Goal: Use online tool/utility: Utilize a website feature to perform a specific function

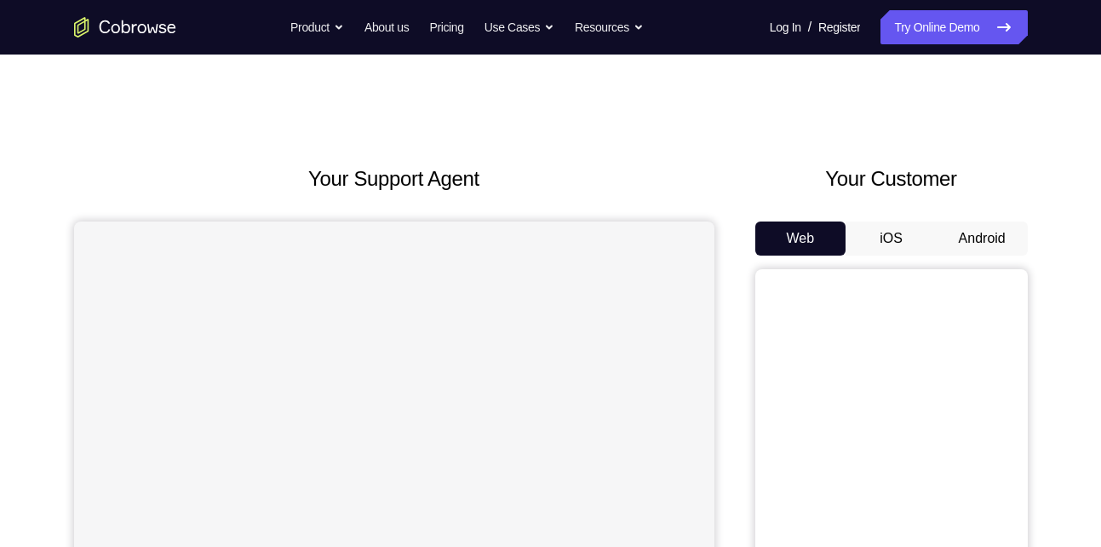
click at [978, 234] on button "Android" at bounding box center [982, 238] width 91 height 34
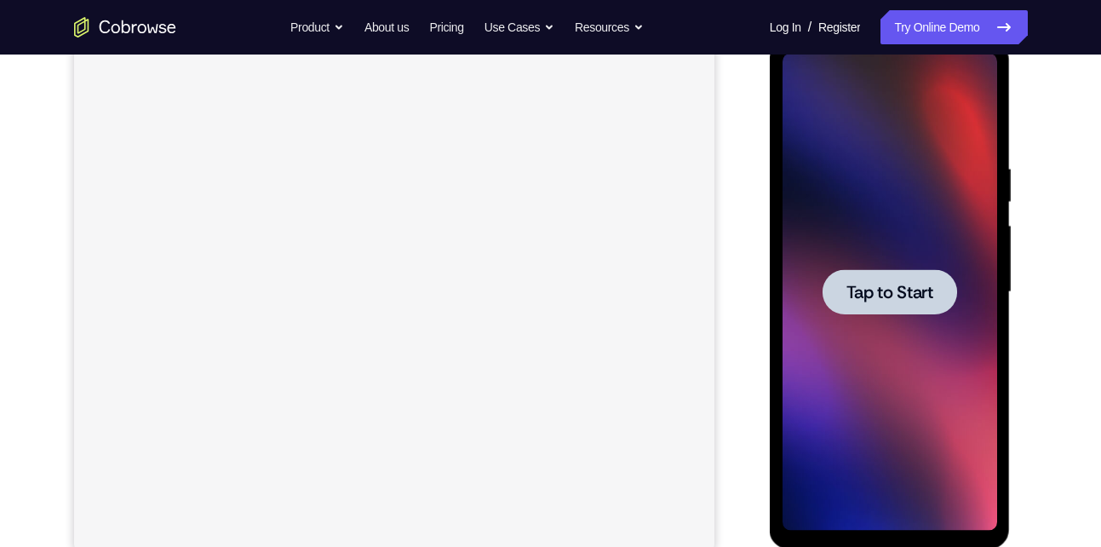
click at [880, 295] on span "Tap to Start" at bounding box center [889, 292] width 87 height 17
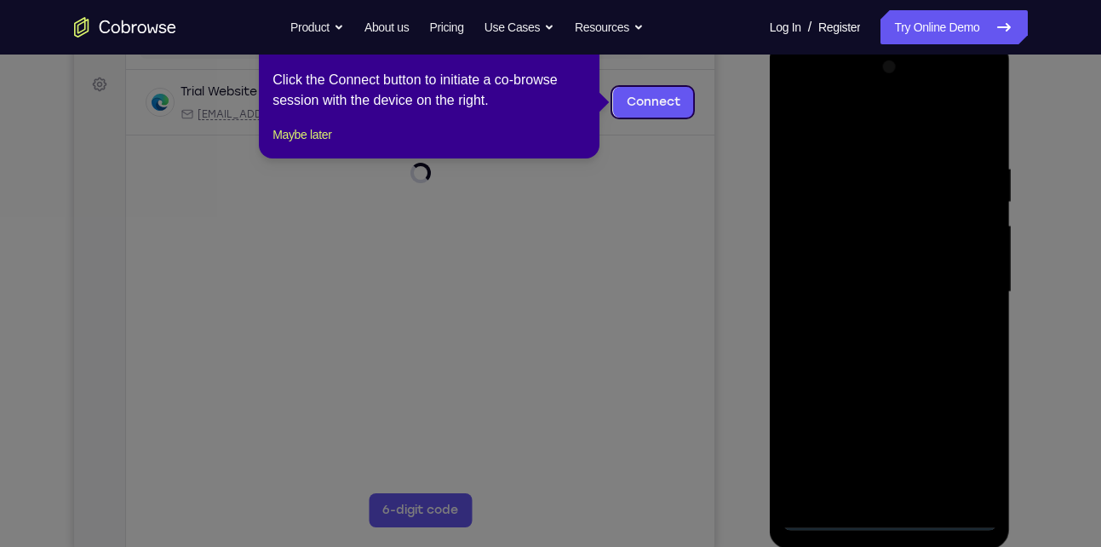
click at [938, 298] on icon at bounding box center [557, 273] width 1114 height 547
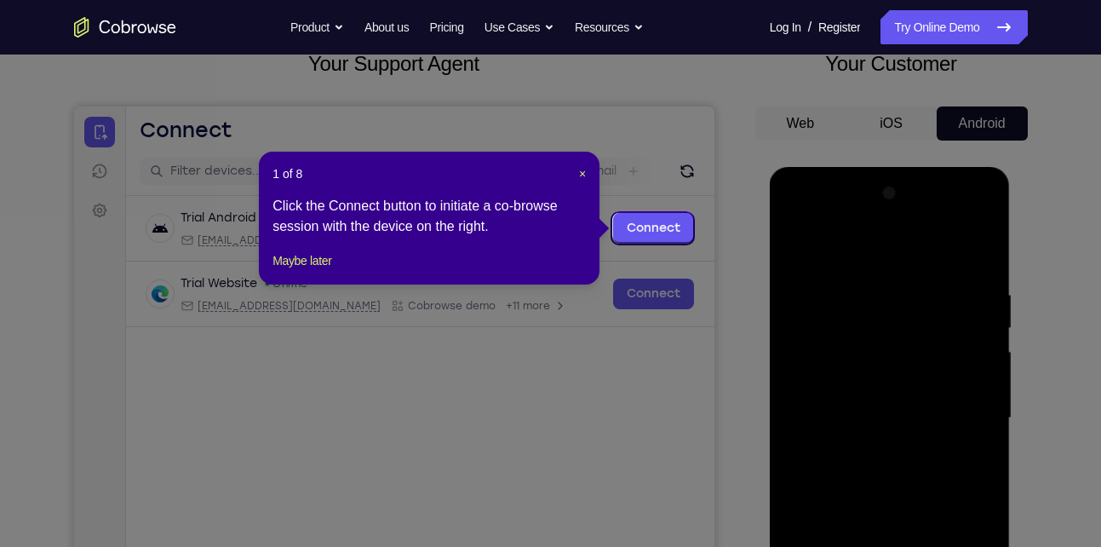
scroll to position [114, 0]
click at [580, 171] on span "×" at bounding box center [582, 175] width 7 height 14
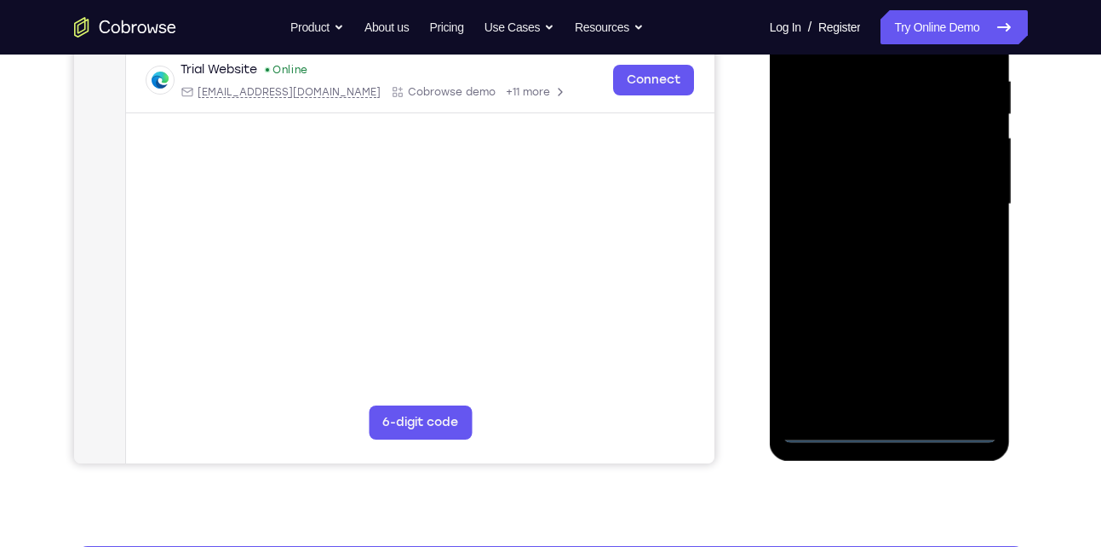
scroll to position [330, 0]
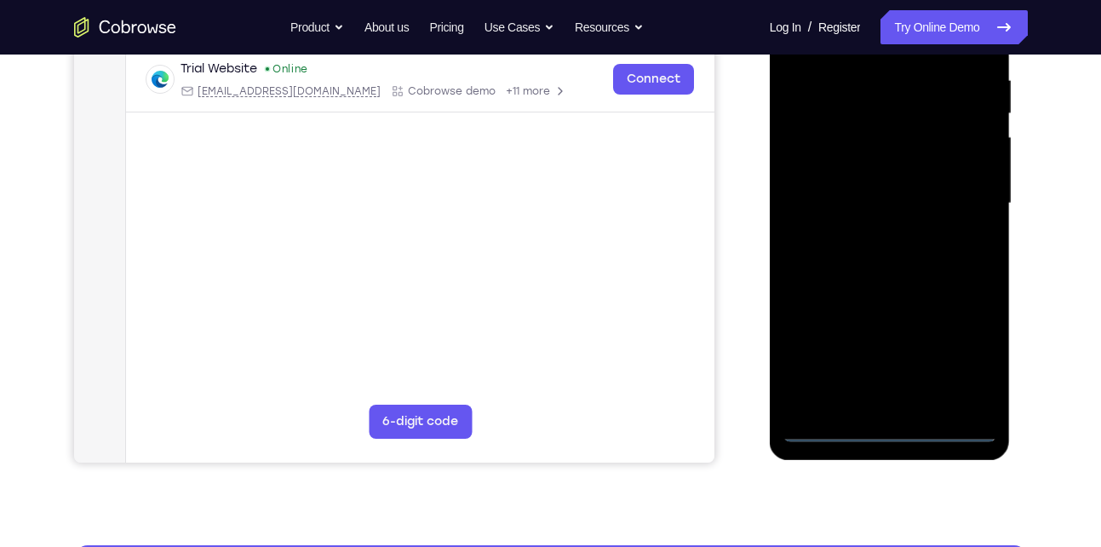
click at [892, 423] on div at bounding box center [889, 203] width 215 height 477
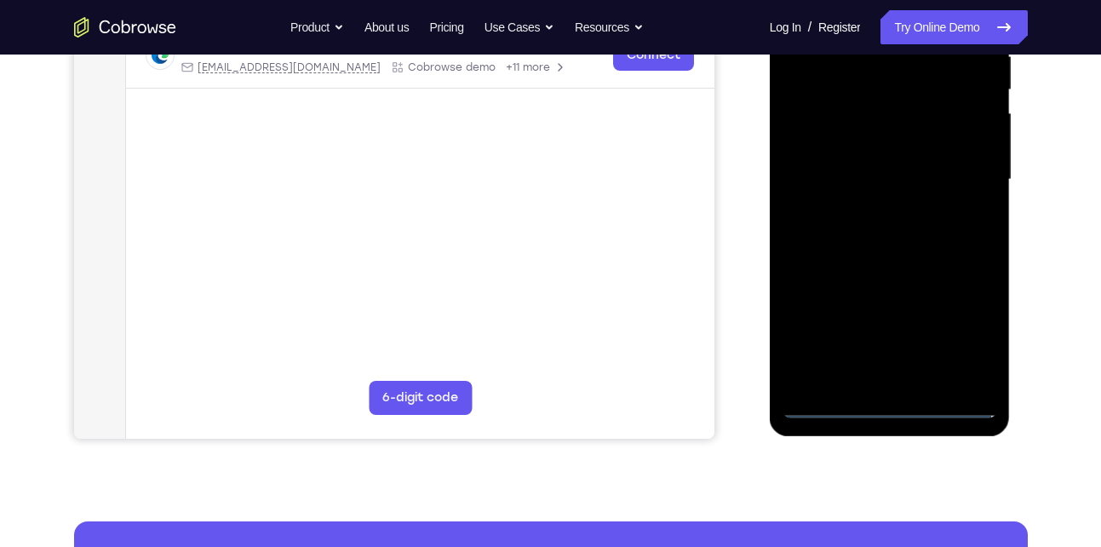
scroll to position [354, 0]
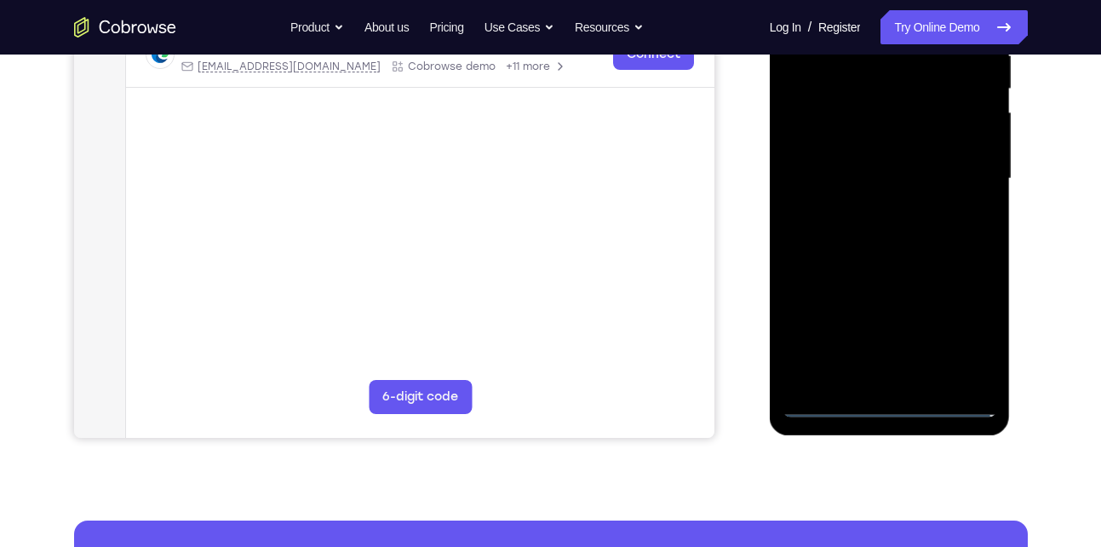
click at [884, 411] on div at bounding box center [889, 178] width 215 height 477
click at [969, 319] on div at bounding box center [889, 178] width 215 height 477
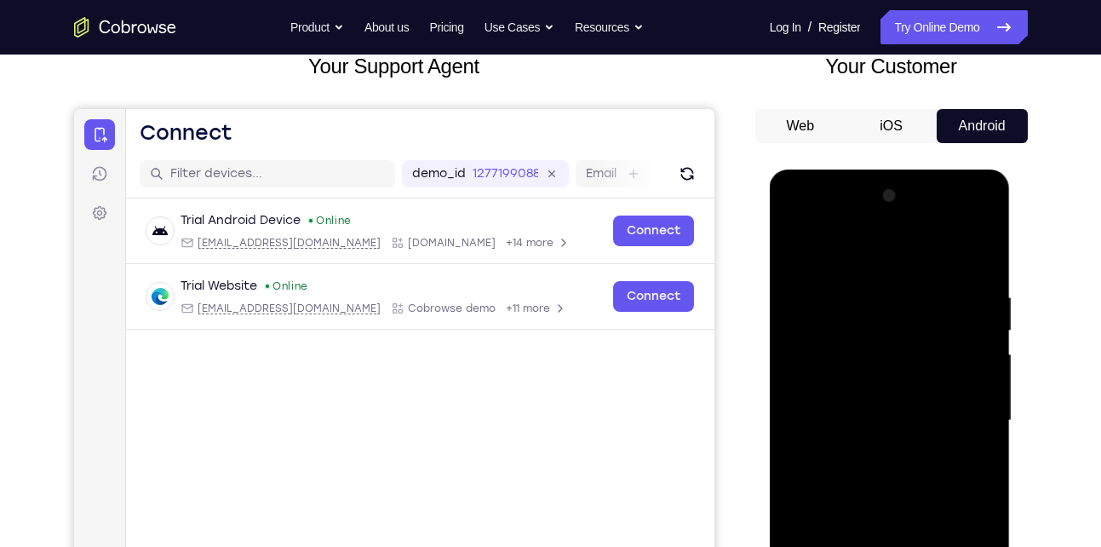
scroll to position [112, 0]
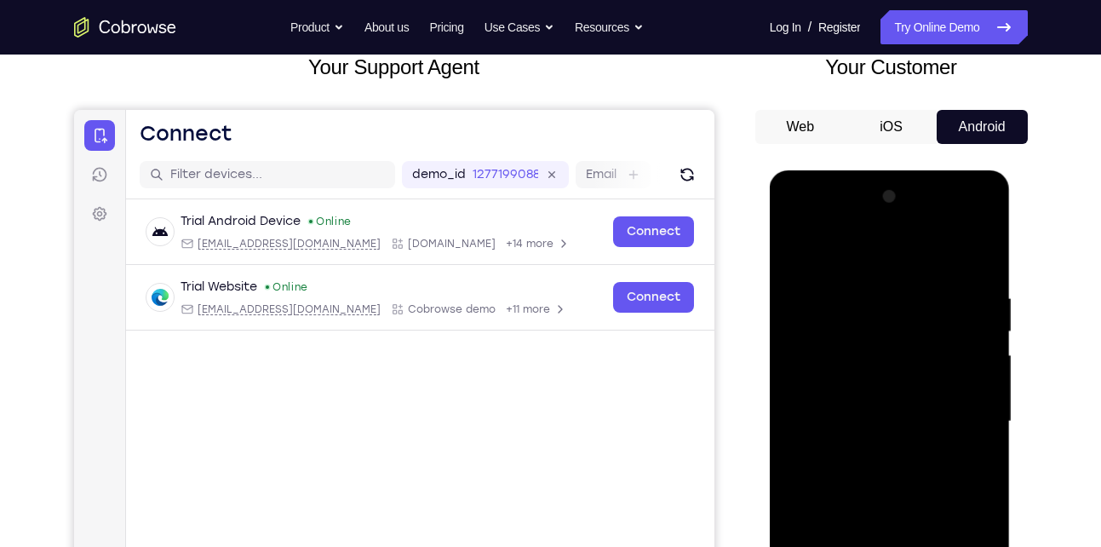
click at [848, 245] on div at bounding box center [889, 421] width 215 height 477
click at [969, 436] on div at bounding box center [889, 421] width 215 height 477
click at [868, 451] on div at bounding box center [889, 421] width 215 height 477
click at [863, 406] on div at bounding box center [889, 421] width 215 height 477
click at [829, 384] on div at bounding box center [889, 421] width 215 height 477
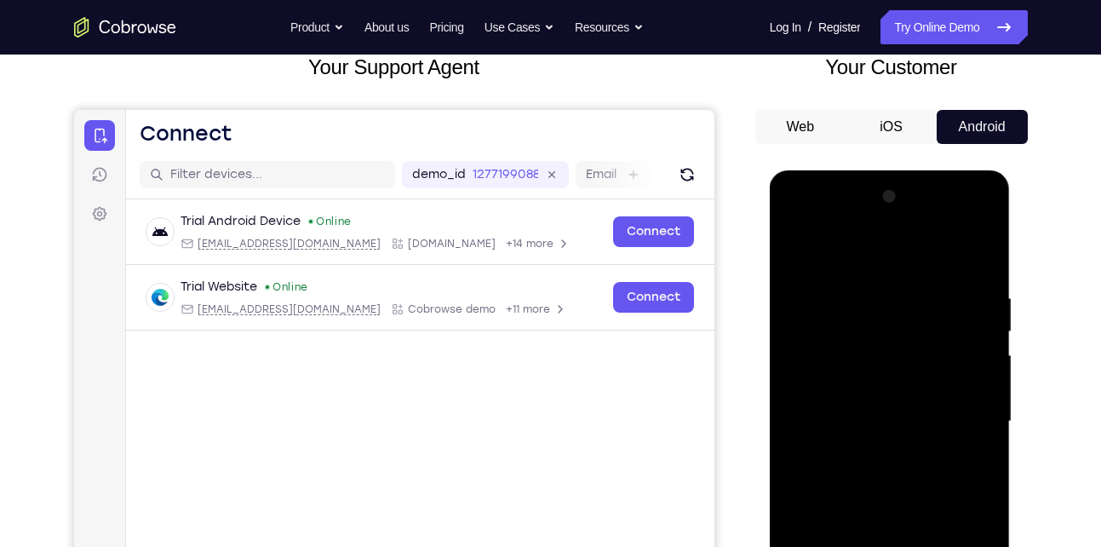
click at [855, 423] on div at bounding box center [889, 421] width 215 height 477
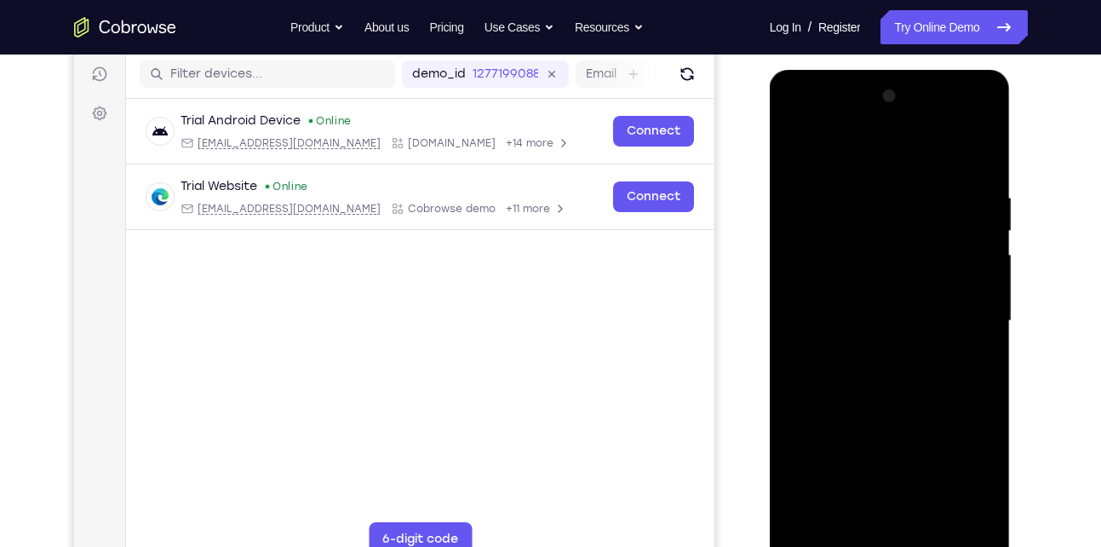
scroll to position [213, 0]
click at [853, 375] on div at bounding box center [889, 320] width 215 height 477
click at [867, 366] on div at bounding box center [889, 320] width 215 height 477
click at [962, 148] on div at bounding box center [889, 320] width 215 height 477
click at [983, 173] on div at bounding box center [889, 320] width 215 height 477
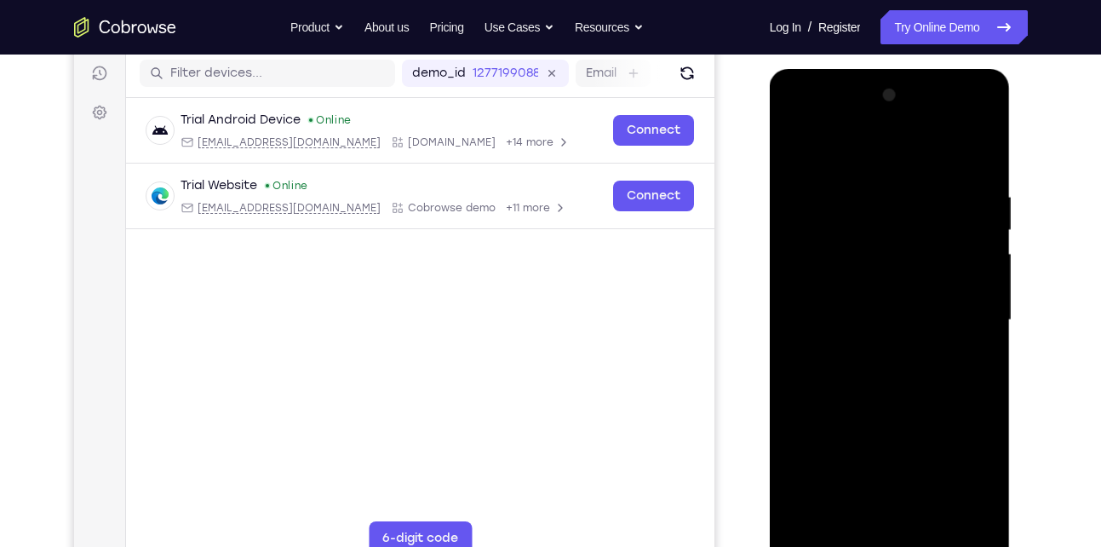
click at [983, 361] on div at bounding box center [889, 320] width 215 height 477
click at [791, 481] on div at bounding box center [889, 320] width 215 height 477
click at [989, 361] on div at bounding box center [889, 320] width 215 height 477
click at [863, 172] on div at bounding box center [889, 320] width 215 height 477
click at [992, 382] on div at bounding box center [889, 320] width 215 height 477
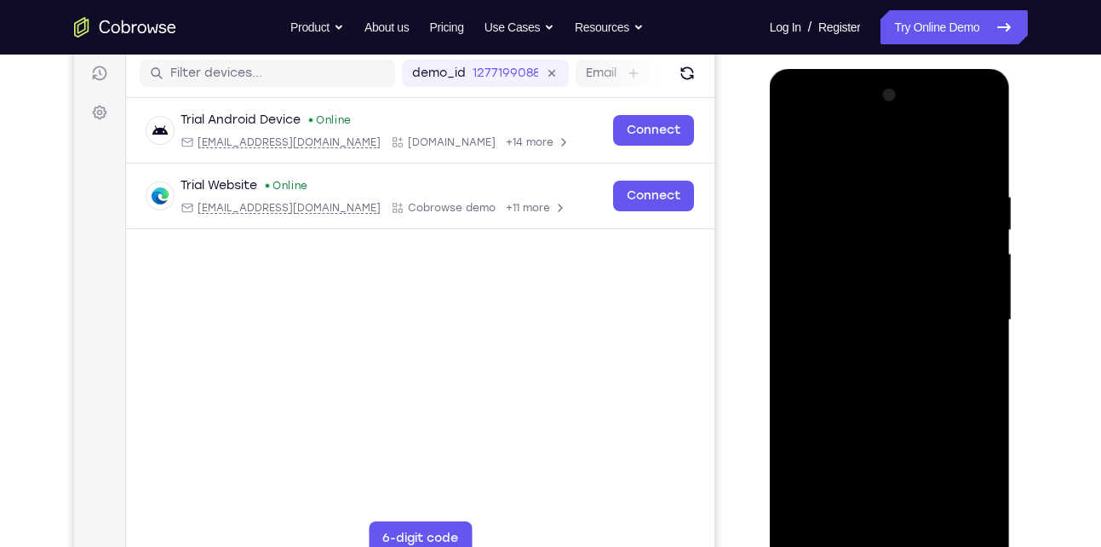
click at [972, 158] on div at bounding box center [889, 320] width 215 height 477
click at [930, 516] on div at bounding box center [889, 320] width 215 height 477
click at [863, 410] on div at bounding box center [889, 320] width 215 height 477
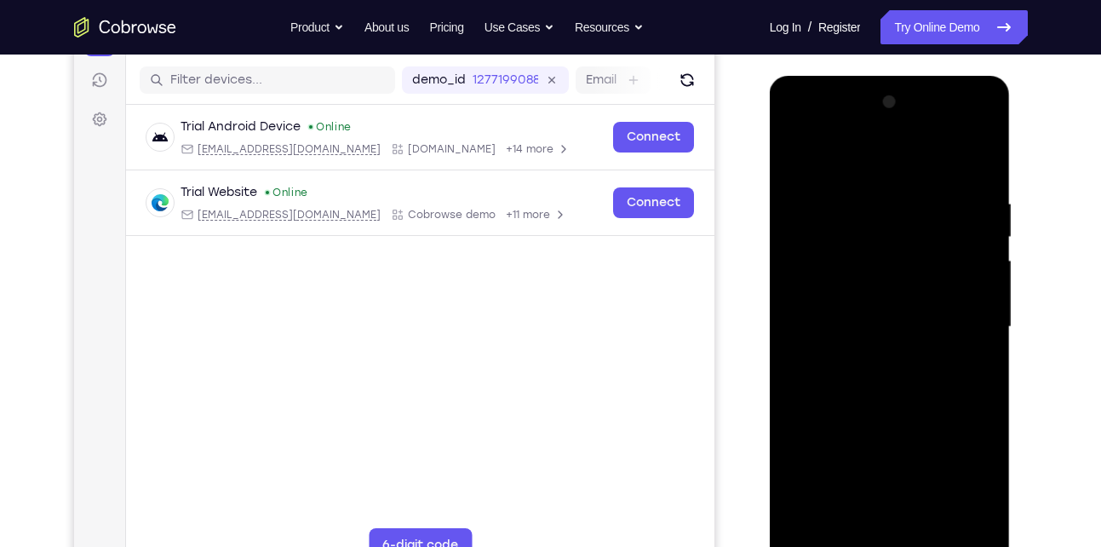
scroll to position [200, 0]
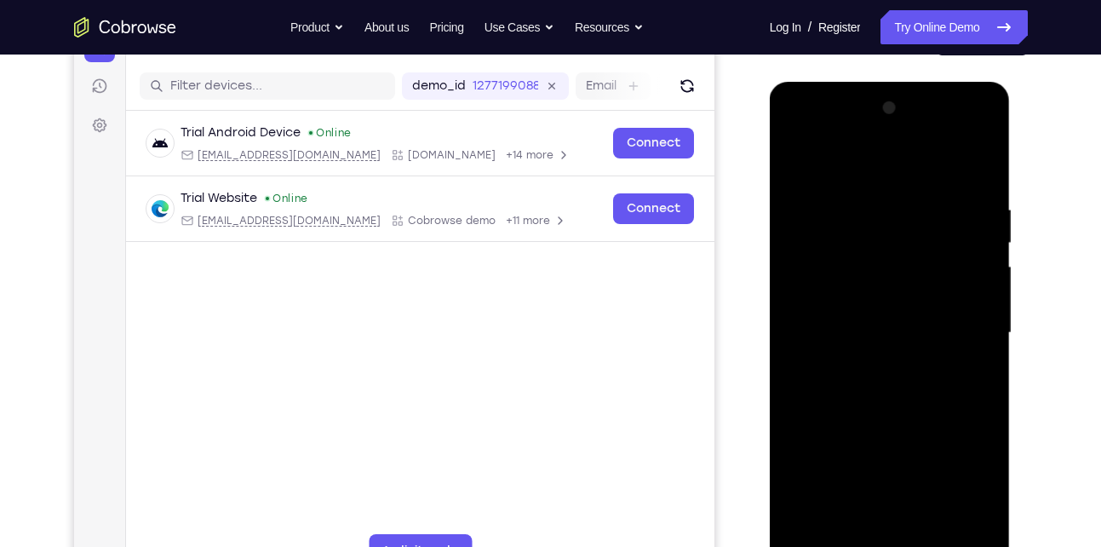
click at [970, 276] on div at bounding box center [889, 333] width 215 height 477
click at [801, 154] on div at bounding box center [889, 333] width 215 height 477
drag, startPoint x: 857, startPoint y: 397, endPoint x: 890, endPoint y: 279, distance: 122.1
click at [890, 279] on div at bounding box center [889, 333] width 215 height 477
drag, startPoint x: 849, startPoint y: 352, endPoint x: 813, endPoint y: 490, distance: 142.5
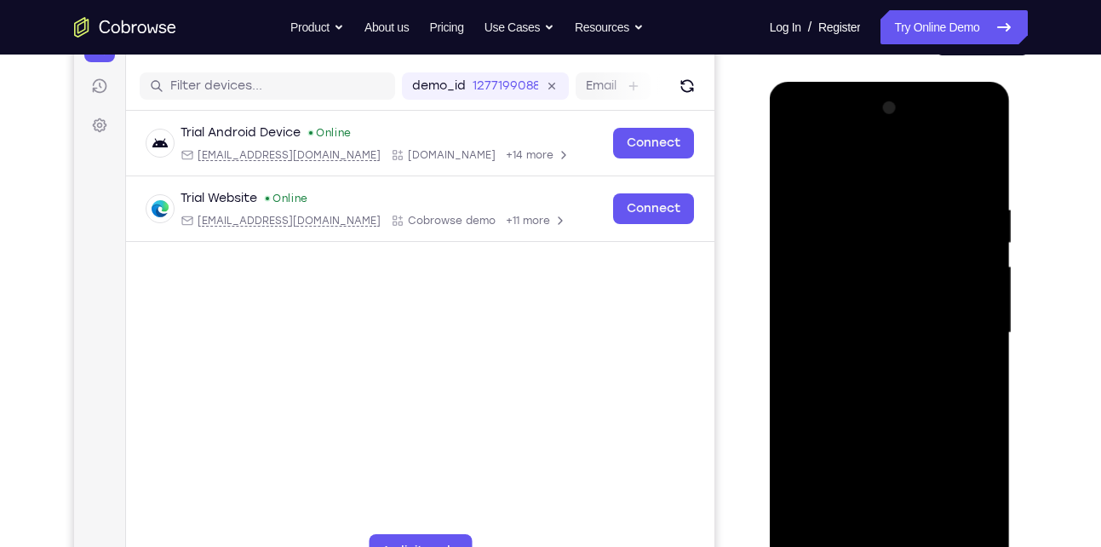
click at [813, 490] on div at bounding box center [889, 333] width 215 height 477
click at [798, 155] on div at bounding box center [889, 333] width 215 height 477
click at [931, 193] on div at bounding box center [889, 333] width 215 height 477
click at [980, 345] on div at bounding box center [889, 333] width 215 height 477
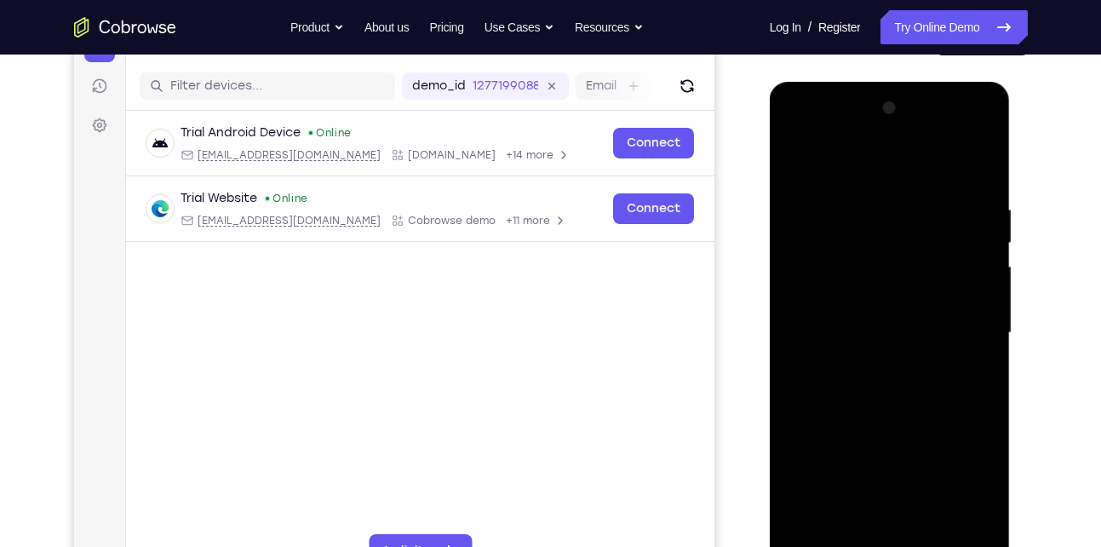
click at [977, 164] on div at bounding box center [889, 333] width 215 height 477
click at [931, 535] on div at bounding box center [889, 333] width 215 height 477
click at [863, 306] on div at bounding box center [889, 333] width 215 height 477
click at [845, 518] on div at bounding box center [889, 333] width 215 height 477
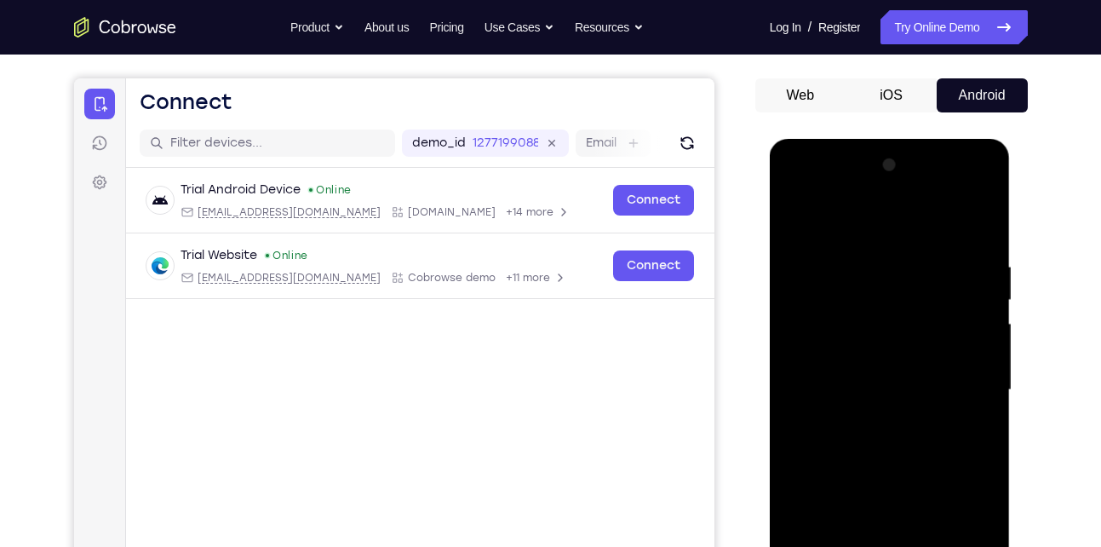
scroll to position [89, 0]
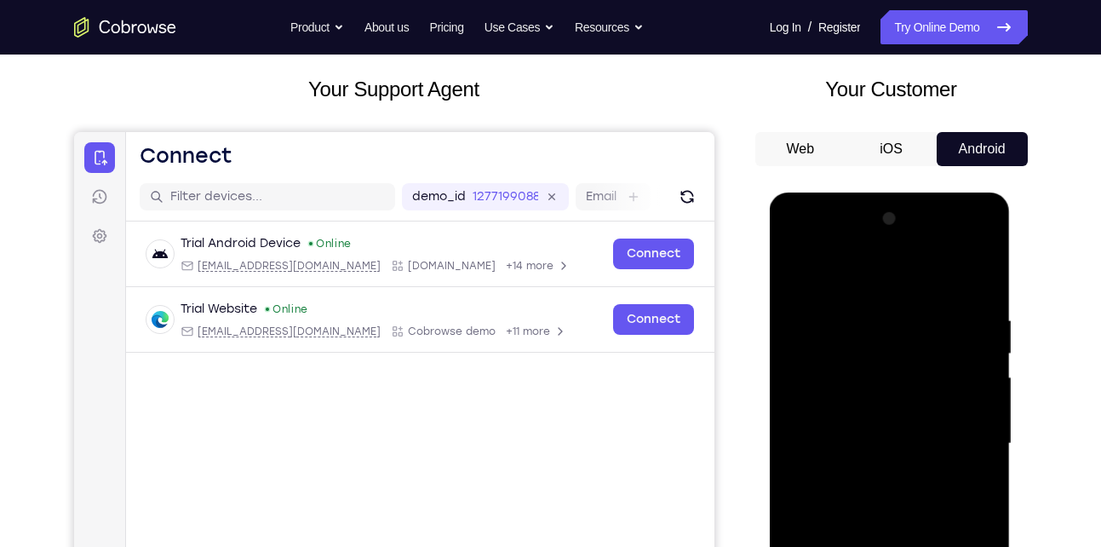
drag, startPoint x: 974, startPoint y: 368, endPoint x: 946, endPoint y: 459, distance: 95.3
click at [946, 459] on div at bounding box center [889, 443] width 215 height 477
drag, startPoint x: 965, startPoint y: 358, endPoint x: 949, endPoint y: 415, distance: 58.5
click at [949, 415] on div at bounding box center [889, 443] width 215 height 477
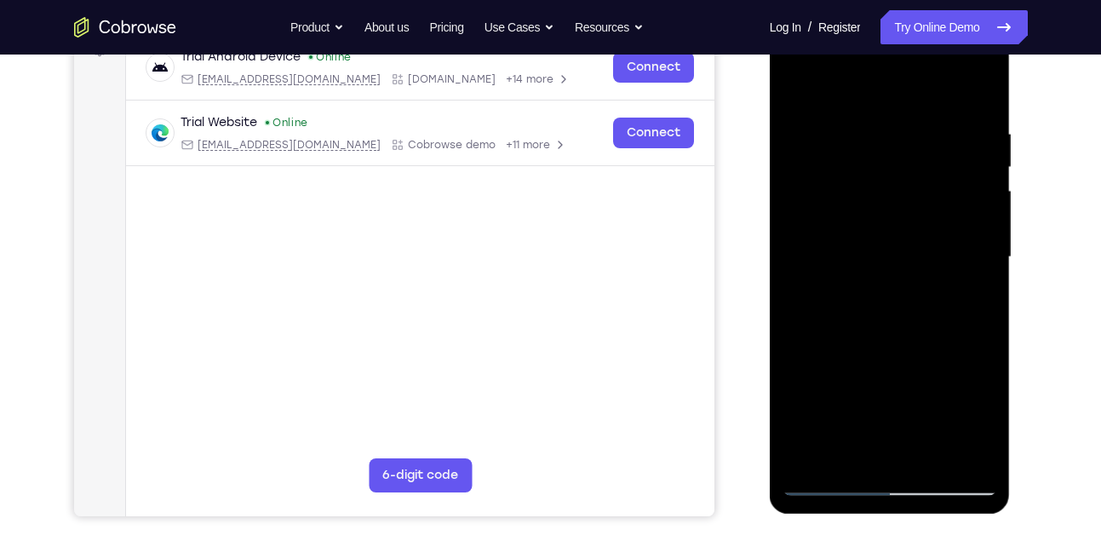
scroll to position [289, 0]
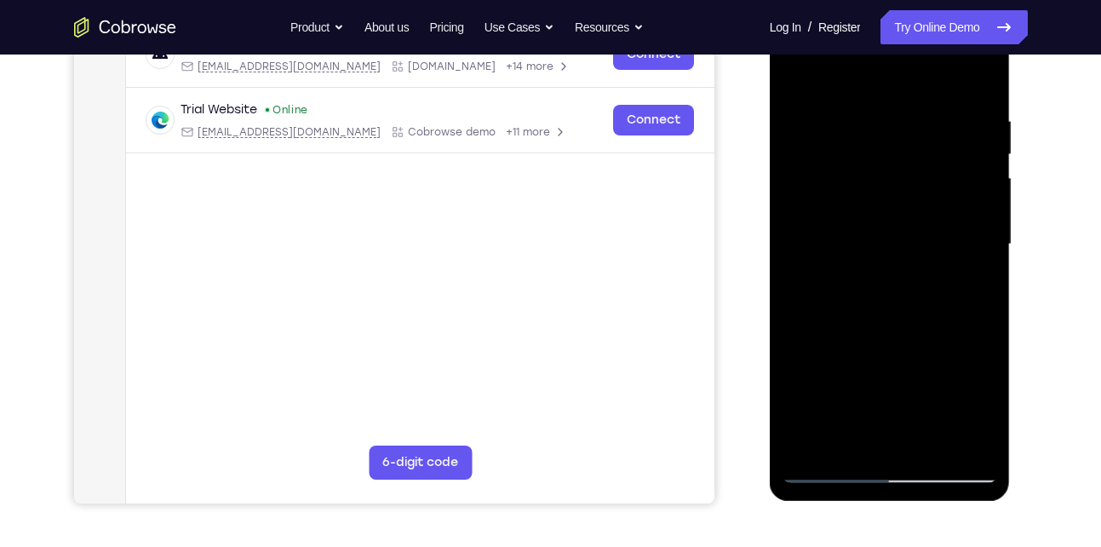
drag, startPoint x: 972, startPoint y: 217, endPoint x: 969, endPoint y: 159, distance: 58.0
click at [969, 159] on div at bounding box center [889, 244] width 215 height 477
drag, startPoint x: 977, startPoint y: 191, endPoint x: 982, endPoint y: 108, distance: 82.7
click at [982, 108] on div at bounding box center [889, 244] width 215 height 477
click at [878, 184] on div at bounding box center [889, 244] width 215 height 477
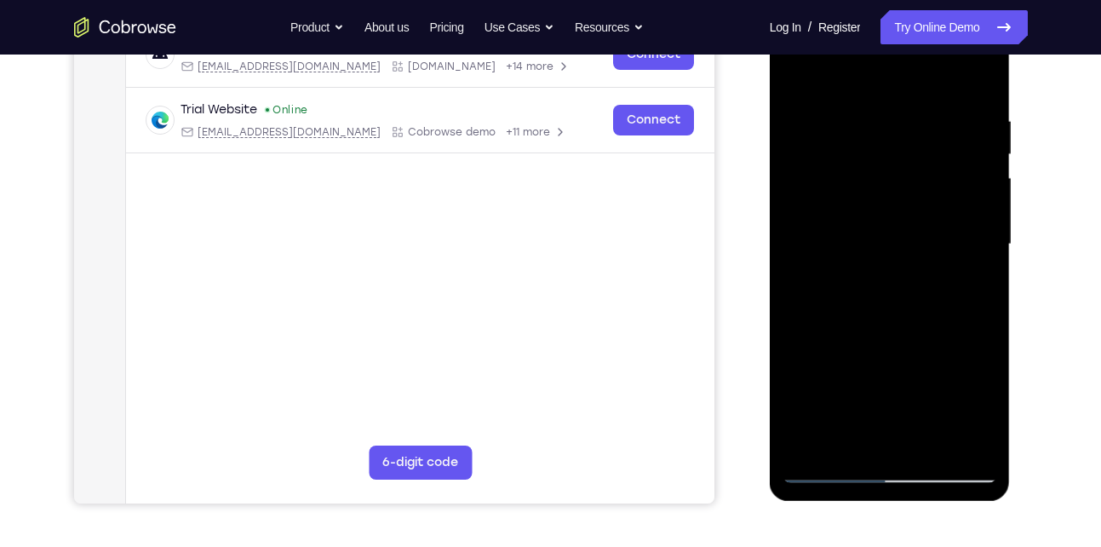
click at [896, 333] on div at bounding box center [889, 244] width 215 height 477
drag, startPoint x: 874, startPoint y: 286, endPoint x: 892, endPoint y: 297, distance: 21.0
click at [892, 297] on div at bounding box center [889, 244] width 215 height 477
drag, startPoint x: 880, startPoint y: 291, endPoint x: 916, endPoint y: 289, distance: 36.7
click at [916, 289] on div at bounding box center [889, 244] width 215 height 477
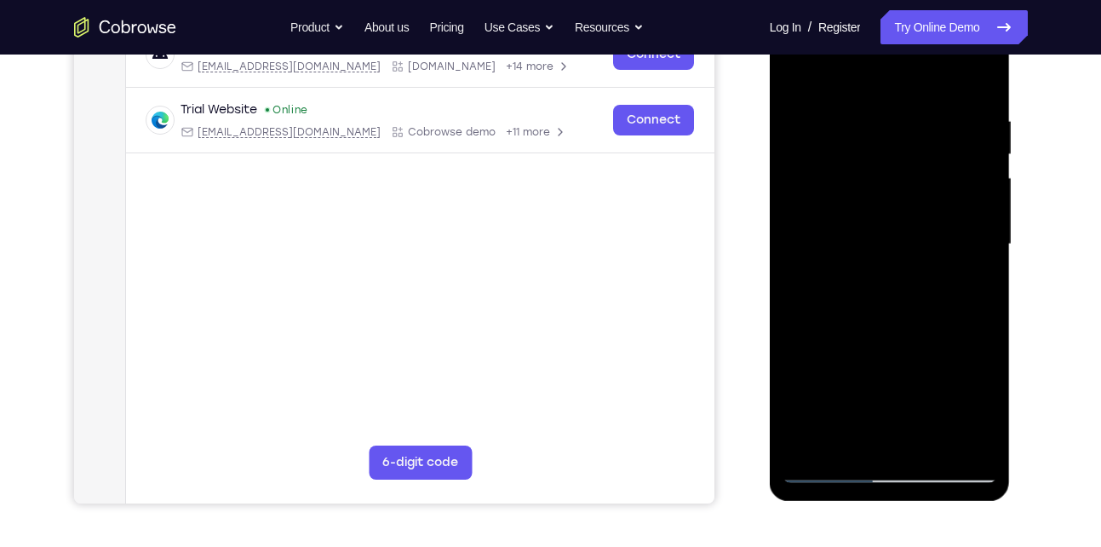
drag, startPoint x: 879, startPoint y: 288, endPoint x: 918, endPoint y: 289, distance: 39.2
click at [918, 289] on div at bounding box center [889, 244] width 215 height 477
click at [854, 443] on div at bounding box center [889, 244] width 215 height 477
click at [937, 339] on div at bounding box center [889, 244] width 215 height 477
click at [969, 272] on div at bounding box center [889, 244] width 215 height 477
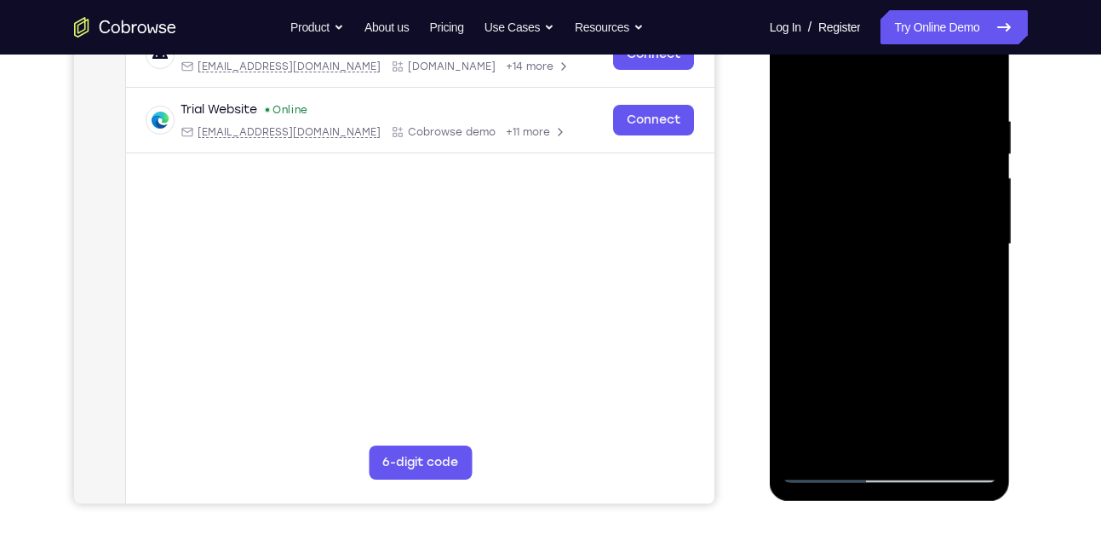
click at [790, 77] on div at bounding box center [889, 244] width 215 height 477
click at [969, 190] on div at bounding box center [889, 244] width 215 height 477
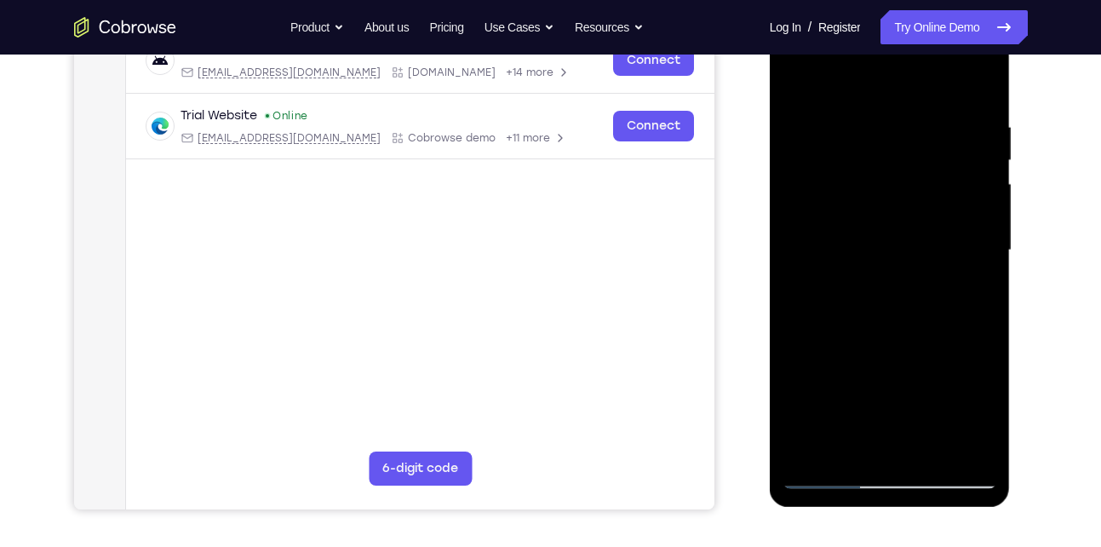
scroll to position [188, 0]
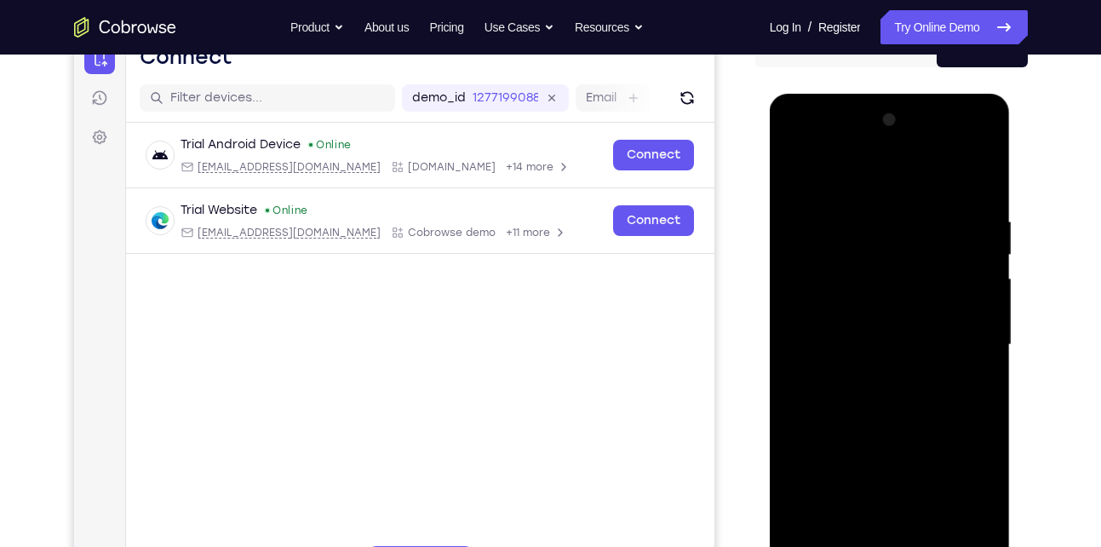
click at [795, 175] on div at bounding box center [889, 344] width 215 height 477
click at [794, 172] on div at bounding box center [889, 344] width 215 height 477
click at [927, 545] on div at bounding box center [889, 344] width 215 height 477
click at [835, 389] on div at bounding box center [889, 344] width 215 height 477
click at [850, 167] on div at bounding box center [889, 344] width 215 height 477
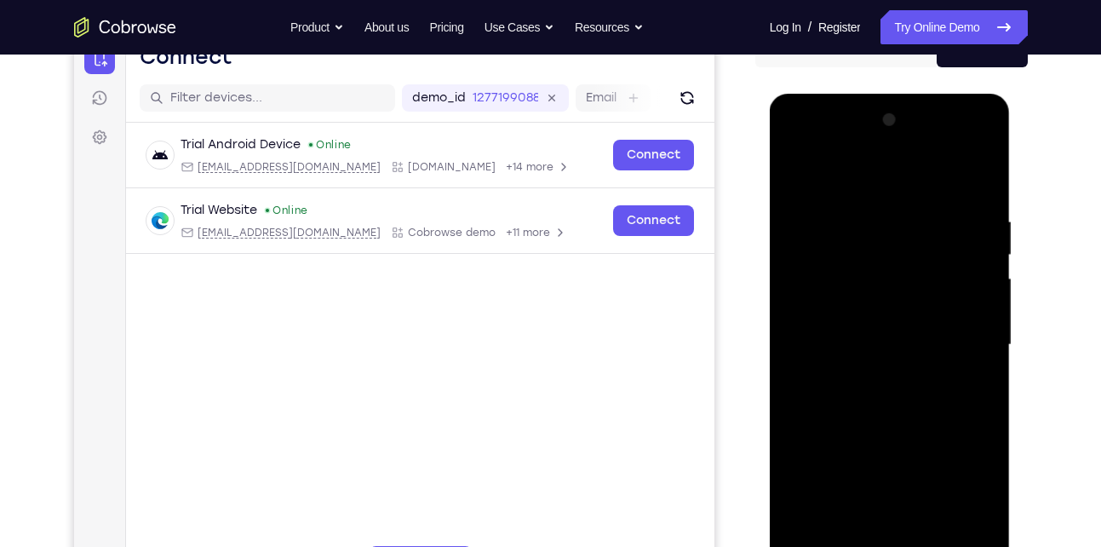
drag, startPoint x: 847, startPoint y: 407, endPoint x: 880, endPoint y: 262, distance: 148.5
click at [880, 262] on div at bounding box center [889, 344] width 215 height 477
drag, startPoint x: 857, startPoint y: 448, endPoint x: 891, endPoint y: 291, distance: 160.5
click at [891, 291] on div at bounding box center [889, 344] width 215 height 477
drag, startPoint x: 877, startPoint y: 449, endPoint x: 903, endPoint y: 291, distance: 159.7
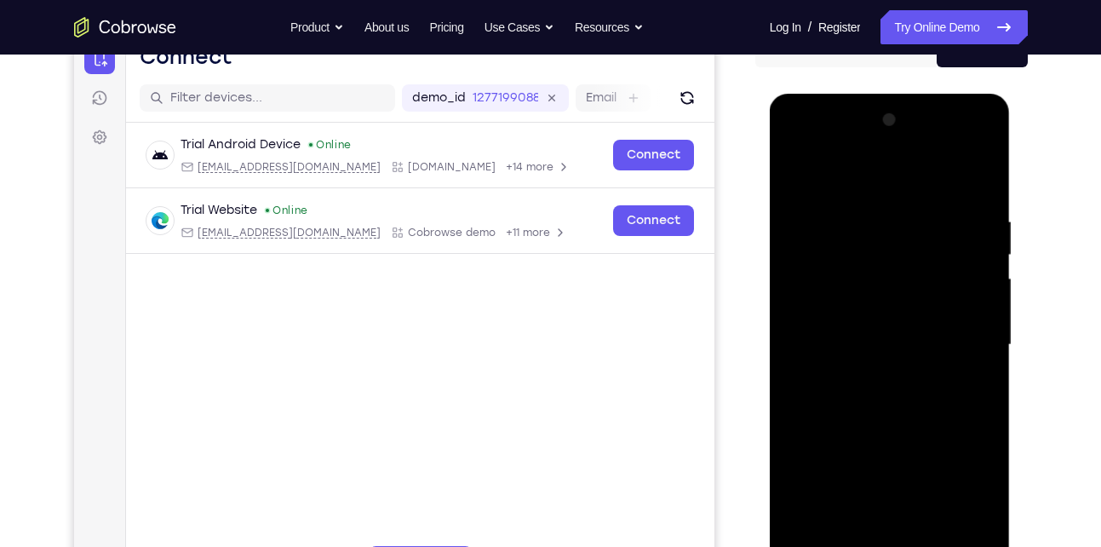
click at [903, 291] on div at bounding box center [889, 344] width 215 height 477
drag, startPoint x: 863, startPoint y: 477, endPoint x: 877, endPoint y: 358, distance: 120.0
click at [877, 358] on div at bounding box center [889, 344] width 215 height 477
click at [897, 265] on div at bounding box center [889, 344] width 215 height 477
click at [984, 258] on div at bounding box center [889, 344] width 215 height 477
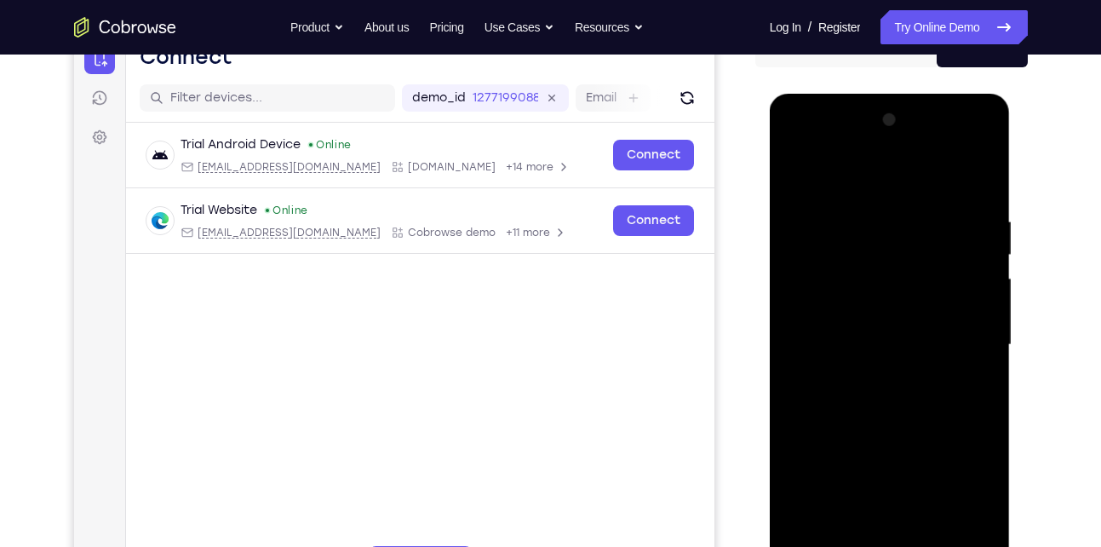
click at [986, 247] on div at bounding box center [889, 344] width 215 height 477
click at [793, 175] on div at bounding box center [889, 344] width 215 height 477
drag, startPoint x: 859, startPoint y: 405, endPoint x: 900, endPoint y: 208, distance: 201.7
click at [900, 208] on div at bounding box center [889, 344] width 215 height 477
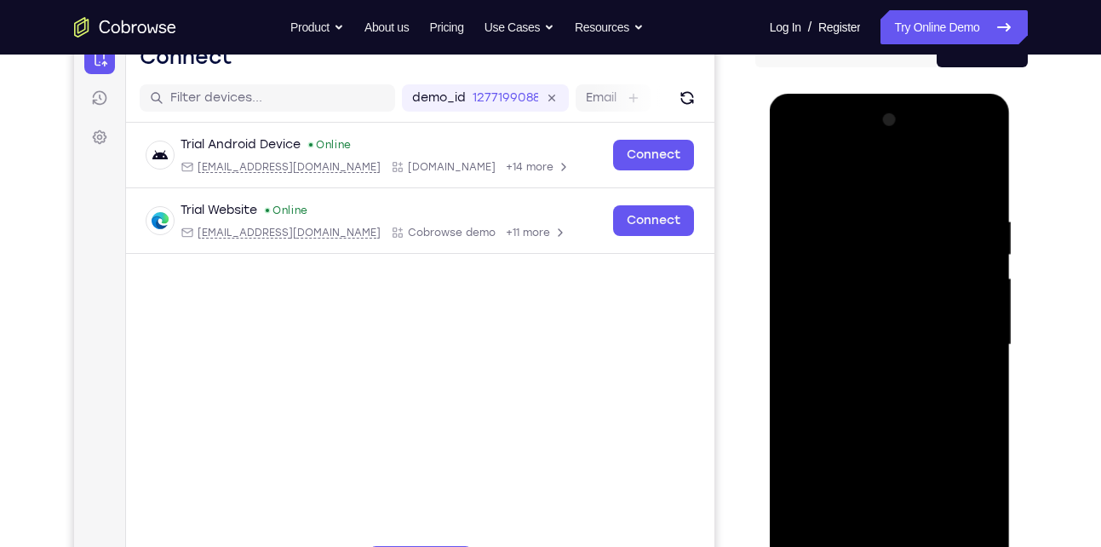
drag, startPoint x: 900, startPoint y: 485, endPoint x: 910, endPoint y: 299, distance: 186.7
click at [910, 299] on div at bounding box center [889, 344] width 215 height 477
drag, startPoint x: 907, startPoint y: 451, endPoint x: 917, endPoint y: 349, distance: 102.7
click at [917, 349] on div at bounding box center [889, 344] width 215 height 477
click at [934, 476] on div at bounding box center [889, 344] width 215 height 477
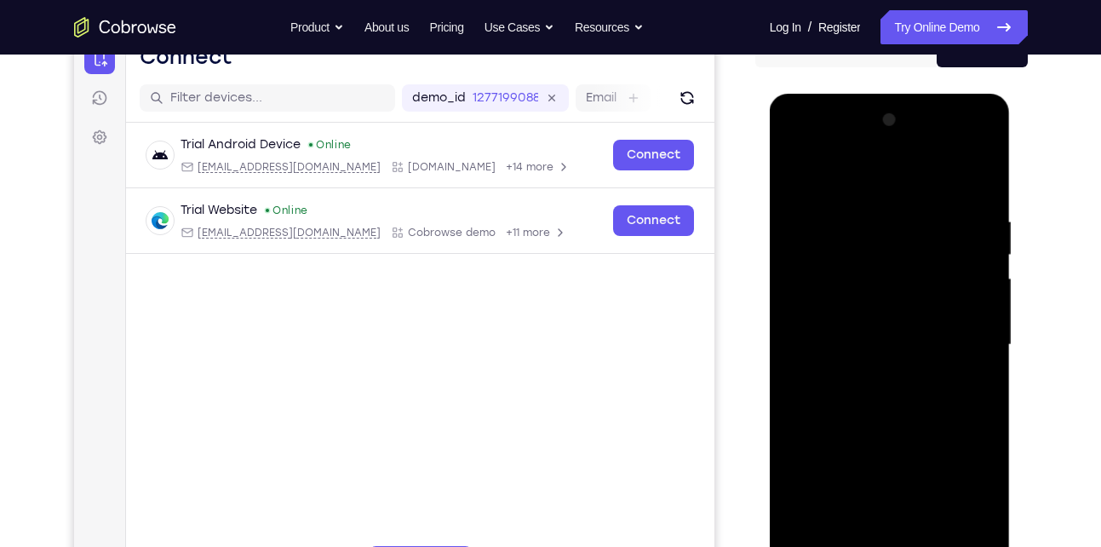
drag, startPoint x: 943, startPoint y: 312, endPoint x: 921, endPoint y: 412, distance: 102.7
click at [921, 412] on div at bounding box center [889, 344] width 215 height 477
click at [984, 345] on div at bounding box center [889, 344] width 215 height 477
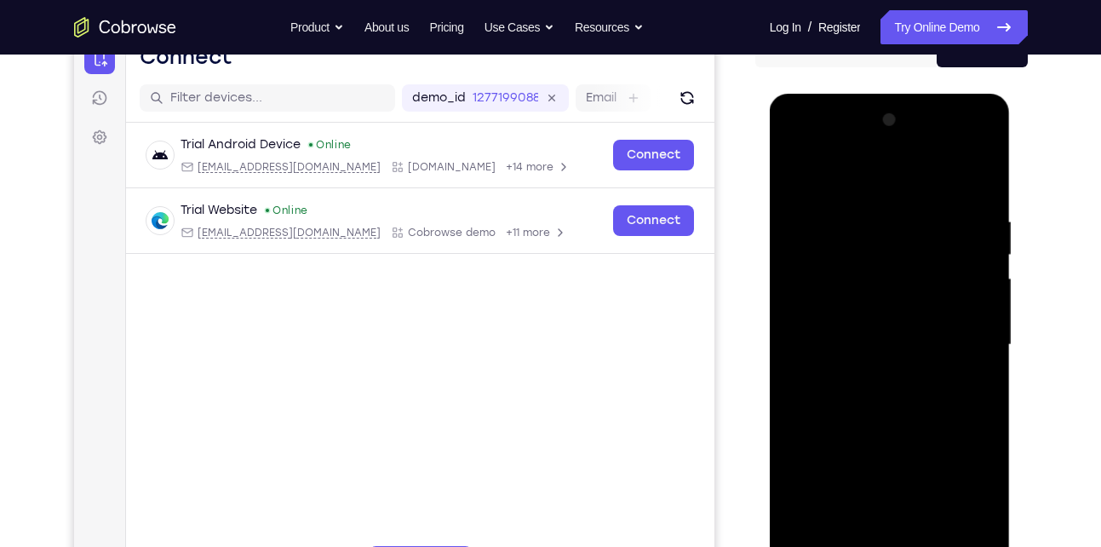
click at [984, 345] on div at bounding box center [889, 344] width 215 height 477
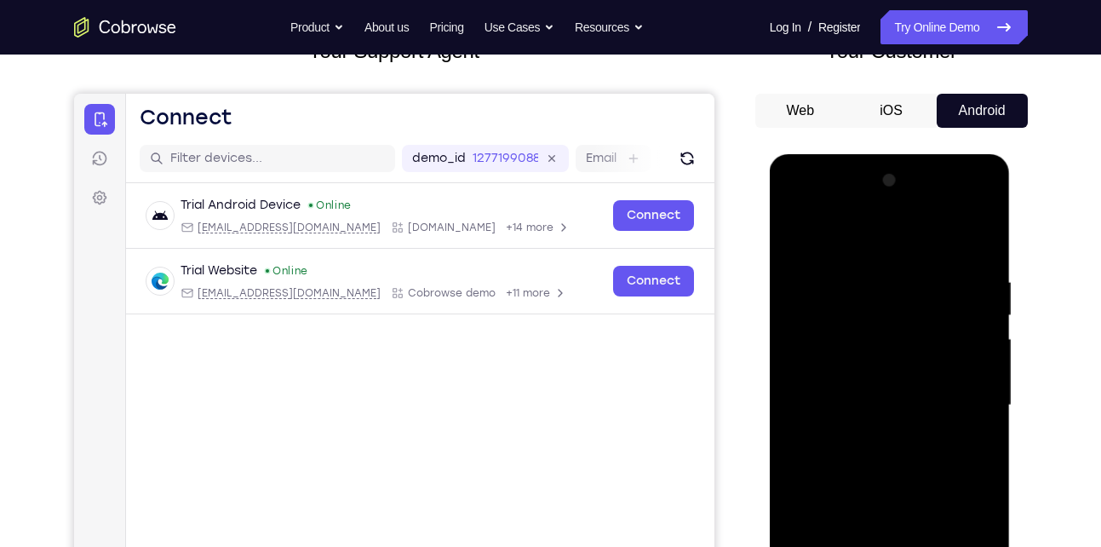
scroll to position [127, 0]
click at [792, 414] on div at bounding box center [889, 406] width 215 height 477
drag, startPoint x: 947, startPoint y: 471, endPoint x: 964, endPoint y: 291, distance: 180.5
click at [964, 291] on div at bounding box center [889, 406] width 215 height 477
drag, startPoint x: 927, startPoint y: 468, endPoint x: 926, endPoint y: 327, distance: 141.3
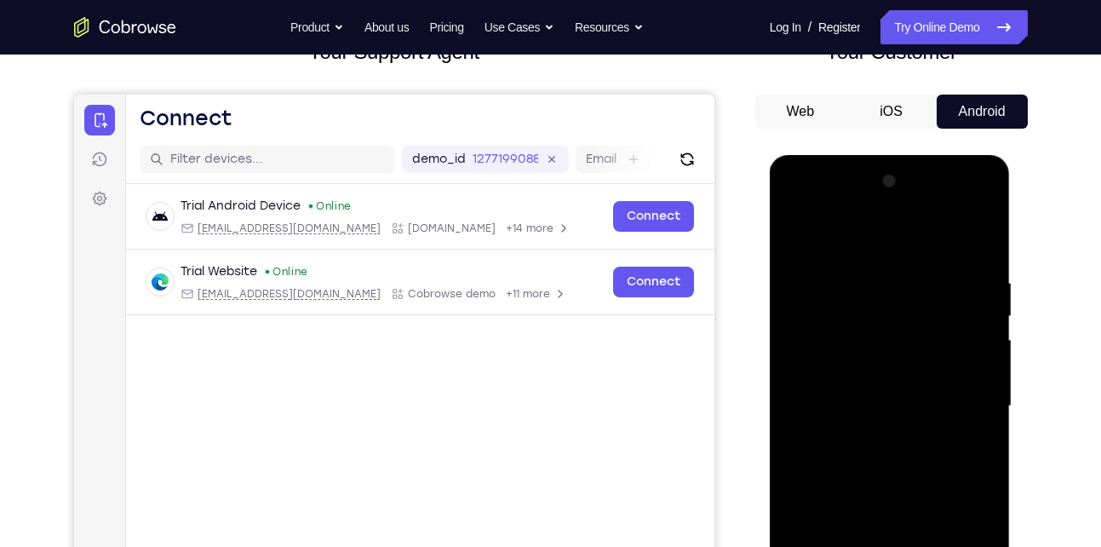
click at [926, 327] on div at bounding box center [889, 406] width 215 height 477
click at [800, 236] on div at bounding box center [889, 406] width 215 height 477
drag, startPoint x: 835, startPoint y: 454, endPoint x: 852, endPoint y: 330, distance: 125.5
click at [852, 330] on div at bounding box center [889, 406] width 215 height 477
drag, startPoint x: 854, startPoint y: 307, endPoint x: 821, endPoint y: 507, distance: 202.8
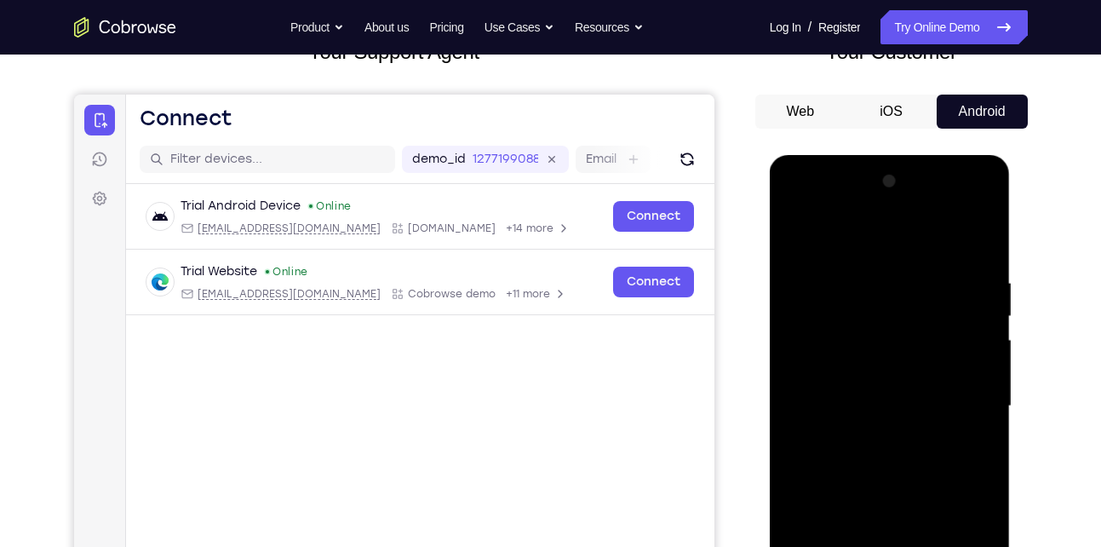
click at [821, 507] on div at bounding box center [889, 406] width 215 height 477
click at [798, 233] on div at bounding box center [889, 406] width 215 height 477
click at [797, 235] on div at bounding box center [889, 406] width 215 height 477
click at [824, 252] on div at bounding box center [889, 406] width 215 height 477
click at [802, 230] on div at bounding box center [889, 406] width 215 height 477
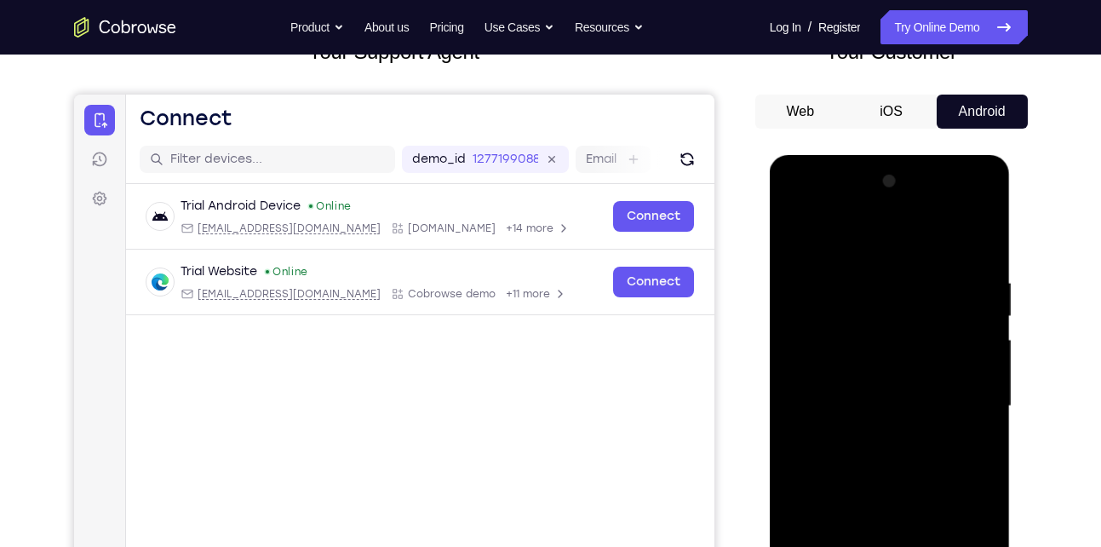
click at [804, 271] on div at bounding box center [889, 406] width 215 height 477
click at [978, 424] on div at bounding box center [889, 406] width 215 height 477
drag, startPoint x: 878, startPoint y: 422, endPoint x: 913, endPoint y: 274, distance: 152.2
click at [913, 274] on div at bounding box center [889, 406] width 215 height 477
drag, startPoint x: 879, startPoint y: 491, endPoint x: 904, endPoint y: 295, distance: 197.5
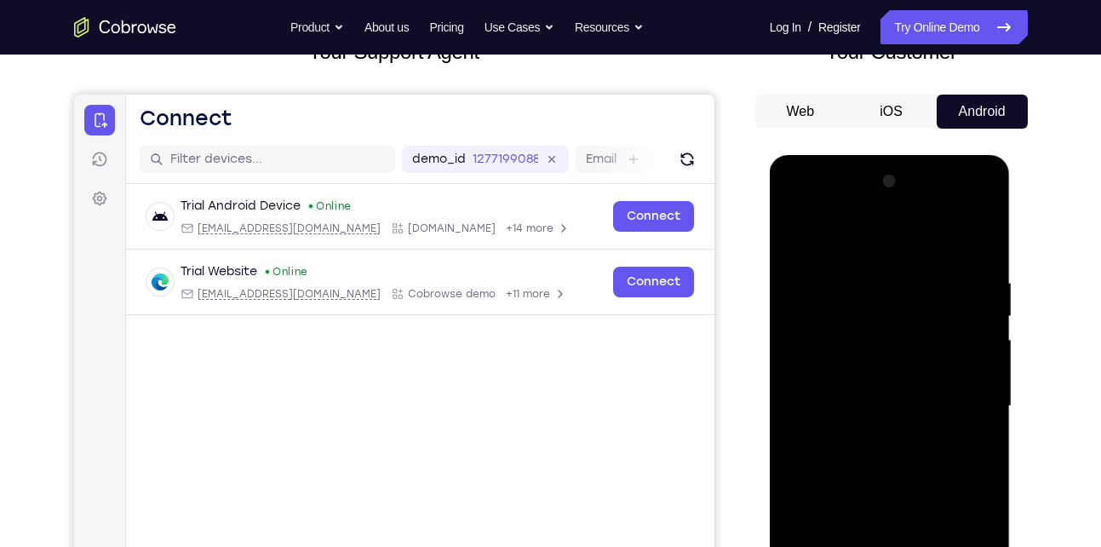
click at [904, 295] on div at bounding box center [889, 406] width 215 height 477
drag, startPoint x: 876, startPoint y: 487, endPoint x: 905, endPoint y: 301, distance: 188.7
click at [905, 301] on div at bounding box center [889, 406] width 215 height 477
drag, startPoint x: 874, startPoint y: 490, endPoint x: 883, endPoint y: 340, distance: 150.9
click at [883, 340] on div at bounding box center [889, 406] width 215 height 477
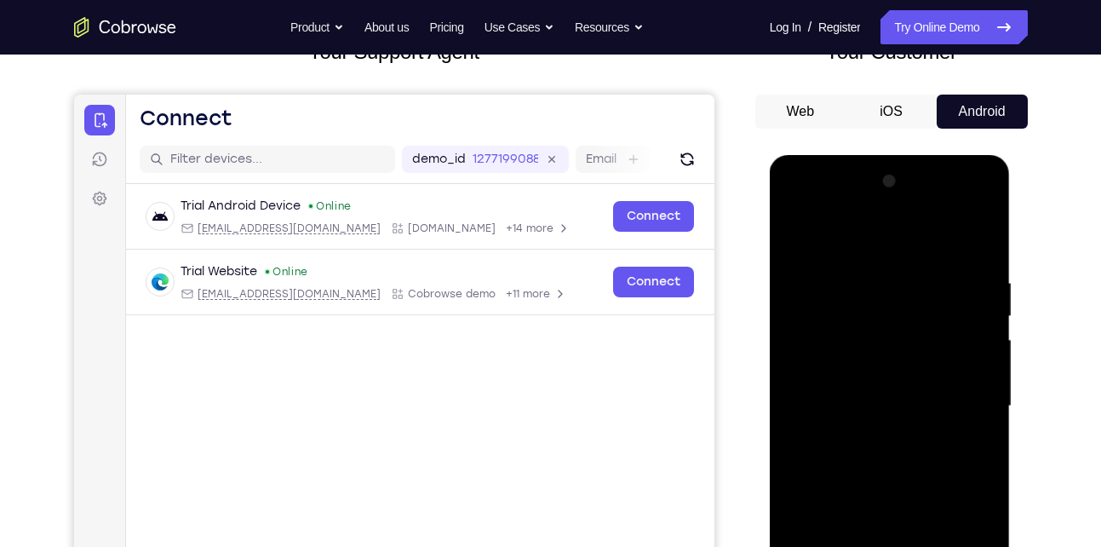
drag, startPoint x: 863, startPoint y: 475, endPoint x: 909, endPoint y: 311, distance: 170.6
click at [909, 311] on div at bounding box center [889, 406] width 215 height 477
click at [797, 397] on div at bounding box center [889, 406] width 215 height 477
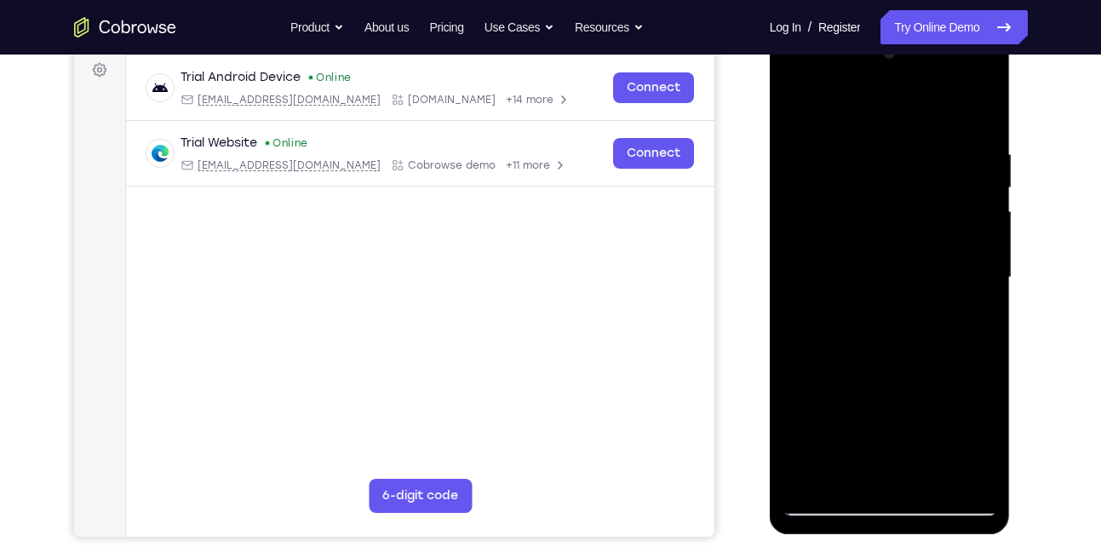
scroll to position [256, 0]
click at [849, 477] on div at bounding box center [889, 276] width 215 height 477
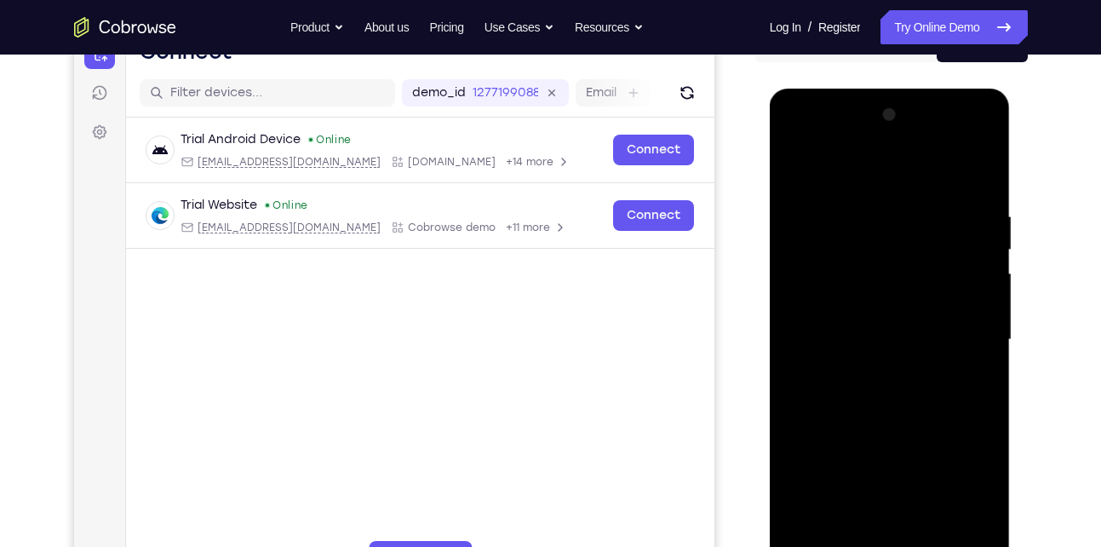
scroll to position [192, 0]
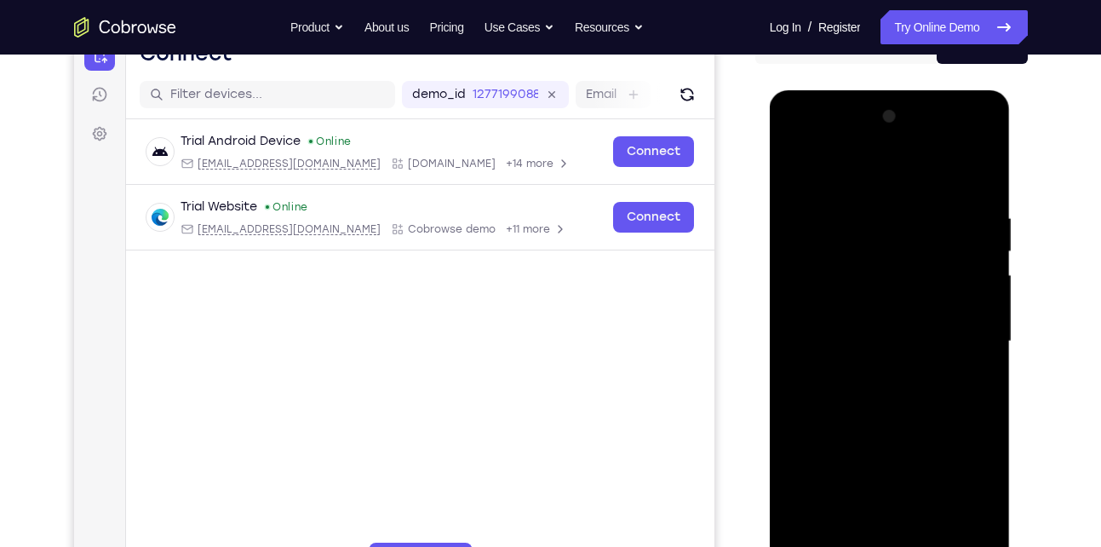
click at [840, 170] on div at bounding box center [889, 341] width 215 height 477
click at [808, 316] on div at bounding box center [889, 341] width 215 height 477
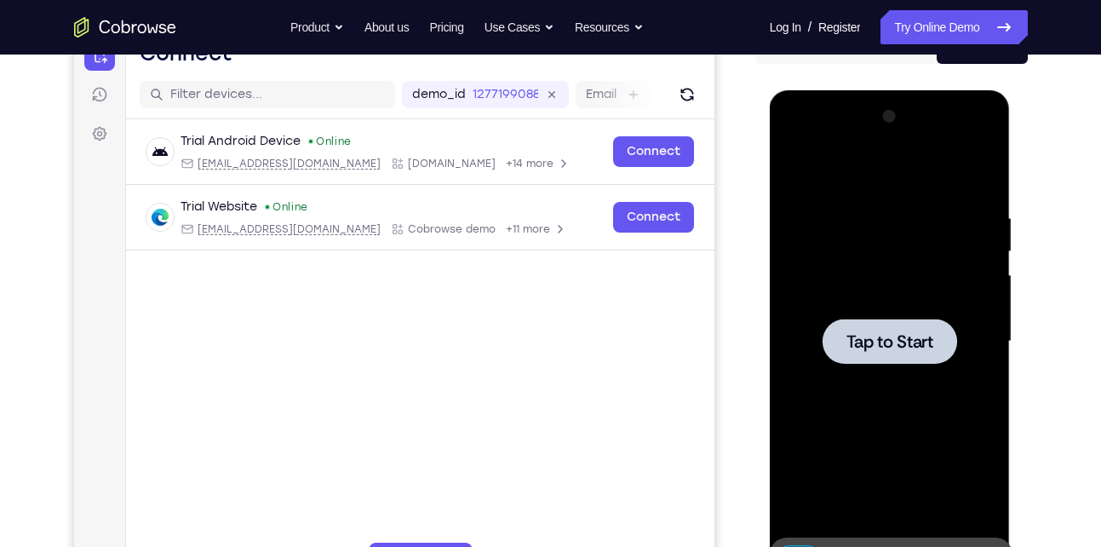
click at [858, 339] on span "Tap to Start" at bounding box center [889, 341] width 87 height 17
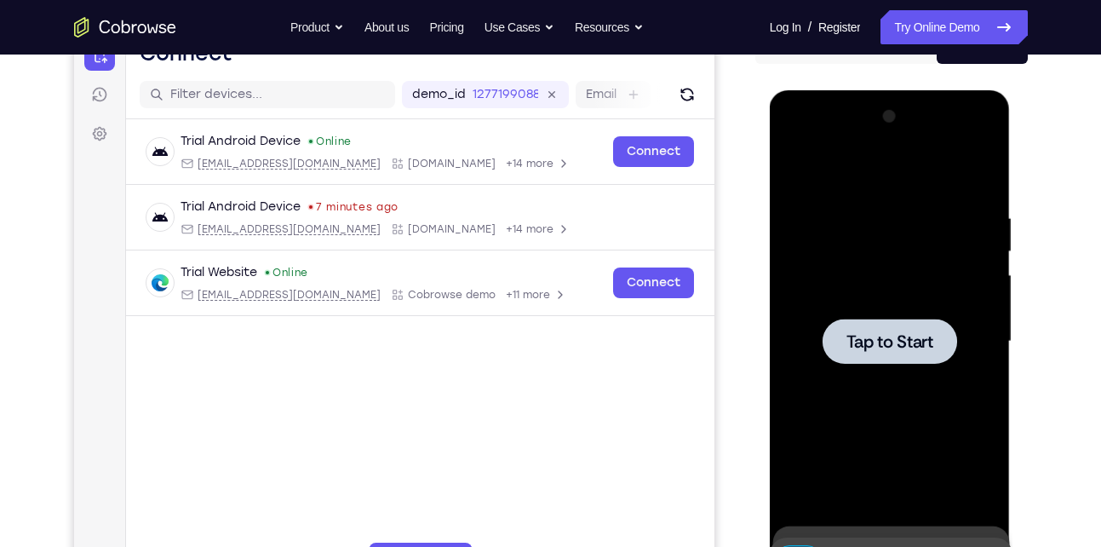
drag, startPoint x: 908, startPoint y: 343, endPoint x: 1615, endPoint y: 139, distance: 735.6
click at [908, 343] on span "Tap to Start" at bounding box center [889, 341] width 87 height 17
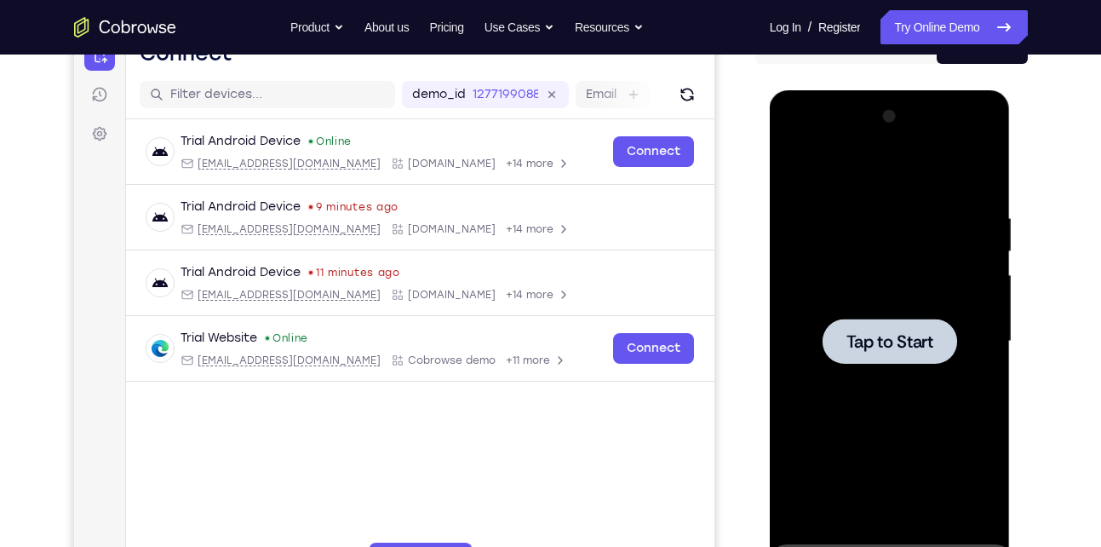
drag, startPoint x: 848, startPoint y: 352, endPoint x: 1439, endPoint y: 106, distance: 640.4
click at [848, 352] on div at bounding box center [889, 340] width 135 height 45
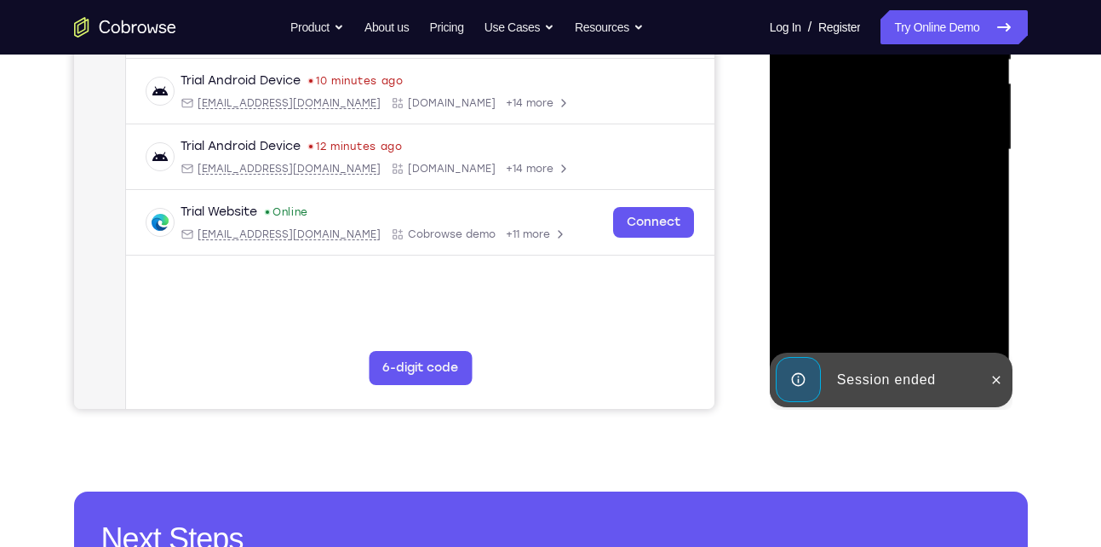
scroll to position [384, 0]
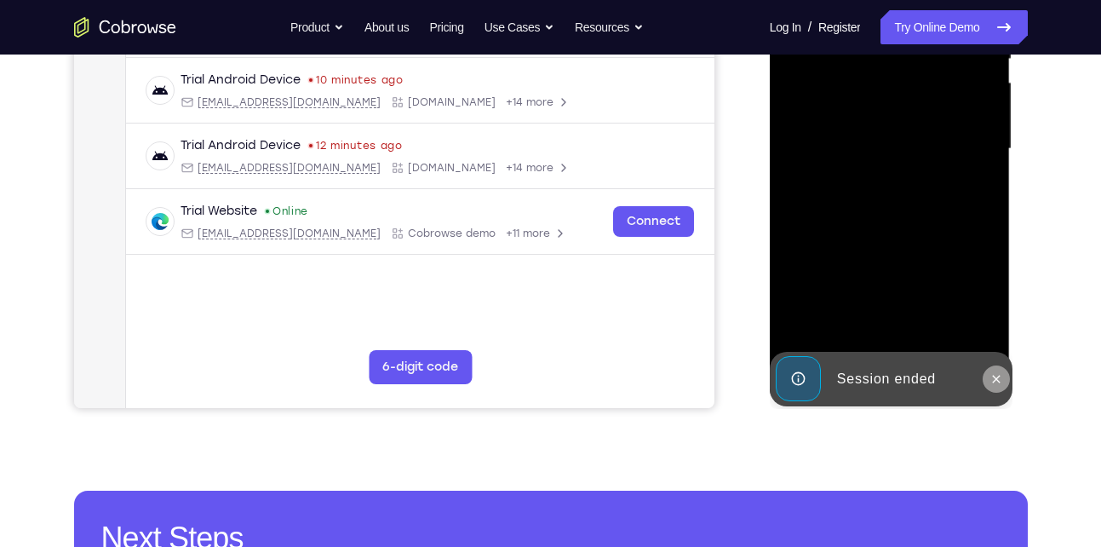
click at [995, 376] on icon at bounding box center [996, 379] width 14 height 14
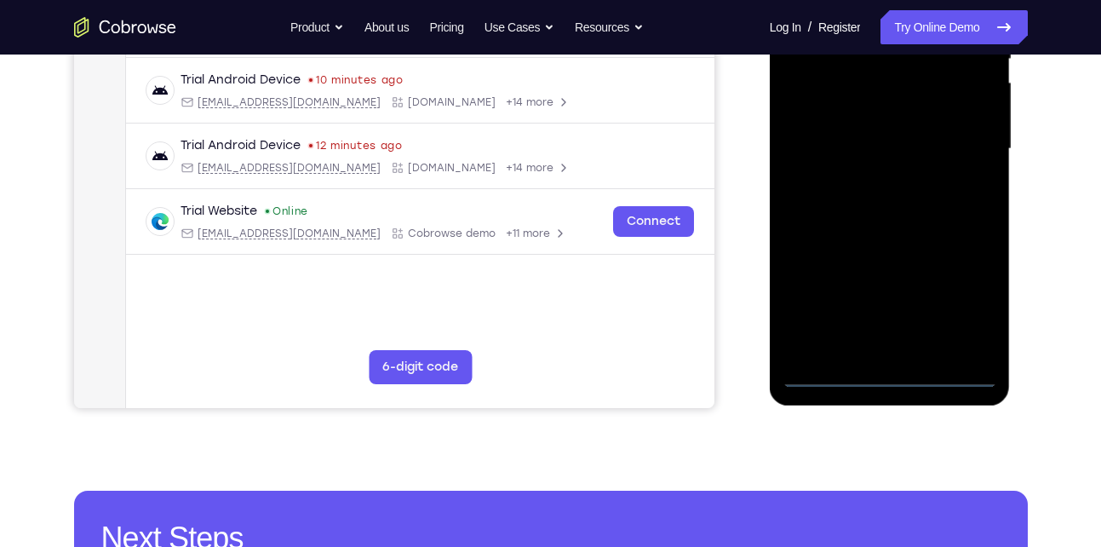
click at [888, 373] on div at bounding box center [889, 149] width 215 height 477
click at [971, 301] on div at bounding box center [889, 149] width 215 height 477
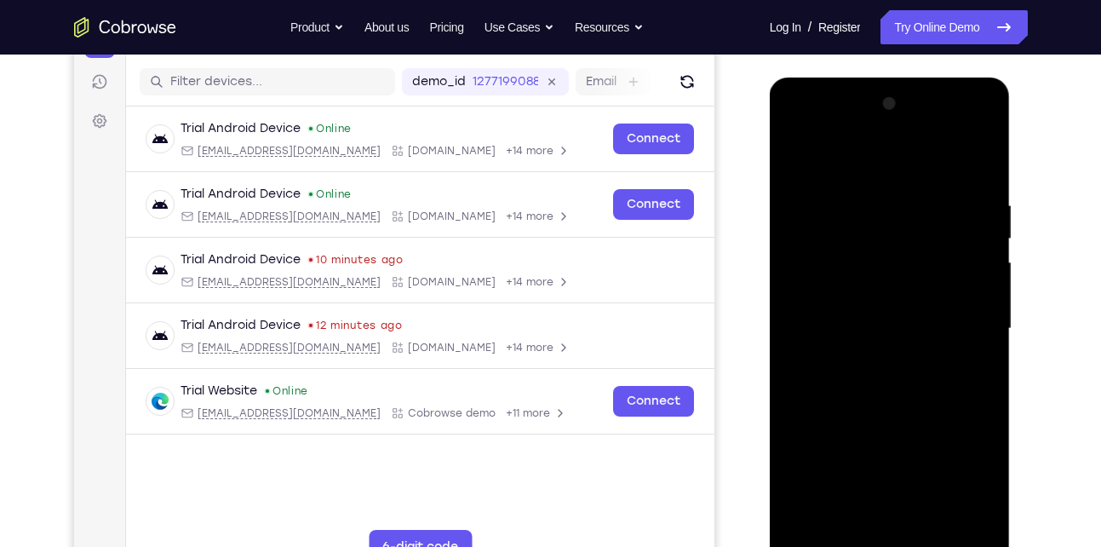
scroll to position [203, 0]
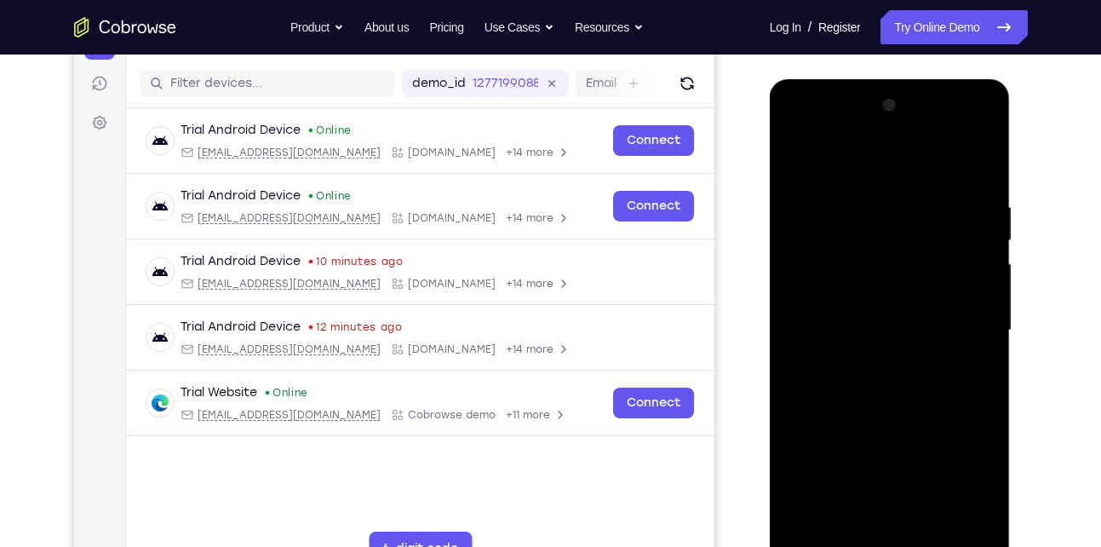
click at [846, 171] on div at bounding box center [889, 330] width 215 height 477
click at [973, 339] on div at bounding box center [889, 330] width 215 height 477
click at [875, 362] on div at bounding box center [889, 330] width 215 height 477
click at [861, 318] on div at bounding box center [889, 330] width 215 height 477
click at [837, 290] on div at bounding box center [889, 330] width 215 height 477
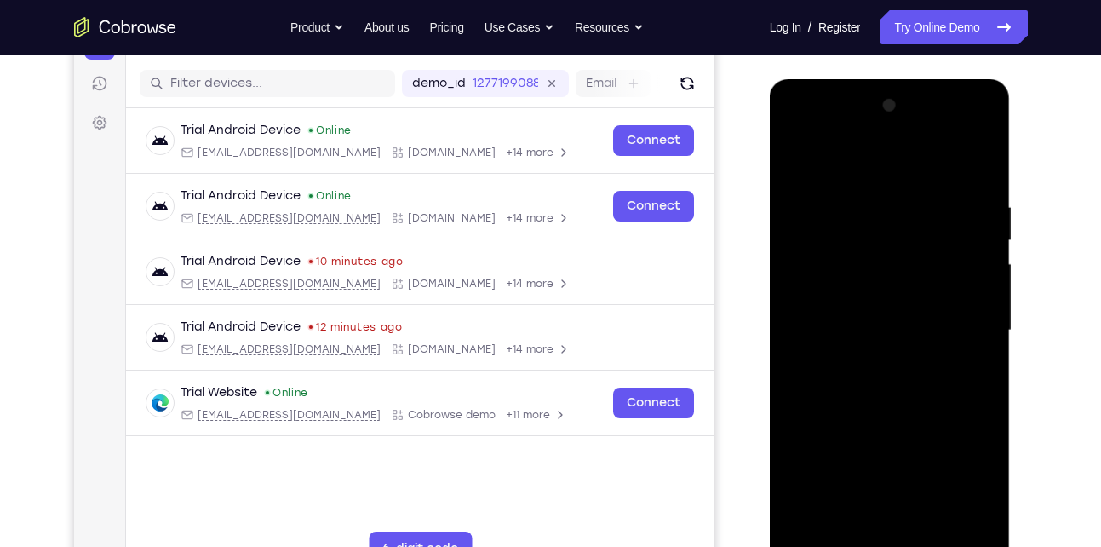
click at [848, 321] on div at bounding box center [889, 330] width 215 height 477
click at [841, 383] on div at bounding box center [889, 330] width 215 height 477
click at [877, 368] on div at bounding box center [889, 330] width 215 height 477
click at [877, 386] on div at bounding box center [889, 330] width 215 height 477
click at [980, 177] on div at bounding box center [889, 330] width 215 height 477
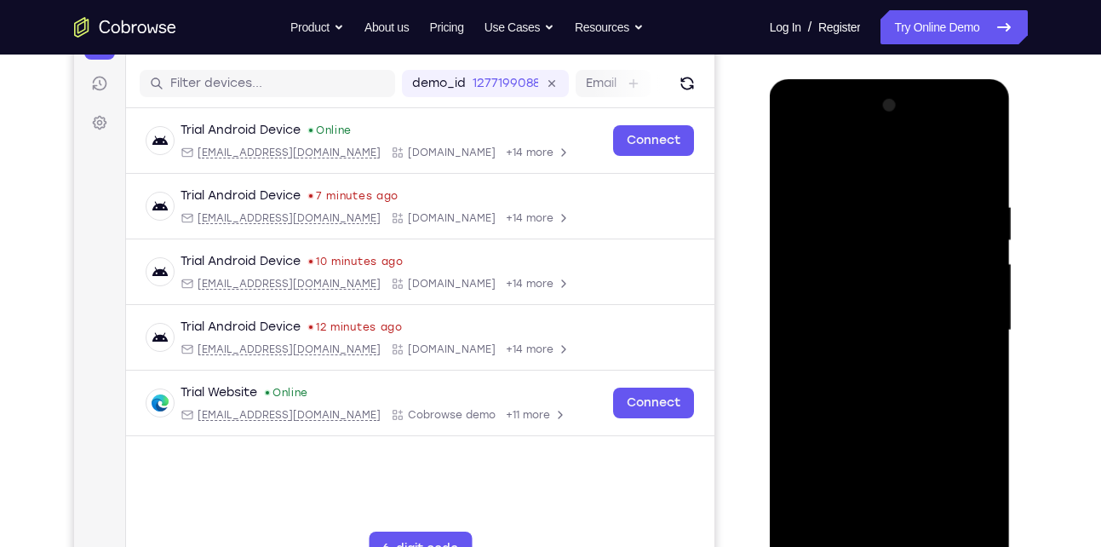
drag, startPoint x: 903, startPoint y: 398, endPoint x: 926, endPoint y: 224, distance: 175.3
click at [926, 224] on div at bounding box center [889, 330] width 215 height 477
click at [986, 232] on div at bounding box center [889, 330] width 215 height 477
drag, startPoint x: 883, startPoint y: 244, endPoint x: 871, endPoint y: 333, distance: 89.3
click at [871, 333] on div at bounding box center [889, 330] width 215 height 477
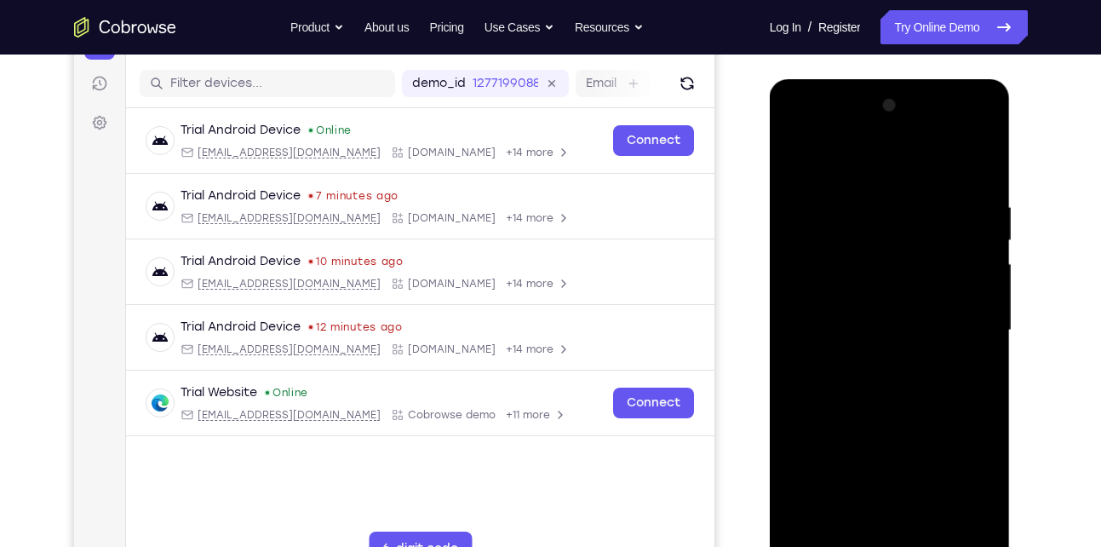
click at [980, 318] on div at bounding box center [889, 330] width 215 height 477
drag, startPoint x: 915, startPoint y: 284, endPoint x: 908, endPoint y: 352, distance: 69.3
click at [908, 352] on div at bounding box center [889, 330] width 215 height 477
click at [981, 384] on div at bounding box center [889, 330] width 215 height 477
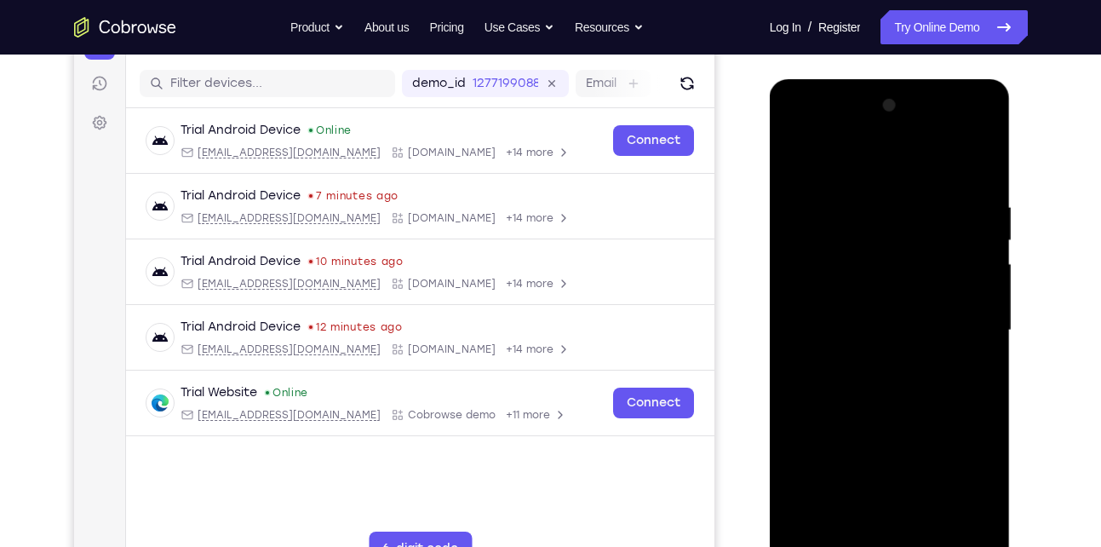
drag, startPoint x: 880, startPoint y: 408, endPoint x: 898, endPoint y: 267, distance: 142.6
click at [898, 267] on div at bounding box center [889, 330] width 215 height 477
click at [797, 251] on div at bounding box center [889, 330] width 215 height 477
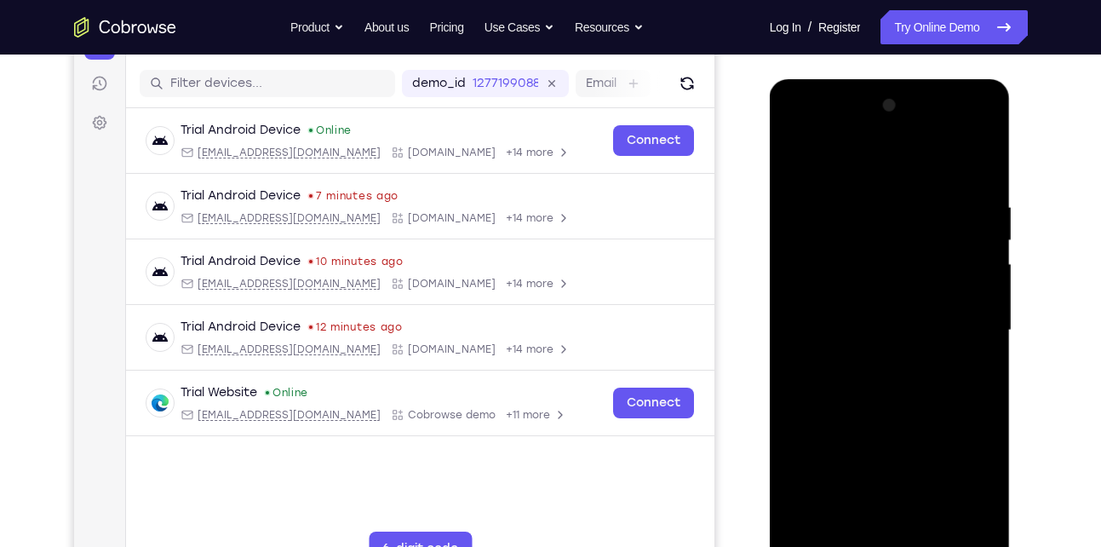
click at [800, 419] on div at bounding box center [889, 330] width 215 height 477
drag, startPoint x: 909, startPoint y: 251, endPoint x: 879, endPoint y: 336, distance: 90.5
click at [879, 336] on div at bounding box center [889, 330] width 215 height 477
drag, startPoint x: 895, startPoint y: 291, endPoint x: 865, endPoint y: 414, distance: 126.2
click at [865, 414] on div at bounding box center [889, 330] width 215 height 477
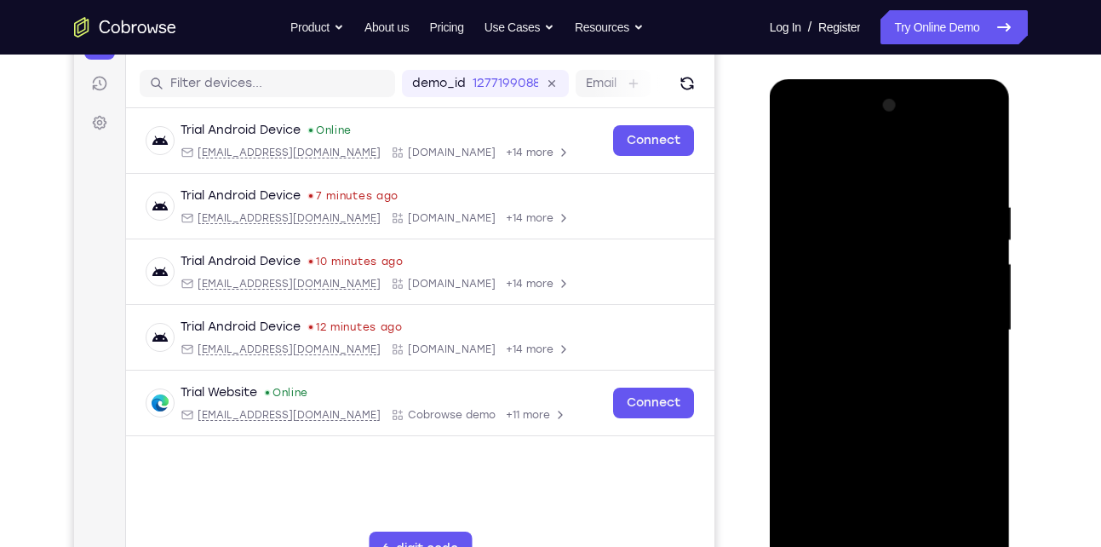
click at [799, 156] on div at bounding box center [889, 330] width 215 height 477
click at [861, 192] on div at bounding box center [889, 330] width 215 height 477
click at [985, 343] on div at bounding box center [889, 330] width 215 height 477
click at [977, 163] on div at bounding box center [889, 330] width 215 height 477
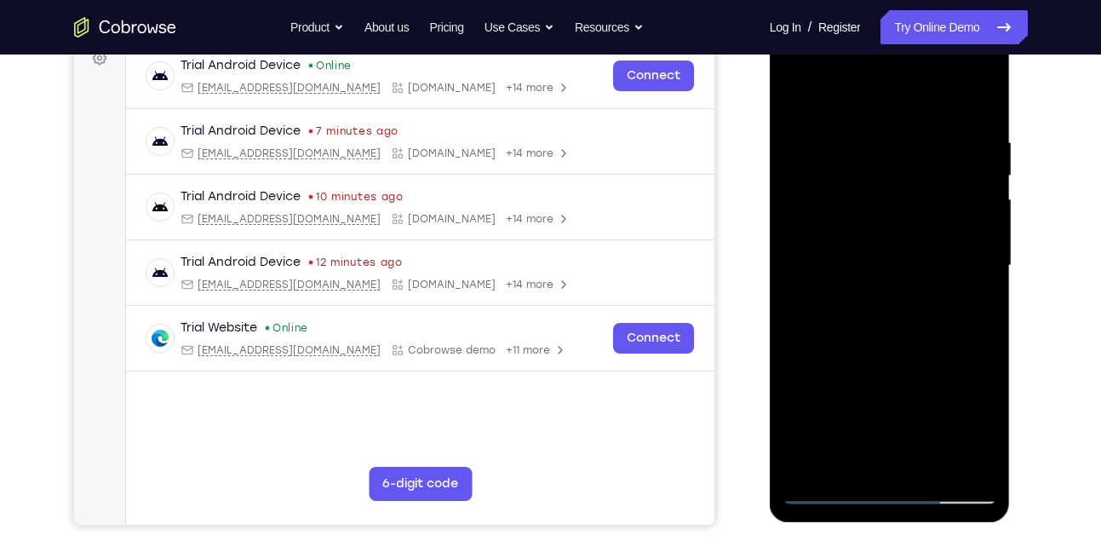
scroll to position [269, 0]
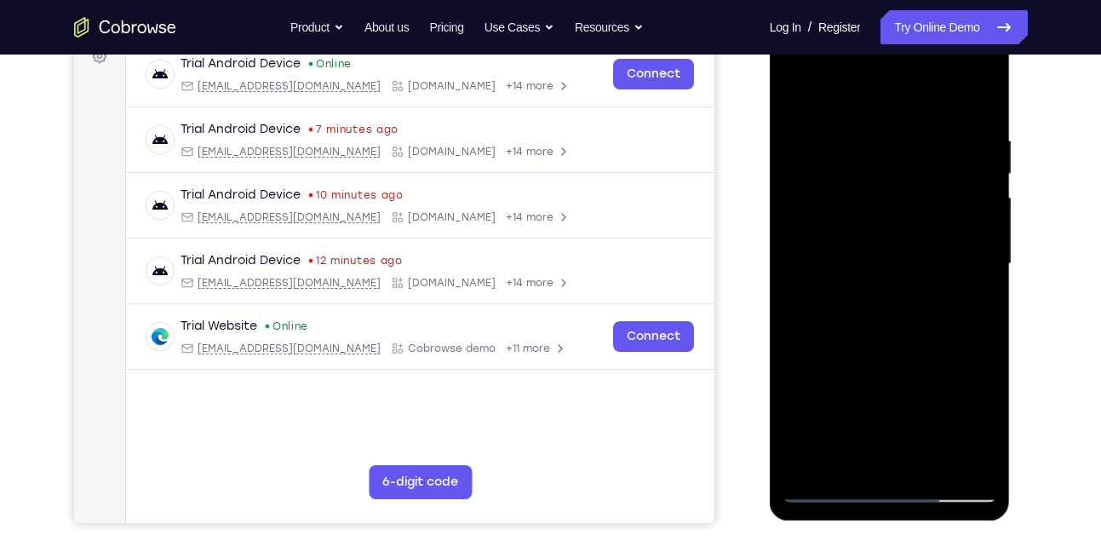
drag, startPoint x: 861, startPoint y: 398, endPoint x: 880, endPoint y: 308, distance: 91.5
click at [880, 308] on div at bounding box center [889, 264] width 215 height 477
click at [795, 409] on div at bounding box center [889, 264] width 215 height 477
drag, startPoint x: 880, startPoint y: 339, endPoint x: 945, endPoint y: 175, distance: 176.1
click at [945, 175] on div at bounding box center [889, 264] width 215 height 477
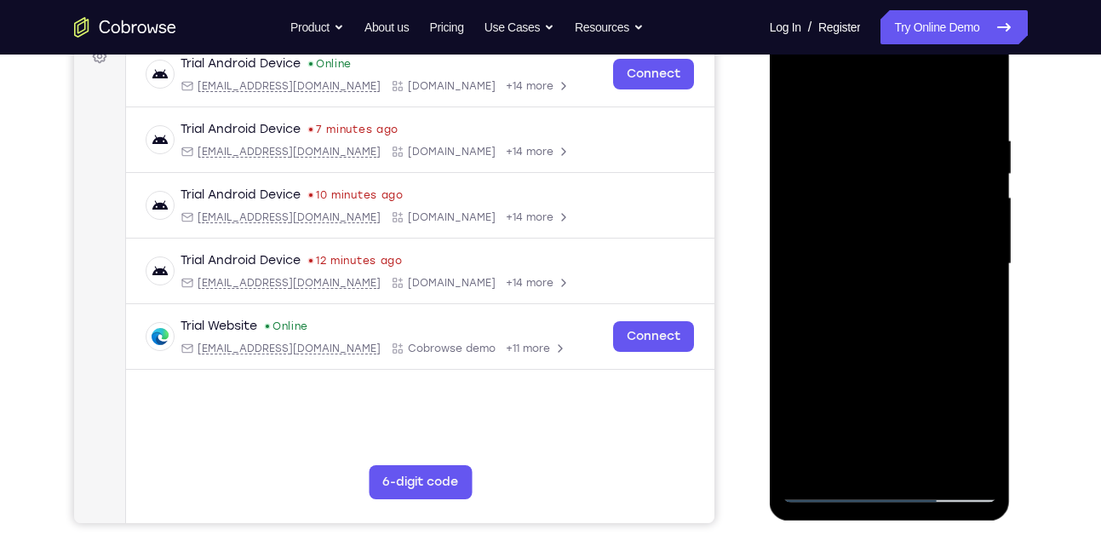
drag, startPoint x: 890, startPoint y: 416, endPoint x: 922, endPoint y: 301, distance: 119.4
click at [922, 301] on div at bounding box center [889, 264] width 215 height 477
drag, startPoint x: 882, startPoint y: 375, endPoint x: 922, endPoint y: 202, distance: 178.2
click at [922, 202] on div at bounding box center [889, 264] width 215 height 477
drag, startPoint x: 881, startPoint y: 330, endPoint x: 931, endPoint y: 181, distance: 156.4
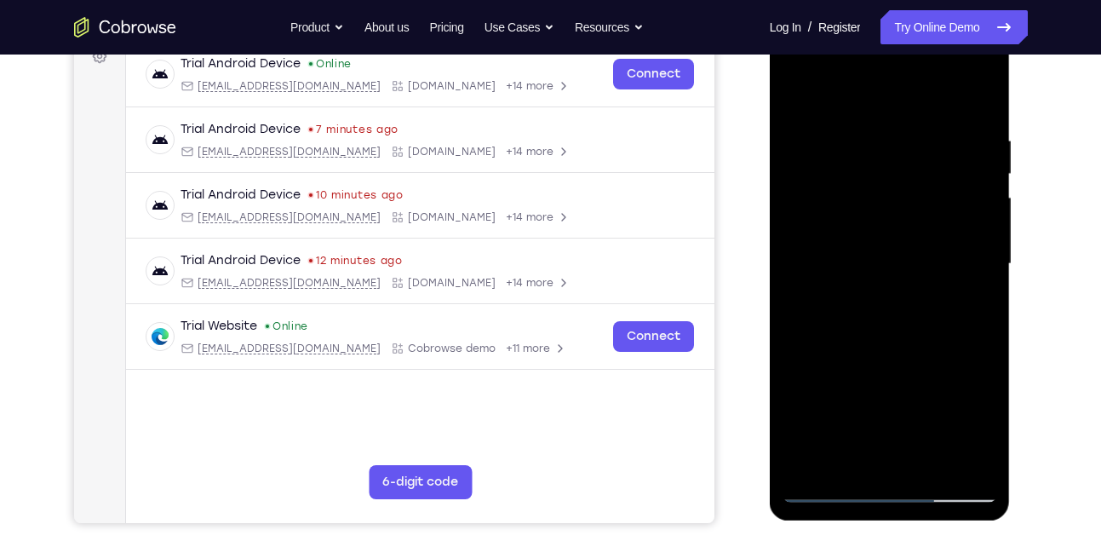
click at [931, 181] on div at bounding box center [889, 264] width 215 height 477
drag, startPoint x: 873, startPoint y: 383, endPoint x: 912, endPoint y: 222, distance: 165.6
click at [912, 222] on div at bounding box center [889, 264] width 215 height 477
click at [979, 333] on div at bounding box center [889, 264] width 215 height 477
drag, startPoint x: 857, startPoint y: 361, endPoint x: 899, endPoint y: 176, distance: 189.6
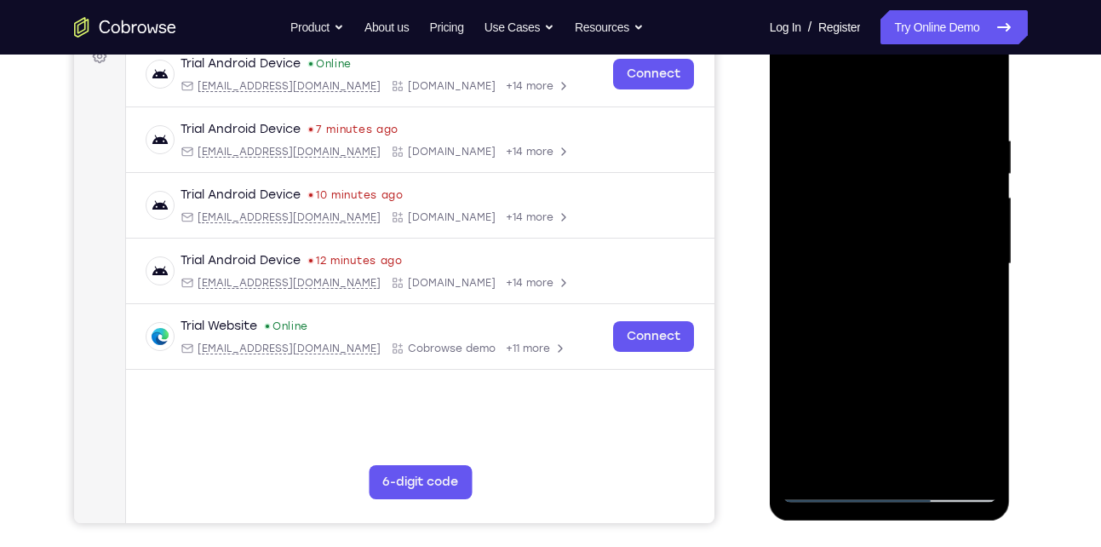
click at [899, 176] on div at bounding box center [889, 264] width 215 height 477
drag, startPoint x: 839, startPoint y: 372, endPoint x: 878, endPoint y: 188, distance: 188.0
click at [878, 188] on div at bounding box center [889, 264] width 215 height 477
drag, startPoint x: 908, startPoint y: 370, endPoint x: 915, endPoint y: 120, distance: 249.6
click at [915, 120] on div at bounding box center [889, 264] width 215 height 477
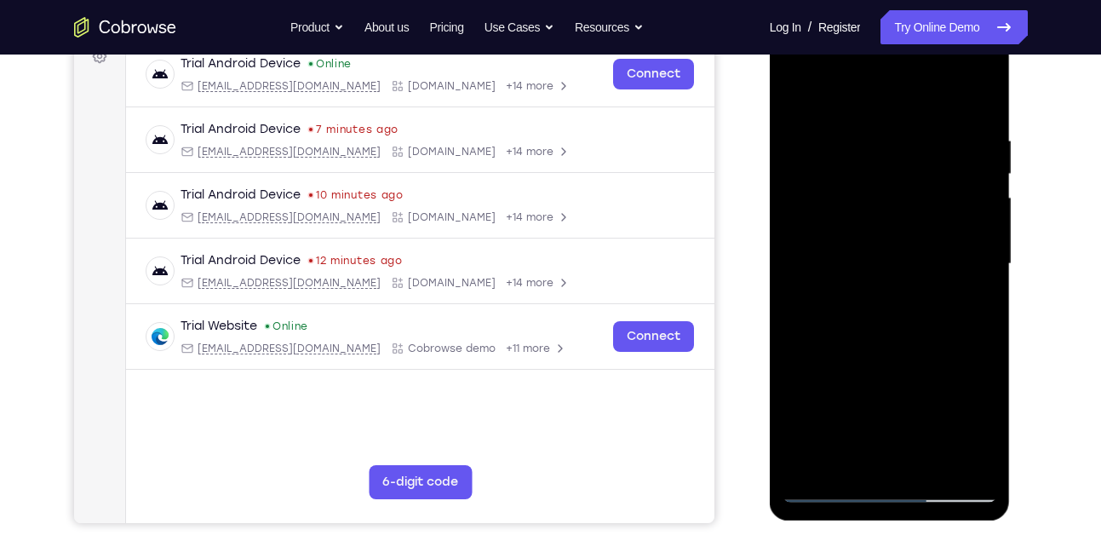
drag, startPoint x: 891, startPoint y: 334, endPoint x: 928, endPoint y: 127, distance: 210.1
click at [928, 127] on div at bounding box center [889, 264] width 215 height 477
drag, startPoint x: 897, startPoint y: 288, endPoint x: 929, endPoint y: 135, distance: 156.6
click at [929, 135] on div at bounding box center [889, 264] width 215 height 477
drag, startPoint x: 889, startPoint y: 314, endPoint x: 958, endPoint y: 77, distance: 246.5
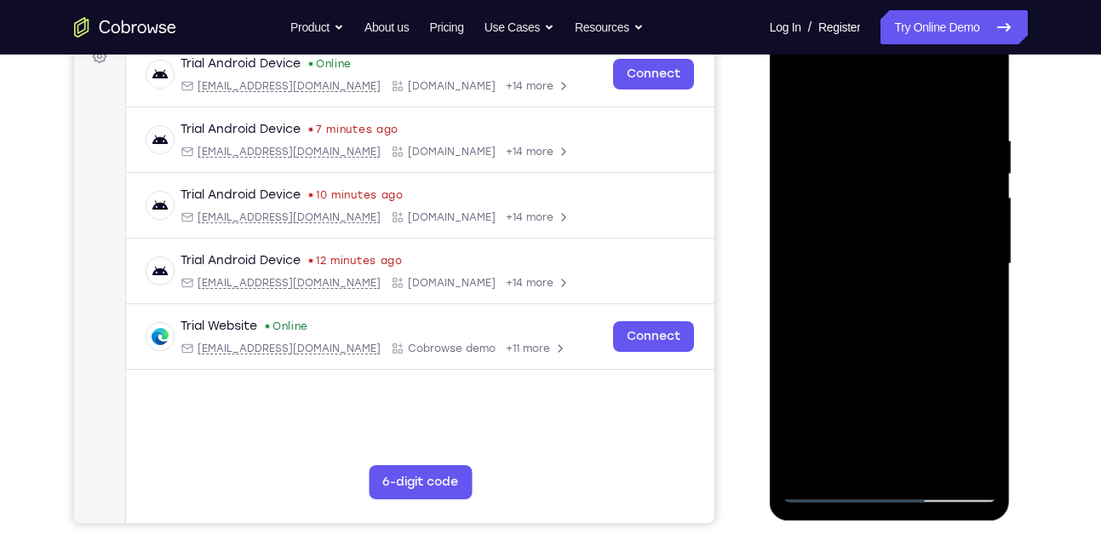
click at [958, 77] on div at bounding box center [889, 264] width 215 height 477
drag, startPoint x: 901, startPoint y: 387, endPoint x: 949, endPoint y: 130, distance: 260.8
click at [949, 130] on div at bounding box center [889, 264] width 215 height 477
drag, startPoint x: 889, startPoint y: 370, endPoint x: 928, endPoint y: 148, distance: 224.8
click at [928, 148] on div at bounding box center [889, 264] width 215 height 477
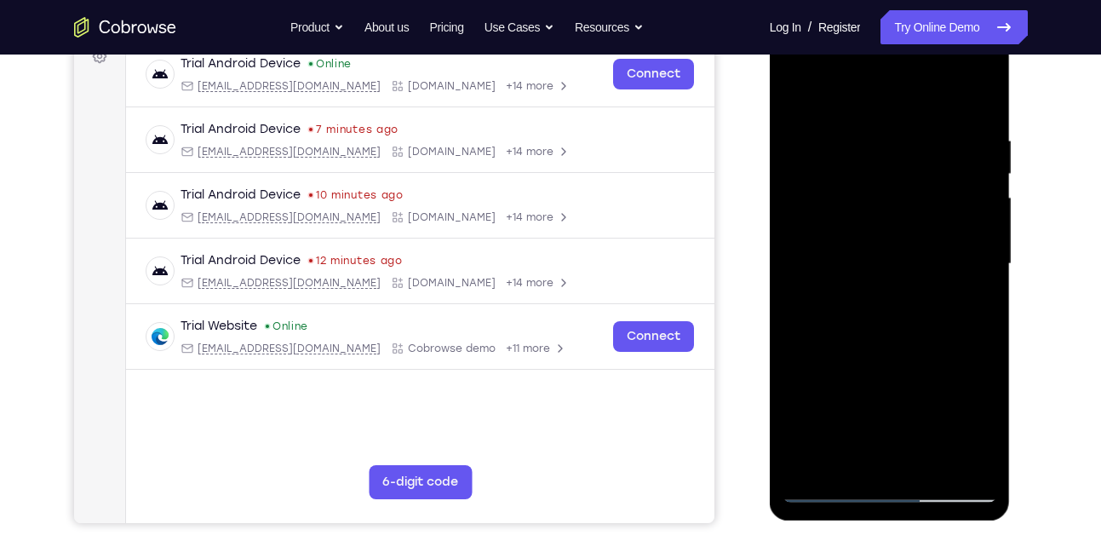
click at [966, 463] on div at bounding box center [889, 264] width 215 height 477
drag, startPoint x: 863, startPoint y: 208, endPoint x: 850, endPoint y: 356, distance: 148.8
click at [850, 356] on div at bounding box center [889, 264] width 215 height 477
drag, startPoint x: 859, startPoint y: 172, endPoint x: 842, endPoint y: 348, distance: 177.1
click at [842, 348] on div at bounding box center [889, 264] width 215 height 477
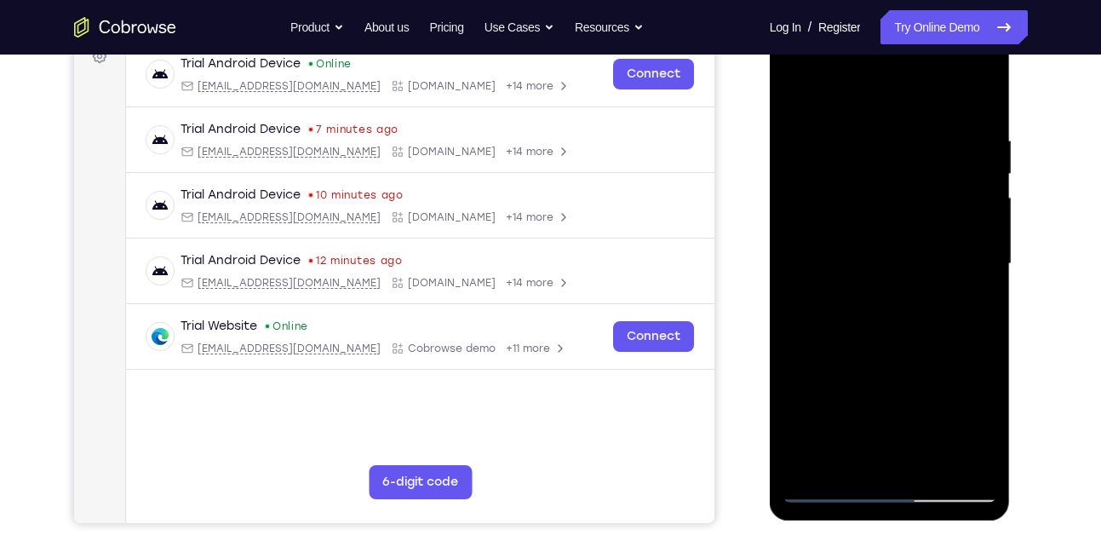
click at [822, 178] on div at bounding box center [889, 264] width 215 height 477
click at [834, 381] on div at bounding box center [889, 264] width 215 height 477
drag, startPoint x: 894, startPoint y: 205, endPoint x: 873, endPoint y: 380, distance: 175.8
click at [873, 380] on div at bounding box center [889, 264] width 215 height 477
drag, startPoint x: 892, startPoint y: 369, endPoint x: 892, endPoint y: 215, distance: 154.1
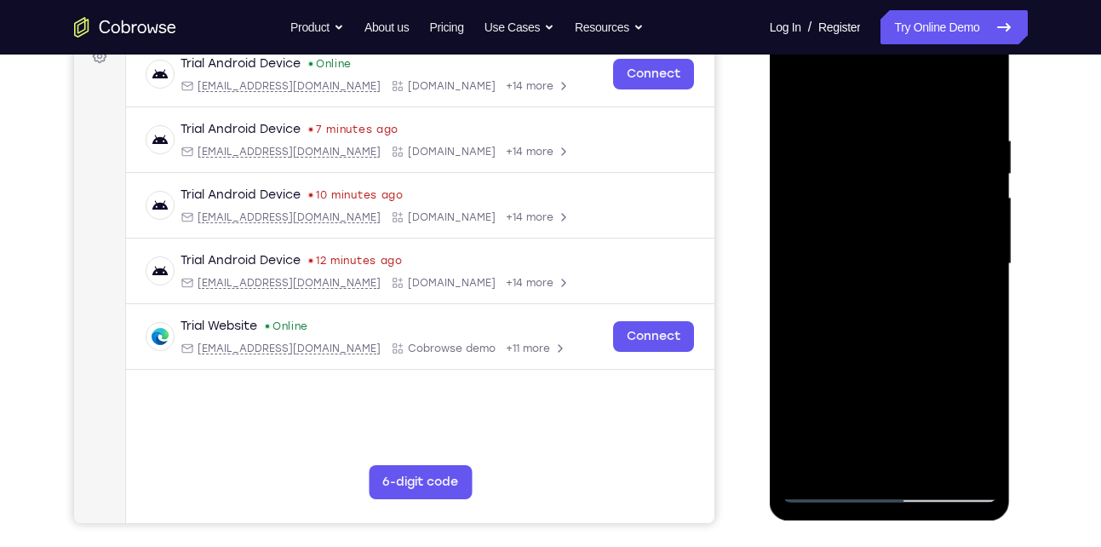
click at [892, 215] on div at bounding box center [889, 264] width 215 height 477
drag, startPoint x: 892, startPoint y: 376, endPoint x: 903, endPoint y: 198, distance: 179.1
click at [903, 198] on div at bounding box center [889, 264] width 215 height 477
drag, startPoint x: 903, startPoint y: 347, endPoint x: 907, endPoint y: 184, distance: 162.7
click at [907, 184] on div at bounding box center [889, 264] width 215 height 477
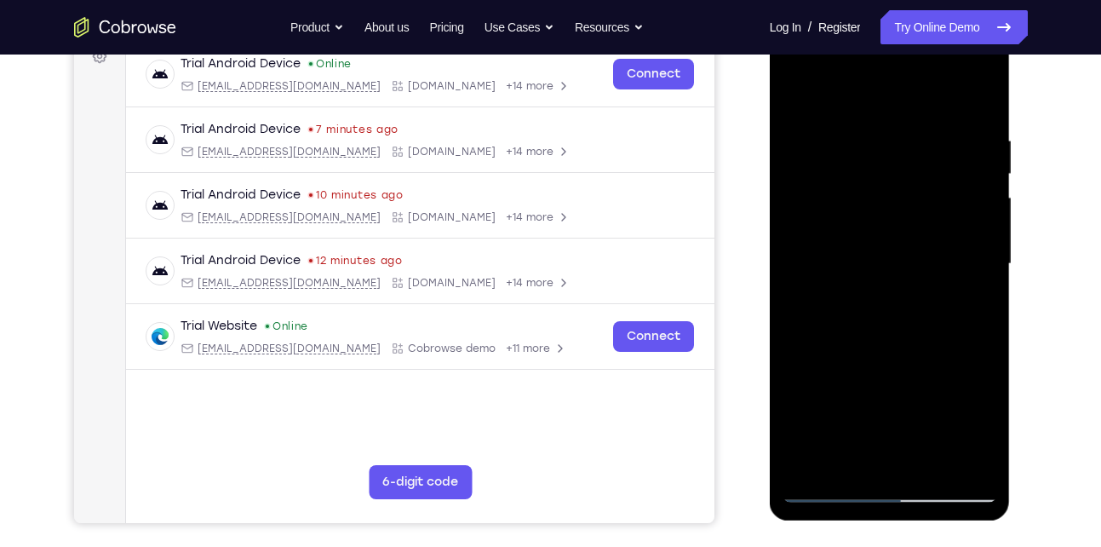
drag, startPoint x: 901, startPoint y: 366, endPoint x: 908, endPoint y: 220, distance: 146.6
click at [908, 220] on div at bounding box center [889, 264] width 215 height 477
drag, startPoint x: 897, startPoint y: 357, endPoint x: 911, endPoint y: 181, distance: 175.9
click at [911, 181] on div at bounding box center [889, 264] width 215 height 477
drag, startPoint x: 903, startPoint y: 340, endPoint x: 915, endPoint y: 183, distance: 157.2
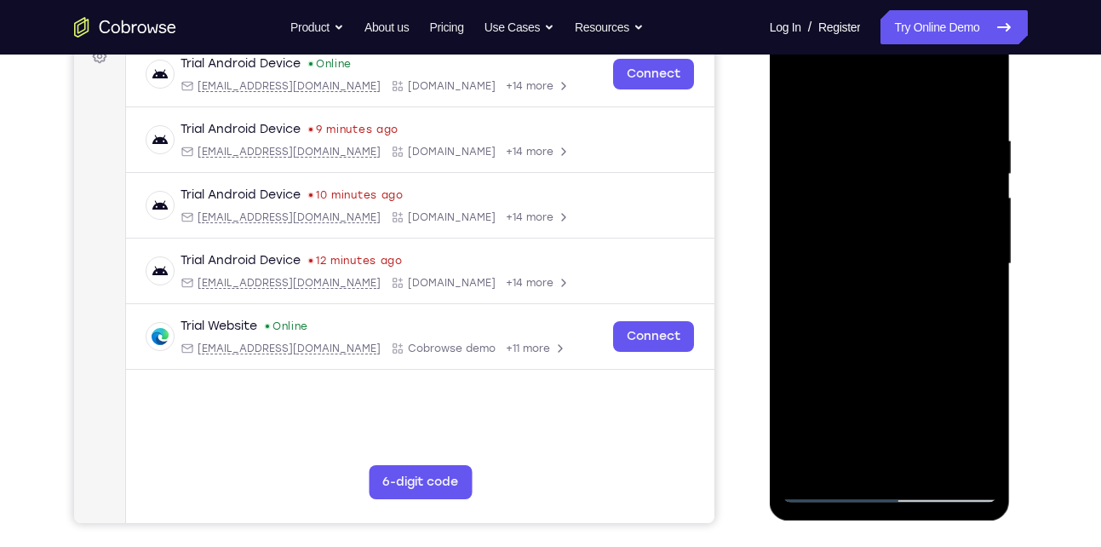
click at [915, 183] on div at bounding box center [889, 264] width 215 height 477
drag, startPoint x: 898, startPoint y: 416, endPoint x: 913, endPoint y: 227, distance: 188.7
click at [913, 227] on div at bounding box center [889, 264] width 215 height 477
drag, startPoint x: 900, startPoint y: 375, endPoint x: 910, endPoint y: 196, distance: 179.1
click at [910, 196] on div at bounding box center [889, 264] width 215 height 477
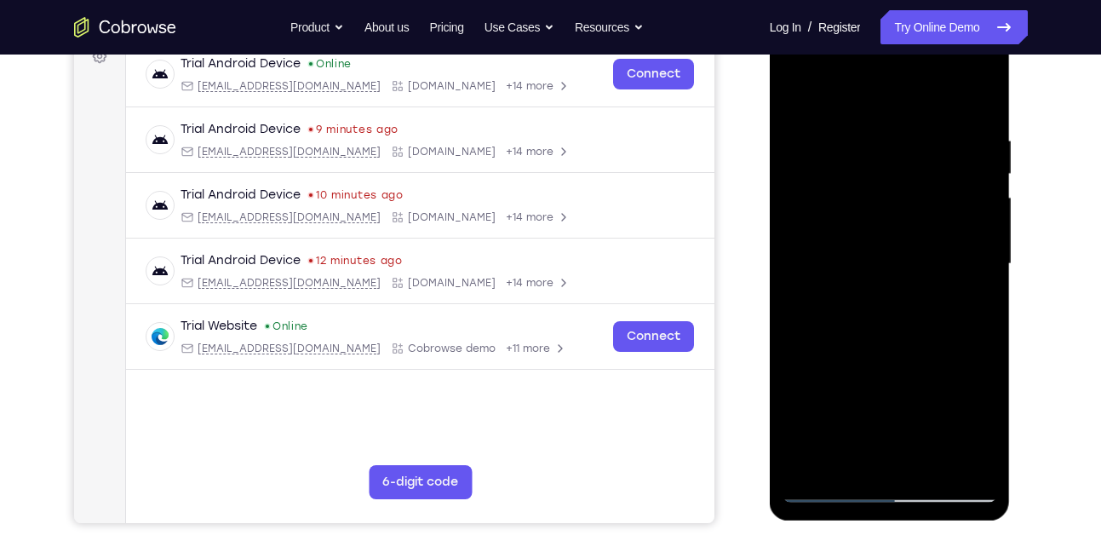
drag, startPoint x: 886, startPoint y: 346, endPoint x: 888, endPoint y: 194, distance: 151.6
click at [888, 194] on div at bounding box center [889, 264] width 215 height 477
drag, startPoint x: 896, startPoint y: 407, endPoint x: 908, endPoint y: 150, distance: 257.5
click at [908, 150] on div at bounding box center [889, 264] width 215 height 477
drag, startPoint x: 890, startPoint y: 347, endPoint x: 903, endPoint y: 152, distance: 195.4
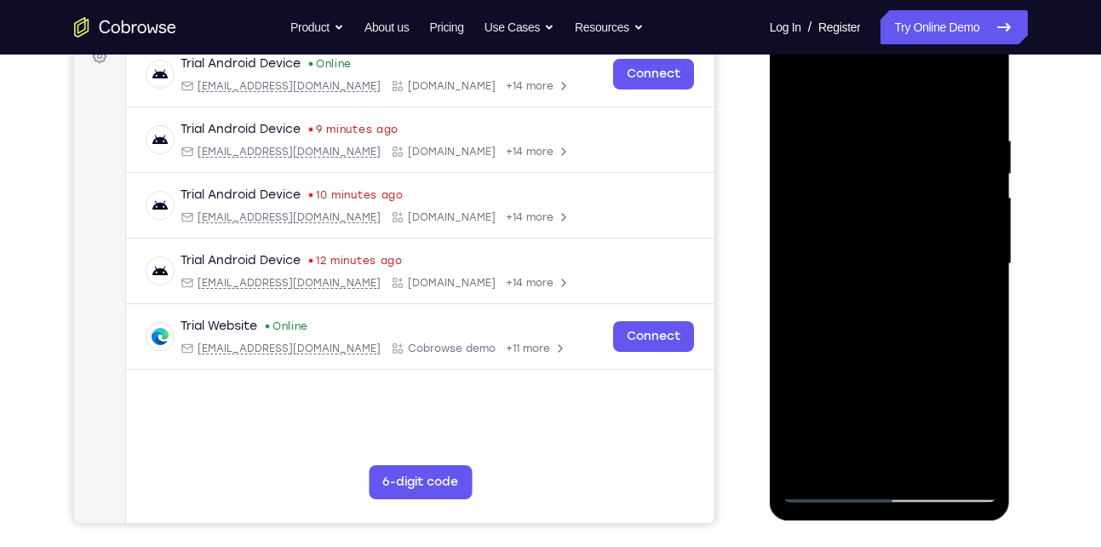
click at [903, 152] on div at bounding box center [889, 264] width 215 height 477
drag, startPoint x: 897, startPoint y: 381, endPoint x: 914, endPoint y: 176, distance: 205.9
click at [914, 176] on div at bounding box center [889, 264] width 215 height 477
drag, startPoint x: 899, startPoint y: 387, endPoint x: 928, endPoint y: 196, distance: 193.7
click at [928, 196] on div at bounding box center [889, 264] width 215 height 477
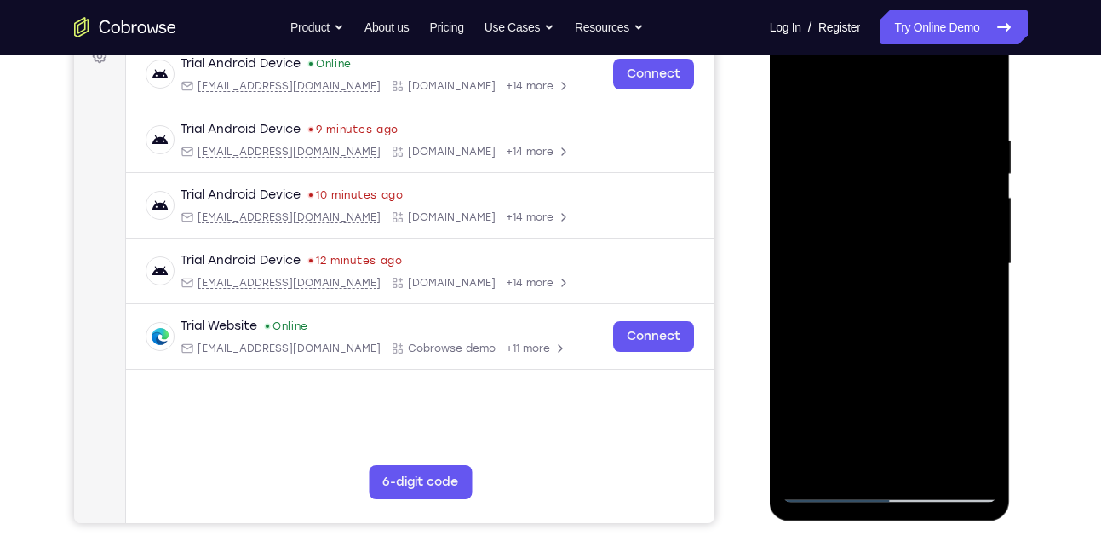
drag, startPoint x: 900, startPoint y: 432, endPoint x: 924, endPoint y: 134, distance: 299.0
click at [924, 134] on div at bounding box center [889, 264] width 215 height 477
drag, startPoint x: 900, startPoint y: 389, endPoint x: 916, endPoint y: 226, distance: 163.4
click at [916, 226] on div at bounding box center [889, 264] width 215 height 477
drag, startPoint x: 897, startPoint y: 406, endPoint x: 919, endPoint y: 159, distance: 247.9
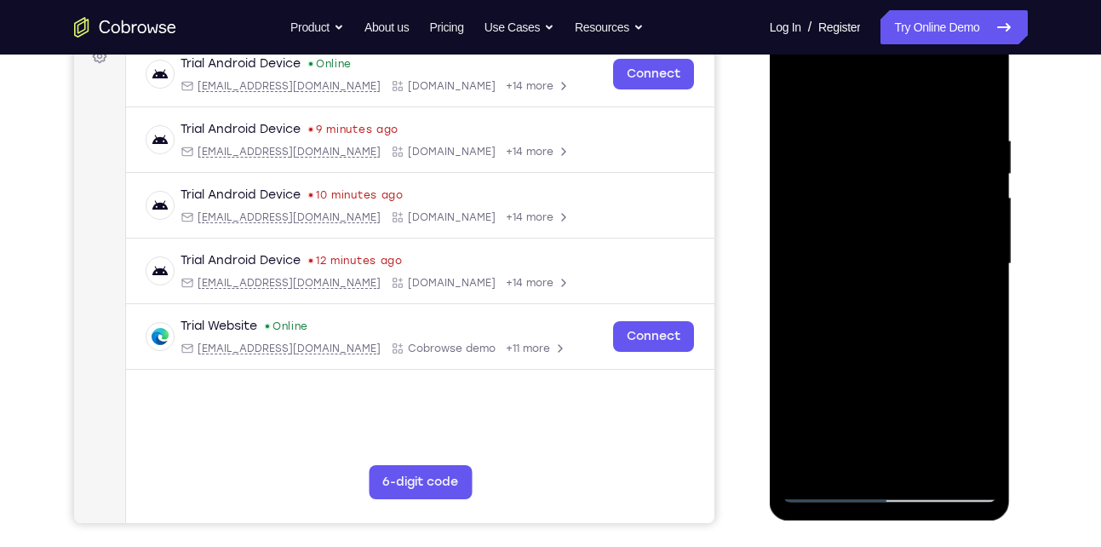
click at [919, 159] on div at bounding box center [889, 264] width 215 height 477
drag, startPoint x: 895, startPoint y: 345, endPoint x: 930, endPoint y: 97, distance: 250.2
click at [930, 97] on div at bounding box center [889, 264] width 215 height 477
drag, startPoint x: 897, startPoint y: 373, endPoint x: 916, endPoint y: 174, distance: 200.1
click at [916, 174] on div at bounding box center [889, 264] width 215 height 477
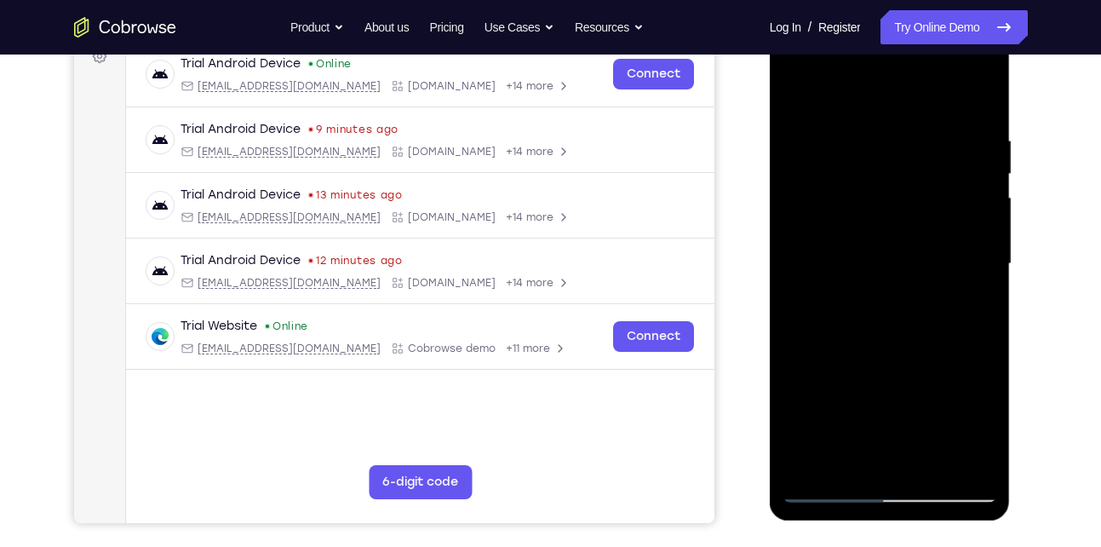
drag, startPoint x: 891, startPoint y: 373, endPoint x: 913, endPoint y: 125, distance: 248.7
click at [913, 125] on div at bounding box center [889, 264] width 215 height 477
drag, startPoint x: 889, startPoint y: 371, endPoint x: 914, endPoint y: 101, distance: 271.0
click at [914, 101] on div at bounding box center [889, 264] width 215 height 477
drag, startPoint x: 903, startPoint y: 335, endPoint x: 902, endPoint y: 179, distance: 156.7
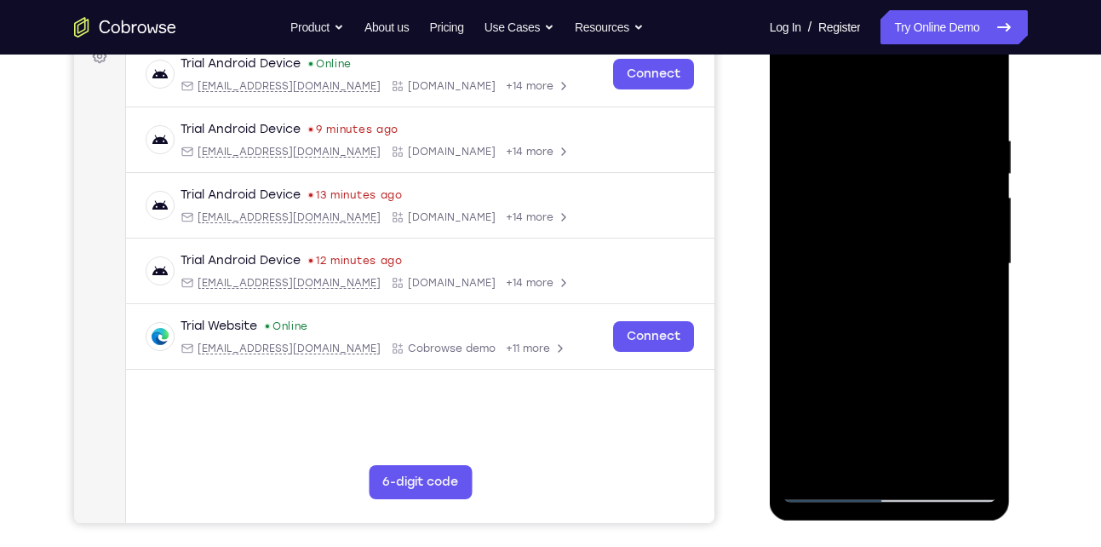
click at [902, 179] on div at bounding box center [889, 264] width 215 height 477
click at [798, 89] on div at bounding box center [889, 264] width 215 height 477
click at [827, 392] on div at bounding box center [889, 264] width 215 height 477
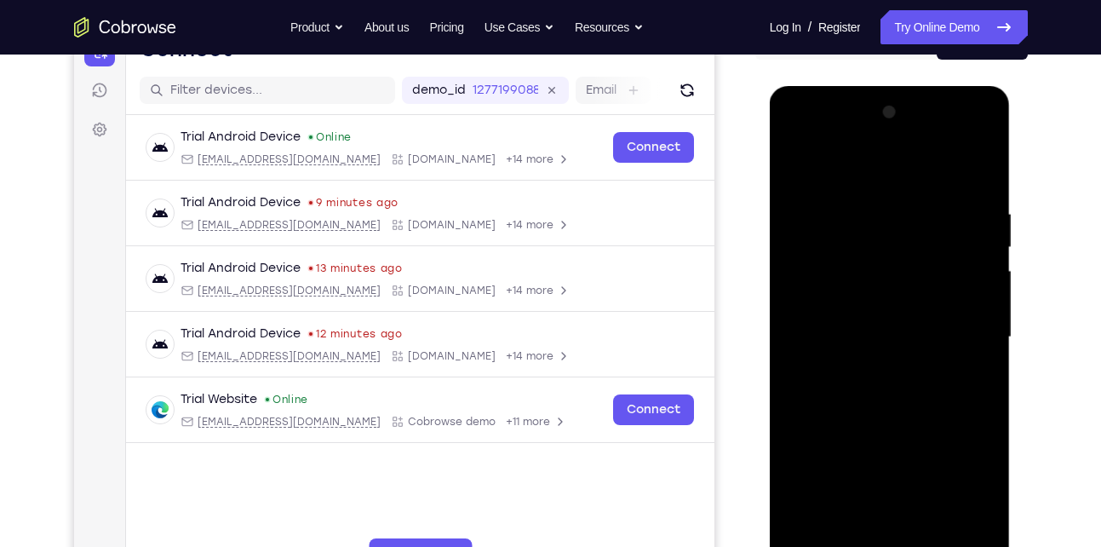
scroll to position [195, 0]
drag, startPoint x: 891, startPoint y: 246, endPoint x: 863, endPoint y: 364, distance: 121.8
click at [863, 364] on div at bounding box center [889, 338] width 215 height 477
click at [841, 249] on div at bounding box center [889, 338] width 215 height 477
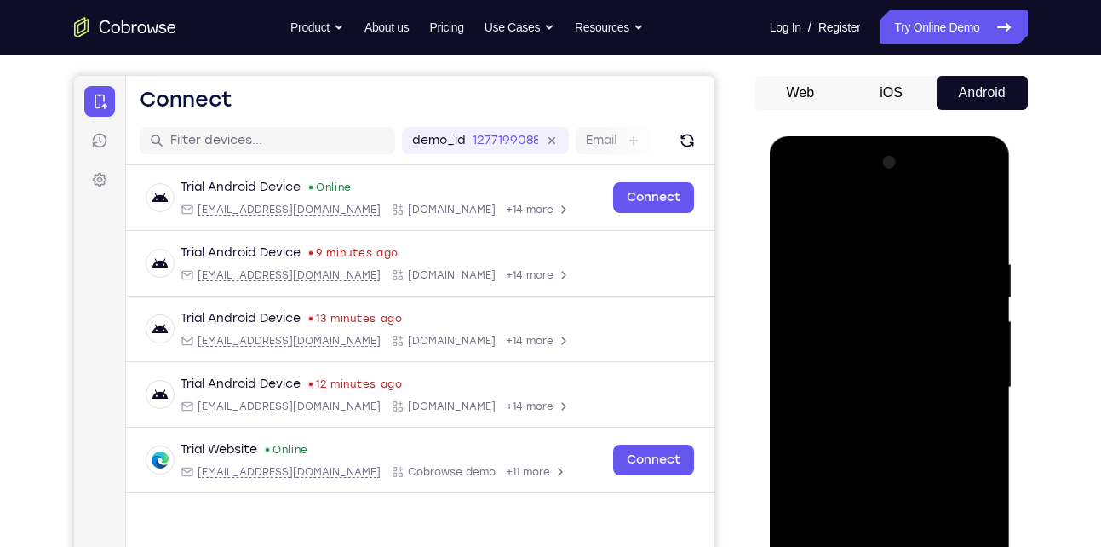
scroll to position [143, 0]
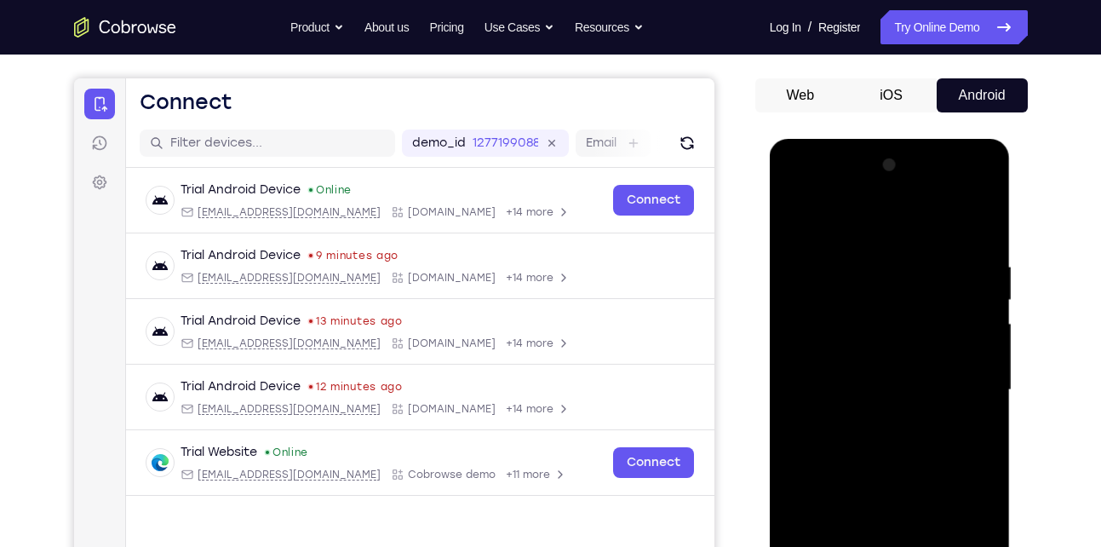
click at [794, 240] on div at bounding box center [889, 390] width 215 height 477
click at [794, 221] on div at bounding box center [889, 390] width 215 height 477
click at [833, 250] on div at bounding box center [889, 390] width 215 height 477
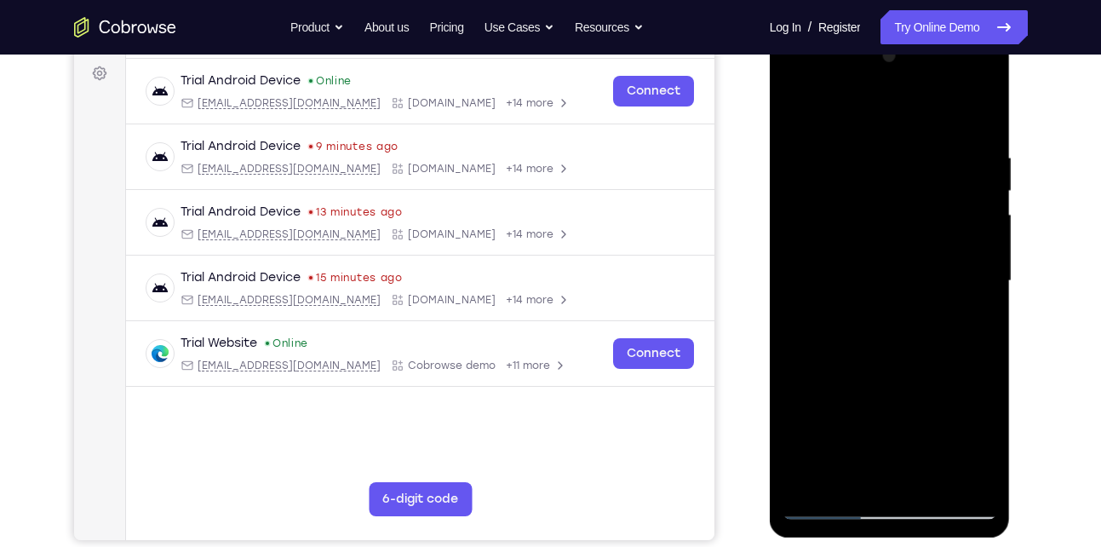
scroll to position [254, 0]
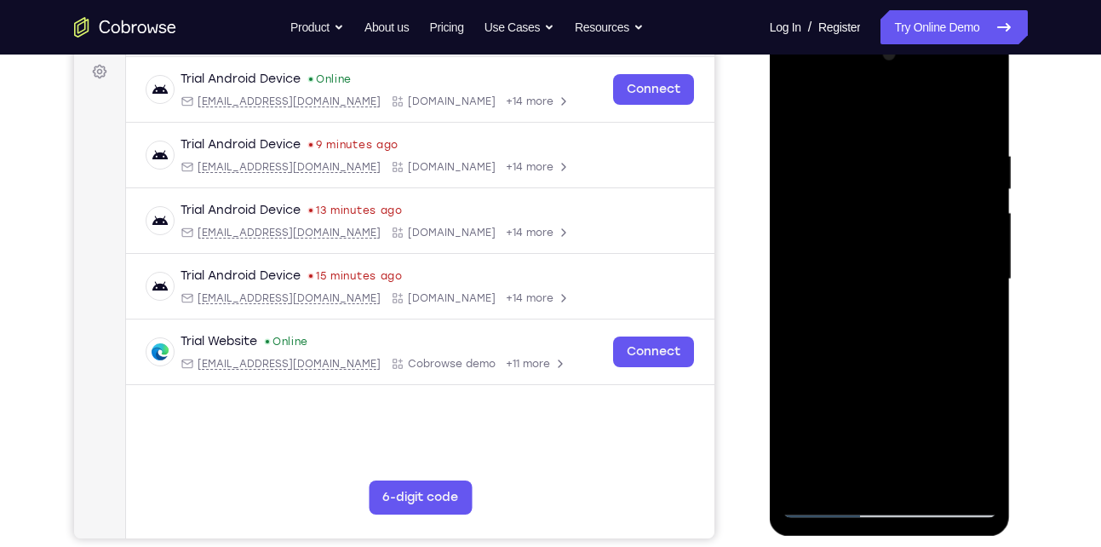
click at [842, 473] on div at bounding box center [889, 279] width 215 height 477
click at [836, 341] on div at bounding box center [889, 279] width 215 height 477
click at [883, 280] on div at bounding box center [889, 279] width 215 height 477
click at [983, 331] on div at bounding box center [889, 279] width 215 height 477
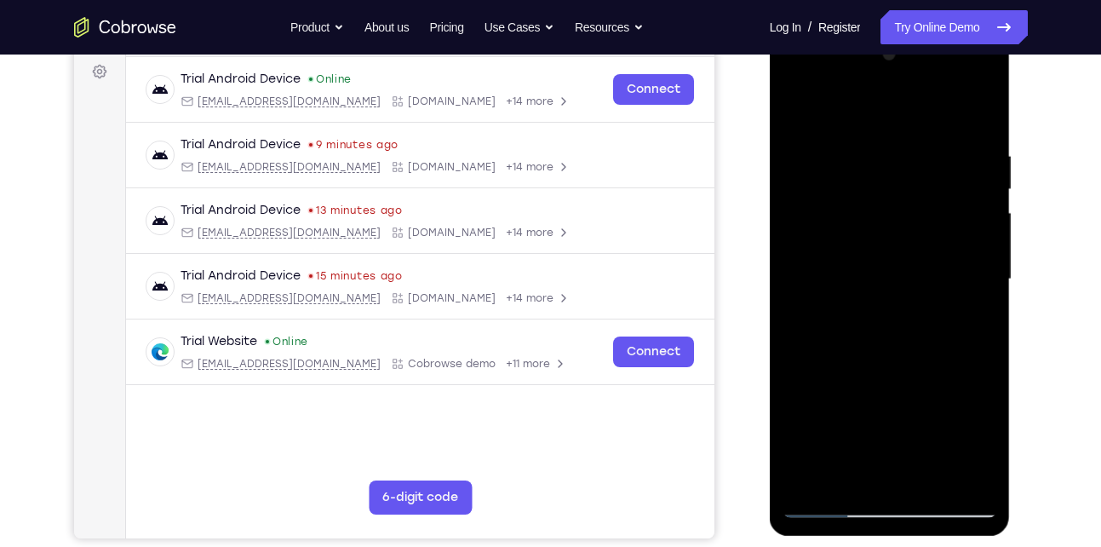
click at [963, 278] on div at bounding box center [889, 279] width 215 height 477
click at [827, 503] on div at bounding box center [889, 279] width 215 height 477
drag, startPoint x: 853, startPoint y: 381, endPoint x: 866, endPoint y: 272, distance: 110.6
click at [866, 272] on div at bounding box center [889, 279] width 215 height 477
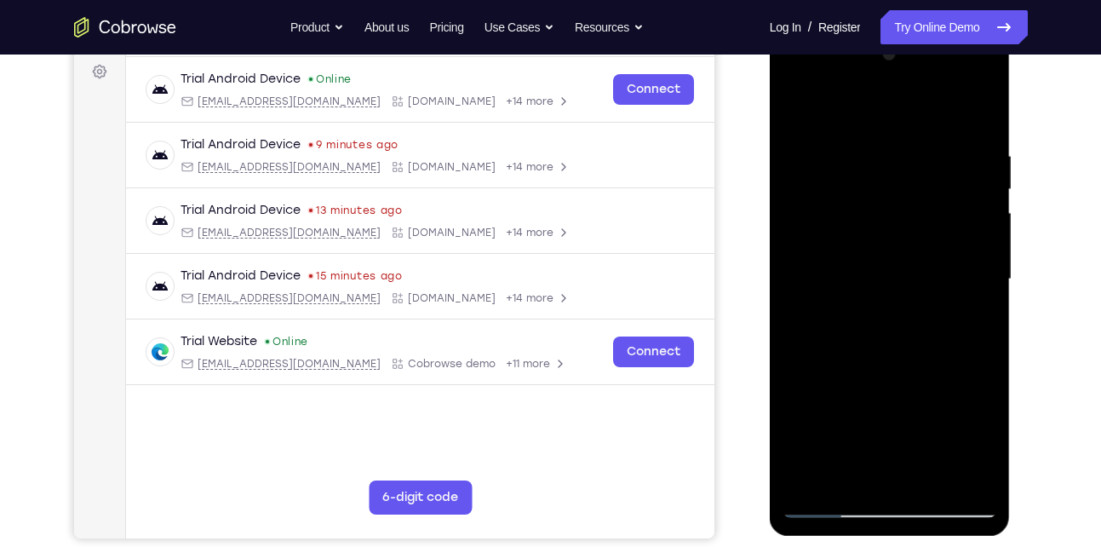
click at [973, 430] on div at bounding box center [889, 279] width 215 height 477
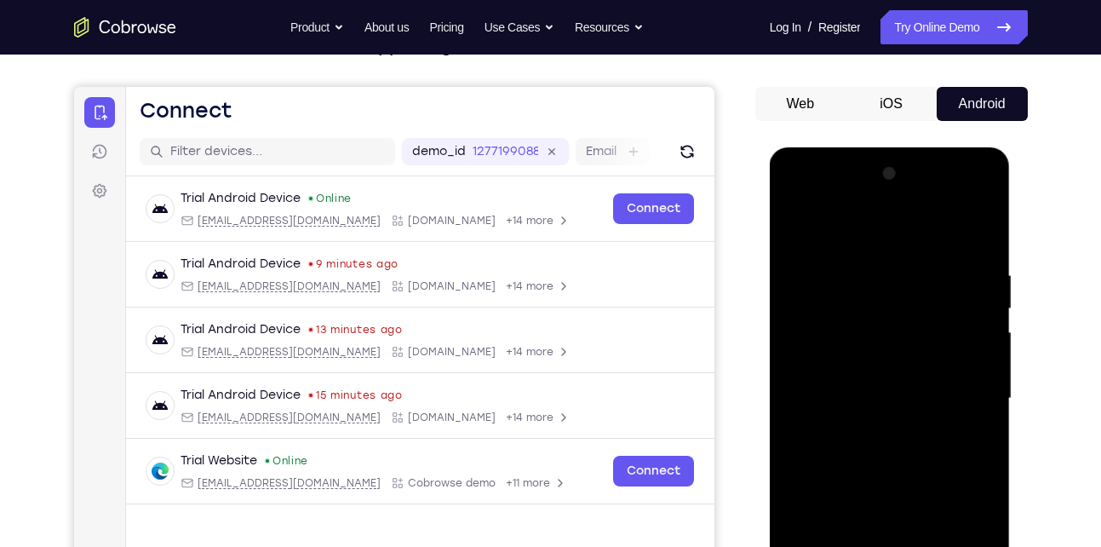
scroll to position [134, 0]
click at [796, 222] on div at bounding box center [889, 399] width 215 height 477
click at [800, 228] on div at bounding box center [889, 399] width 215 height 477
drag, startPoint x: 851, startPoint y: 414, endPoint x: 857, endPoint y: 295, distance: 119.4
click at [857, 295] on div at bounding box center [889, 399] width 215 height 477
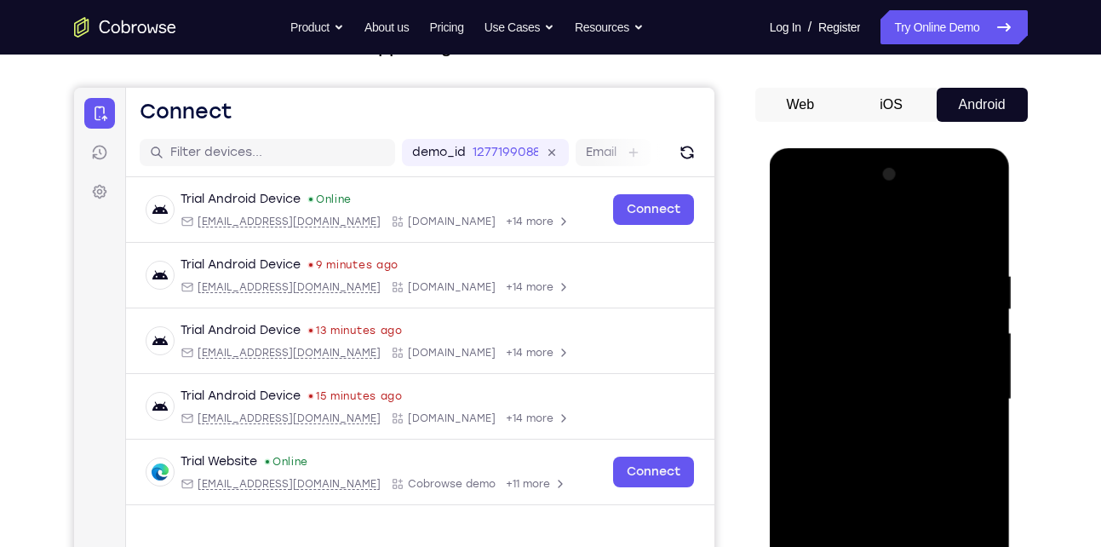
drag, startPoint x: 891, startPoint y: 364, endPoint x: 866, endPoint y: 525, distance: 163.6
click at [866, 525] on div at bounding box center [889, 399] width 215 height 477
drag, startPoint x: 897, startPoint y: 268, endPoint x: 818, endPoint y: 543, distance: 286.2
click at [818, 543] on div at bounding box center [889, 399] width 215 height 477
drag, startPoint x: 832, startPoint y: 413, endPoint x: 836, endPoint y: 296, distance: 116.7
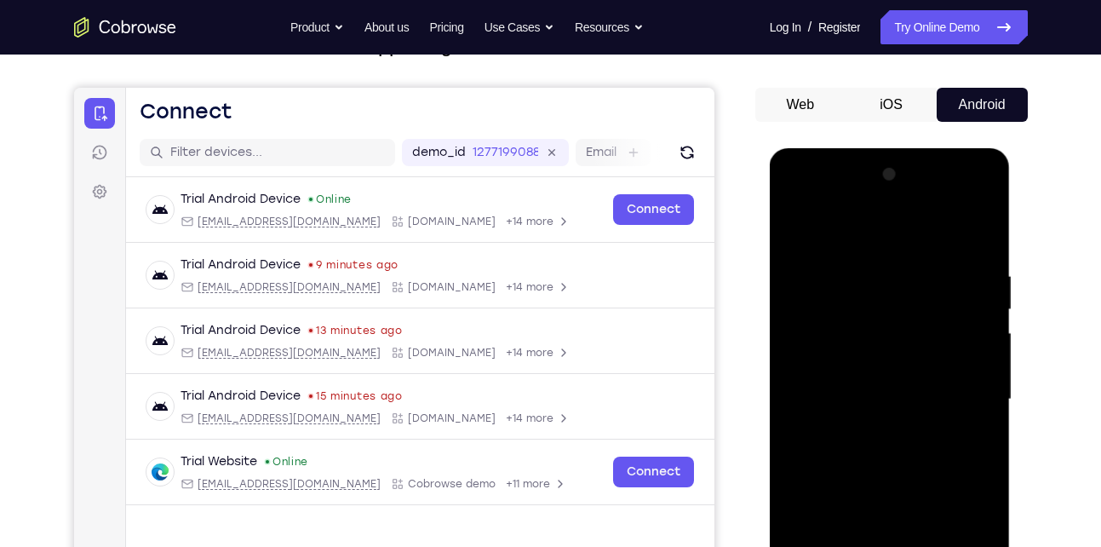
click at [836, 296] on div at bounding box center [889, 399] width 215 height 477
click at [795, 223] on div at bounding box center [889, 399] width 215 height 477
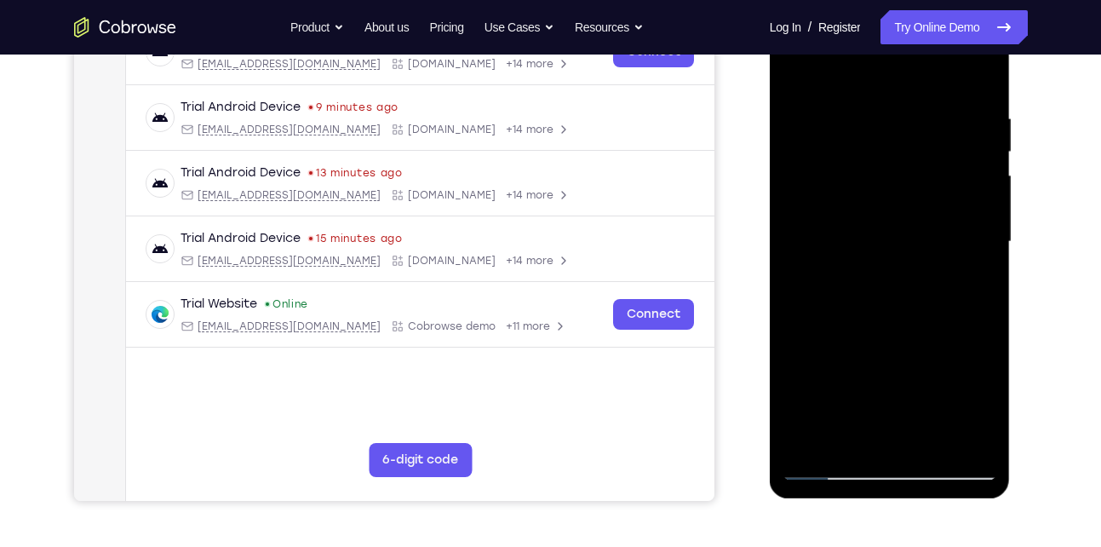
scroll to position [292, 0]
drag, startPoint x: 900, startPoint y: 327, endPoint x: 915, endPoint y: 128, distance: 199.8
click at [915, 128] on div at bounding box center [889, 241] width 215 height 477
drag, startPoint x: 894, startPoint y: 376, endPoint x: 907, endPoint y: 156, distance: 220.9
click at [907, 156] on div at bounding box center [889, 241] width 215 height 477
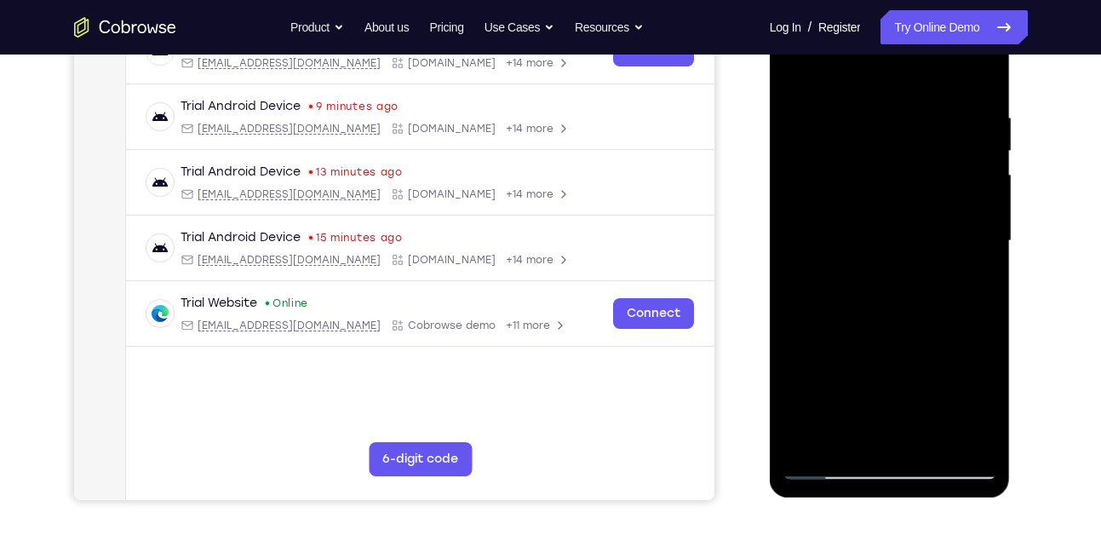
drag, startPoint x: 888, startPoint y: 319, endPoint x: 911, endPoint y: 122, distance: 198.9
click at [911, 122] on div at bounding box center [889, 241] width 215 height 477
click at [846, 438] on div at bounding box center [889, 241] width 215 height 477
click at [817, 67] on div at bounding box center [889, 241] width 215 height 477
drag, startPoint x: 828, startPoint y: 222, endPoint x: 821, endPoint y: 277, distance: 54.9
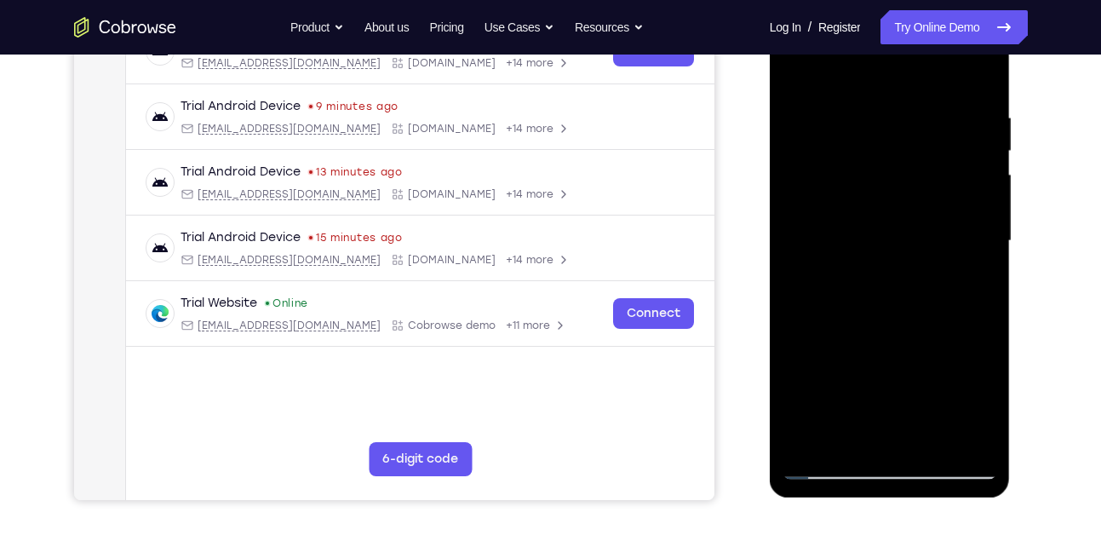
click at [821, 277] on div at bounding box center [889, 241] width 215 height 477
click at [841, 89] on div at bounding box center [889, 241] width 215 height 477
click at [911, 115] on div at bounding box center [889, 241] width 215 height 477
click at [796, 69] on div at bounding box center [889, 241] width 215 height 477
click at [965, 64] on div at bounding box center [889, 241] width 215 height 477
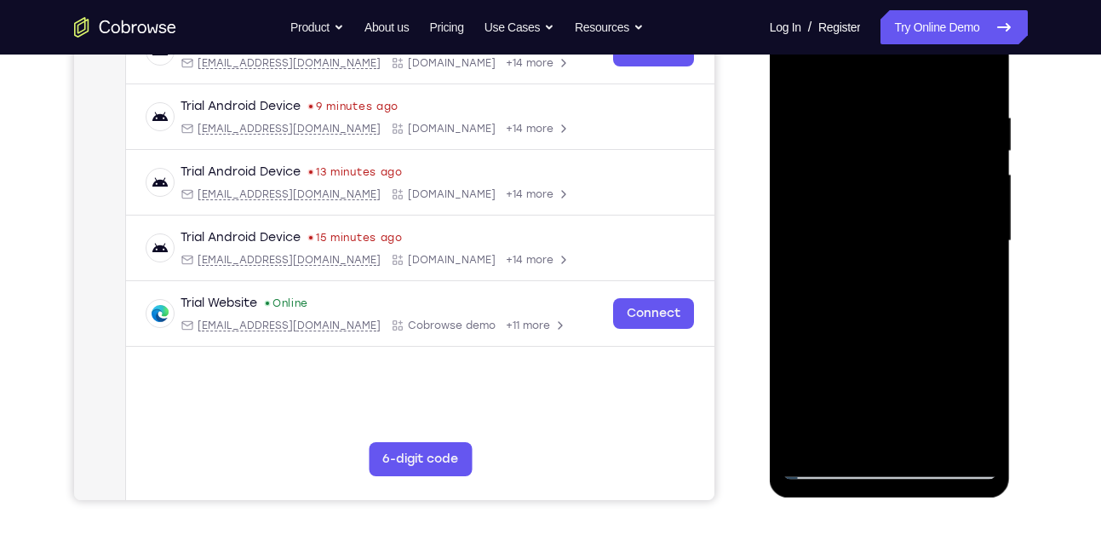
click at [974, 64] on div at bounding box center [889, 241] width 215 height 477
click at [805, 438] on div at bounding box center [889, 241] width 215 height 477
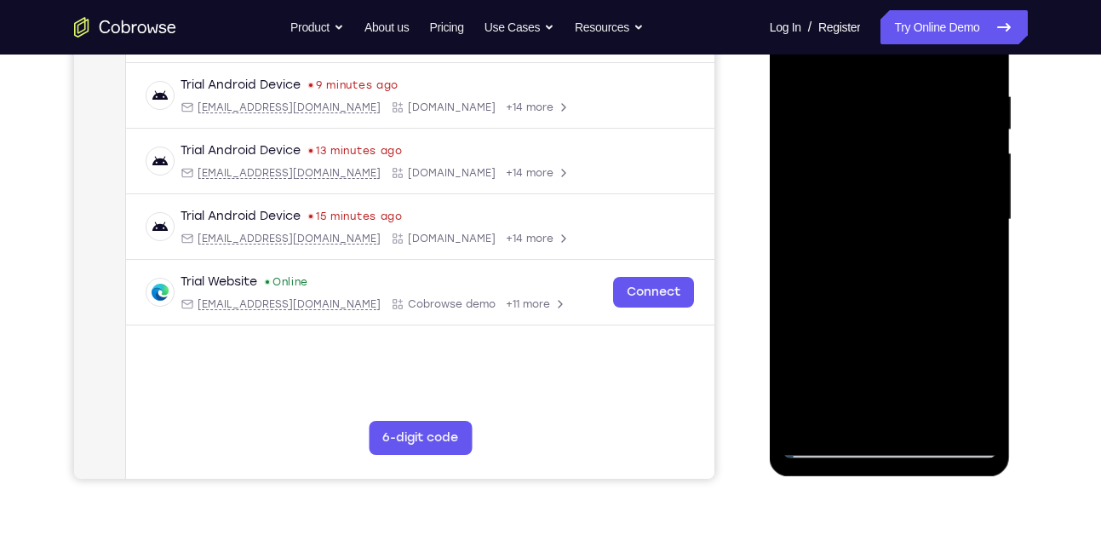
scroll to position [314, 0]
click at [928, 417] on div at bounding box center [889, 218] width 215 height 477
click at [886, 302] on div at bounding box center [889, 218] width 215 height 477
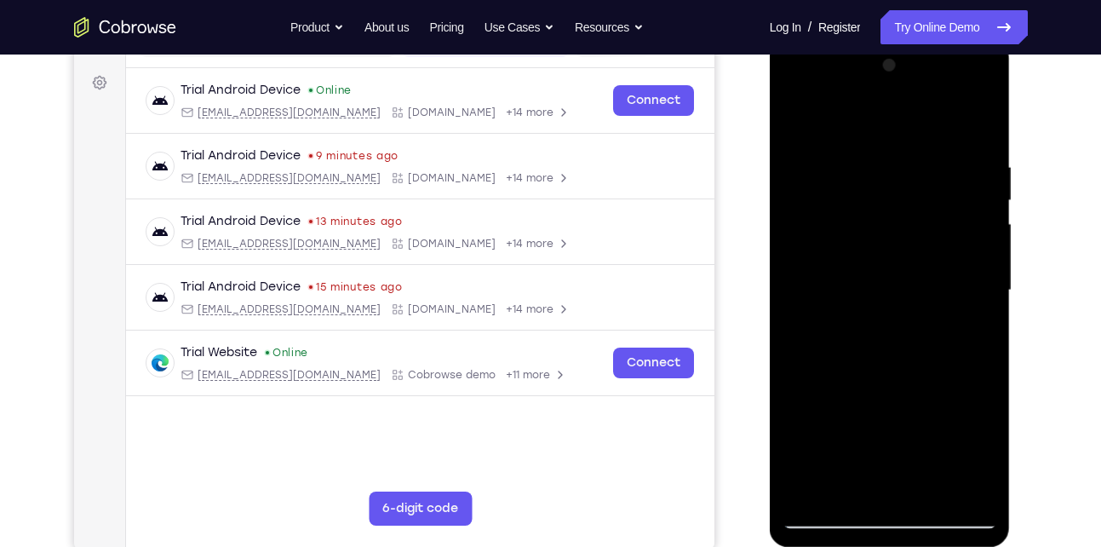
scroll to position [242, 0]
click at [799, 113] on div at bounding box center [889, 291] width 215 height 477
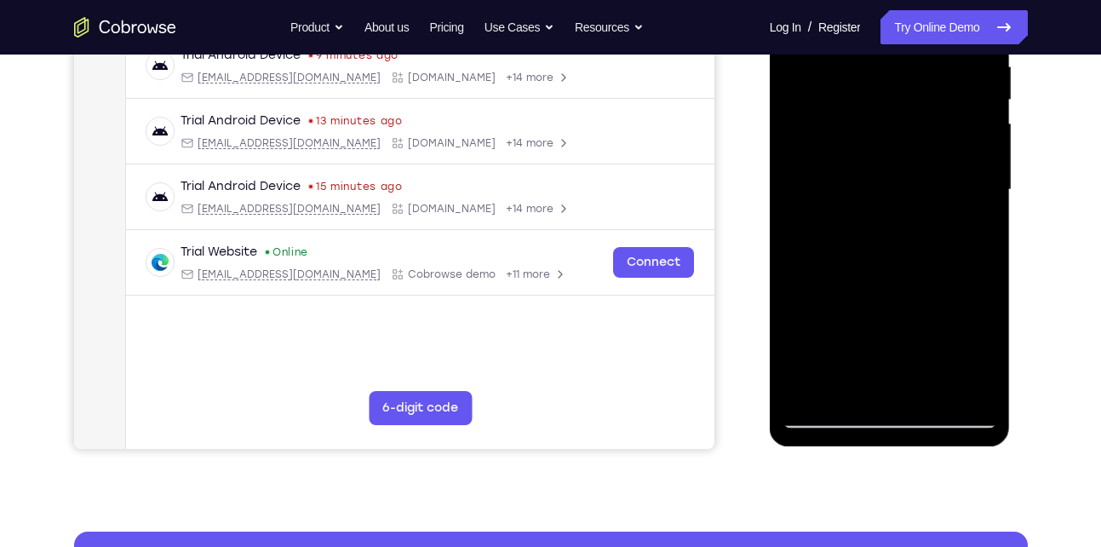
scroll to position [347, 0]
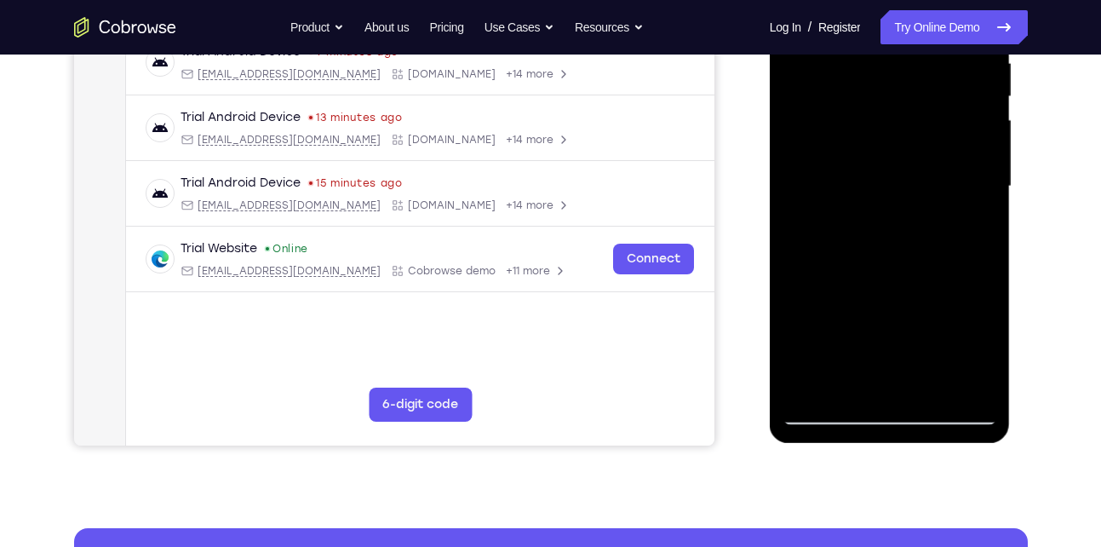
drag, startPoint x: 887, startPoint y: 318, endPoint x: 903, endPoint y: 207, distance: 111.7
click at [903, 207] on div at bounding box center [889, 186] width 215 height 477
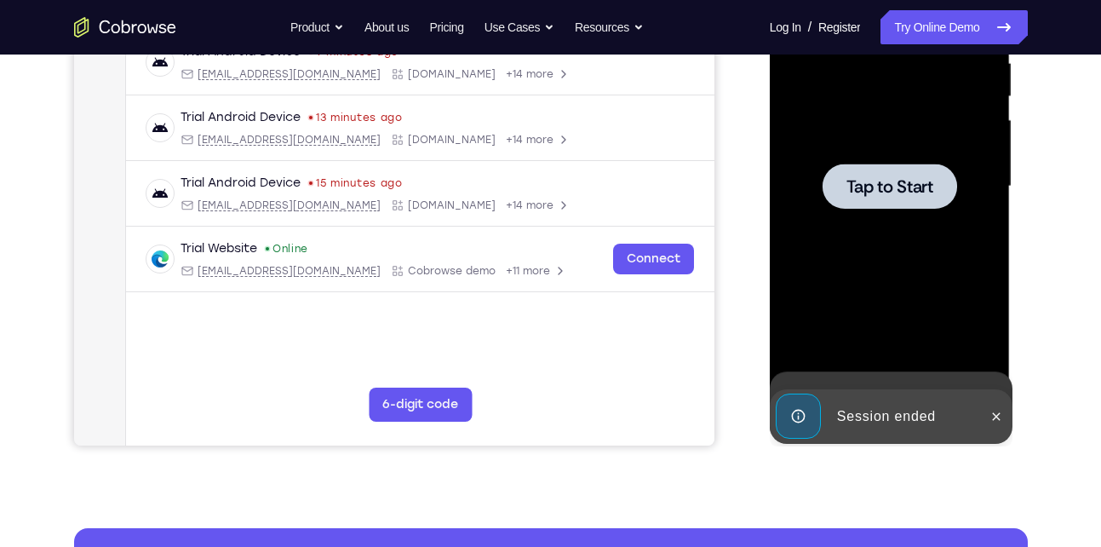
click at [793, 305] on div at bounding box center [889, 186] width 215 height 477
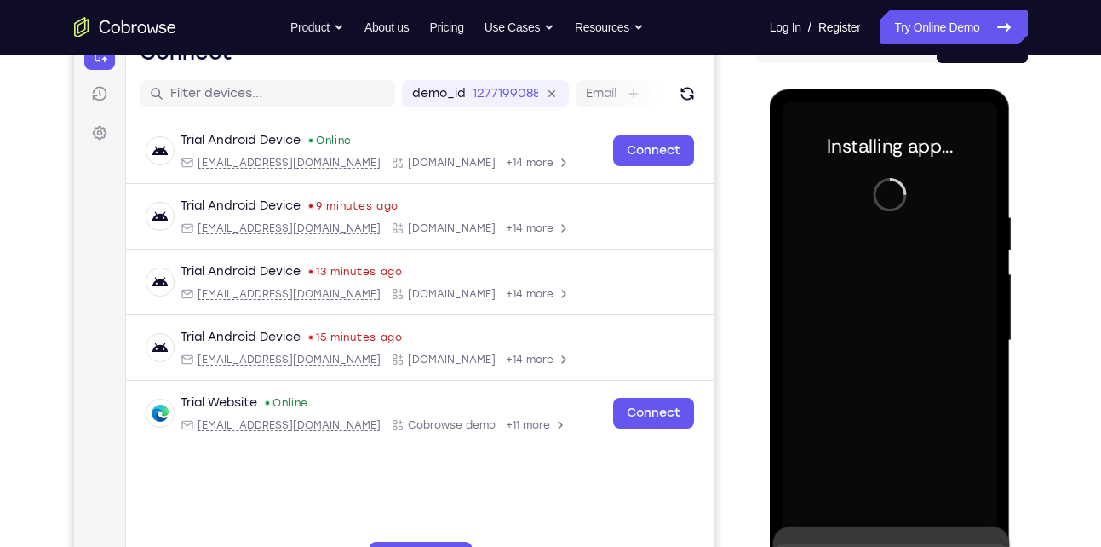
scroll to position [188, 0]
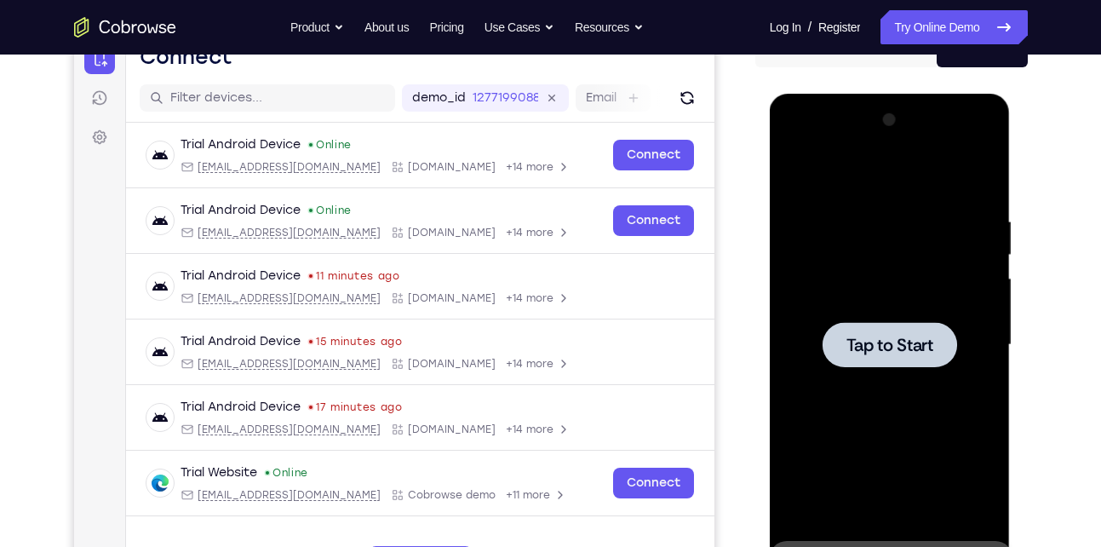
click at [875, 344] on span "Tap to Start" at bounding box center [889, 344] width 87 height 17
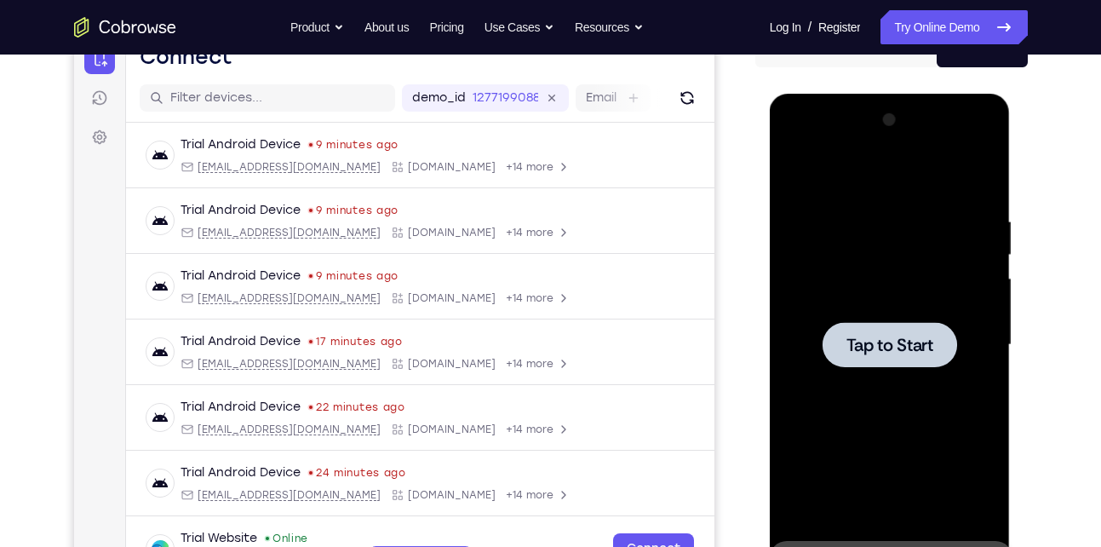
click at [847, 353] on span "Tap to Start" at bounding box center [889, 344] width 87 height 17
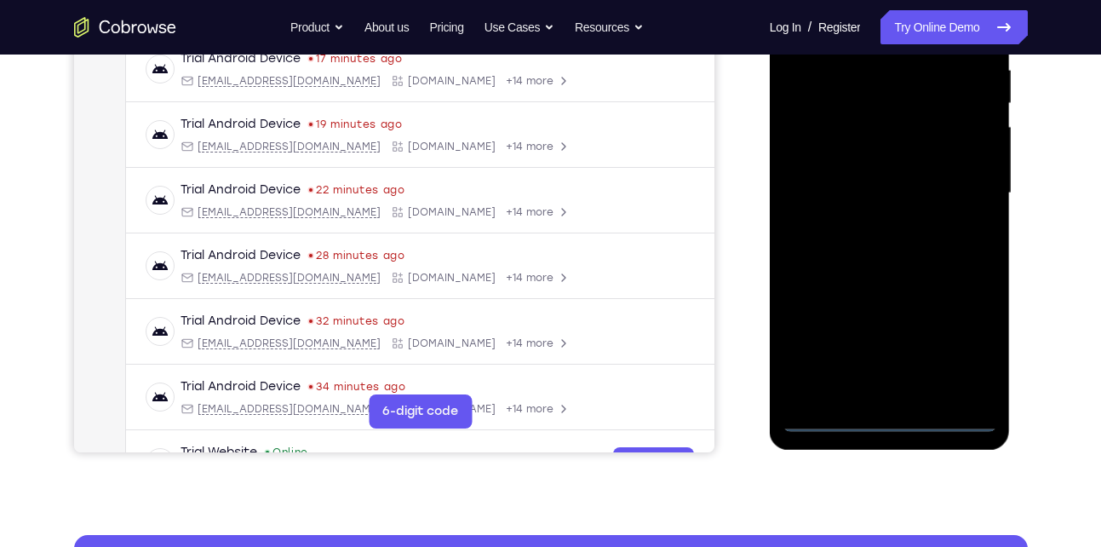
scroll to position [361, 0]
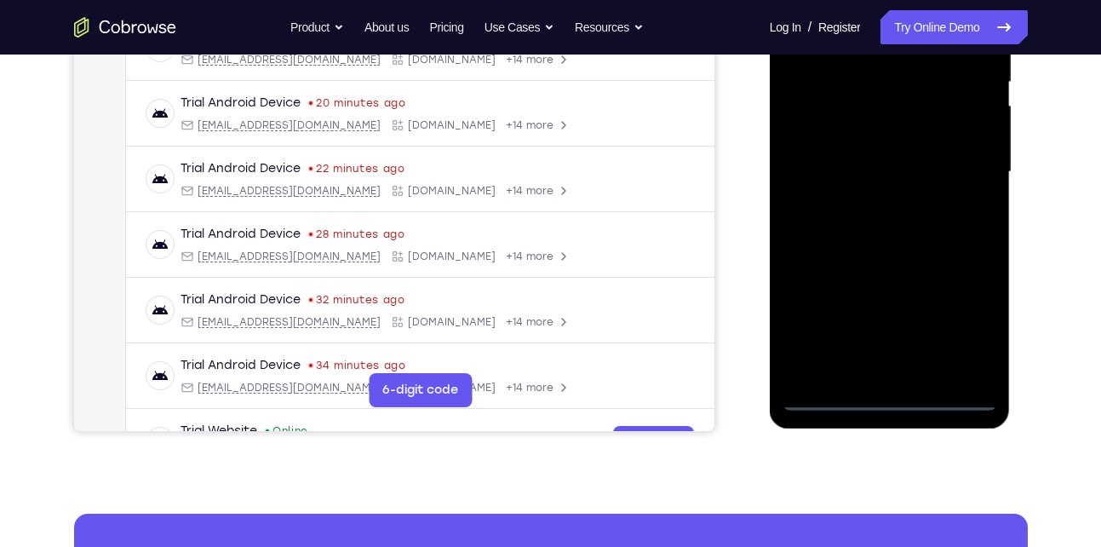
click at [886, 391] on div at bounding box center [889, 172] width 215 height 477
click at [886, 399] on div at bounding box center [889, 172] width 215 height 477
click at [956, 333] on div at bounding box center [889, 172] width 215 height 477
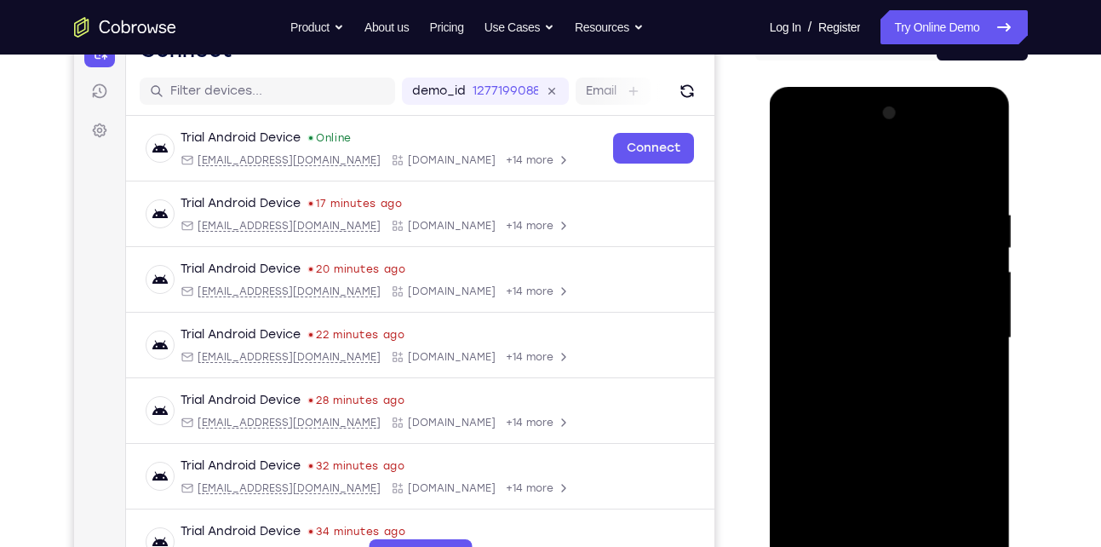
scroll to position [194, 0]
click at [826, 182] on div at bounding box center [889, 338] width 215 height 477
click at [964, 336] on div at bounding box center [889, 338] width 215 height 477
click at [869, 370] on div at bounding box center [889, 338] width 215 height 477
click at [862, 325] on div at bounding box center [889, 338] width 215 height 477
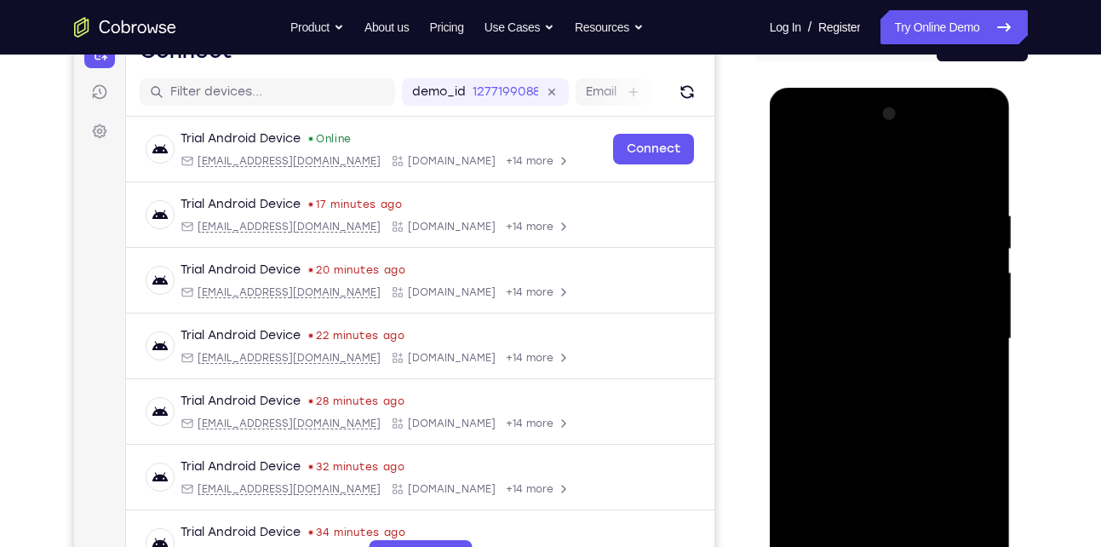
click at [834, 301] on div at bounding box center [889, 338] width 215 height 477
click at [854, 340] on div at bounding box center [889, 338] width 215 height 477
click at [859, 398] on div at bounding box center [889, 338] width 215 height 477
click at [899, 389] on div at bounding box center [889, 338] width 215 height 477
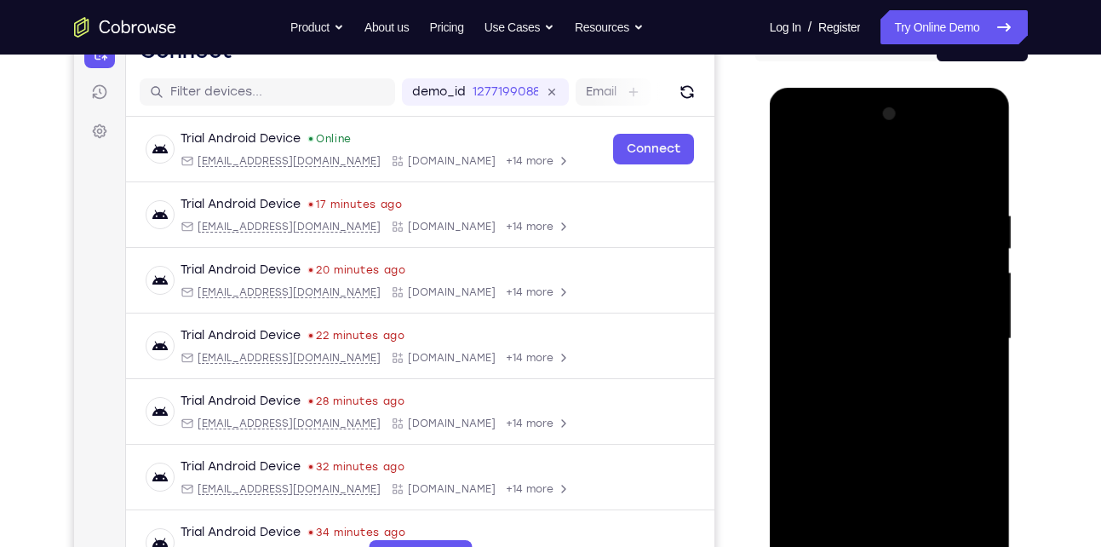
click at [898, 421] on div at bounding box center [889, 338] width 215 height 477
click at [986, 380] on div at bounding box center [889, 338] width 215 height 477
click at [880, 415] on div at bounding box center [889, 338] width 215 height 477
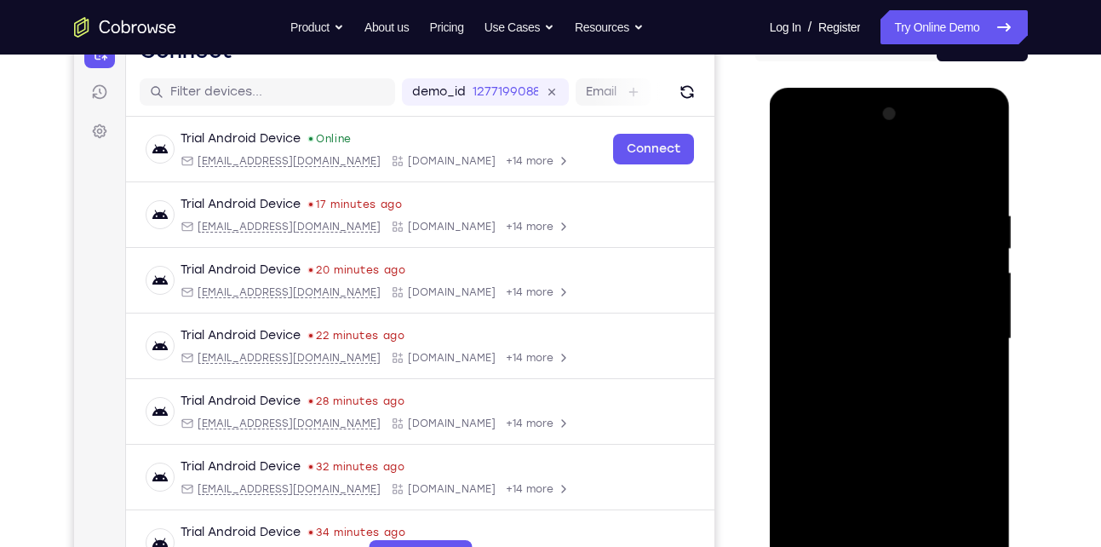
click at [880, 415] on div at bounding box center [889, 338] width 215 height 477
drag, startPoint x: 847, startPoint y: 350, endPoint x: 872, endPoint y: 223, distance: 129.2
click at [872, 223] on div at bounding box center [889, 338] width 215 height 477
drag, startPoint x: 859, startPoint y: 350, endPoint x: 899, endPoint y: 199, distance: 155.9
click at [899, 199] on div at bounding box center [889, 338] width 215 height 477
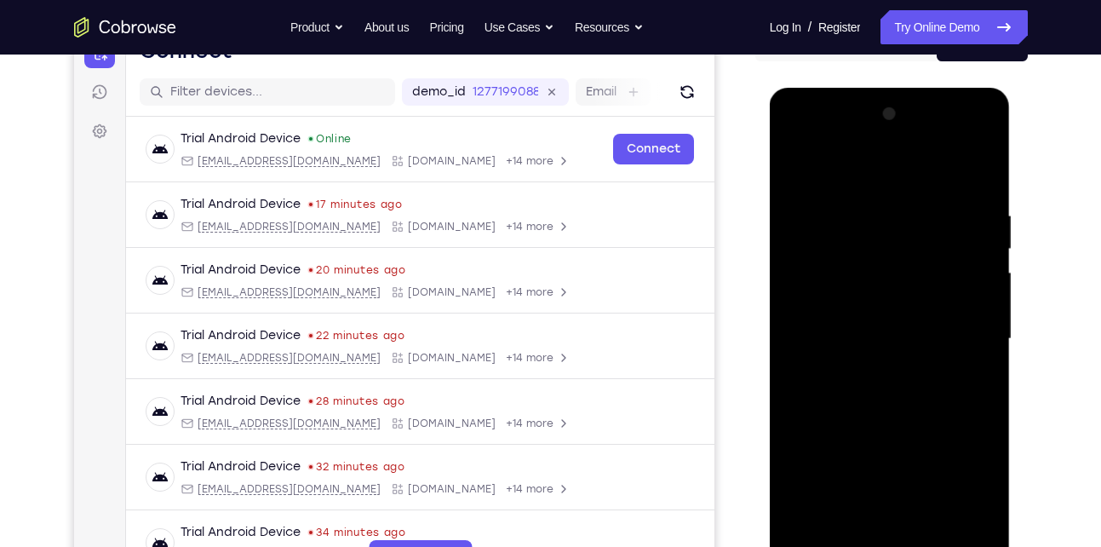
drag, startPoint x: 874, startPoint y: 395, endPoint x: 908, endPoint y: 177, distance: 220.7
click at [908, 177] on div at bounding box center [889, 338] width 215 height 477
drag, startPoint x: 874, startPoint y: 436, endPoint x: 920, endPoint y: 224, distance: 216.9
click at [920, 224] on div at bounding box center [889, 338] width 215 height 477
click at [982, 421] on div at bounding box center [889, 338] width 215 height 477
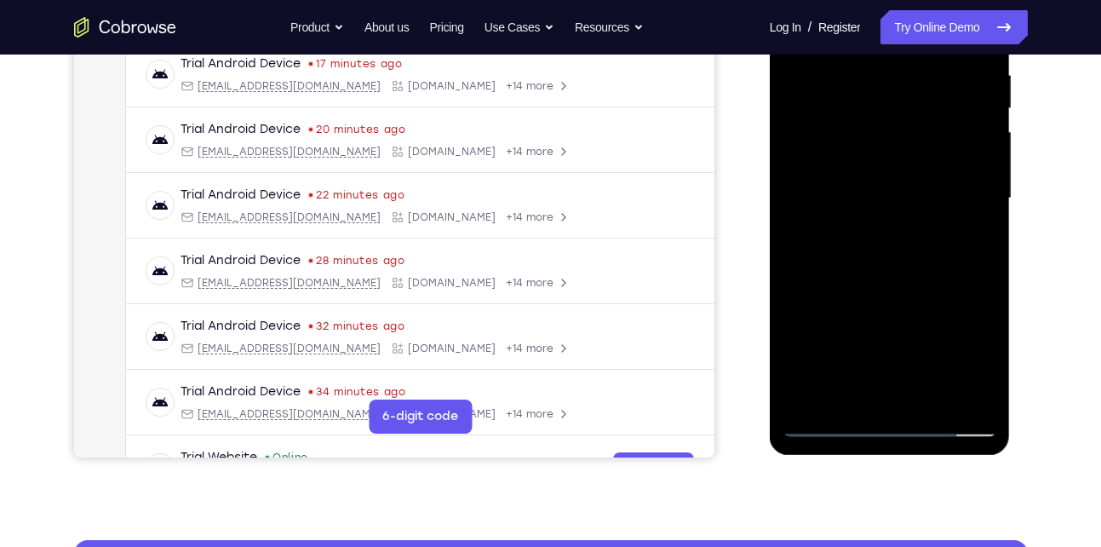
scroll to position [341, 0]
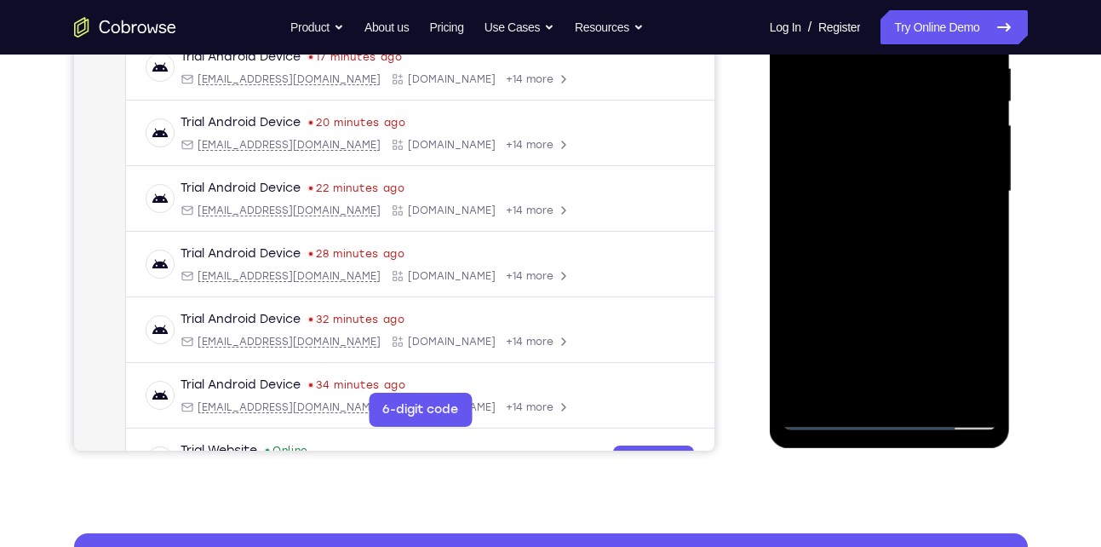
click at [808, 394] on div at bounding box center [889, 191] width 215 height 477
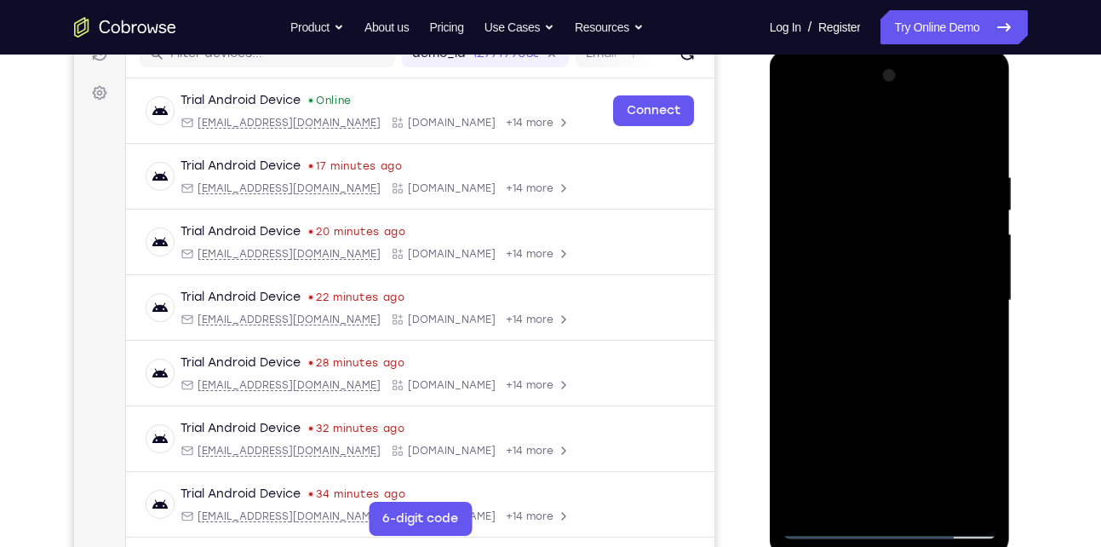
scroll to position [232, 0]
click at [854, 176] on div at bounding box center [889, 301] width 215 height 477
click at [965, 305] on div at bounding box center [889, 301] width 215 height 477
click at [811, 290] on div at bounding box center [889, 301] width 215 height 477
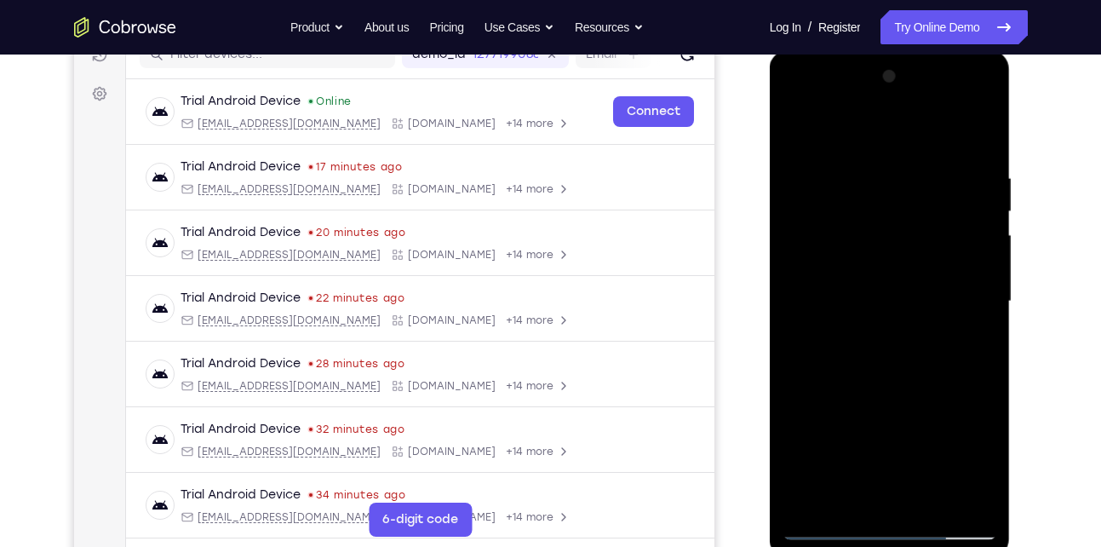
click at [973, 317] on div at bounding box center [889, 301] width 215 height 477
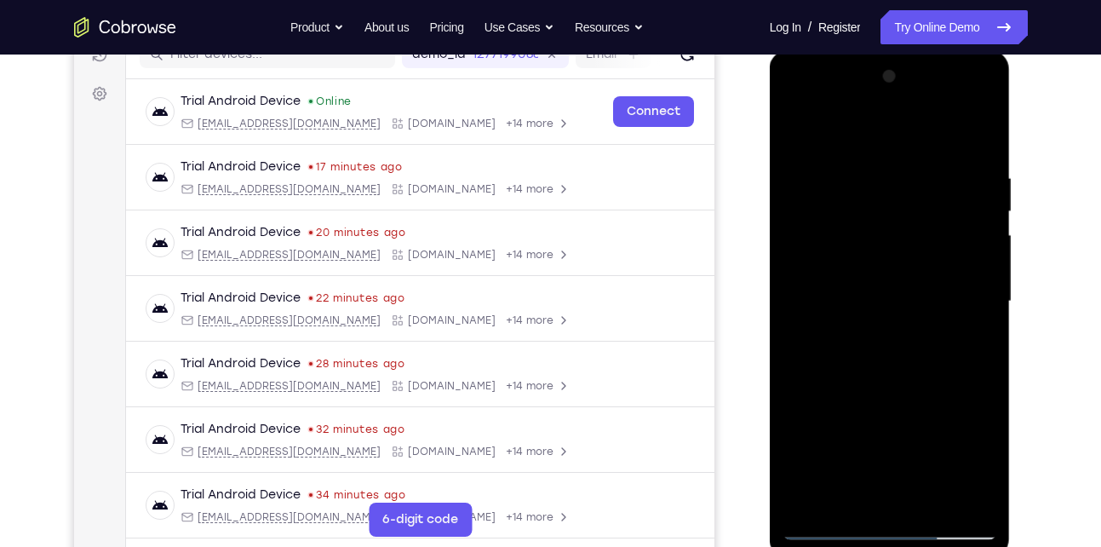
click at [792, 296] on div at bounding box center [889, 301] width 215 height 477
click at [992, 301] on div at bounding box center [889, 301] width 215 height 477
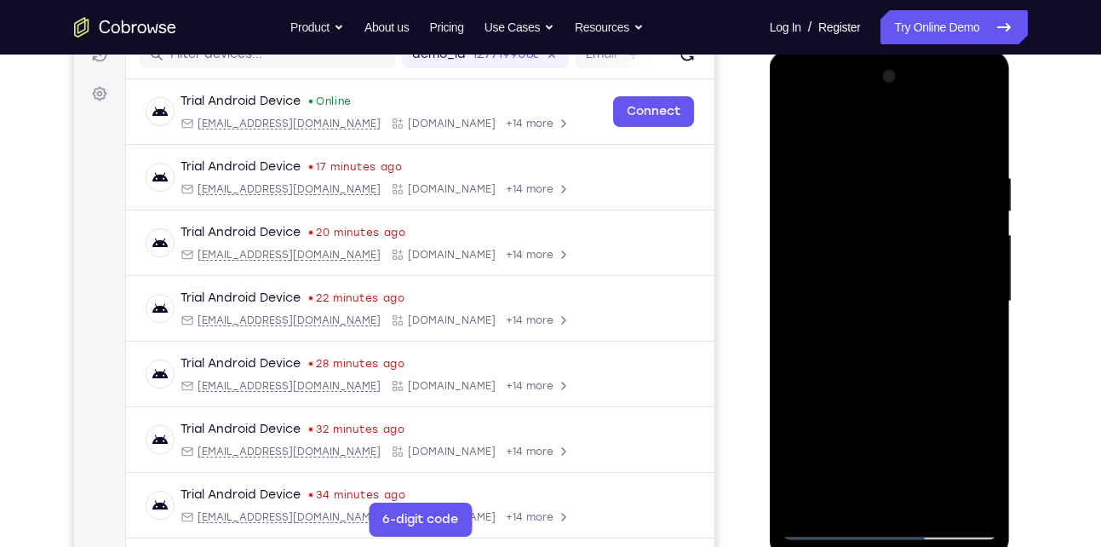
click at [992, 301] on div at bounding box center [889, 301] width 215 height 477
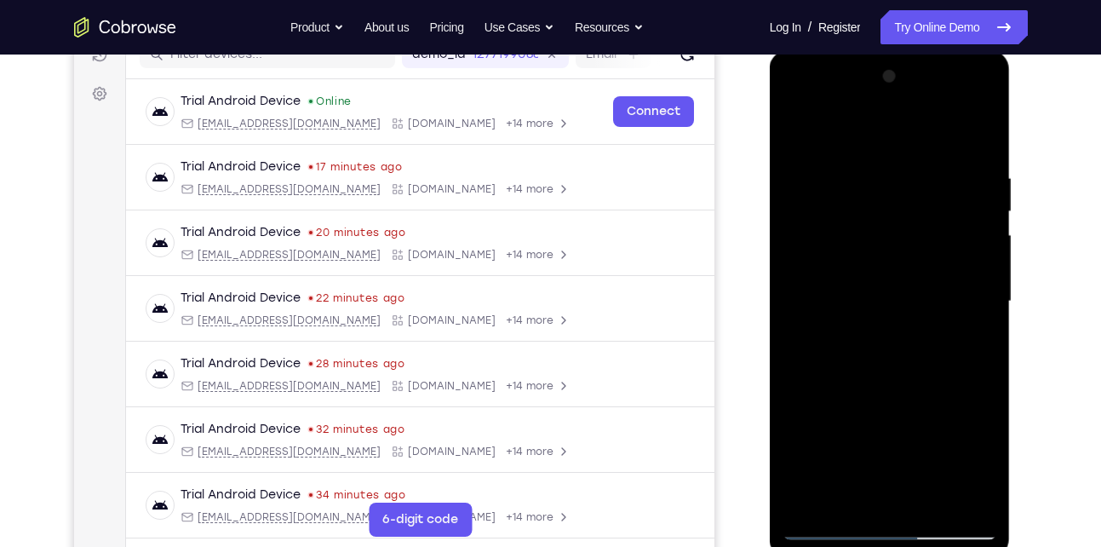
click at [992, 301] on div at bounding box center [889, 301] width 215 height 477
click at [795, 280] on div at bounding box center [889, 301] width 215 height 477
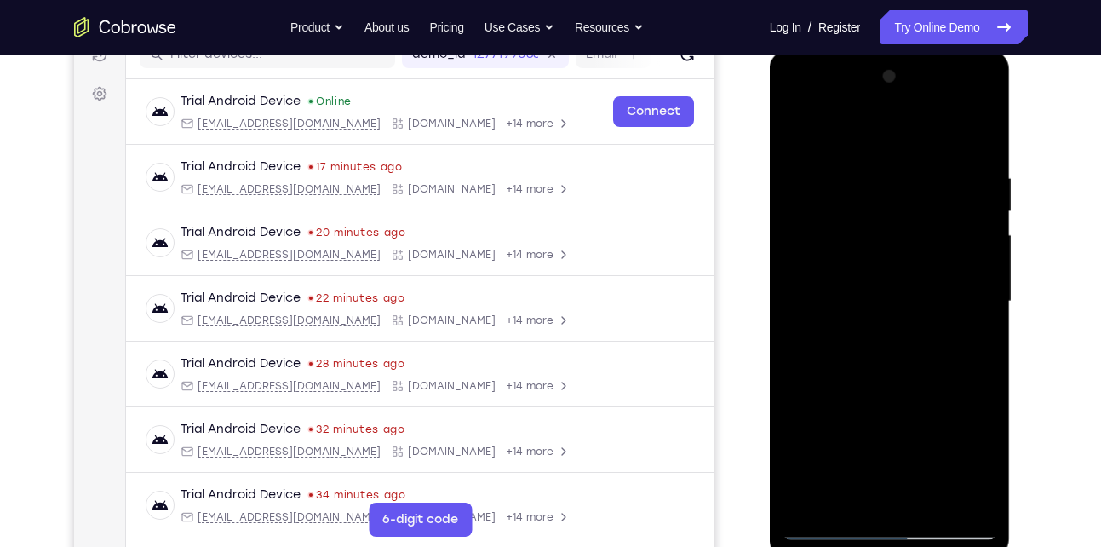
click at [995, 318] on div at bounding box center [889, 301] width 215 height 477
click at [954, 492] on div at bounding box center [889, 301] width 215 height 477
click at [995, 299] on div at bounding box center [889, 301] width 215 height 477
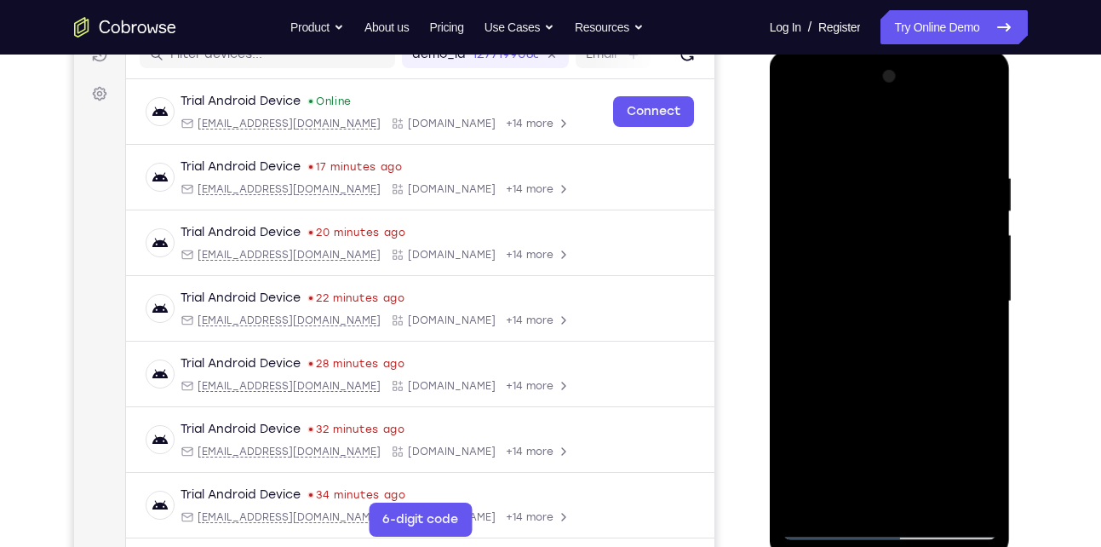
click at [790, 332] on div at bounding box center [889, 301] width 215 height 477
click at [989, 261] on div at bounding box center [889, 301] width 215 height 477
click at [971, 133] on div at bounding box center [889, 301] width 215 height 477
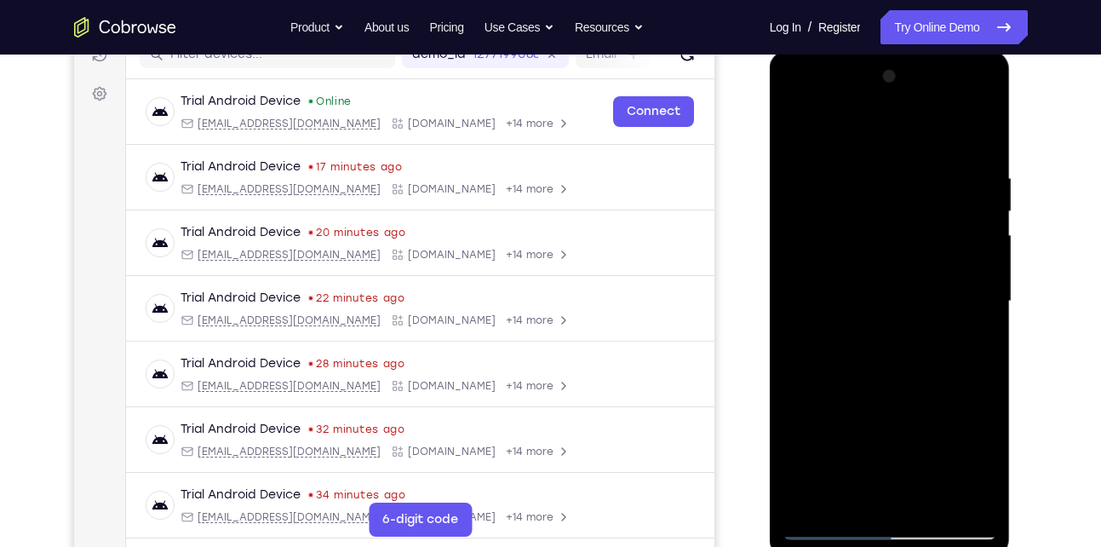
click at [968, 505] on div at bounding box center [889, 301] width 215 height 477
drag, startPoint x: 858, startPoint y: 401, endPoint x: 860, endPoint y: 284, distance: 117.5
click at [860, 284] on div at bounding box center [889, 301] width 215 height 477
drag, startPoint x: 863, startPoint y: 450, endPoint x: 876, endPoint y: 299, distance: 151.3
click at [876, 299] on div at bounding box center [889, 301] width 215 height 477
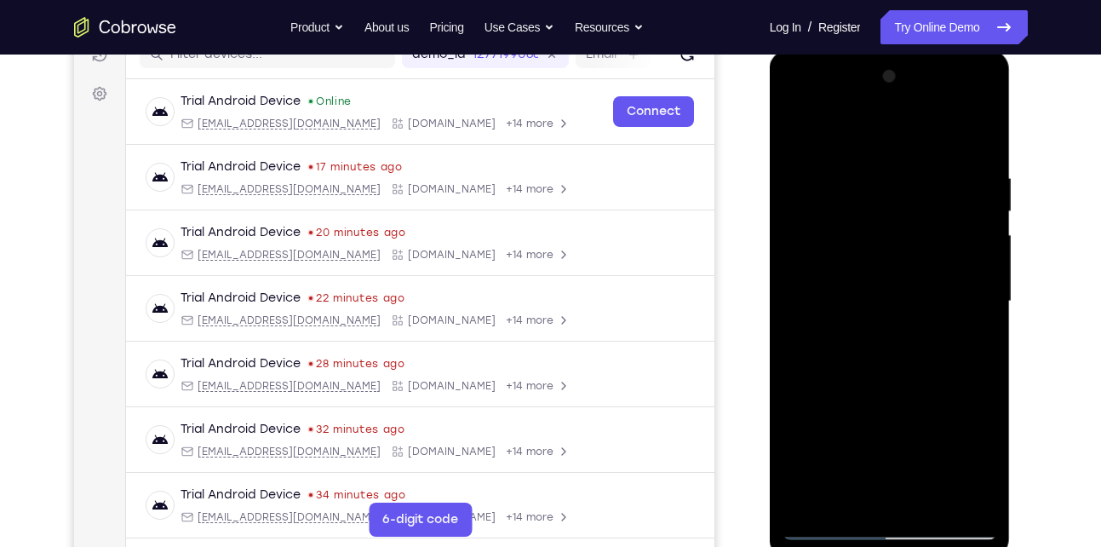
drag, startPoint x: 862, startPoint y: 357, endPoint x: 890, endPoint y: 223, distance: 136.6
click at [890, 223] on div at bounding box center [889, 301] width 215 height 477
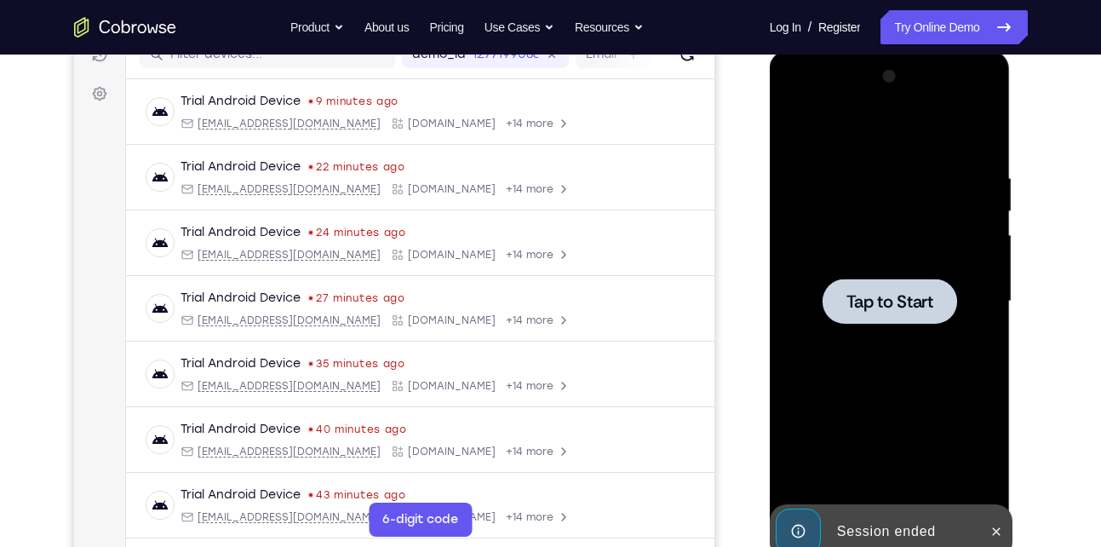
click at [885, 271] on div at bounding box center [889, 301] width 215 height 477
click at [883, 310] on span "Tap to Start" at bounding box center [889, 301] width 87 height 17
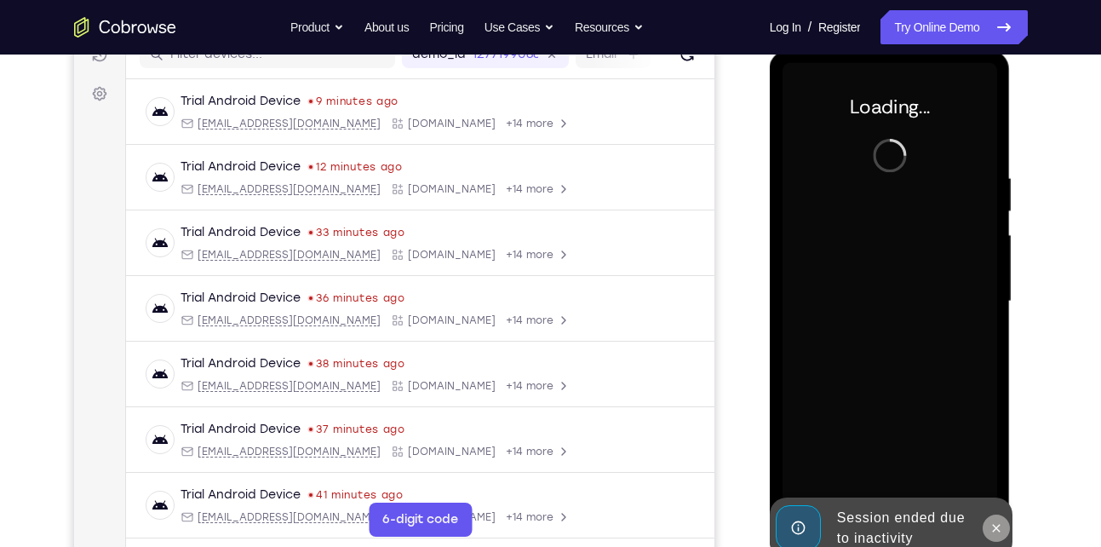
click at [1002, 533] on icon at bounding box center [996, 528] width 14 height 14
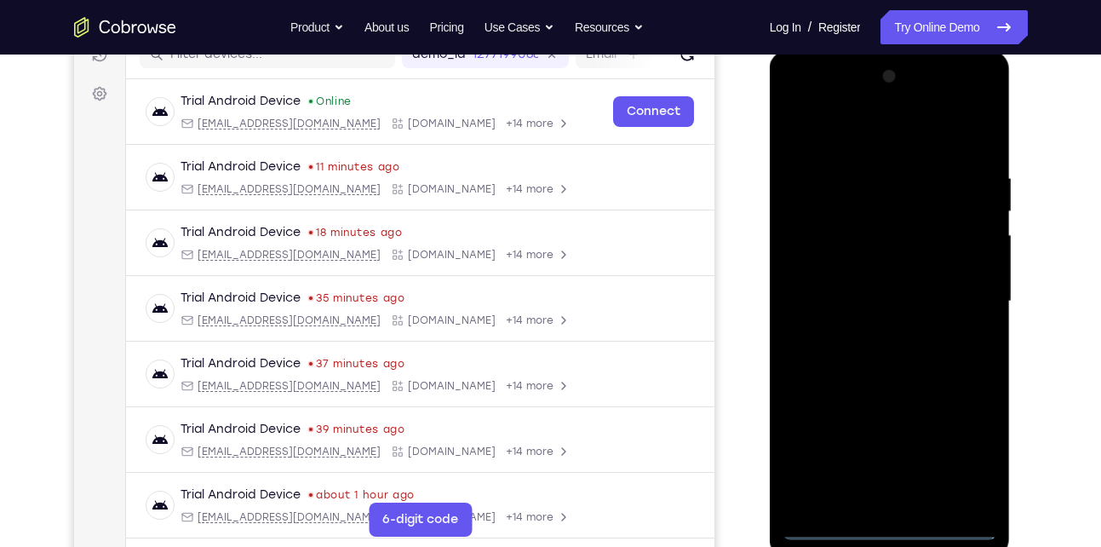
click at [896, 523] on div at bounding box center [889, 301] width 215 height 477
click at [956, 451] on div at bounding box center [889, 301] width 215 height 477
click at [840, 133] on div at bounding box center [889, 301] width 215 height 477
click at [966, 306] on div at bounding box center [889, 301] width 215 height 477
click at [865, 329] on div at bounding box center [889, 301] width 215 height 477
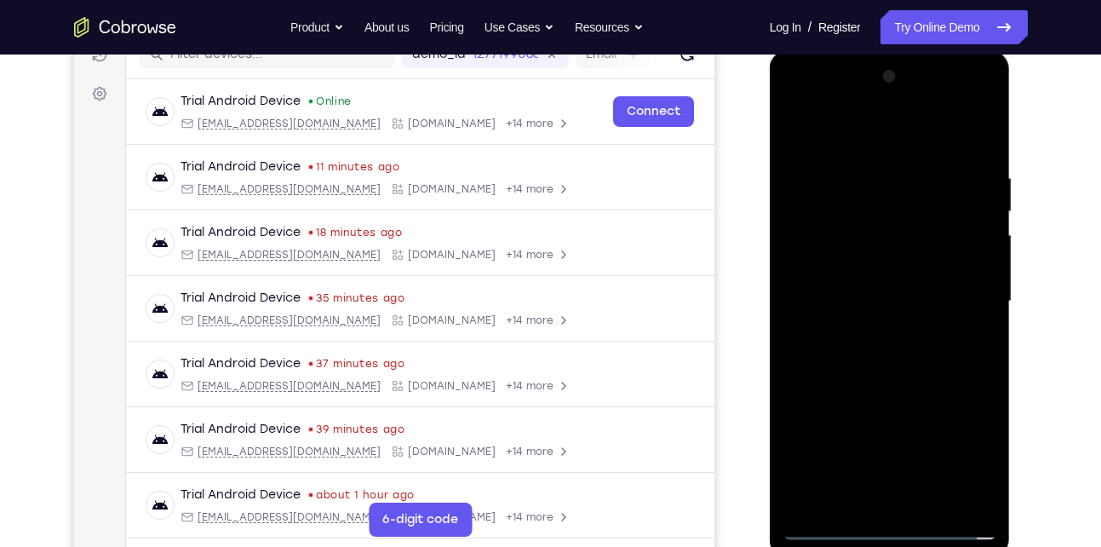
click at [880, 281] on div at bounding box center [889, 301] width 215 height 477
click at [857, 267] on div at bounding box center [889, 301] width 215 height 477
click at [966, 230] on div at bounding box center [889, 301] width 215 height 477
click at [822, 267] on div at bounding box center [889, 301] width 215 height 477
click at [837, 300] on div at bounding box center [889, 301] width 215 height 477
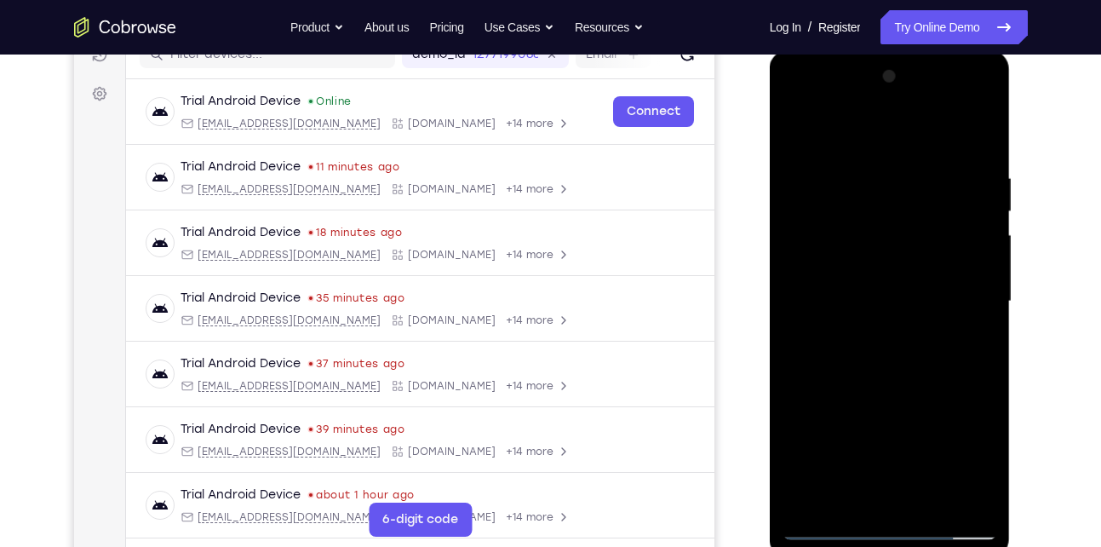
click at [879, 381] on div at bounding box center [889, 301] width 215 height 477
click at [862, 169] on div at bounding box center [889, 301] width 215 height 477
click at [963, 132] on div at bounding box center [889, 301] width 215 height 477
click at [963, 284] on div at bounding box center [889, 301] width 215 height 477
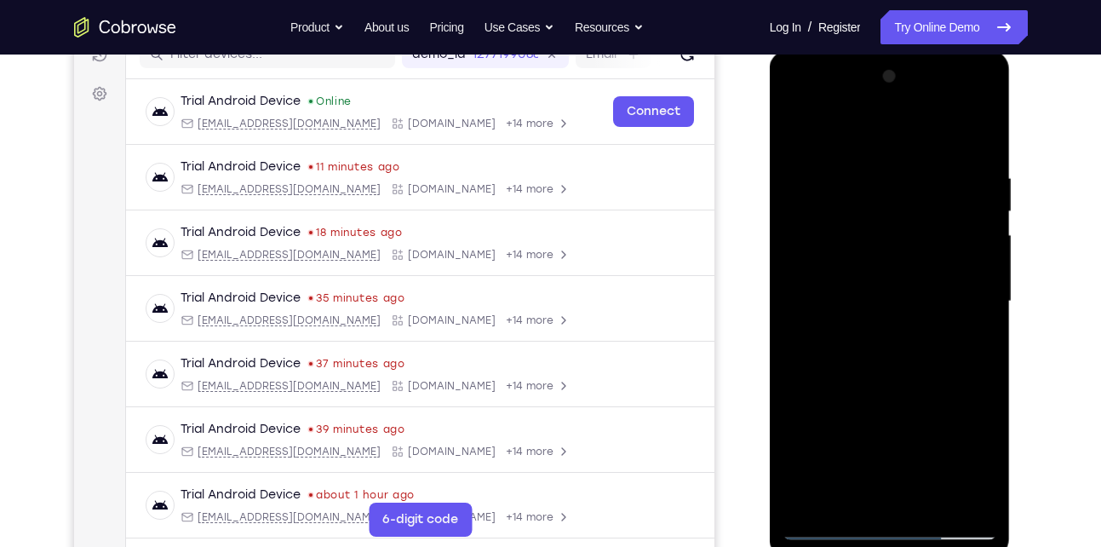
click at [954, 495] on div at bounding box center [889, 301] width 215 height 477
click at [988, 300] on div at bounding box center [889, 301] width 215 height 477
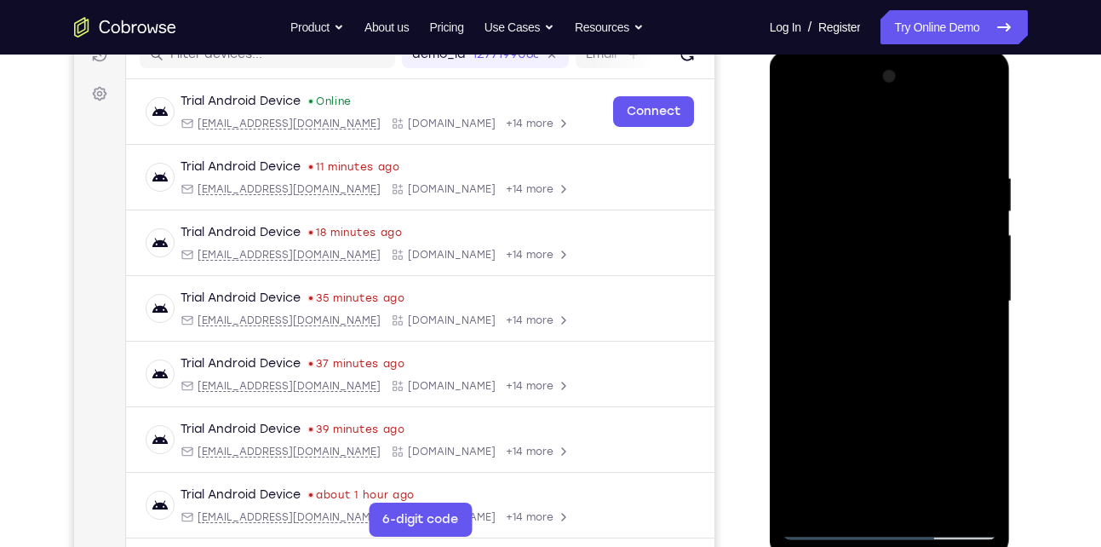
click at [977, 135] on div at bounding box center [889, 301] width 215 height 477
drag, startPoint x: 943, startPoint y: 161, endPoint x: 835, endPoint y: 178, distance: 109.5
click at [835, 178] on div at bounding box center [889, 301] width 215 height 477
drag, startPoint x: 957, startPoint y: 171, endPoint x: 842, endPoint y: 170, distance: 114.9
click at [842, 170] on div at bounding box center [889, 301] width 215 height 477
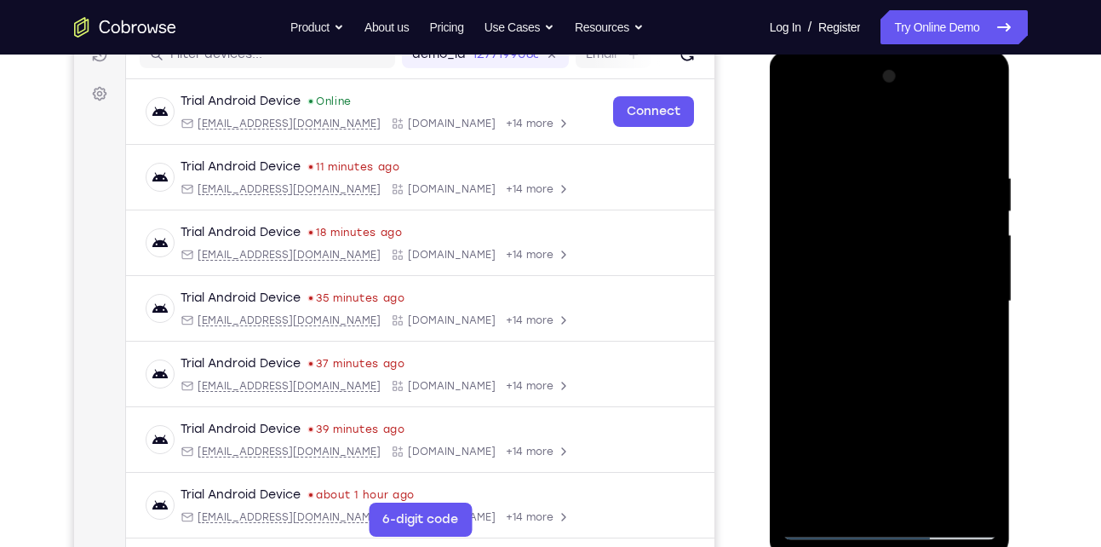
drag, startPoint x: 956, startPoint y: 165, endPoint x: 849, endPoint y: 171, distance: 107.4
click at [849, 171] on div at bounding box center [889, 301] width 215 height 477
drag, startPoint x: 894, startPoint y: 358, endPoint x: 896, endPoint y: 219, distance: 139.6
click at [896, 219] on div at bounding box center [889, 301] width 215 height 477
drag, startPoint x: 891, startPoint y: 389, endPoint x: 895, endPoint y: 204, distance: 184.8
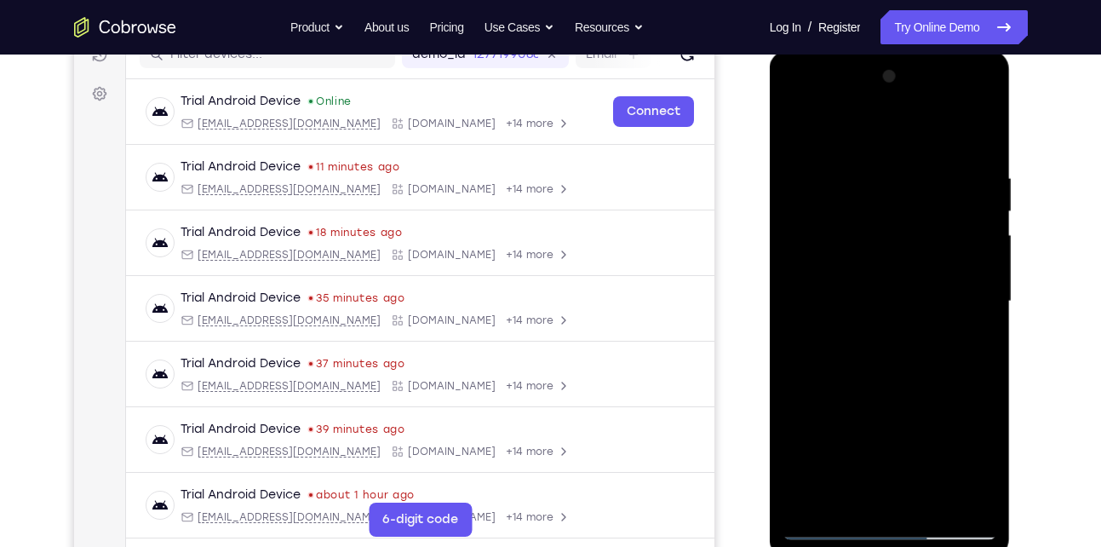
click at [895, 204] on div at bounding box center [889, 301] width 215 height 477
drag, startPoint x: 911, startPoint y: 385, endPoint x: 928, endPoint y: 178, distance: 207.6
click at [928, 178] on div at bounding box center [889, 301] width 215 height 477
drag, startPoint x: 930, startPoint y: 424, endPoint x: 913, endPoint y: 195, distance: 229.7
click at [913, 195] on div at bounding box center [889, 301] width 215 height 477
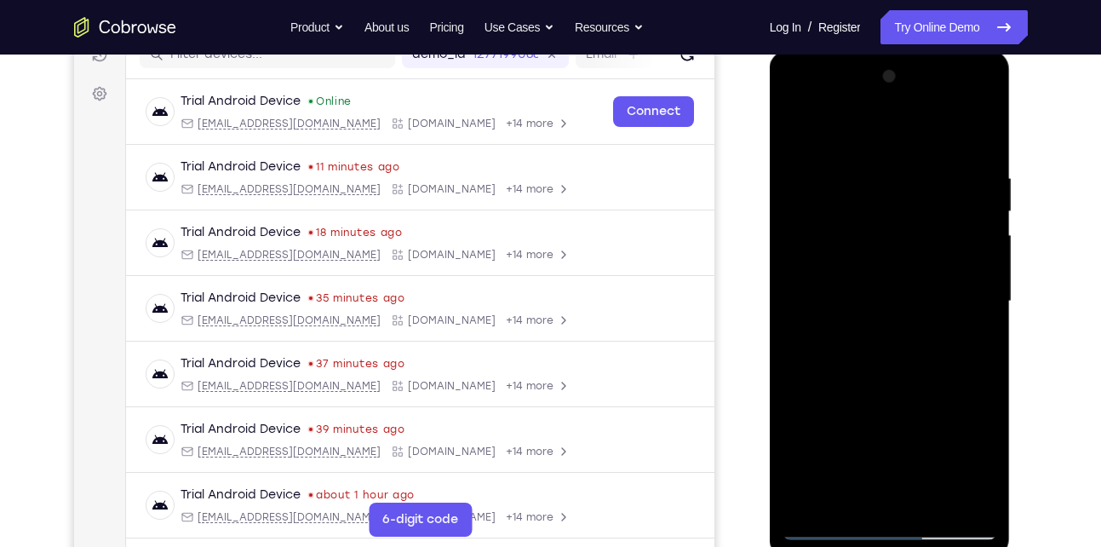
drag, startPoint x: 866, startPoint y: 418, endPoint x: 878, endPoint y: 216, distance: 202.1
click at [878, 216] on div at bounding box center [889, 301] width 215 height 477
click at [982, 233] on div at bounding box center [889, 301] width 215 height 477
click at [973, 503] on div at bounding box center [889, 301] width 215 height 477
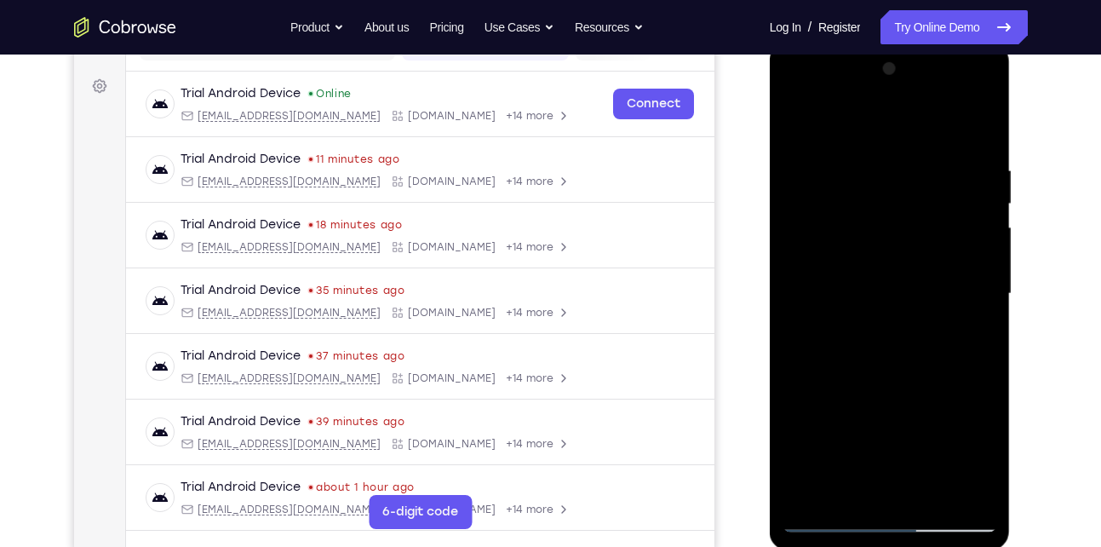
scroll to position [240, 0]
click at [809, 496] on div at bounding box center [889, 292] width 215 height 477
drag, startPoint x: 945, startPoint y: 169, endPoint x: 830, endPoint y: 166, distance: 115.0
click at [830, 166] on div at bounding box center [889, 292] width 215 height 477
drag, startPoint x: 918, startPoint y: 159, endPoint x: 780, endPoint y: 152, distance: 138.1
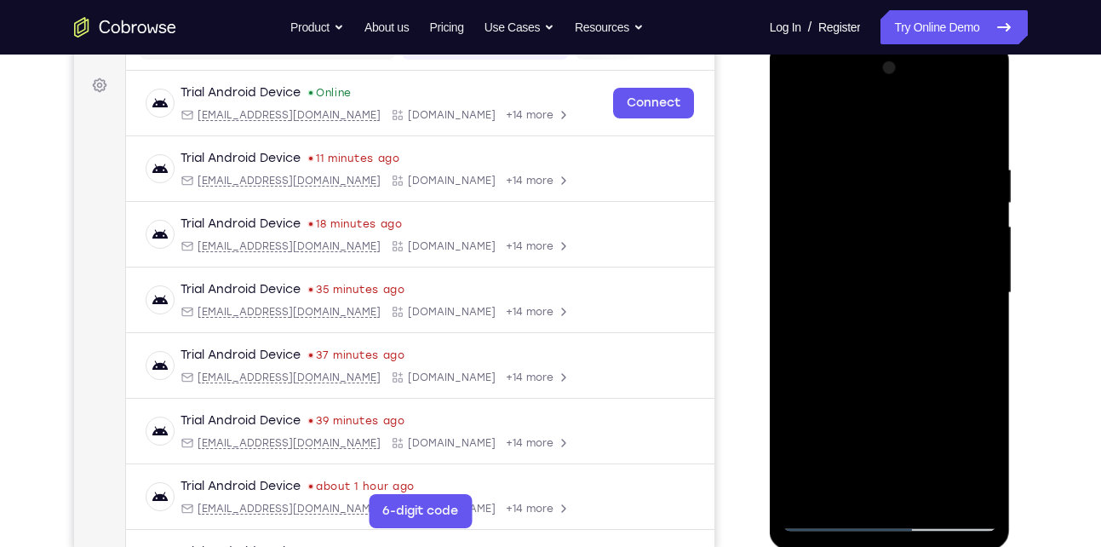
click at [780, 152] on div at bounding box center [890, 295] width 241 height 507
drag, startPoint x: 924, startPoint y: 154, endPoint x: 817, endPoint y: 146, distance: 106.8
click at [817, 146] on div at bounding box center [889, 292] width 215 height 477
drag, startPoint x: 949, startPoint y: 144, endPoint x: 840, endPoint y: 142, distance: 109.8
click at [840, 142] on div at bounding box center [889, 292] width 215 height 477
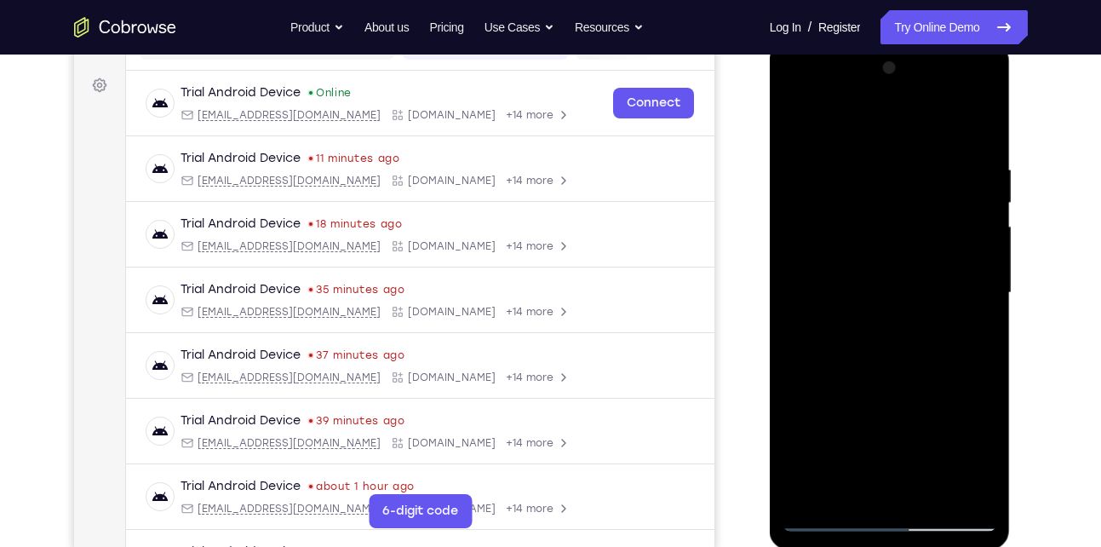
drag, startPoint x: 890, startPoint y: 144, endPoint x: 955, endPoint y: 141, distance: 65.6
click at [955, 141] on div at bounding box center [889, 292] width 215 height 477
click at [852, 149] on div at bounding box center [889, 292] width 215 height 477
click at [975, 130] on div at bounding box center [889, 292] width 215 height 477
drag, startPoint x: 932, startPoint y: 160, endPoint x: 805, endPoint y: 173, distance: 127.5
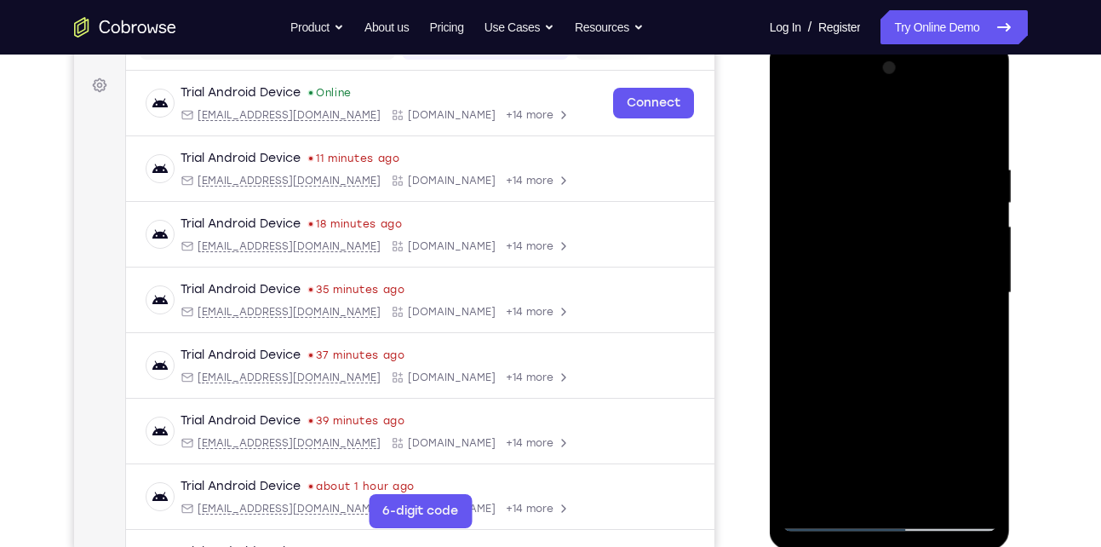
click at [805, 173] on div at bounding box center [889, 292] width 215 height 477
click at [978, 368] on div at bounding box center [889, 292] width 215 height 477
drag, startPoint x: 887, startPoint y: 168, endPoint x: 801, endPoint y: 182, distance: 87.2
click at [801, 182] on div at bounding box center [889, 292] width 215 height 477
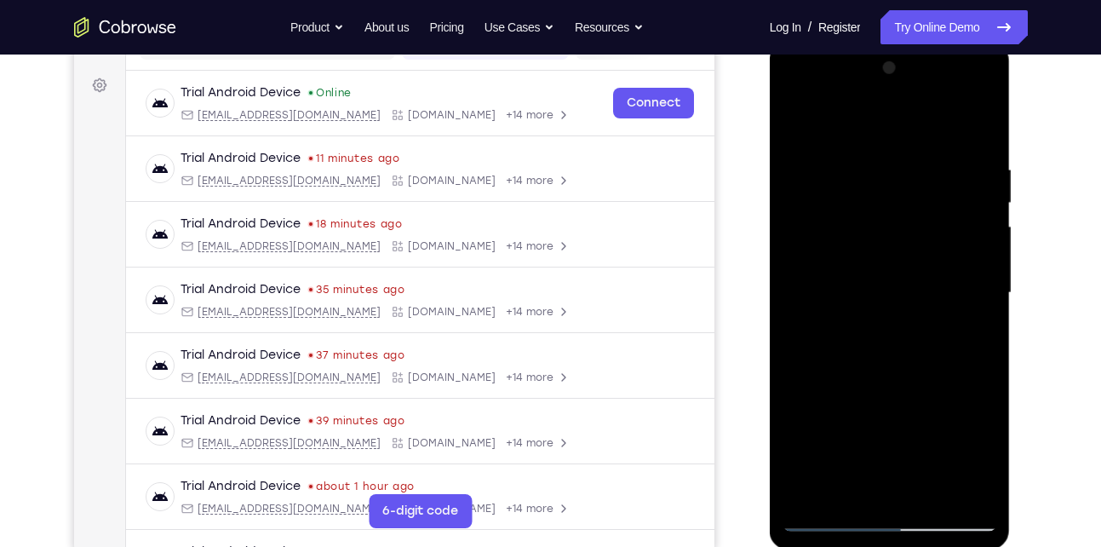
drag, startPoint x: 889, startPoint y: 173, endPoint x: 1012, endPoint y: 162, distance: 123.1
click at [1012, 162] on div at bounding box center [891, 297] width 243 height 511
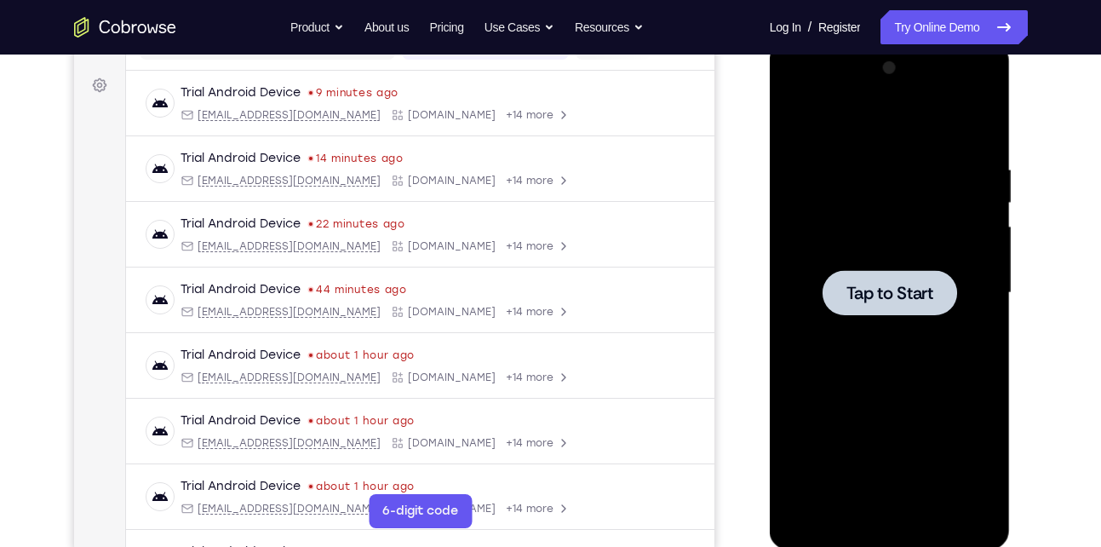
drag, startPoint x: 879, startPoint y: 301, endPoint x: 1573, endPoint y: 42, distance: 741.4
click at [879, 301] on span "Tap to Start" at bounding box center [889, 292] width 87 height 17
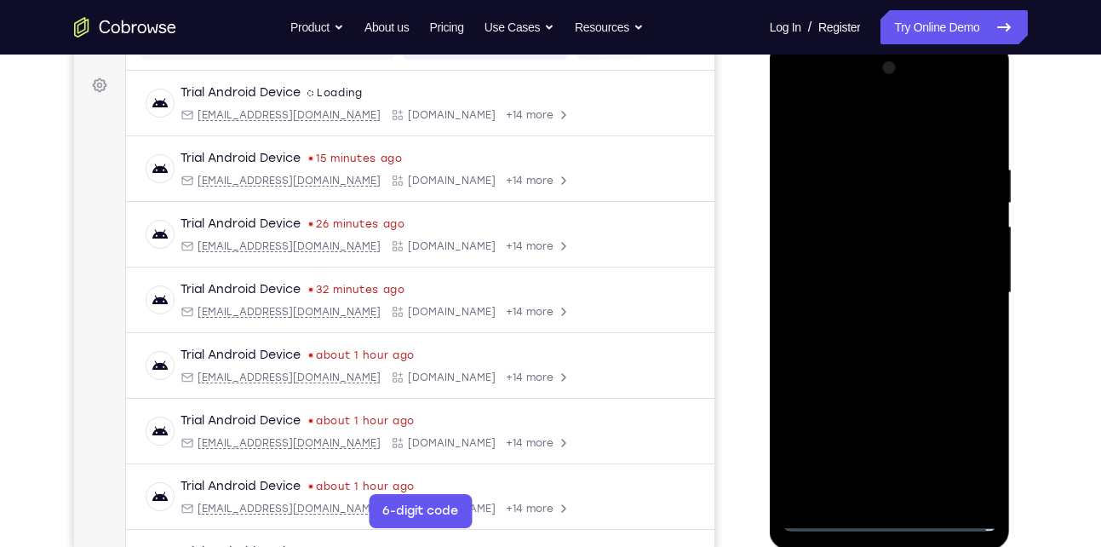
click at [891, 509] on div at bounding box center [889, 292] width 215 height 477
click at [889, 516] on div at bounding box center [889, 292] width 215 height 477
click at [960, 456] on div at bounding box center [889, 292] width 215 height 477
click at [837, 116] on div at bounding box center [889, 292] width 215 height 477
click at [960, 287] on div at bounding box center [889, 292] width 215 height 477
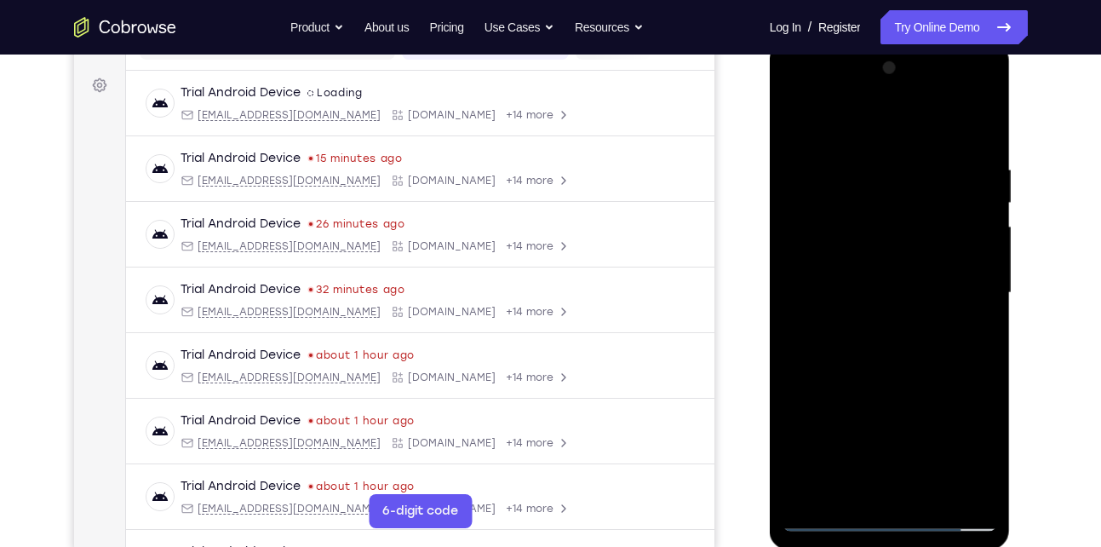
click at [867, 324] on div at bounding box center [889, 292] width 215 height 477
click at [846, 284] on div at bounding box center [889, 292] width 215 height 477
click at [848, 265] on div at bounding box center [889, 292] width 215 height 477
click at [837, 295] on div at bounding box center [889, 292] width 215 height 477
click at [886, 371] on div at bounding box center [889, 292] width 215 height 477
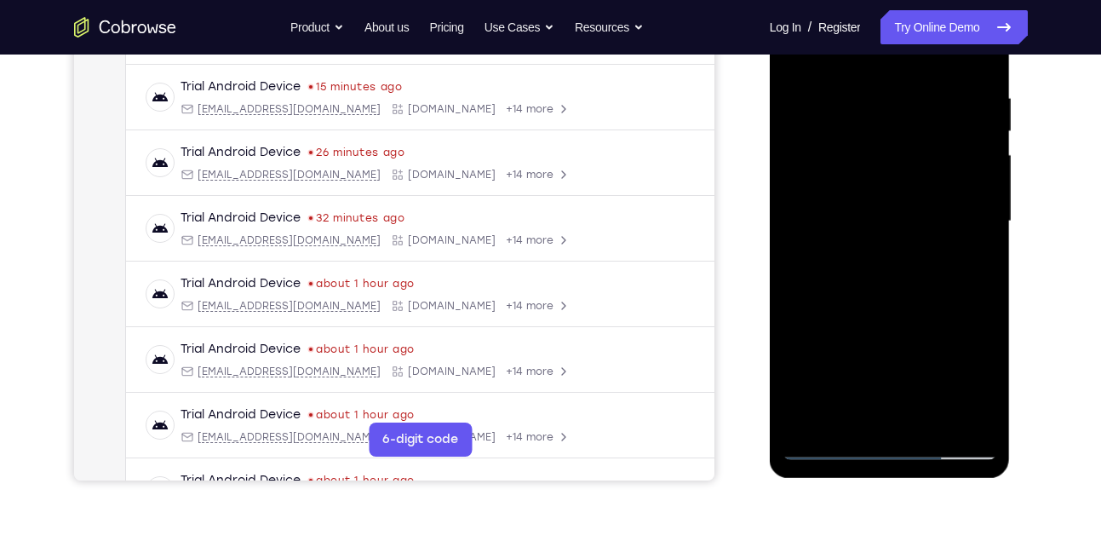
scroll to position [325, 0]
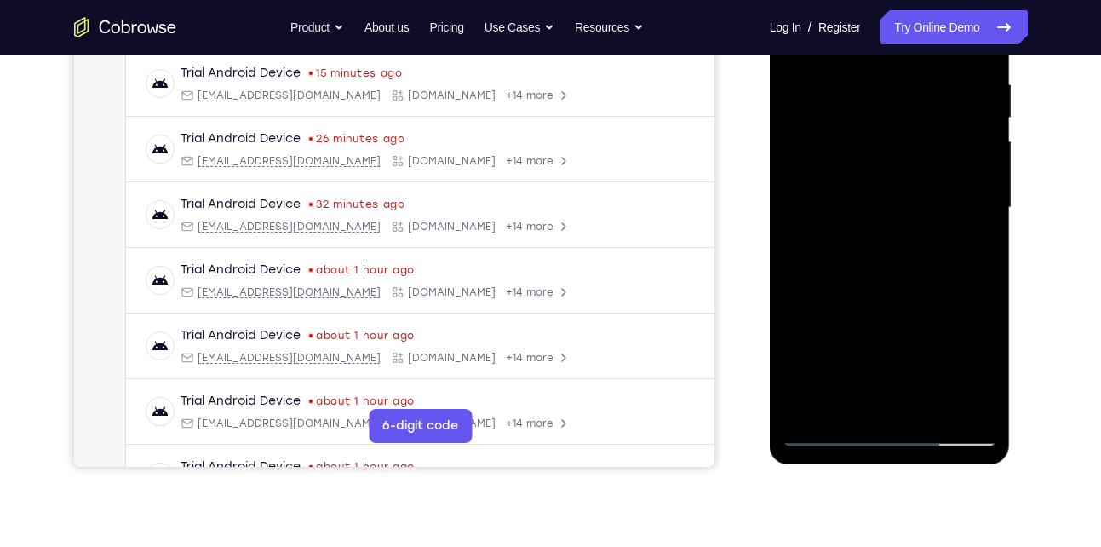
drag, startPoint x: 925, startPoint y: 284, endPoint x: 945, endPoint y: 168, distance: 118.4
click at [945, 168] on div at bounding box center [889, 207] width 215 height 477
click at [984, 91] on div at bounding box center [889, 207] width 215 height 477
click at [793, 251] on div at bounding box center [889, 207] width 215 height 477
drag, startPoint x: 912, startPoint y: 306, endPoint x: 954, endPoint y: 98, distance: 211.9
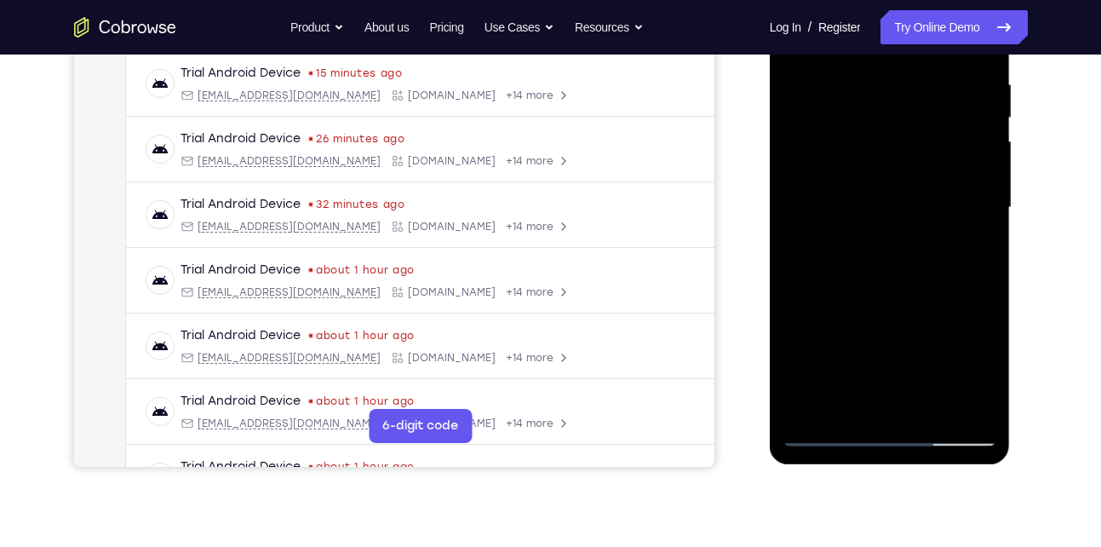
click at [954, 98] on div at bounding box center [889, 207] width 215 height 477
drag, startPoint x: 877, startPoint y: 319, endPoint x: 947, endPoint y: 101, distance: 228.9
click at [947, 101] on div at bounding box center [889, 207] width 215 height 477
drag, startPoint x: 888, startPoint y: 274, endPoint x: 955, endPoint y: 137, distance: 152.7
click at [955, 137] on div at bounding box center [889, 207] width 215 height 477
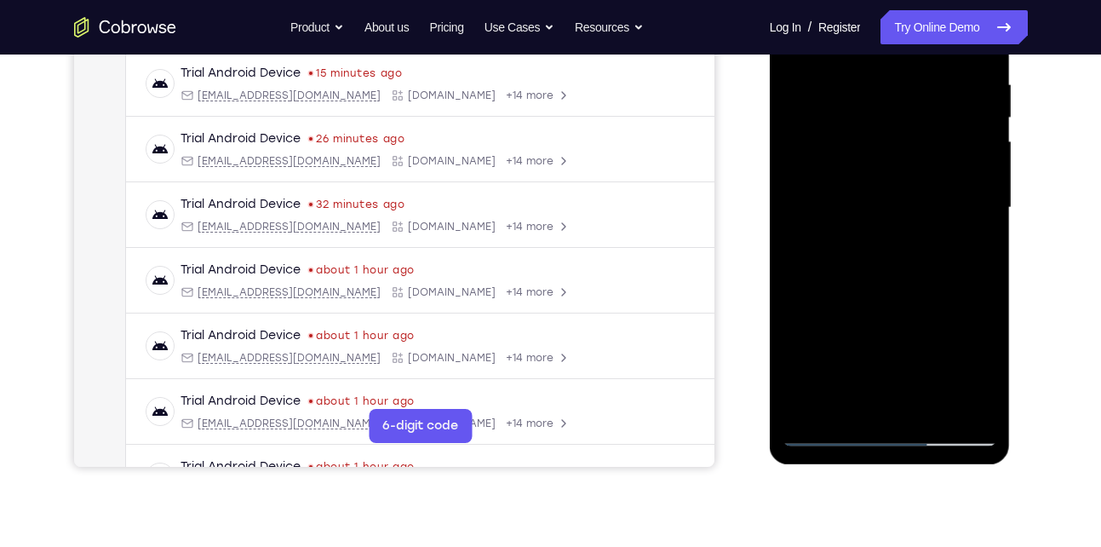
drag, startPoint x: 878, startPoint y: 275, endPoint x: 923, endPoint y: 163, distance: 121.1
click at [923, 163] on div at bounding box center [889, 207] width 215 height 477
drag, startPoint x: 924, startPoint y: 166, endPoint x: 874, endPoint y: 295, distance: 138.5
click at [874, 295] on div at bounding box center [889, 207] width 215 height 477
drag, startPoint x: 930, startPoint y: 129, endPoint x: 850, endPoint y: 331, distance: 217.1
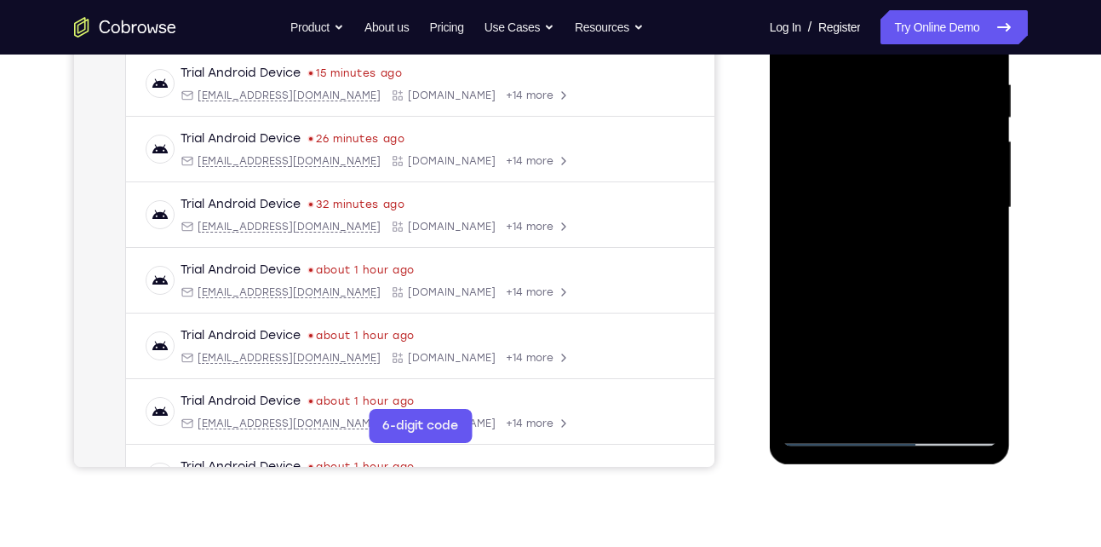
click at [850, 331] on div at bounding box center [889, 207] width 215 height 477
drag, startPoint x: 885, startPoint y: 100, endPoint x: 801, endPoint y: 294, distance: 211.3
click at [801, 294] on div at bounding box center [889, 207] width 215 height 477
drag, startPoint x: 952, startPoint y: 117, endPoint x: 855, endPoint y: 334, distance: 237.8
click at [855, 334] on div at bounding box center [889, 207] width 215 height 477
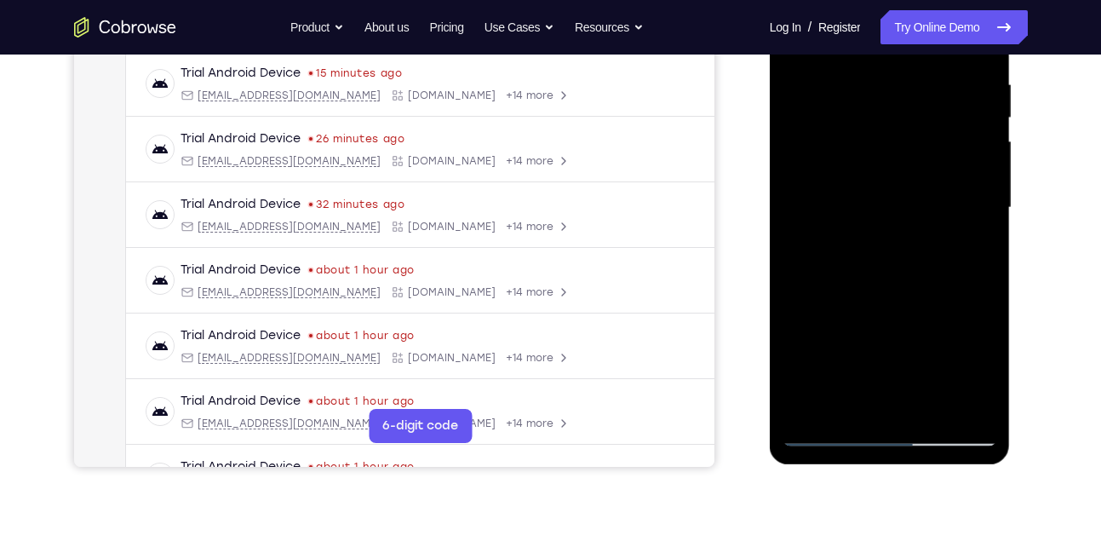
drag, startPoint x: 920, startPoint y: 133, endPoint x: 811, endPoint y: 372, distance: 262.9
click at [811, 372] on div at bounding box center [889, 207] width 215 height 477
click at [825, 430] on div at bounding box center [889, 207] width 215 height 477
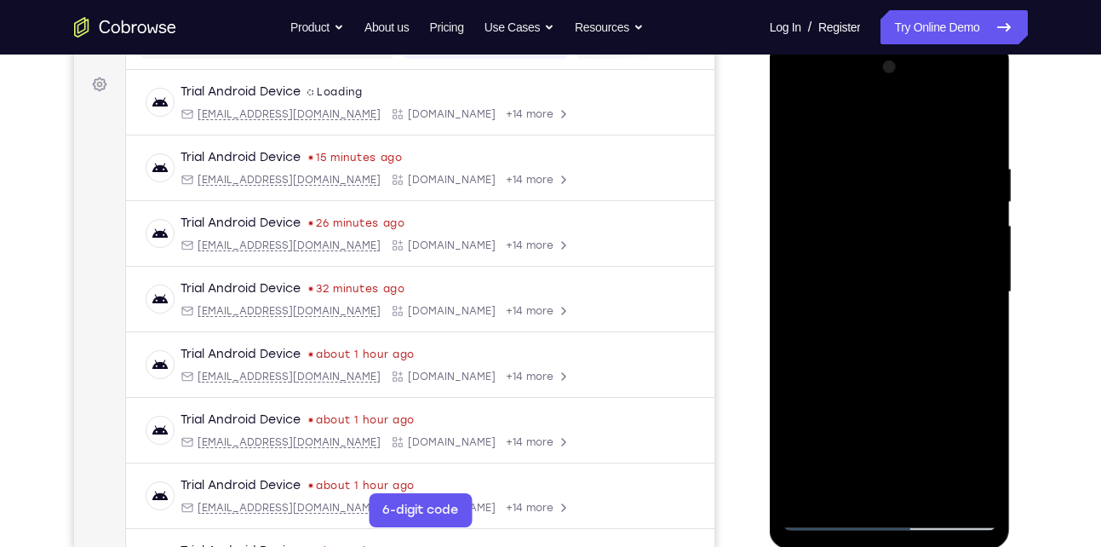
scroll to position [238, 0]
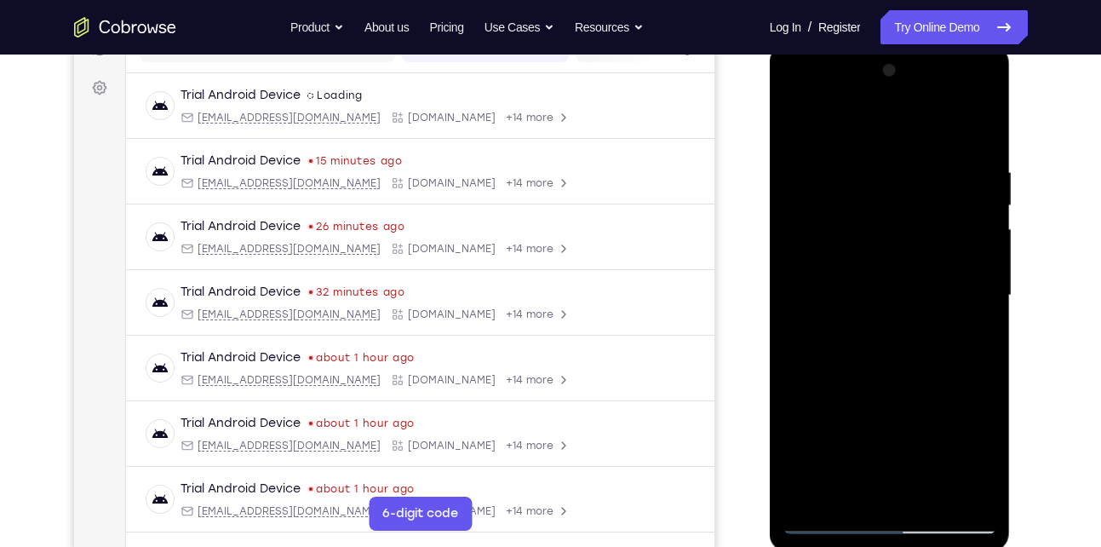
drag, startPoint x: 846, startPoint y: 379, endPoint x: 866, endPoint y: 330, distance: 52.3
click at [866, 330] on div at bounding box center [889, 295] width 215 height 477
click at [985, 324] on div at bounding box center [889, 295] width 215 height 477
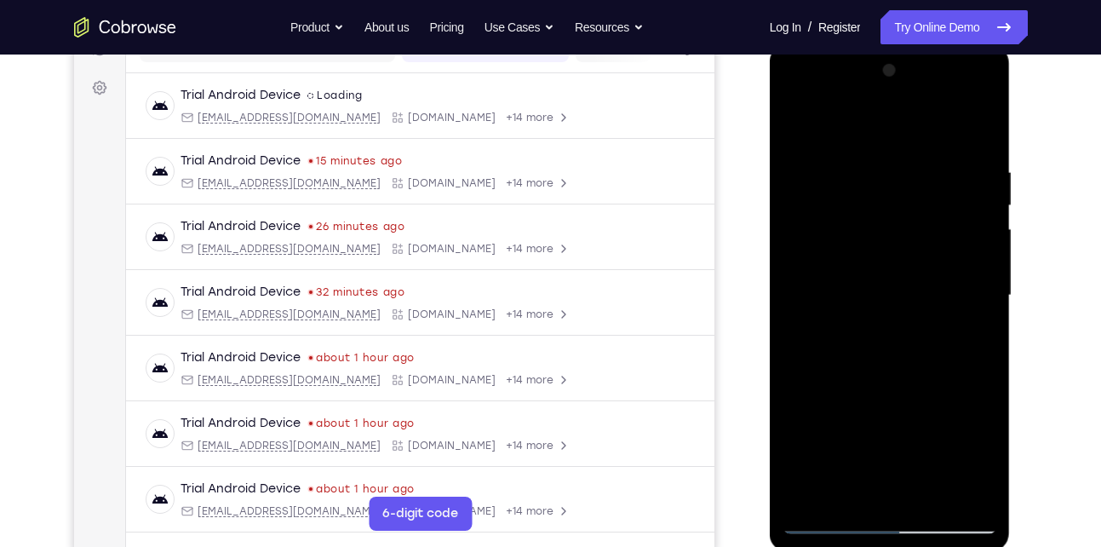
click at [985, 324] on div at bounding box center [889, 295] width 215 height 477
click at [982, 327] on div at bounding box center [889, 295] width 215 height 477
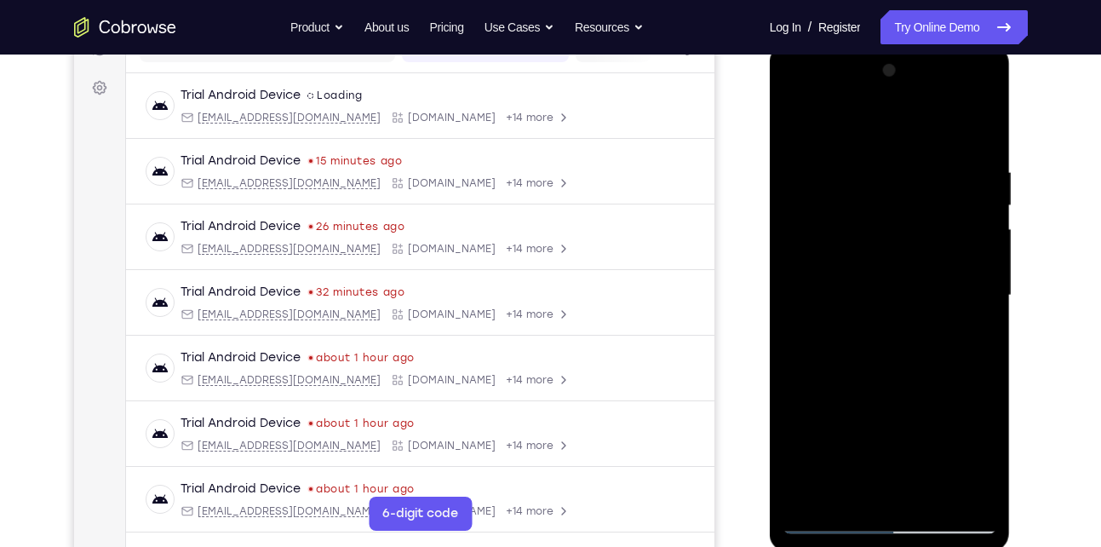
click at [982, 327] on div at bounding box center [889, 295] width 215 height 477
drag, startPoint x: 872, startPoint y: 364, endPoint x: 929, endPoint y: 259, distance: 120.0
click at [929, 259] on div at bounding box center [889, 295] width 215 height 477
drag, startPoint x: 880, startPoint y: 369, endPoint x: 935, endPoint y: 222, distance: 156.6
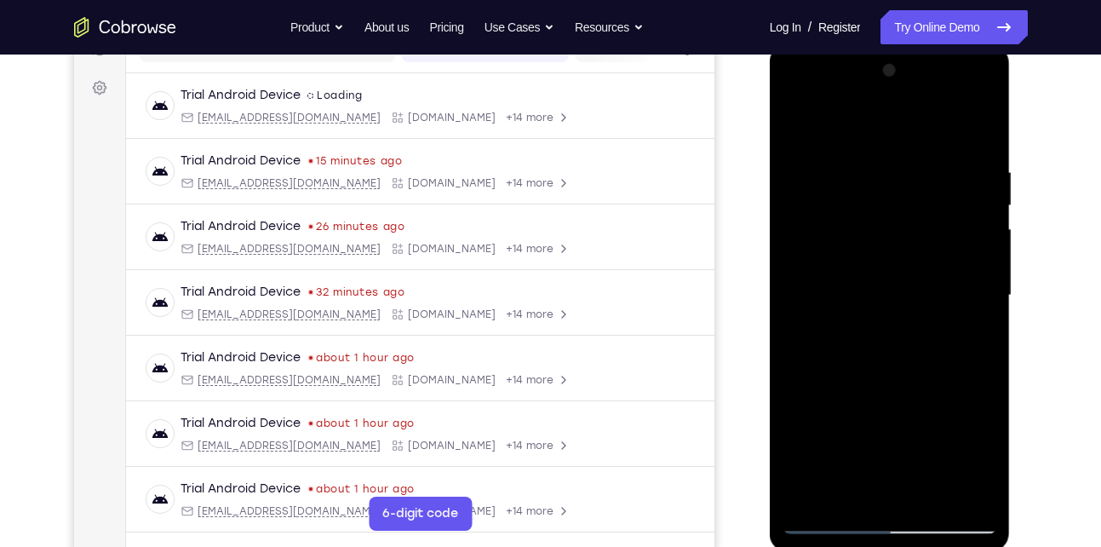
click at [935, 222] on div at bounding box center [889, 295] width 215 height 477
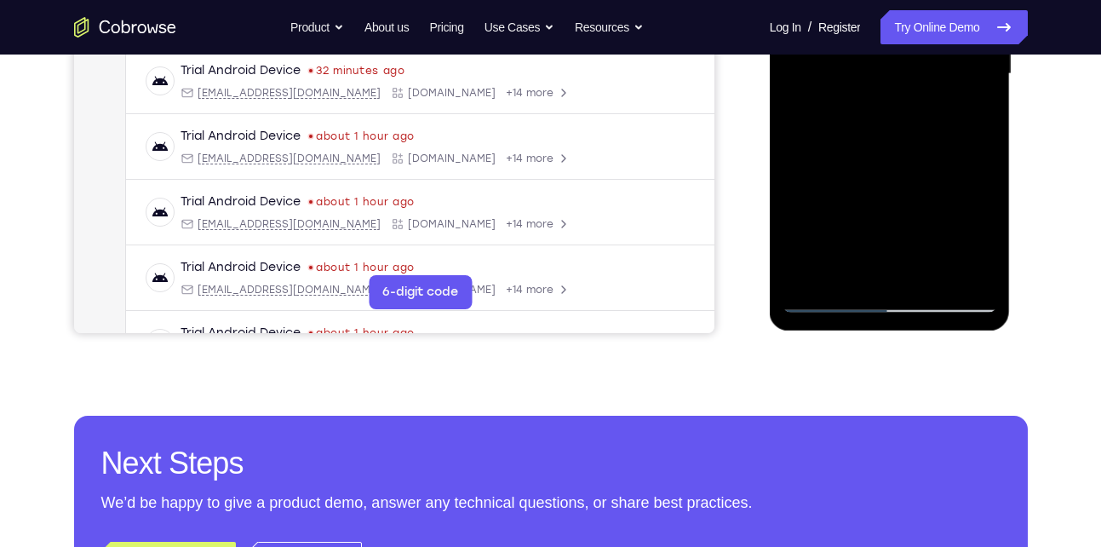
scroll to position [460, 0]
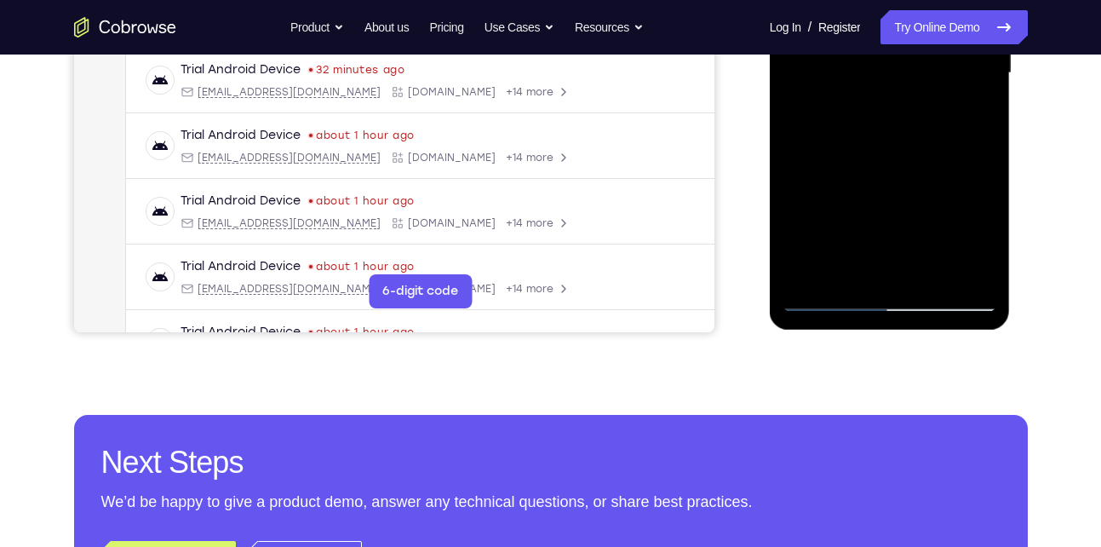
drag, startPoint x: 901, startPoint y: 210, endPoint x: 941, endPoint y: 111, distance: 107.4
click at [941, 111] on div at bounding box center [889, 73] width 215 height 477
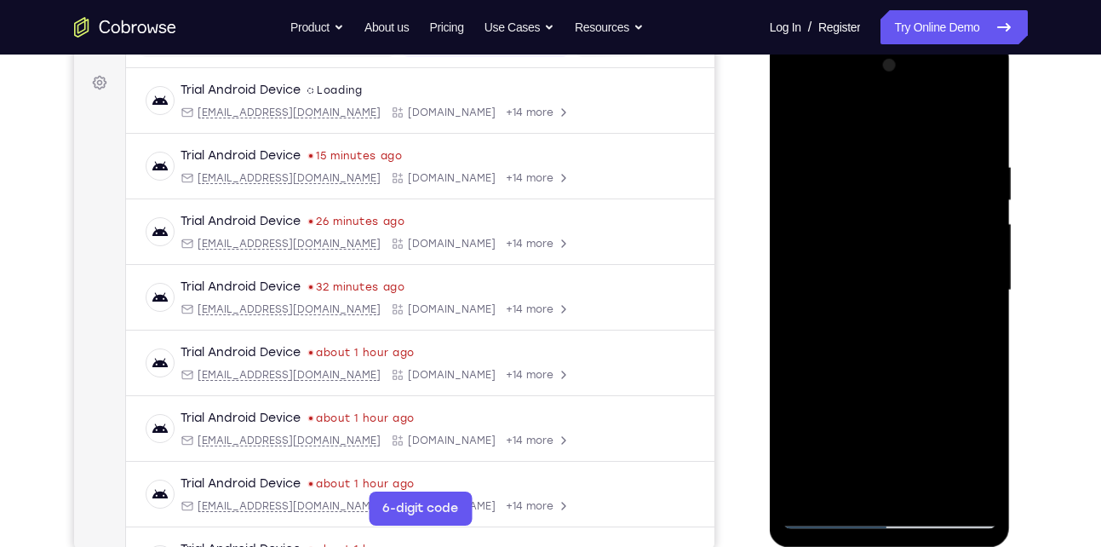
scroll to position [242, 0]
drag, startPoint x: 852, startPoint y: 394, endPoint x: 917, endPoint y: 181, distance: 222.5
click at [917, 181] on div at bounding box center [889, 291] width 215 height 477
drag, startPoint x: 863, startPoint y: 354, endPoint x: 902, endPoint y: 249, distance: 112.6
click at [902, 249] on div at bounding box center [889, 291] width 215 height 477
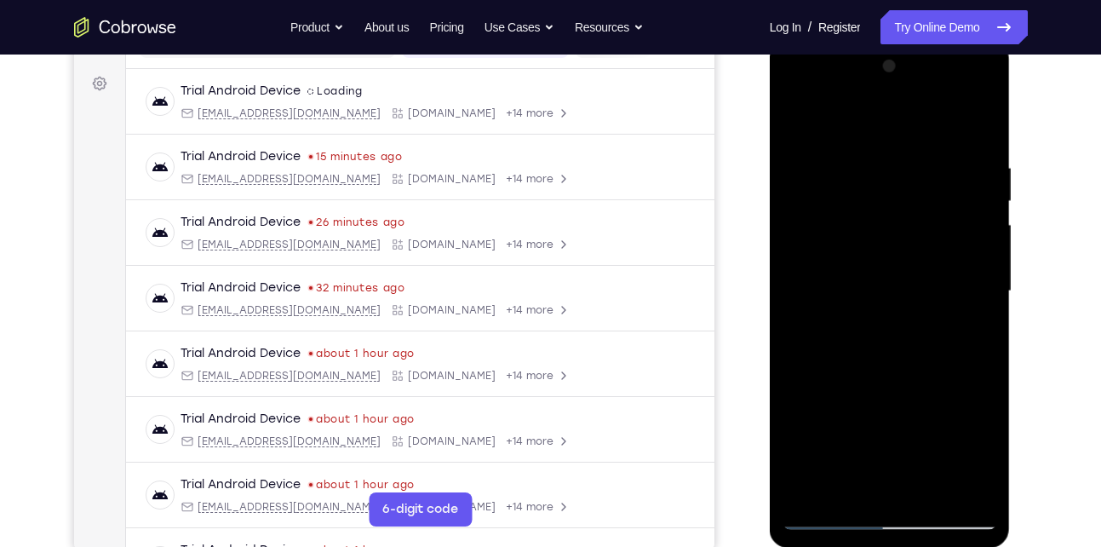
click at [982, 313] on div at bounding box center [889, 291] width 215 height 477
drag, startPoint x: 855, startPoint y: 360, endPoint x: 908, endPoint y: 234, distance: 137.0
click at [908, 234] on div at bounding box center [889, 291] width 215 height 477
click at [794, 351] on div at bounding box center [889, 291] width 215 height 477
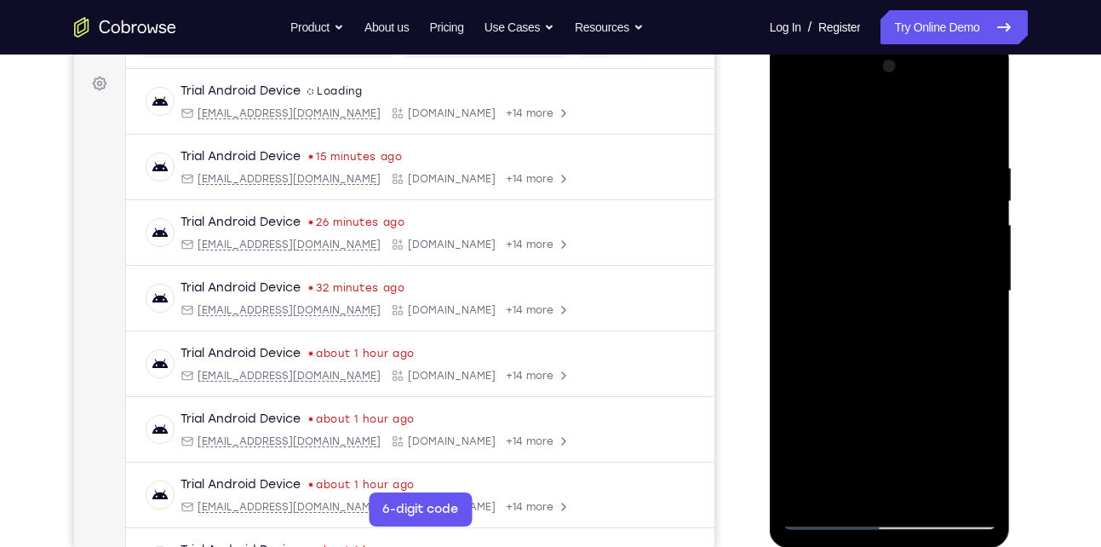
drag, startPoint x: 853, startPoint y: 383, endPoint x: 882, endPoint y: 192, distance: 193.7
click at [882, 192] on div at bounding box center [889, 291] width 215 height 477
drag, startPoint x: 875, startPoint y: 379, endPoint x: 932, endPoint y: 171, distance: 215.4
click at [932, 171] on div at bounding box center [889, 291] width 215 height 477
drag, startPoint x: 866, startPoint y: 404, endPoint x: 914, endPoint y: 194, distance: 215.0
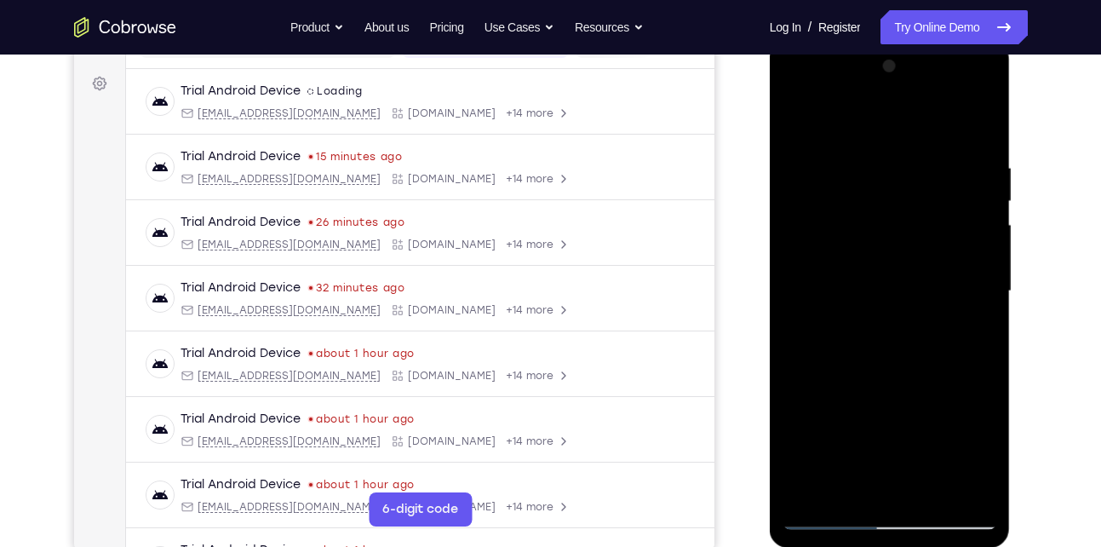
click at [914, 194] on div at bounding box center [889, 291] width 215 height 477
drag, startPoint x: 863, startPoint y: 378, endPoint x: 919, endPoint y: 123, distance: 260.7
click at [919, 123] on div at bounding box center [889, 291] width 215 height 477
drag, startPoint x: 872, startPoint y: 392, endPoint x: 911, endPoint y: 168, distance: 227.3
click at [911, 168] on div at bounding box center [889, 291] width 215 height 477
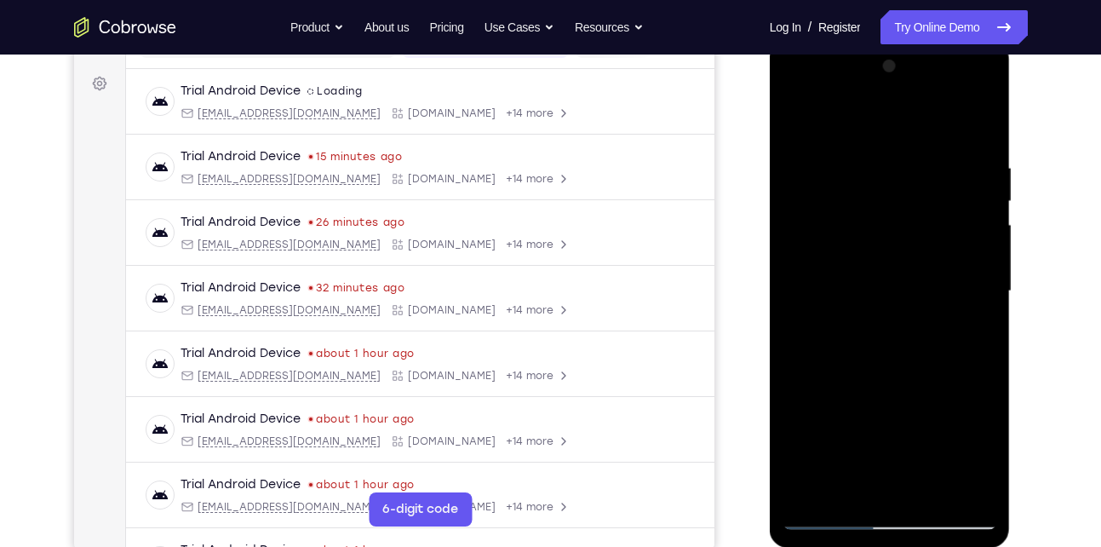
drag, startPoint x: 863, startPoint y: 399, endPoint x: 907, endPoint y: 126, distance: 276.9
click at [907, 126] on div at bounding box center [889, 291] width 215 height 477
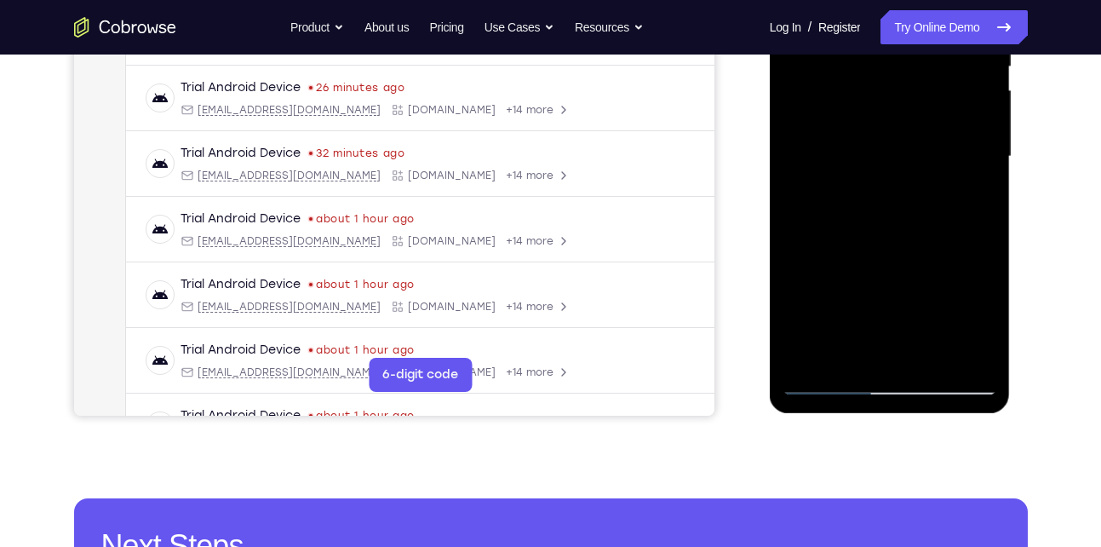
click at [983, 352] on div at bounding box center [889, 156] width 215 height 477
click at [988, 335] on div at bounding box center [889, 156] width 215 height 477
click at [846, 356] on div at bounding box center [889, 156] width 215 height 477
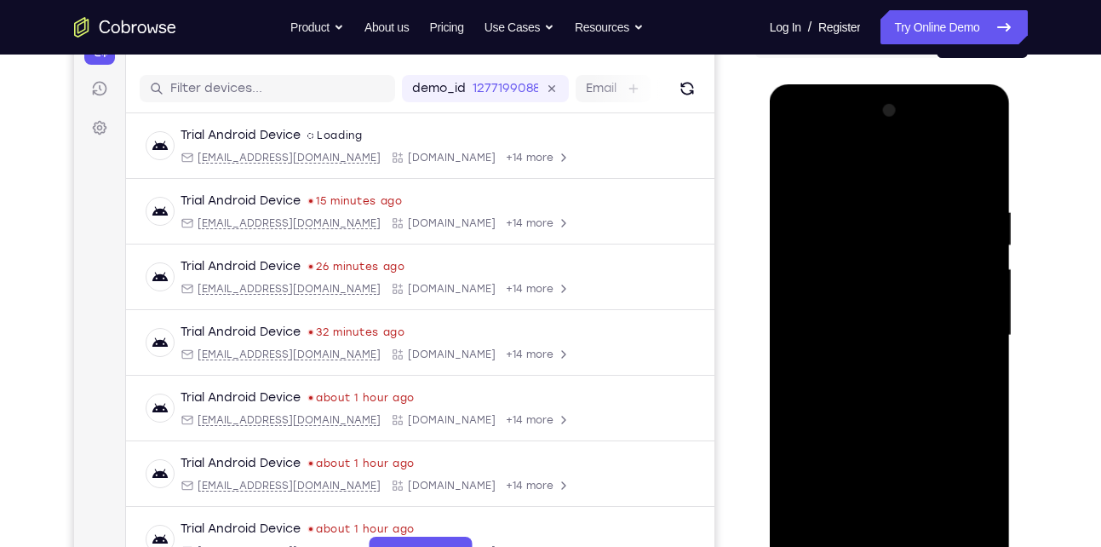
scroll to position [197, 0]
click at [847, 158] on div at bounding box center [889, 336] width 215 height 477
click at [805, 349] on div at bounding box center [889, 336] width 215 height 477
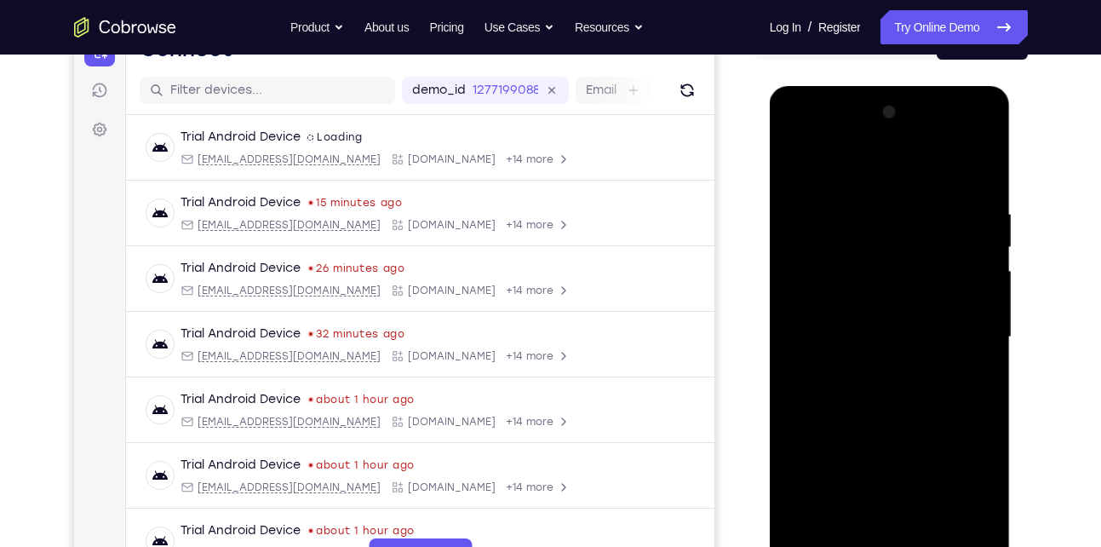
scroll to position [195, 0]
click at [980, 171] on div at bounding box center [889, 338] width 215 height 477
drag, startPoint x: 843, startPoint y: 357, endPoint x: 868, endPoint y: 281, distance: 79.7
click at [868, 281] on div at bounding box center [889, 338] width 215 height 477
click at [806, 375] on div at bounding box center [889, 338] width 215 height 477
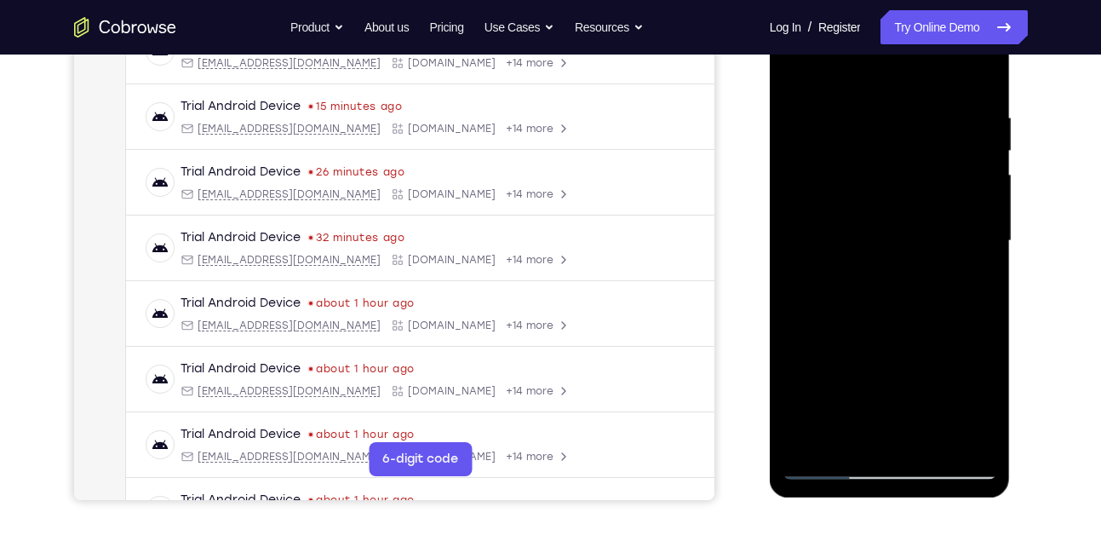
scroll to position [223, 0]
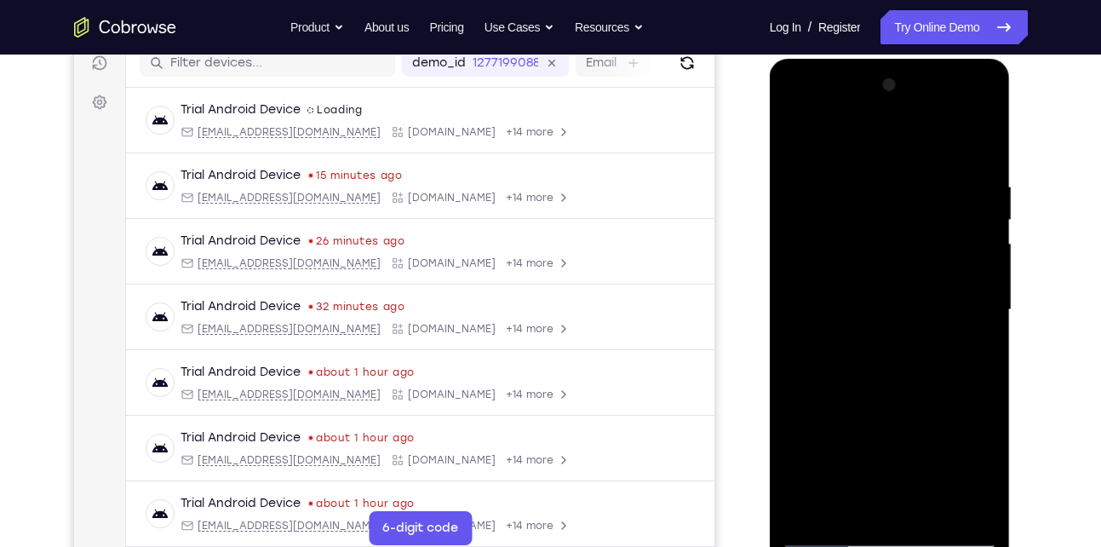
click at [980, 140] on div at bounding box center [889, 310] width 215 height 477
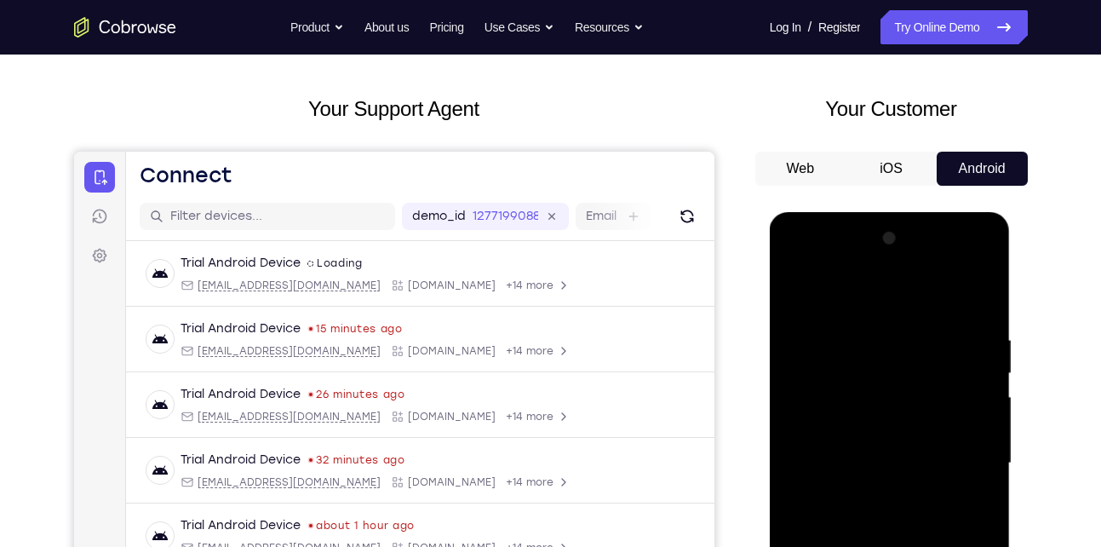
scroll to position [68, 0]
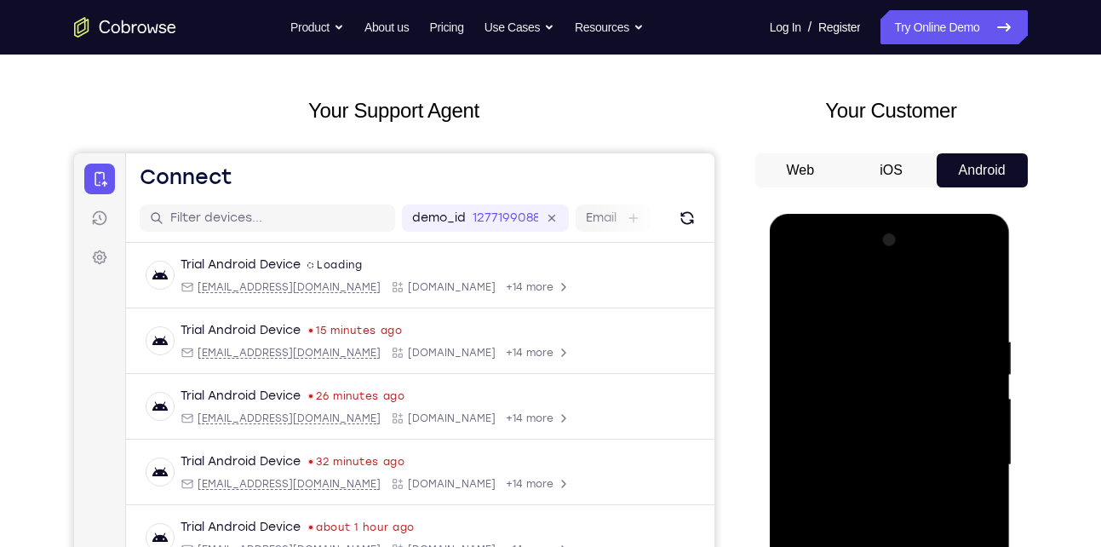
click at [808, 291] on div at bounding box center [889, 464] width 215 height 477
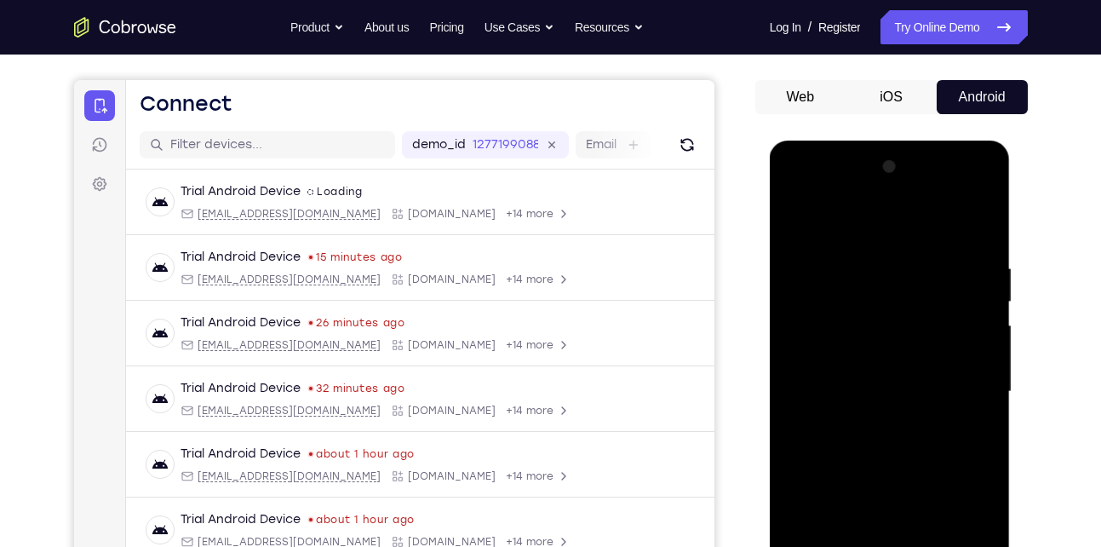
scroll to position [146, 0]
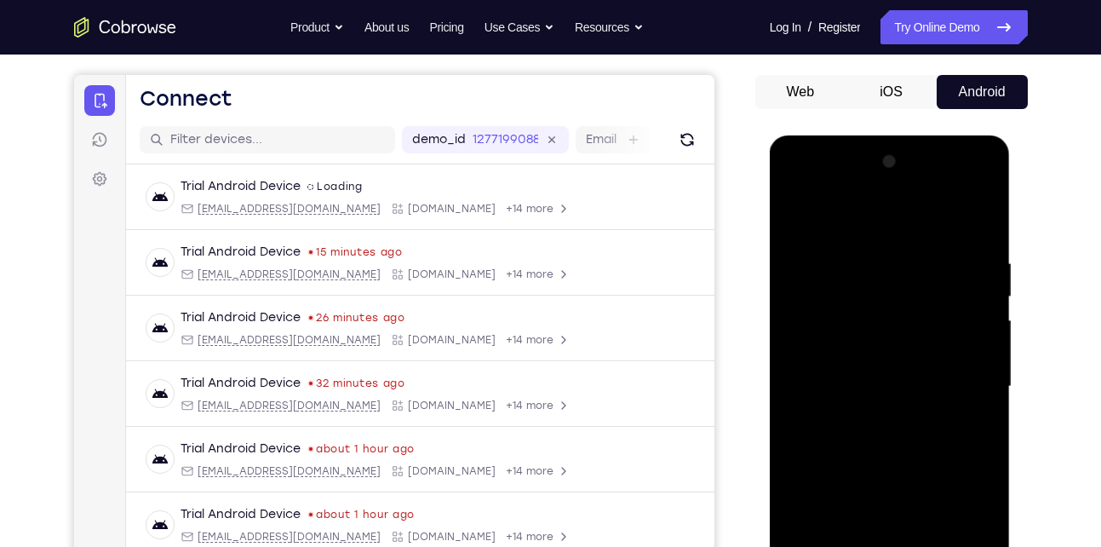
click at [836, 387] on div at bounding box center [889, 386] width 215 height 477
drag, startPoint x: 920, startPoint y: 293, endPoint x: 892, endPoint y: 379, distance: 90.5
click at [892, 379] on div at bounding box center [889, 386] width 215 height 477
click at [798, 215] on div at bounding box center [889, 386] width 215 height 477
click at [975, 261] on div at bounding box center [889, 386] width 215 height 477
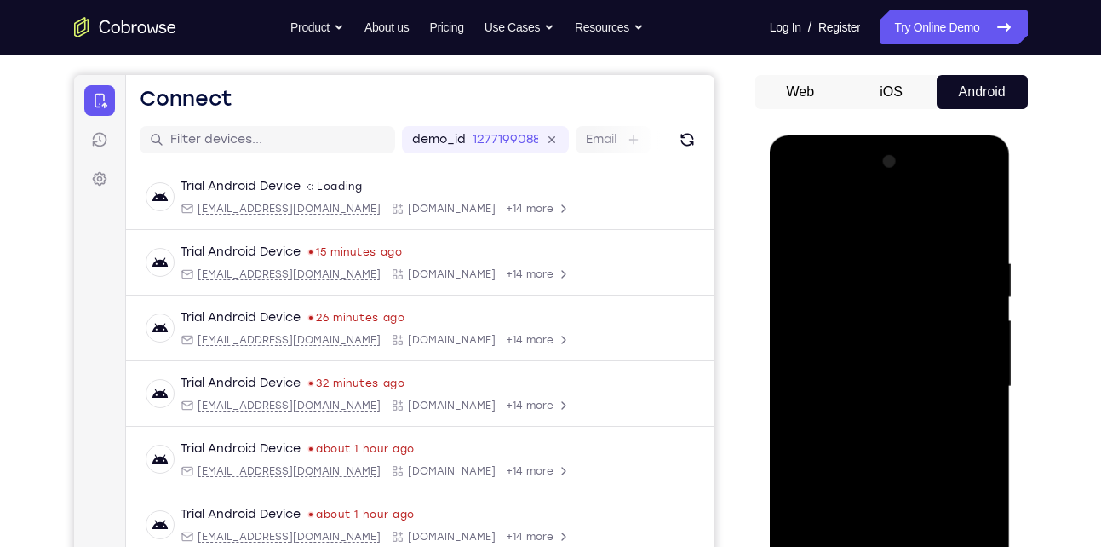
click at [837, 256] on div at bounding box center [889, 386] width 215 height 477
click at [793, 214] on div at bounding box center [889, 386] width 215 height 477
click at [980, 291] on div at bounding box center [889, 386] width 215 height 477
click at [985, 295] on div at bounding box center [889, 386] width 215 height 477
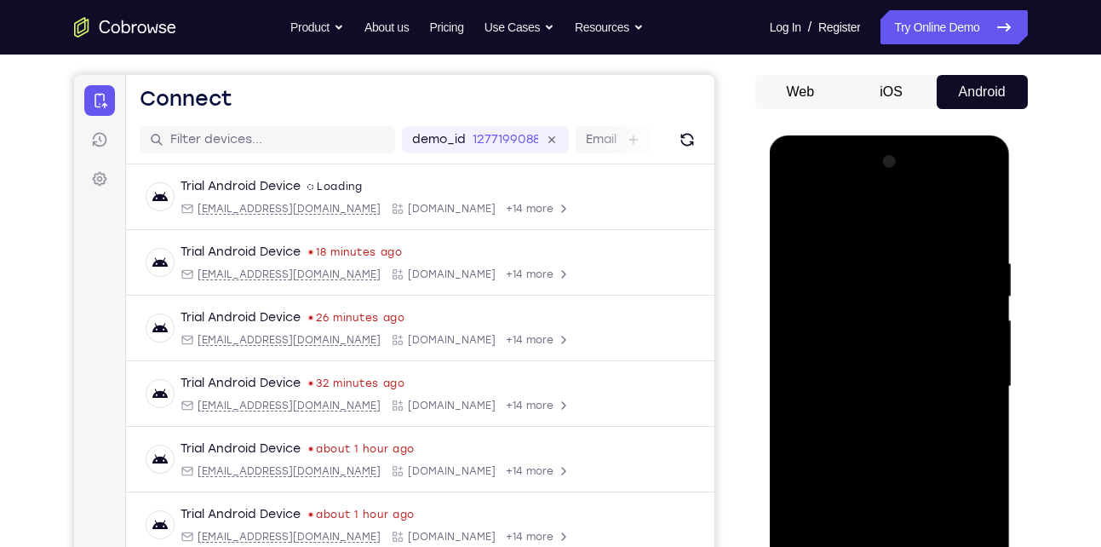
click at [985, 295] on div at bounding box center [889, 386] width 215 height 477
click at [840, 297] on div at bounding box center [889, 386] width 215 height 477
drag, startPoint x: 855, startPoint y: 261, endPoint x: 815, endPoint y: 469, distance: 211.6
click at [815, 469] on div at bounding box center [889, 386] width 215 height 477
click at [795, 214] on div at bounding box center [889, 386] width 215 height 477
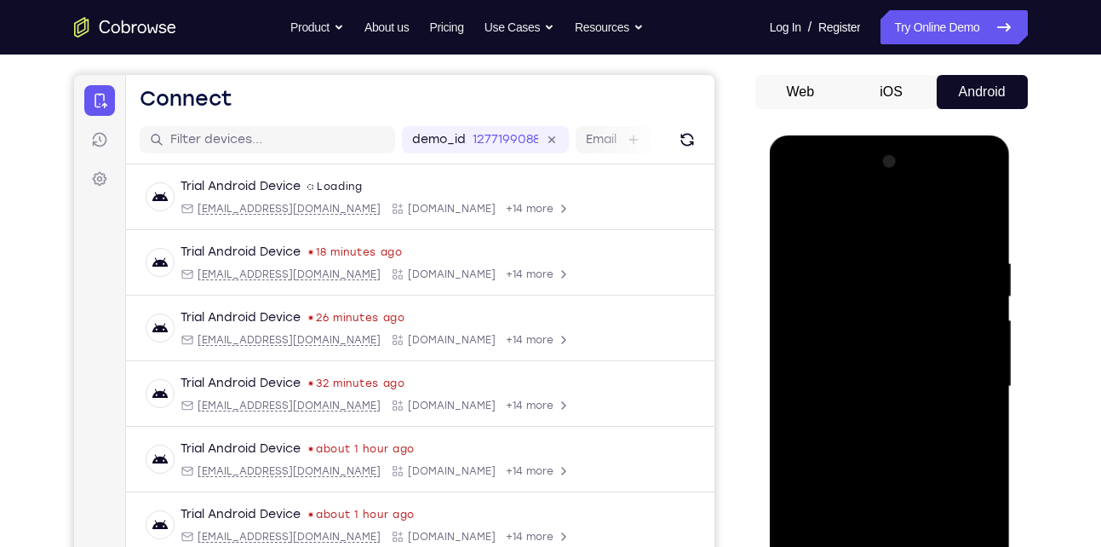
click at [868, 241] on div at bounding box center [889, 386] width 215 height 477
click at [974, 349] on div at bounding box center [889, 386] width 215 height 477
click at [976, 335] on div at bounding box center [889, 386] width 215 height 477
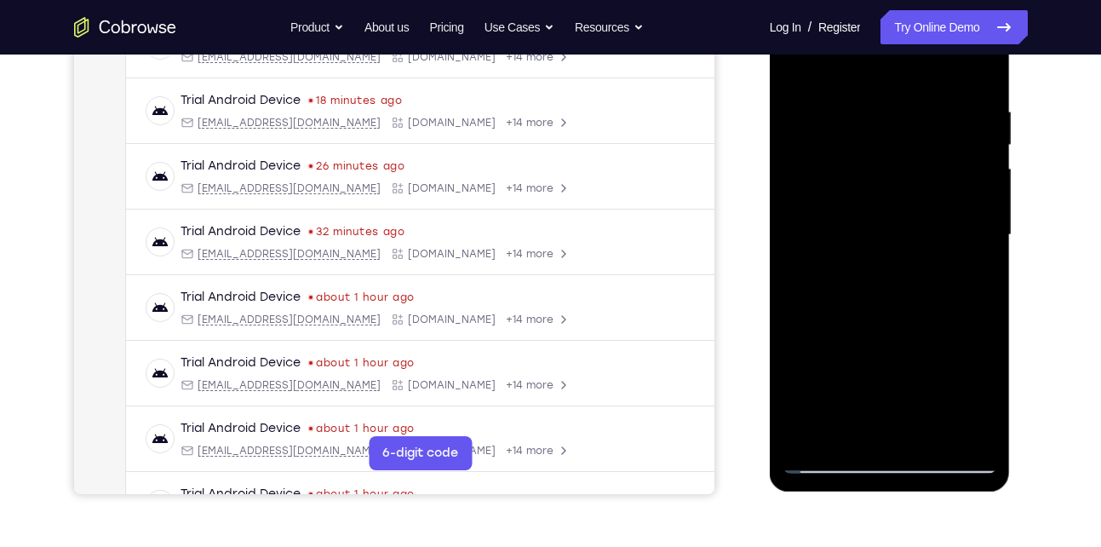
scroll to position [302, 0]
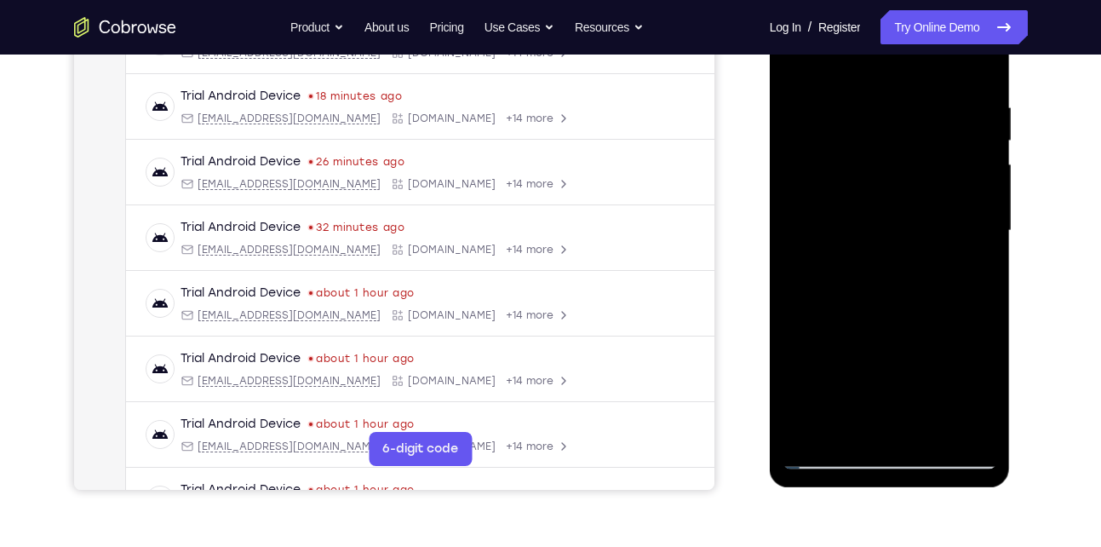
drag, startPoint x: 930, startPoint y: 346, endPoint x: 927, endPoint y: 260, distance: 86.0
click at [927, 260] on div at bounding box center [889, 230] width 215 height 477
click at [918, 192] on div at bounding box center [889, 230] width 215 height 477
click at [958, 249] on div at bounding box center [889, 230] width 215 height 477
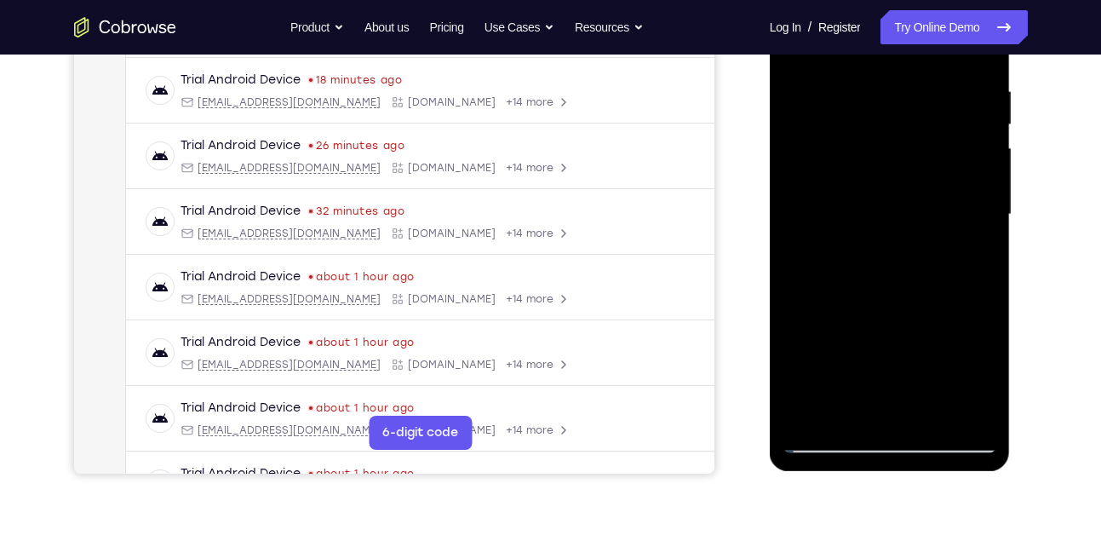
scroll to position [321, 0]
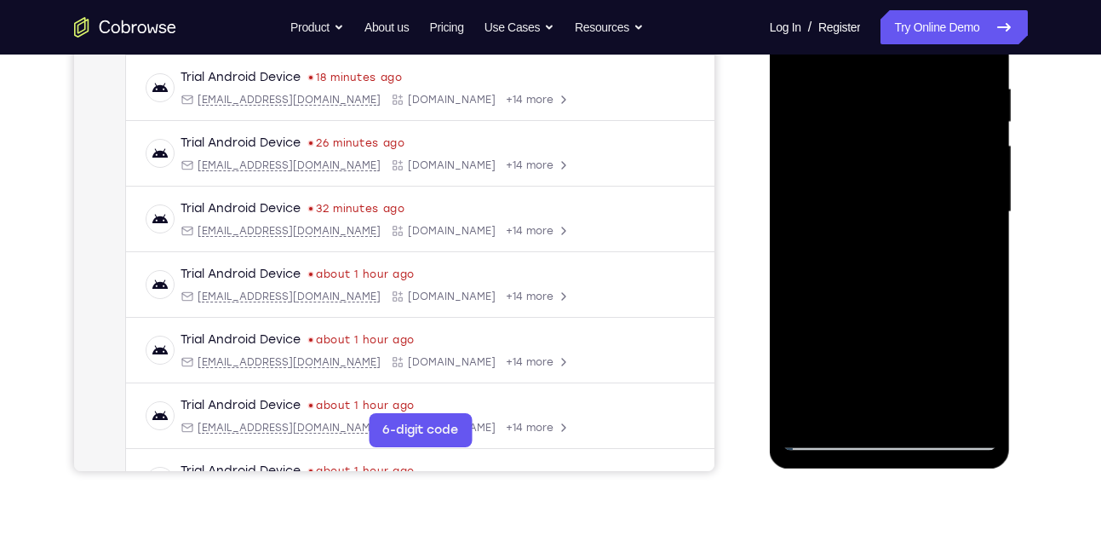
click at [980, 407] on div at bounding box center [889, 212] width 215 height 477
click at [791, 227] on div at bounding box center [889, 212] width 215 height 477
click at [950, 407] on div at bounding box center [889, 212] width 215 height 477
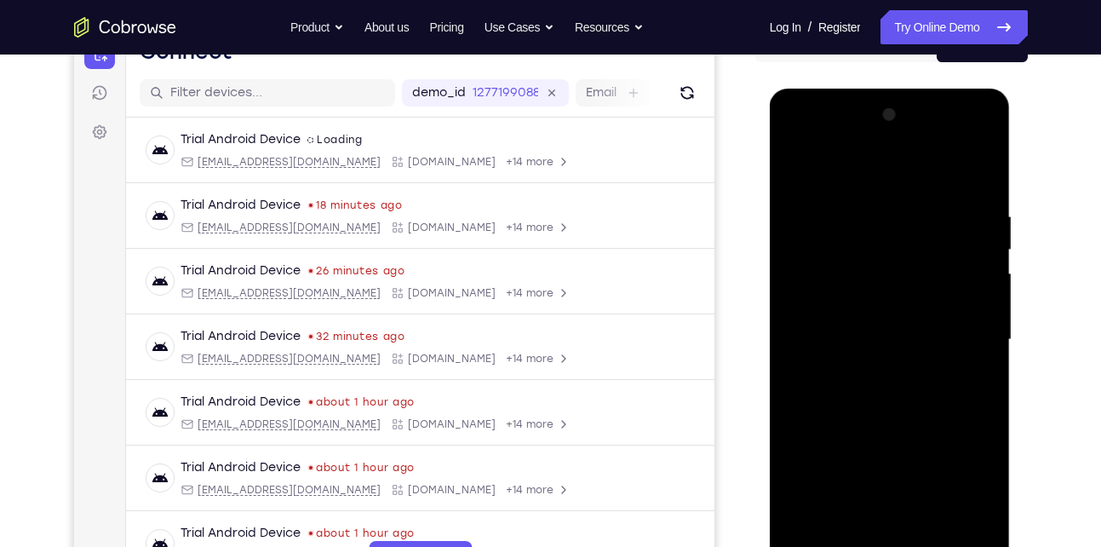
scroll to position [190, 0]
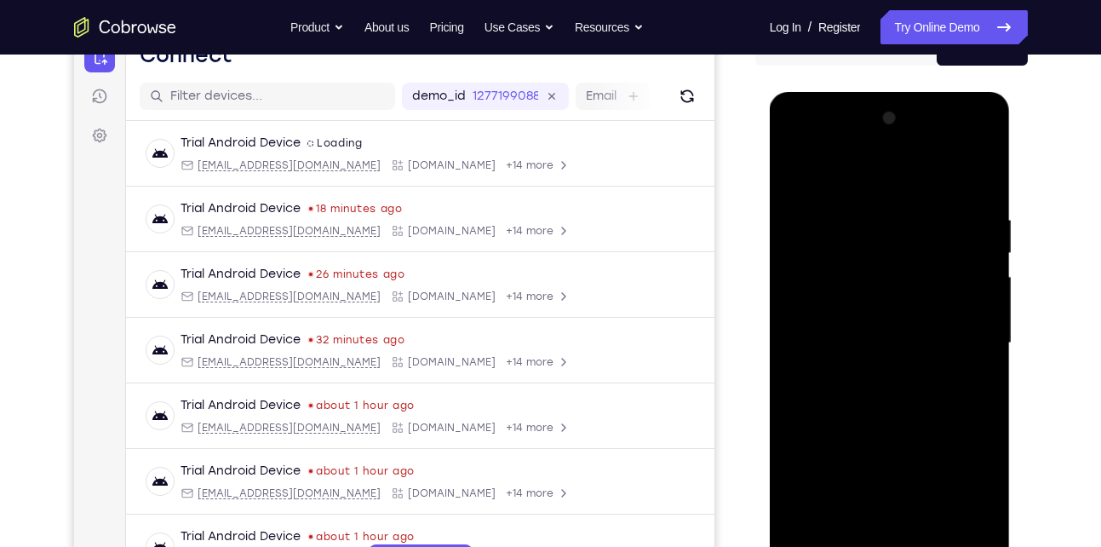
click at [983, 352] on div at bounding box center [889, 343] width 215 height 477
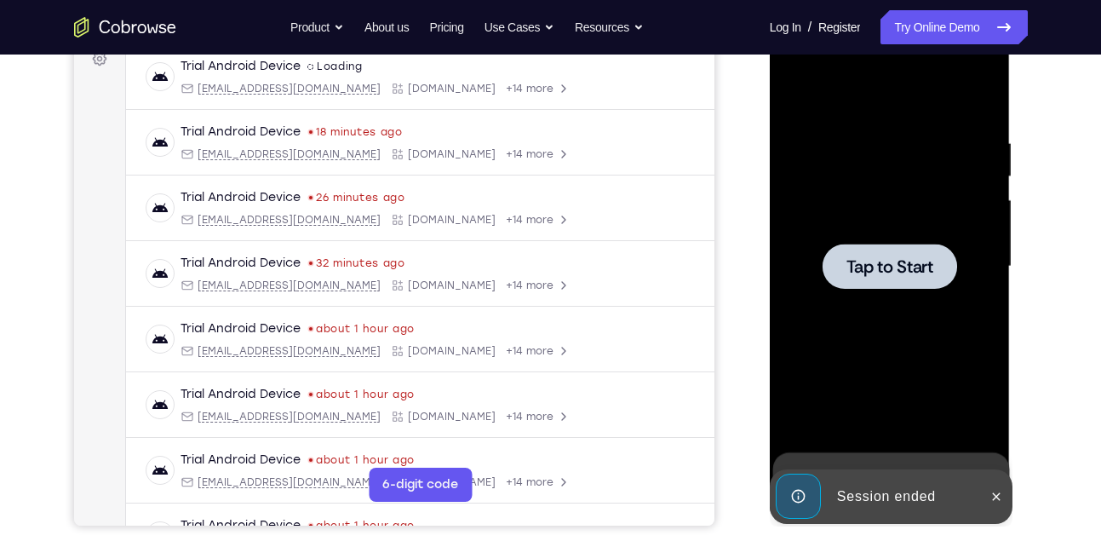
scroll to position [117, 0]
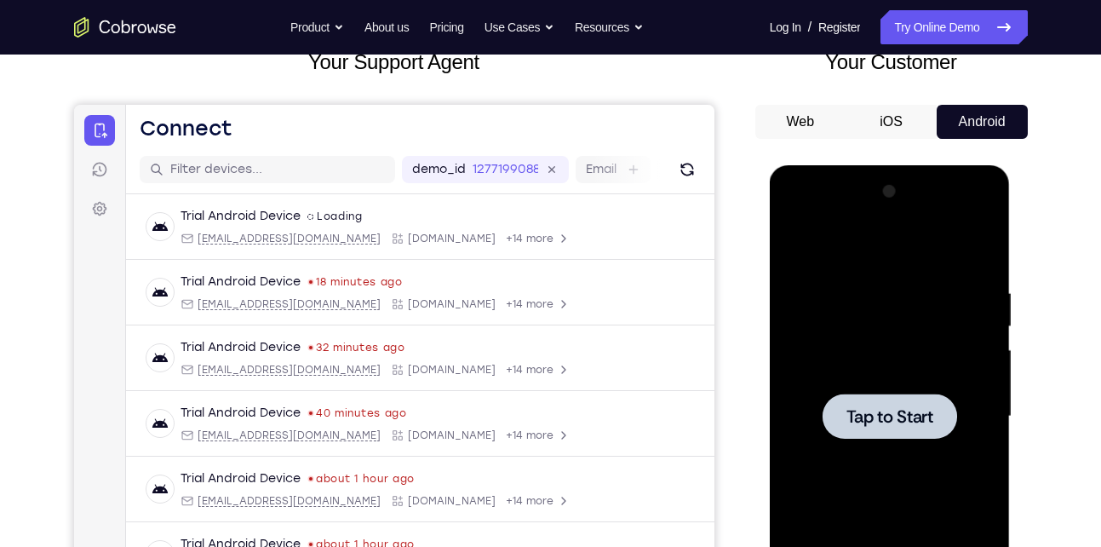
click at [879, 413] on span "Tap to Start" at bounding box center [889, 416] width 87 height 17
click at [928, 413] on span "Tap to Start" at bounding box center [889, 416] width 87 height 17
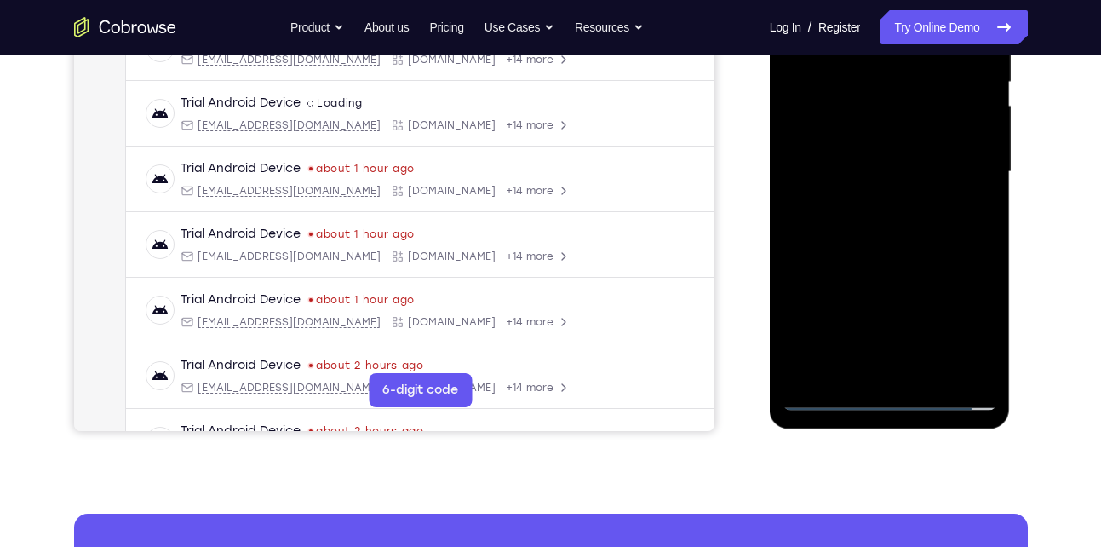
scroll to position [370, 0]
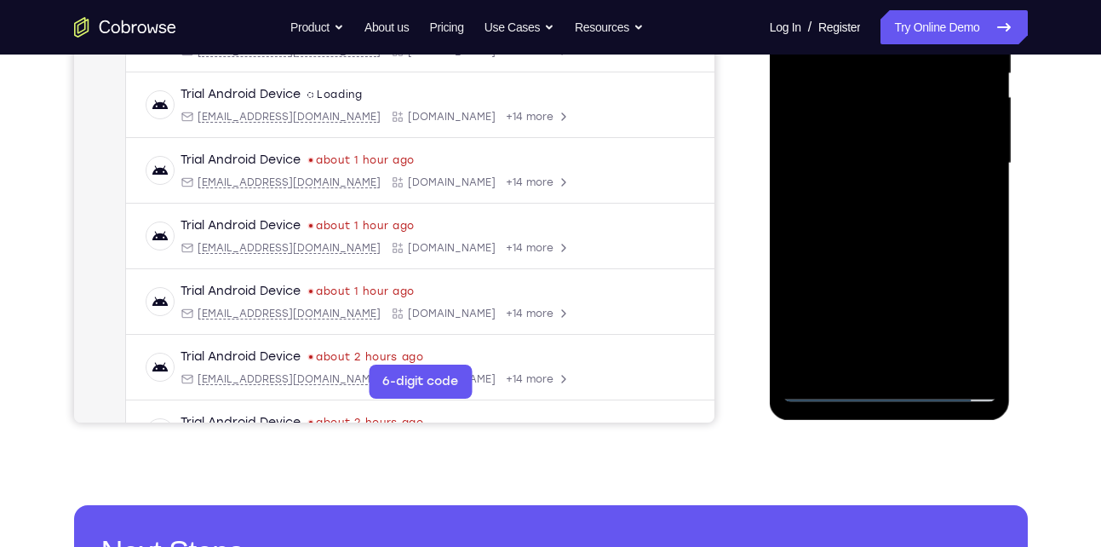
click at [891, 396] on div at bounding box center [889, 163] width 215 height 477
click at [976, 319] on div at bounding box center [889, 163] width 215 height 477
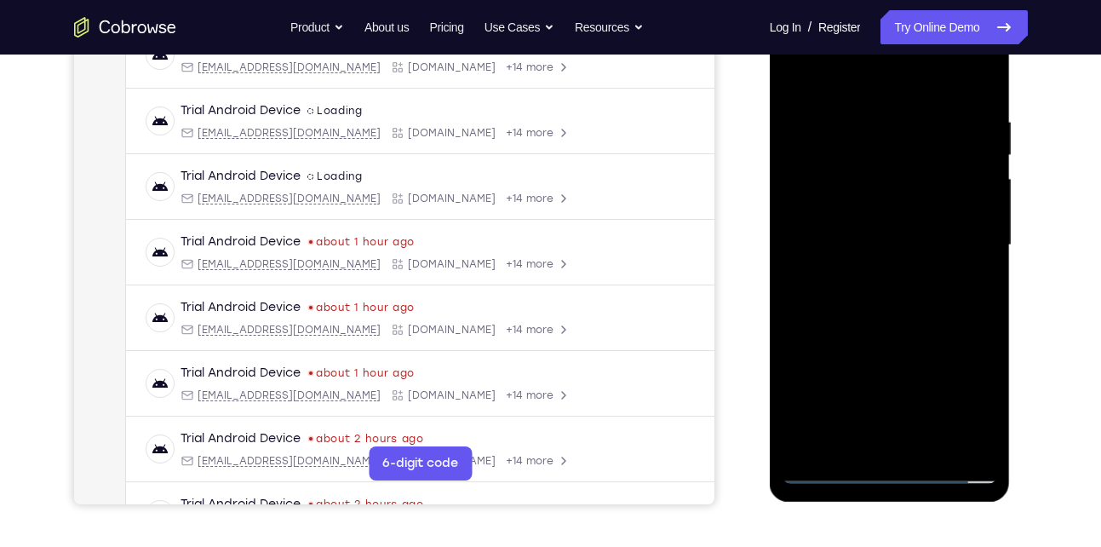
scroll to position [225, 0]
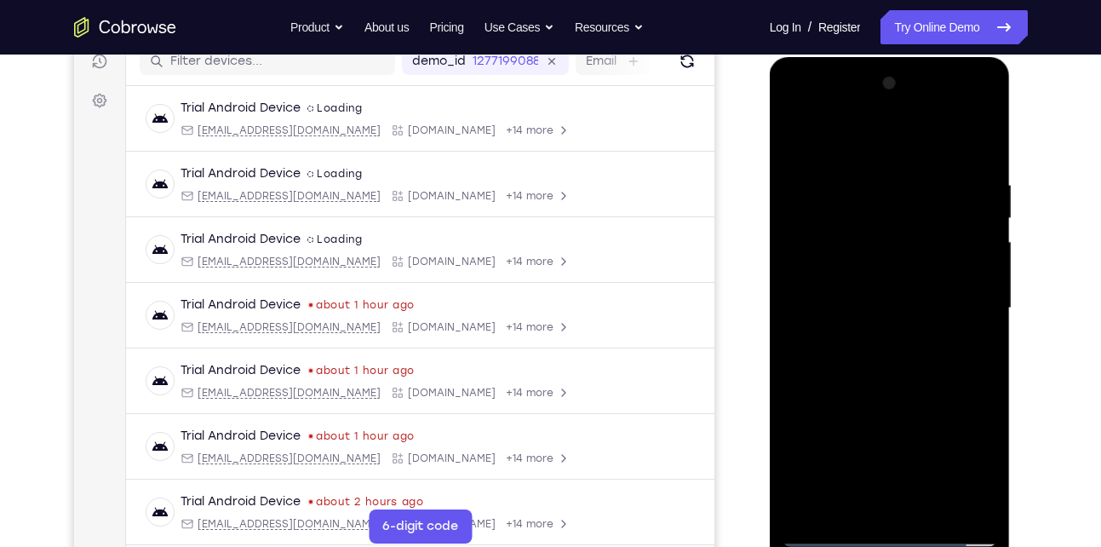
click at [854, 151] on div at bounding box center [889, 308] width 215 height 477
click at [963, 299] on div at bounding box center [889, 308] width 215 height 477
click at [868, 339] on div at bounding box center [889, 308] width 215 height 477
click at [861, 289] on div at bounding box center [889, 308] width 215 height 477
click at [864, 272] on div at bounding box center [889, 308] width 215 height 477
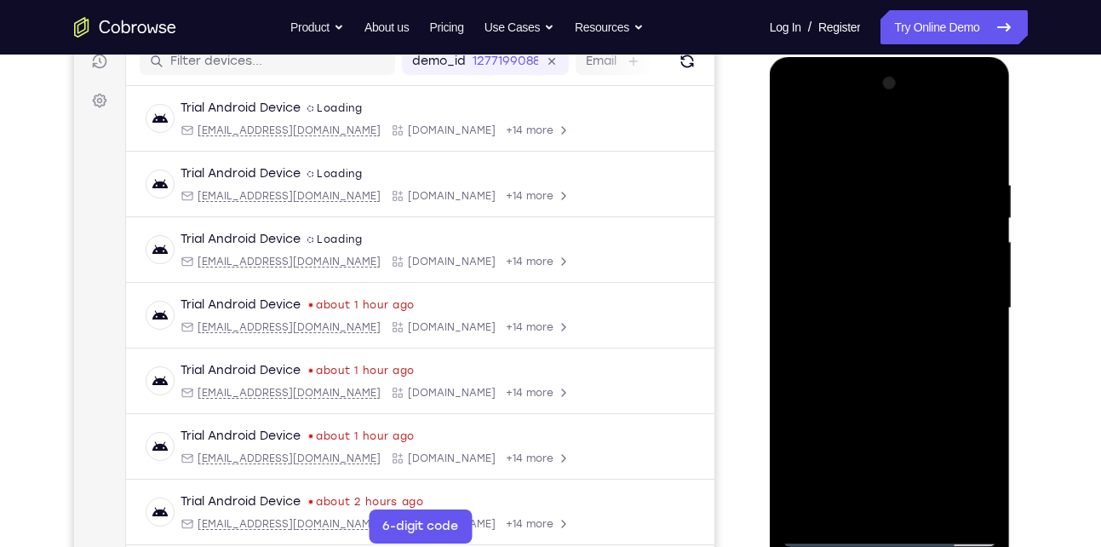
click at [894, 306] on div at bounding box center [889, 308] width 215 height 477
click at [875, 362] on div at bounding box center [889, 308] width 215 height 477
click at [919, 356] on div at bounding box center [889, 308] width 215 height 477
click at [861, 176] on div at bounding box center [889, 308] width 215 height 477
click at [896, 392] on div at bounding box center [889, 308] width 215 height 477
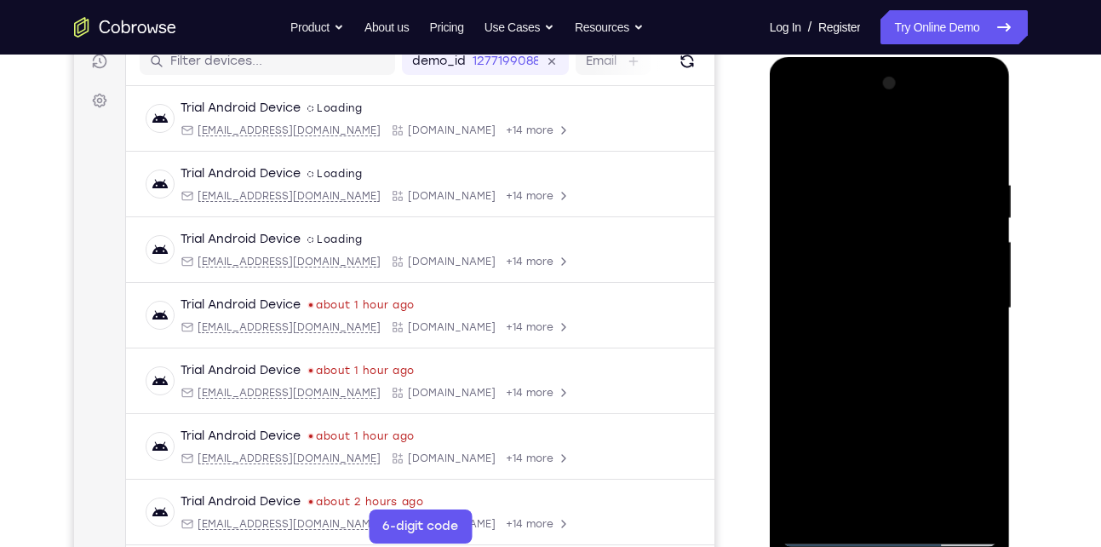
click at [865, 169] on div at bounding box center [889, 308] width 215 height 477
click at [983, 308] on div at bounding box center [889, 308] width 215 height 477
click at [979, 137] on div at bounding box center [889, 308] width 215 height 477
drag, startPoint x: 948, startPoint y: 169, endPoint x: 862, endPoint y: 172, distance: 86.0
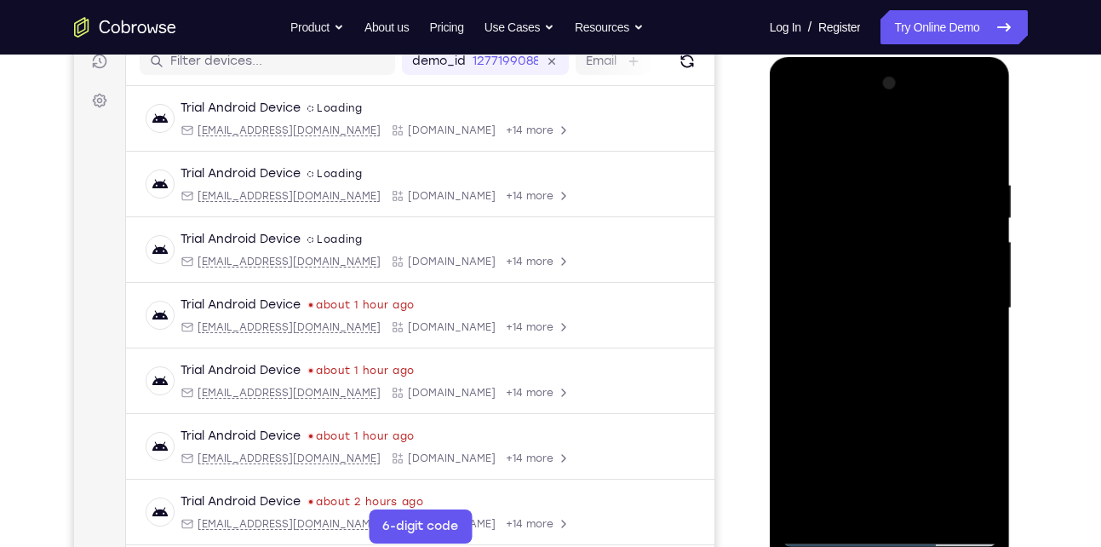
click at [862, 172] on div at bounding box center [889, 308] width 215 height 477
drag, startPoint x: 896, startPoint y: 362, endPoint x: 893, endPoint y: 158, distance: 204.4
click at [893, 158] on div at bounding box center [889, 308] width 215 height 477
drag, startPoint x: 884, startPoint y: 413, endPoint x: 882, endPoint y: 214, distance: 199.2
click at [882, 214] on div at bounding box center [889, 308] width 215 height 477
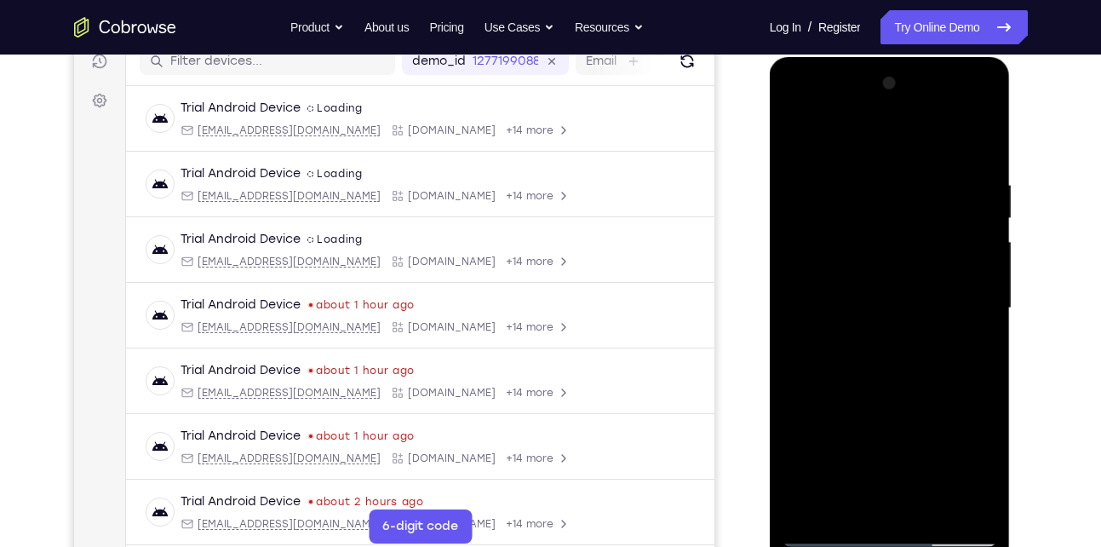
drag, startPoint x: 880, startPoint y: 454, endPoint x: 892, endPoint y: 258, distance: 196.2
click at [892, 258] on div at bounding box center [889, 308] width 215 height 477
drag, startPoint x: 862, startPoint y: 426, endPoint x: 900, endPoint y: 227, distance: 202.1
click at [900, 227] on div at bounding box center [889, 308] width 215 height 477
click at [809, 506] on div at bounding box center [889, 308] width 215 height 477
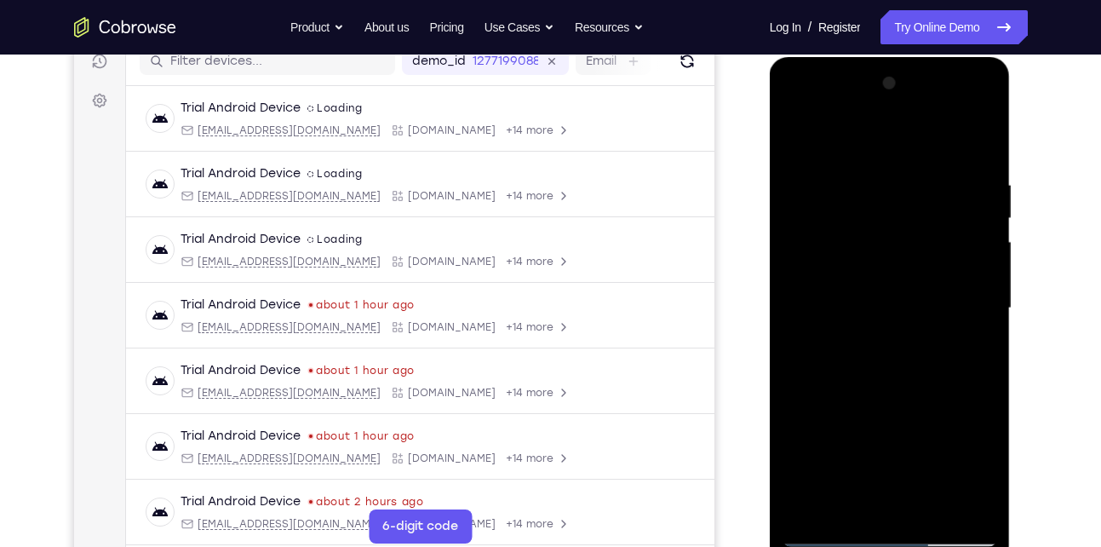
click at [983, 135] on div at bounding box center [889, 308] width 215 height 477
drag, startPoint x: 870, startPoint y: 362, endPoint x: 901, endPoint y: 165, distance: 199.1
click at [901, 165] on div at bounding box center [889, 308] width 215 height 477
click at [850, 507] on div at bounding box center [889, 308] width 215 height 477
click at [835, 130] on div at bounding box center [889, 308] width 215 height 477
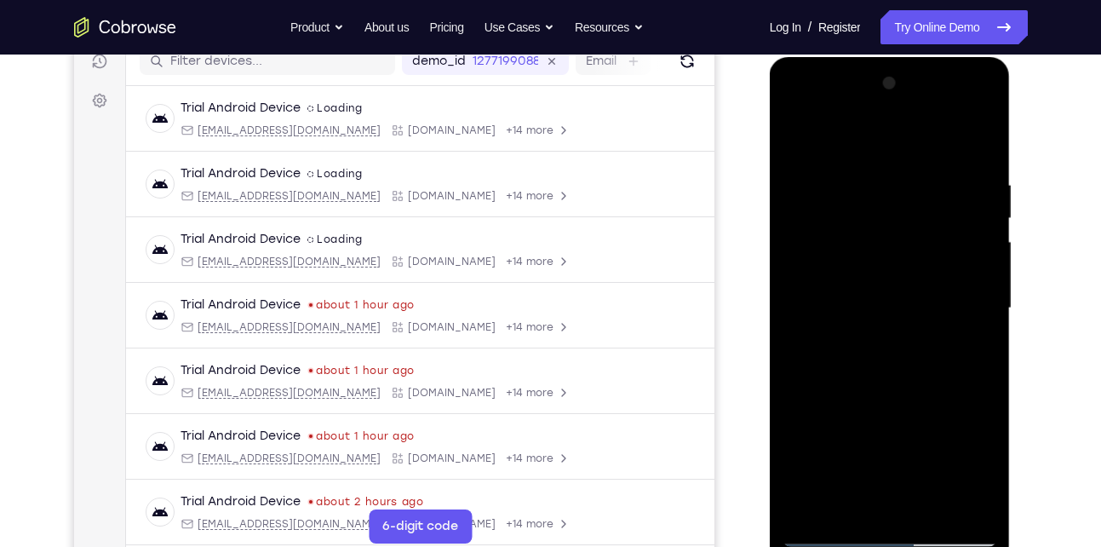
drag, startPoint x: 843, startPoint y: 219, endPoint x: 821, endPoint y: 285, distance: 70.0
click at [821, 285] on div at bounding box center [889, 308] width 215 height 477
click at [823, 172] on div at bounding box center [889, 308] width 215 height 477
click at [881, 498] on div at bounding box center [889, 308] width 215 height 477
click at [845, 503] on div at bounding box center [889, 308] width 215 height 477
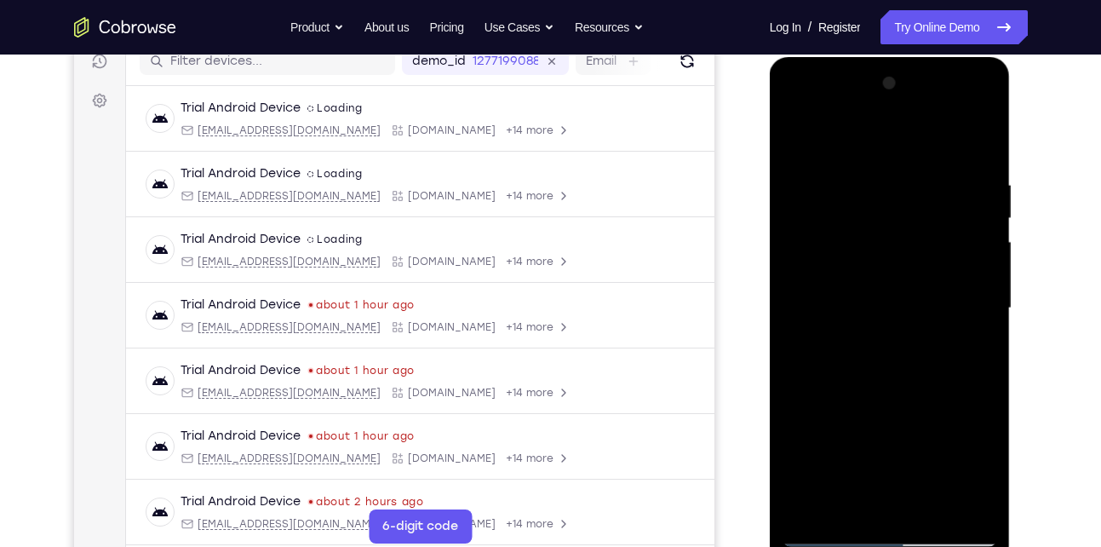
click at [936, 404] on div at bounding box center [889, 308] width 215 height 477
click at [956, 263] on div at bounding box center [889, 308] width 215 height 477
click at [923, 507] on div at bounding box center [889, 308] width 215 height 477
click at [871, 395] on div at bounding box center [889, 308] width 215 height 477
click at [828, 358] on div at bounding box center [889, 308] width 215 height 477
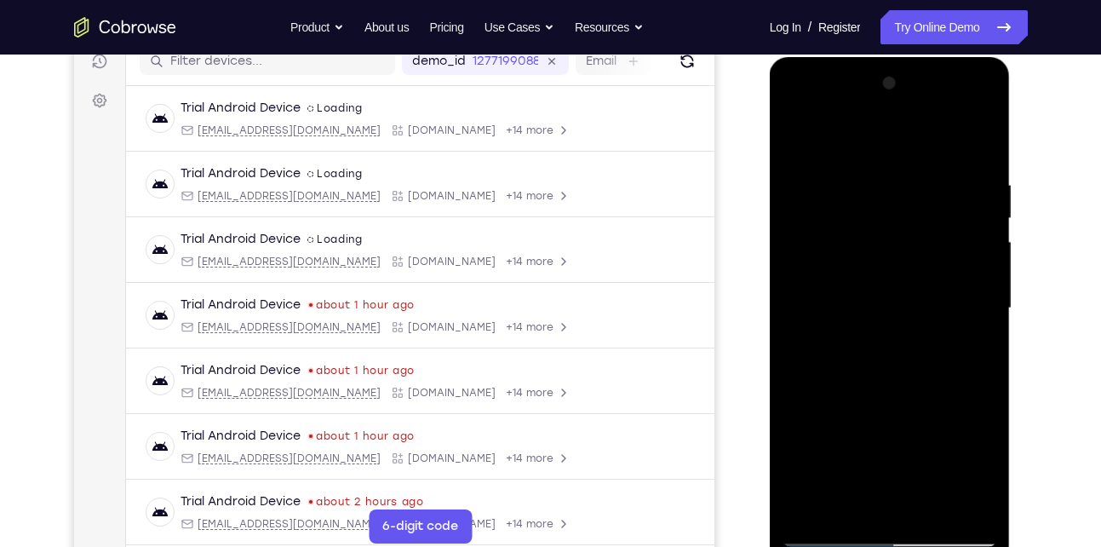
click at [817, 132] on div at bounding box center [889, 308] width 215 height 477
click at [804, 181] on div at bounding box center [889, 308] width 215 height 477
click at [897, 501] on div at bounding box center [889, 308] width 215 height 477
click at [827, 533] on div at bounding box center [889, 308] width 215 height 477
click at [839, 410] on div at bounding box center [889, 308] width 215 height 477
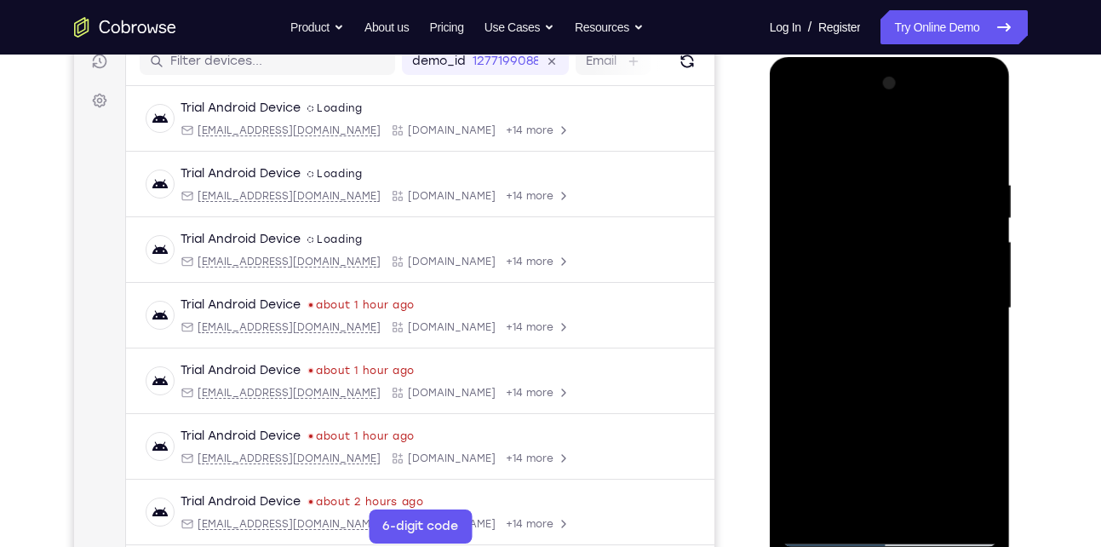
click at [975, 136] on div at bounding box center [889, 308] width 215 height 477
click at [800, 135] on div at bounding box center [889, 308] width 215 height 477
click at [789, 127] on div at bounding box center [889, 308] width 215 height 477
drag, startPoint x: 899, startPoint y: 407, endPoint x: 909, endPoint y: 278, distance: 129.8
click at [909, 278] on div at bounding box center [889, 308] width 215 height 477
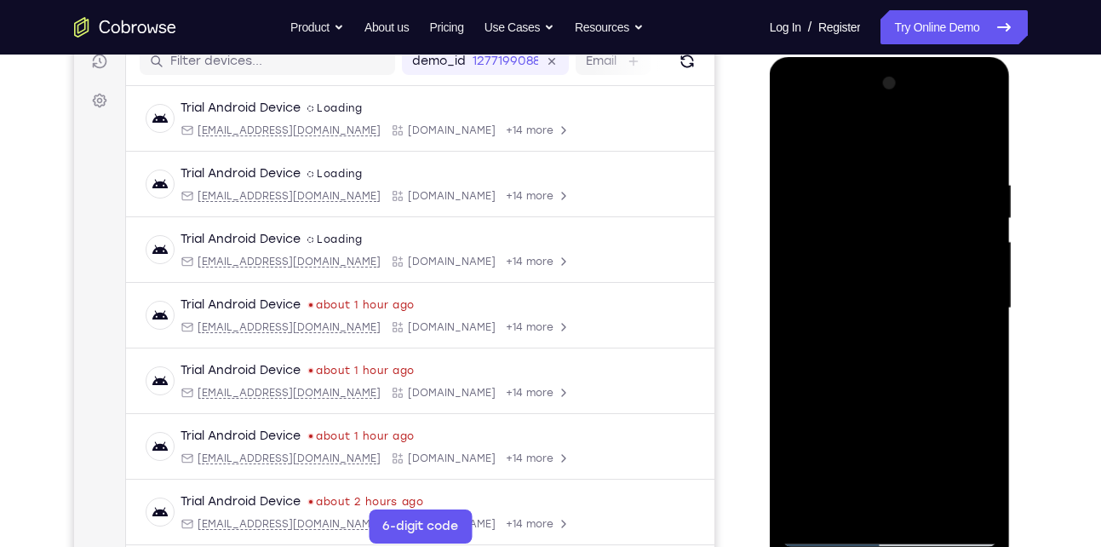
drag, startPoint x: 871, startPoint y: 478, endPoint x: 903, endPoint y: 297, distance: 183.4
click at [903, 297] on div at bounding box center [889, 308] width 215 height 477
drag, startPoint x: 839, startPoint y: 463, endPoint x: 874, endPoint y: 369, distance: 101.0
click at [874, 369] on div at bounding box center [889, 308] width 215 height 477
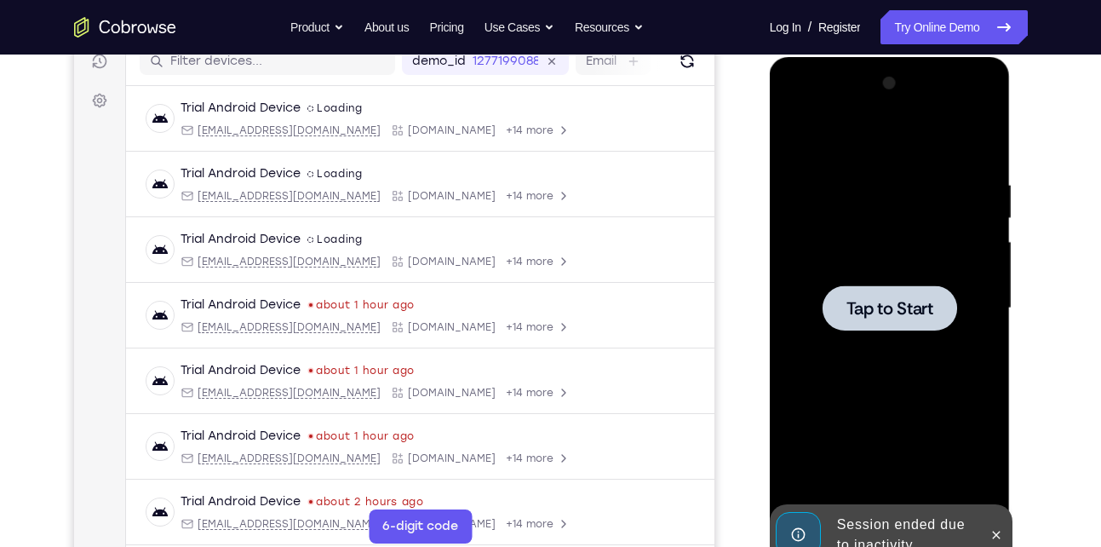
drag, startPoint x: 874, startPoint y: 315, endPoint x: 1541, endPoint y: 84, distance: 706.3
click at [874, 315] on span "Tap to Start" at bounding box center [889, 308] width 87 height 17
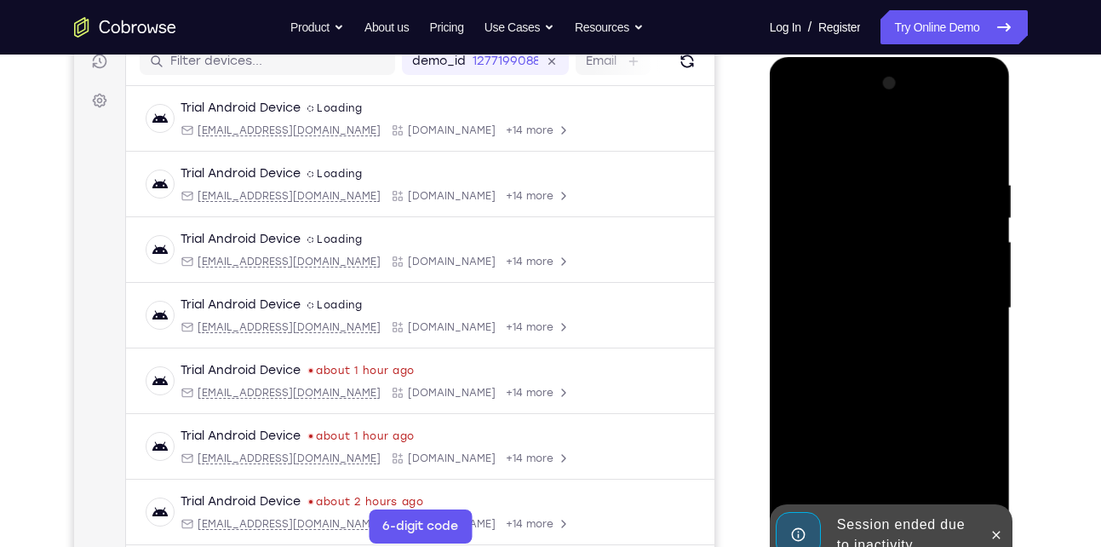
scroll to position [396, 0]
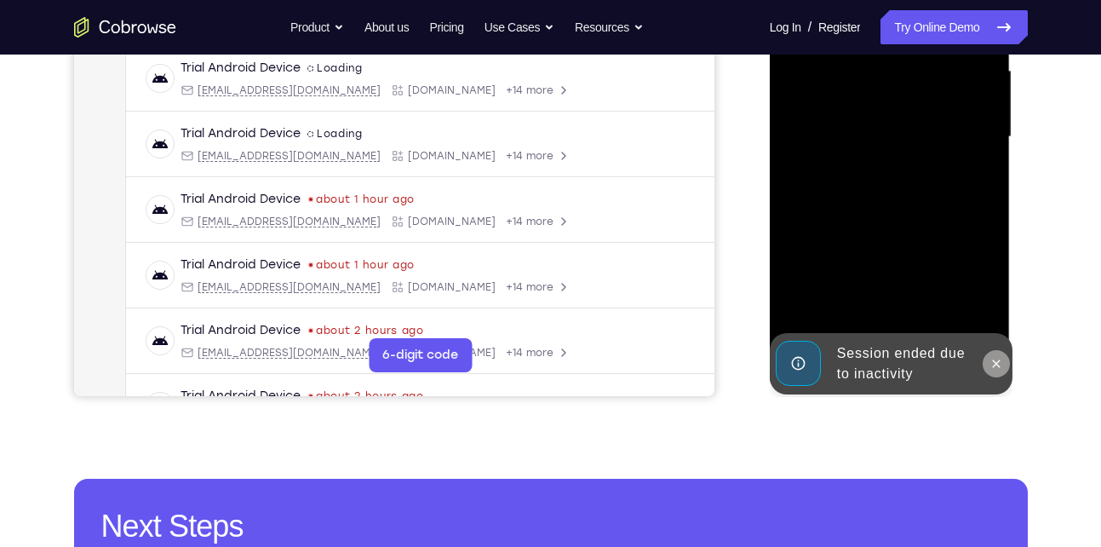
click at [995, 358] on icon at bounding box center [996, 364] width 14 height 14
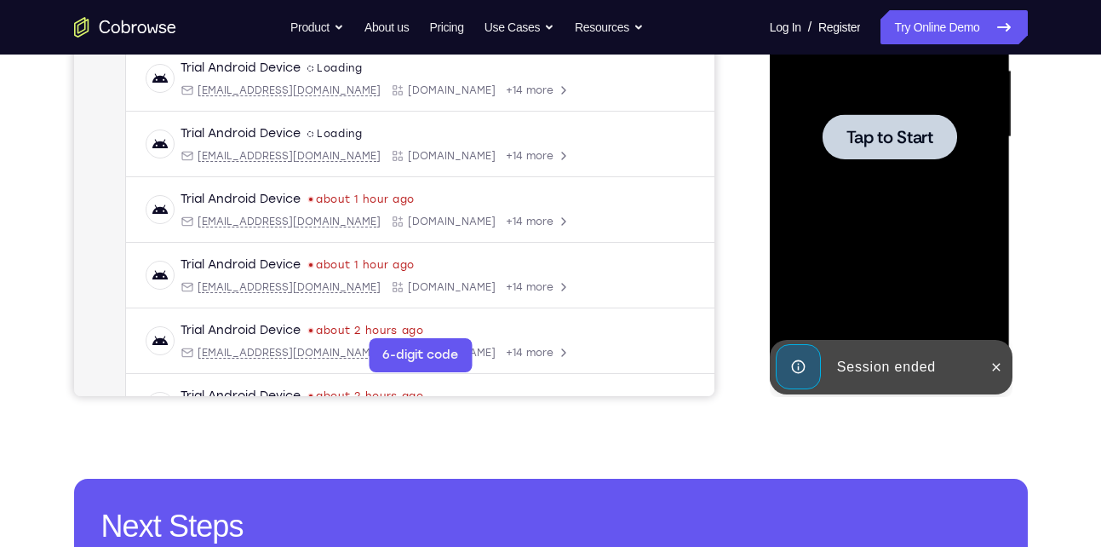
drag, startPoint x: 858, startPoint y: 62, endPoint x: 861, endPoint y: 123, distance: 61.4
click at [861, 123] on div "Tap to Start" at bounding box center [889, 137] width 215 height 477
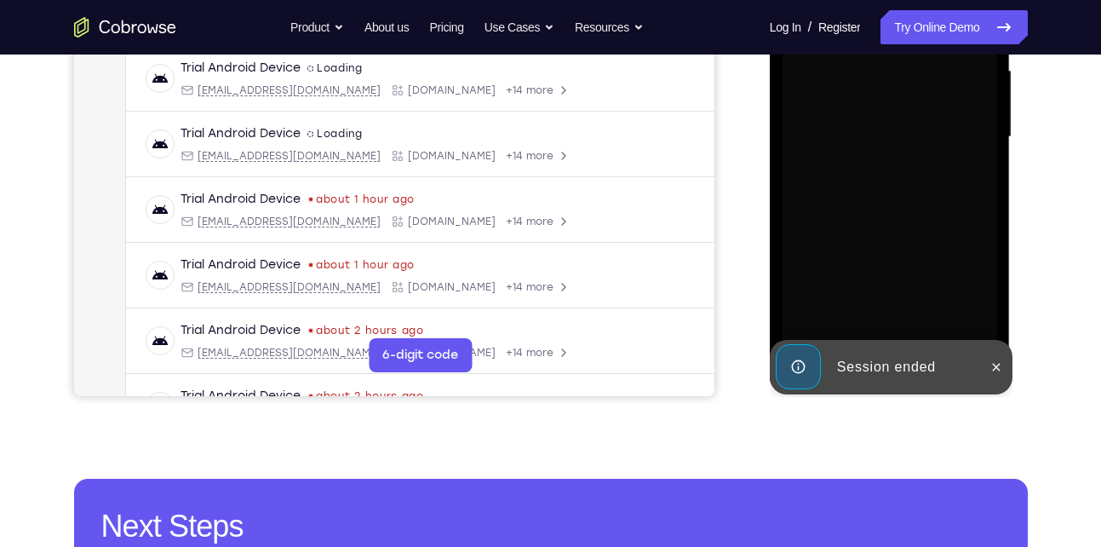
click at [861, 123] on div at bounding box center [889, 137] width 215 height 477
click at [992, 364] on icon at bounding box center [996, 367] width 14 height 14
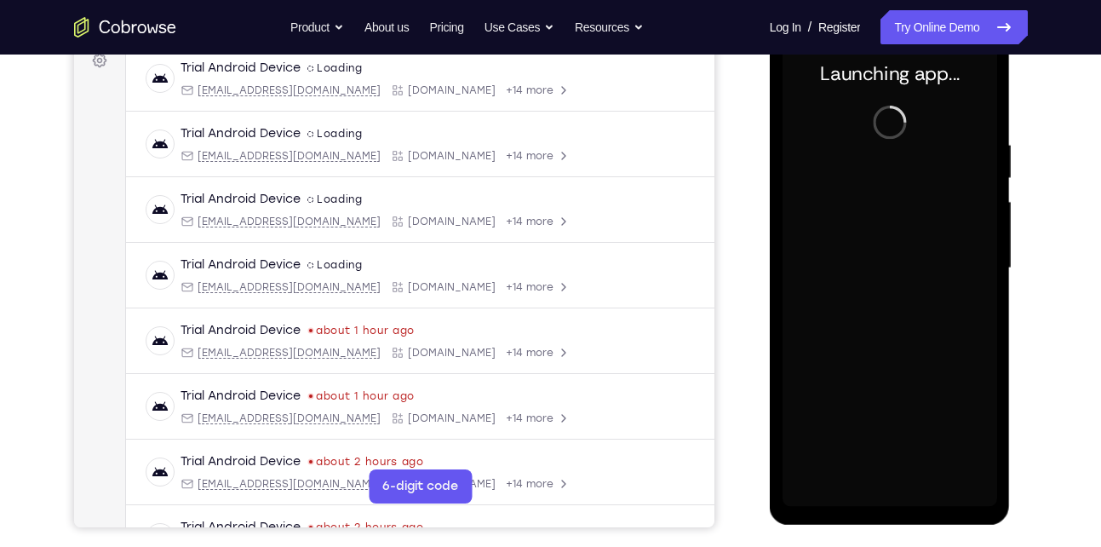
scroll to position [258, 0]
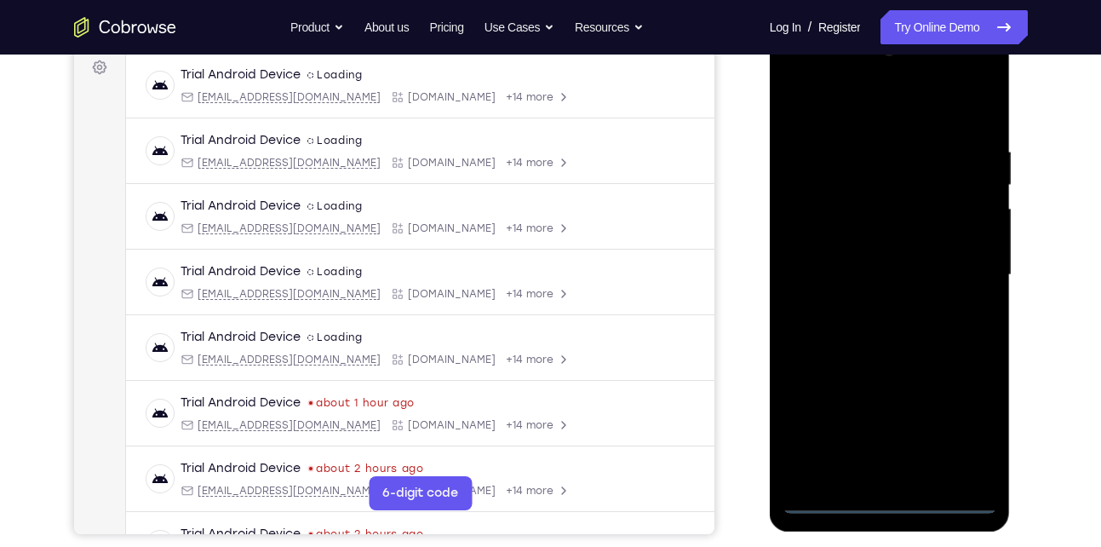
click at [885, 496] on div at bounding box center [889, 275] width 215 height 477
click at [959, 433] on div at bounding box center [889, 275] width 215 height 477
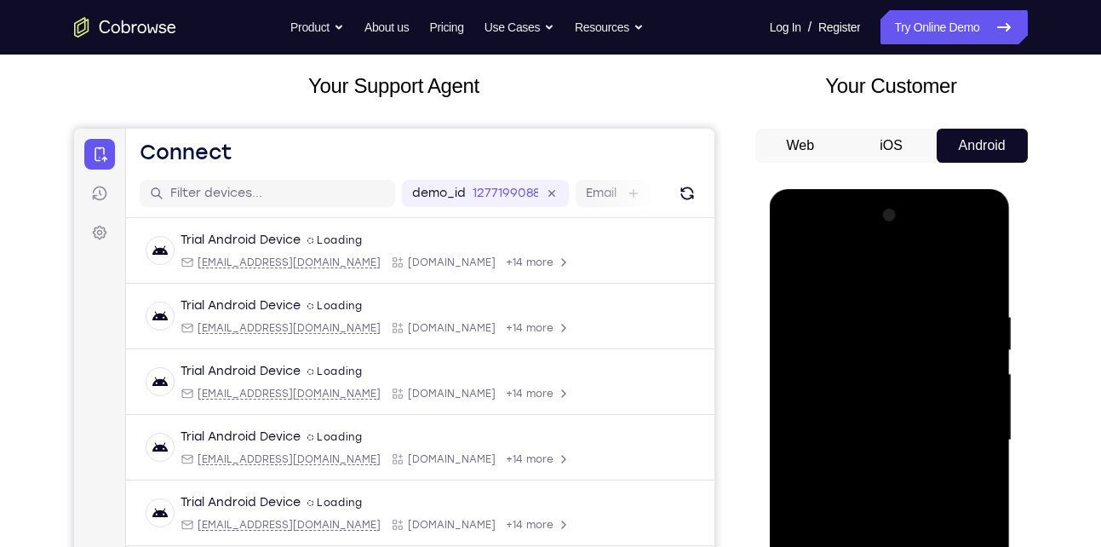
scroll to position [92, 0]
click at [841, 281] on div at bounding box center [889, 441] width 215 height 477
click at [963, 439] on div at bounding box center [889, 441] width 215 height 477
click at [872, 471] on div at bounding box center [889, 441] width 215 height 477
click at [855, 430] on div at bounding box center [889, 441] width 215 height 477
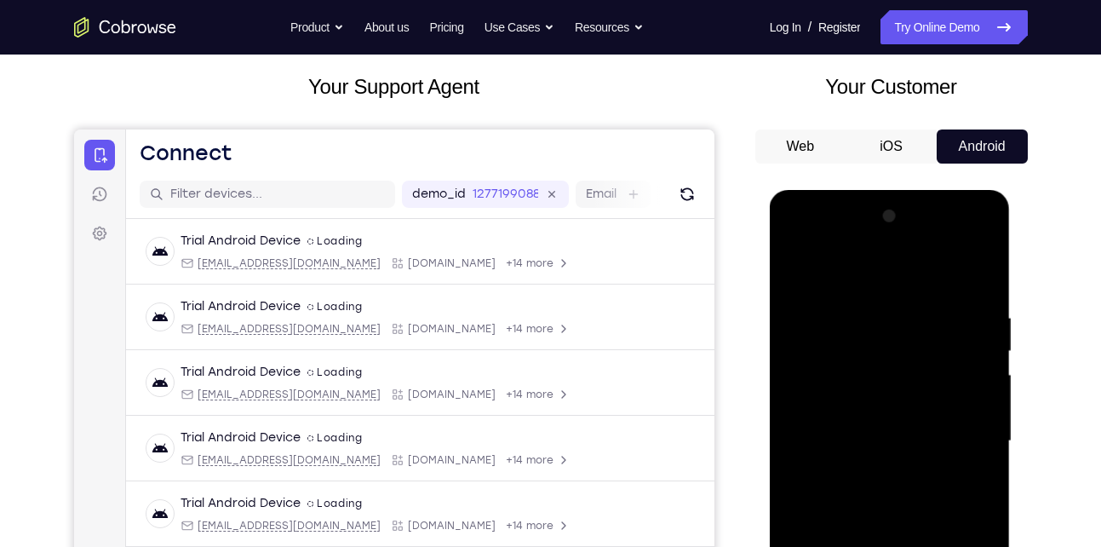
click at [806, 412] on div at bounding box center [889, 441] width 215 height 477
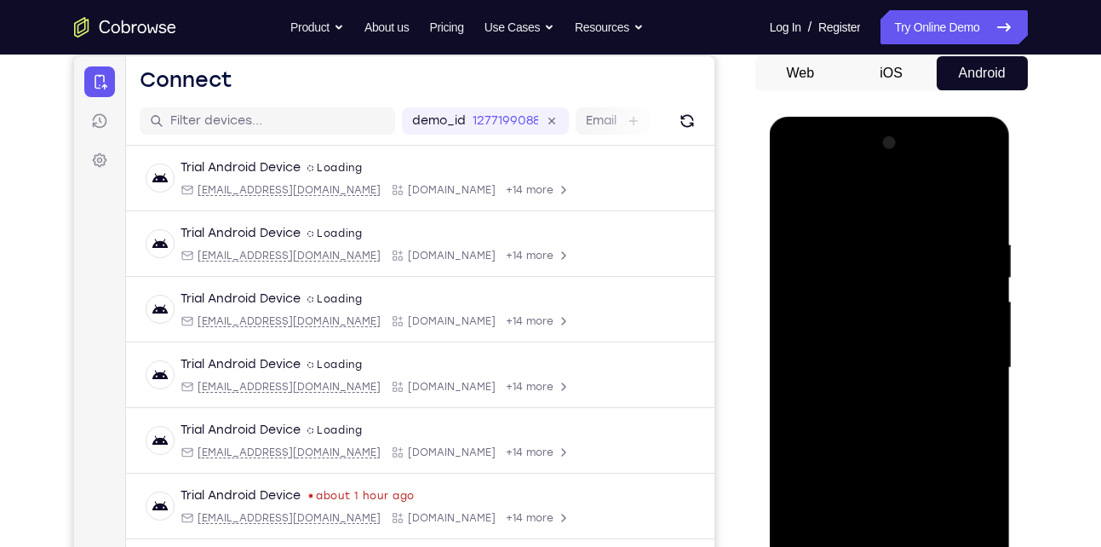
scroll to position [166, 0]
click at [853, 363] on div at bounding box center [889, 367] width 215 height 477
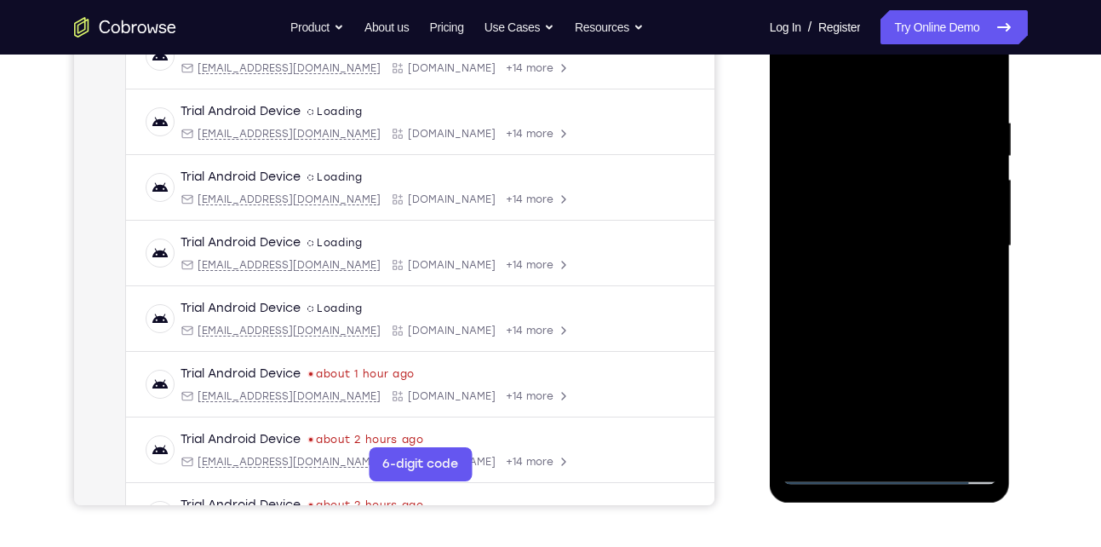
scroll to position [288, 0]
click at [868, 301] on div at bounding box center [889, 245] width 215 height 477
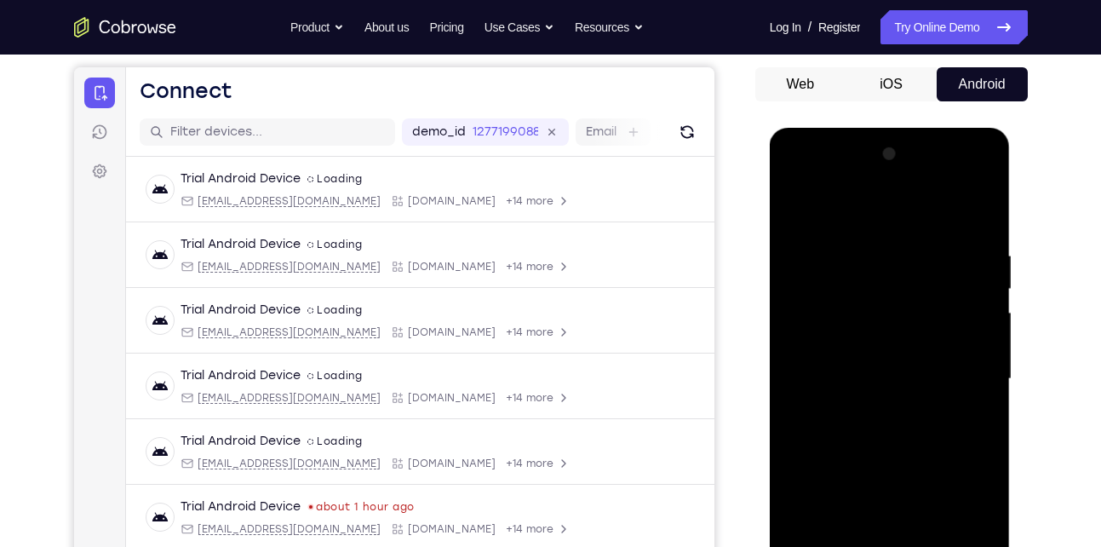
scroll to position [162, 0]
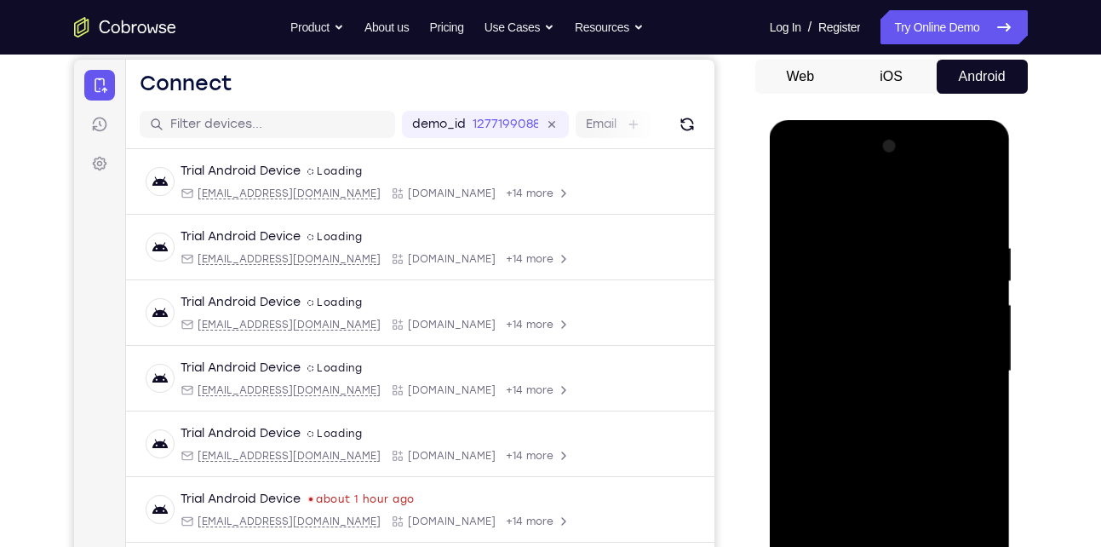
click at [901, 446] on div at bounding box center [889, 371] width 215 height 477
click at [869, 236] on div at bounding box center [889, 371] width 215 height 477
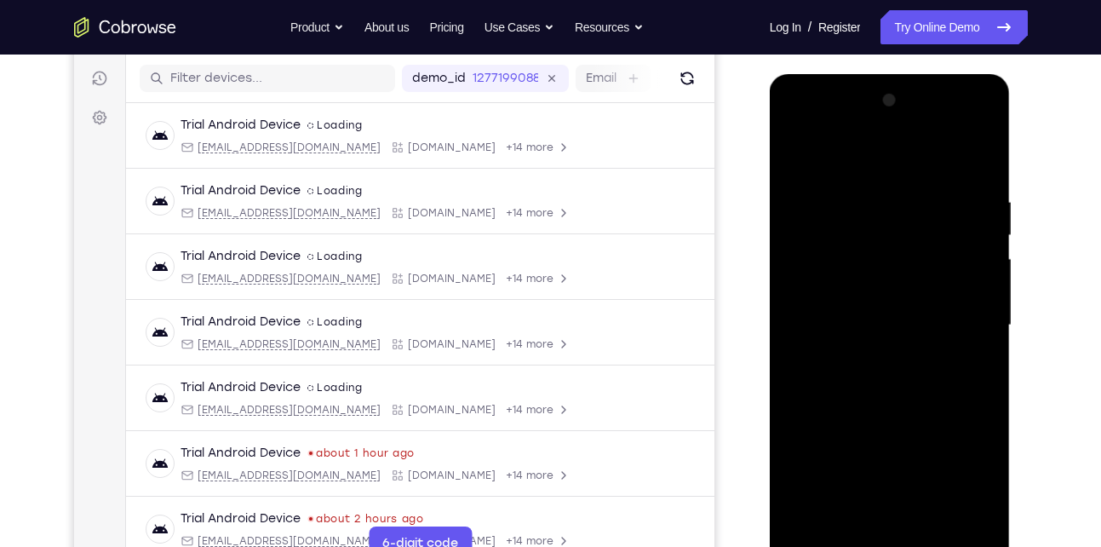
click at [978, 341] on div at bounding box center [889, 325] width 215 height 477
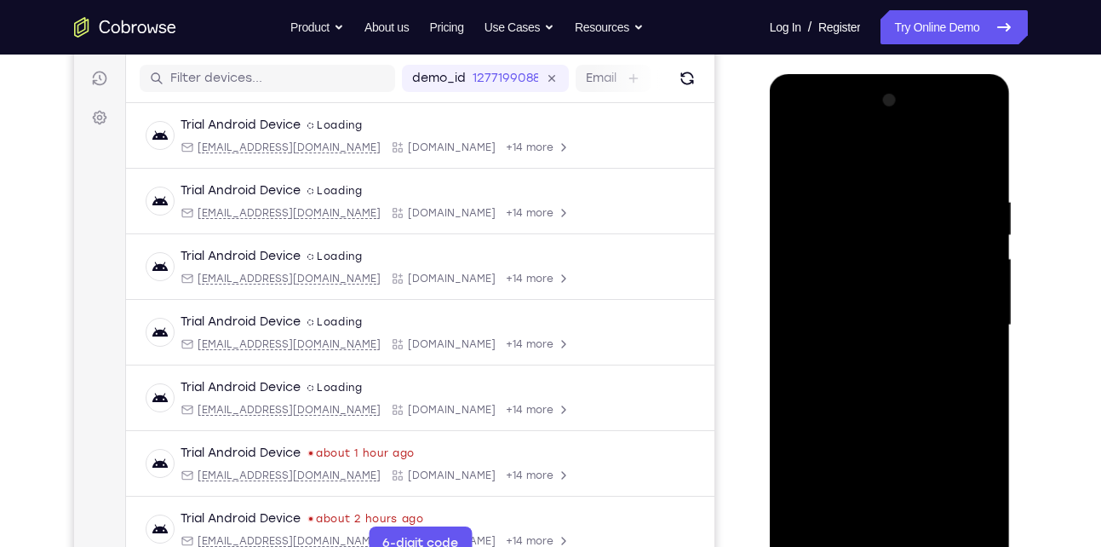
click at [978, 341] on div at bounding box center [889, 325] width 215 height 477
click at [972, 295] on div at bounding box center [889, 325] width 215 height 477
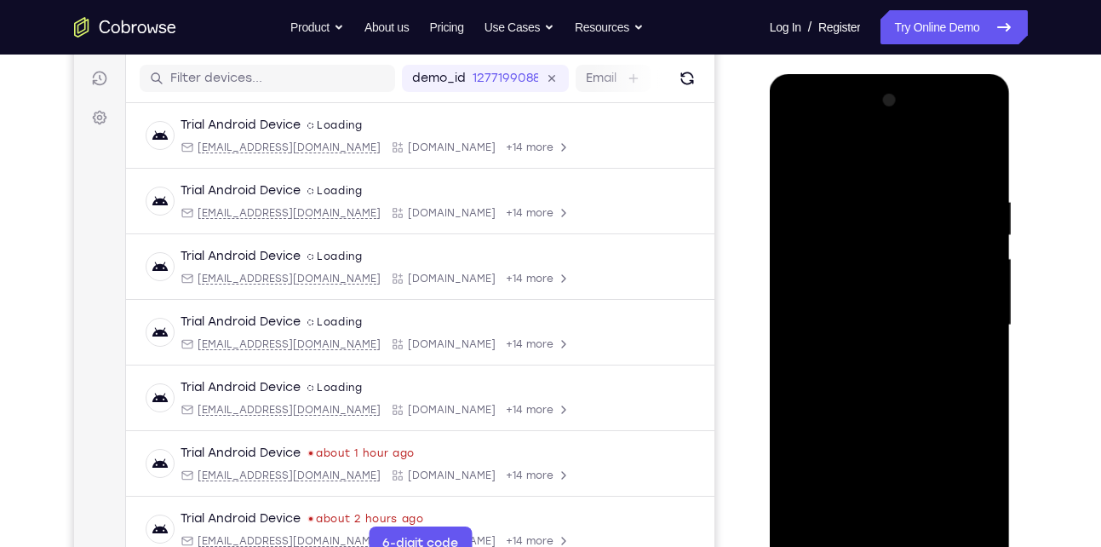
click at [972, 295] on div at bounding box center [889, 325] width 215 height 477
click at [800, 318] on div at bounding box center [889, 325] width 215 height 477
click at [962, 317] on div at bounding box center [889, 325] width 215 height 477
click at [951, 522] on div at bounding box center [889, 325] width 215 height 477
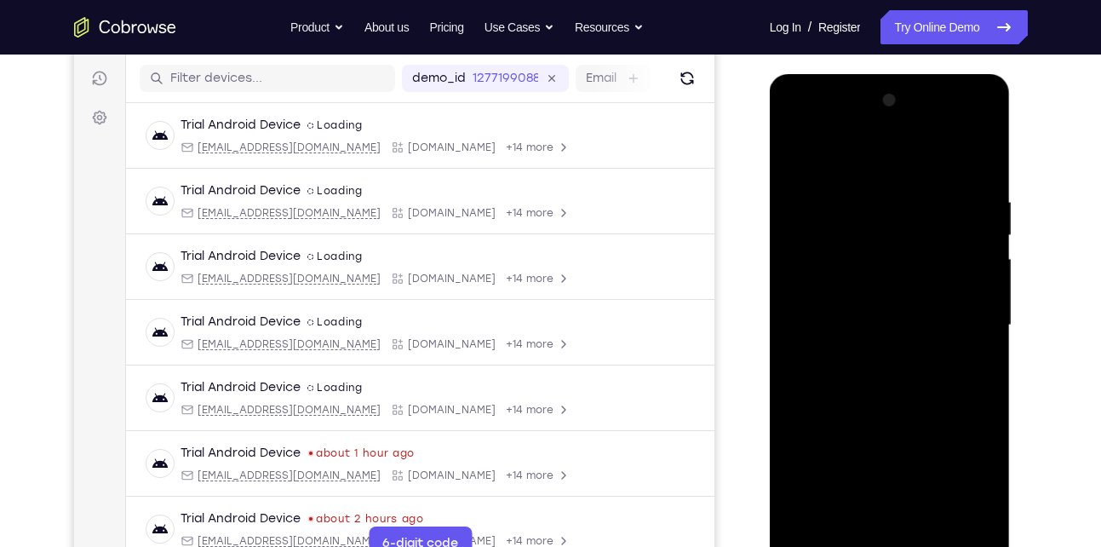
click at [792, 348] on div at bounding box center [889, 325] width 215 height 477
click at [973, 324] on div at bounding box center [889, 325] width 215 height 477
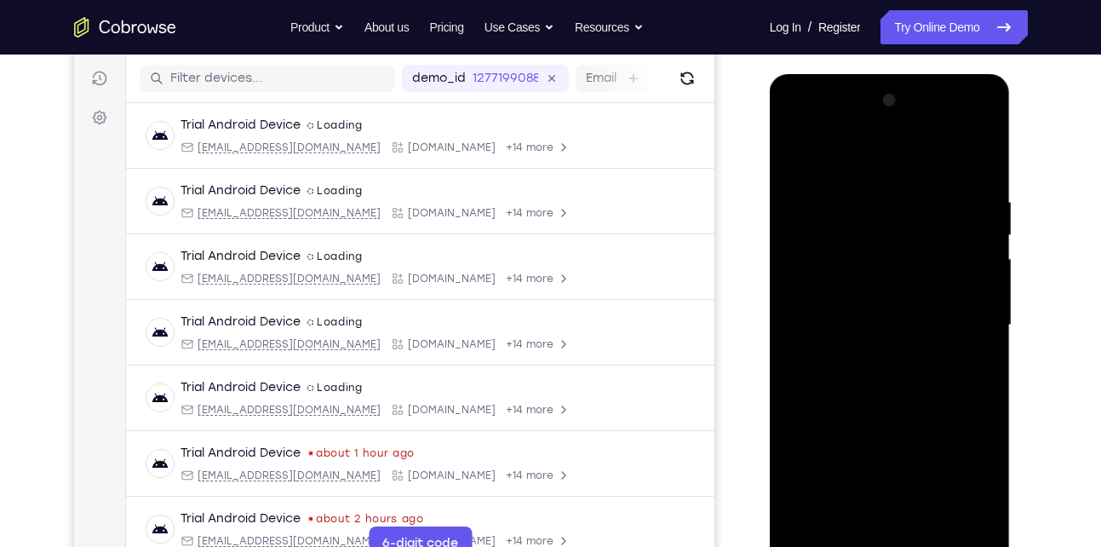
click at [973, 324] on div at bounding box center [889, 325] width 215 height 477
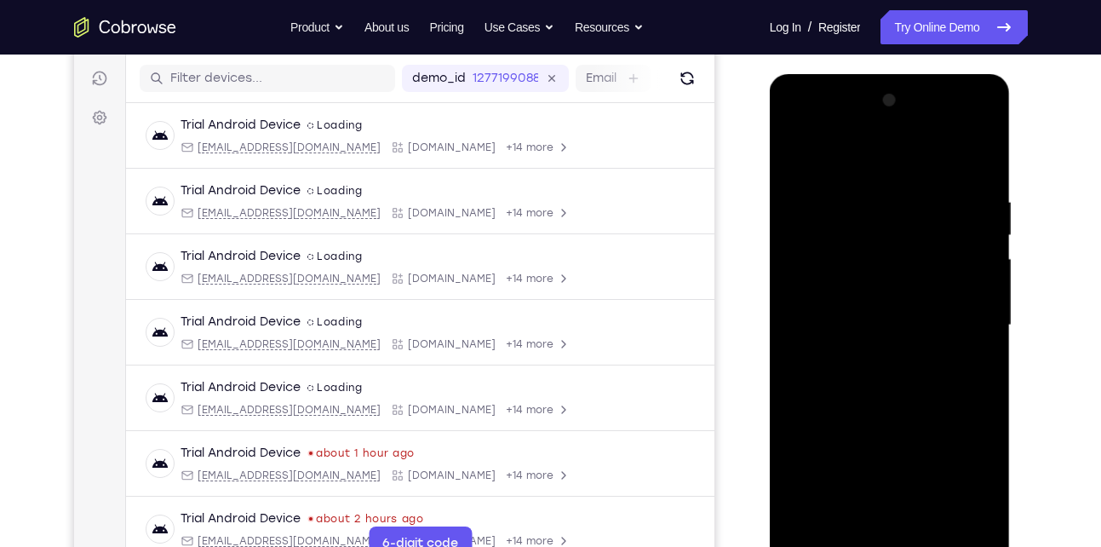
click at [973, 324] on div at bounding box center [889, 325] width 215 height 477
click at [977, 158] on div at bounding box center [889, 325] width 215 height 477
drag, startPoint x: 904, startPoint y: 475, endPoint x: 917, endPoint y: 214, distance: 261.7
click at [917, 214] on div at bounding box center [889, 325] width 215 height 477
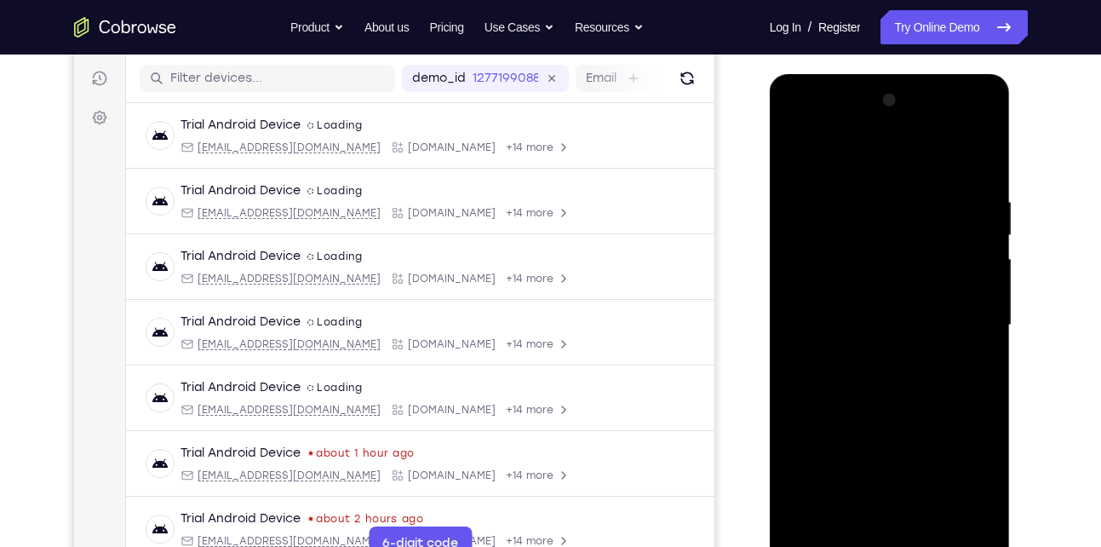
drag, startPoint x: 874, startPoint y: 424, endPoint x: 915, endPoint y: 167, distance: 260.4
click at [915, 167] on div at bounding box center [889, 325] width 215 height 477
drag, startPoint x: 865, startPoint y: 429, endPoint x: 886, endPoint y: 136, distance: 293.7
click at [886, 136] on div at bounding box center [889, 325] width 215 height 477
drag, startPoint x: 877, startPoint y: 332, endPoint x: 909, endPoint y: 196, distance: 140.0
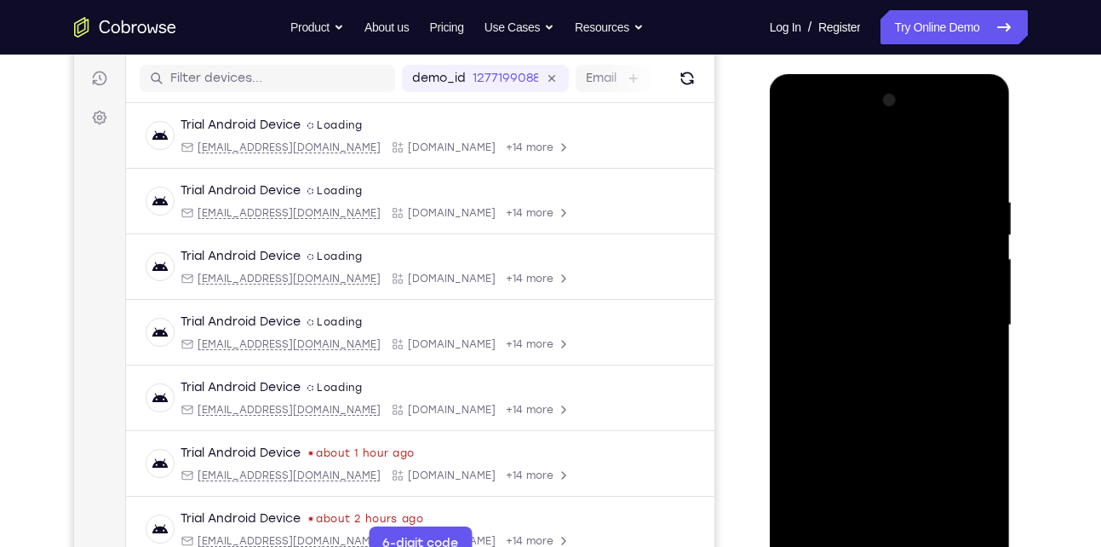
click at [909, 196] on div at bounding box center [889, 325] width 215 height 477
drag, startPoint x: 886, startPoint y: 399, endPoint x: 937, endPoint y: 243, distance: 164.5
click at [937, 243] on div at bounding box center [889, 325] width 215 height 477
drag, startPoint x: 891, startPoint y: 435, endPoint x: 924, endPoint y: 268, distance: 170.2
click at [924, 268] on div at bounding box center [889, 325] width 215 height 477
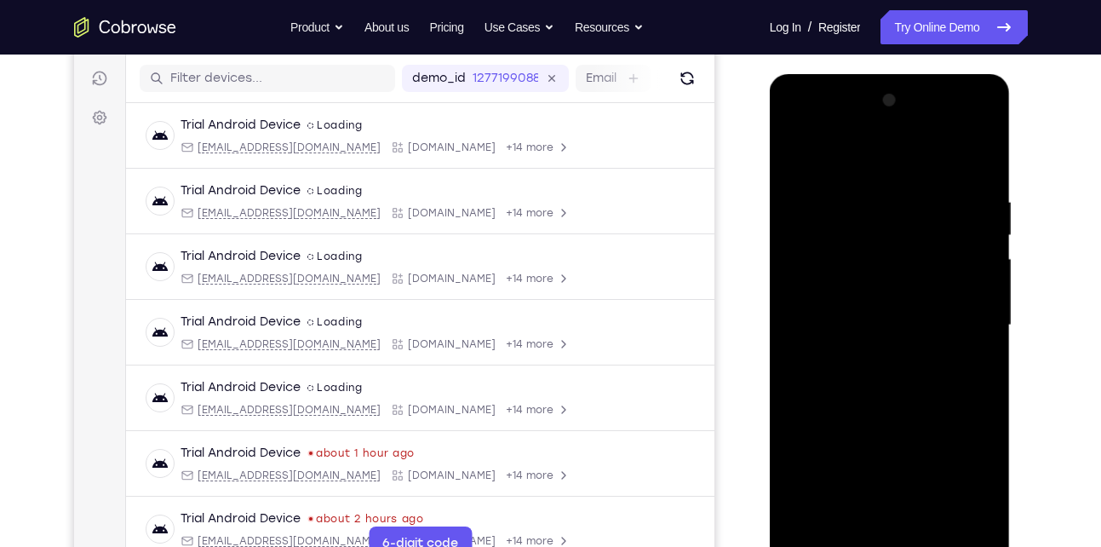
drag, startPoint x: 888, startPoint y: 427, endPoint x: 922, endPoint y: 338, distance: 94.9
click at [922, 338] on div at bounding box center [889, 325] width 215 height 477
drag, startPoint x: 886, startPoint y: 448, endPoint x: 919, endPoint y: 203, distance: 247.5
click at [919, 203] on div at bounding box center [889, 325] width 215 height 477
drag, startPoint x: 886, startPoint y: 427, endPoint x: 949, endPoint y: 136, distance: 297.3
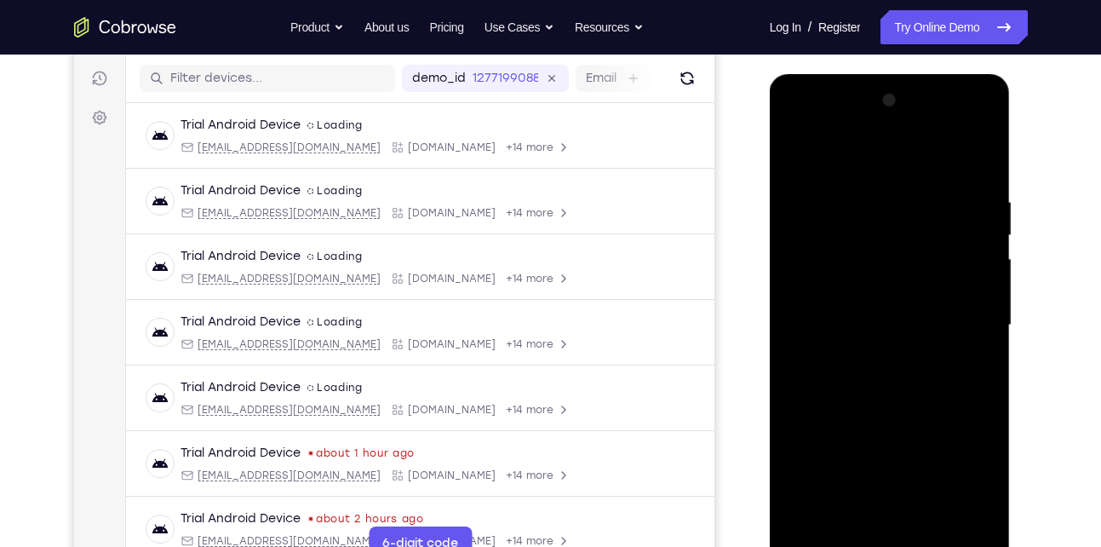
click at [949, 136] on div at bounding box center [889, 325] width 215 height 477
drag, startPoint x: 880, startPoint y: 414, endPoint x: 913, endPoint y: 260, distance: 157.6
click at [913, 260] on div at bounding box center [889, 325] width 215 height 477
drag, startPoint x: 858, startPoint y: 459, endPoint x: 897, endPoint y: 227, distance: 234.9
click at [897, 227] on div at bounding box center [889, 325] width 215 height 477
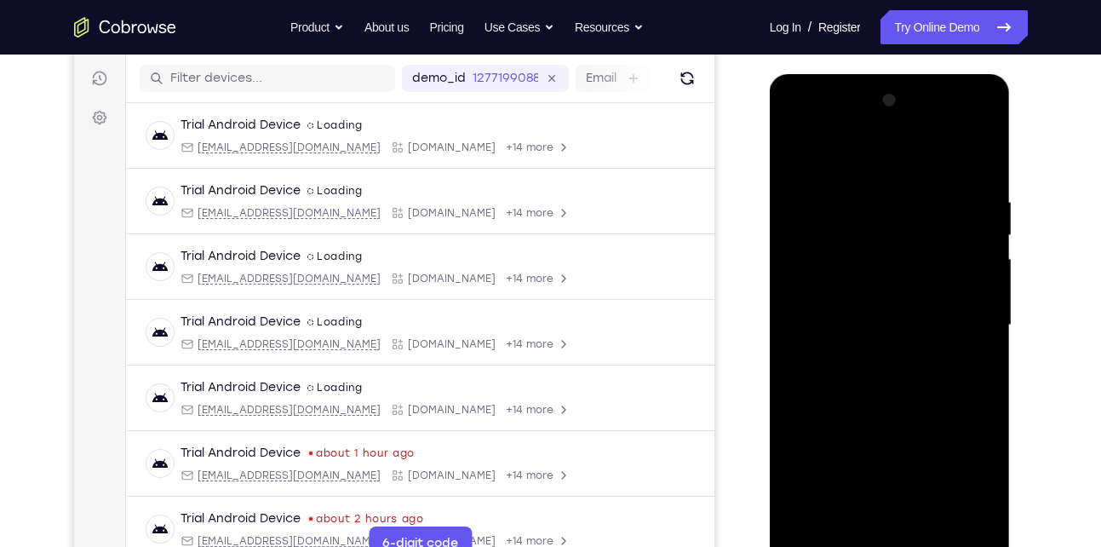
click at [988, 289] on div at bounding box center [889, 325] width 215 height 477
drag, startPoint x: 888, startPoint y: 442, endPoint x: 938, endPoint y: 232, distance: 216.2
click at [938, 232] on div at bounding box center [889, 325] width 215 height 477
drag, startPoint x: 883, startPoint y: 456, endPoint x: 945, endPoint y: 217, distance: 246.4
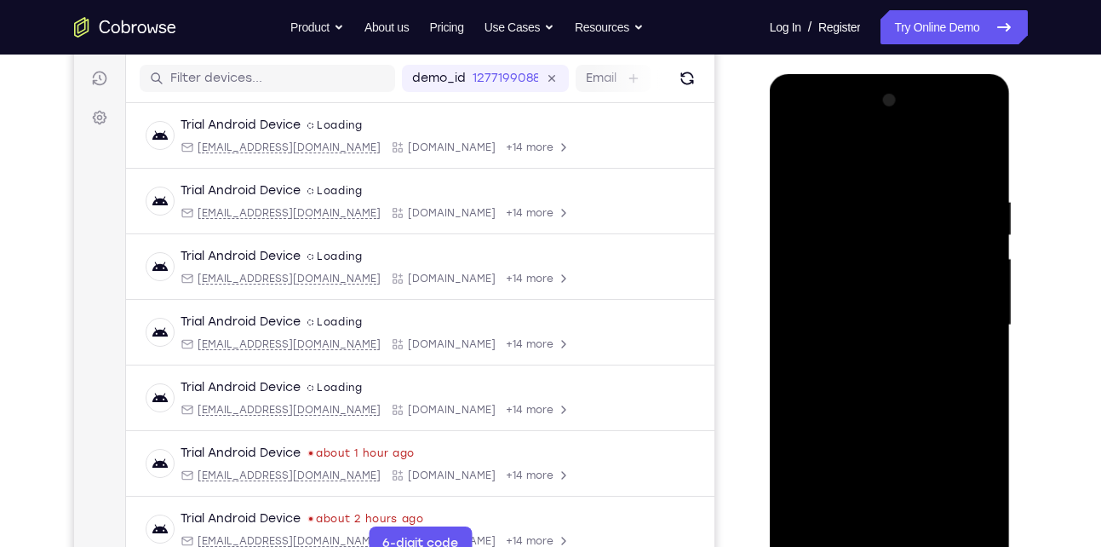
click at [945, 217] on div at bounding box center [889, 325] width 215 height 477
click at [983, 201] on div at bounding box center [889, 325] width 215 height 477
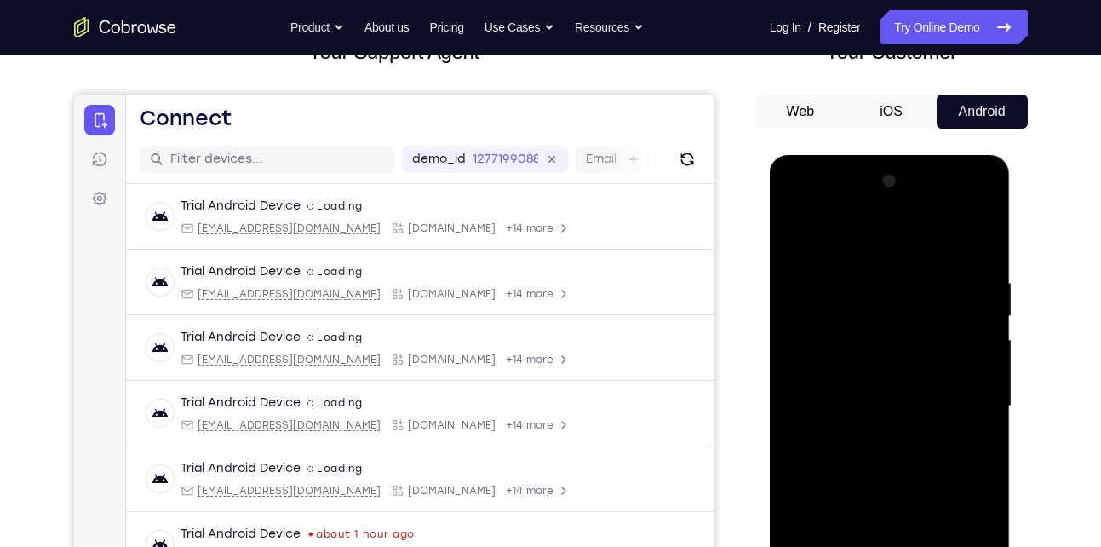
scroll to position [126, 0]
drag, startPoint x: 924, startPoint y: 302, endPoint x: 909, endPoint y: 376, distance: 75.5
click at [909, 376] on div at bounding box center [889, 407] width 215 height 477
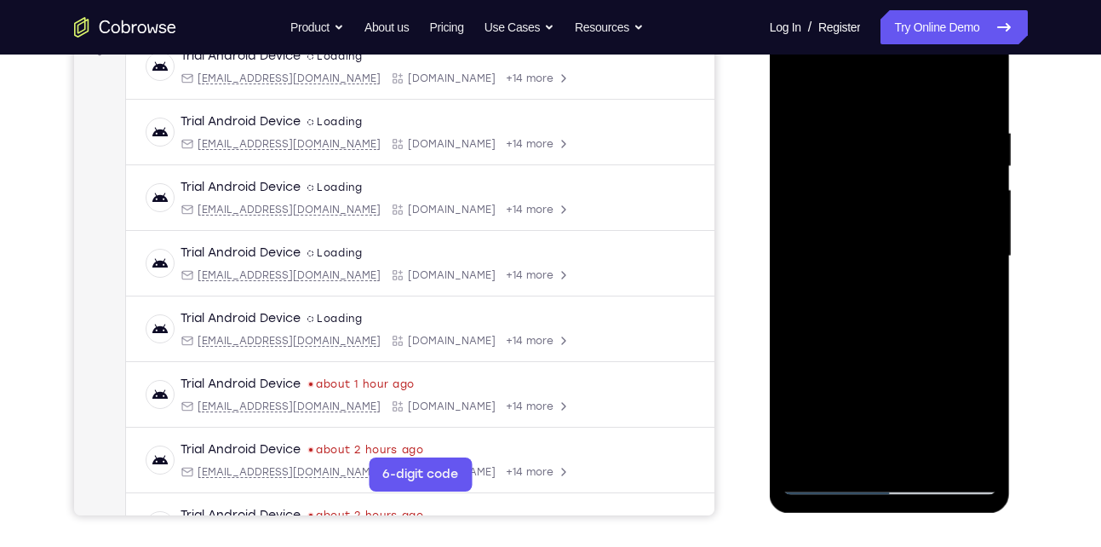
scroll to position [284, 0]
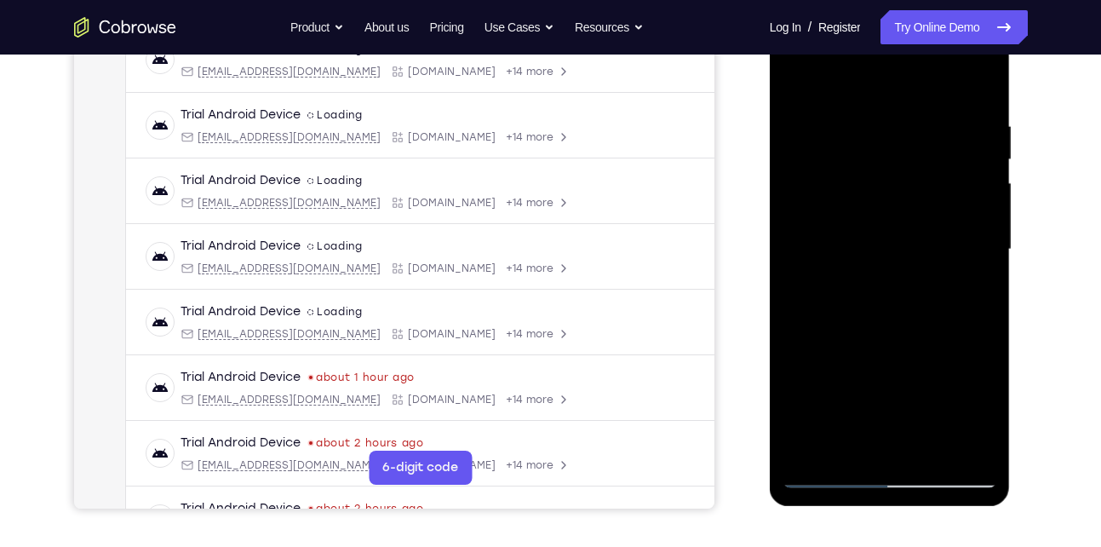
click at [811, 452] on div at bounding box center [889, 249] width 215 height 477
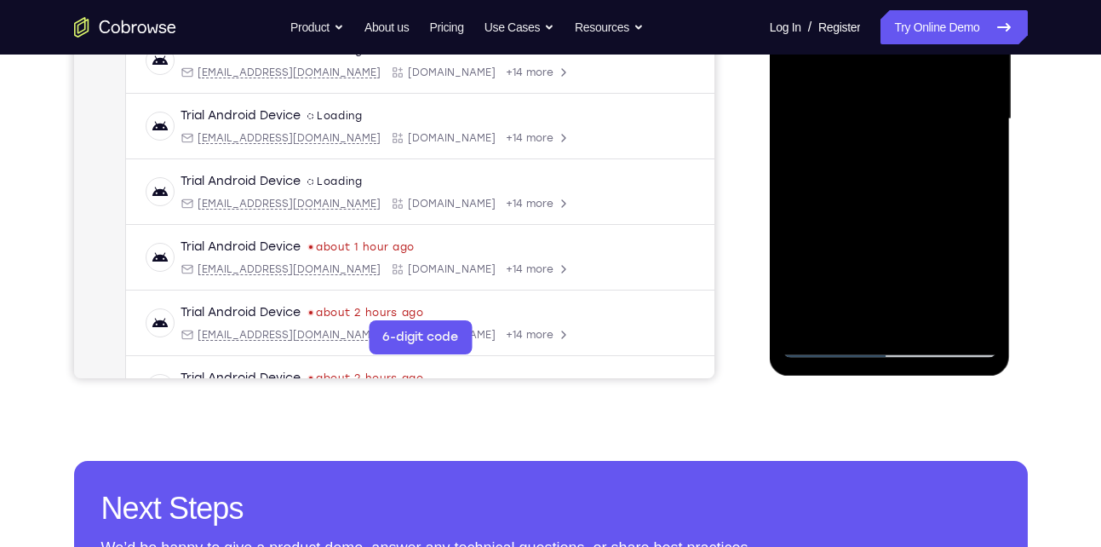
scroll to position [417, 0]
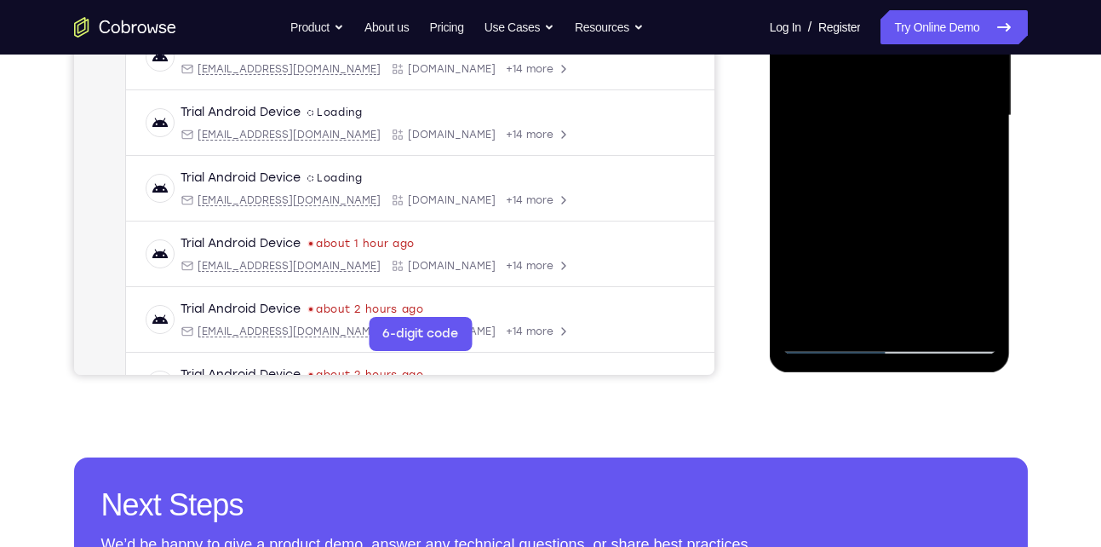
drag, startPoint x: 884, startPoint y: 257, endPoint x: 903, endPoint y: 124, distance: 134.1
click at [903, 124] on div at bounding box center [889, 115] width 215 height 477
drag, startPoint x: 858, startPoint y: 265, endPoint x: 926, endPoint y: 75, distance: 201.7
click at [926, 75] on div at bounding box center [889, 115] width 215 height 477
drag, startPoint x: 889, startPoint y: 210, endPoint x: 945, endPoint y: 55, distance: 164.8
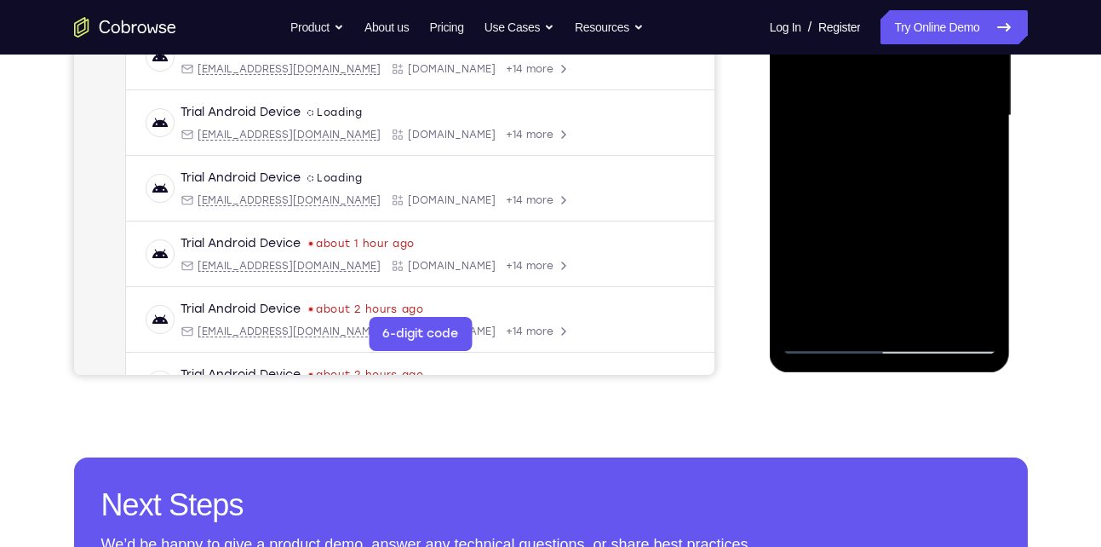
click at [945, 55] on div at bounding box center [889, 115] width 215 height 477
drag, startPoint x: 877, startPoint y: 232, endPoint x: 933, endPoint y: 109, distance: 135.6
click at [933, 109] on div at bounding box center [889, 115] width 215 height 477
drag, startPoint x: 879, startPoint y: 232, endPoint x: 926, endPoint y: 93, distance: 147.6
click at [926, 93] on div at bounding box center [889, 115] width 215 height 477
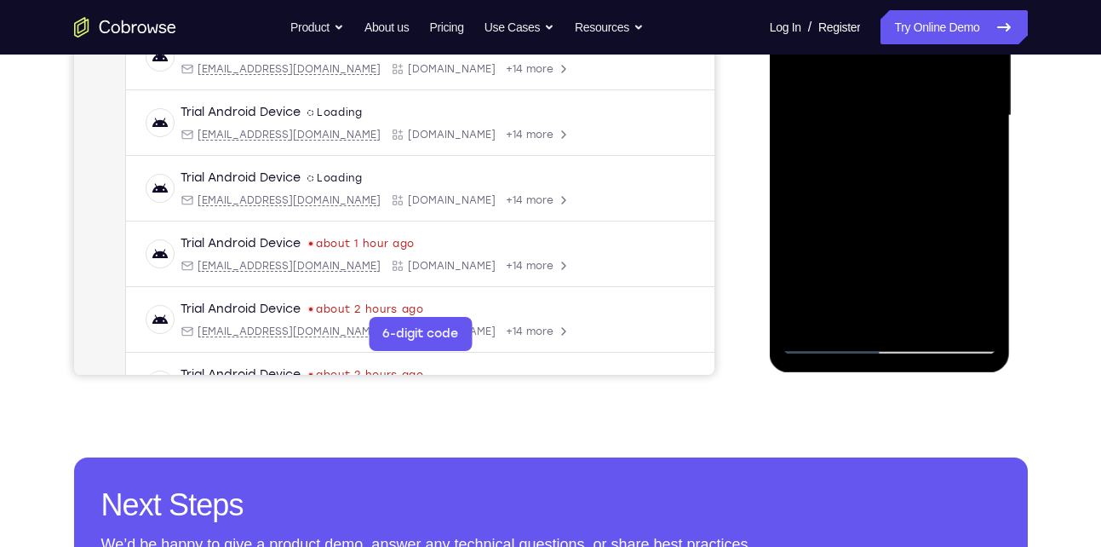
click at [920, 316] on div at bounding box center [889, 115] width 215 height 477
click at [967, 317] on div at bounding box center [889, 115] width 215 height 477
click at [884, 206] on div at bounding box center [889, 115] width 215 height 477
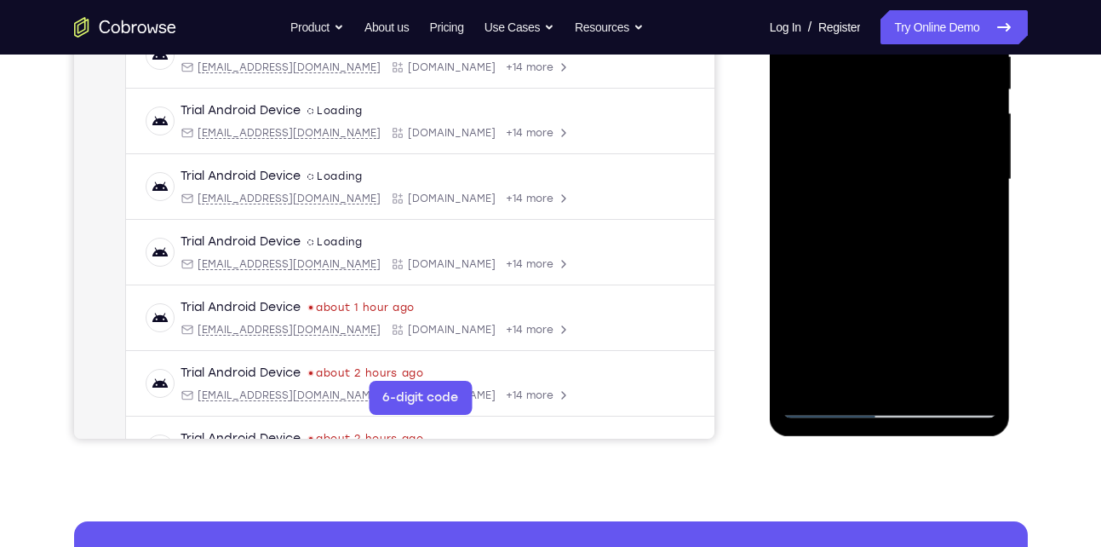
scroll to position [318, 0]
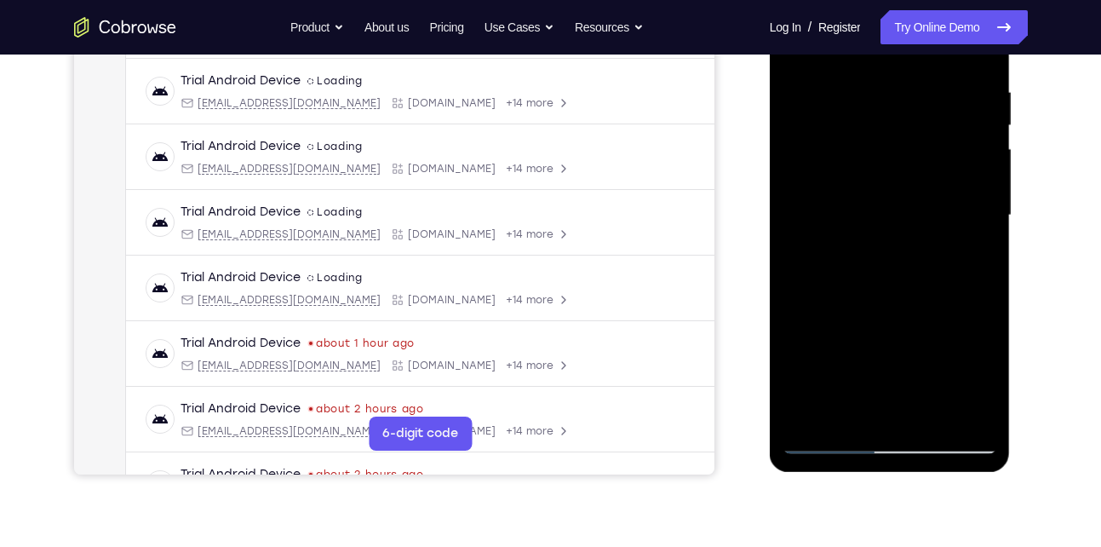
drag, startPoint x: 857, startPoint y: 171, endPoint x: 840, endPoint y: 261, distance: 91.8
click at [840, 261] on div at bounding box center [889, 215] width 215 height 477
drag, startPoint x: 832, startPoint y: 337, endPoint x: 859, endPoint y: 220, distance: 120.6
click at [859, 220] on div at bounding box center [889, 215] width 215 height 477
drag, startPoint x: 851, startPoint y: 370, endPoint x: 879, endPoint y: 248, distance: 125.0
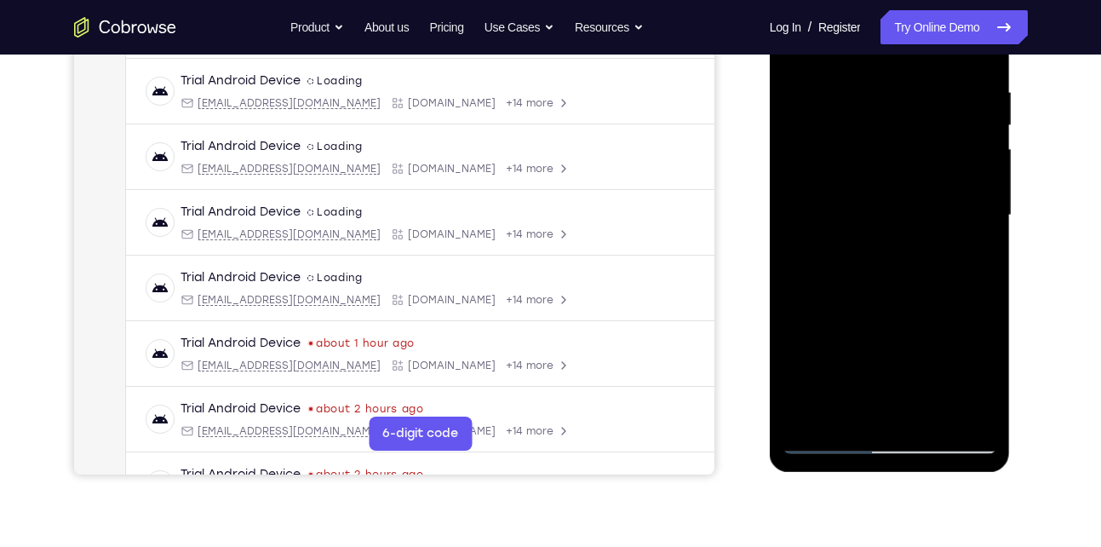
click at [879, 248] on div at bounding box center [889, 215] width 215 height 477
click at [825, 442] on div at bounding box center [889, 215] width 215 height 477
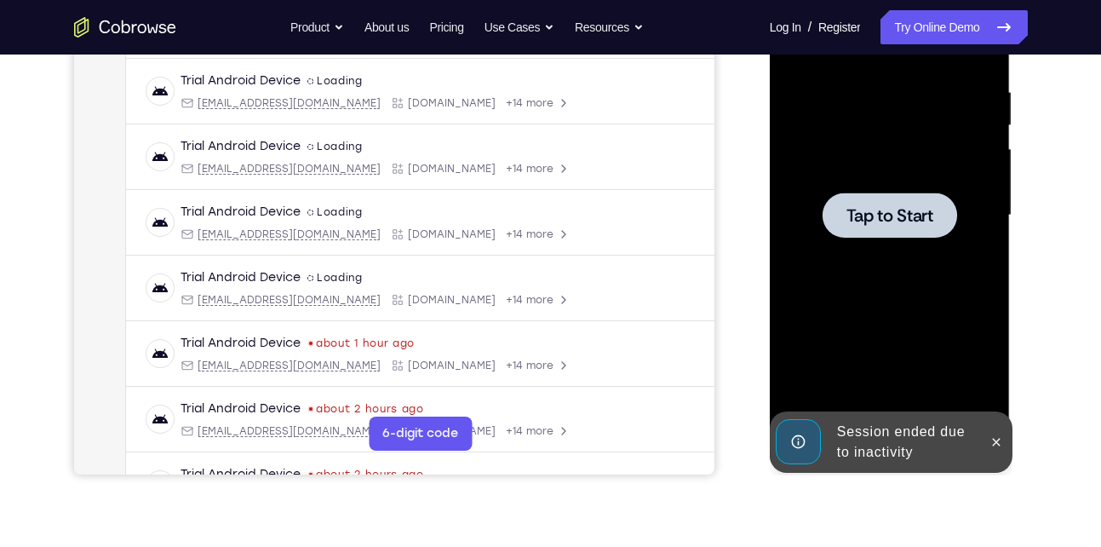
click at [891, 270] on div at bounding box center [889, 215] width 215 height 477
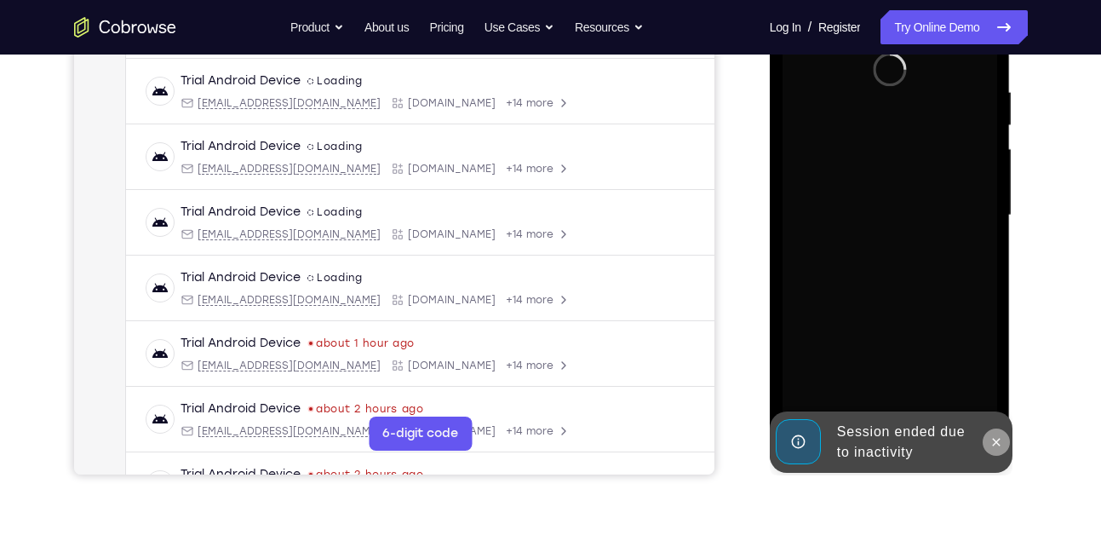
click at [996, 435] on icon at bounding box center [996, 442] width 14 height 14
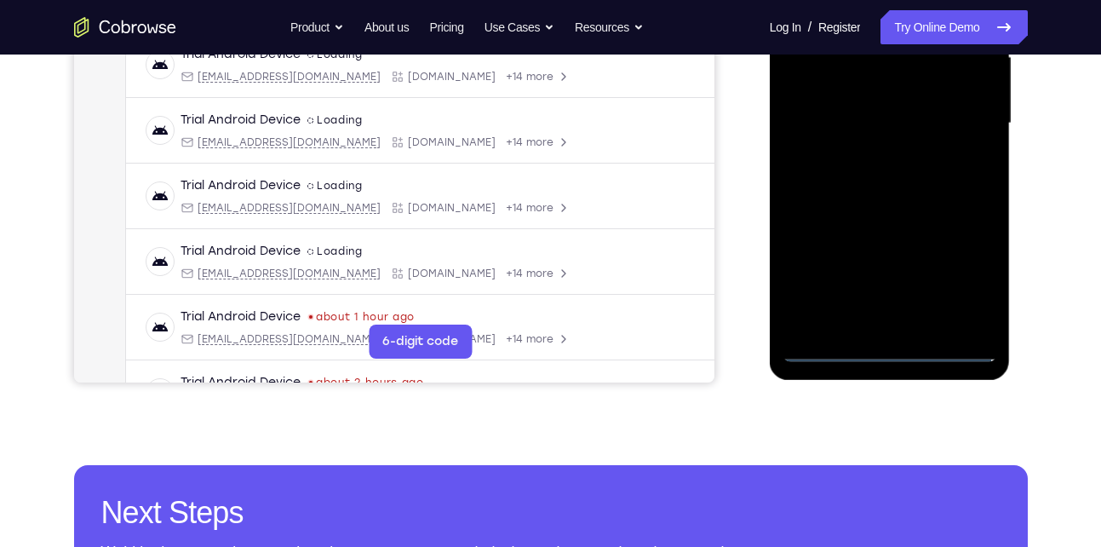
scroll to position [414, 0]
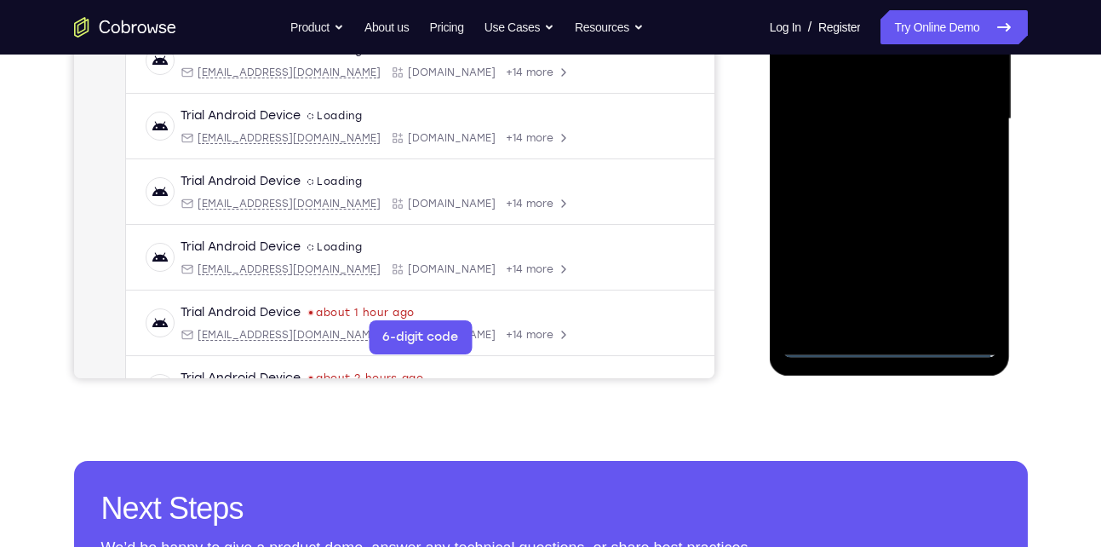
click at [891, 344] on div at bounding box center [889, 119] width 215 height 477
click at [963, 270] on div at bounding box center [889, 119] width 215 height 477
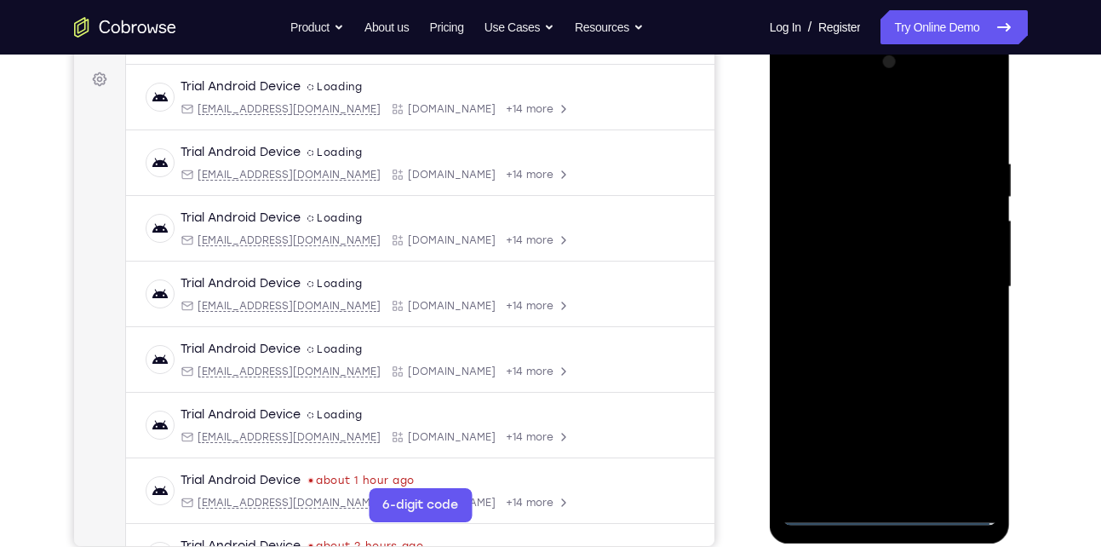
scroll to position [245, 0]
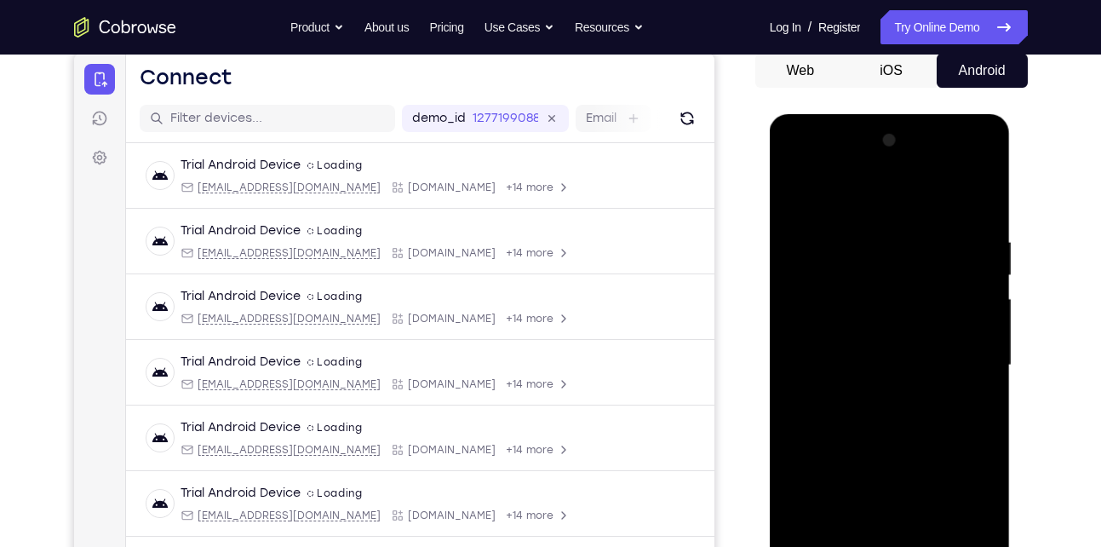
click at [850, 204] on div at bounding box center [889, 365] width 215 height 477
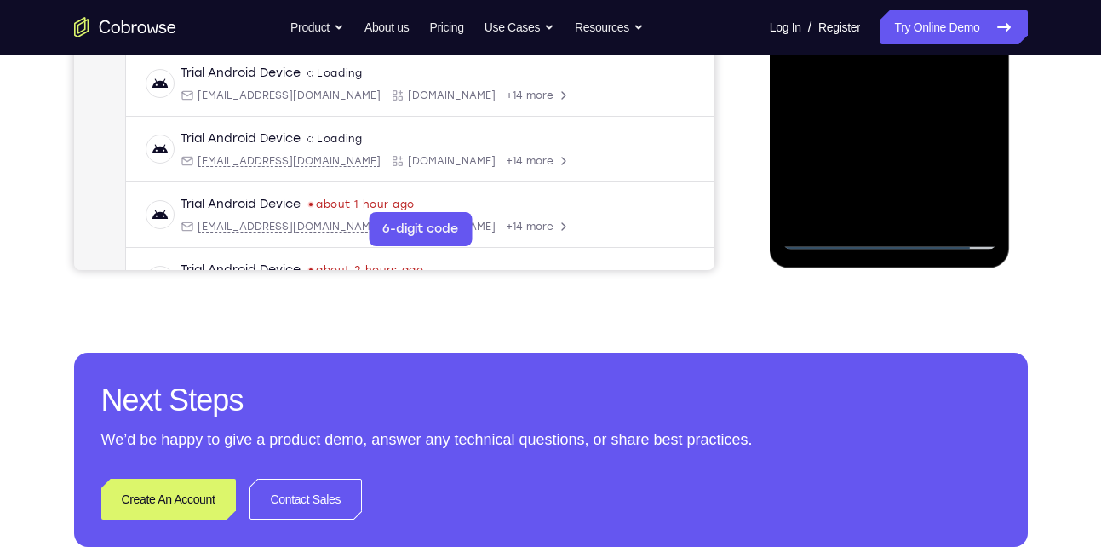
scroll to position [308, 0]
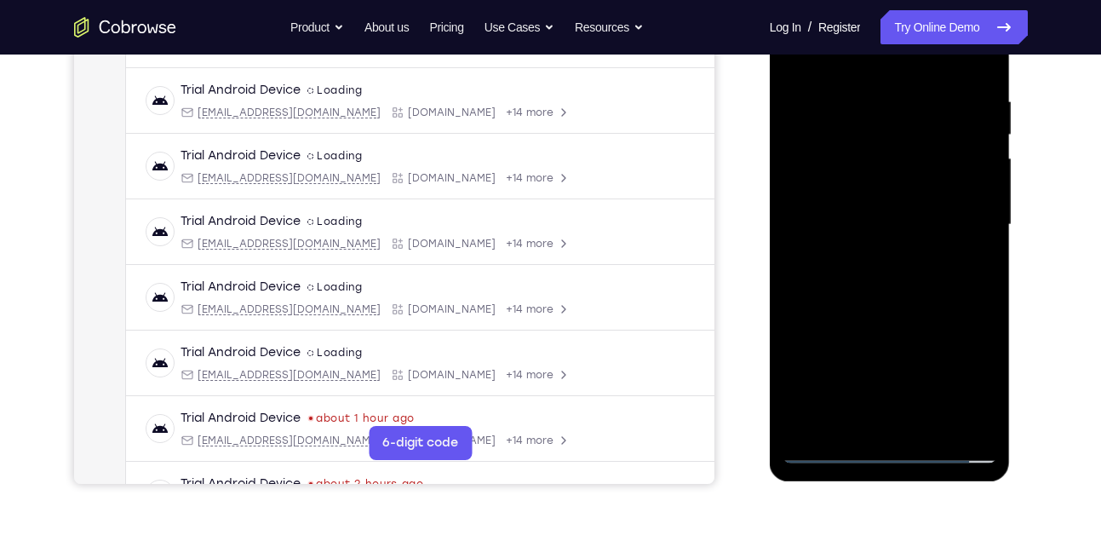
click at [960, 209] on div at bounding box center [889, 224] width 215 height 477
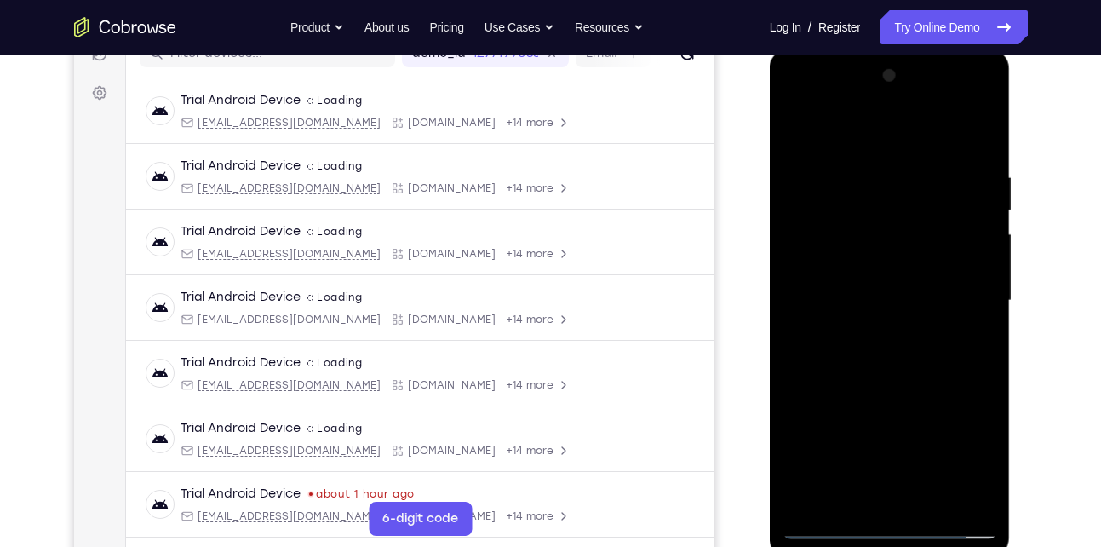
scroll to position [348, 0]
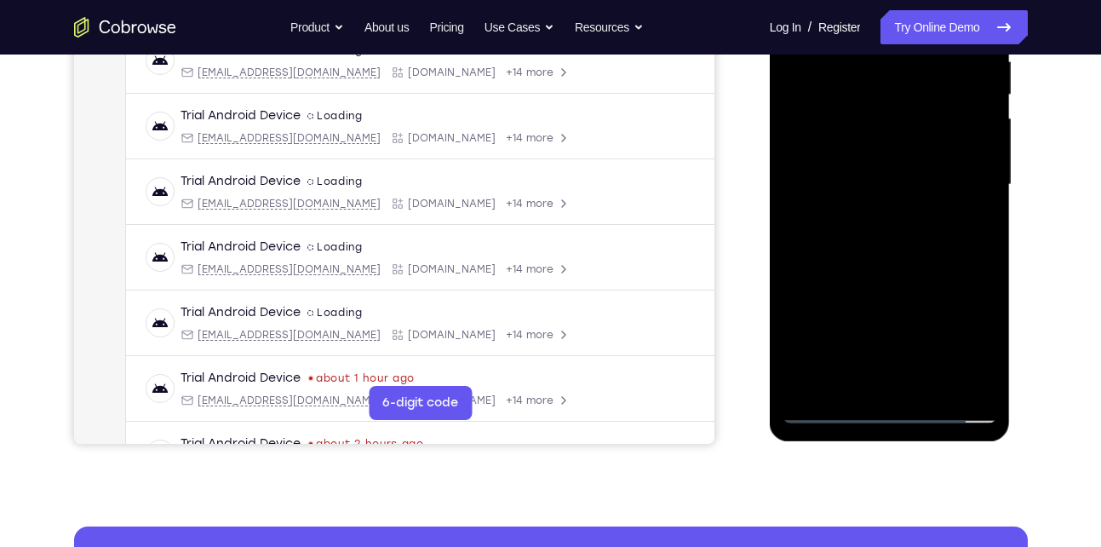
click at [912, 387] on div at bounding box center [889, 184] width 215 height 477
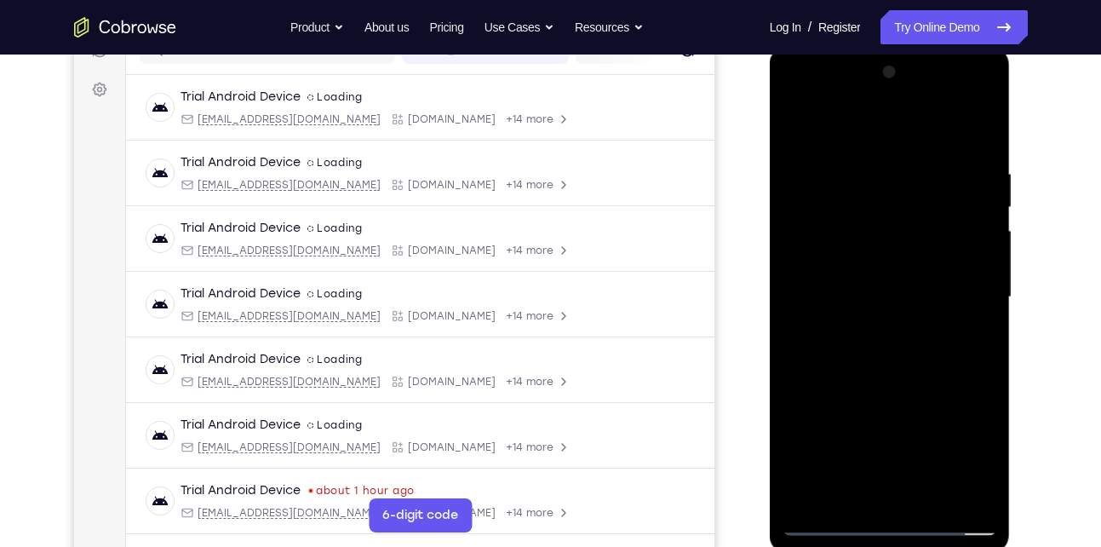
scroll to position [235, 0]
click at [874, 280] on div at bounding box center [889, 298] width 215 height 477
click at [861, 270] on div at bounding box center [889, 298] width 215 height 477
click at [836, 299] on div at bounding box center [889, 298] width 215 height 477
click at [828, 359] on div at bounding box center [889, 298] width 215 height 477
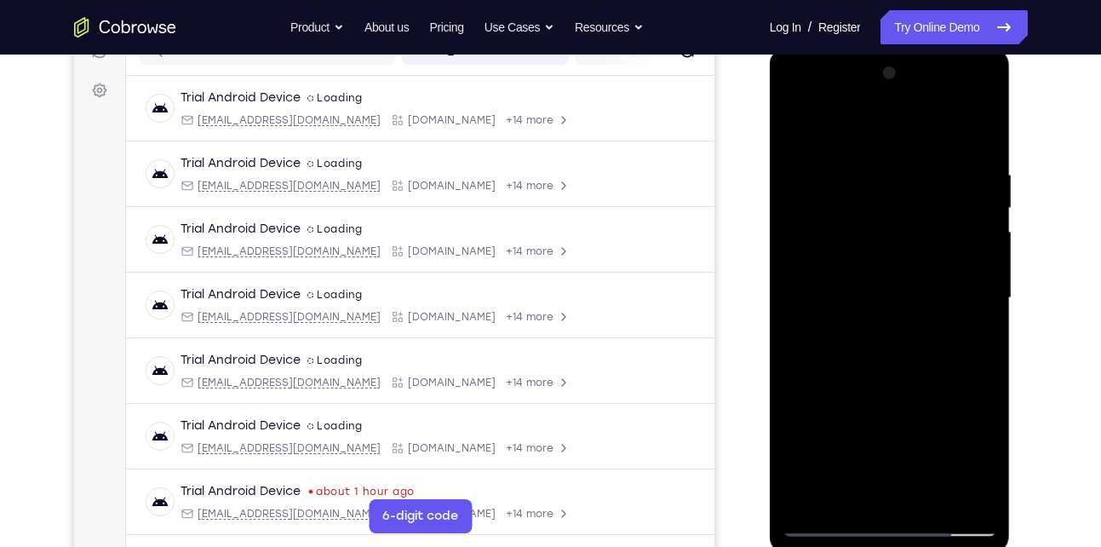
click at [828, 359] on div at bounding box center [889, 298] width 215 height 477
click at [895, 379] on div at bounding box center [889, 298] width 215 height 477
drag, startPoint x: 866, startPoint y: 348, endPoint x: 895, endPoint y: 215, distance: 135.9
click at [895, 215] on div at bounding box center [889, 298] width 215 height 477
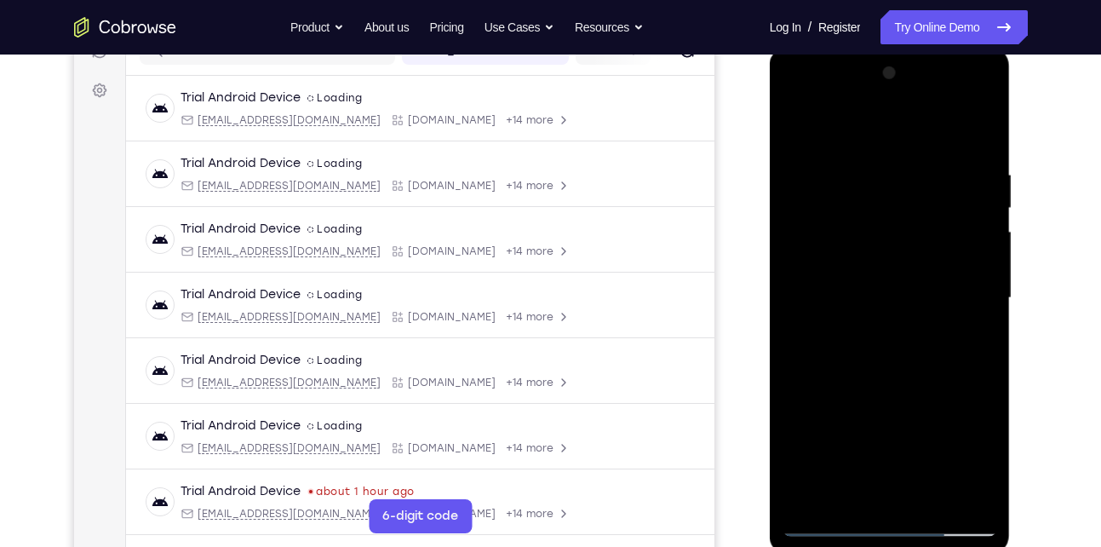
drag, startPoint x: 888, startPoint y: 338, endPoint x: 931, endPoint y: 191, distance: 153.6
click at [931, 191] on div at bounding box center [889, 298] width 215 height 477
drag, startPoint x: 914, startPoint y: 230, endPoint x: 837, endPoint y: 401, distance: 187.5
click at [837, 401] on div at bounding box center [889, 298] width 215 height 477
drag, startPoint x: 920, startPoint y: 229, endPoint x: 856, endPoint y: 334, distance: 123.1
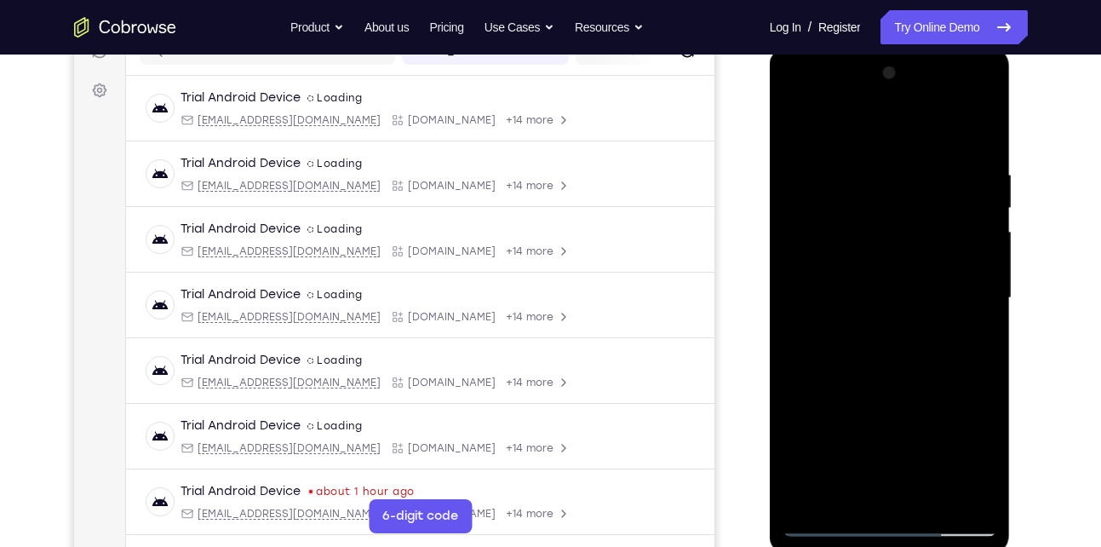
click at [856, 334] on div at bounding box center [889, 298] width 215 height 477
drag, startPoint x: 909, startPoint y: 214, endPoint x: 817, endPoint y: 358, distance: 170.8
click at [817, 358] on div at bounding box center [889, 298] width 215 height 477
click at [868, 161] on div at bounding box center [889, 298] width 215 height 477
click at [969, 295] on div at bounding box center [889, 298] width 215 height 477
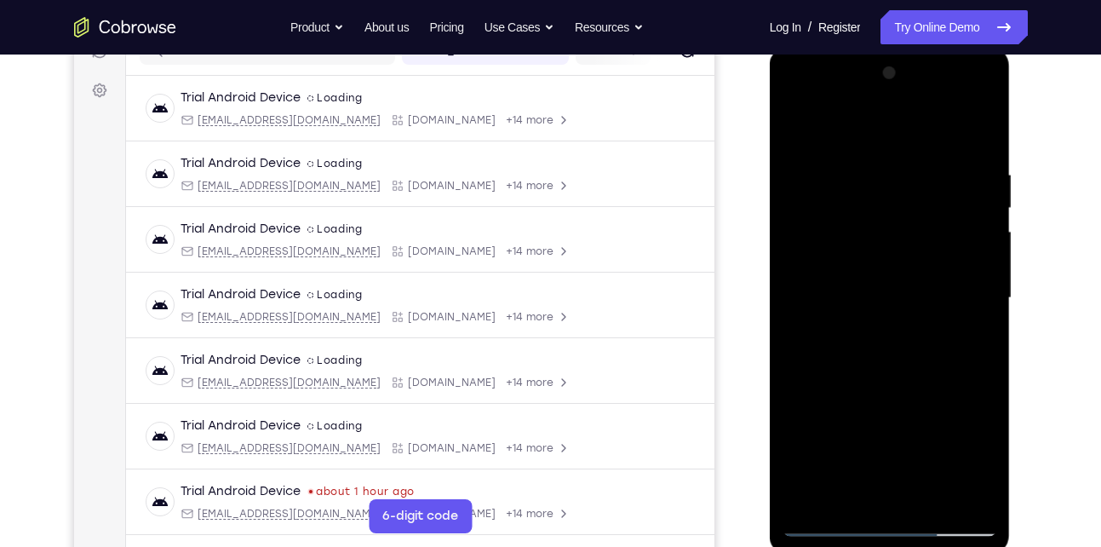
click at [969, 295] on div at bounding box center [889, 298] width 215 height 477
click at [951, 302] on div at bounding box center [889, 298] width 215 height 477
click at [798, 298] on div at bounding box center [889, 298] width 215 height 477
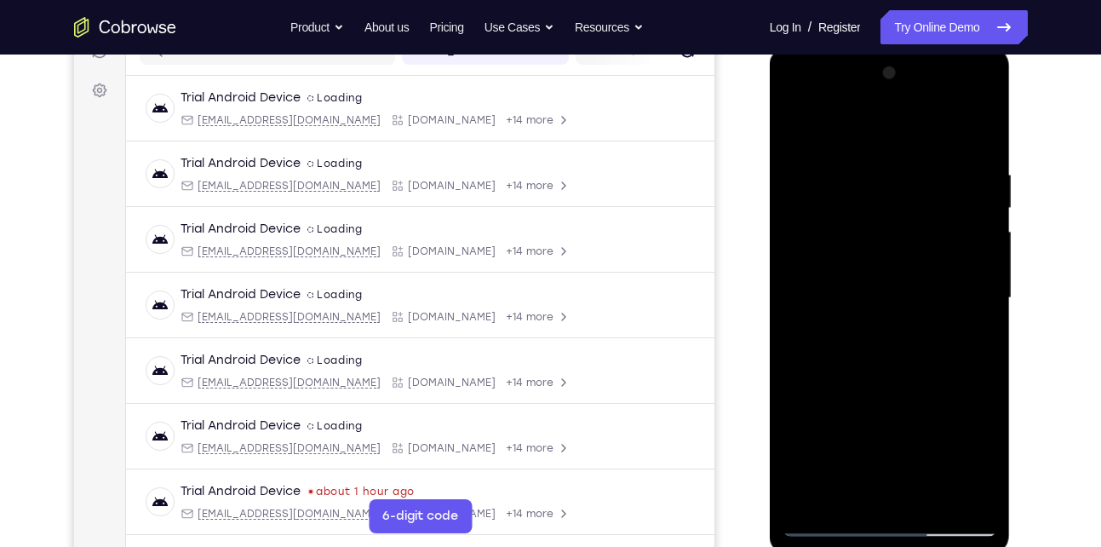
click at [798, 298] on div at bounding box center [889, 298] width 215 height 477
click at [797, 347] on div at bounding box center [889, 298] width 215 height 477
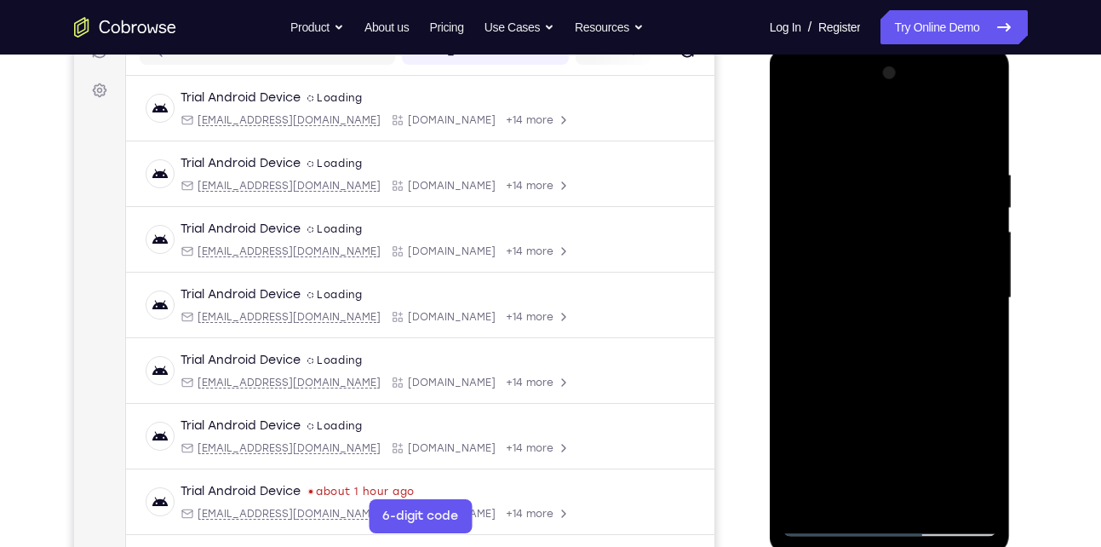
click at [797, 347] on div at bounding box center [889, 298] width 215 height 477
click at [977, 260] on div at bounding box center [889, 298] width 215 height 477
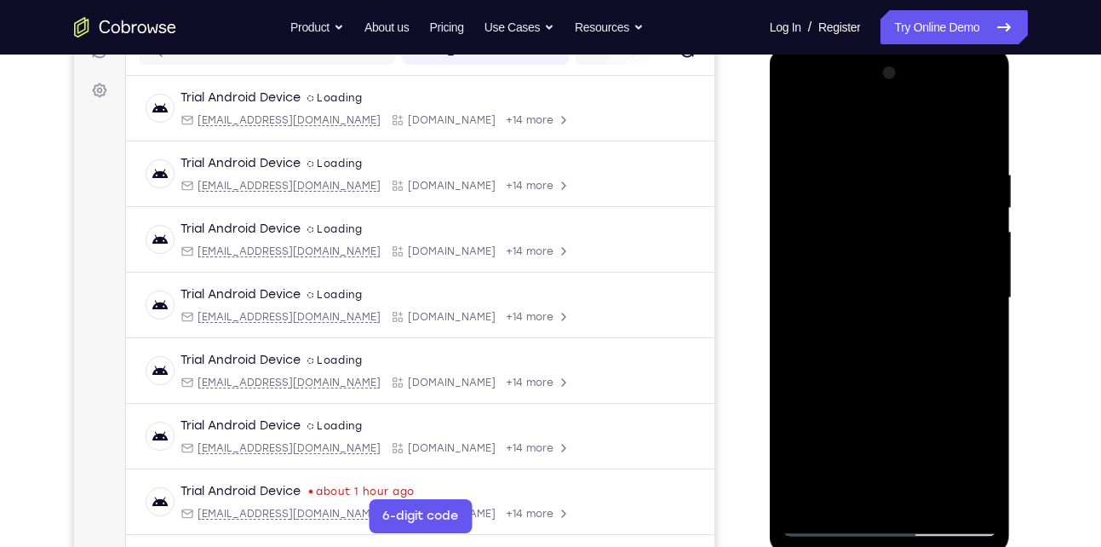
click at [974, 278] on div at bounding box center [889, 298] width 215 height 477
click at [791, 245] on div at bounding box center [889, 298] width 215 height 477
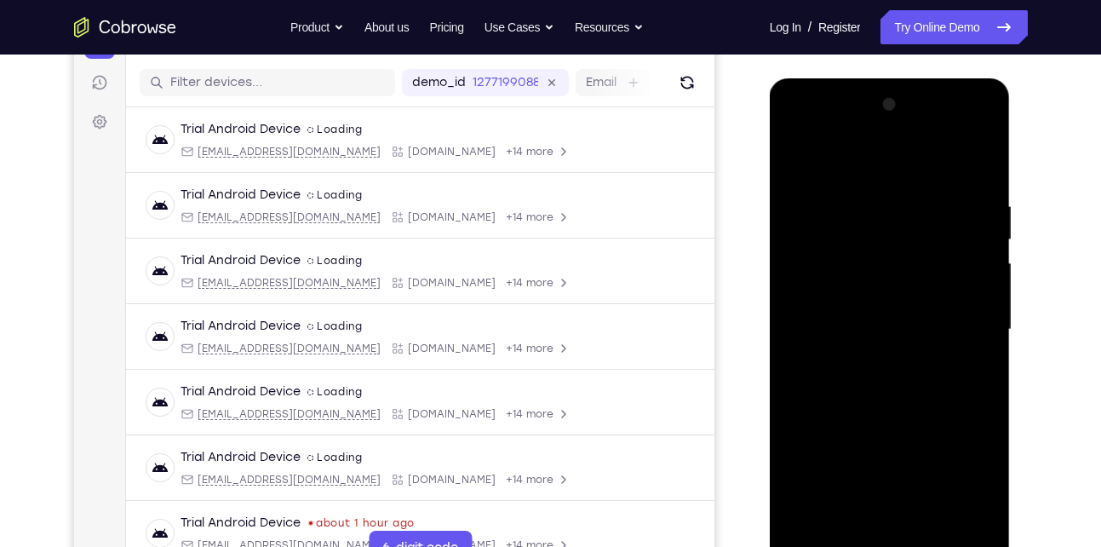
scroll to position [203, 0]
click at [987, 244] on div at bounding box center [889, 330] width 215 height 477
click at [982, 315] on div at bounding box center [889, 330] width 215 height 477
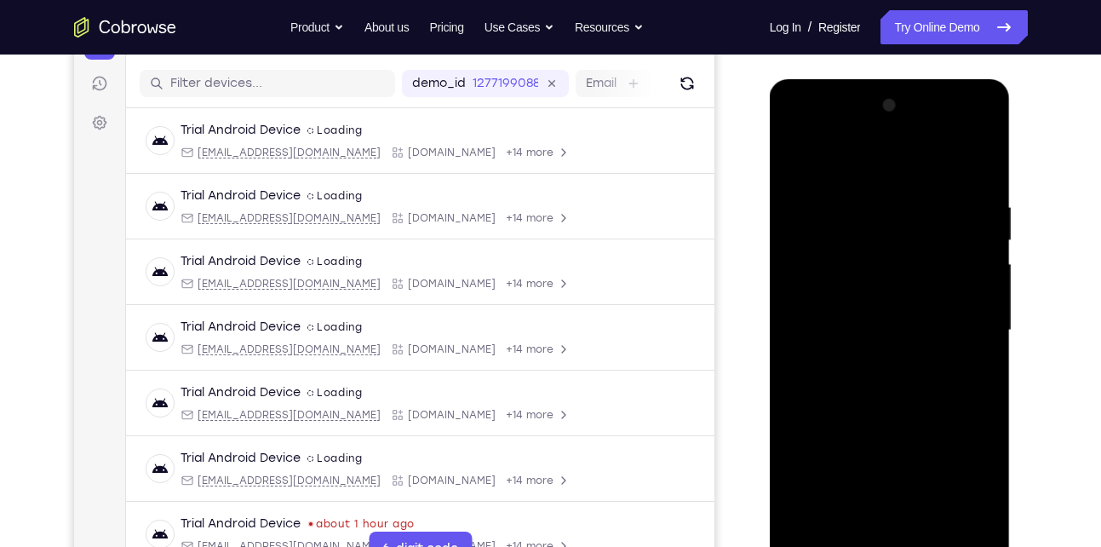
click at [979, 161] on div at bounding box center [889, 330] width 215 height 477
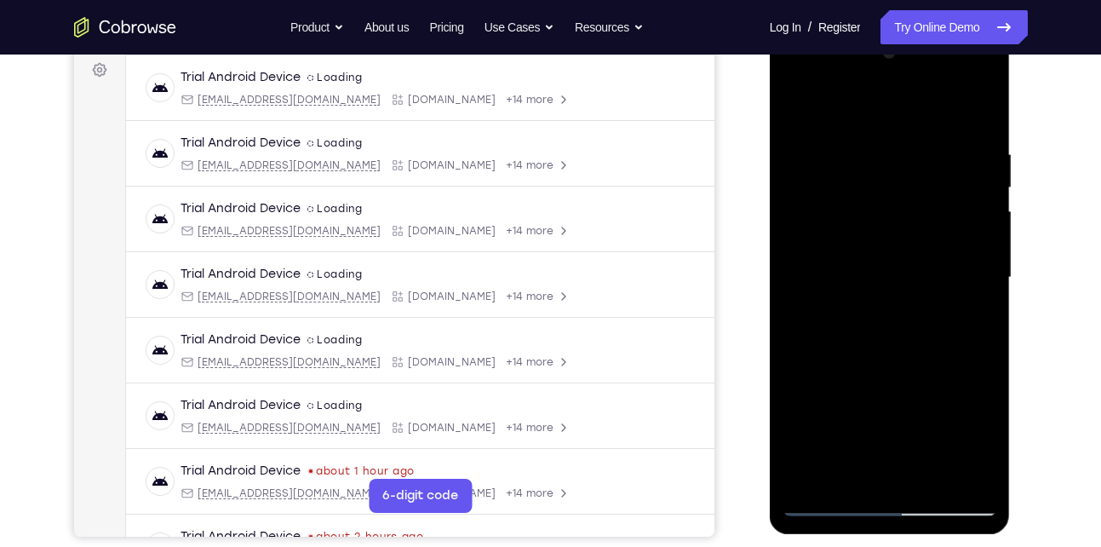
scroll to position [255, 0]
drag, startPoint x: 945, startPoint y: 151, endPoint x: 736, endPoint y: 145, distance: 209.5
click at [770, 145] on html "Online web based iOS Simulators and Android Emulators. Run iPhone, iPad, Mobile…" at bounding box center [891, 282] width 243 height 511
drag, startPoint x: 949, startPoint y: 144, endPoint x: 736, endPoint y: 122, distance: 214.0
click at [770, 122] on html "Online web based iOS Simulators and Android Emulators. Run iPhone, iPad, Mobile…" at bounding box center [891, 282] width 243 height 511
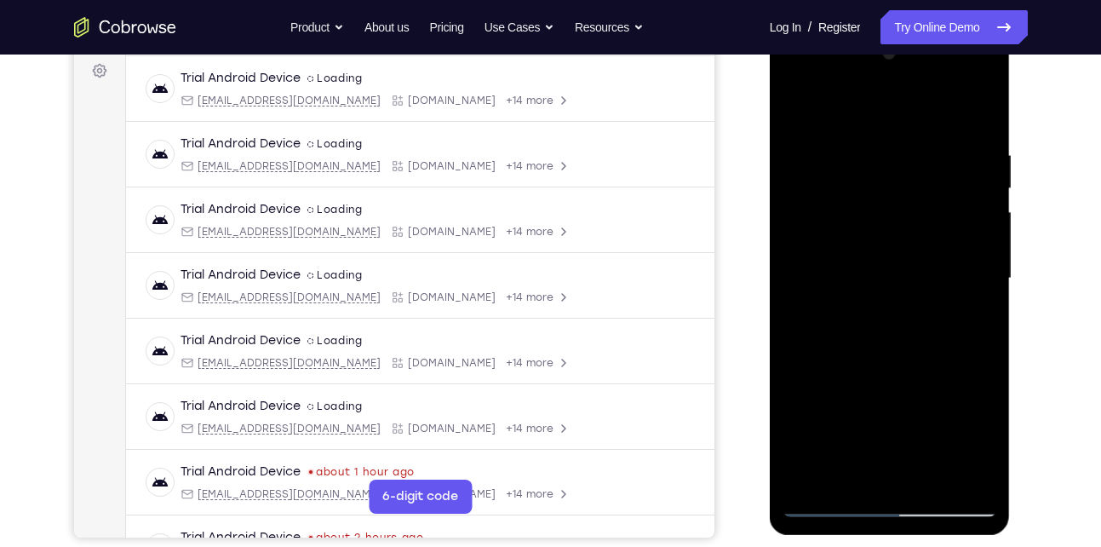
drag, startPoint x: 943, startPoint y: 136, endPoint x: 880, endPoint y: 134, distance: 63.9
click at [880, 134] on div at bounding box center [889, 278] width 215 height 477
click at [850, 138] on div at bounding box center [889, 278] width 215 height 477
click at [967, 276] on div at bounding box center [889, 278] width 215 height 477
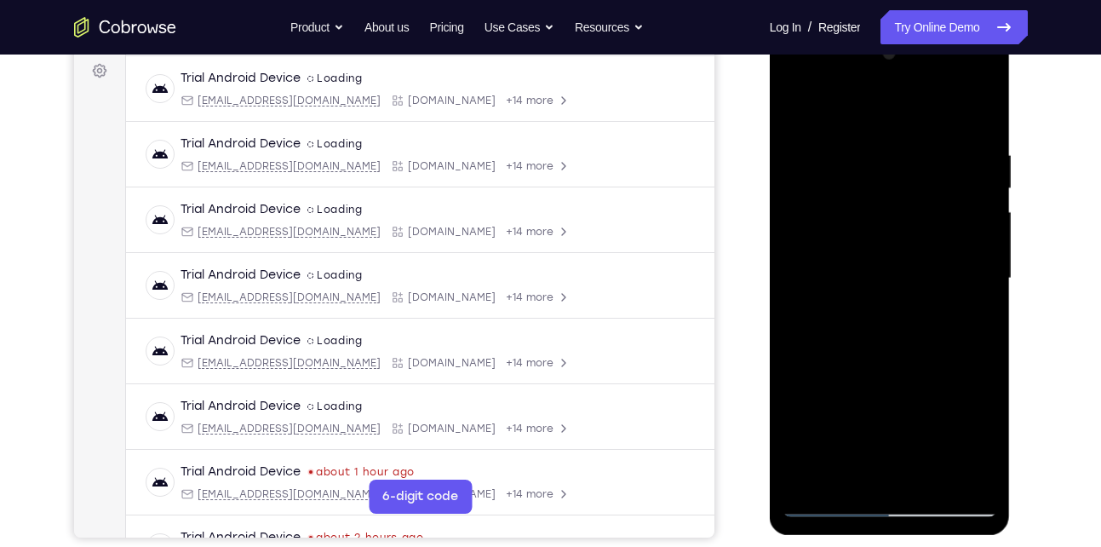
click at [967, 276] on div at bounding box center [889, 278] width 215 height 477
click at [789, 279] on div at bounding box center [889, 278] width 215 height 477
click at [967, 279] on div at bounding box center [889, 278] width 215 height 477
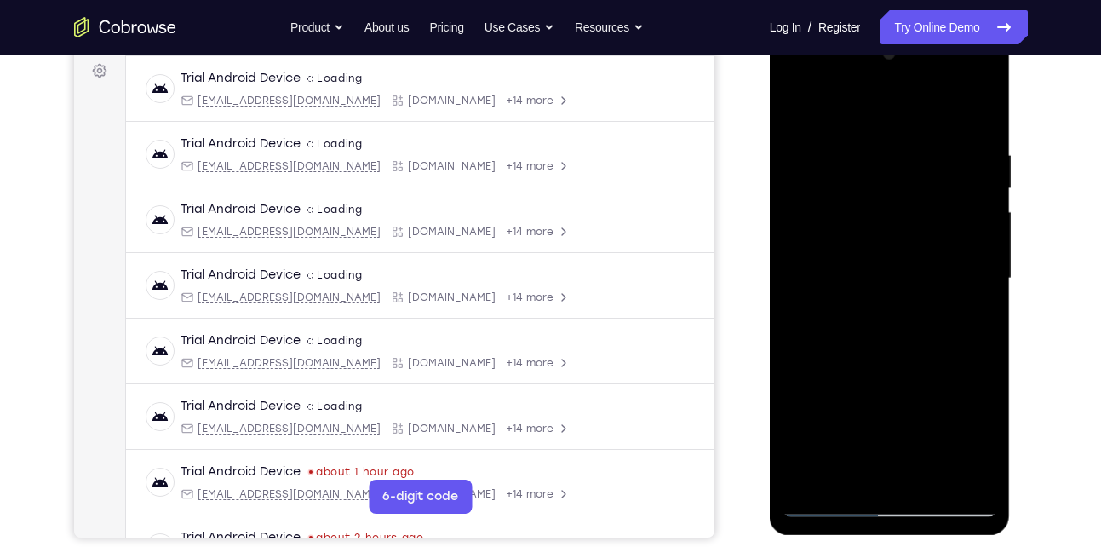
click at [967, 279] on div at bounding box center [889, 278] width 215 height 477
click at [972, 112] on div at bounding box center [889, 278] width 215 height 477
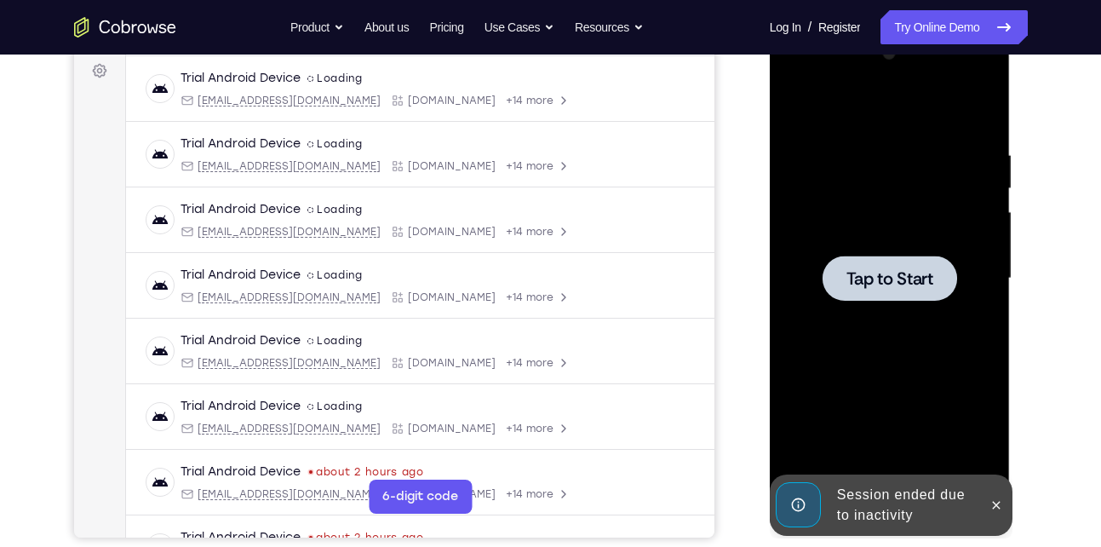
click at [920, 304] on div at bounding box center [889, 278] width 215 height 477
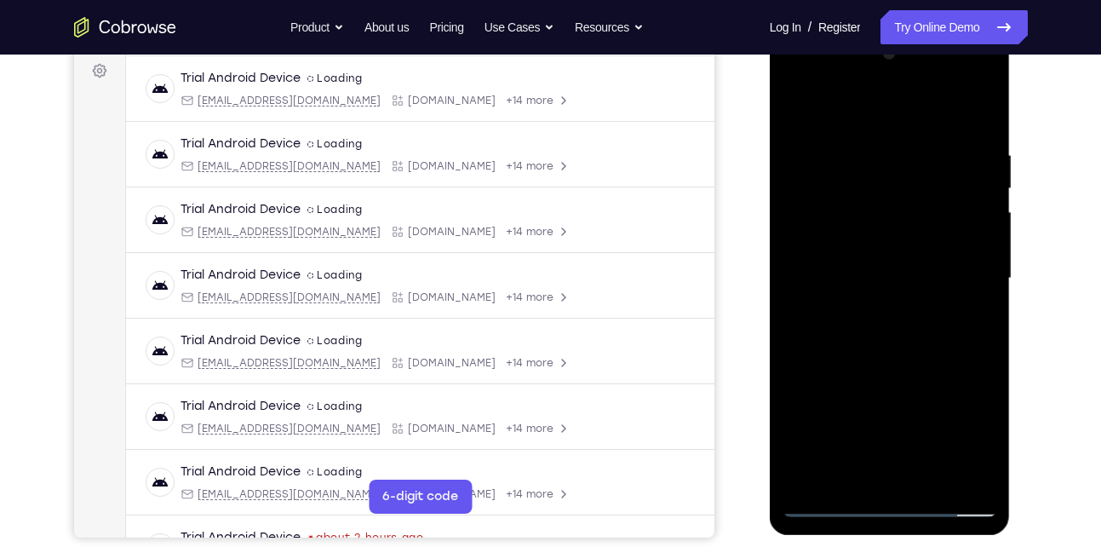
click at [888, 503] on div at bounding box center [889, 278] width 215 height 477
click at [955, 447] on div at bounding box center [889, 278] width 215 height 477
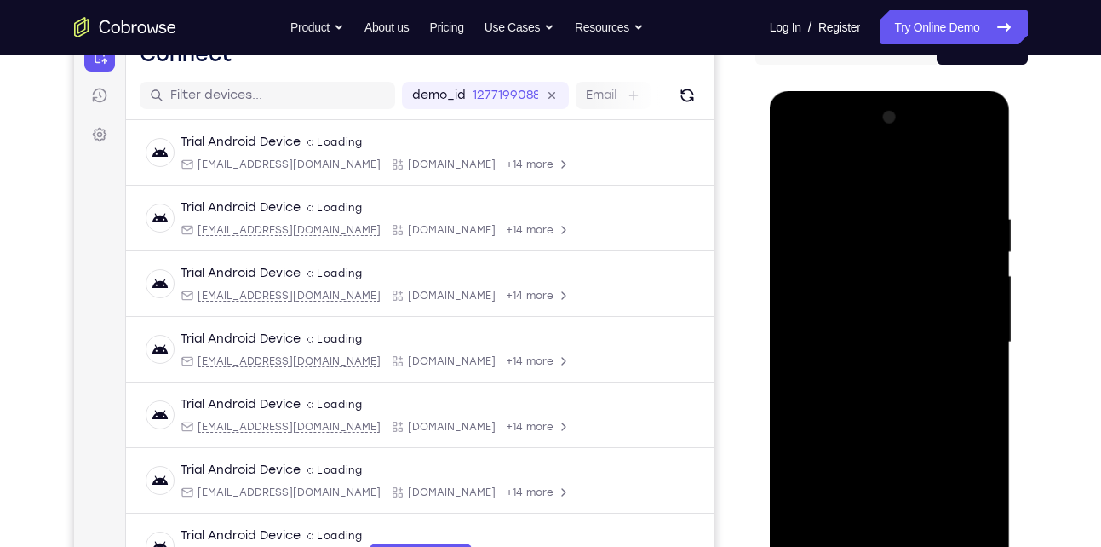
scroll to position [190, 0]
click at [840, 178] on div at bounding box center [889, 343] width 215 height 477
click at [960, 345] on div at bounding box center [889, 343] width 215 height 477
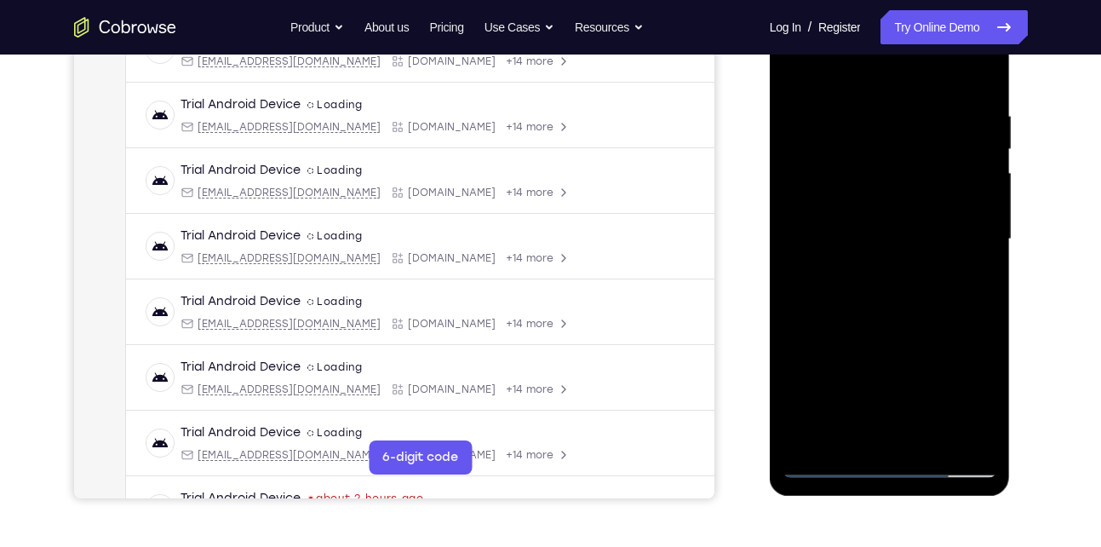
click at [912, 438] on div at bounding box center [889, 239] width 215 height 477
click at [893, 225] on div at bounding box center [889, 239] width 215 height 477
click at [846, 195] on div at bounding box center [889, 239] width 215 height 477
click at [850, 237] on div at bounding box center [889, 239] width 215 height 477
click at [839, 299] on div at bounding box center [889, 239] width 215 height 477
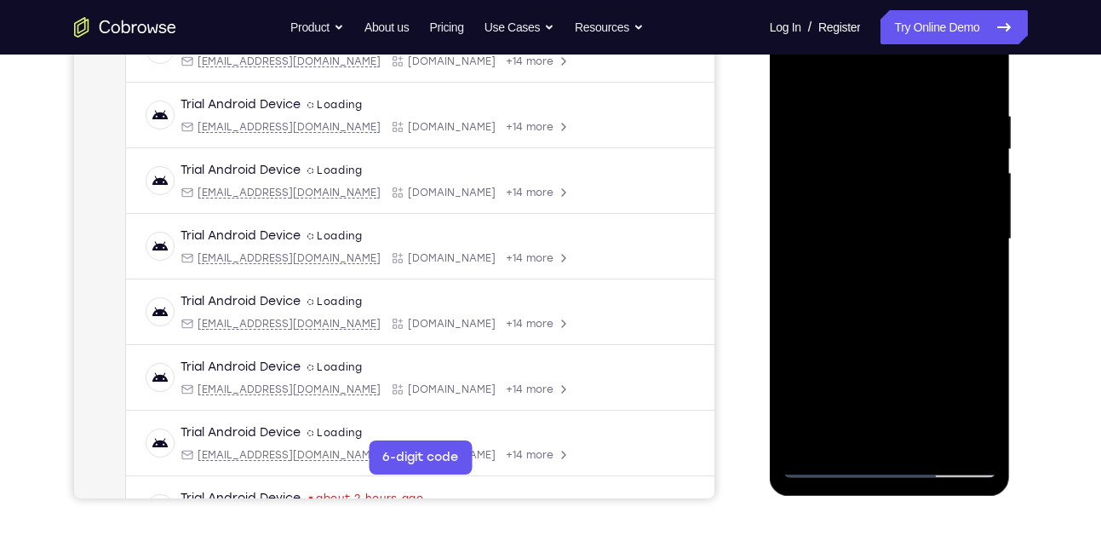
click at [884, 290] on div at bounding box center [889, 239] width 215 height 477
click at [960, 67] on div at bounding box center [889, 239] width 215 height 477
click at [914, 312] on div at bounding box center [889, 239] width 215 height 477
click at [987, 438] on div at bounding box center [889, 239] width 215 height 477
click at [985, 66] on div at bounding box center [889, 239] width 215 height 477
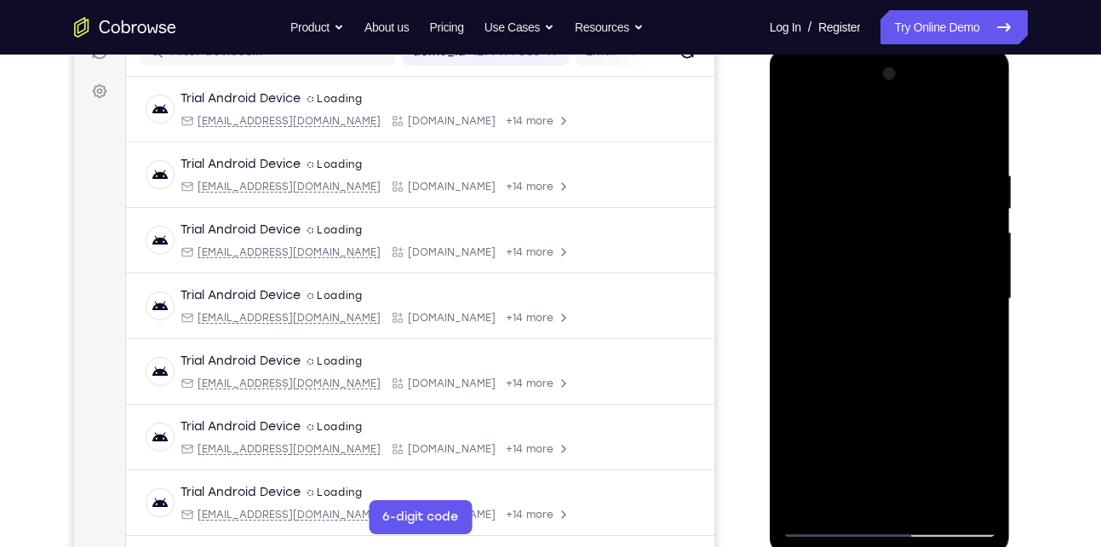
scroll to position [225, 0]
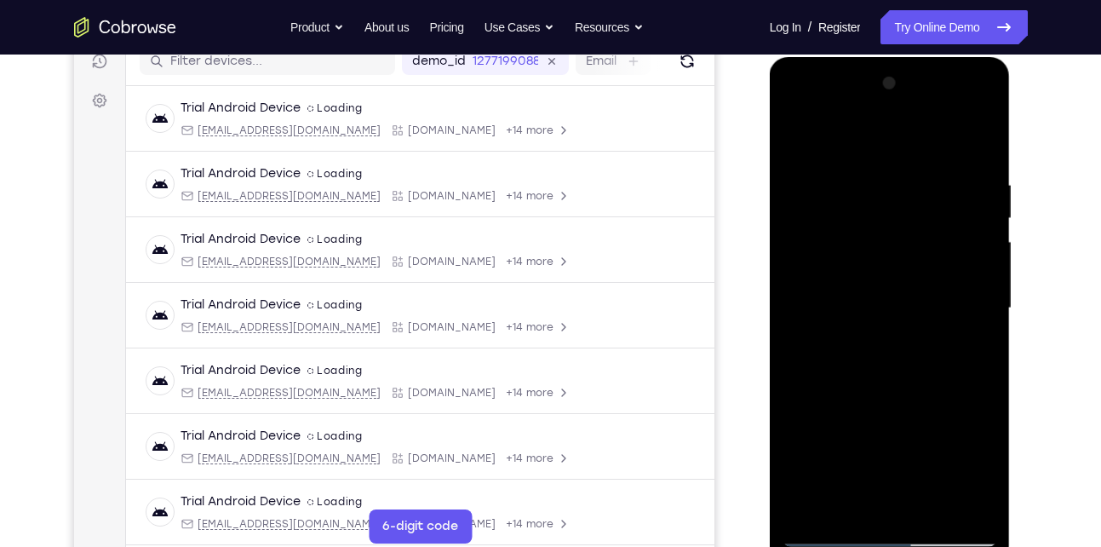
drag, startPoint x: 883, startPoint y: 207, endPoint x: 826, endPoint y: 425, distance: 225.3
click at [826, 425] on div at bounding box center [889, 308] width 215 height 477
drag, startPoint x: 919, startPoint y: 204, endPoint x: 933, endPoint y: 521, distance: 317.1
click at [933, 521] on div at bounding box center [889, 308] width 215 height 477
click at [834, 306] on div at bounding box center [889, 308] width 215 height 477
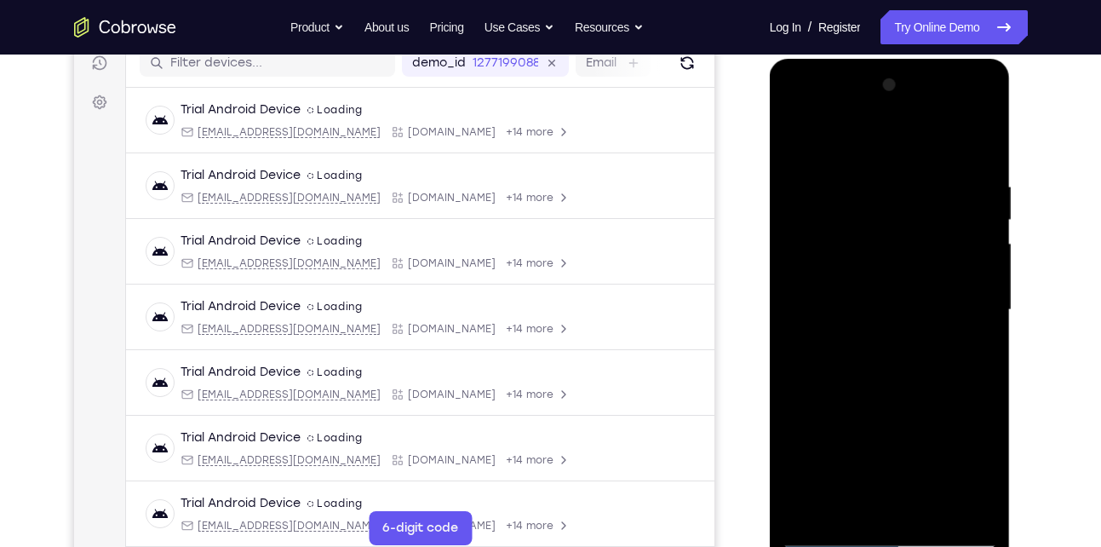
scroll to position [222, 0]
click at [790, 135] on div at bounding box center [889, 310] width 215 height 477
drag, startPoint x: 855, startPoint y: 223, endPoint x: 867, endPoint y: 484, distance: 260.8
click at [867, 484] on div at bounding box center [889, 310] width 215 height 477
click at [794, 135] on div at bounding box center [889, 310] width 215 height 477
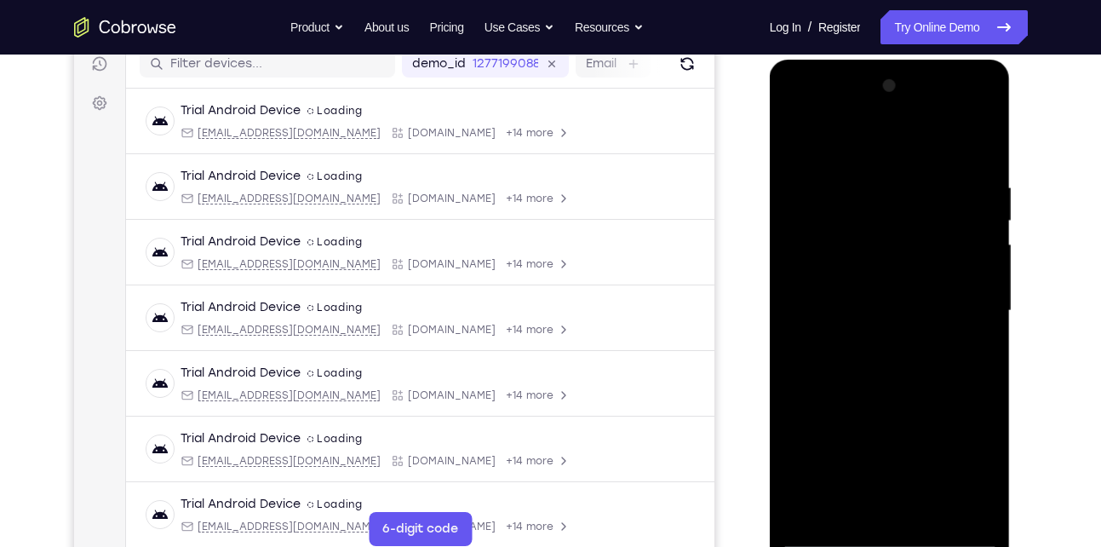
click at [857, 174] on div at bounding box center [889, 310] width 215 height 477
click at [977, 283] on div at bounding box center [889, 310] width 215 height 477
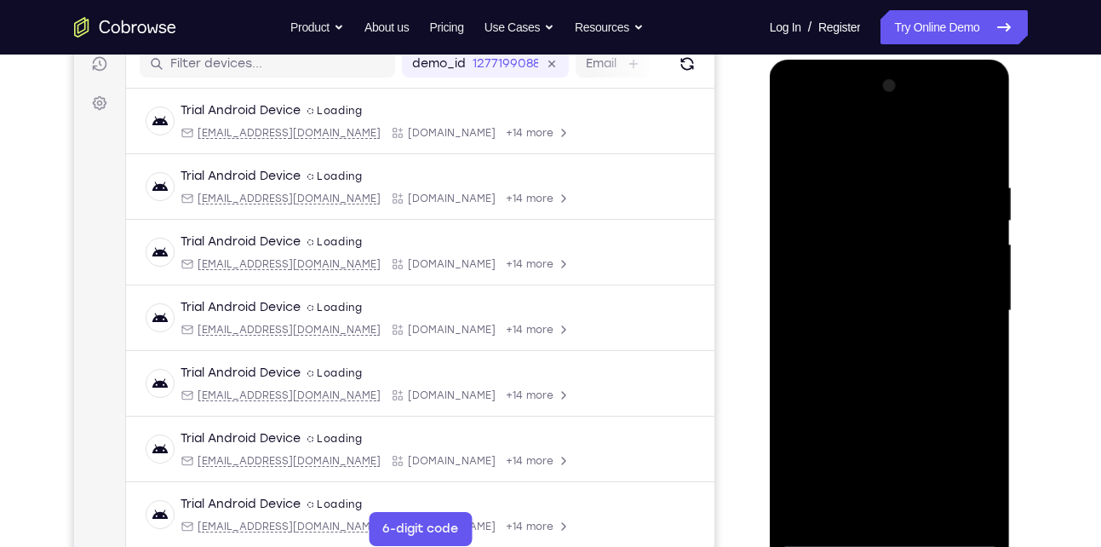
click at [977, 283] on div at bounding box center [889, 310] width 215 height 477
click at [972, 330] on div at bounding box center [889, 310] width 215 height 477
click at [977, 317] on div at bounding box center [889, 310] width 215 height 477
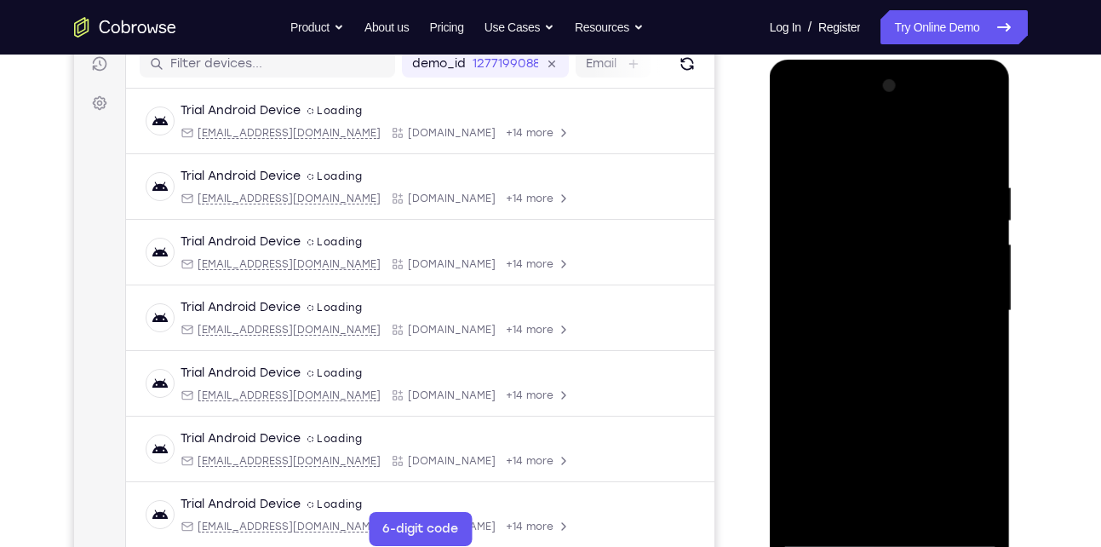
click at [982, 140] on div at bounding box center [889, 310] width 215 height 477
drag, startPoint x: 959, startPoint y: 169, endPoint x: 845, endPoint y: 171, distance: 113.3
click at [845, 171] on div at bounding box center [889, 310] width 215 height 477
drag, startPoint x: 848, startPoint y: 409, endPoint x: 910, endPoint y: 195, distance: 222.6
click at [910, 195] on div at bounding box center [889, 310] width 215 height 477
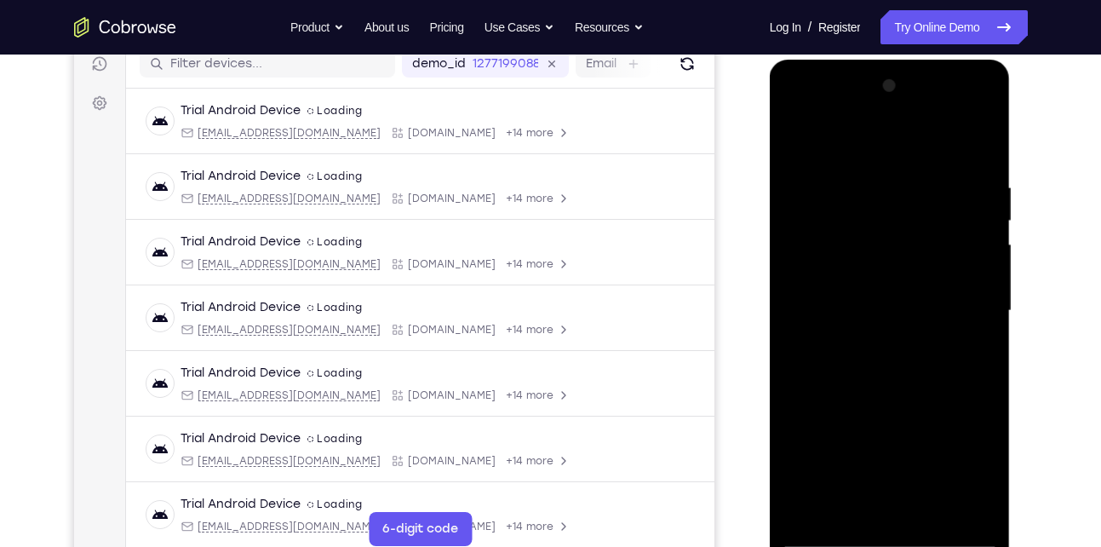
drag, startPoint x: 894, startPoint y: 410, endPoint x: 939, endPoint y: 217, distance: 198.5
click at [939, 217] on div at bounding box center [889, 310] width 215 height 477
drag, startPoint x: 884, startPoint y: 425, endPoint x: 954, endPoint y: 153, distance: 280.4
click at [954, 153] on div at bounding box center [889, 310] width 215 height 477
drag, startPoint x: 869, startPoint y: 439, endPoint x: 948, endPoint y: 198, distance: 253.4
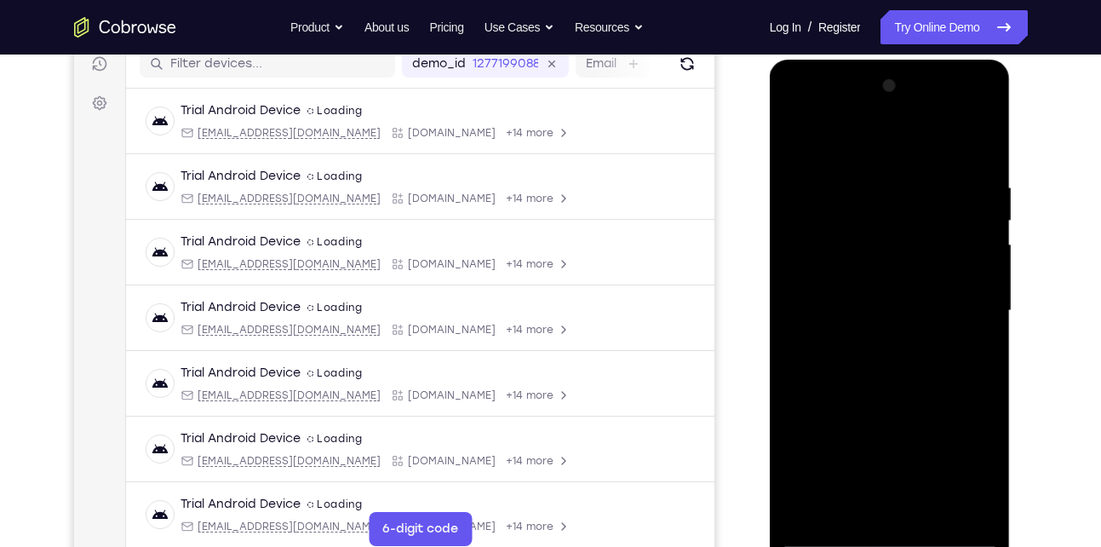
click at [948, 198] on div at bounding box center [889, 310] width 215 height 477
drag, startPoint x: 881, startPoint y: 418, endPoint x: 971, endPoint y: 141, distance: 291.1
click at [971, 141] on div at bounding box center [889, 310] width 215 height 477
drag, startPoint x: 878, startPoint y: 416, endPoint x: 949, endPoint y: 203, distance: 224.3
click at [949, 203] on div at bounding box center [889, 310] width 215 height 477
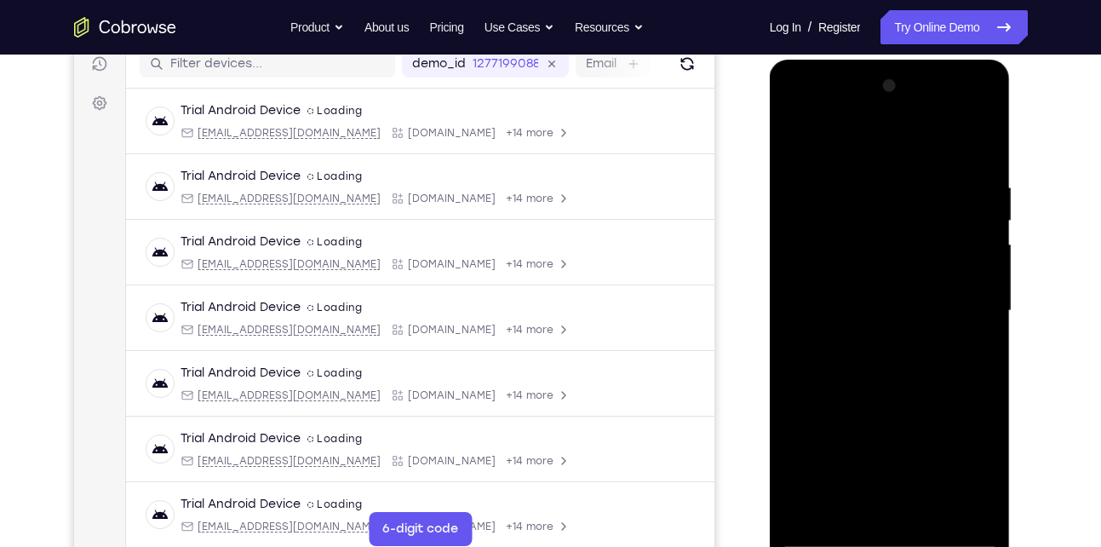
drag, startPoint x: 896, startPoint y: 374, endPoint x: 984, endPoint y: 169, distance: 223.5
click at [984, 169] on div at bounding box center [889, 310] width 215 height 477
drag, startPoint x: 882, startPoint y: 445, endPoint x: 926, endPoint y: 197, distance: 252.4
click at [926, 197] on div at bounding box center [889, 310] width 215 height 477
drag, startPoint x: 860, startPoint y: 416, endPoint x: 911, endPoint y: 173, distance: 248.0
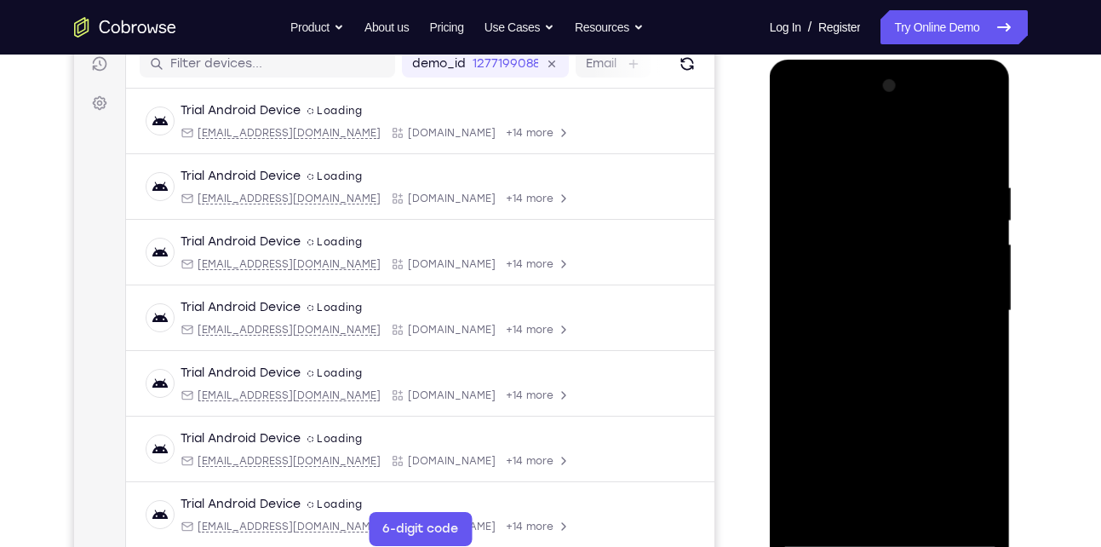
click at [911, 173] on div at bounding box center [889, 310] width 215 height 477
drag, startPoint x: 862, startPoint y: 404, endPoint x: 934, endPoint y: 159, distance: 254.9
click at [934, 159] on div at bounding box center [889, 310] width 215 height 477
drag, startPoint x: 881, startPoint y: 440, endPoint x: 926, endPoint y: 170, distance: 273.5
click at [926, 170] on div at bounding box center [889, 310] width 215 height 477
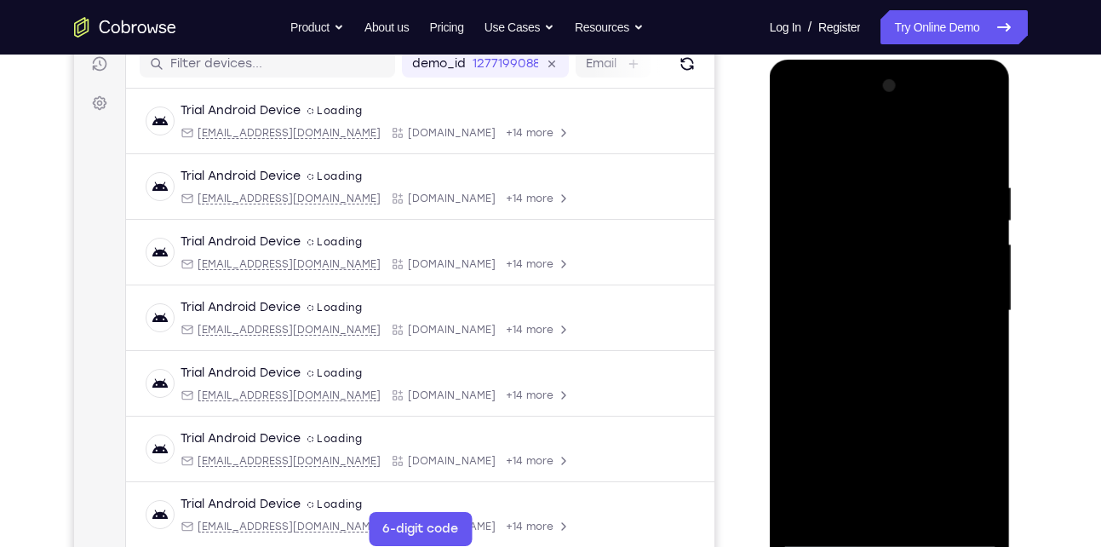
drag, startPoint x: 871, startPoint y: 427, endPoint x: 928, endPoint y: 168, distance: 265.9
click at [928, 168] on div at bounding box center [889, 310] width 215 height 477
drag, startPoint x: 871, startPoint y: 420, endPoint x: 943, endPoint y: 119, distance: 309.0
click at [943, 119] on div at bounding box center [889, 310] width 215 height 477
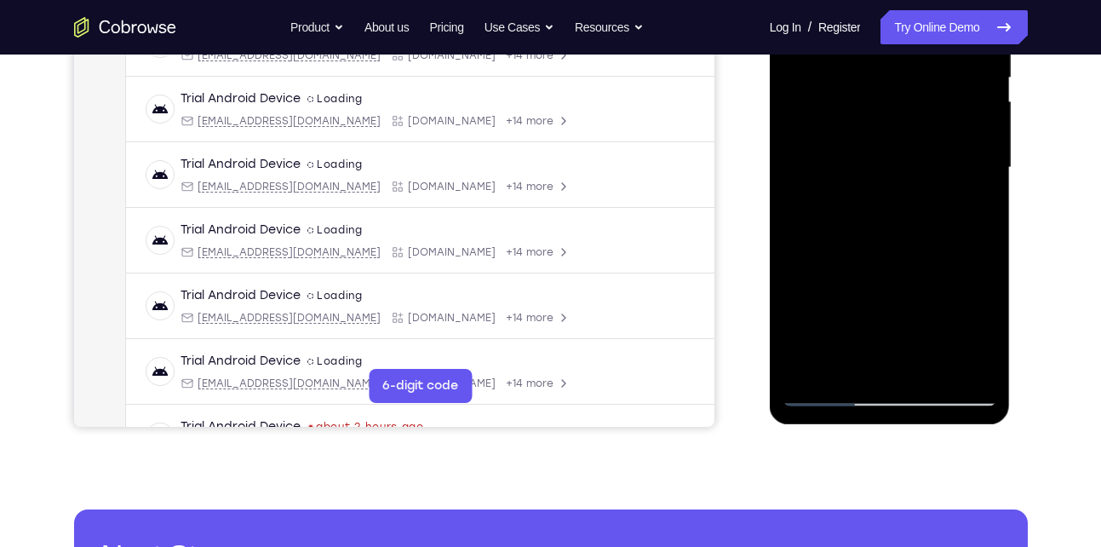
scroll to position [366, 0]
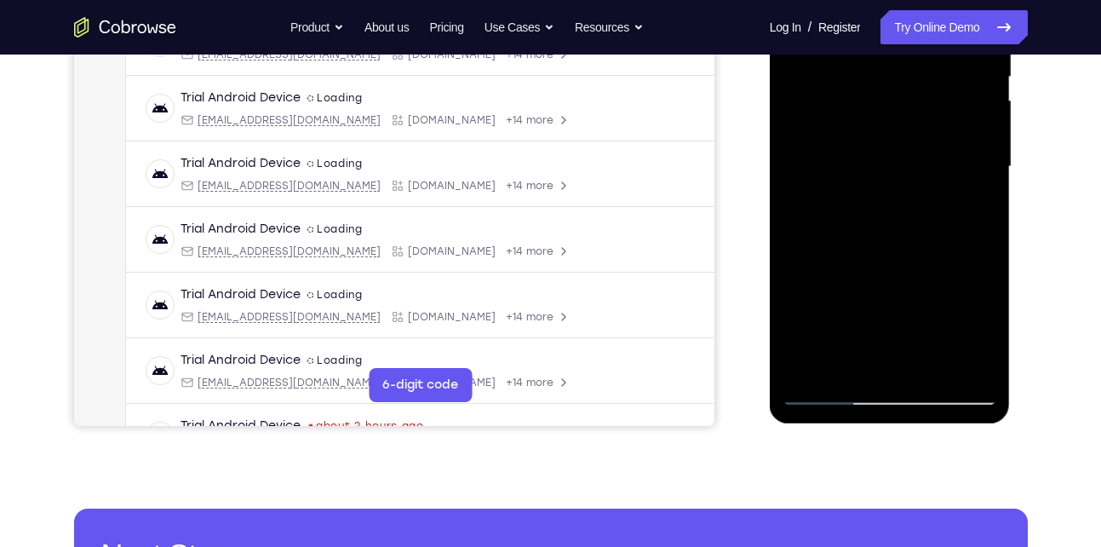
click at [981, 363] on div at bounding box center [889, 166] width 215 height 477
click at [925, 365] on div at bounding box center [889, 166] width 215 height 477
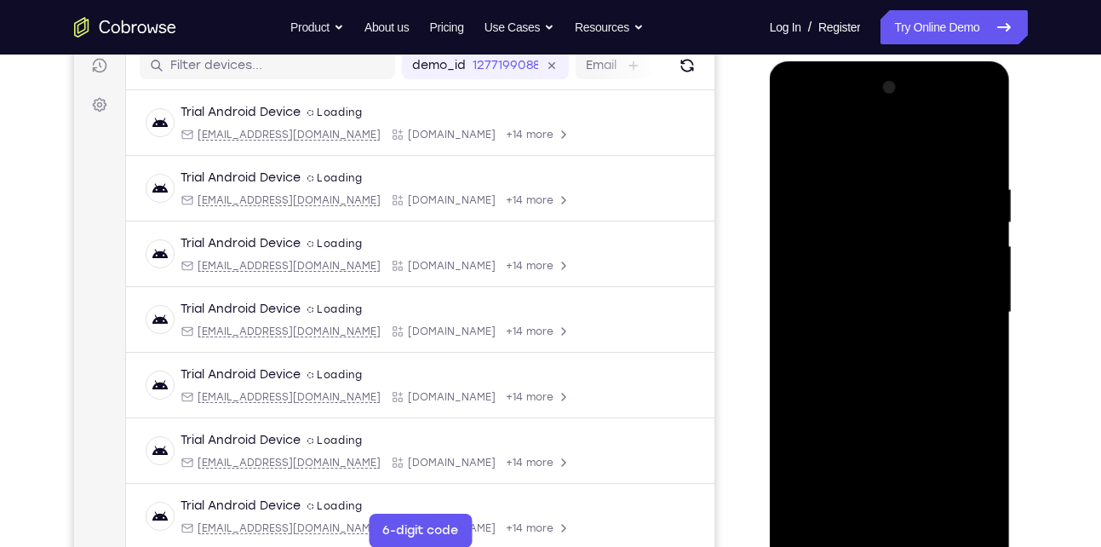
scroll to position [219, 0]
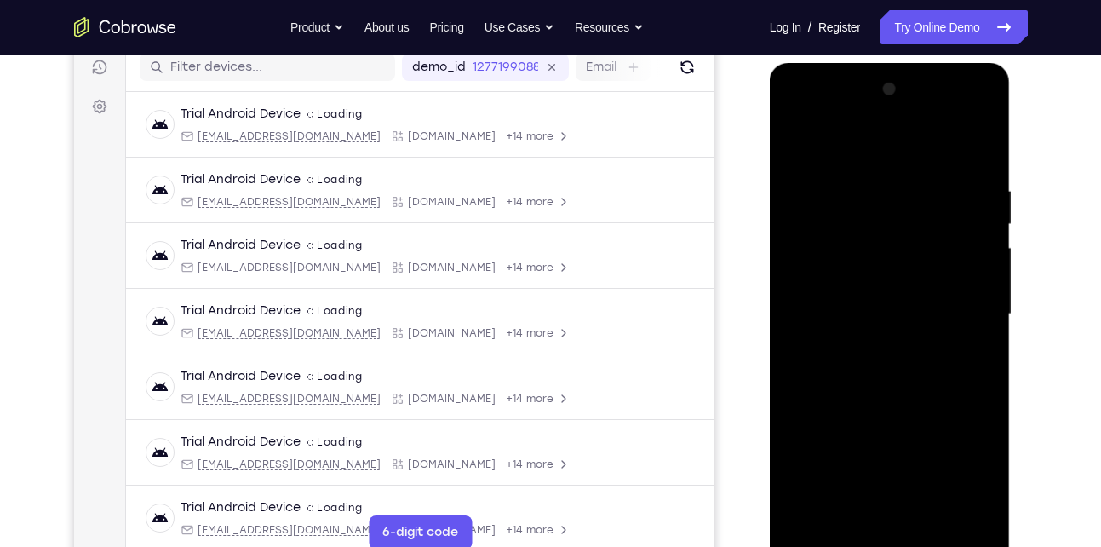
click at [882, 404] on div at bounding box center [889, 314] width 215 height 477
click at [966, 259] on div at bounding box center [889, 314] width 215 height 477
click at [901, 215] on div at bounding box center [889, 314] width 215 height 477
click at [966, 512] on div at bounding box center [889, 314] width 215 height 477
click at [970, 358] on div at bounding box center [889, 314] width 215 height 477
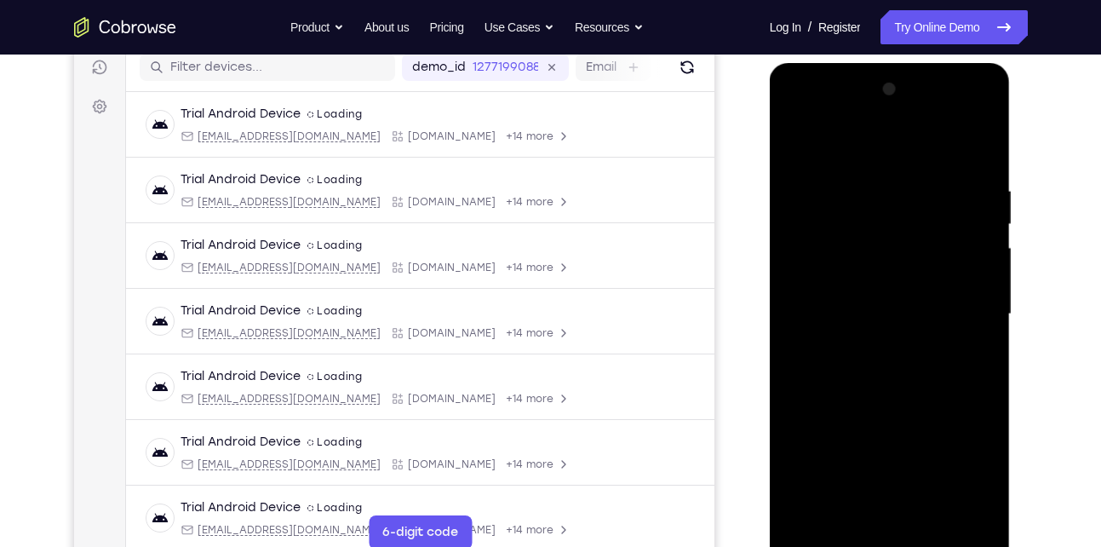
click at [797, 141] on div at bounding box center [889, 314] width 215 height 477
click at [796, 144] on div at bounding box center [889, 314] width 215 height 477
click at [838, 280] on div at bounding box center [889, 314] width 215 height 477
click at [853, 142] on div at bounding box center [889, 314] width 215 height 477
click at [899, 167] on div at bounding box center [889, 314] width 215 height 477
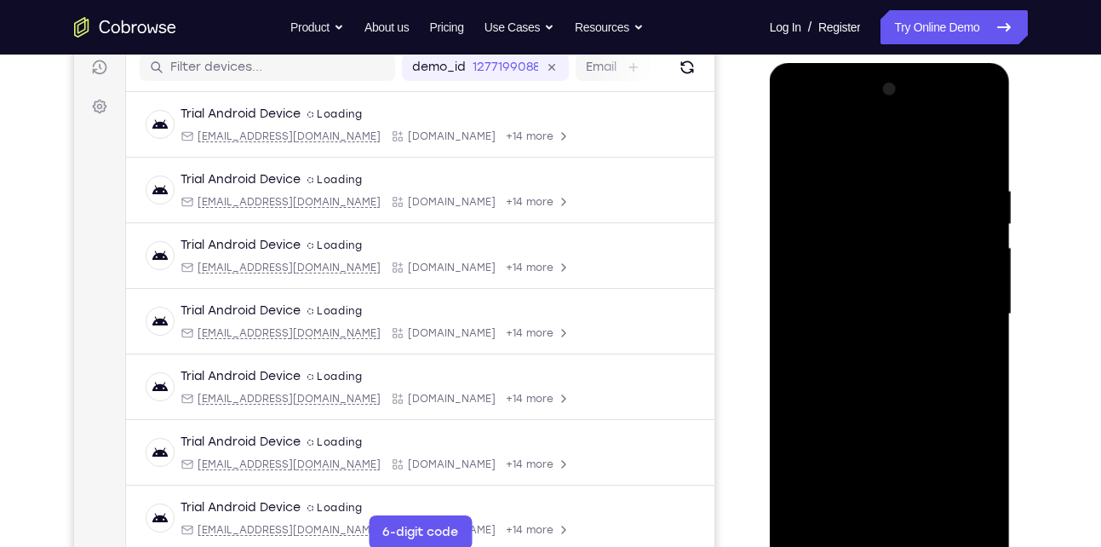
click at [796, 140] on div at bounding box center [889, 314] width 215 height 477
drag, startPoint x: 933, startPoint y: 431, endPoint x: 968, endPoint y: 244, distance: 190.5
click at [968, 244] on div at bounding box center [889, 314] width 215 height 477
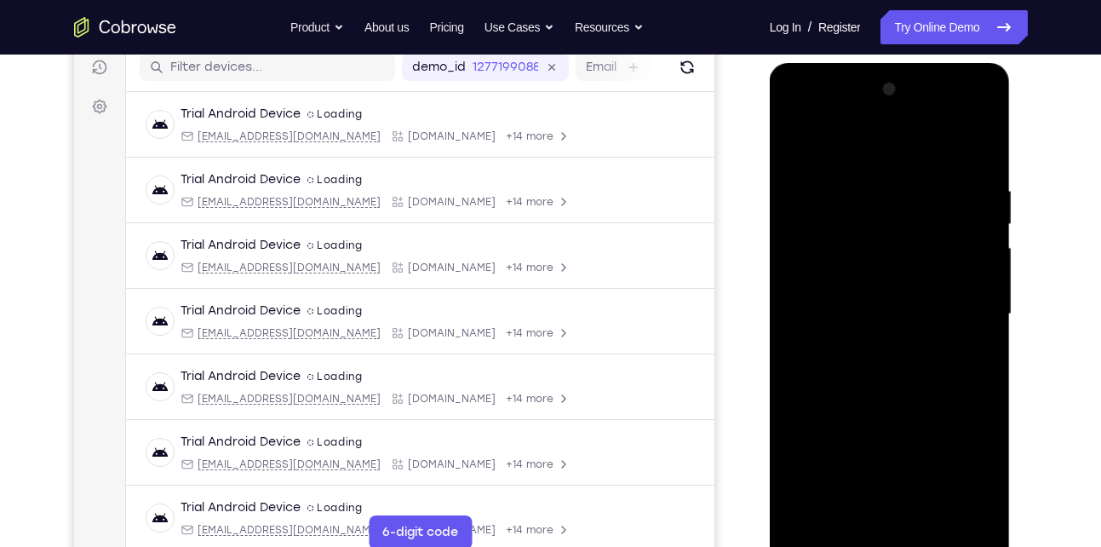
drag, startPoint x: 887, startPoint y: 462, endPoint x: 954, endPoint y: 163, distance: 307.2
click at [954, 163] on div at bounding box center [889, 314] width 215 height 477
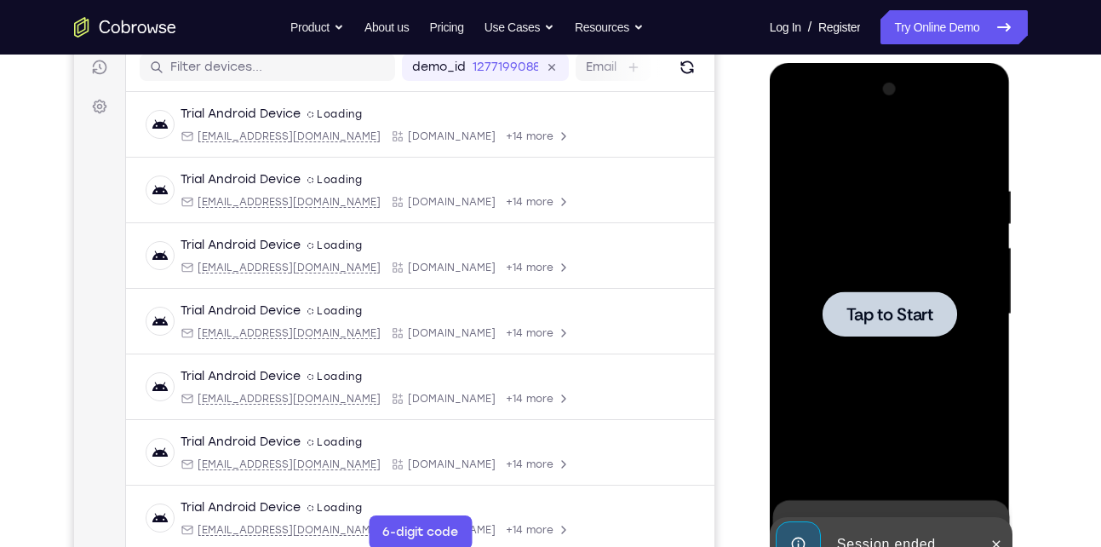
click at [895, 313] on span "Tap to Start" at bounding box center [889, 314] width 87 height 17
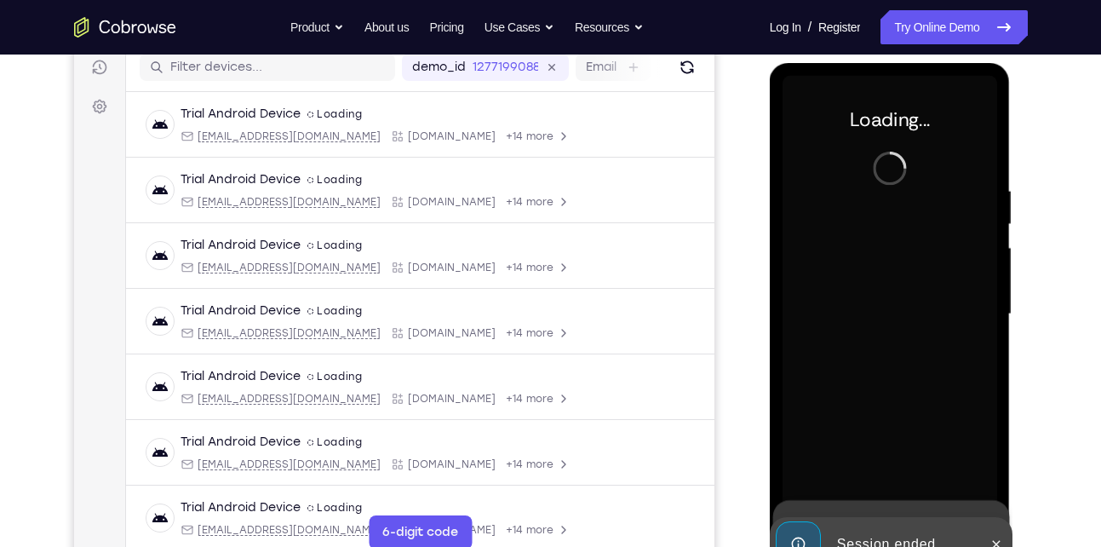
scroll to position [356, 0]
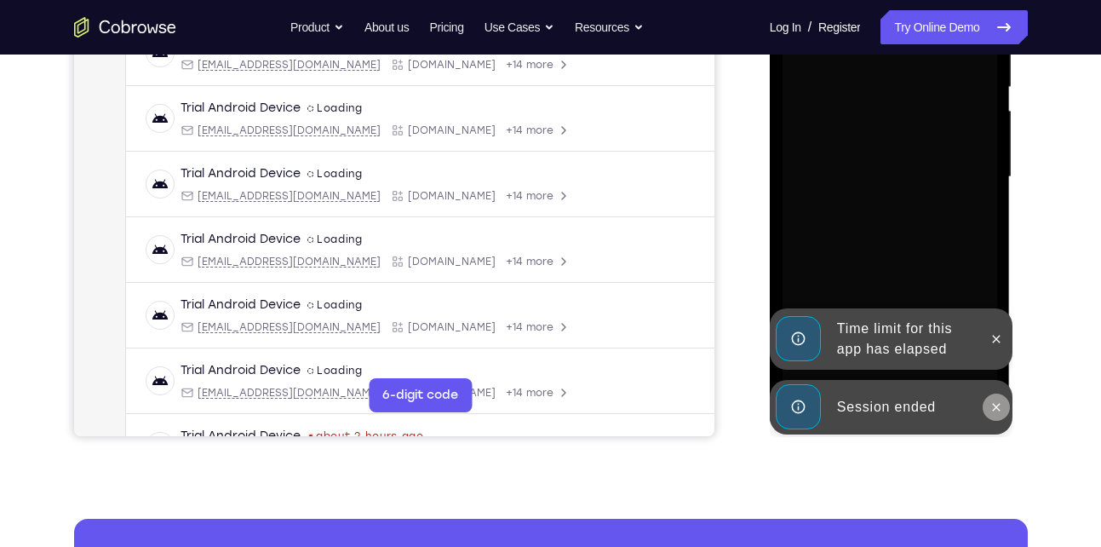
click at [991, 410] on icon at bounding box center [996, 407] width 14 height 14
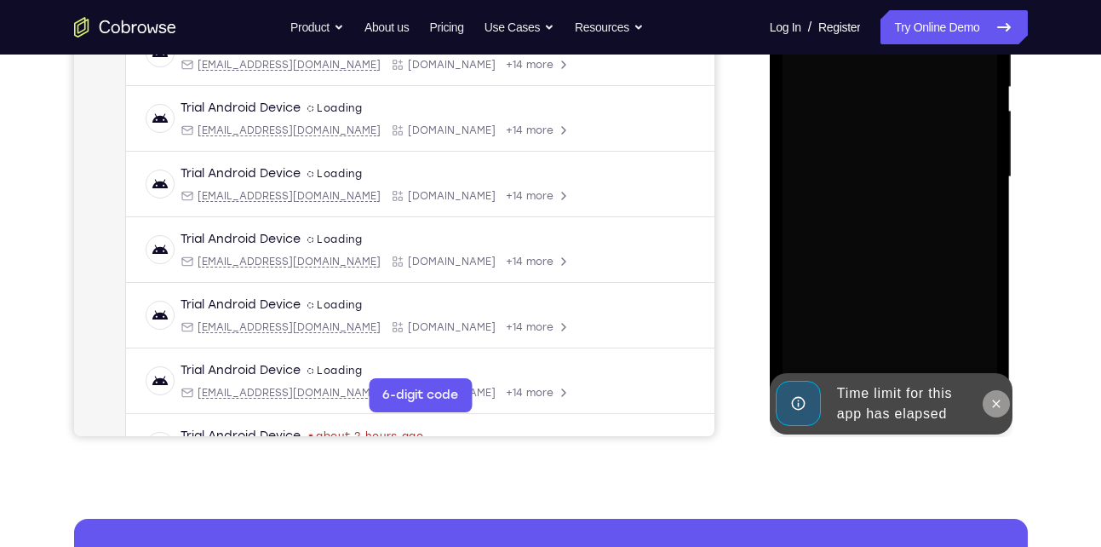
click at [1004, 347] on div "Launching app..." at bounding box center [890, 179] width 241 height 507
click at [993, 397] on icon at bounding box center [996, 404] width 14 height 14
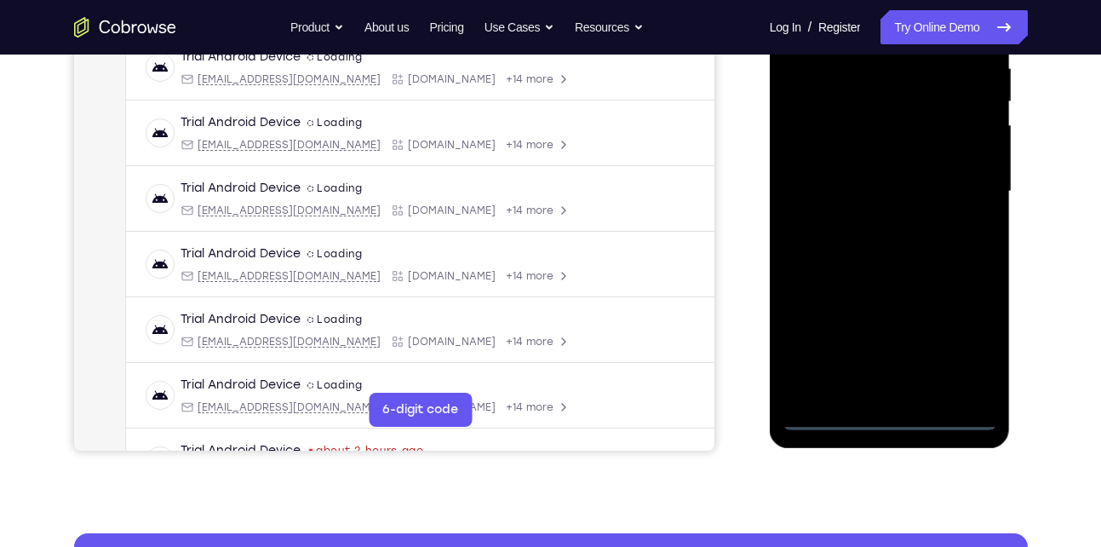
scroll to position [342, 0]
click at [886, 423] on div at bounding box center [889, 190] width 215 height 477
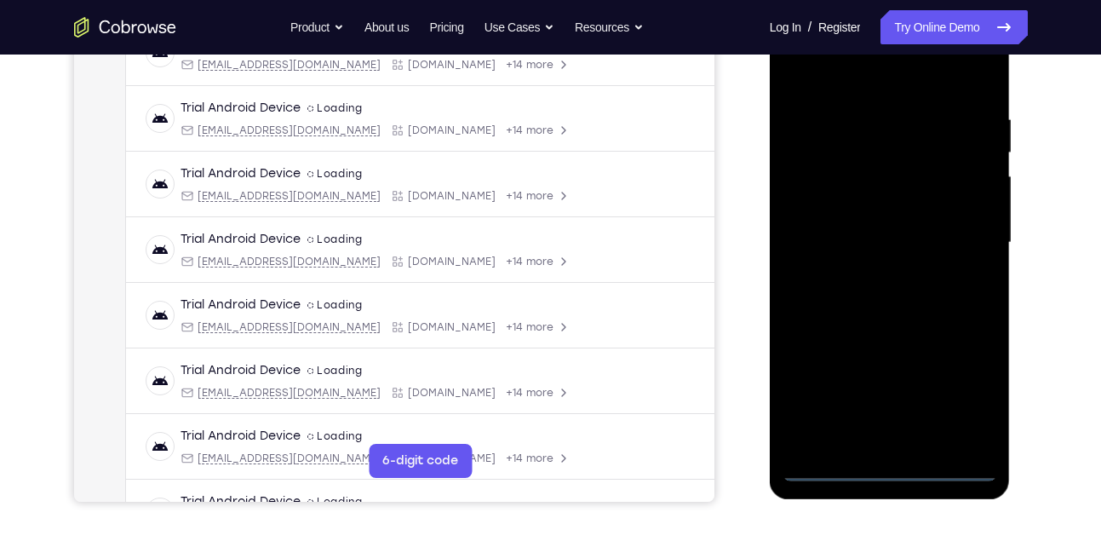
scroll to position [289, 0]
drag, startPoint x: 964, startPoint y: 400, endPoint x: 1569, endPoint y: 24, distance: 712.8
click at [964, 400] on div at bounding box center [889, 243] width 215 height 477
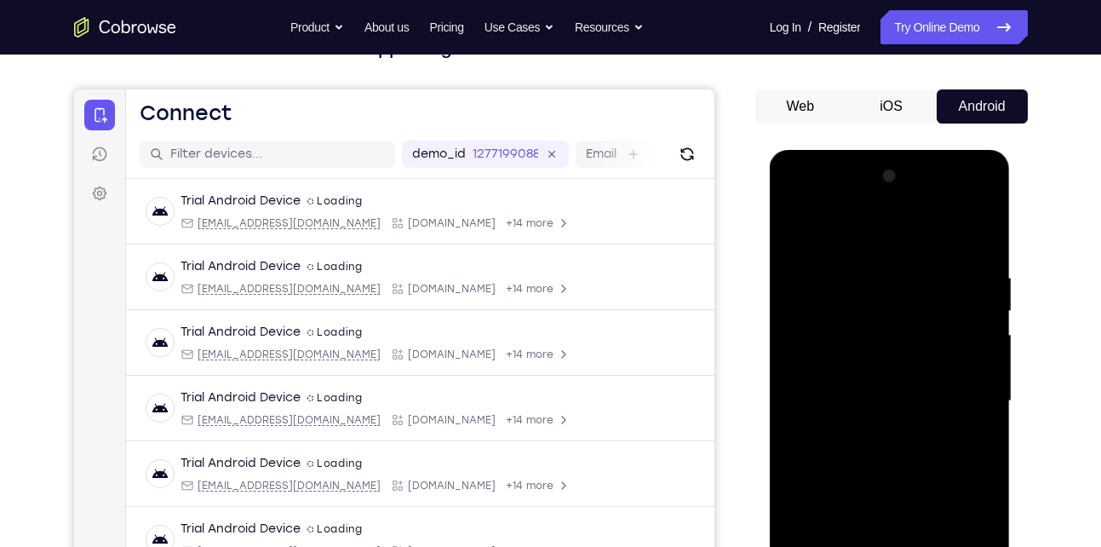
click at [819, 238] on div at bounding box center [889, 401] width 215 height 477
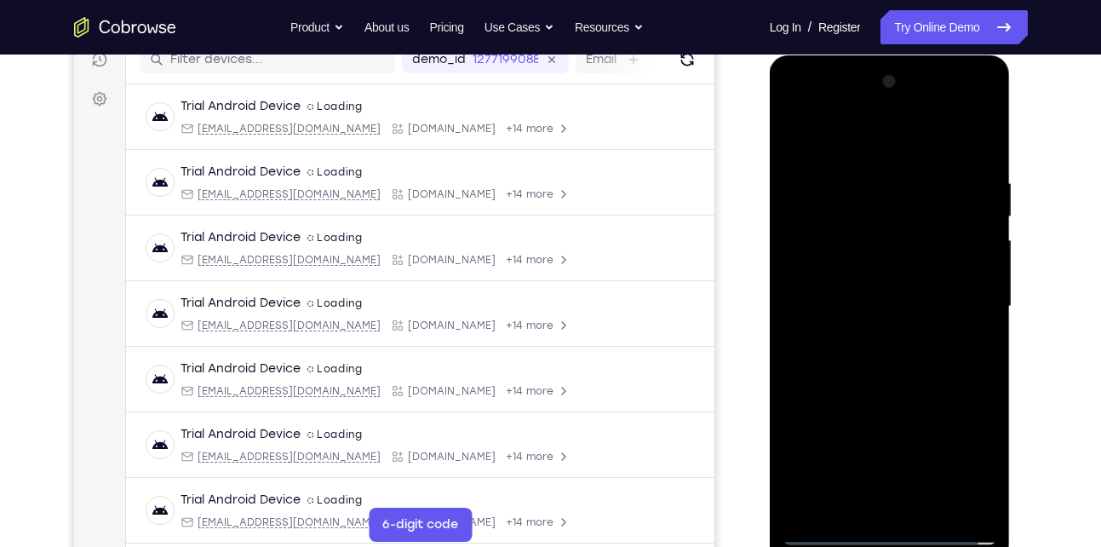
scroll to position [230, 0]
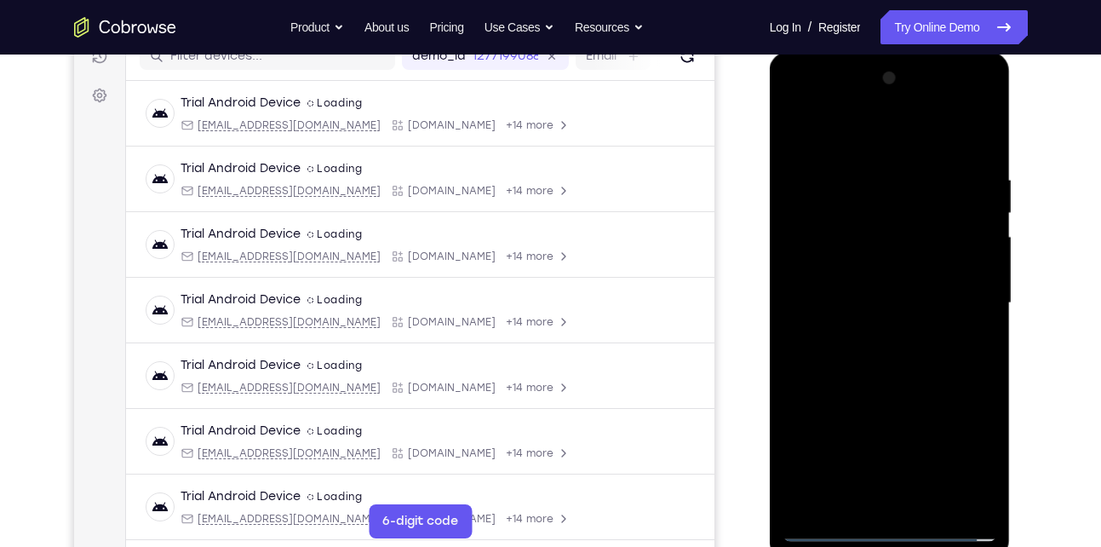
click at [966, 301] on div at bounding box center [889, 303] width 215 height 477
click at [868, 338] on div at bounding box center [889, 303] width 215 height 477
click at [897, 278] on div at bounding box center [889, 303] width 215 height 477
click at [890, 278] on div at bounding box center [889, 303] width 215 height 477
click at [868, 297] on div at bounding box center [889, 303] width 215 height 477
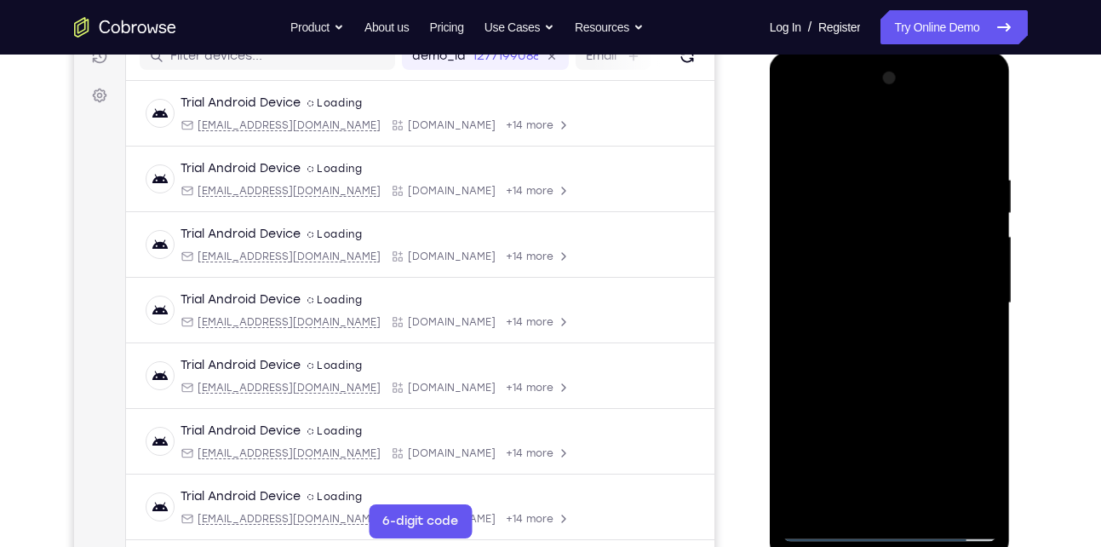
click at [856, 361] on div at bounding box center [889, 303] width 215 height 477
click at [969, 129] on div at bounding box center [889, 303] width 215 height 477
drag, startPoint x: 883, startPoint y: 374, endPoint x: 914, endPoint y: 215, distance: 161.5
click at [914, 215] on div at bounding box center [889, 303] width 215 height 477
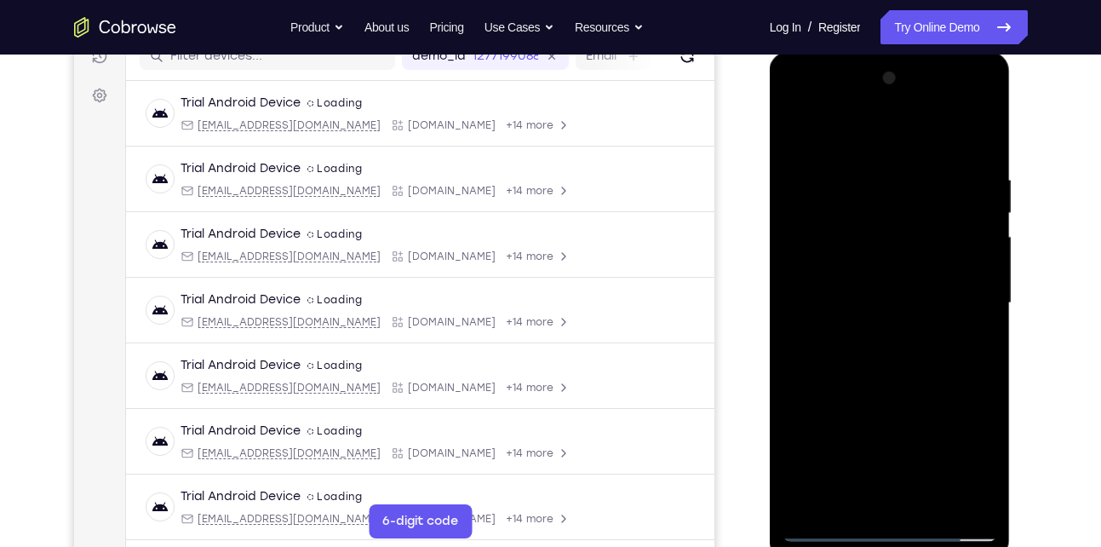
click at [910, 351] on div at bounding box center [889, 303] width 215 height 477
drag, startPoint x: 855, startPoint y: 377, endPoint x: 884, endPoint y: 301, distance: 81.9
click at [884, 301] on div at bounding box center [889, 303] width 215 height 477
drag, startPoint x: 865, startPoint y: 297, endPoint x: 815, endPoint y: 433, distance: 145.2
click at [815, 433] on div at bounding box center [889, 303] width 215 height 477
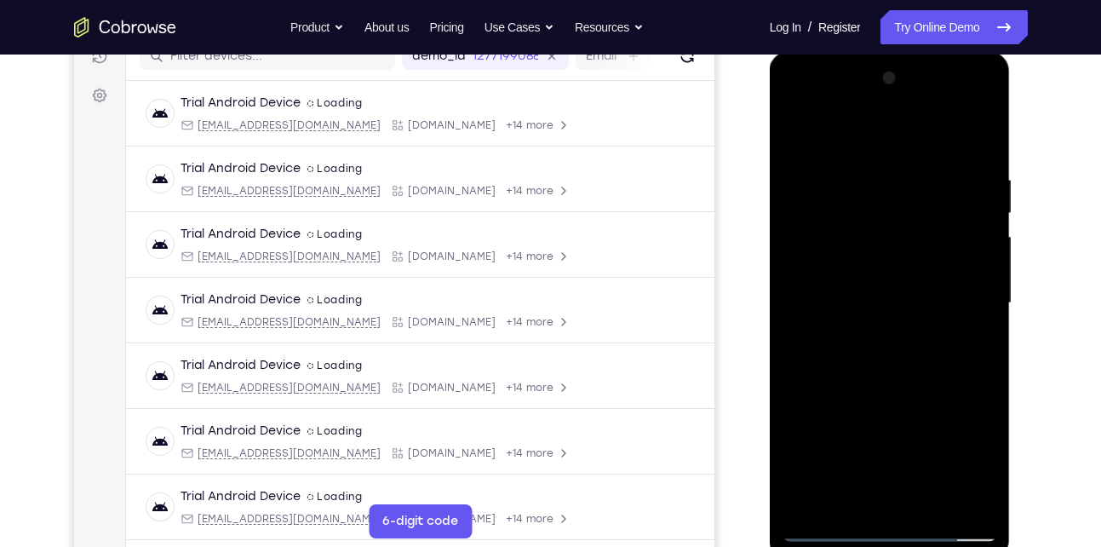
click at [868, 171] on div at bounding box center [889, 303] width 215 height 477
click at [970, 305] on div at bounding box center [889, 303] width 215 height 477
drag, startPoint x: 981, startPoint y: 305, endPoint x: 856, endPoint y: 315, distance: 125.6
click at [856, 315] on div at bounding box center [889, 303] width 215 height 477
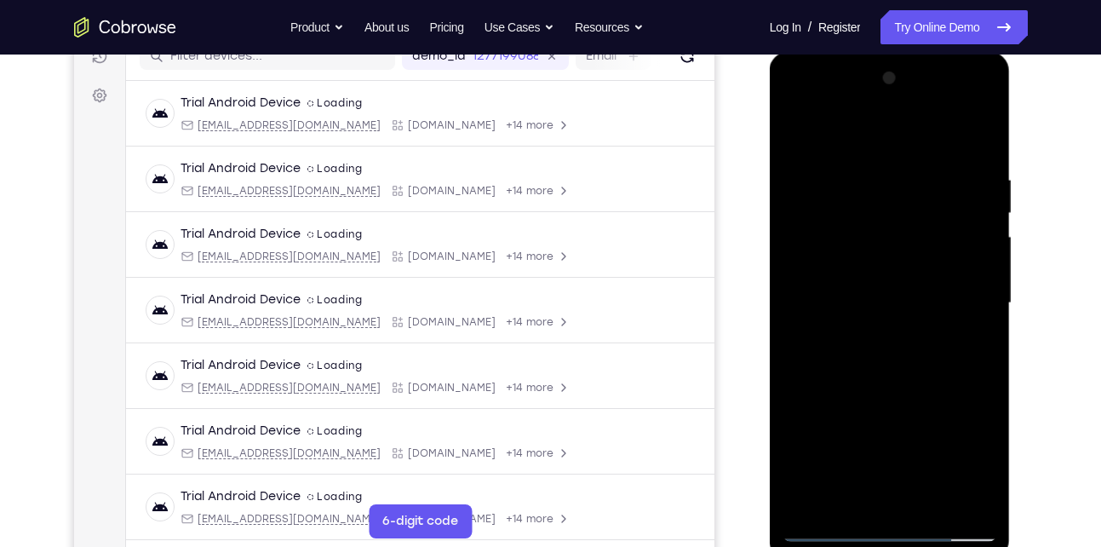
drag, startPoint x: 965, startPoint y: 283, endPoint x: 789, endPoint y: 293, distance: 175.7
click at [789, 293] on div at bounding box center [889, 303] width 215 height 477
drag, startPoint x: 973, startPoint y: 285, endPoint x: 759, endPoint y: 274, distance: 214.8
click at [770, 274] on html "Online web based iOS Simulators and Android Emulators. Run iPhone, iPad, Mobile…" at bounding box center [891, 307] width 243 height 511
click at [976, 135] on div at bounding box center [889, 303] width 215 height 477
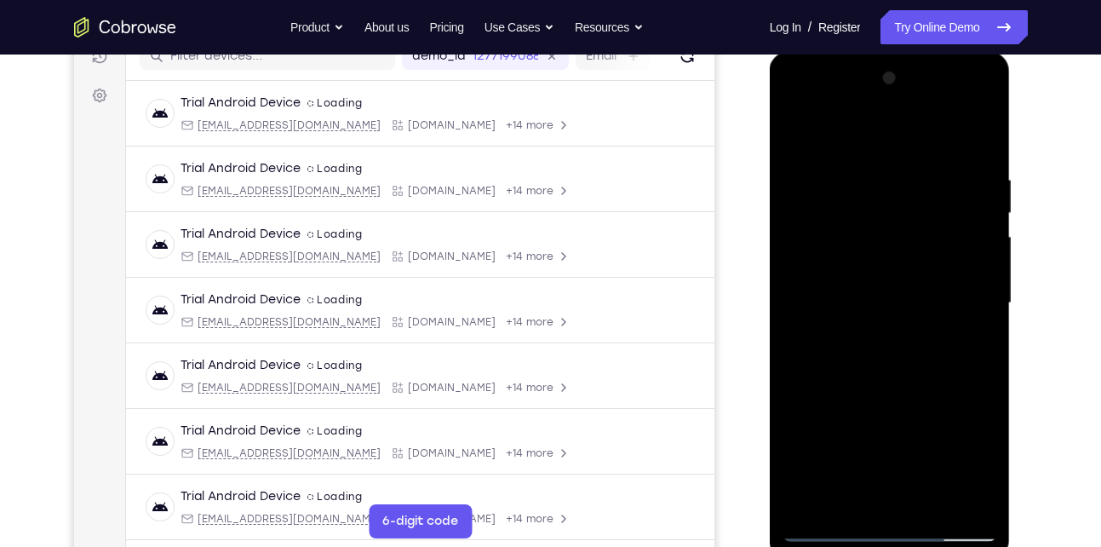
click at [851, 502] on div at bounding box center [889, 303] width 215 height 477
click at [864, 129] on div at bounding box center [889, 303] width 215 height 477
click at [821, 191] on div at bounding box center [889, 303] width 215 height 477
click at [867, 496] on div at bounding box center [889, 303] width 215 height 477
click at [979, 499] on div at bounding box center [889, 303] width 215 height 477
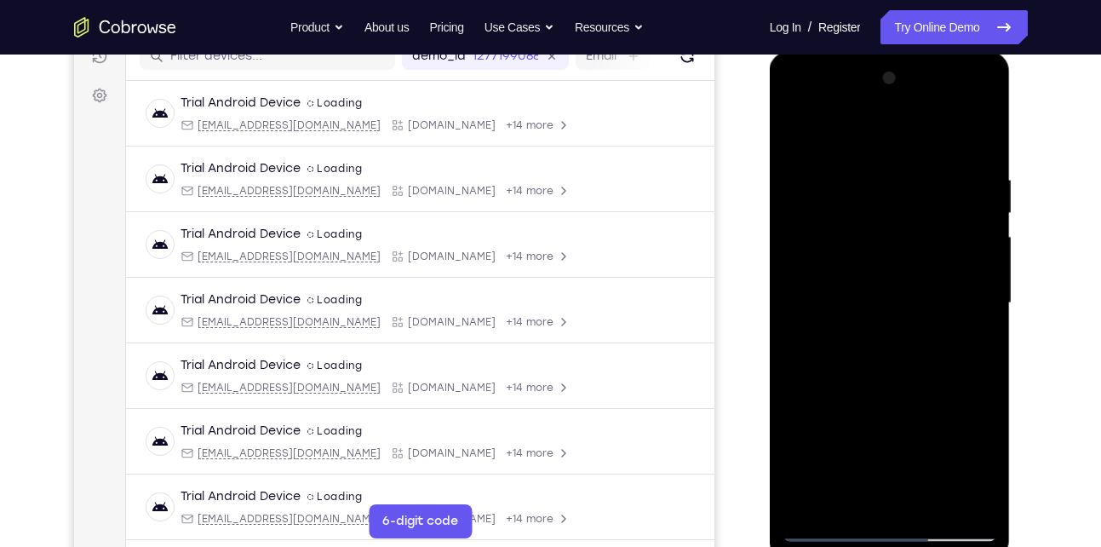
click at [828, 527] on div at bounding box center [889, 303] width 215 height 477
click at [966, 490] on div at bounding box center [889, 303] width 215 height 477
click at [902, 240] on div at bounding box center [889, 303] width 215 height 477
click at [797, 130] on div at bounding box center [889, 303] width 215 height 477
click at [814, 191] on div at bounding box center [889, 303] width 215 height 477
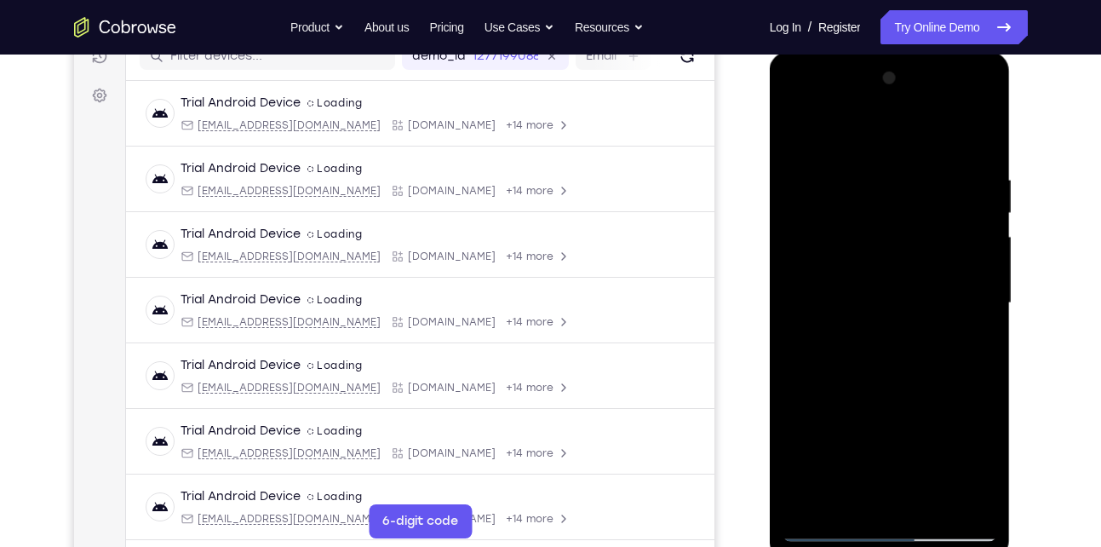
click at [825, 133] on div at bounding box center [889, 303] width 215 height 477
drag, startPoint x: 828, startPoint y: 433, endPoint x: 855, endPoint y: 299, distance: 137.3
click at [855, 299] on div at bounding box center [889, 303] width 215 height 477
drag, startPoint x: 837, startPoint y: 403, endPoint x: 863, endPoint y: 251, distance: 153.8
click at [863, 251] on div at bounding box center [889, 303] width 215 height 477
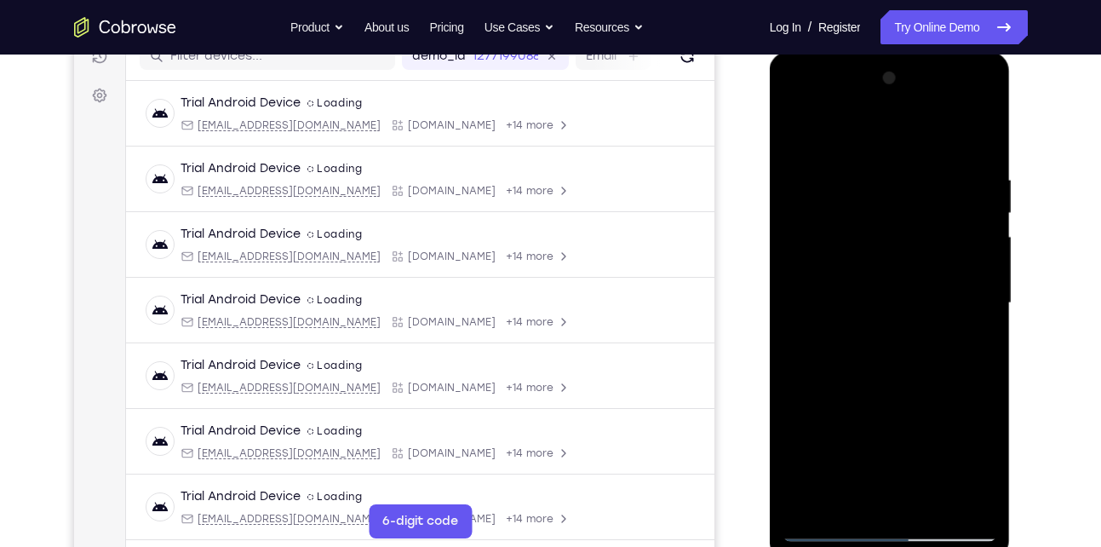
click at [883, 267] on div at bounding box center [889, 303] width 215 height 477
drag, startPoint x: 847, startPoint y: 400, endPoint x: 886, endPoint y: 267, distance: 138.2
click at [886, 267] on div at bounding box center [889, 303] width 215 height 477
click at [794, 129] on div at bounding box center [889, 303] width 215 height 477
click at [798, 129] on div at bounding box center [889, 303] width 215 height 477
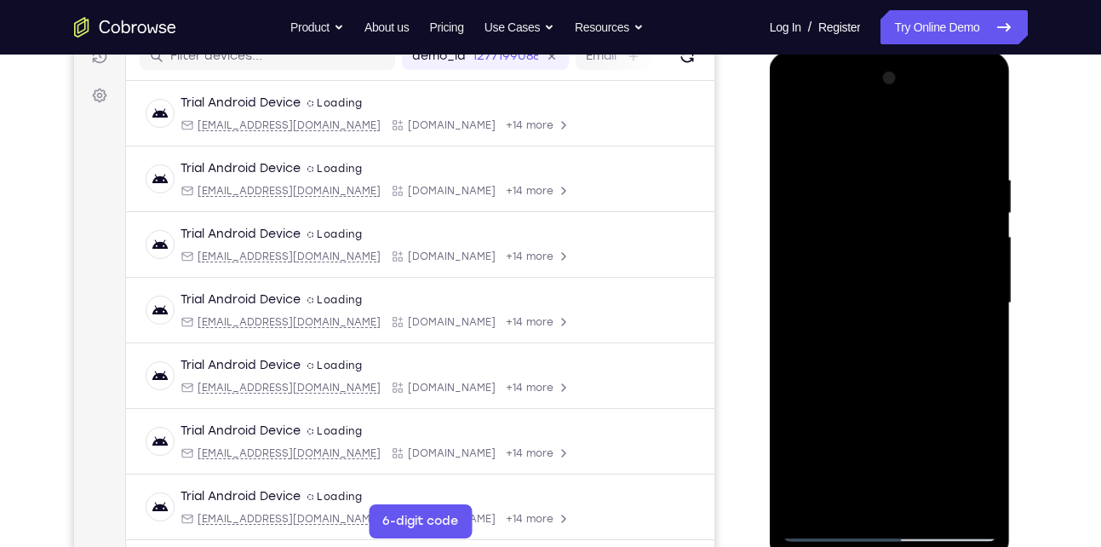
click at [978, 134] on div at bounding box center [889, 303] width 215 height 477
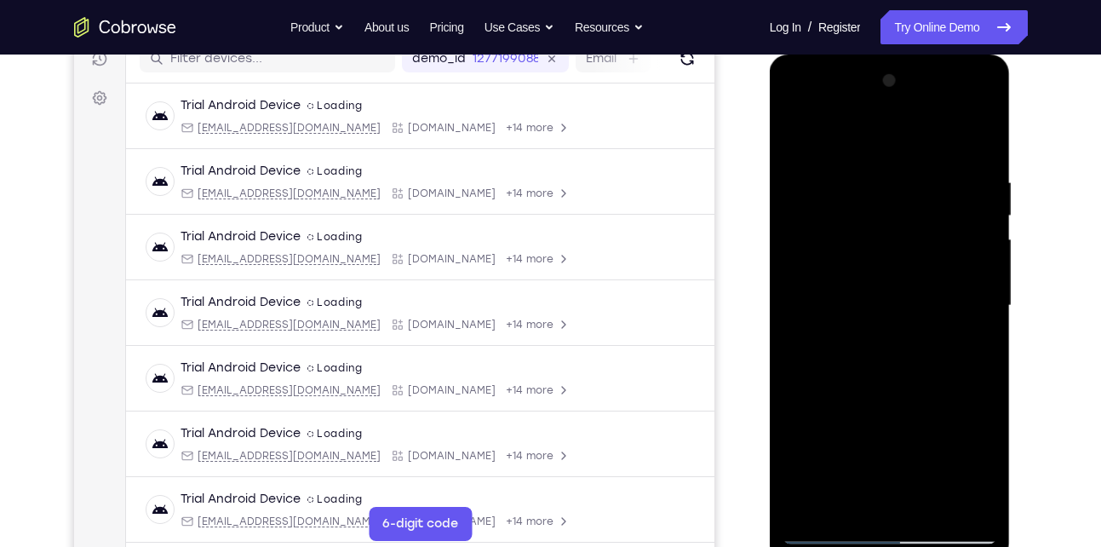
scroll to position [325, 0]
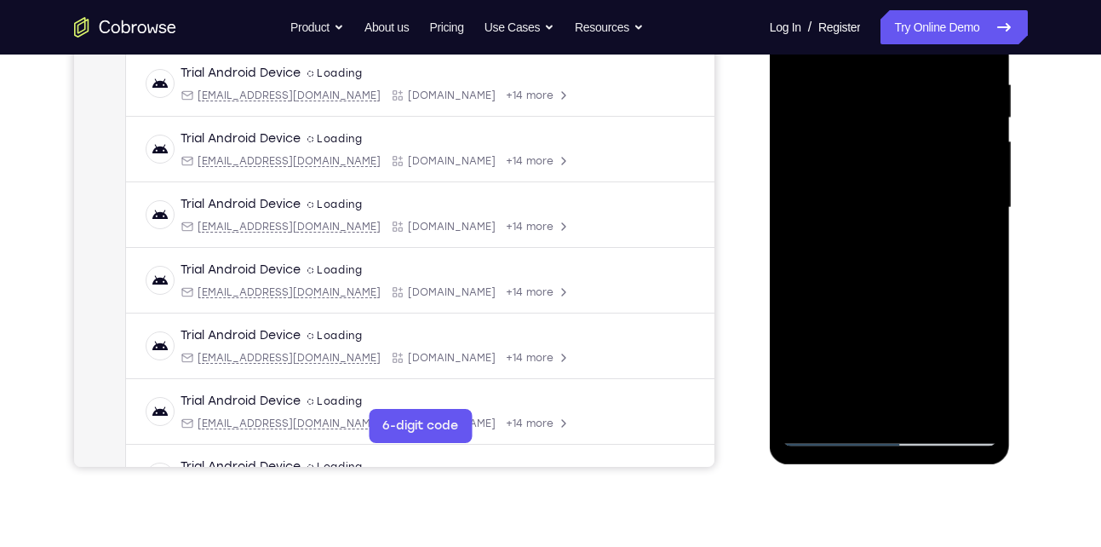
click at [809, 401] on div at bounding box center [889, 207] width 215 height 477
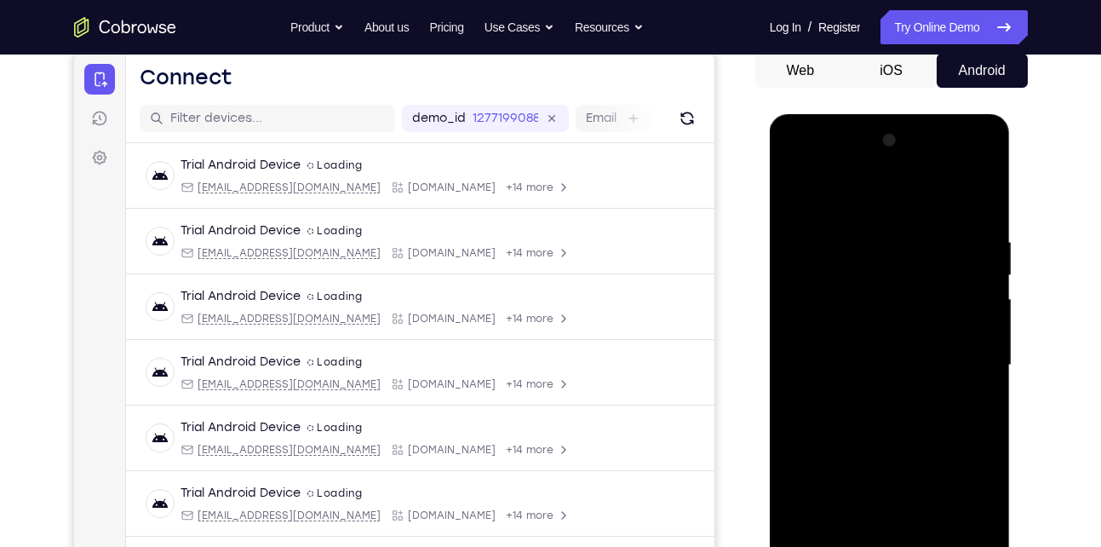
scroll to position [163, 0]
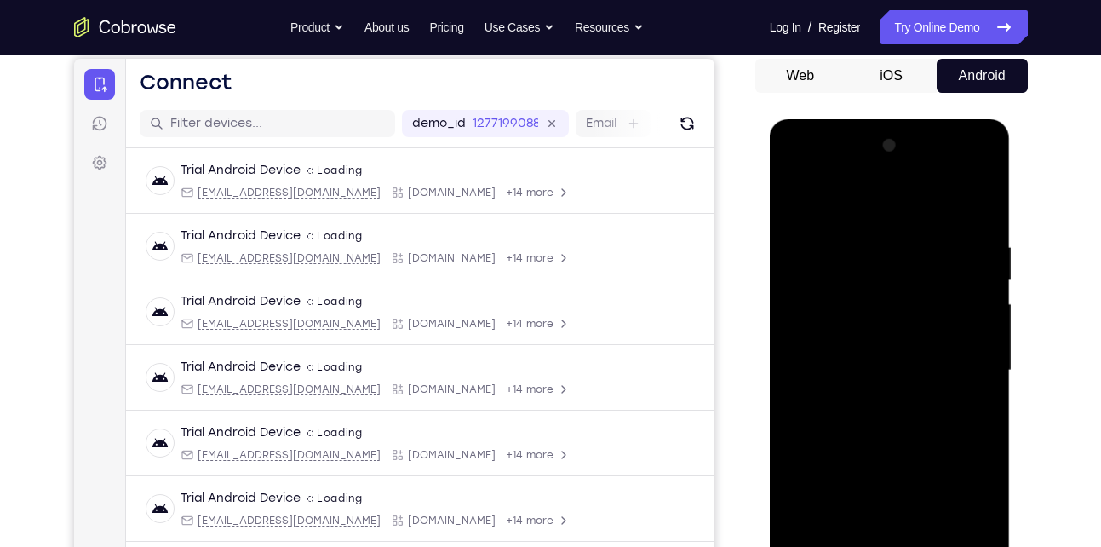
drag, startPoint x: 928, startPoint y: 247, endPoint x: 839, endPoint y: 244, distance: 89.5
click at [839, 244] on div at bounding box center [889, 370] width 215 height 477
drag, startPoint x: 936, startPoint y: 238, endPoint x: 850, endPoint y: 227, distance: 86.6
click at [850, 227] on div at bounding box center [889, 370] width 215 height 477
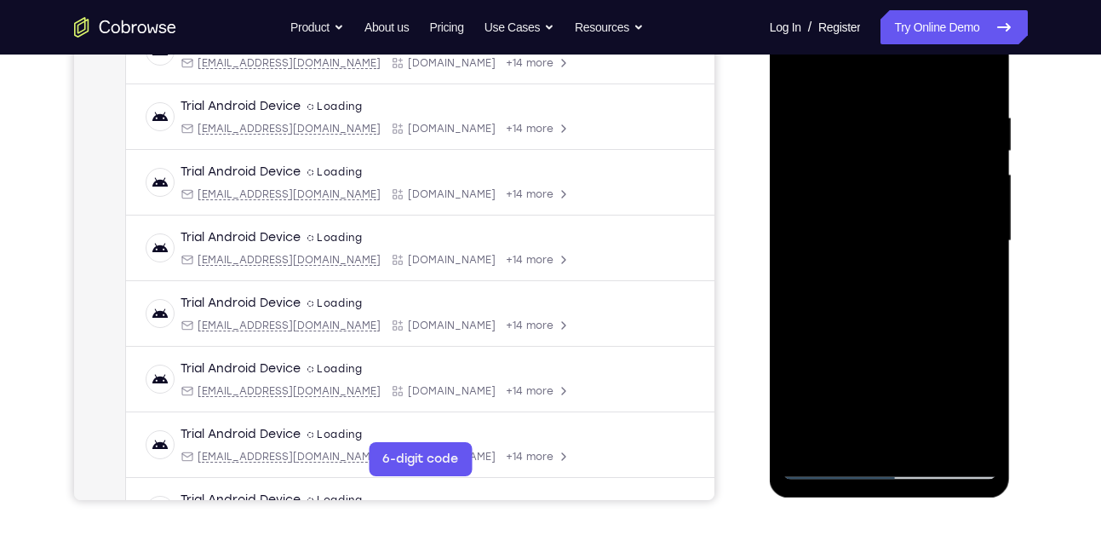
scroll to position [293, 0]
click at [849, 443] on div at bounding box center [889, 240] width 215 height 477
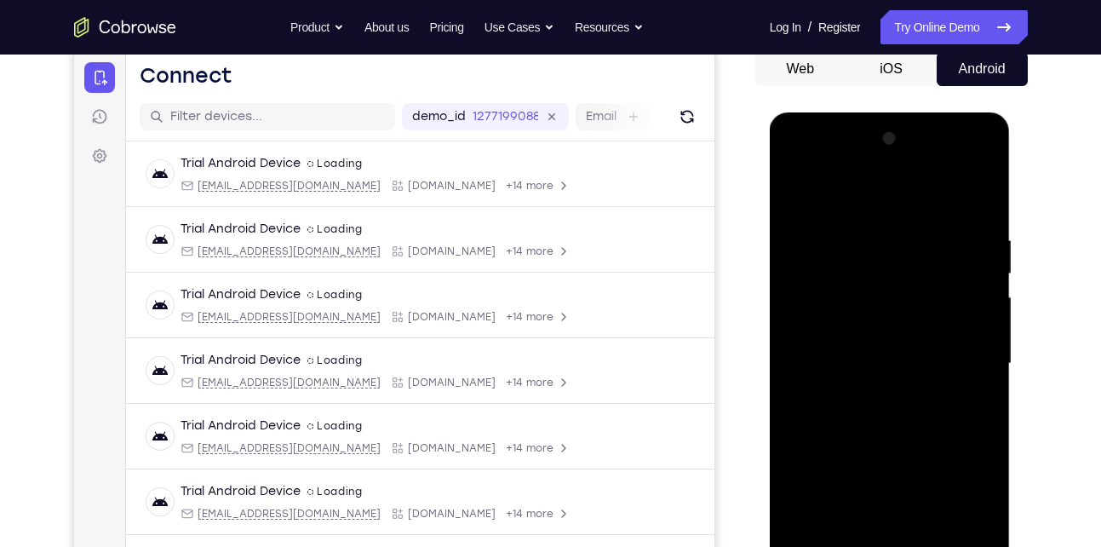
scroll to position [169, 0]
click at [840, 190] on div at bounding box center [889, 364] width 215 height 477
click at [836, 250] on div at bounding box center [889, 364] width 215 height 477
click at [892, 335] on div at bounding box center [889, 364] width 215 height 477
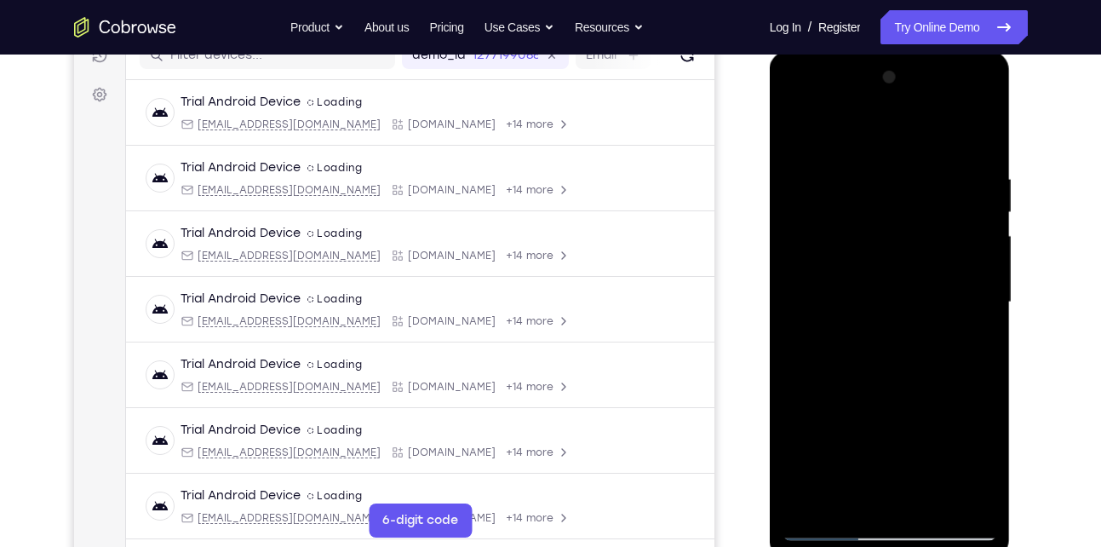
scroll to position [232, 0]
click at [813, 170] on div at bounding box center [889, 301] width 215 height 477
click at [872, 160] on div at bounding box center [889, 301] width 215 height 477
click at [880, 385] on div at bounding box center [889, 301] width 215 height 477
click at [797, 126] on div at bounding box center [889, 301] width 215 height 477
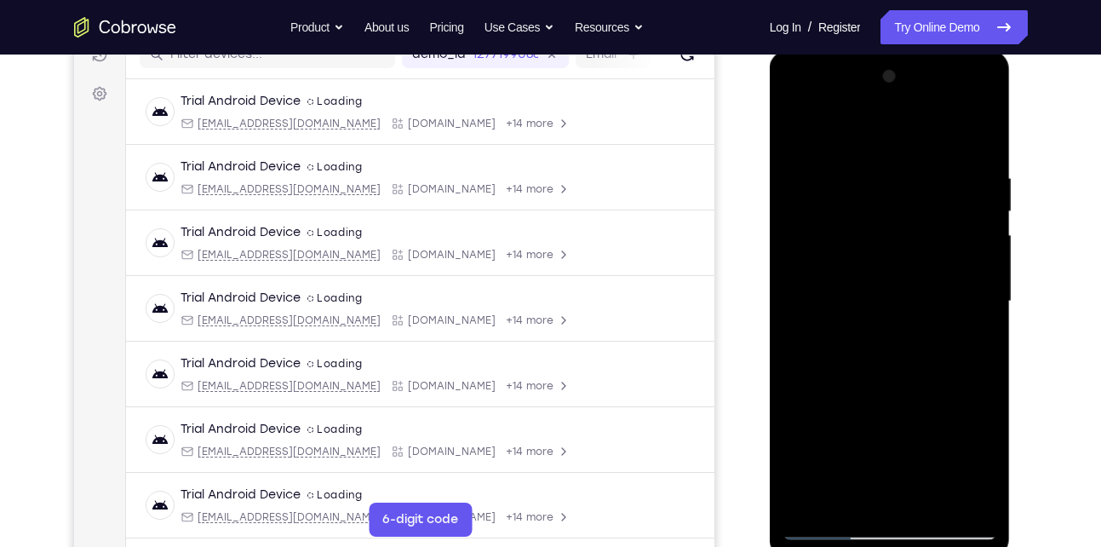
click at [835, 181] on div at bounding box center [889, 301] width 215 height 477
click at [799, 130] on div at bounding box center [889, 301] width 215 height 477
click at [976, 125] on div at bounding box center [889, 301] width 215 height 477
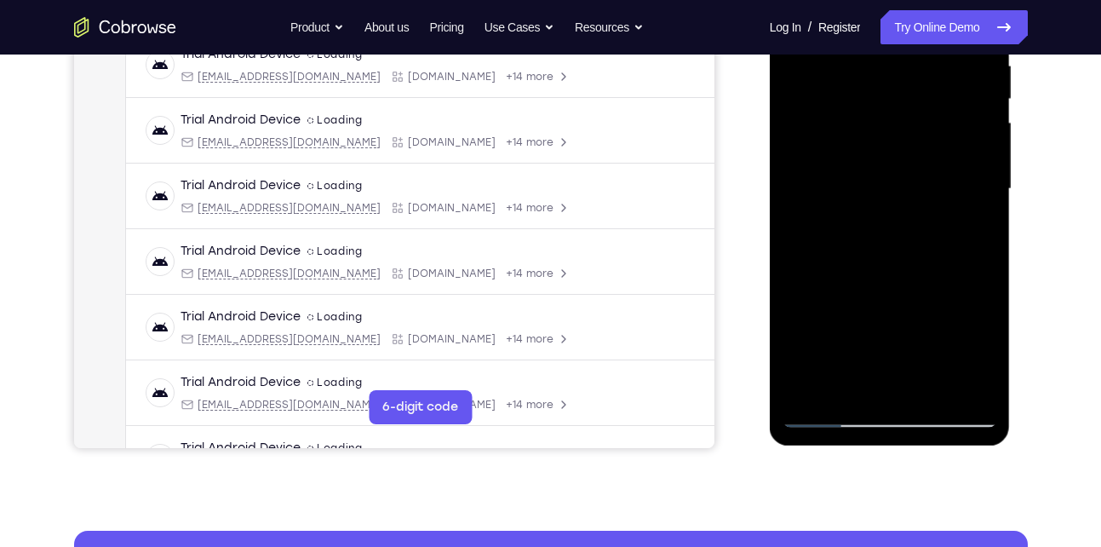
click at [807, 392] on div at bounding box center [889, 189] width 215 height 477
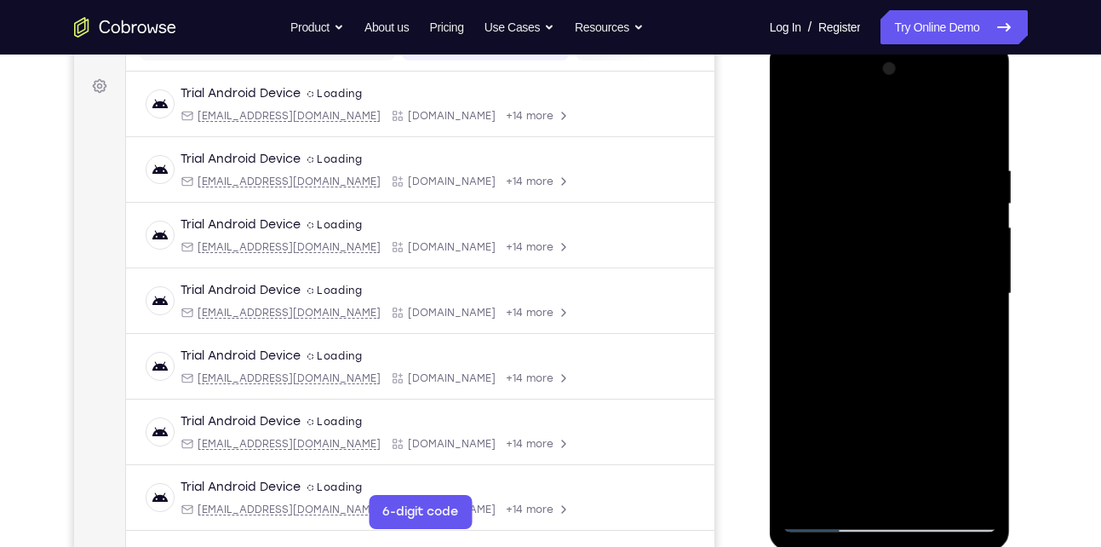
scroll to position [238, 0]
drag, startPoint x: 929, startPoint y: 158, endPoint x: 828, endPoint y: 161, distance: 101.4
click at [828, 161] on div at bounding box center [889, 294] width 215 height 477
drag, startPoint x: 946, startPoint y: 168, endPoint x: 854, endPoint y: 158, distance: 92.5
click at [854, 158] on div at bounding box center [889, 294] width 215 height 477
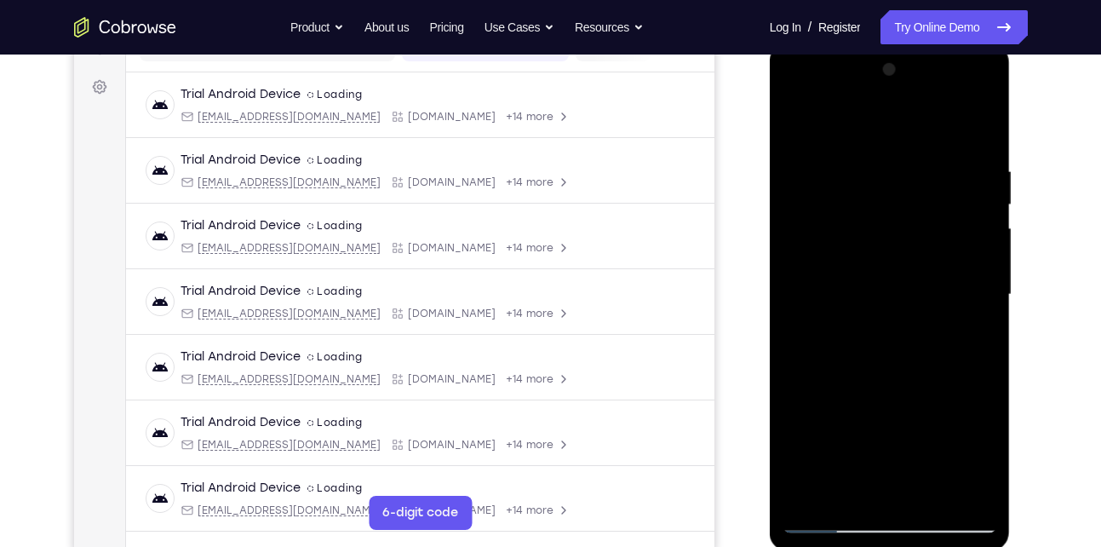
scroll to position [427, 0]
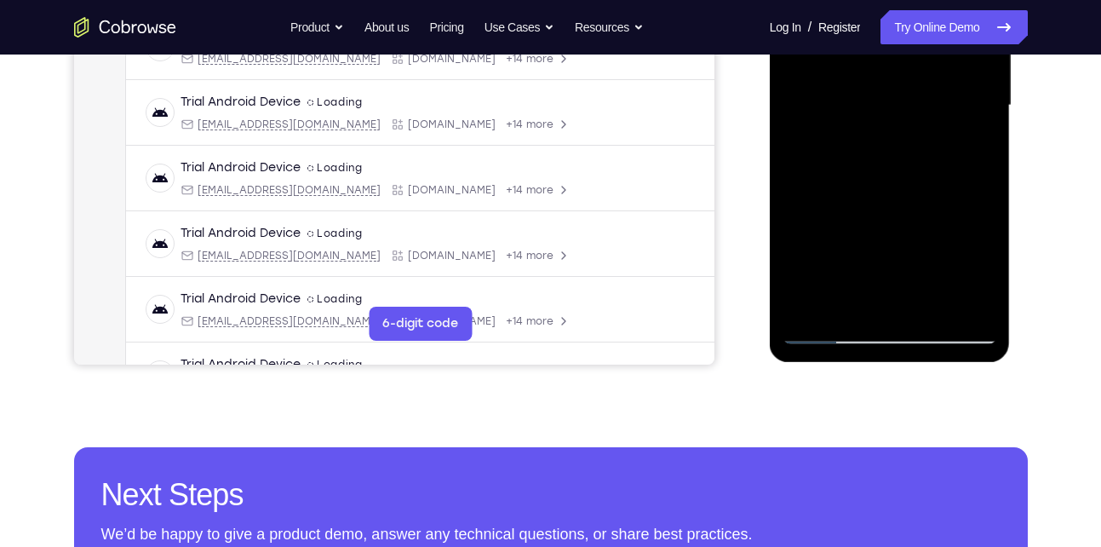
click at [931, 302] on div at bounding box center [889, 105] width 215 height 477
click at [915, 193] on div at bounding box center [889, 105] width 215 height 477
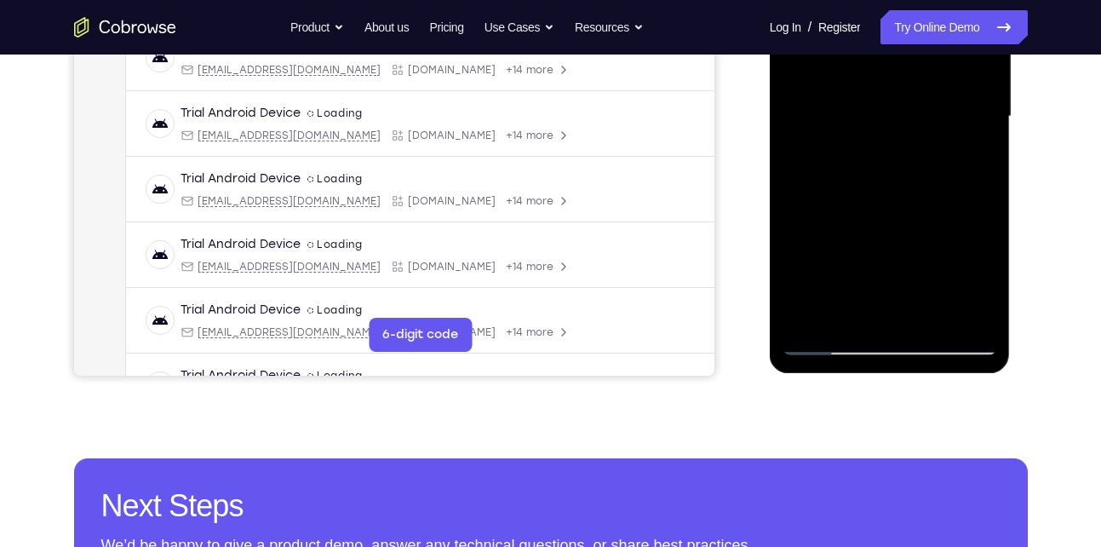
scroll to position [418, 0]
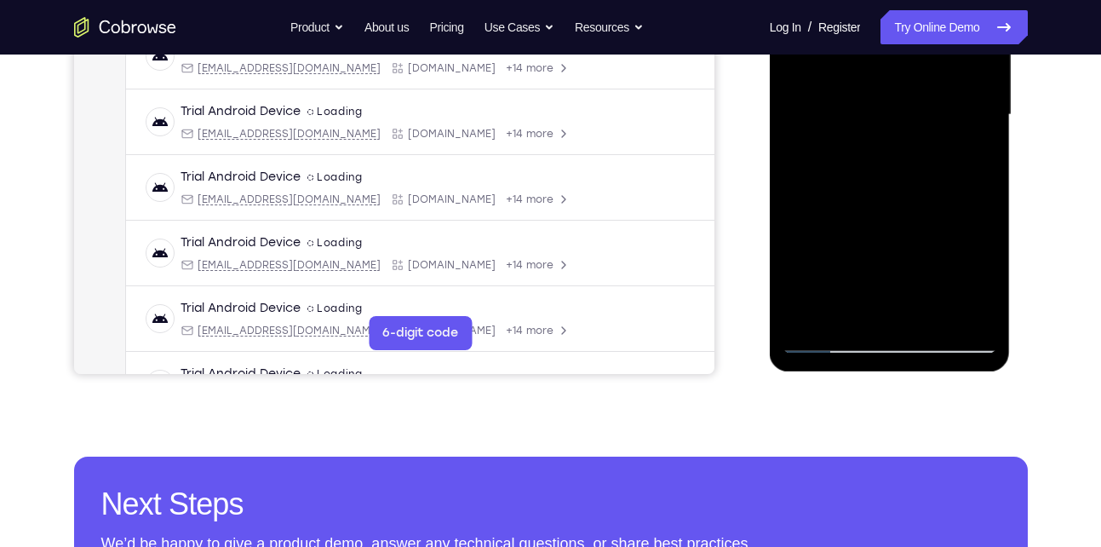
click at [829, 342] on div at bounding box center [889, 115] width 215 height 477
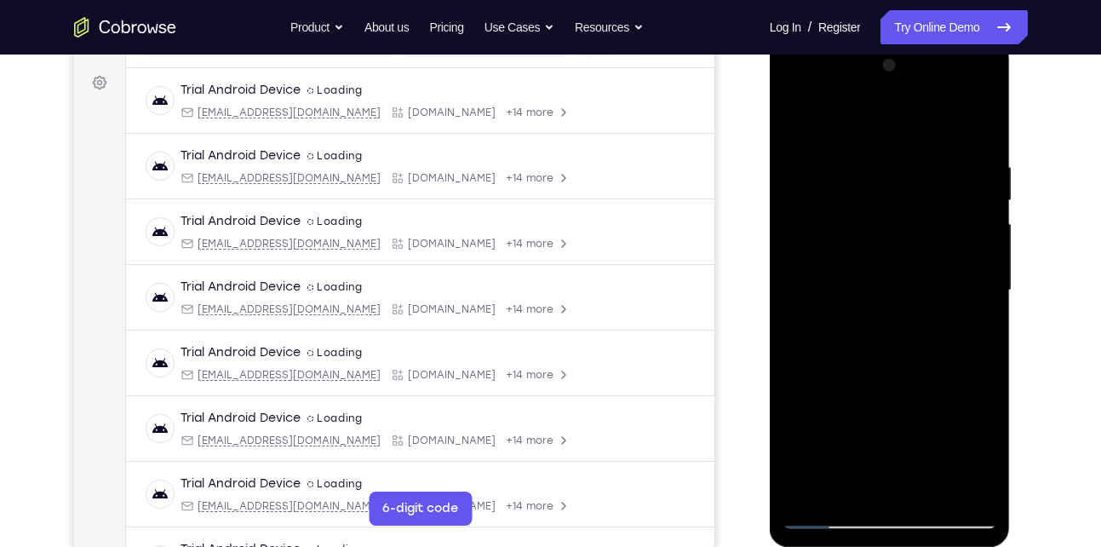
scroll to position [242, 0]
click at [983, 116] on div at bounding box center [889, 291] width 215 height 477
drag, startPoint x: 864, startPoint y: 360, endPoint x: 875, endPoint y: 228, distance: 132.4
click at [875, 228] on div at bounding box center [889, 291] width 215 height 477
click at [840, 356] on div at bounding box center [889, 291] width 215 height 477
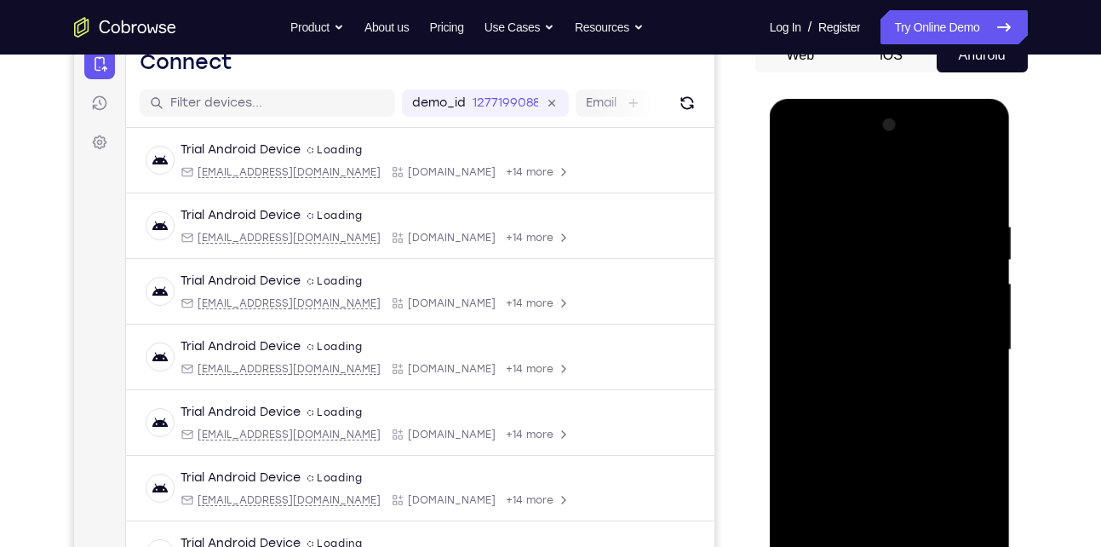
scroll to position [182, 0]
click at [794, 173] on div at bounding box center [889, 350] width 215 height 477
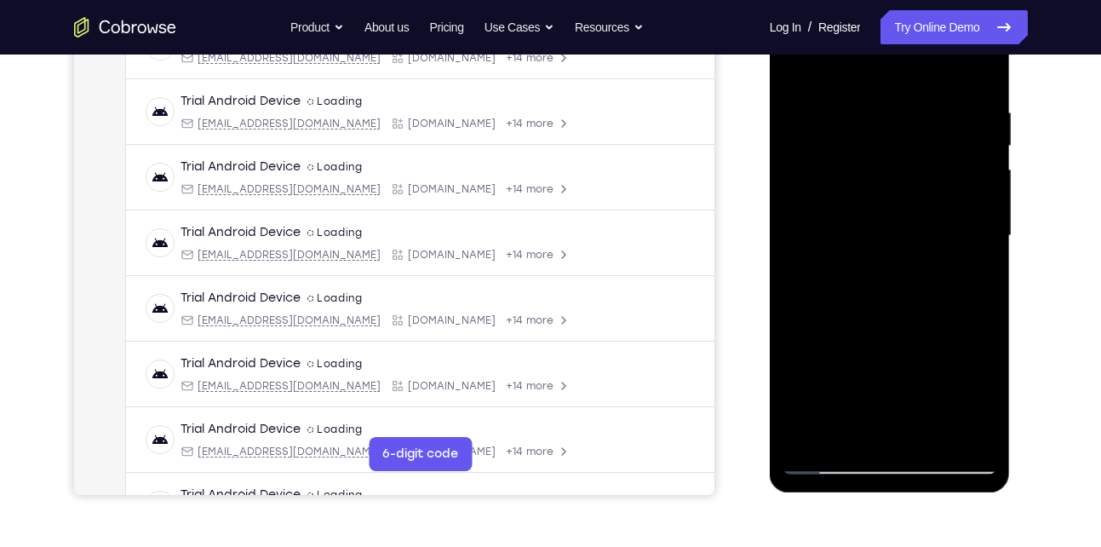
scroll to position [298, 0]
drag, startPoint x: 848, startPoint y: 342, endPoint x: 867, endPoint y: 244, distance: 100.5
click at [867, 244] on div at bounding box center [889, 235] width 215 height 477
click at [799, 67] on div at bounding box center [889, 235] width 215 height 477
click at [812, 437] on div at bounding box center [889, 235] width 215 height 477
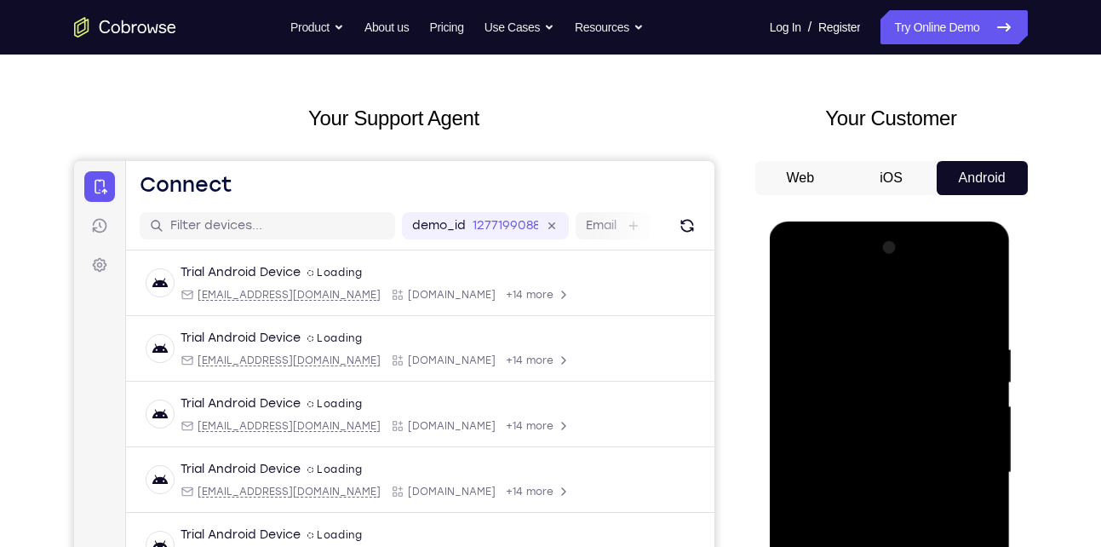
scroll to position [52, 0]
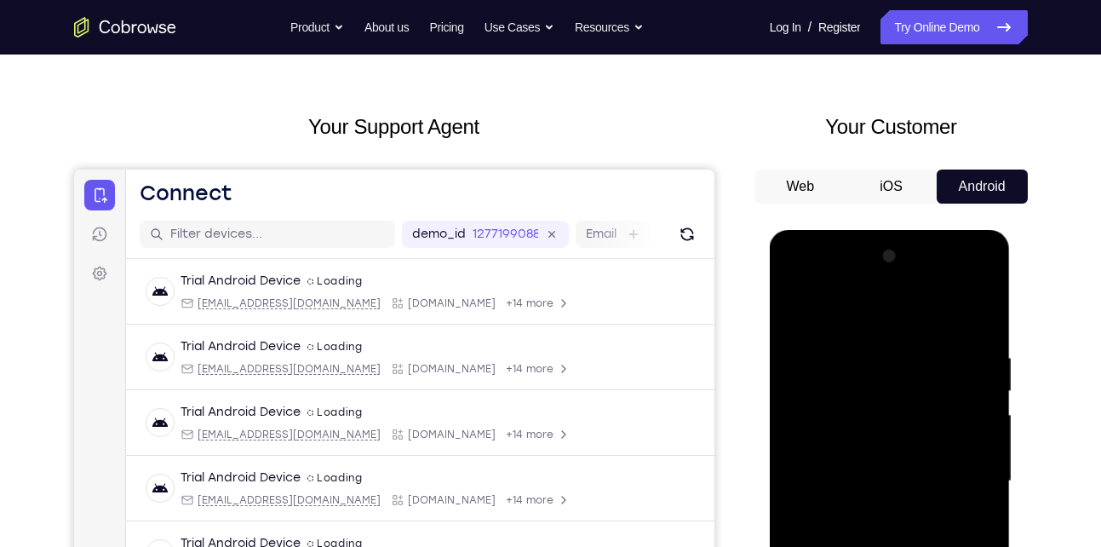
drag, startPoint x: 946, startPoint y: 344, endPoint x: 873, endPoint y: 340, distance: 73.3
click at [873, 340] on div at bounding box center [889, 481] width 215 height 477
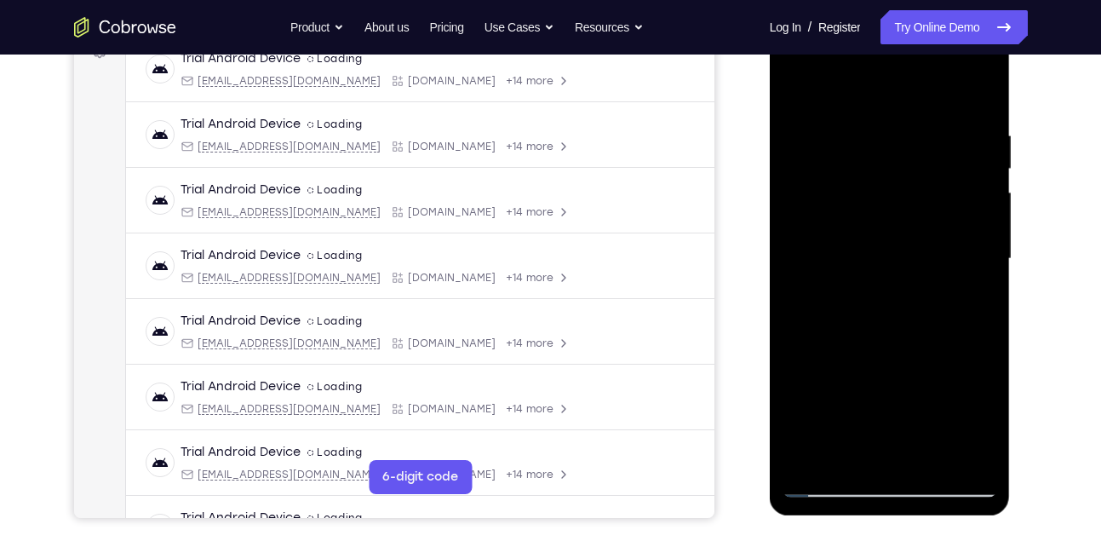
scroll to position [275, 0]
click at [975, 459] on div at bounding box center [889, 258] width 215 height 477
drag, startPoint x: 844, startPoint y: 357, endPoint x: 859, endPoint y: 182, distance: 175.2
click at [859, 182] on div at bounding box center [889, 258] width 215 height 477
click at [826, 204] on div at bounding box center [889, 258] width 215 height 477
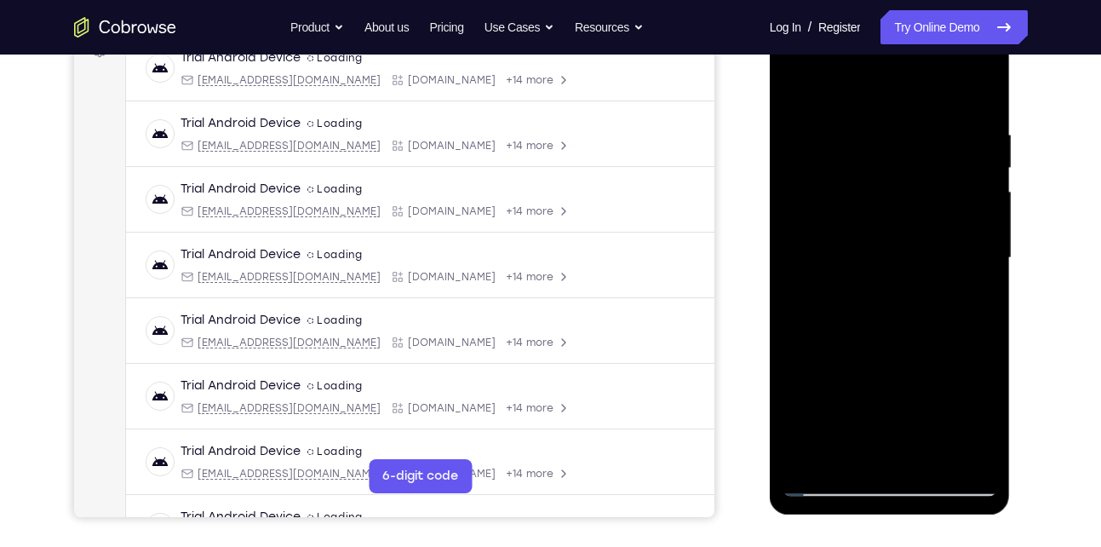
scroll to position [206, 0]
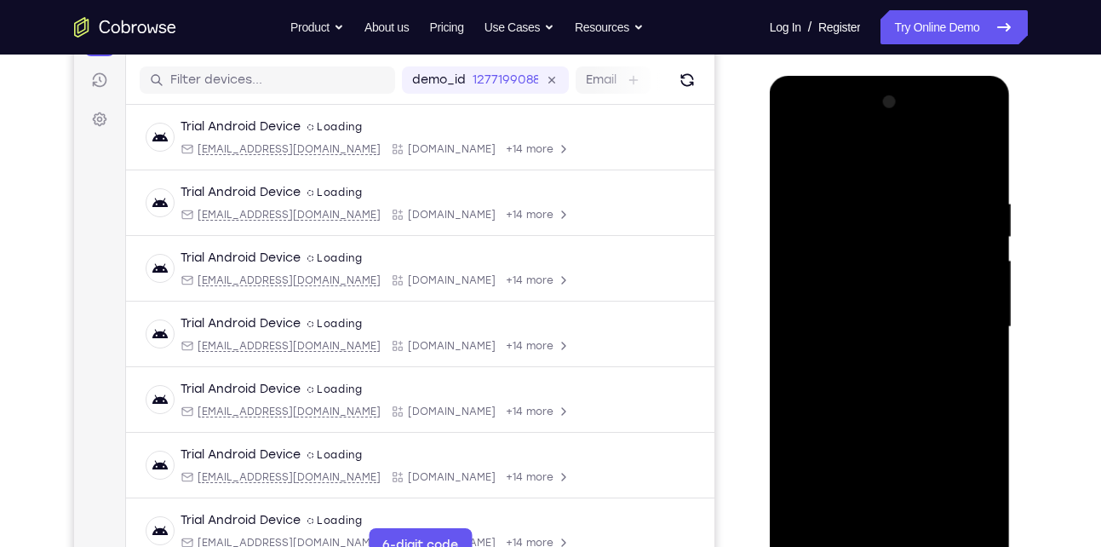
click at [983, 239] on div at bounding box center [889, 327] width 215 height 477
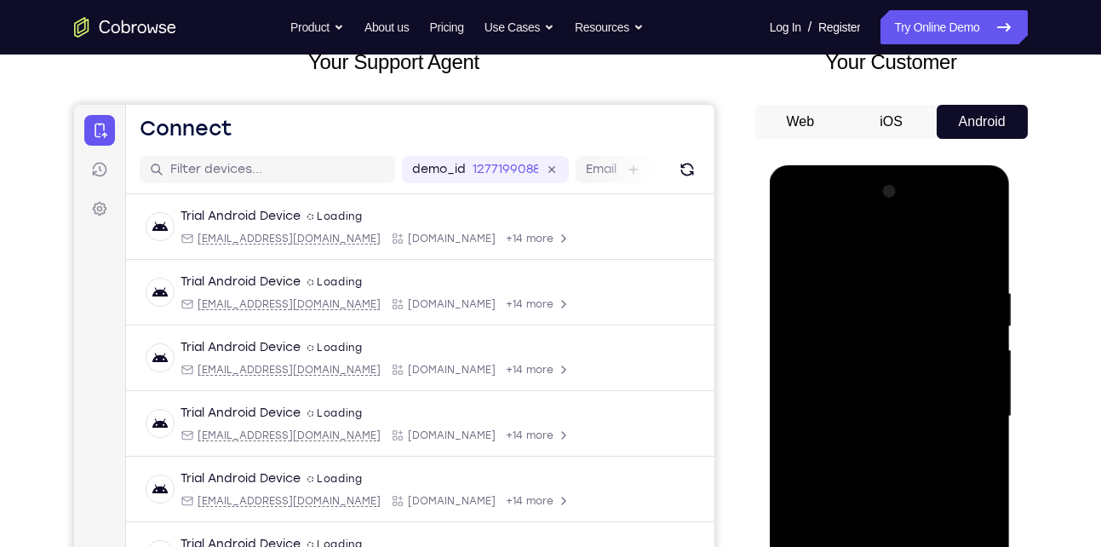
scroll to position [116, 0]
drag, startPoint x: 895, startPoint y: 286, endPoint x: 880, endPoint y: 381, distance: 96.6
click at [880, 381] on div at bounding box center [889, 417] width 215 height 477
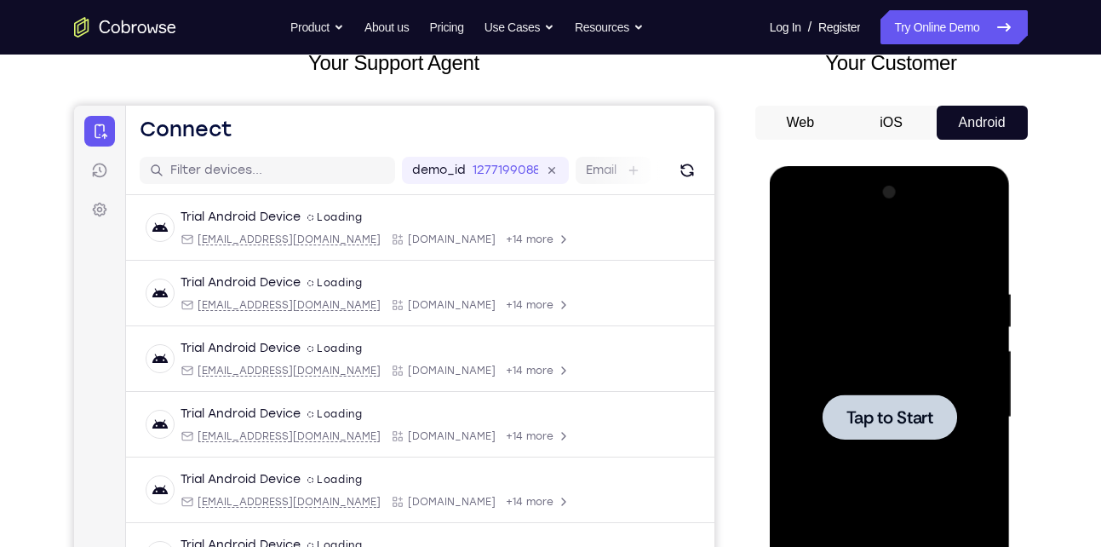
drag, startPoint x: 875, startPoint y: 456, endPoint x: 1351, endPoint y: 192, distance: 544.7
click at [875, 456] on div at bounding box center [889, 417] width 215 height 477
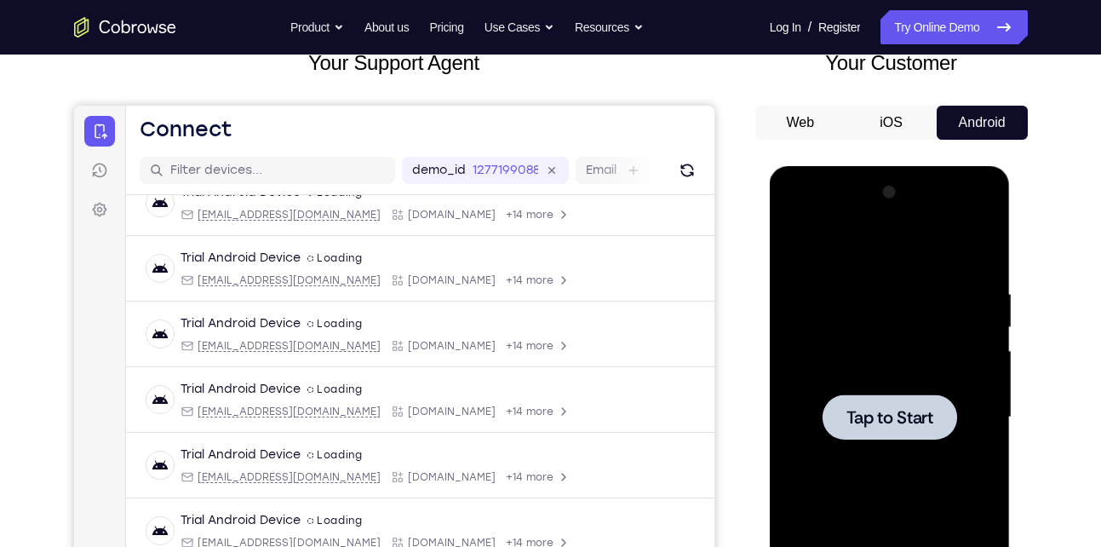
scroll to position [0, 0]
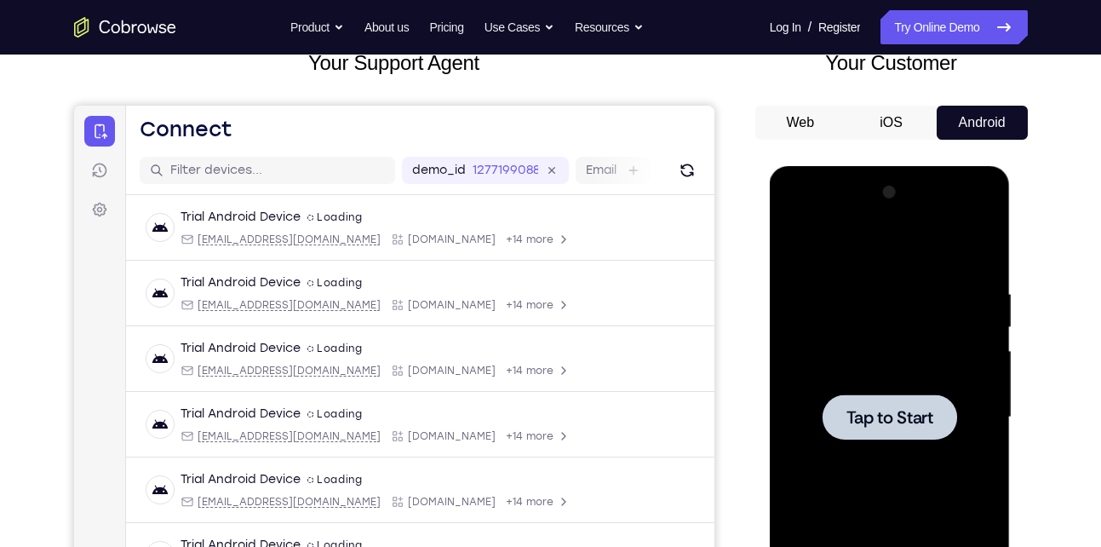
click at [876, 366] on div at bounding box center [889, 417] width 215 height 477
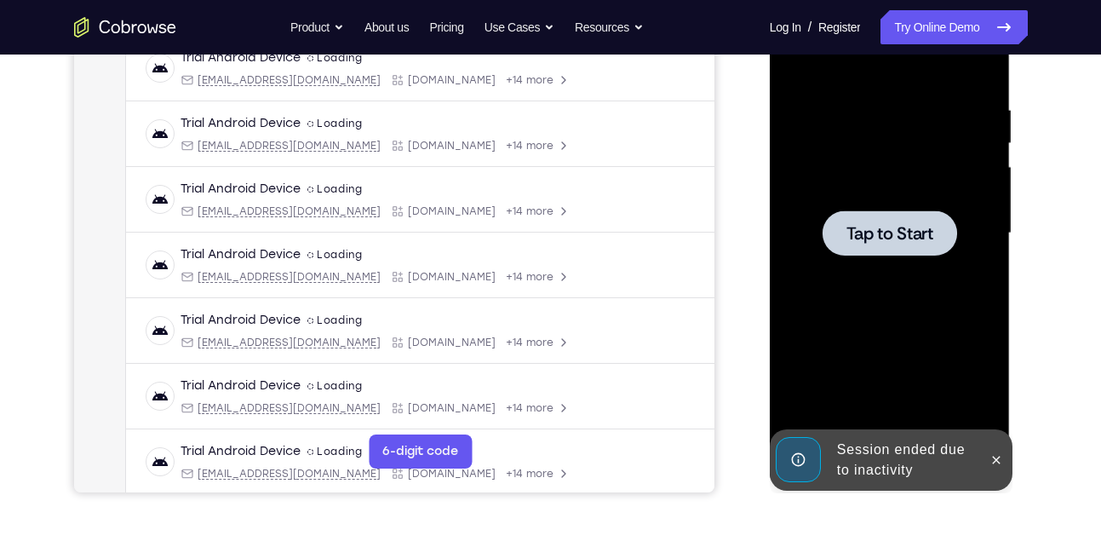
scroll to position [302, 0]
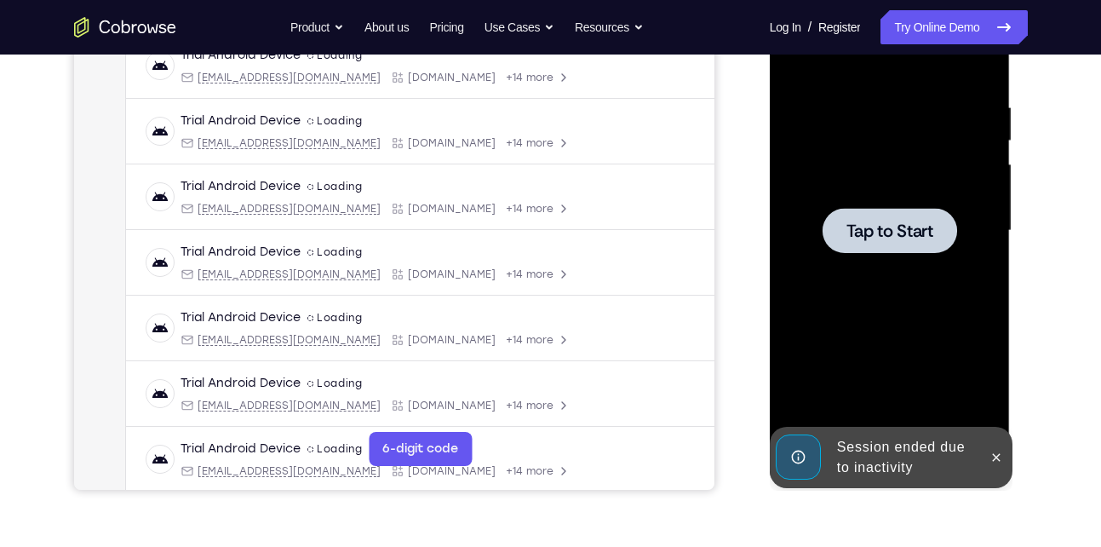
click at [850, 255] on div at bounding box center [889, 230] width 215 height 477
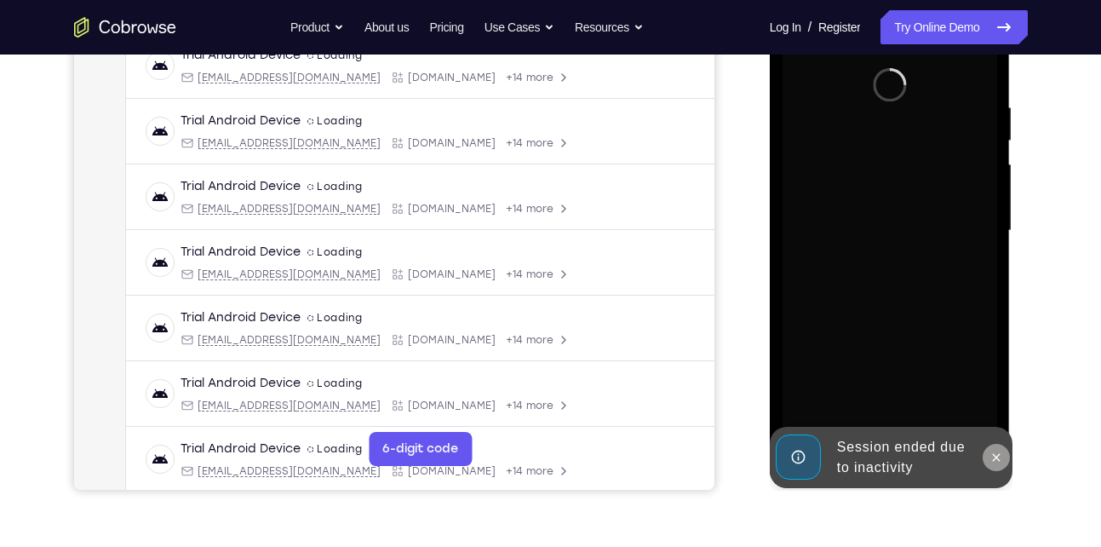
click at [998, 457] on icon at bounding box center [996, 457] width 14 height 14
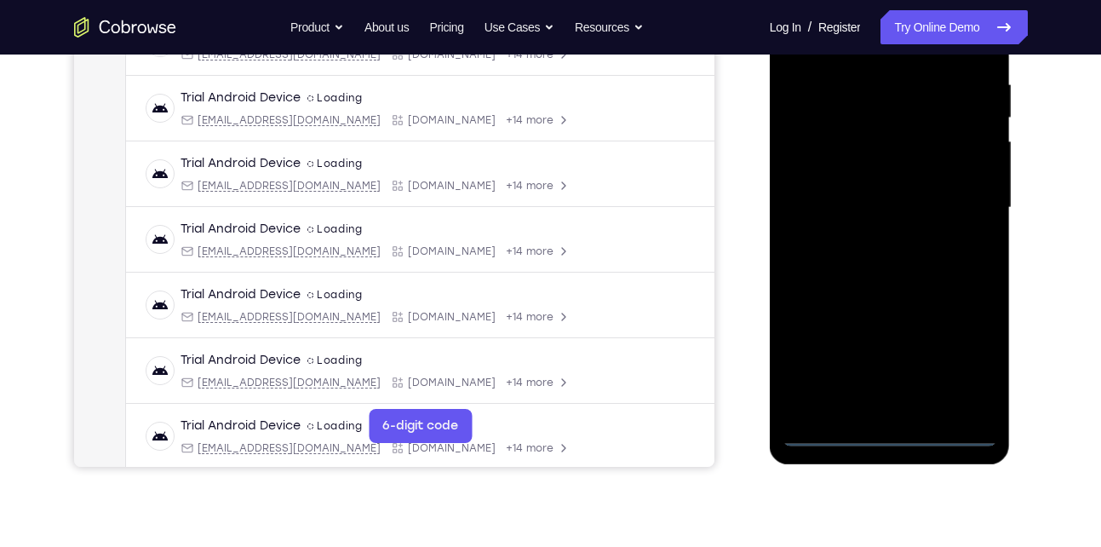
scroll to position [0, 0]
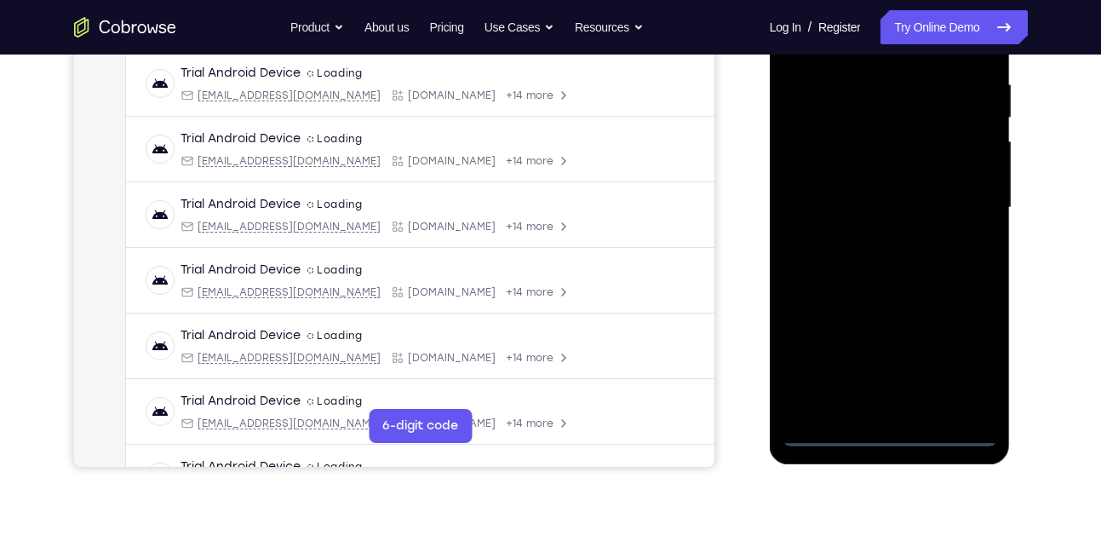
click at [886, 427] on div at bounding box center [889, 207] width 215 height 477
click at [829, 427] on div at bounding box center [889, 207] width 215 height 477
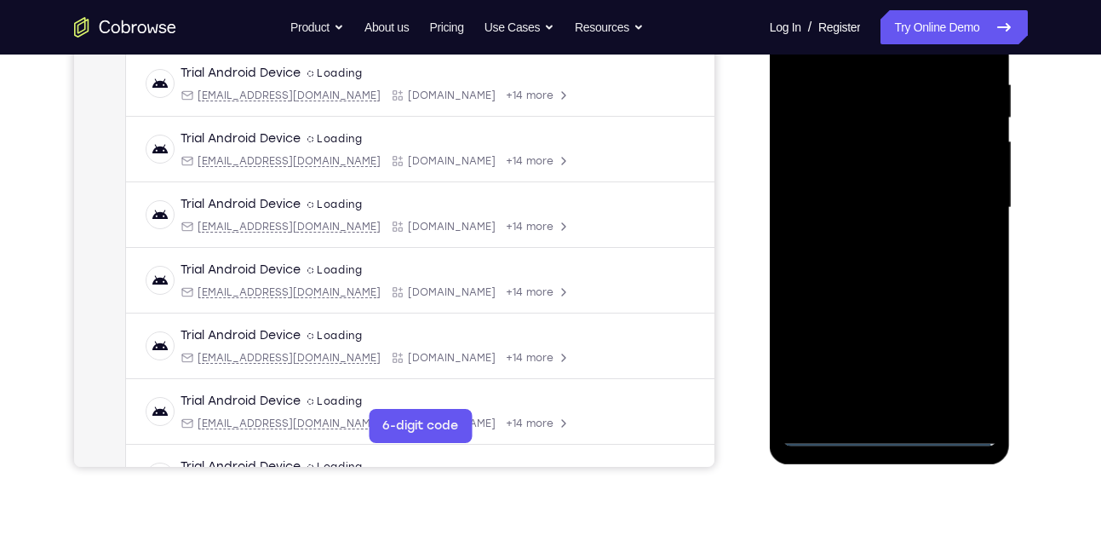
click at [892, 427] on div at bounding box center [889, 207] width 215 height 477
click at [888, 427] on div at bounding box center [889, 207] width 215 height 477
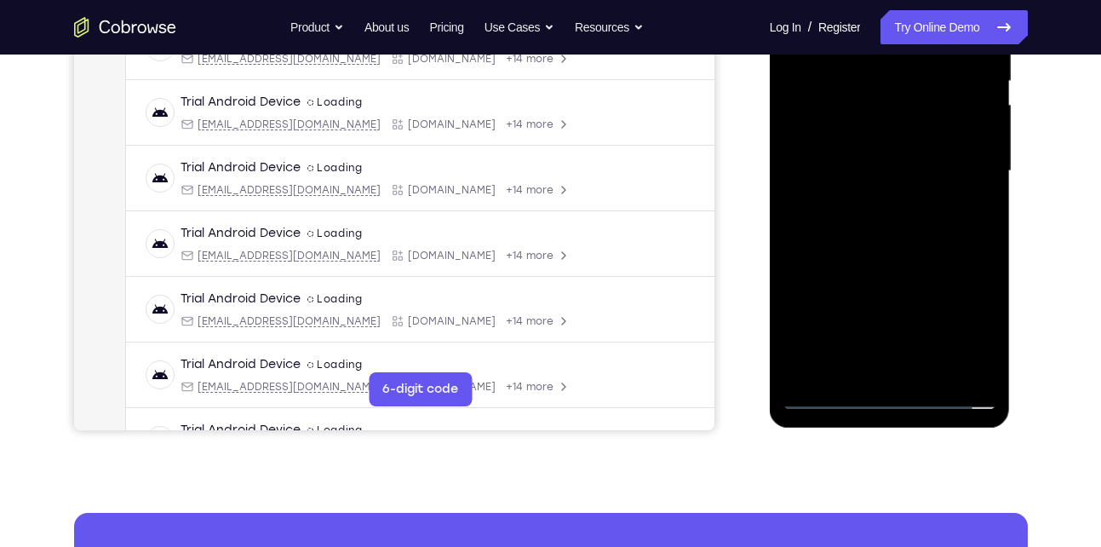
scroll to position [364, 0]
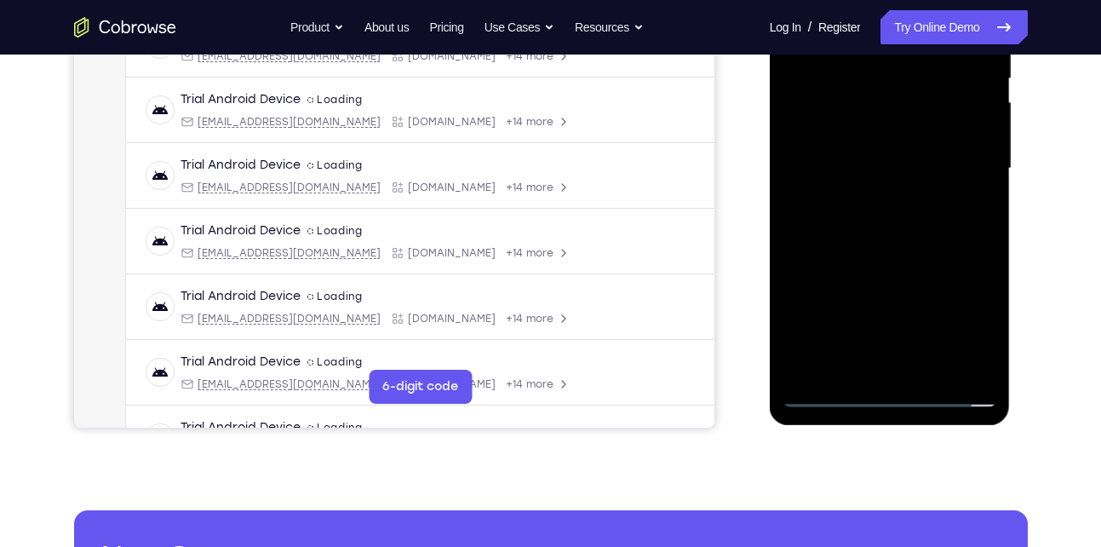
click at [886, 388] on div at bounding box center [889, 168] width 215 height 477
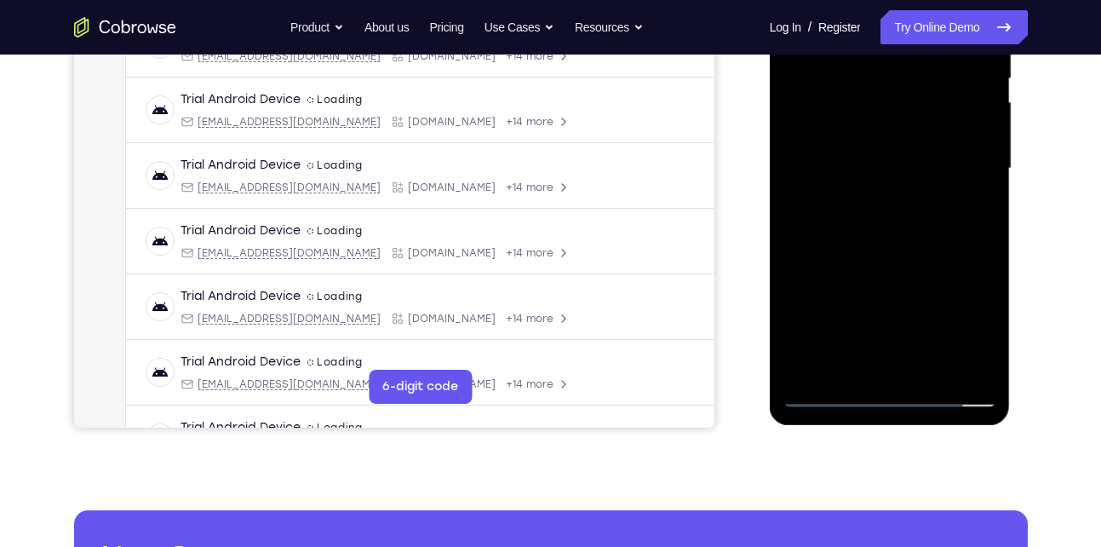
click at [886, 391] on div at bounding box center [889, 168] width 215 height 477
click at [972, 319] on div at bounding box center [889, 168] width 215 height 477
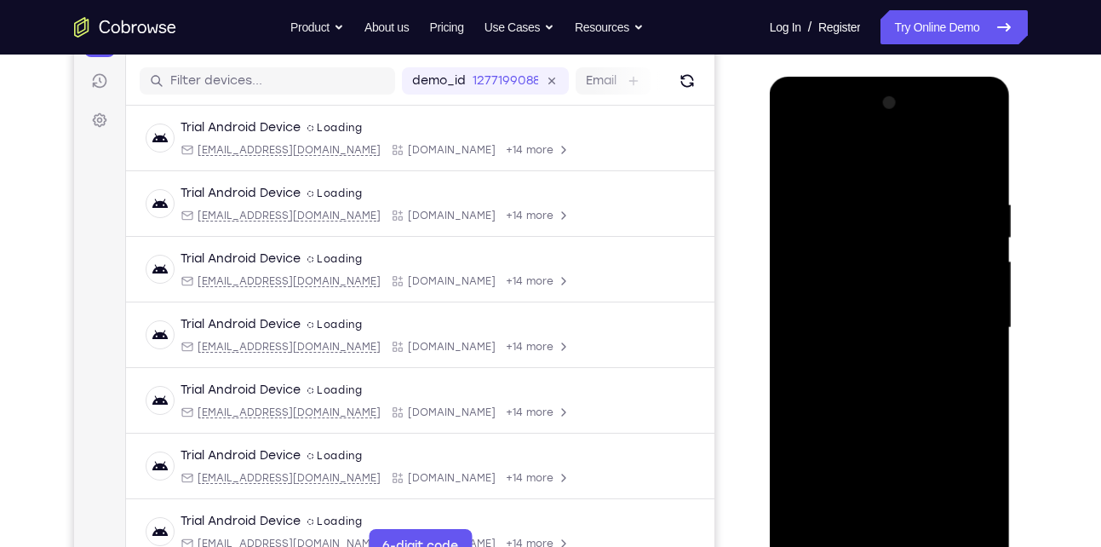
scroll to position [223, 0]
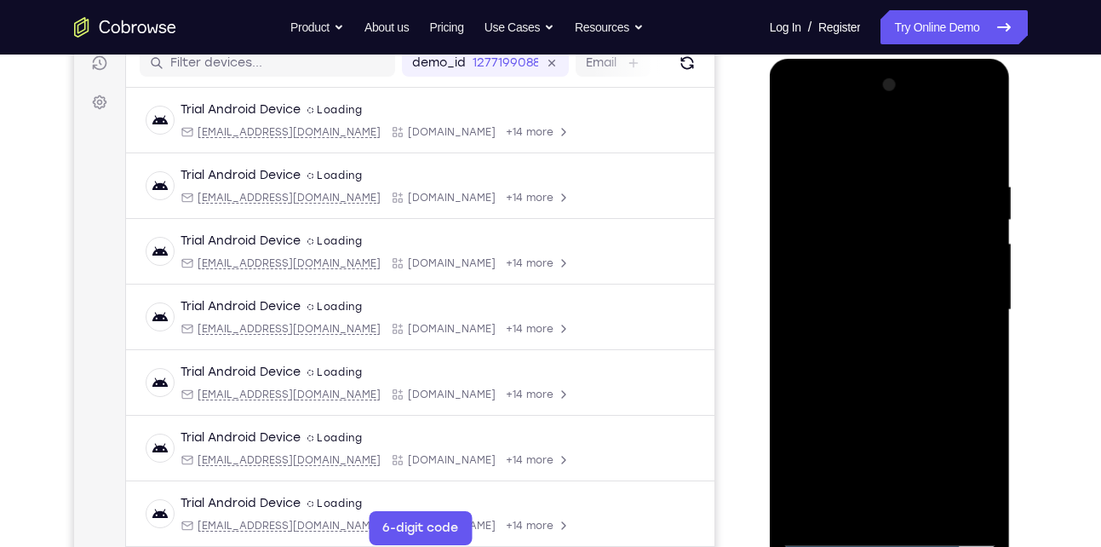
click at [844, 157] on div at bounding box center [889, 310] width 215 height 477
click at [971, 307] on div at bounding box center [889, 310] width 215 height 477
click at [868, 339] on div at bounding box center [889, 310] width 215 height 477
click at [896, 292] on div at bounding box center [889, 310] width 215 height 477
click at [849, 276] on div at bounding box center [889, 310] width 215 height 477
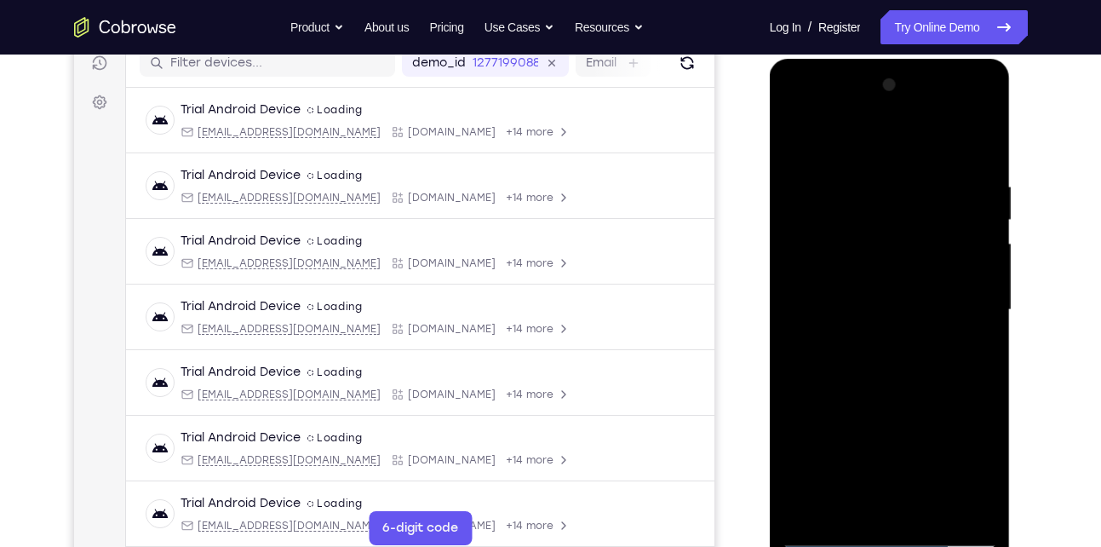
click at [849, 309] on div at bounding box center [889, 310] width 215 height 477
click at [844, 362] on div at bounding box center [889, 310] width 215 height 477
click at [868, 349] on div at bounding box center [889, 310] width 215 height 477
click at [961, 142] on div at bounding box center [889, 310] width 215 height 477
click at [984, 155] on div at bounding box center [889, 310] width 215 height 477
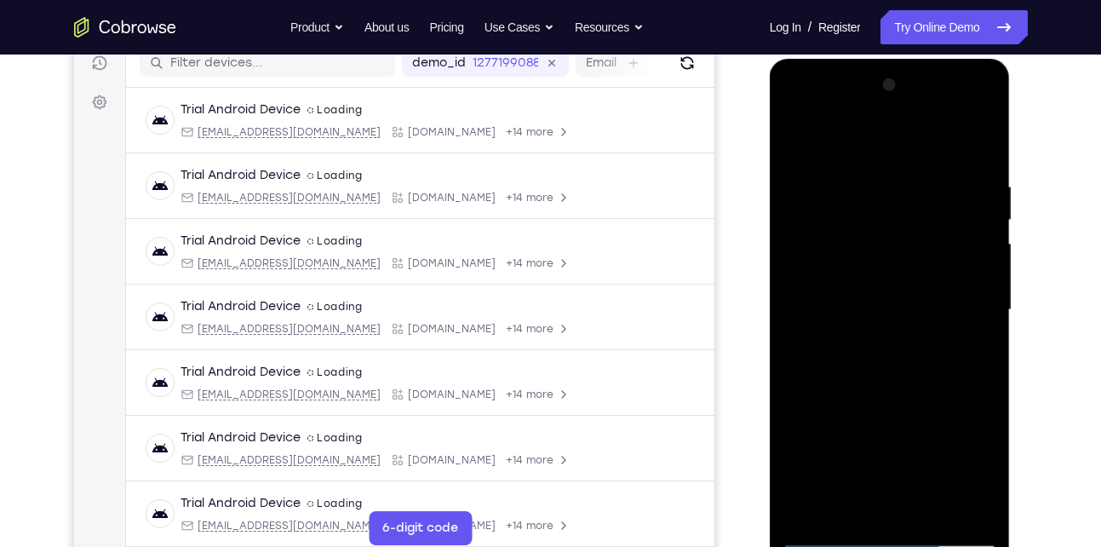
drag, startPoint x: 852, startPoint y: 335, endPoint x: 872, endPoint y: 228, distance: 108.2
click at [872, 228] on div at bounding box center [889, 310] width 215 height 477
drag, startPoint x: 840, startPoint y: 346, endPoint x: 925, endPoint y: 197, distance: 171.2
click at [925, 197] on div at bounding box center [889, 310] width 215 height 477
drag, startPoint x: 906, startPoint y: 201, endPoint x: 779, endPoint y: 447, distance: 276.8
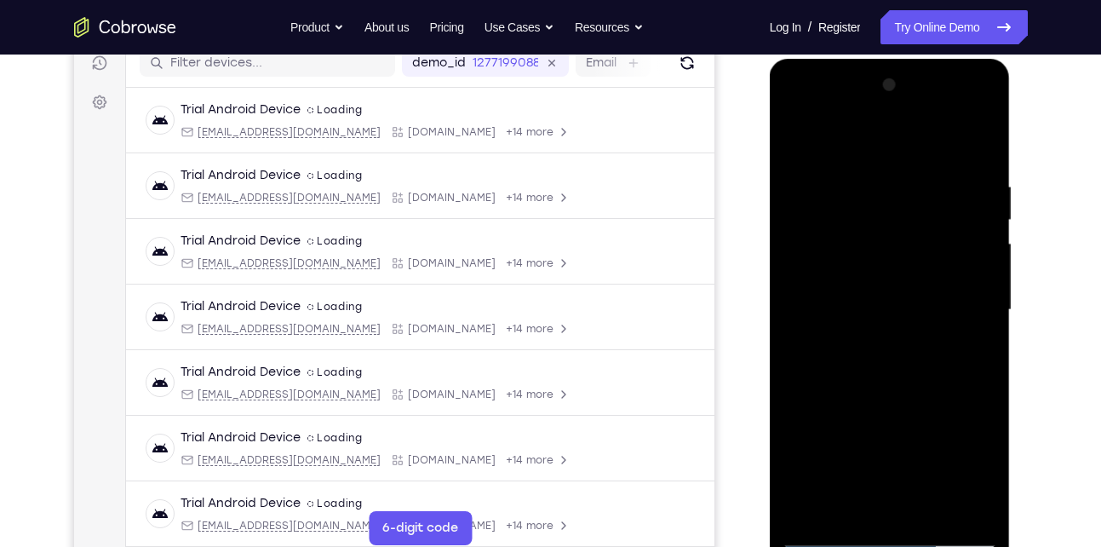
click at [779, 447] on div at bounding box center [890, 312] width 241 height 507
drag, startPoint x: 888, startPoint y: 238, endPoint x: 801, endPoint y: 450, distance: 228.3
click at [801, 450] on div at bounding box center [889, 310] width 215 height 477
click at [868, 180] on div at bounding box center [889, 310] width 215 height 477
click at [954, 509] on div at bounding box center [889, 310] width 215 height 477
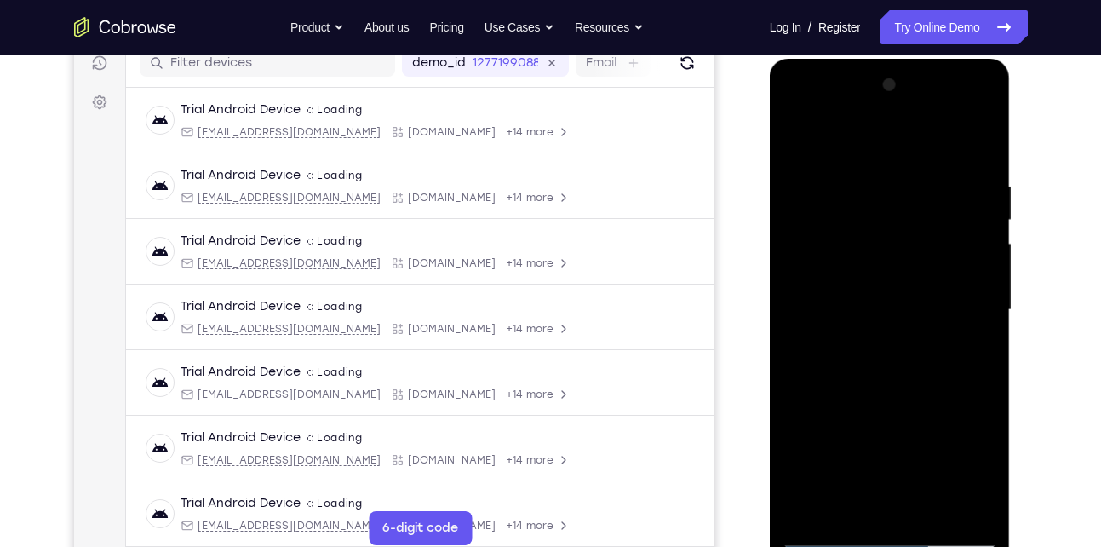
click at [980, 306] on div at bounding box center [889, 310] width 215 height 477
click at [790, 318] on div at bounding box center [889, 310] width 215 height 477
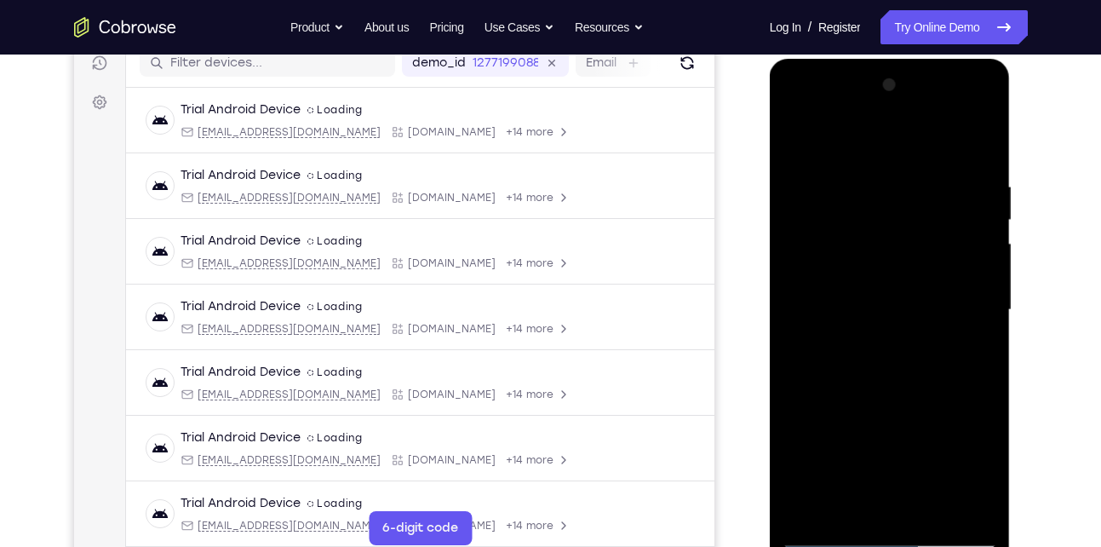
click at [990, 318] on div at bounding box center [889, 310] width 215 height 477
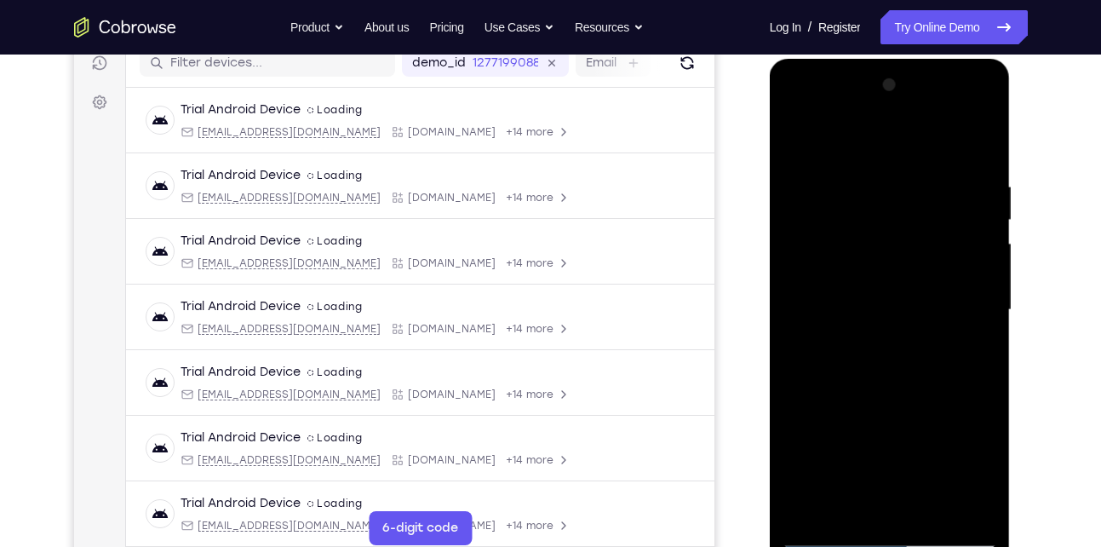
click at [990, 318] on div at bounding box center [889, 310] width 215 height 477
click at [972, 321] on div at bounding box center [889, 310] width 215 height 477
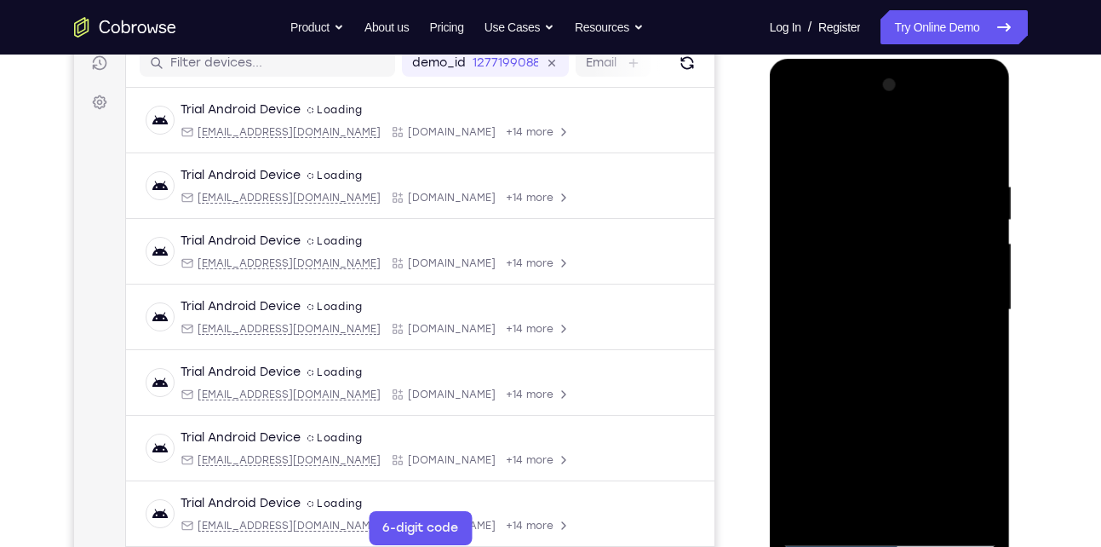
click at [972, 321] on div at bounding box center [889, 310] width 215 height 477
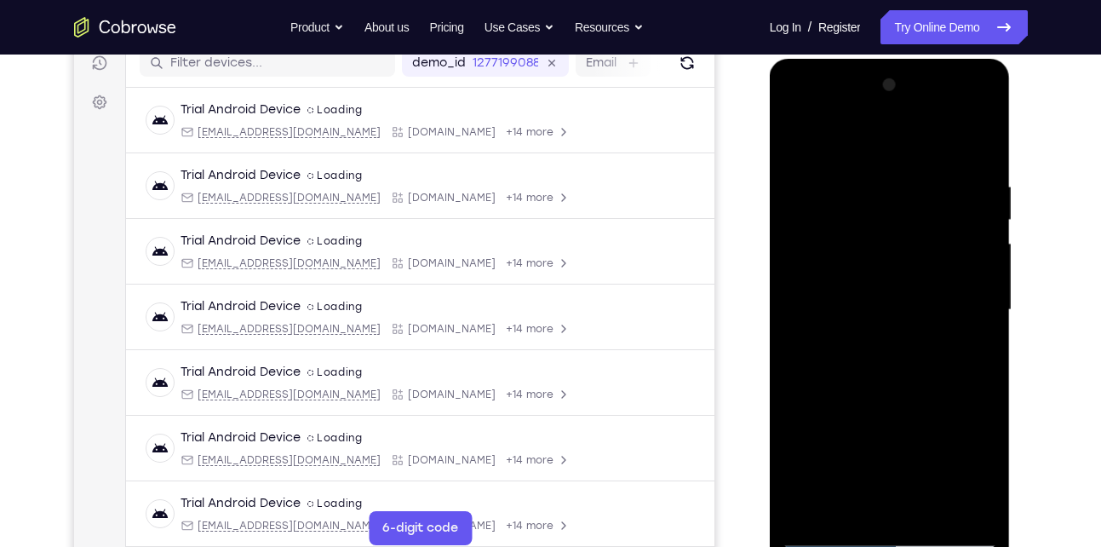
click at [972, 321] on div at bounding box center [889, 310] width 215 height 477
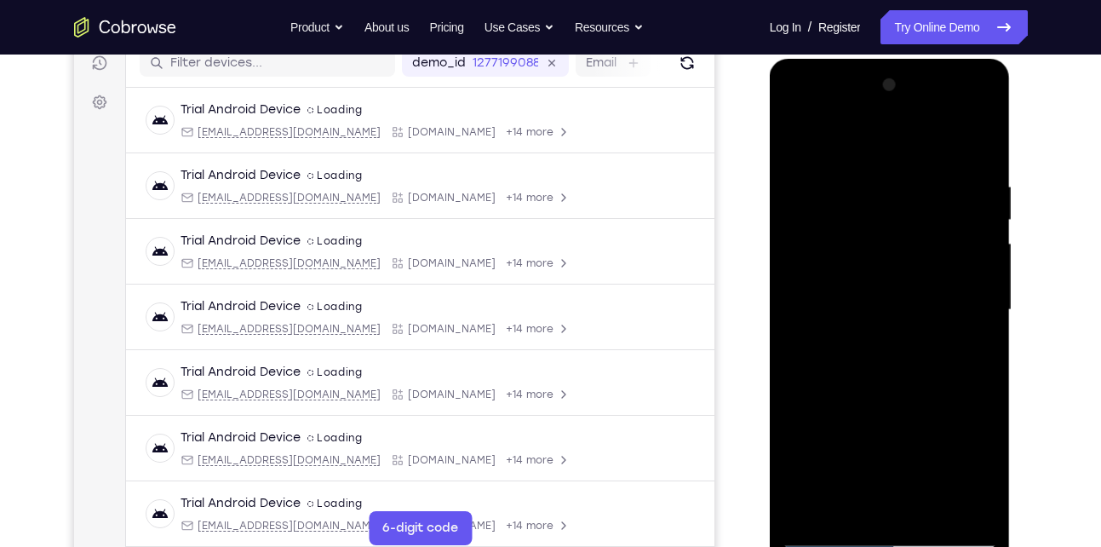
click at [972, 321] on div at bounding box center [889, 310] width 215 height 477
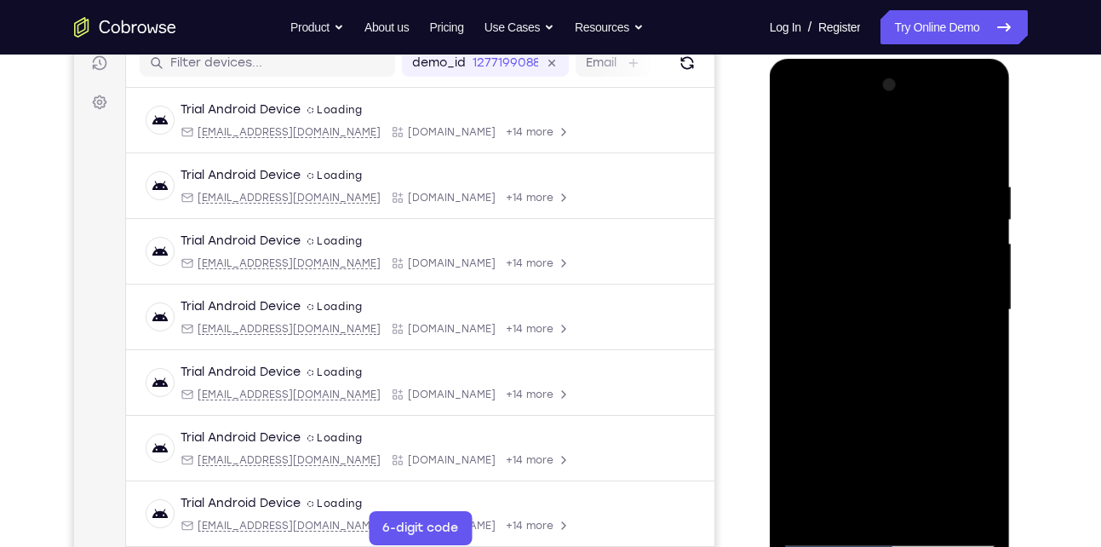
click at [972, 321] on div at bounding box center [889, 310] width 215 height 477
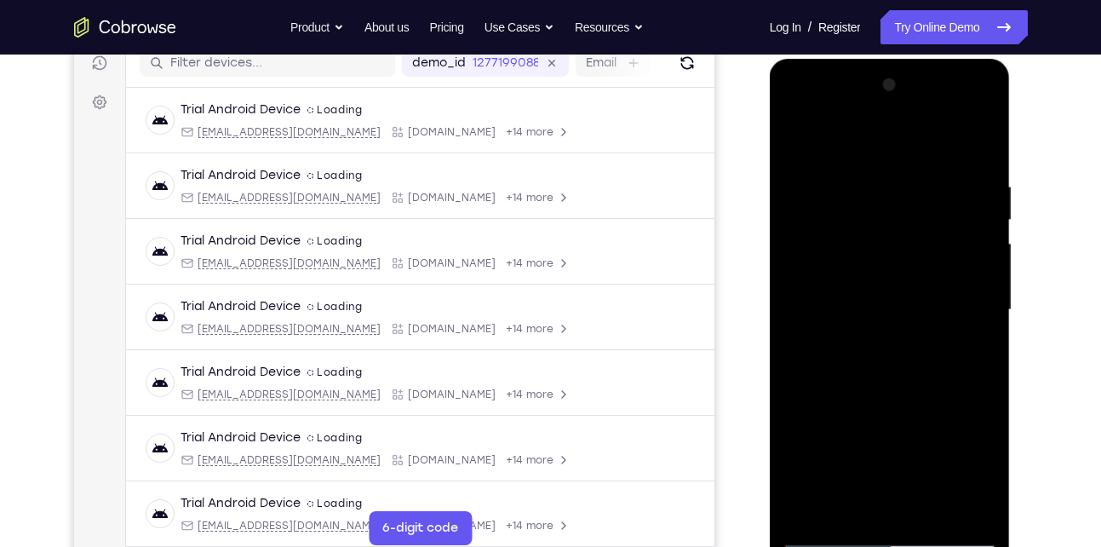
click at [972, 321] on div at bounding box center [889, 310] width 215 height 477
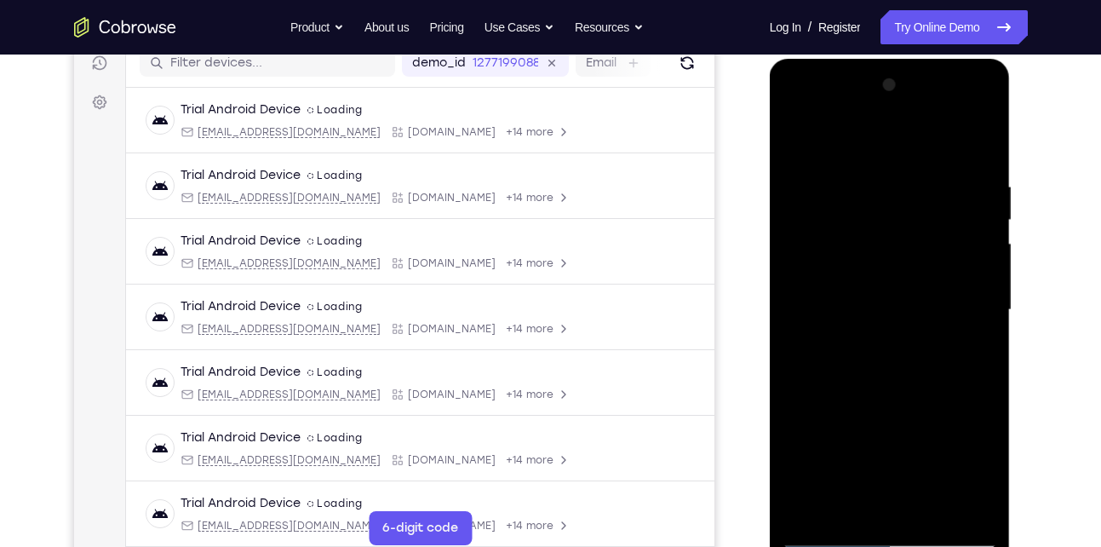
click at [972, 321] on div at bounding box center [889, 310] width 215 height 477
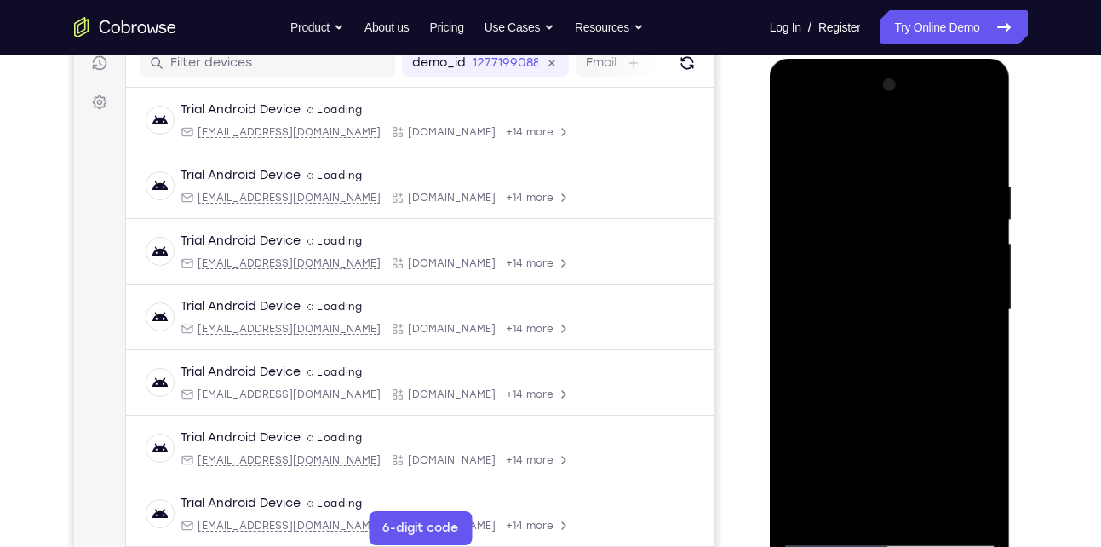
click at [972, 321] on div at bounding box center [889, 310] width 215 height 477
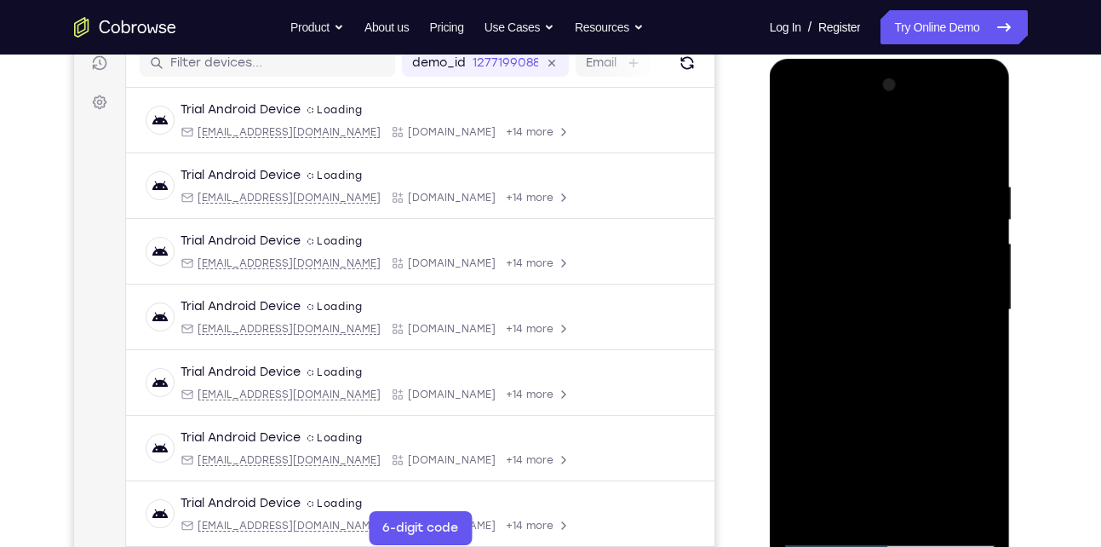
click at [972, 321] on div at bounding box center [889, 310] width 215 height 477
click at [974, 356] on div at bounding box center [889, 310] width 215 height 477
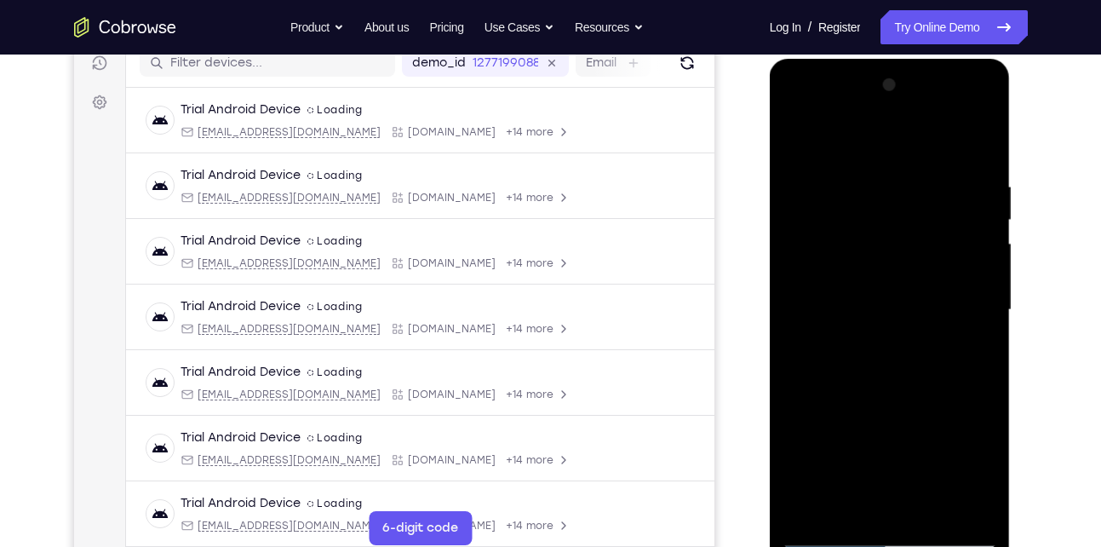
click at [974, 356] on div at bounding box center [889, 310] width 215 height 477
click at [977, 139] on div at bounding box center [889, 310] width 215 height 477
click at [983, 136] on div at bounding box center [889, 310] width 215 height 477
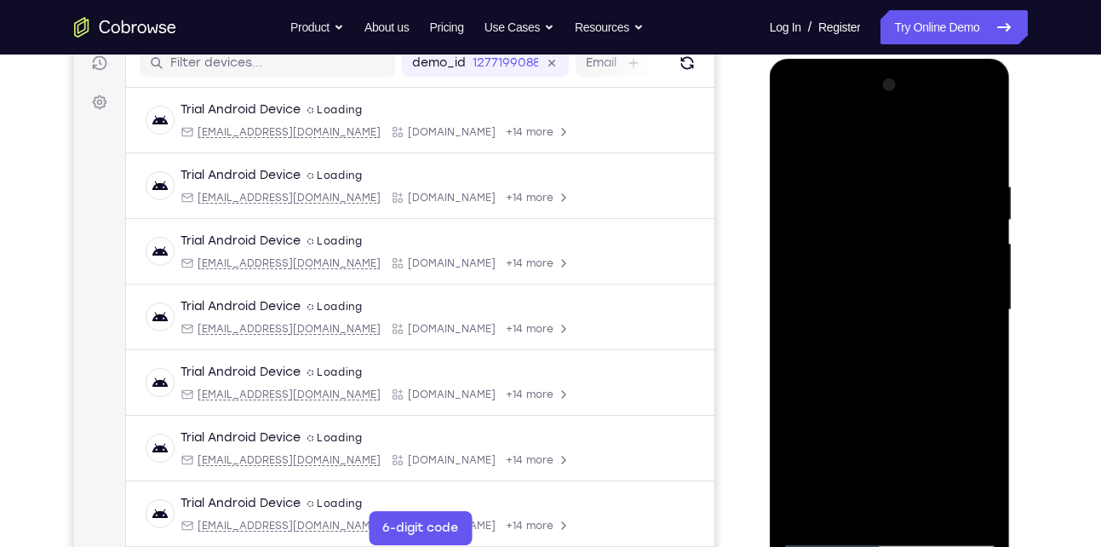
drag, startPoint x: 873, startPoint y: 185, endPoint x: 834, endPoint y: 431, distance: 249.0
click at [834, 431] on div at bounding box center [889, 310] width 215 height 477
click at [845, 205] on div at bounding box center [889, 310] width 215 height 477
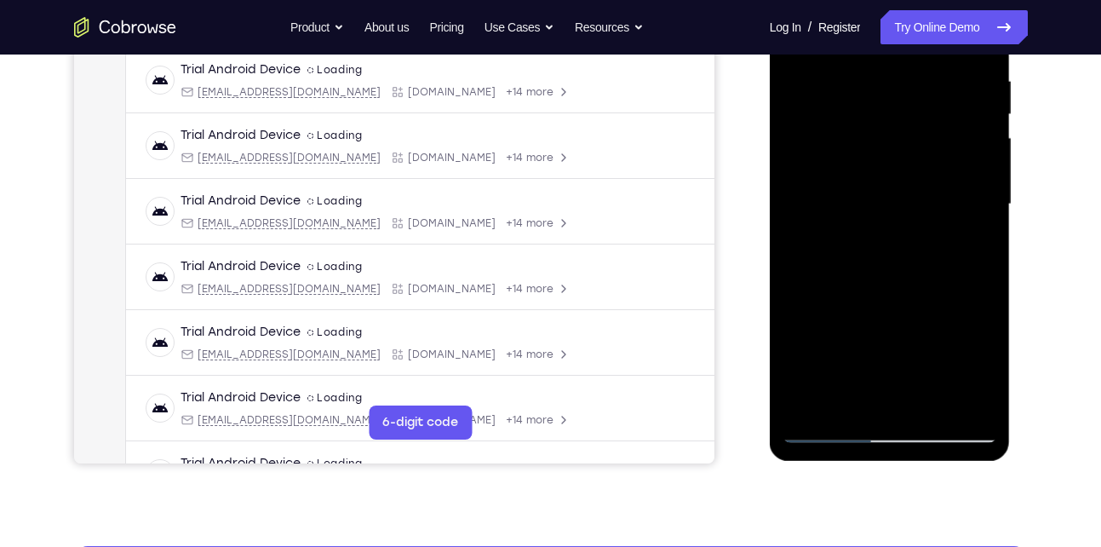
scroll to position [330, 0]
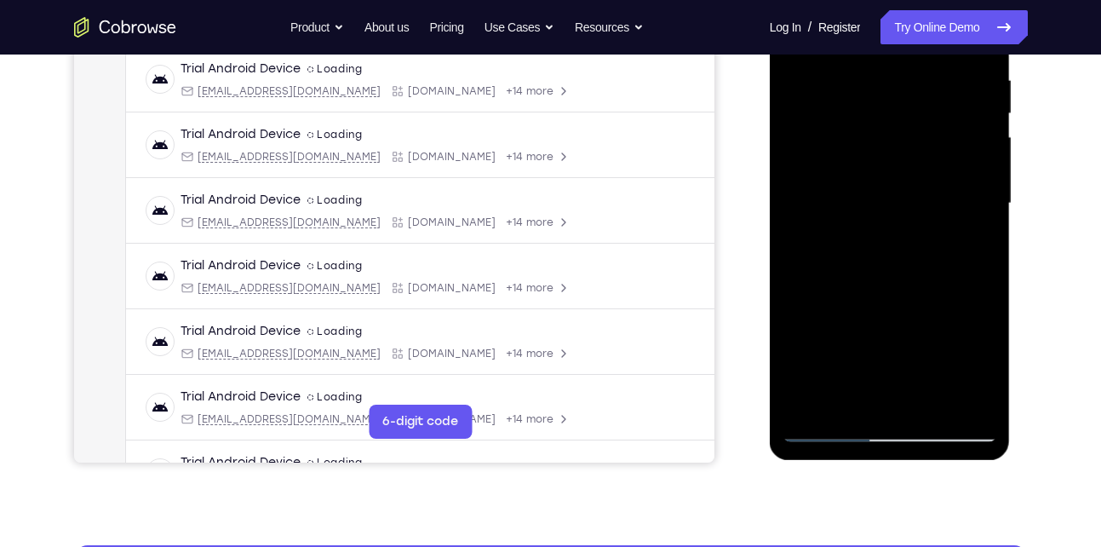
drag, startPoint x: 903, startPoint y: 328, endPoint x: 908, endPoint y: 243, distance: 85.3
click at [908, 243] on div at bounding box center [889, 203] width 215 height 477
drag, startPoint x: 800, startPoint y: 97, endPoint x: 797, endPoint y: 238, distance: 141.4
click at [797, 238] on div at bounding box center [889, 203] width 215 height 477
click at [809, 404] on div at bounding box center [889, 203] width 215 height 477
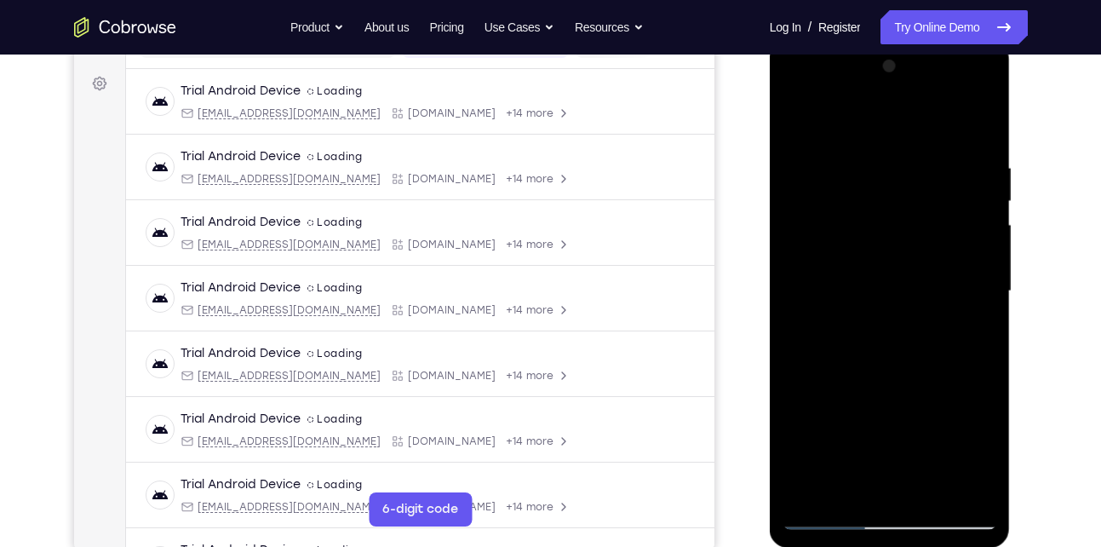
scroll to position [239, 0]
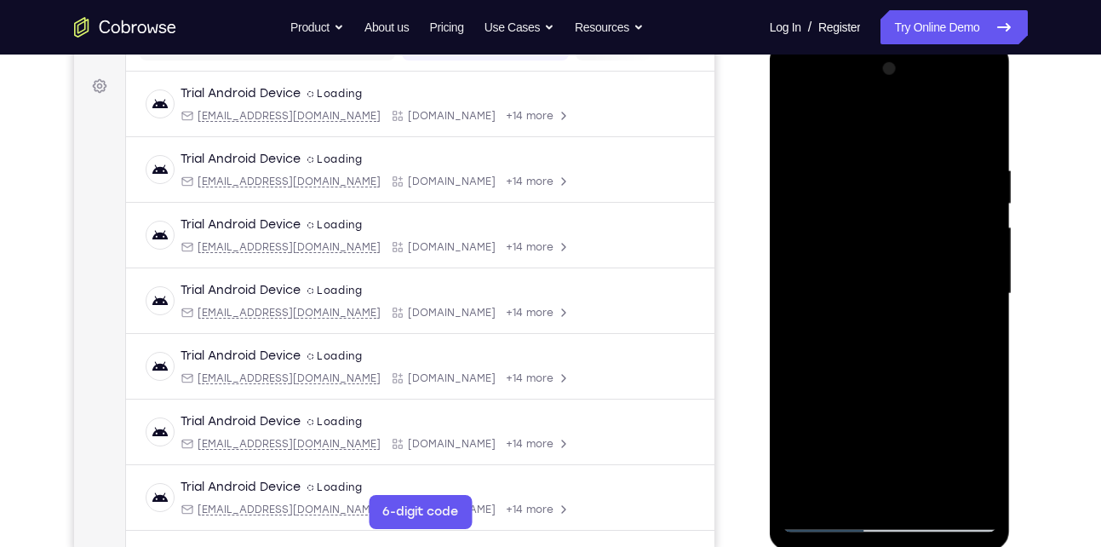
click at [850, 497] on div at bounding box center [889, 293] width 215 height 477
click at [846, 119] on div at bounding box center [889, 293] width 215 height 477
click at [822, 266] on div at bounding box center [889, 293] width 215 height 477
click at [847, 262] on div at bounding box center [889, 293] width 215 height 477
drag, startPoint x: 868, startPoint y: 221, endPoint x: 800, endPoint y: 590, distance: 374.8
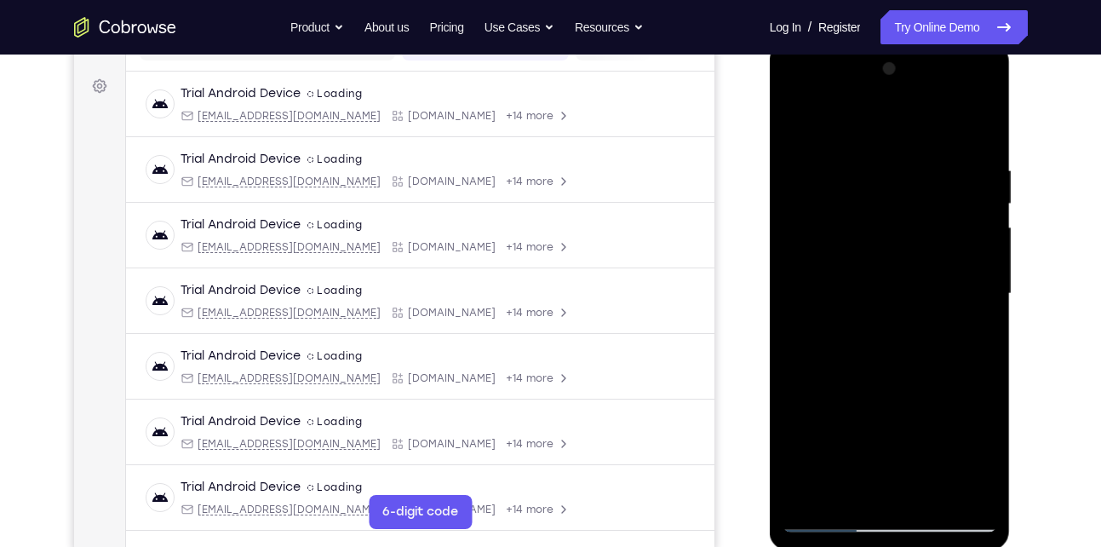
click at [800, 546] on html "Online web based iOS Simulators and Android Emulators. Run iPhone, iPad, Mobile…" at bounding box center [891, 298] width 243 height 511
click at [794, 117] on div at bounding box center [889, 293] width 215 height 477
click at [851, 497] on div at bounding box center [889, 293] width 215 height 477
click at [856, 116] on div at bounding box center [889, 293] width 215 height 477
click at [833, 198] on div at bounding box center [889, 293] width 215 height 477
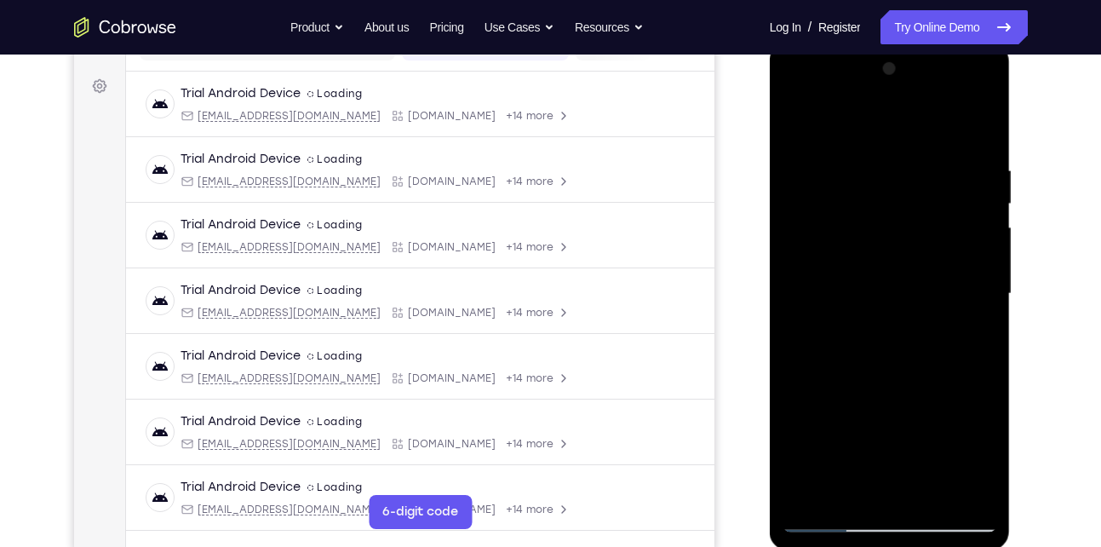
drag, startPoint x: 833, startPoint y: 209, endPoint x: 813, endPoint y: 371, distance: 163.8
click at [813, 371] on div at bounding box center [889, 293] width 215 height 477
click at [794, 126] on div at bounding box center [889, 293] width 215 height 477
click at [873, 163] on div at bounding box center [889, 293] width 215 height 477
click at [956, 242] on div at bounding box center [889, 293] width 215 height 477
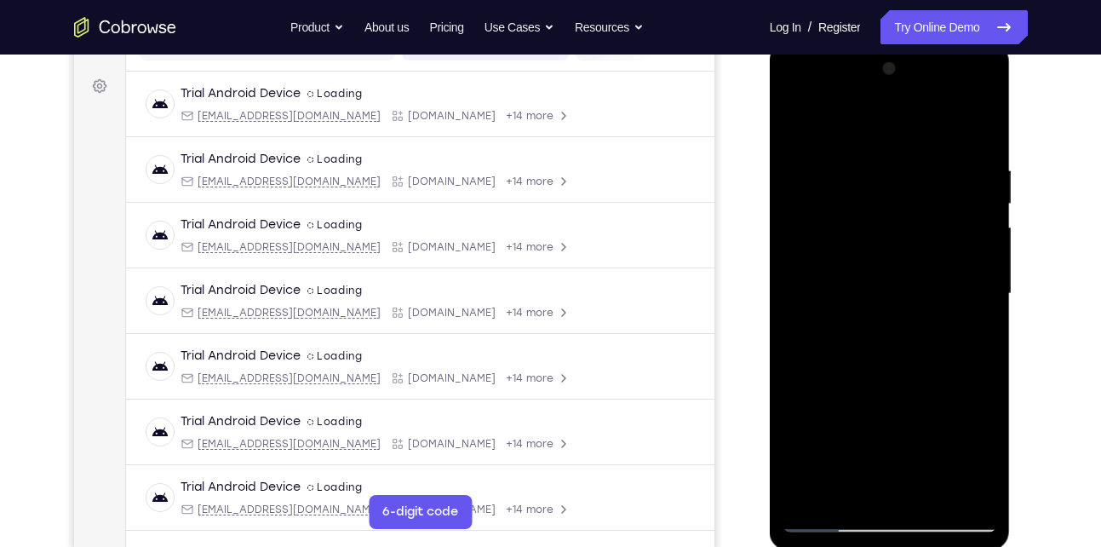
click at [956, 242] on div at bounding box center [889, 293] width 215 height 477
click at [977, 129] on div at bounding box center [889, 293] width 215 height 477
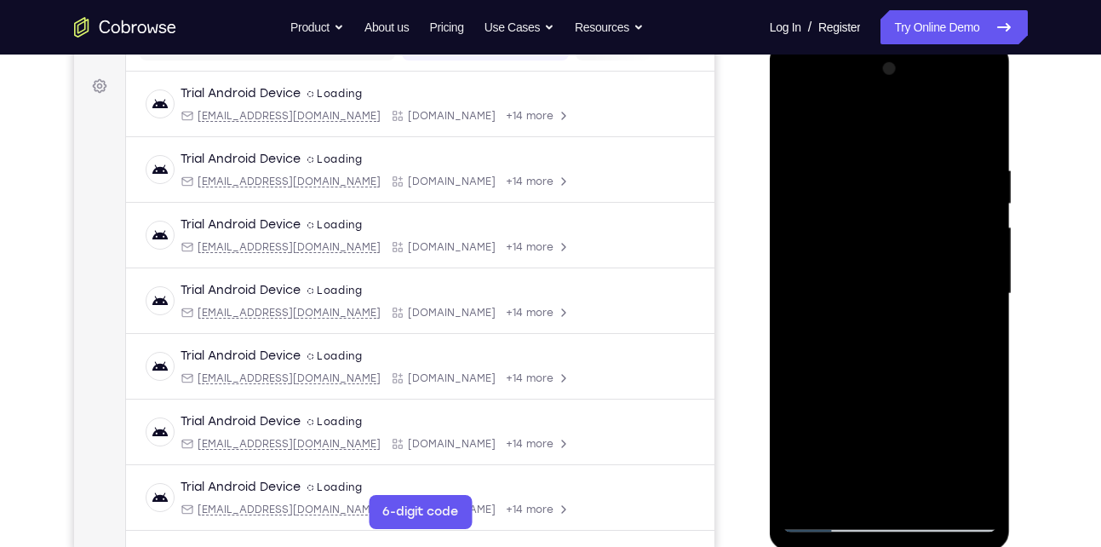
click at [901, 120] on div at bounding box center [889, 293] width 215 height 477
drag, startPoint x: 890, startPoint y: 311, endPoint x: 917, endPoint y: 115, distance: 197.7
click at [917, 115] on div at bounding box center [889, 293] width 215 height 477
drag, startPoint x: 881, startPoint y: 436, endPoint x: 890, endPoint y: 154, distance: 282.0
click at [890, 154] on div at bounding box center [889, 293] width 215 height 477
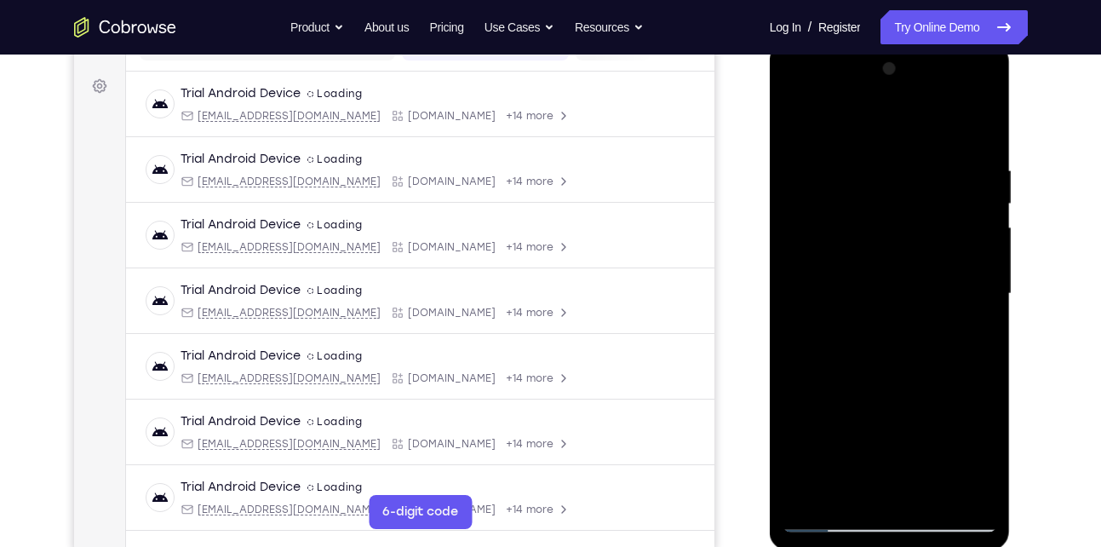
drag, startPoint x: 893, startPoint y: 391, endPoint x: 908, endPoint y: 167, distance: 224.4
click at [908, 167] on div at bounding box center [889, 293] width 215 height 477
drag, startPoint x: 871, startPoint y: 403, endPoint x: 888, endPoint y: 244, distance: 159.3
click at [888, 244] on div at bounding box center [889, 293] width 215 height 477
drag, startPoint x: 861, startPoint y: 431, endPoint x: 880, endPoint y: 232, distance: 200.2
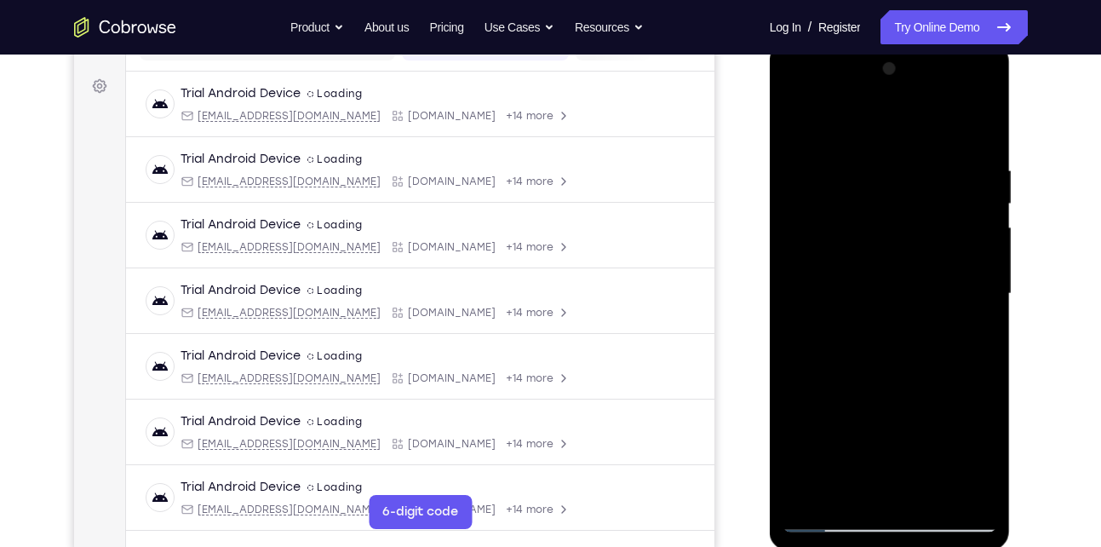
click at [880, 232] on div at bounding box center [889, 293] width 215 height 477
click at [972, 493] on div at bounding box center [889, 293] width 215 height 477
drag, startPoint x: 907, startPoint y: 177, endPoint x: 885, endPoint y: 267, distance: 92.1
click at [885, 267] on div at bounding box center [889, 293] width 215 height 477
drag, startPoint x: 921, startPoint y: 144, endPoint x: 885, endPoint y: 284, distance: 144.4
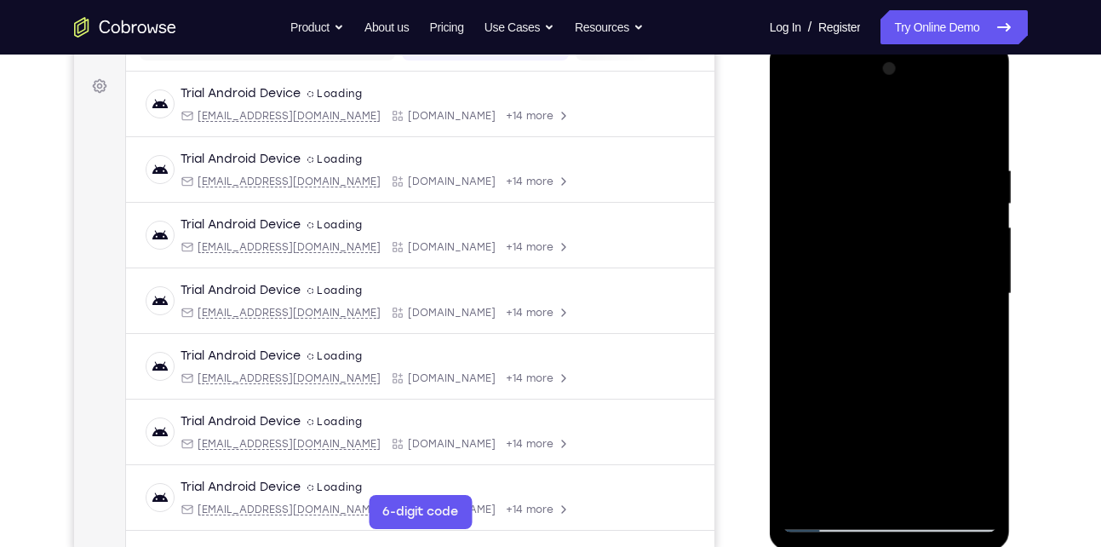
click at [885, 284] on div at bounding box center [889, 293] width 215 height 477
drag, startPoint x: 906, startPoint y: 169, endPoint x: 853, endPoint y: 341, distance: 180.7
click at [853, 341] on div at bounding box center [889, 293] width 215 height 477
drag, startPoint x: 917, startPoint y: 193, endPoint x: 884, endPoint y: 351, distance: 161.0
click at [884, 351] on div at bounding box center [889, 293] width 215 height 477
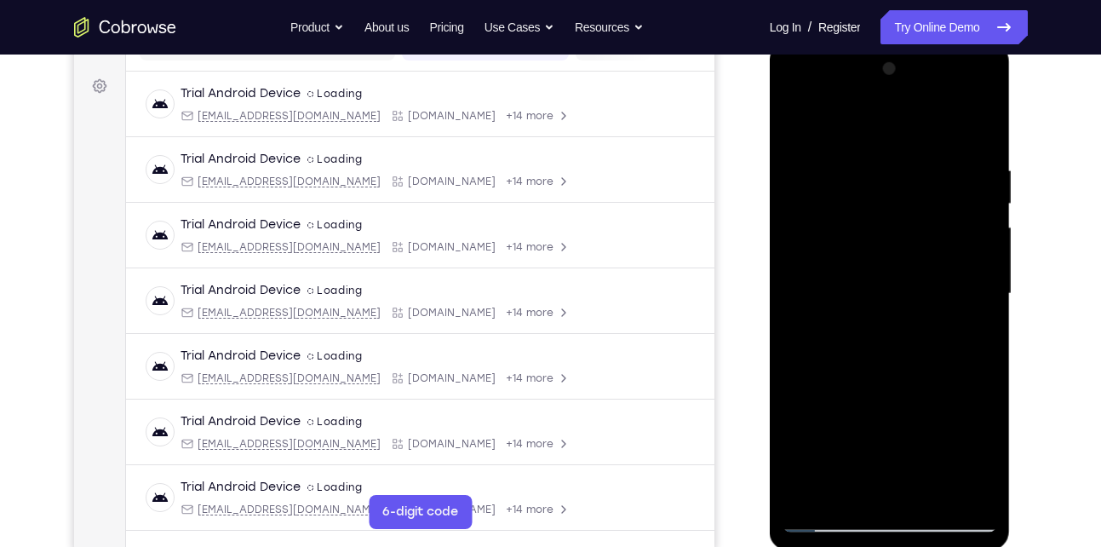
drag, startPoint x: 863, startPoint y: 379, endPoint x: 866, endPoint y: 258, distance: 120.9
click at [866, 258] on div at bounding box center [889, 293] width 215 height 477
click at [809, 490] on div at bounding box center [889, 293] width 215 height 477
click at [845, 490] on div at bounding box center [889, 293] width 215 height 477
click at [860, 120] on div at bounding box center [889, 293] width 215 height 477
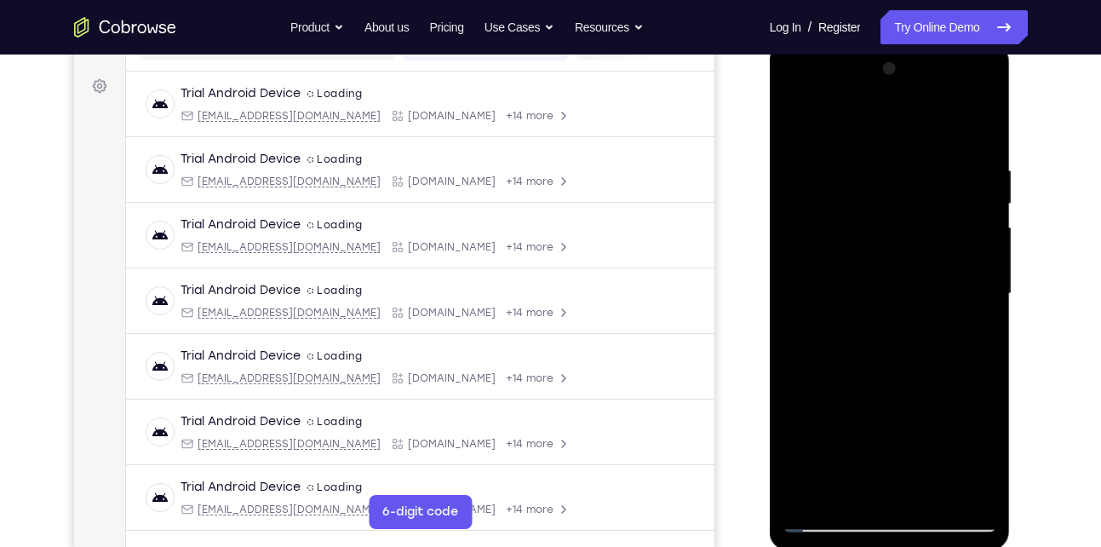
click at [847, 207] on div at bounding box center [889, 293] width 215 height 477
click at [793, 113] on div at bounding box center [889, 293] width 215 height 477
click at [977, 113] on div at bounding box center [889, 293] width 215 height 477
drag, startPoint x: 899, startPoint y: 372, endPoint x: 914, endPoint y: 182, distance: 190.5
click at [914, 182] on div at bounding box center [889, 293] width 215 height 477
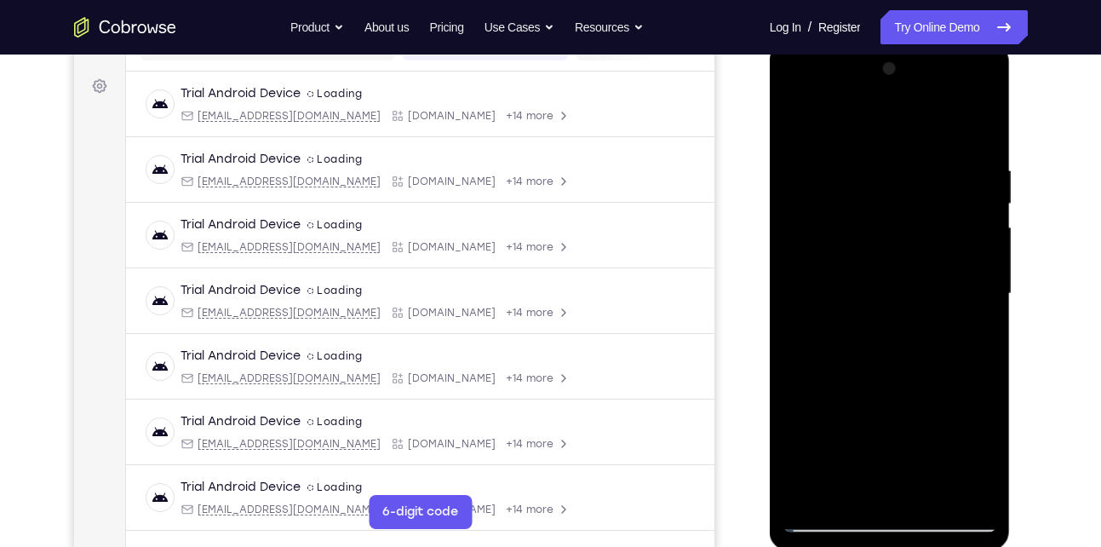
drag, startPoint x: 880, startPoint y: 346, endPoint x: 914, endPoint y: 169, distance: 179.3
click at [914, 169] on div at bounding box center [889, 293] width 215 height 477
drag, startPoint x: 860, startPoint y: 399, endPoint x: 901, endPoint y: 177, distance: 226.0
click at [901, 177] on div at bounding box center [889, 293] width 215 height 477
click at [799, 490] on div at bounding box center [889, 293] width 215 height 477
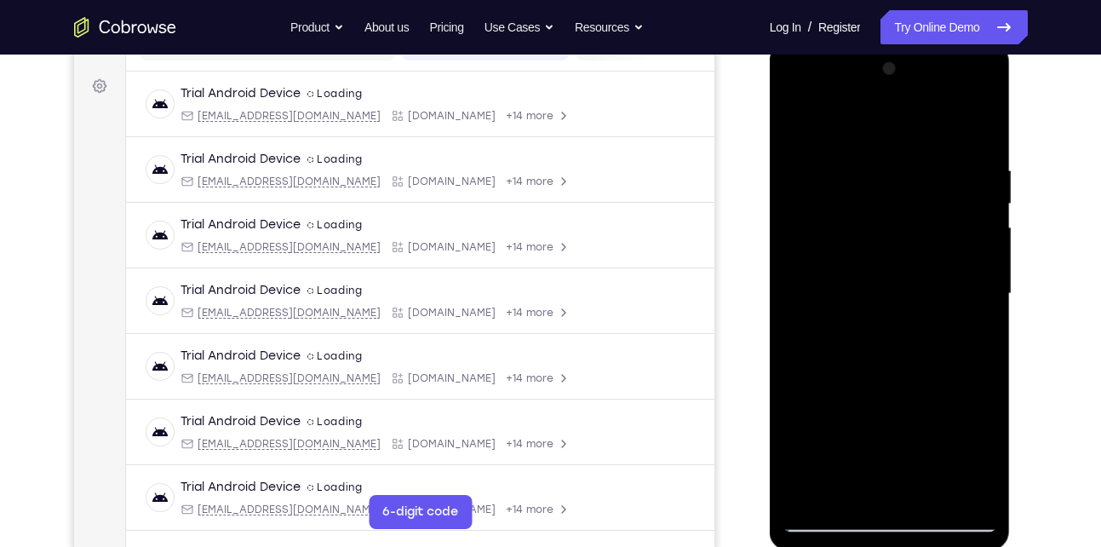
drag, startPoint x: 889, startPoint y: 360, endPoint x: 917, endPoint y: 171, distance: 191.1
click at [917, 171] on div at bounding box center [889, 293] width 215 height 477
click at [930, 496] on div at bounding box center [889, 293] width 215 height 477
click at [879, 385] on div at bounding box center [889, 293] width 215 height 477
drag, startPoint x: 883, startPoint y: 357, endPoint x: 908, endPoint y: 261, distance: 98.5
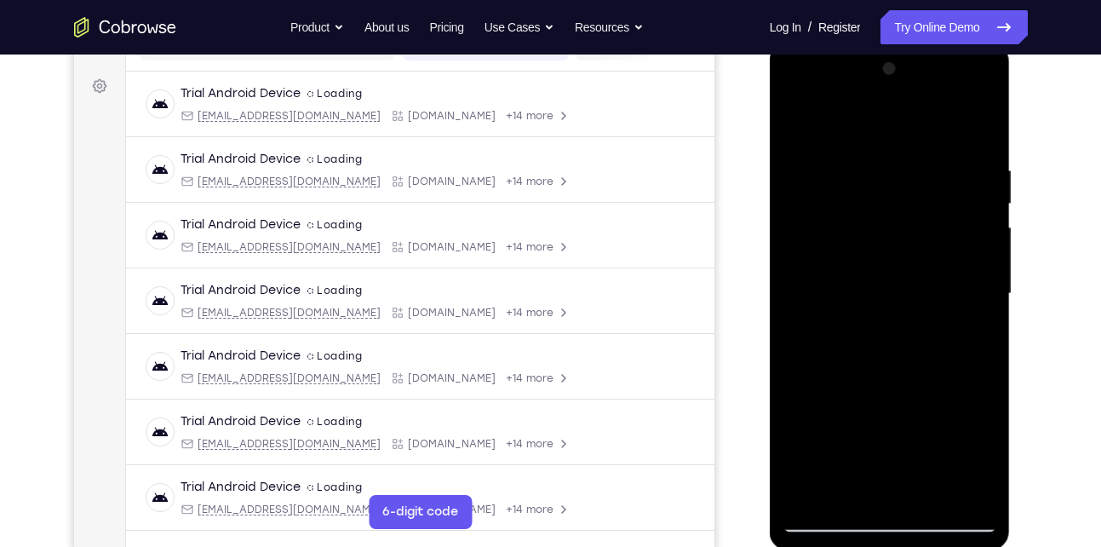
click at [908, 261] on div at bounding box center [889, 293] width 215 height 477
drag, startPoint x: 889, startPoint y: 367, endPoint x: 915, endPoint y: 258, distance: 112.1
click at [915, 258] on div at bounding box center [889, 293] width 215 height 477
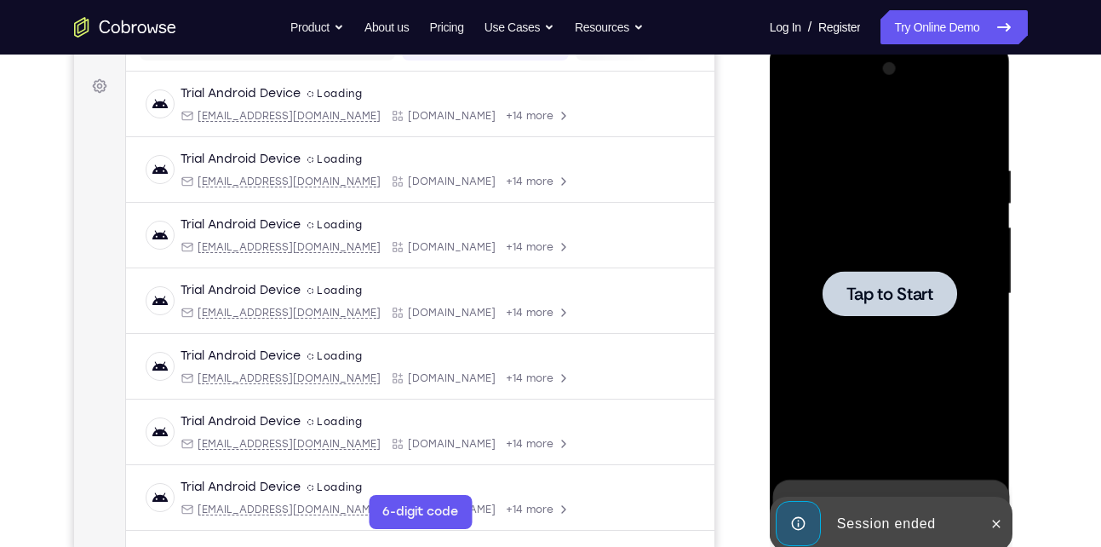
click at [898, 302] on span "Tap to Start" at bounding box center [889, 293] width 87 height 17
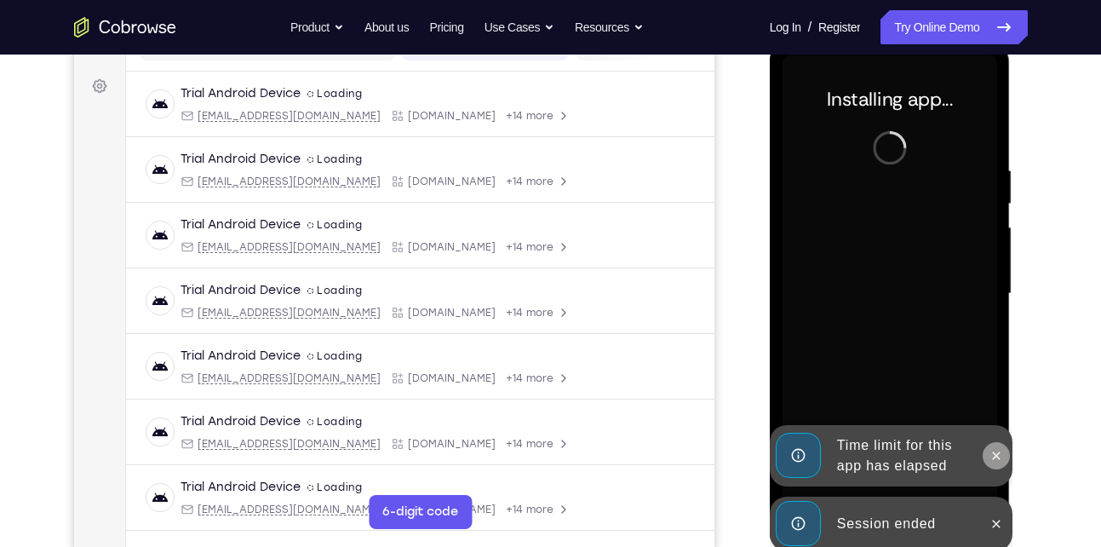
drag, startPoint x: 1001, startPoint y: 525, endPoint x: 999, endPoint y: 462, distance: 63.1
click at [999, 546] on div "Time limit for this app has elapsed Session ended" at bounding box center [891, 553] width 243 height 0
click at [999, 462] on button at bounding box center [996, 455] width 27 height 27
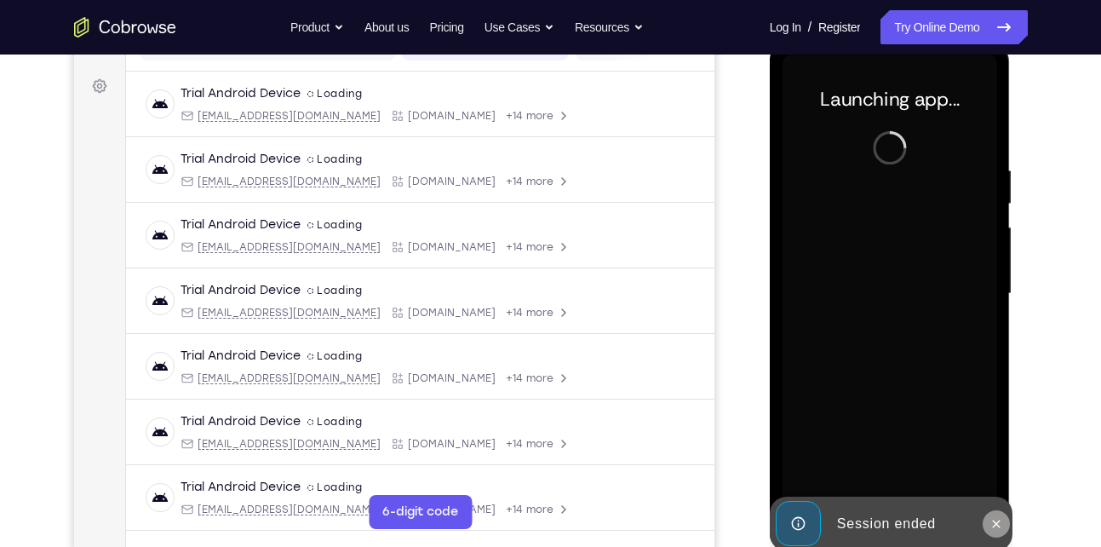
click at [999, 521] on icon at bounding box center [997, 523] width 8 height 8
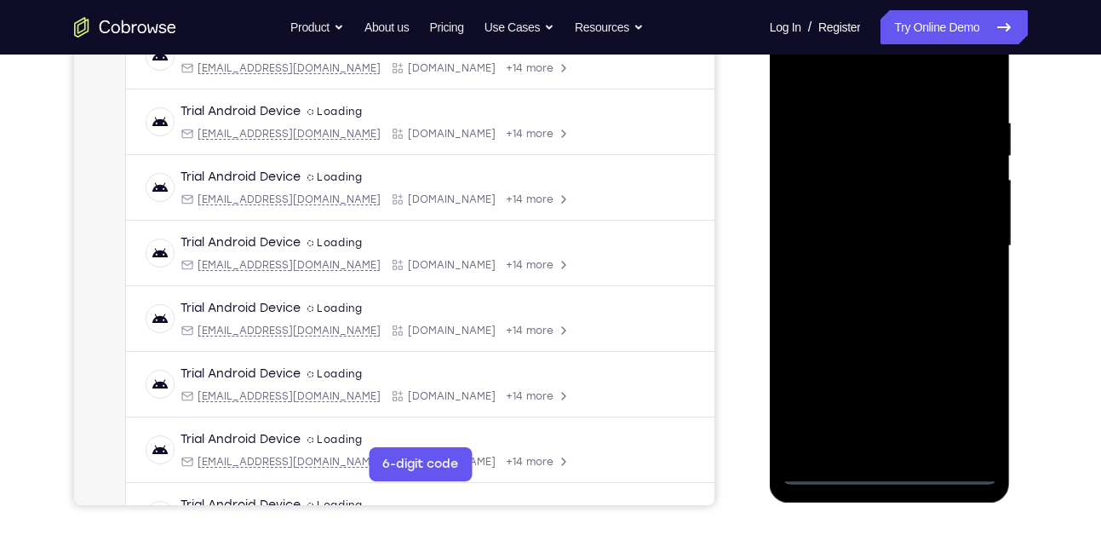
scroll to position [288, 0]
click at [822, 464] on div at bounding box center [889, 245] width 215 height 477
click at [893, 474] on div at bounding box center [889, 245] width 215 height 477
click at [959, 375] on div at bounding box center [889, 245] width 215 height 477
click at [961, 391] on div at bounding box center [889, 245] width 215 height 477
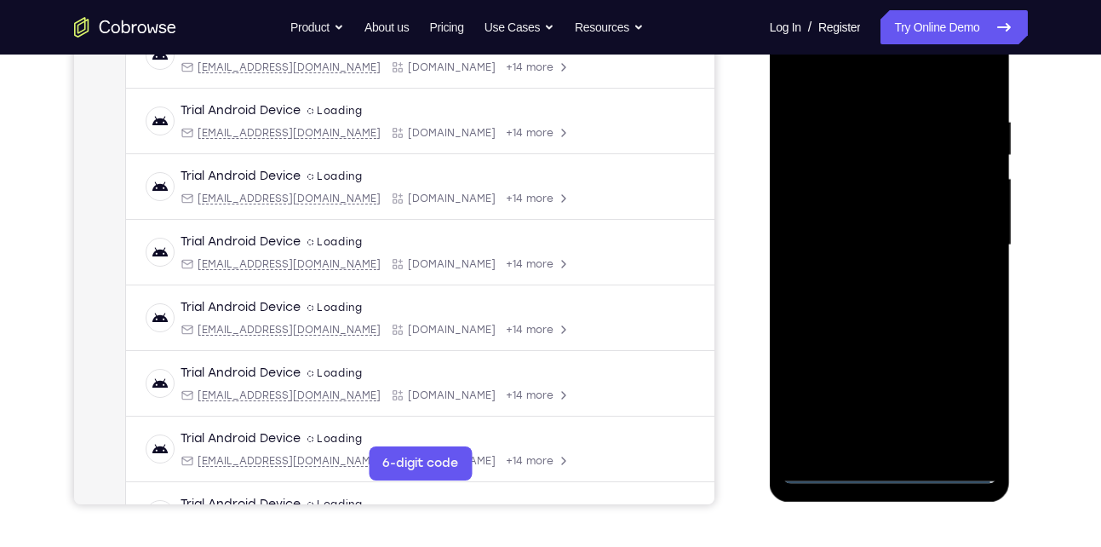
click at [833, 81] on div at bounding box center [889, 245] width 215 height 477
click at [970, 248] on div at bounding box center [889, 245] width 215 height 477
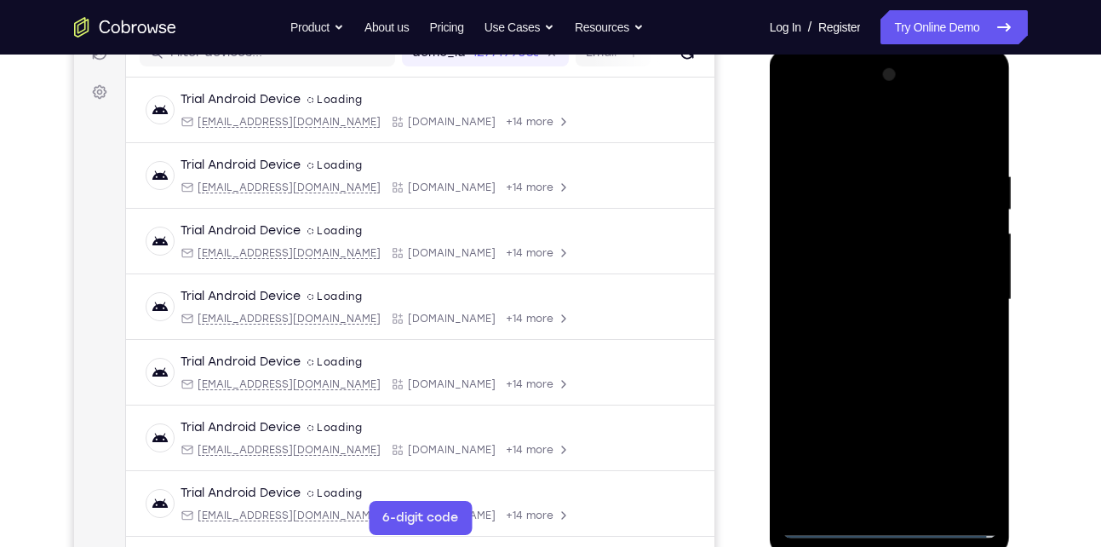
scroll to position [232, 0]
click at [863, 334] on div at bounding box center [889, 300] width 215 height 477
click at [873, 267] on div at bounding box center [889, 300] width 215 height 477
click at [851, 298] on div at bounding box center [889, 300] width 215 height 477
click at [891, 258] on div at bounding box center [889, 300] width 215 height 477
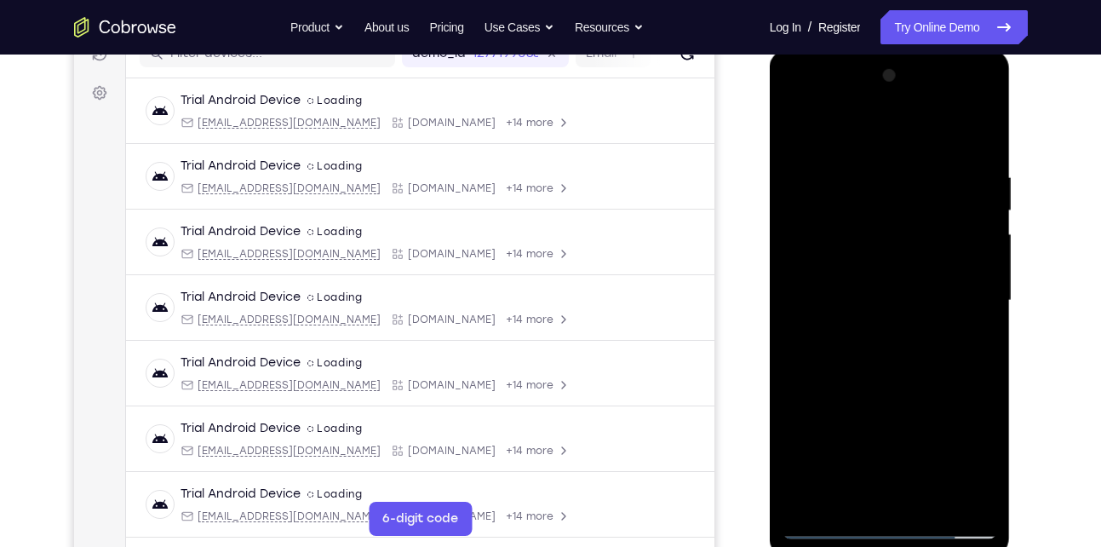
drag, startPoint x: 917, startPoint y: 169, endPoint x: 834, endPoint y: 169, distance: 82.6
click at [834, 169] on div at bounding box center [889, 300] width 215 height 477
drag, startPoint x: 930, startPoint y: 169, endPoint x: 842, endPoint y: 156, distance: 88.6
click at [842, 156] on div at bounding box center [889, 300] width 215 height 477
drag, startPoint x: 925, startPoint y: 163, endPoint x: 810, endPoint y: 169, distance: 115.1
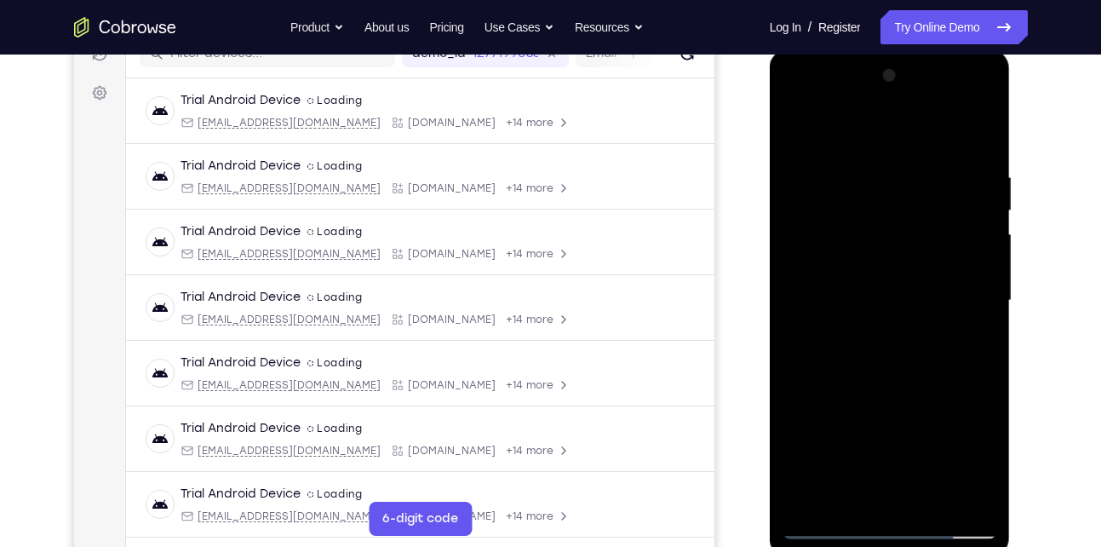
click at [810, 169] on div at bounding box center [889, 300] width 215 height 477
drag, startPoint x: 917, startPoint y: 170, endPoint x: 844, endPoint y: 166, distance: 73.3
click at [844, 166] on div at bounding box center [889, 300] width 215 height 477
drag, startPoint x: 868, startPoint y: 327, endPoint x: 911, endPoint y: 255, distance: 84.4
click at [911, 255] on div at bounding box center [889, 300] width 215 height 477
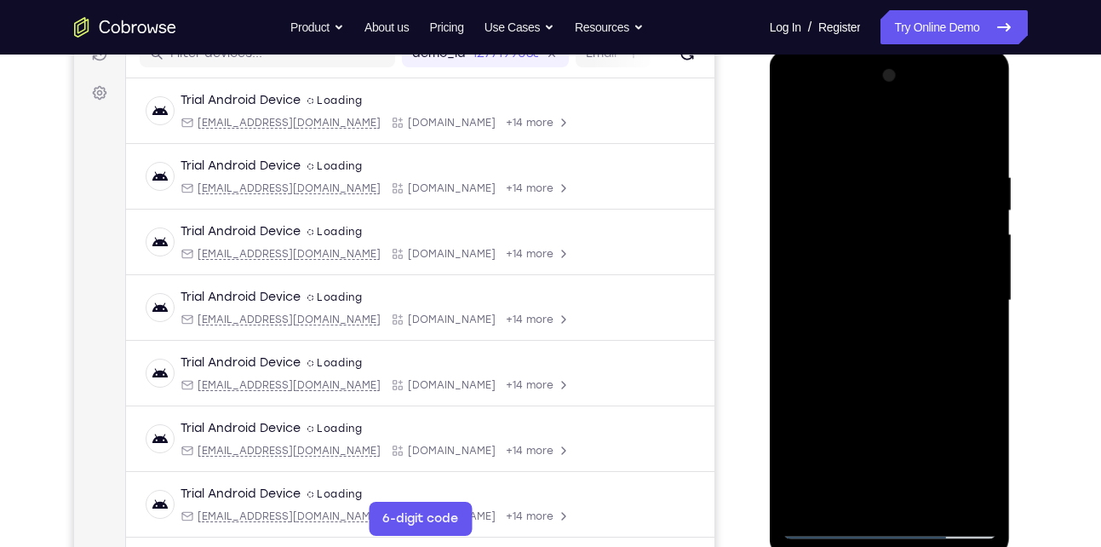
drag, startPoint x: 873, startPoint y: 410, endPoint x: 927, endPoint y: 274, distance: 145.9
click at [927, 274] on div at bounding box center [889, 300] width 215 height 477
drag, startPoint x: 862, startPoint y: 434, endPoint x: 934, endPoint y: 247, distance: 200.8
click at [934, 247] on div at bounding box center [889, 300] width 215 height 477
drag, startPoint x: 863, startPoint y: 399, endPoint x: 926, endPoint y: 311, distance: 108.7
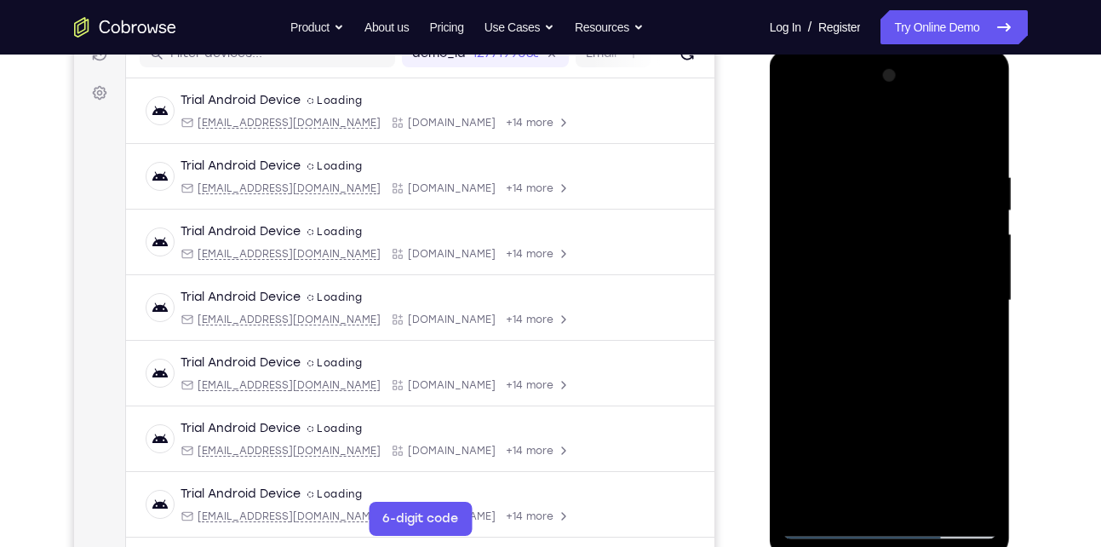
click at [926, 311] on div at bounding box center [889, 300] width 215 height 477
drag, startPoint x: 871, startPoint y: 345, endPoint x: 941, endPoint y: 228, distance: 135.9
click at [941, 228] on div at bounding box center [889, 300] width 215 height 477
drag, startPoint x: 858, startPoint y: 372, endPoint x: 952, endPoint y: 179, distance: 214.8
click at [952, 179] on div at bounding box center [889, 300] width 215 height 477
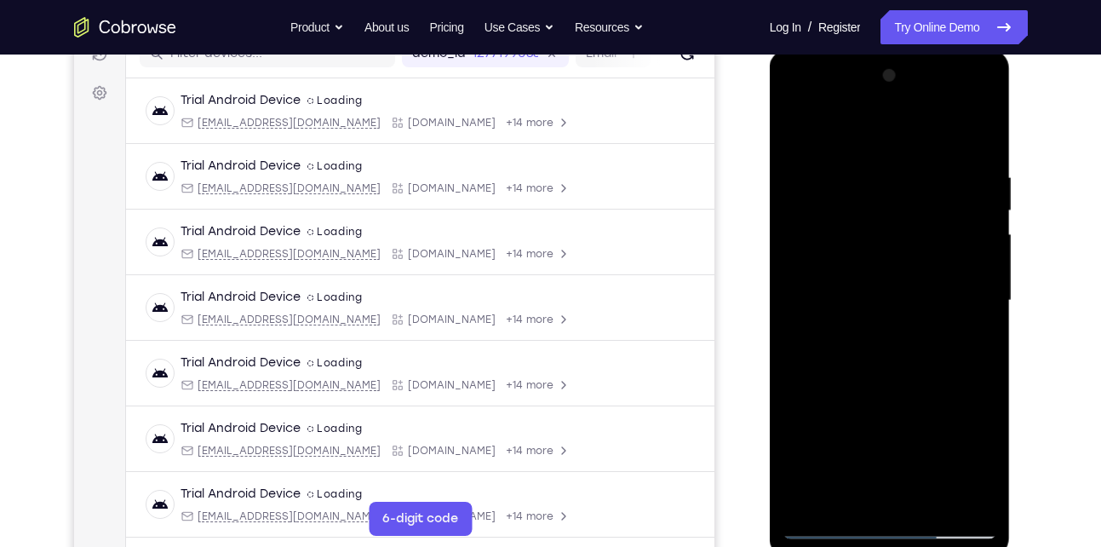
drag, startPoint x: 841, startPoint y: 438, endPoint x: 898, endPoint y: 287, distance: 161.9
click at [898, 287] on div at bounding box center [889, 300] width 215 height 477
drag, startPoint x: 868, startPoint y: 408, endPoint x: 924, endPoint y: 238, distance: 179.3
click at [924, 238] on div at bounding box center [889, 300] width 215 height 477
drag, startPoint x: 845, startPoint y: 390, endPoint x: 911, endPoint y: 222, distance: 180.1
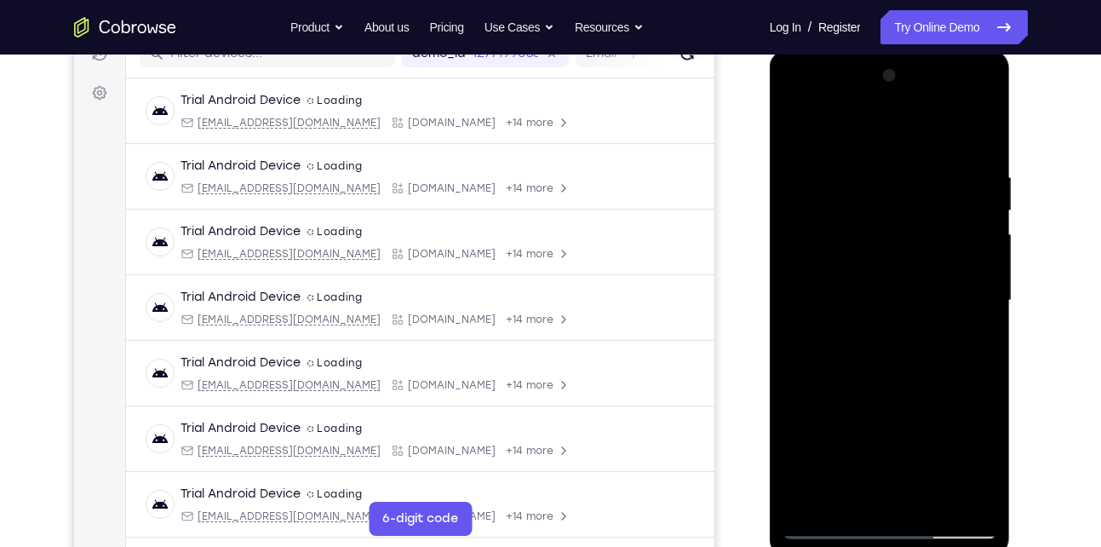
click at [911, 222] on div at bounding box center [889, 300] width 215 height 477
drag, startPoint x: 868, startPoint y: 426, endPoint x: 899, endPoint y: 256, distance: 172.3
click at [899, 256] on div at bounding box center [889, 300] width 215 height 477
drag, startPoint x: 872, startPoint y: 347, endPoint x: 928, endPoint y: 221, distance: 138.8
click at [928, 221] on div at bounding box center [889, 300] width 215 height 477
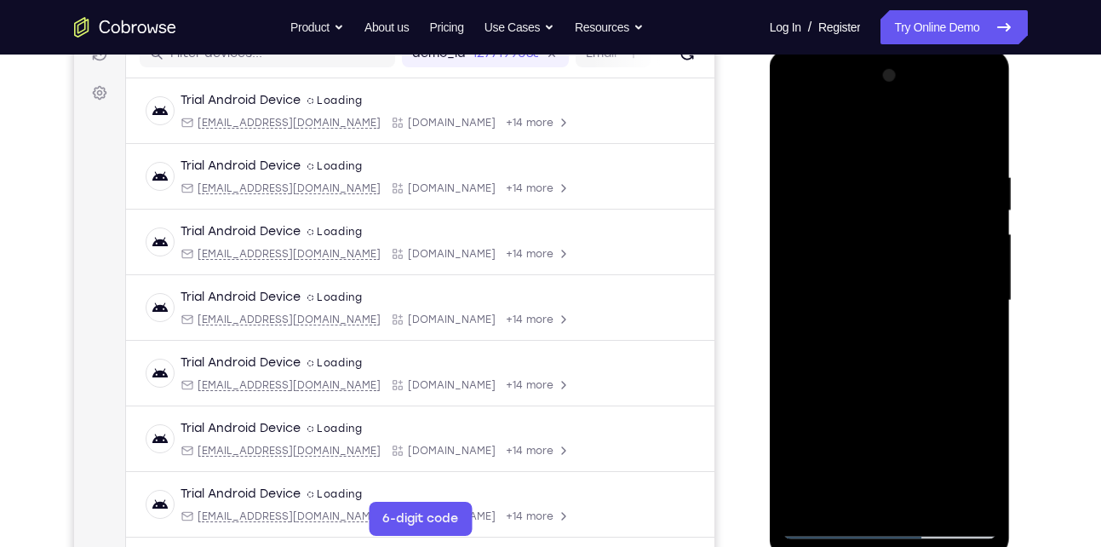
drag, startPoint x: 864, startPoint y: 357, endPoint x: 919, endPoint y: 255, distance: 115.8
click at [919, 255] on div at bounding box center [889, 300] width 215 height 477
click at [929, 500] on div at bounding box center [889, 300] width 215 height 477
click at [892, 390] on div at bounding box center [889, 300] width 215 height 477
click at [857, 317] on div at bounding box center [889, 300] width 215 height 477
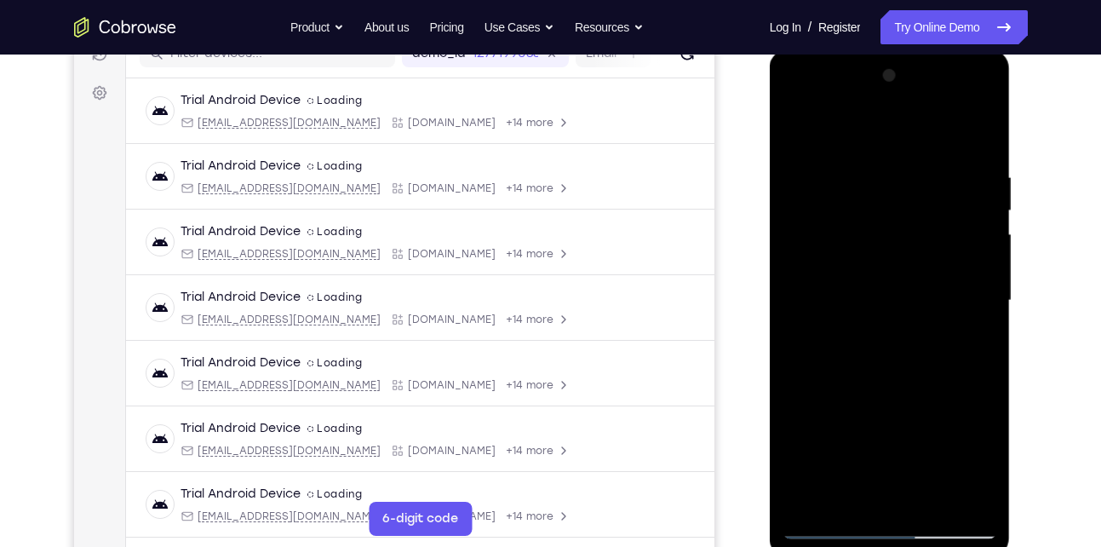
click at [847, 125] on div at bounding box center [889, 300] width 215 height 477
click at [819, 152] on div at bounding box center [889, 300] width 215 height 477
click at [977, 129] on div at bounding box center [889, 300] width 215 height 477
click at [855, 228] on div at bounding box center [889, 300] width 215 height 477
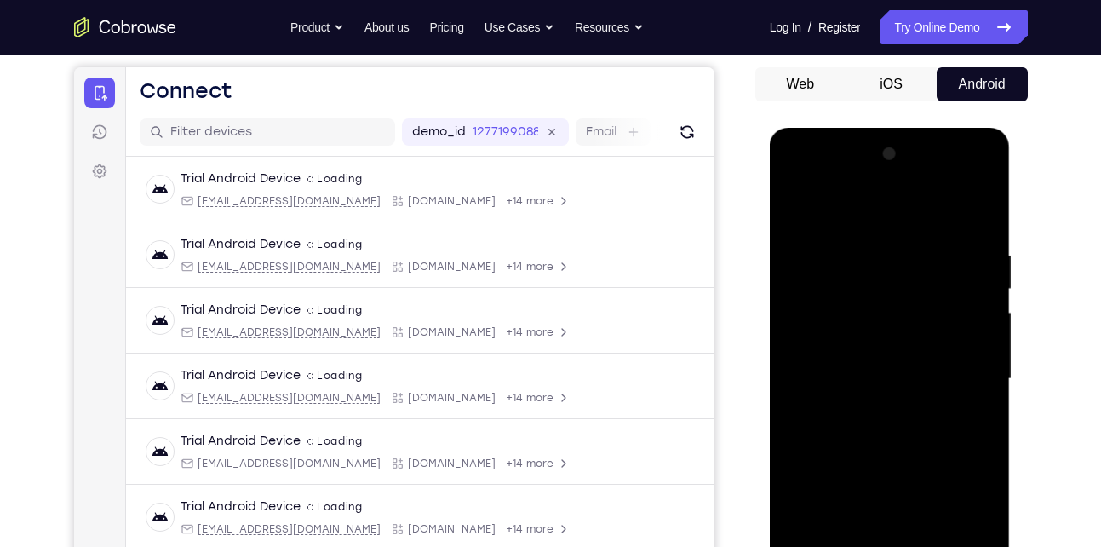
scroll to position [151, 0]
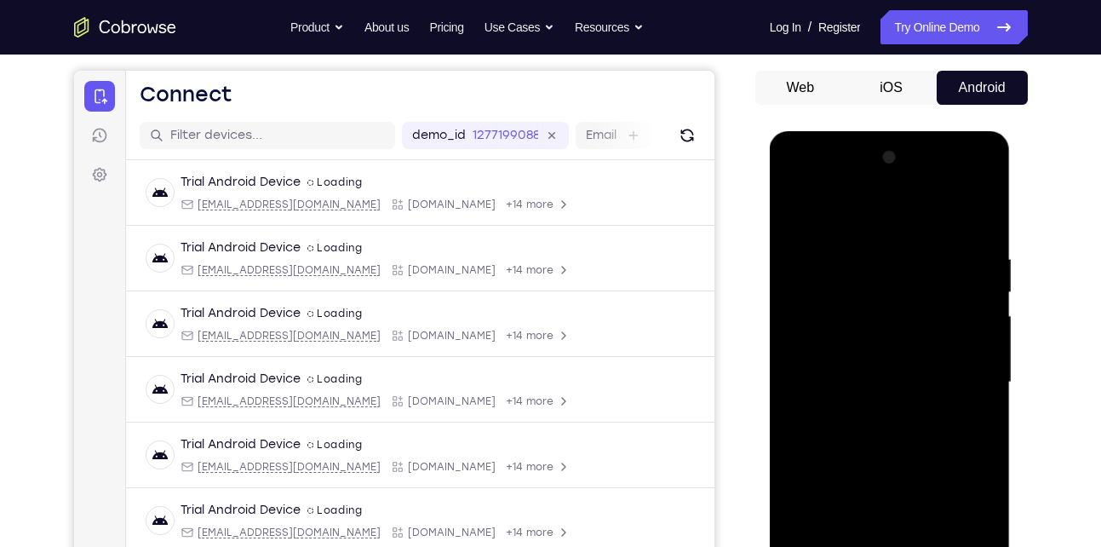
drag, startPoint x: 842, startPoint y: 282, endPoint x: 828, endPoint y: 358, distance: 77.0
click at [828, 358] on div at bounding box center [889, 382] width 215 height 477
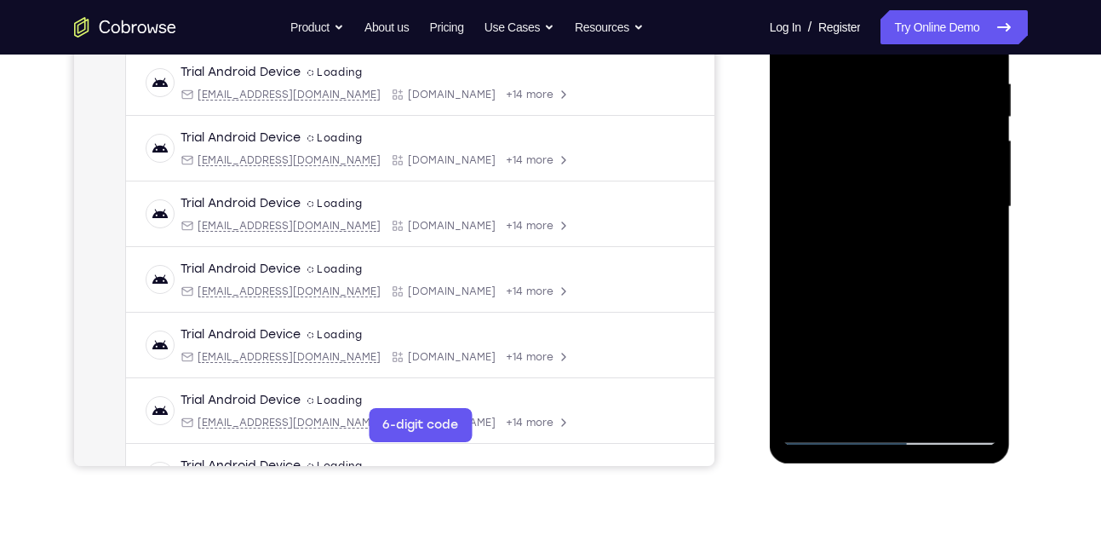
scroll to position [327, 0]
click at [883, 60] on div at bounding box center [889, 206] width 215 height 477
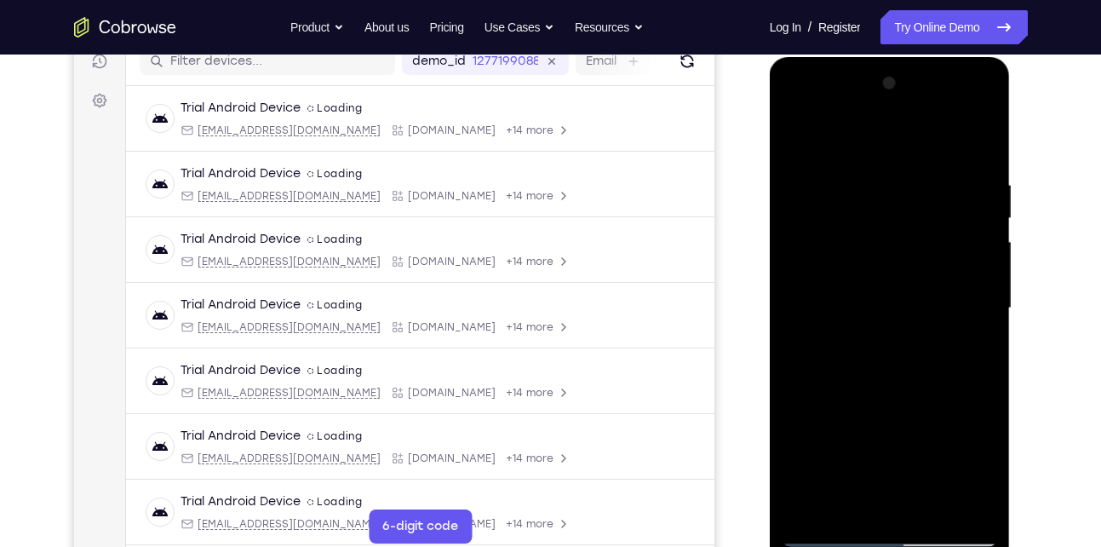
scroll to position [224, 0]
click at [796, 135] on div at bounding box center [889, 309] width 215 height 477
drag, startPoint x: 857, startPoint y: 417, endPoint x: 893, endPoint y: 231, distance: 190.0
click at [893, 231] on div at bounding box center [889, 309] width 215 height 477
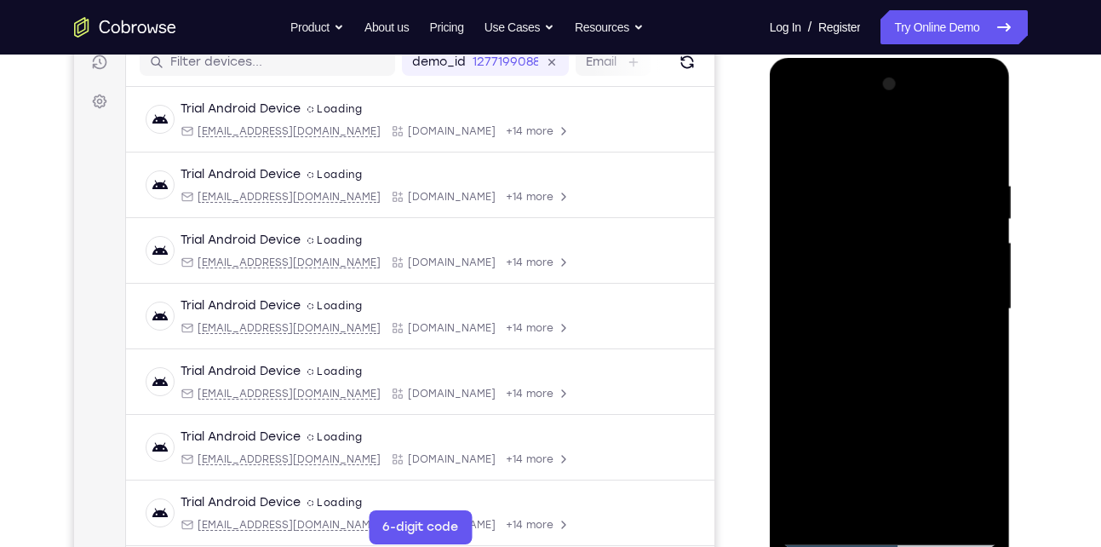
drag, startPoint x: 860, startPoint y: 444, endPoint x: 893, endPoint y: 232, distance: 214.6
click at [893, 232] on div at bounding box center [889, 309] width 215 height 477
drag, startPoint x: 851, startPoint y: 408, endPoint x: 874, endPoint y: 275, distance: 134.9
click at [874, 275] on div at bounding box center [889, 309] width 215 height 477
click at [947, 254] on div at bounding box center [889, 309] width 215 height 477
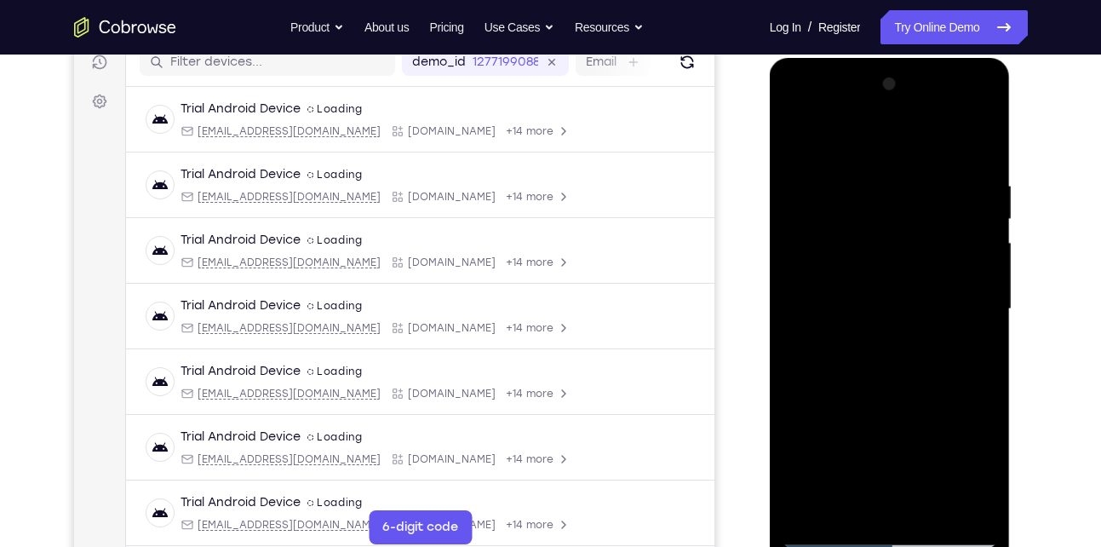
click at [988, 209] on div at bounding box center [889, 309] width 215 height 477
click at [988, 214] on div at bounding box center [889, 309] width 215 height 477
click at [801, 139] on div at bounding box center [889, 309] width 215 height 477
drag, startPoint x: 838, startPoint y: 401, endPoint x: 887, endPoint y: 174, distance: 232.6
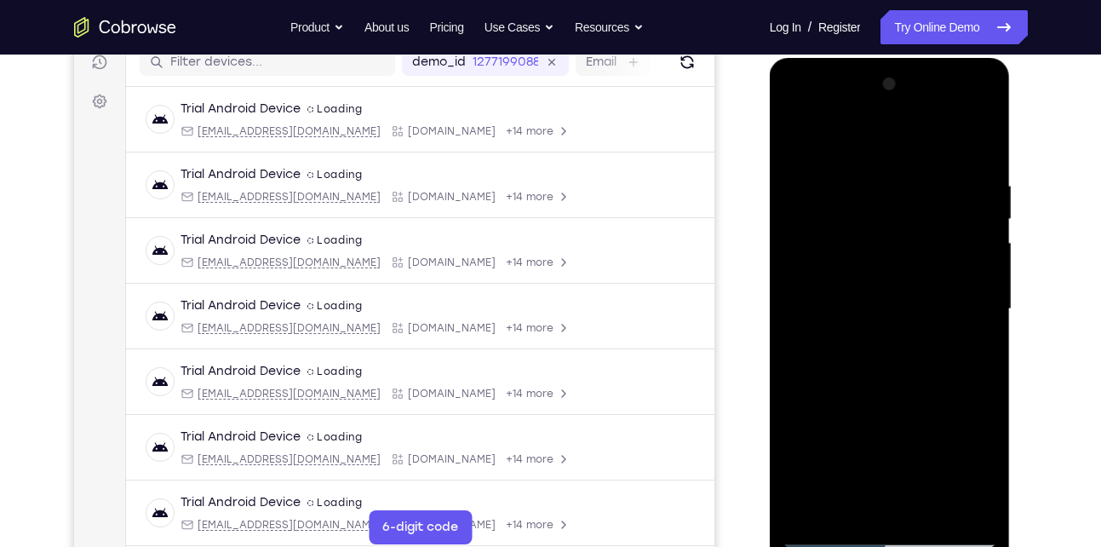
click at [887, 174] on div at bounding box center [889, 309] width 215 height 477
drag, startPoint x: 834, startPoint y: 442, endPoint x: 880, endPoint y: 272, distance: 175.3
click at [880, 272] on div at bounding box center [889, 309] width 215 height 477
drag, startPoint x: 834, startPoint y: 419, endPoint x: 876, endPoint y: 299, distance: 127.1
click at [876, 299] on div at bounding box center [889, 309] width 215 height 477
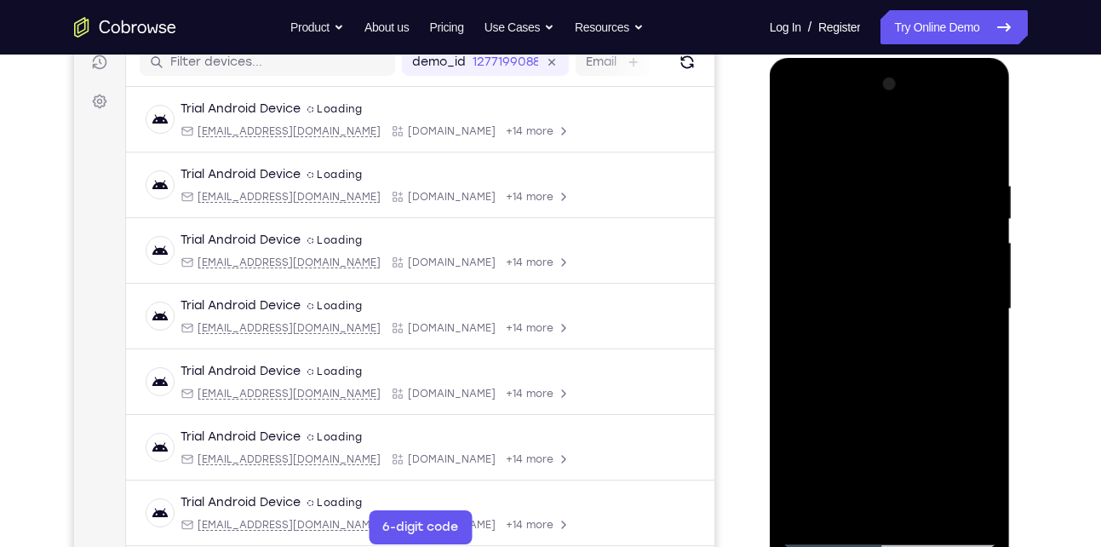
click at [971, 272] on div at bounding box center [889, 309] width 215 height 477
click at [984, 210] on div at bounding box center [889, 309] width 215 height 477
click at [796, 135] on div at bounding box center [889, 309] width 215 height 477
drag, startPoint x: 860, startPoint y: 361, endPoint x: 878, endPoint y: 182, distance: 179.7
click at [878, 182] on div at bounding box center [889, 309] width 215 height 477
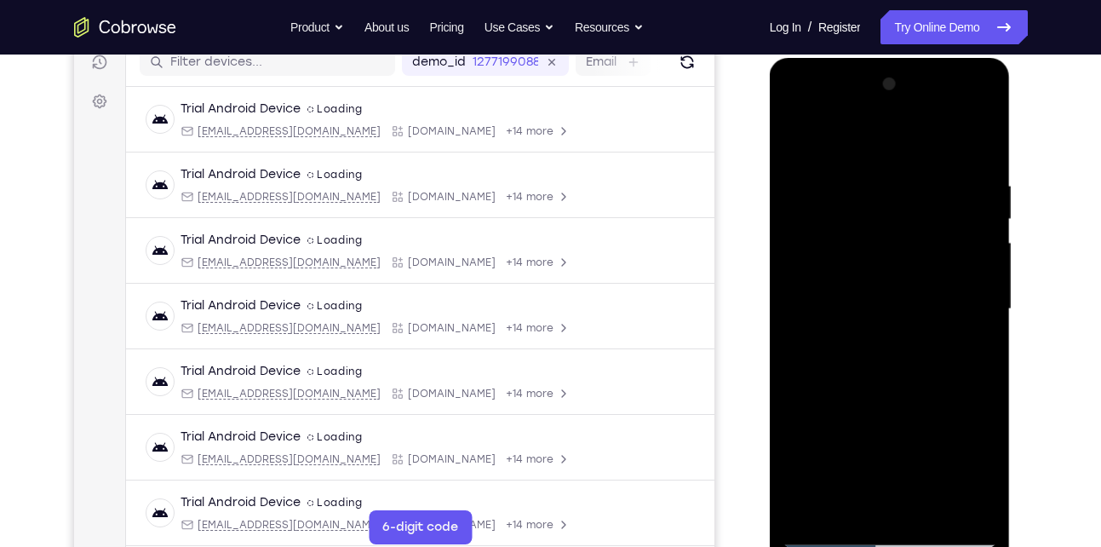
drag, startPoint x: 836, startPoint y: 413, endPoint x: 886, endPoint y: 211, distance: 207.7
click at [886, 211] on div at bounding box center [889, 309] width 215 height 477
drag, startPoint x: 852, startPoint y: 419, endPoint x: 892, endPoint y: 260, distance: 164.2
click at [892, 260] on div at bounding box center [889, 309] width 215 height 477
drag, startPoint x: 872, startPoint y: 413, endPoint x: 910, endPoint y: 291, distance: 127.6
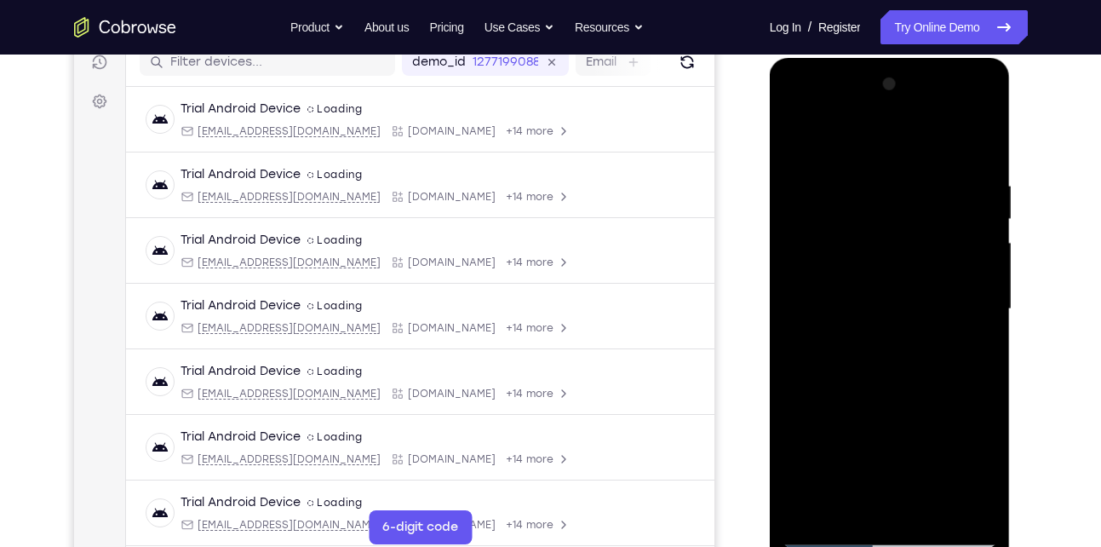
click at [910, 291] on div at bounding box center [889, 309] width 215 height 477
drag, startPoint x: 878, startPoint y: 402, endPoint x: 923, endPoint y: 263, distance: 145.9
click at [923, 263] on div at bounding box center [889, 309] width 215 height 477
click at [816, 357] on div at bounding box center [889, 309] width 215 height 477
click at [981, 218] on div at bounding box center [889, 309] width 215 height 477
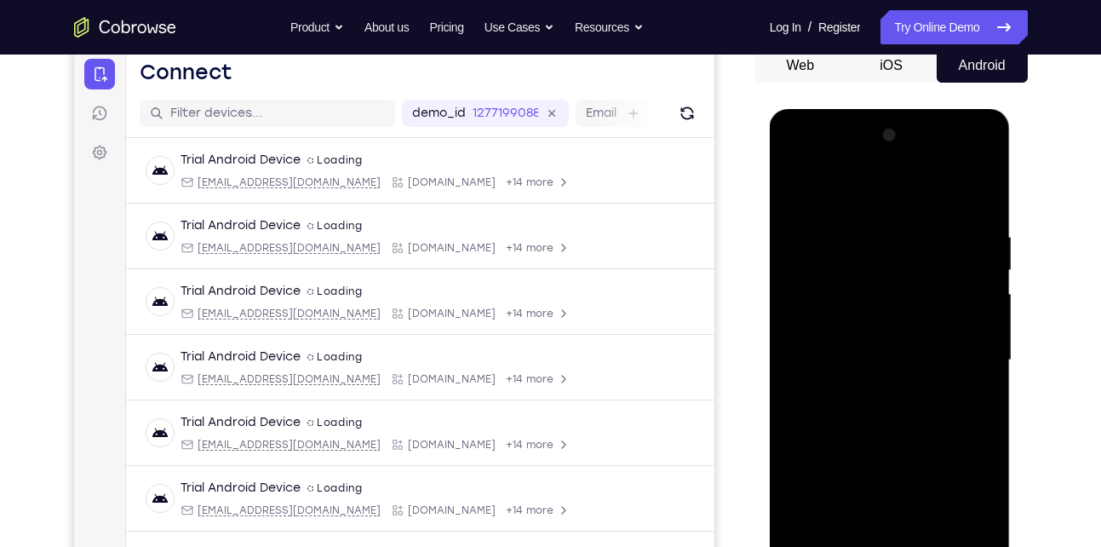
scroll to position [172, 0]
drag, startPoint x: 910, startPoint y: 296, endPoint x: 896, endPoint y: 364, distance: 68.8
click at [896, 364] on div at bounding box center [889, 361] width 215 height 477
click at [983, 330] on div at bounding box center [889, 361] width 215 height 477
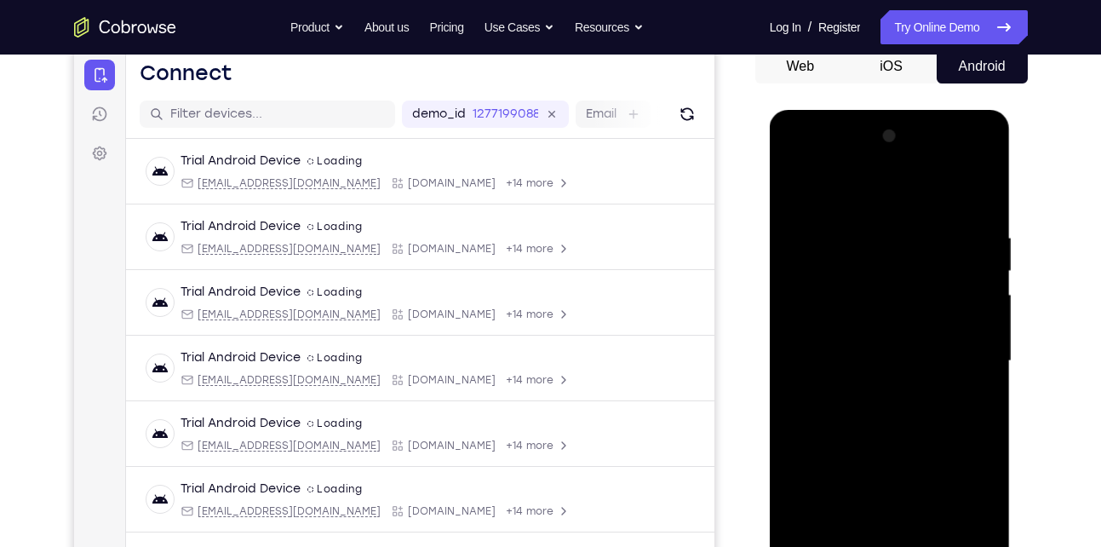
click at [983, 330] on div at bounding box center [889, 361] width 215 height 477
click at [983, 324] on div at bounding box center [889, 361] width 215 height 477
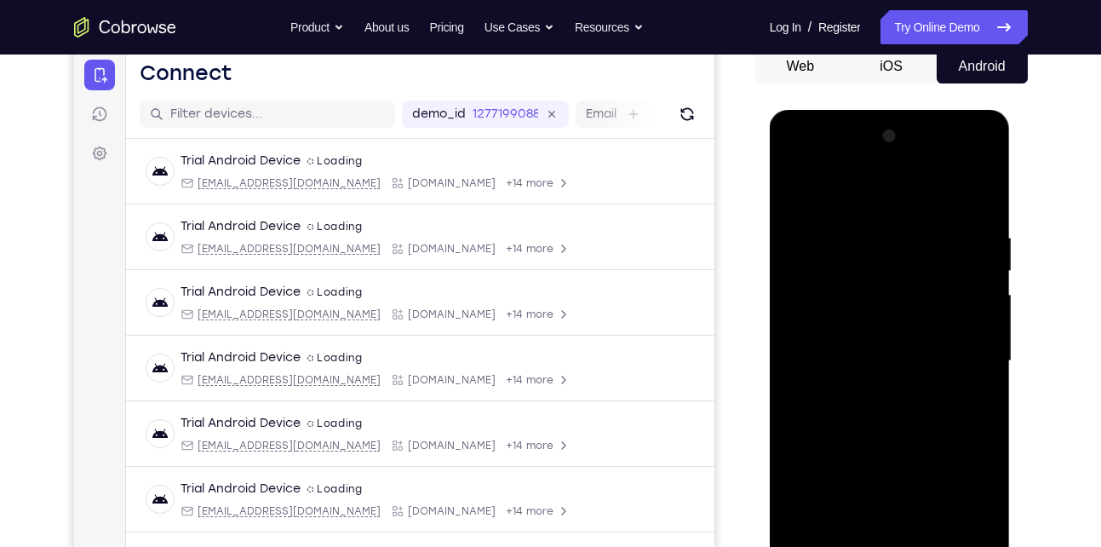
click at [798, 183] on div at bounding box center [889, 361] width 215 height 477
drag, startPoint x: 872, startPoint y: 435, endPoint x: 938, endPoint y: 176, distance: 267.2
click at [938, 176] on div at bounding box center [889, 361] width 215 height 477
drag, startPoint x: 879, startPoint y: 419, endPoint x: 932, endPoint y: 255, distance: 172.9
click at [932, 255] on div at bounding box center [889, 361] width 215 height 477
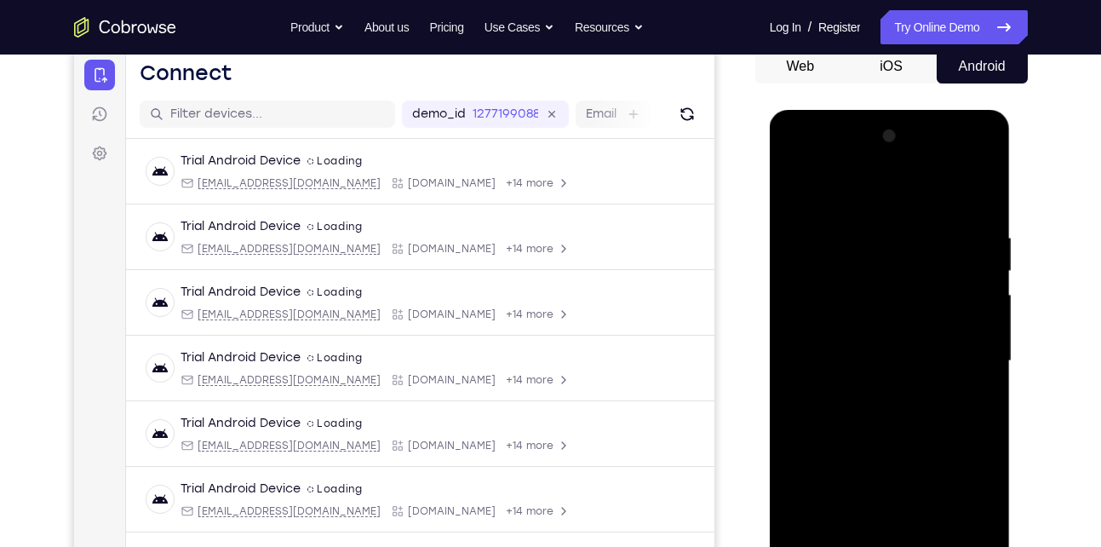
drag, startPoint x: 897, startPoint y: 423, endPoint x: 944, endPoint y: 298, distance: 133.6
click at [944, 298] on div at bounding box center [889, 361] width 215 height 477
click at [891, 241] on div at bounding box center [889, 361] width 215 height 477
click at [987, 262] on div at bounding box center [889, 361] width 215 height 477
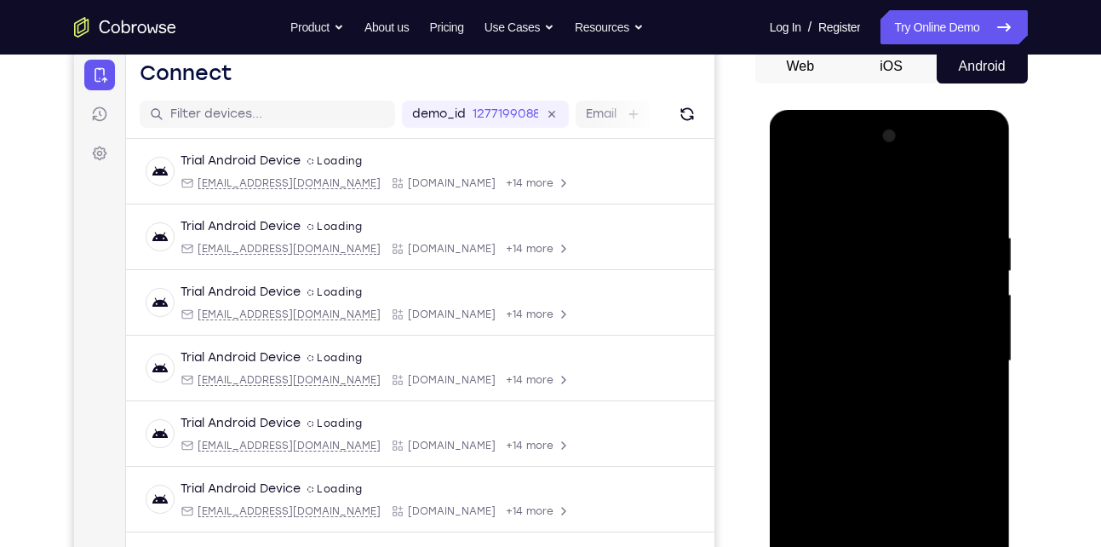
click at [984, 269] on div at bounding box center [889, 361] width 215 height 477
click at [798, 185] on div at bounding box center [889, 361] width 215 height 477
drag, startPoint x: 885, startPoint y: 443, endPoint x: 886, endPoint y: 223, distance: 219.7
click at [886, 223] on div at bounding box center [889, 361] width 215 height 477
drag, startPoint x: 891, startPoint y: 431, endPoint x: 908, endPoint y: 386, distance: 48.5
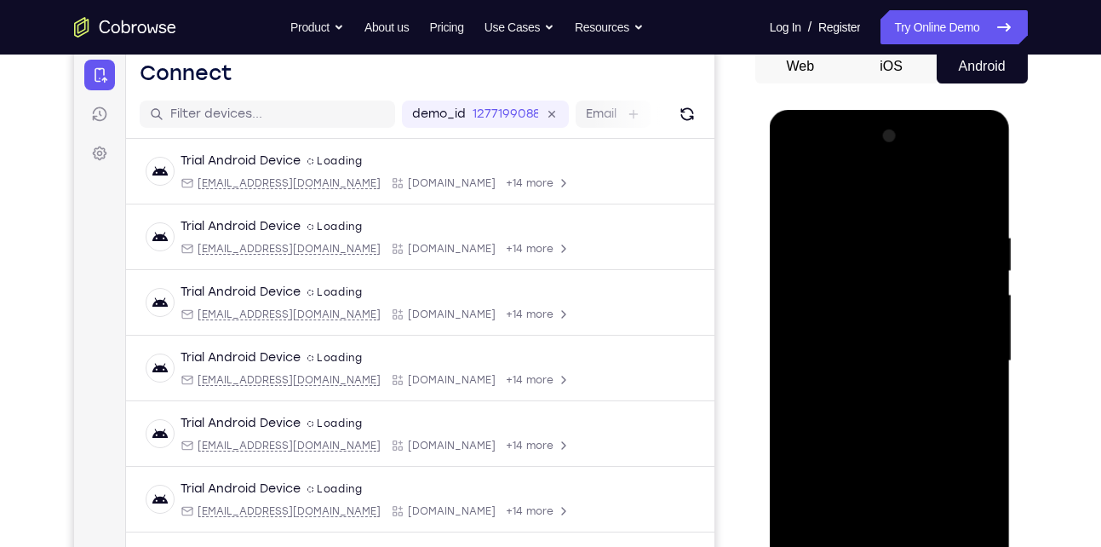
click at [908, 386] on div at bounding box center [889, 361] width 215 height 477
drag, startPoint x: 883, startPoint y: 466, endPoint x: 933, endPoint y: 342, distance: 133.3
click at [933, 342] on div at bounding box center [889, 361] width 215 height 477
drag, startPoint x: 904, startPoint y: 456, endPoint x: 929, endPoint y: 311, distance: 146.8
click at [929, 311] on div at bounding box center [889, 361] width 215 height 477
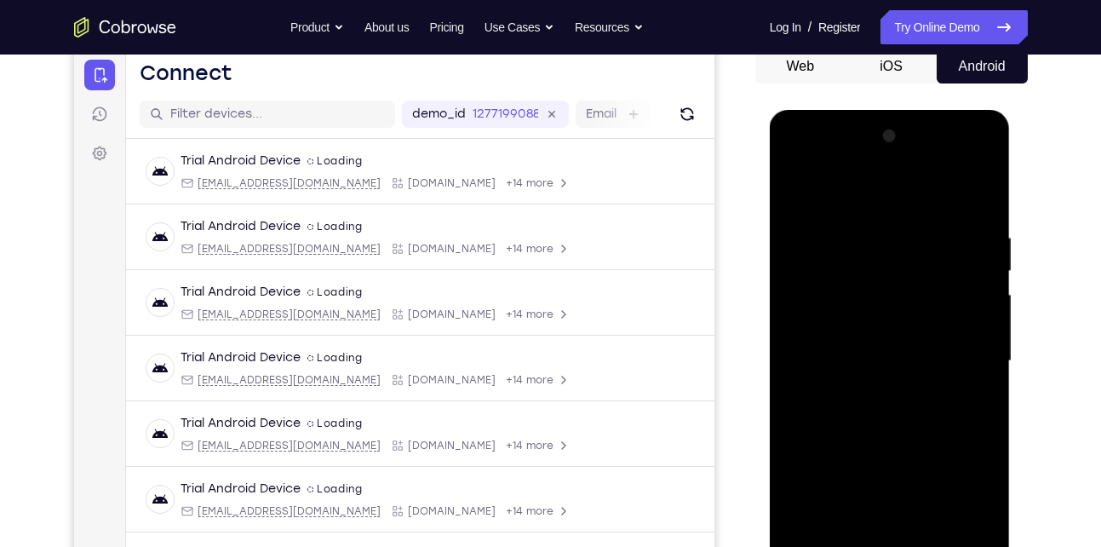
drag, startPoint x: 916, startPoint y: 470, endPoint x: 942, endPoint y: 294, distance: 178.1
click at [942, 294] on div at bounding box center [889, 361] width 215 height 477
drag, startPoint x: 893, startPoint y: 451, endPoint x: 928, endPoint y: 261, distance: 193.9
click at [928, 261] on div at bounding box center [889, 361] width 215 height 477
click at [949, 318] on div at bounding box center [889, 361] width 215 height 477
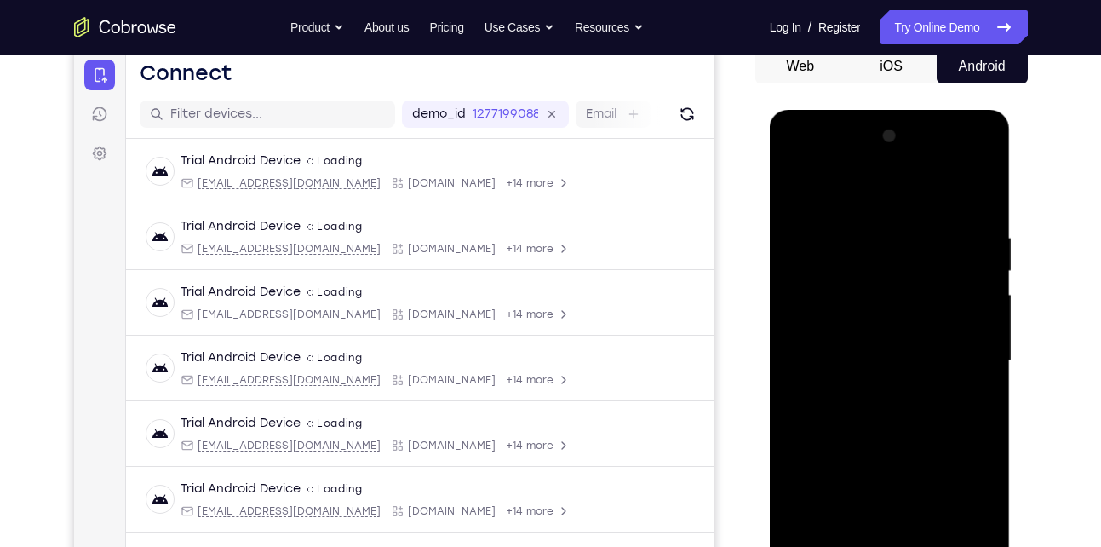
click at [989, 268] on div at bounding box center [889, 361] width 215 height 477
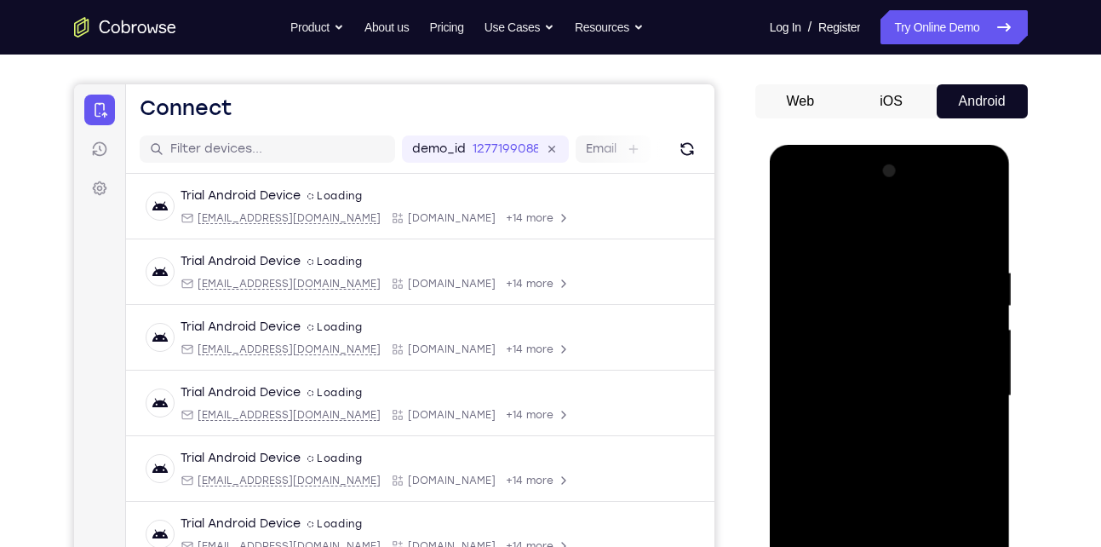
scroll to position [136, 0]
click at [991, 300] on div at bounding box center [889, 396] width 215 height 477
click at [801, 221] on div at bounding box center [889, 396] width 215 height 477
drag, startPoint x: 855, startPoint y: 358, endPoint x: 864, endPoint y: 561, distance: 203.7
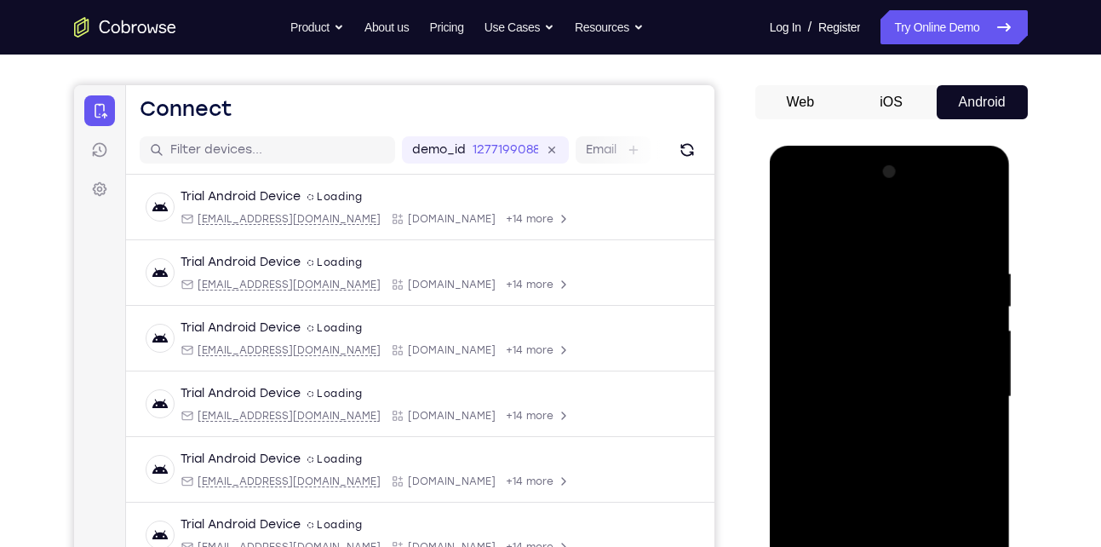
click at [864, 546] on div at bounding box center [889, 396] width 215 height 477
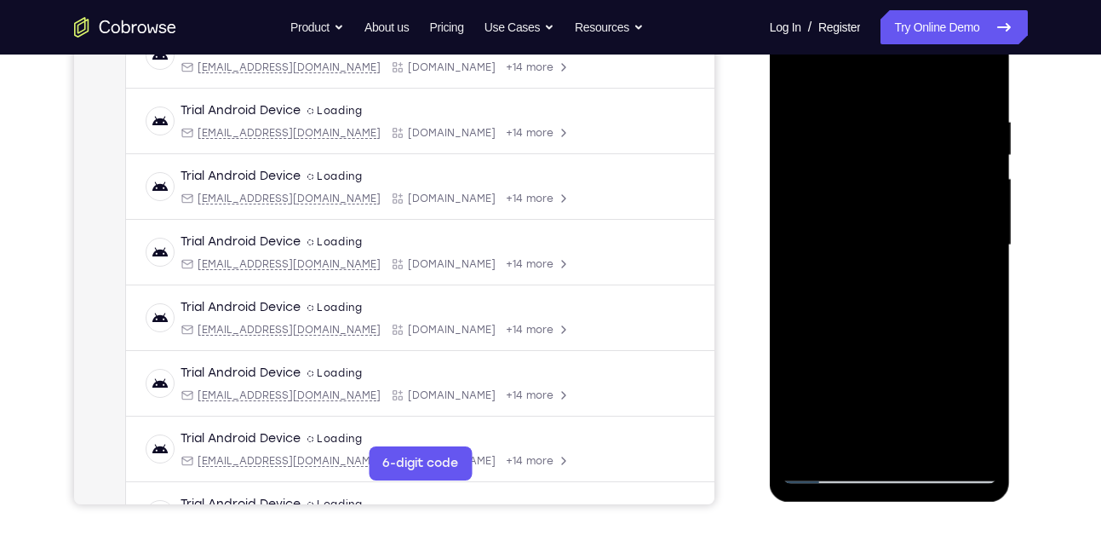
scroll to position [313, 0]
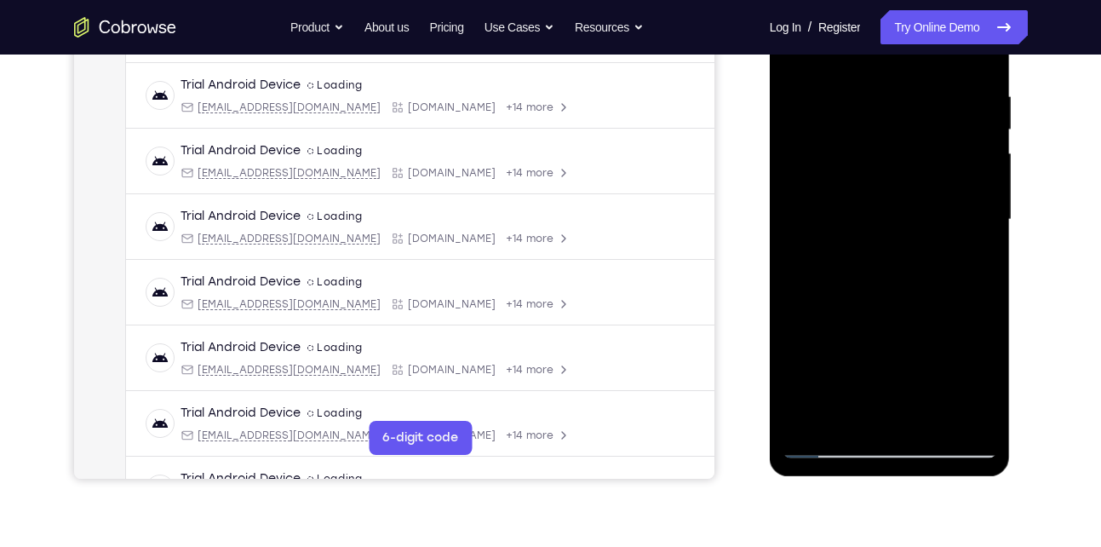
click at [851, 415] on div at bounding box center [889, 219] width 215 height 477
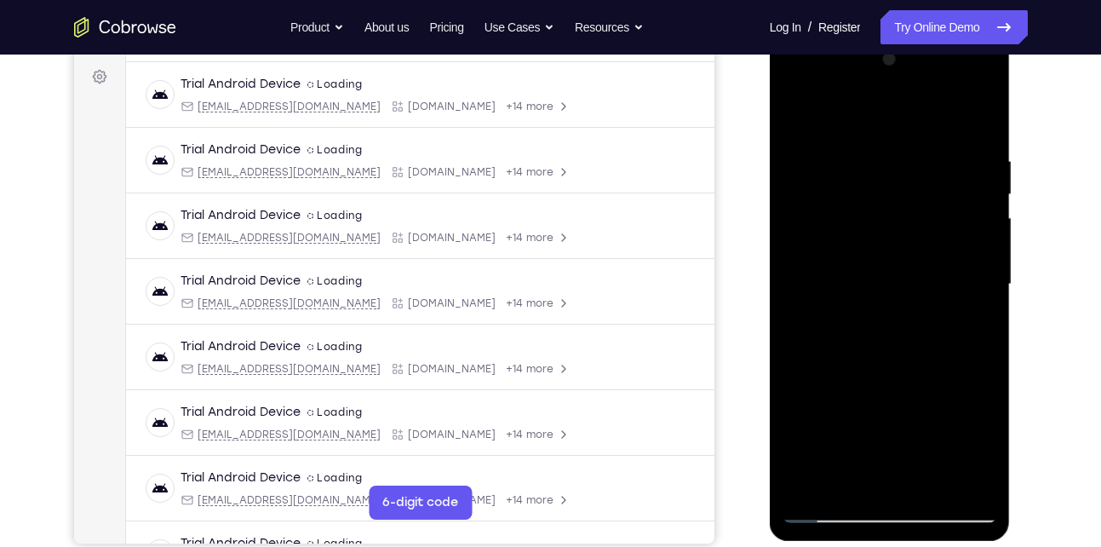
scroll to position [247, 0]
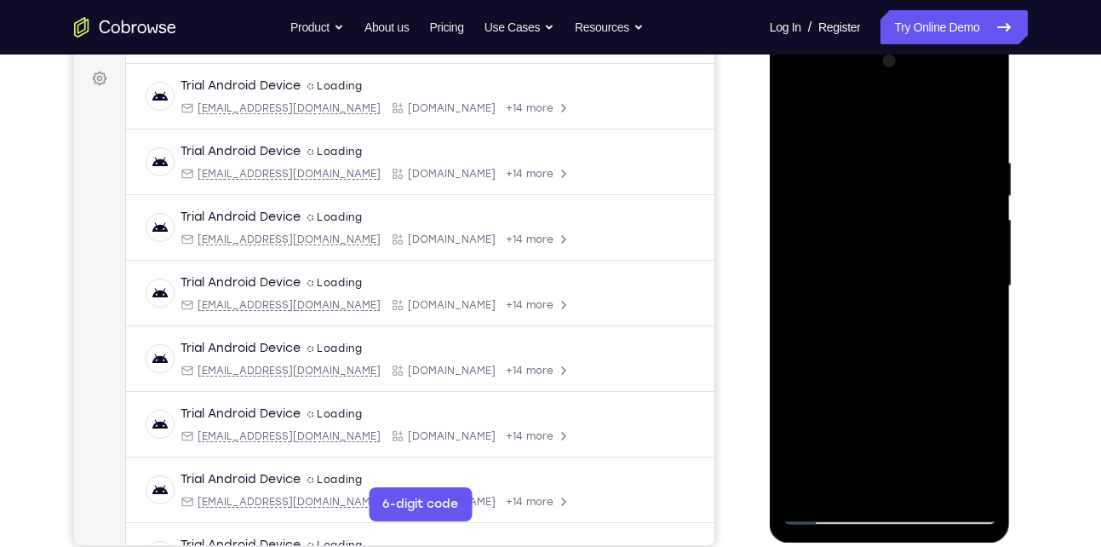
click at [862, 113] on div at bounding box center [889, 286] width 215 height 477
click at [825, 139] on div at bounding box center [889, 286] width 215 height 477
click at [935, 244] on div at bounding box center [889, 286] width 215 height 477
click at [794, 113] on div at bounding box center [889, 286] width 215 height 477
click at [797, 112] on div at bounding box center [889, 286] width 215 height 477
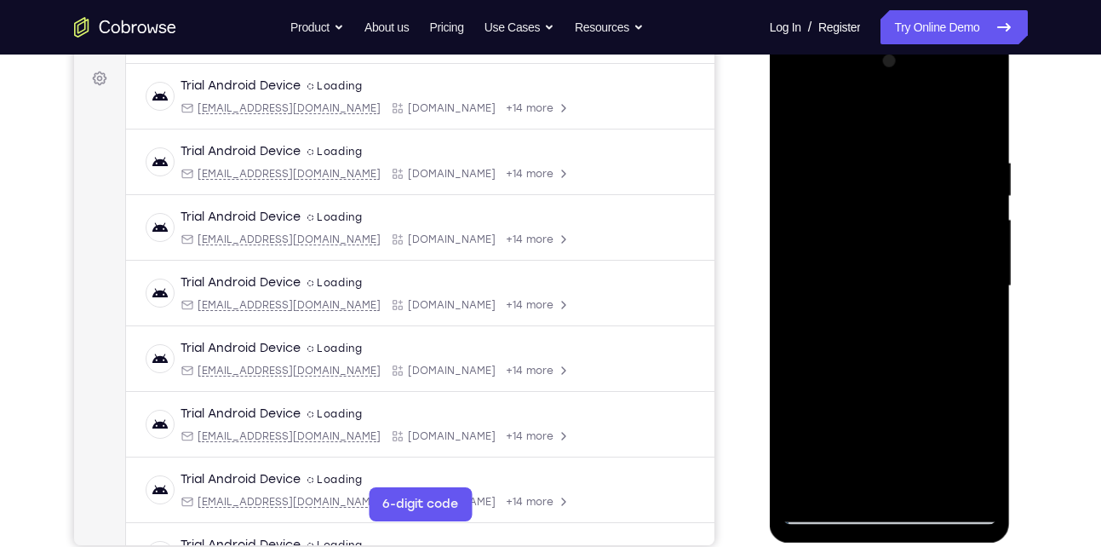
click at [834, 266] on div at bounding box center [889, 286] width 215 height 477
click at [917, 252] on div at bounding box center [889, 286] width 215 height 477
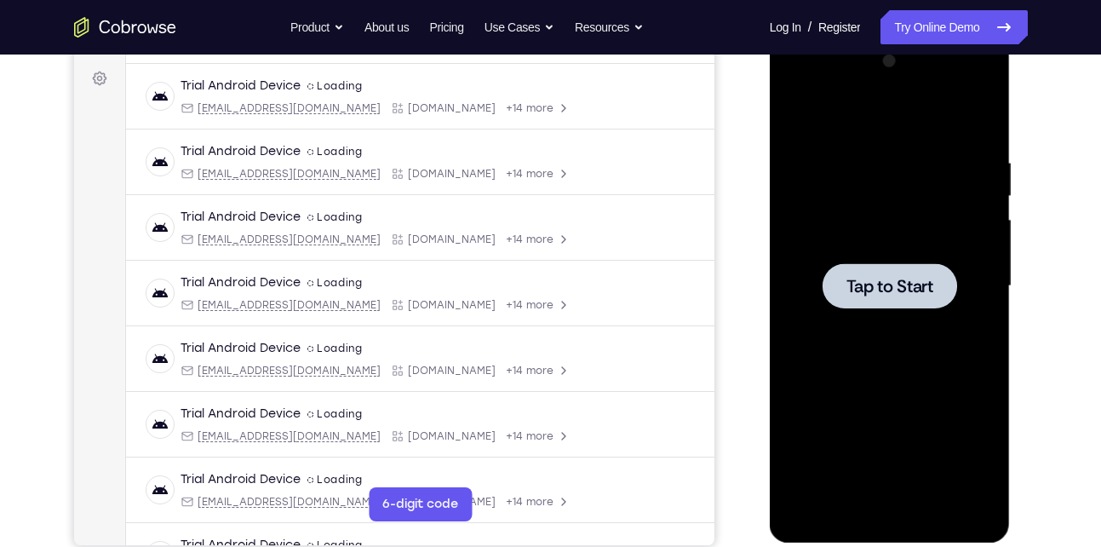
click at [861, 278] on span "Tap to Start" at bounding box center [889, 286] width 87 height 17
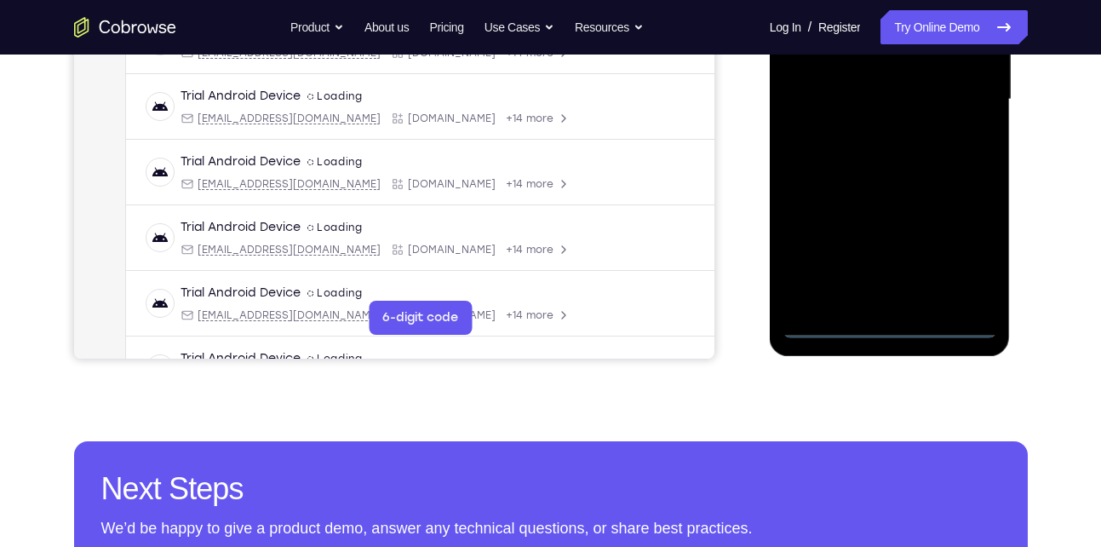
scroll to position [434, 0]
click at [884, 321] on div at bounding box center [889, 98] width 215 height 477
click at [962, 251] on div at bounding box center [889, 98] width 215 height 477
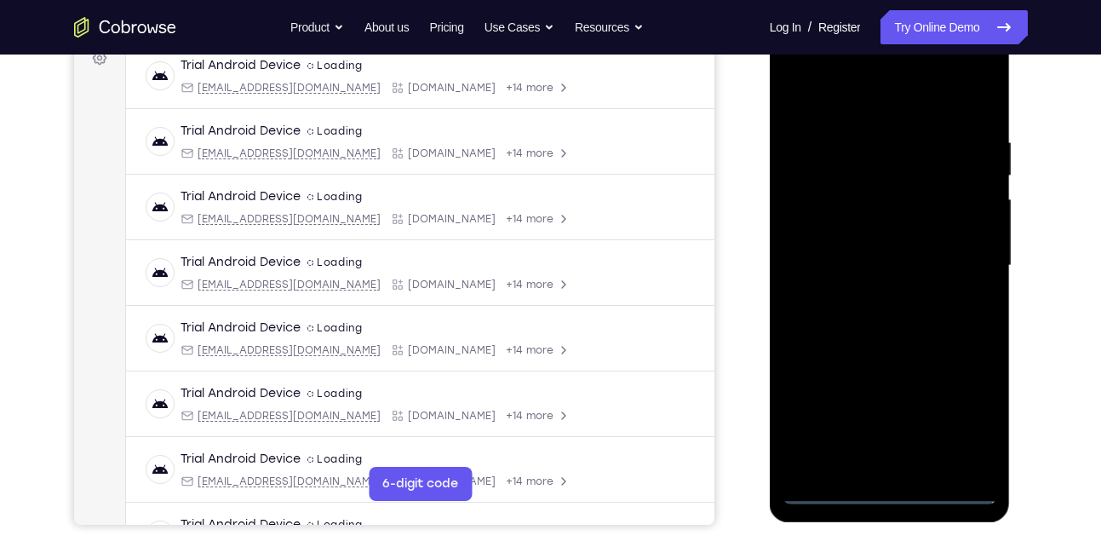
scroll to position [267, 0]
click at [819, 99] on div at bounding box center [889, 266] width 215 height 477
click at [971, 262] on div at bounding box center [889, 266] width 215 height 477
click at [875, 301] on div at bounding box center [889, 266] width 215 height 477
click at [857, 249] on div at bounding box center [889, 266] width 215 height 477
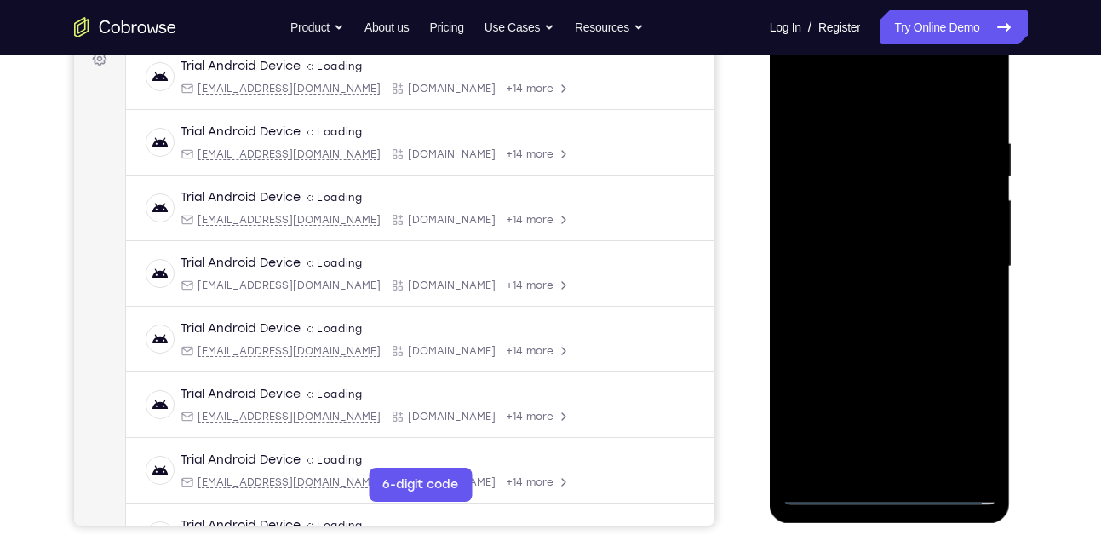
click at [840, 238] on div at bounding box center [889, 266] width 215 height 477
click at [840, 258] on div at bounding box center [889, 266] width 215 height 477
click at [828, 333] on div at bounding box center [889, 266] width 215 height 477
click at [904, 315] on div at bounding box center [889, 266] width 215 height 477
click at [865, 141] on div at bounding box center [889, 266] width 215 height 477
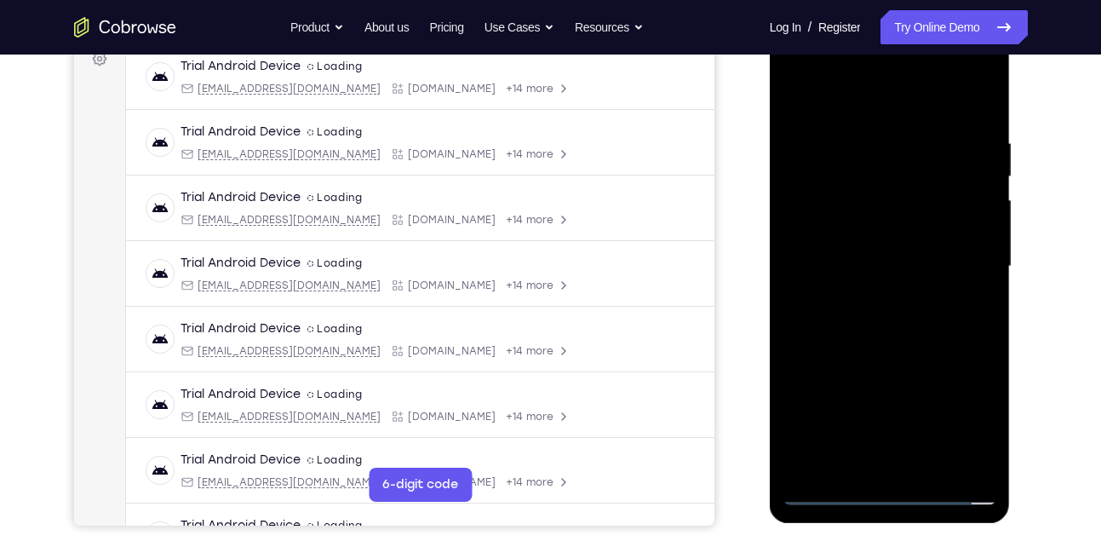
click at [891, 347] on div at bounding box center [889, 266] width 215 height 477
click at [869, 145] on div at bounding box center [889, 266] width 215 height 477
click at [961, 281] on div at bounding box center [889, 266] width 215 height 477
click at [792, 263] on div at bounding box center [889, 266] width 215 height 477
click at [966, 269] on div at bounding box center [889, 266] width 215 height 477
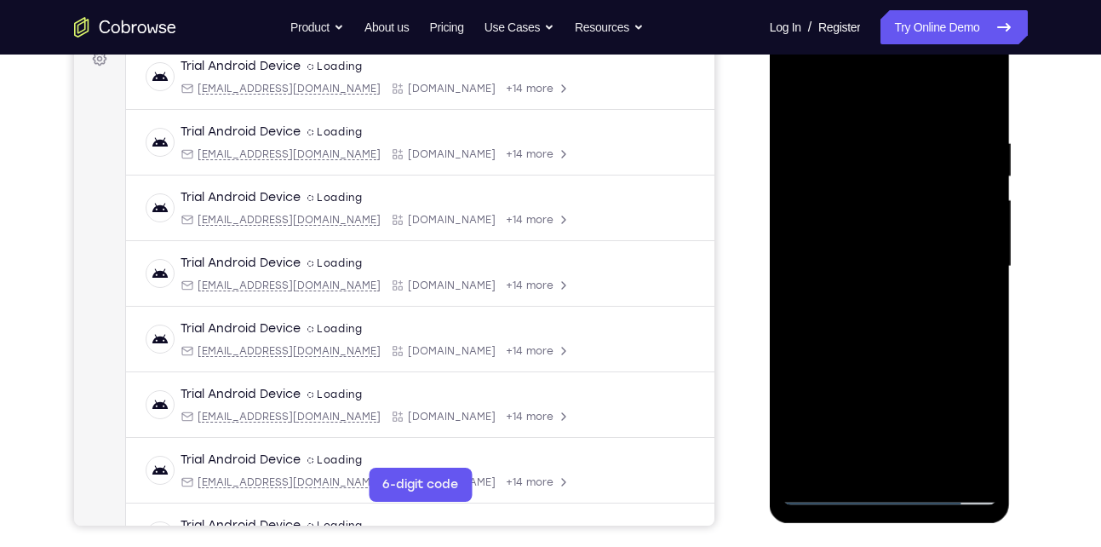
click at [966, 269] on div at bounding box center [889, 266] width 215 height 477
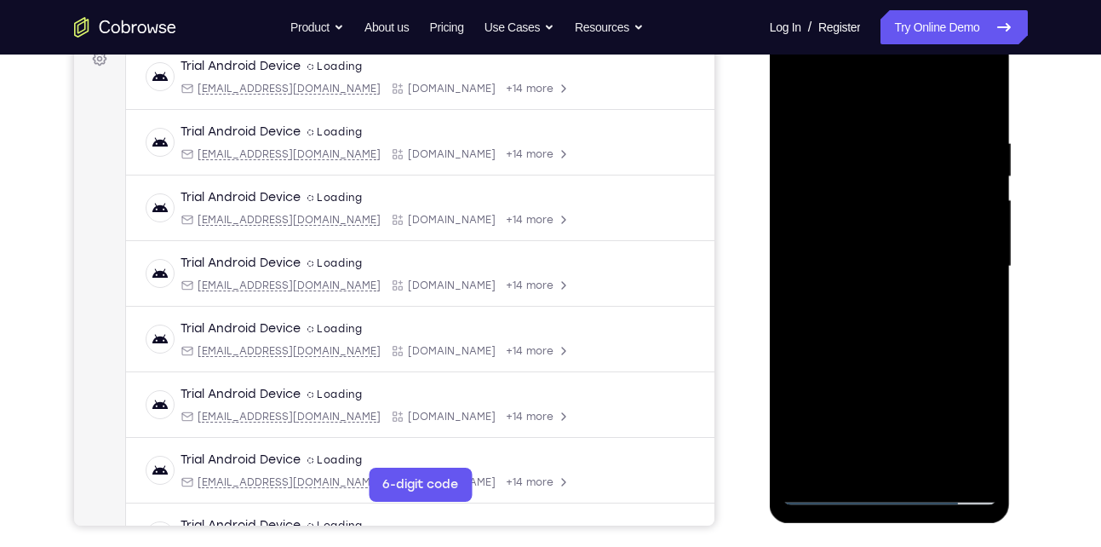
click at [966, 269] on div at bounding box center [889, 266] width 215 height 477
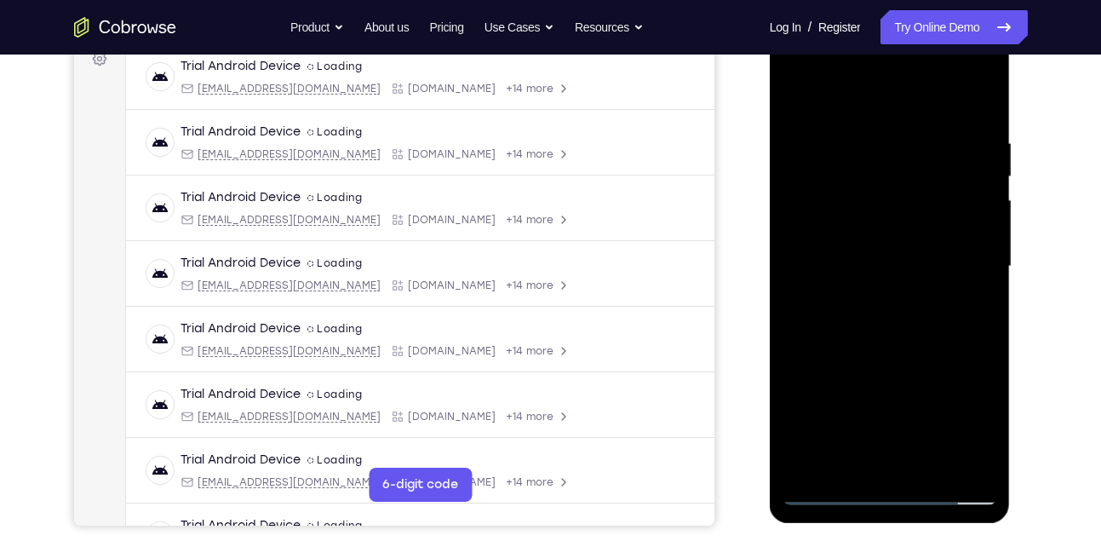
click at [966, 269] on div at bounding box center [889, 266] width 215 height 477
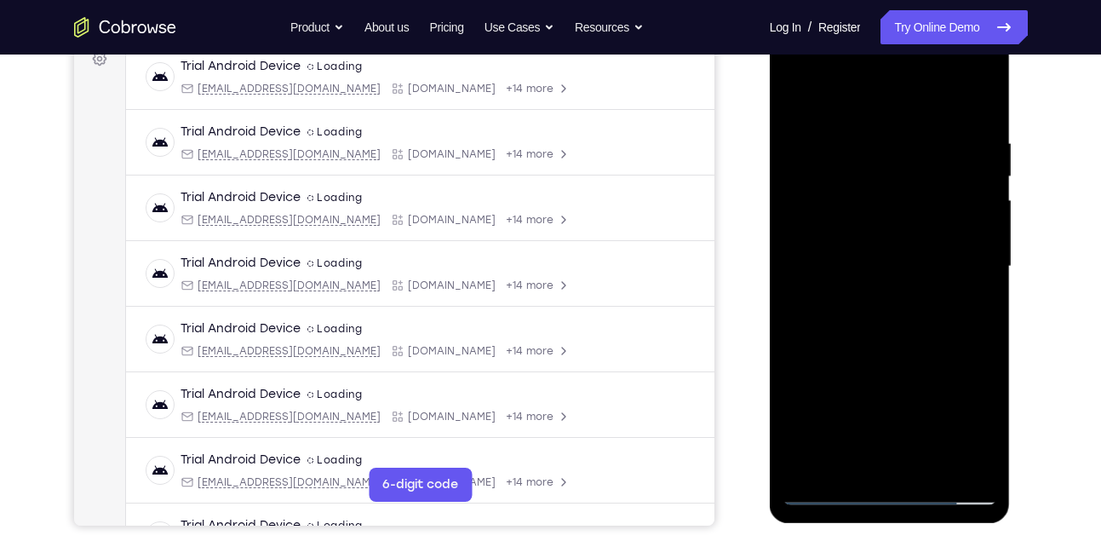
click at [966, 269] on div at bounding box center [889, 266] width 215 height 477
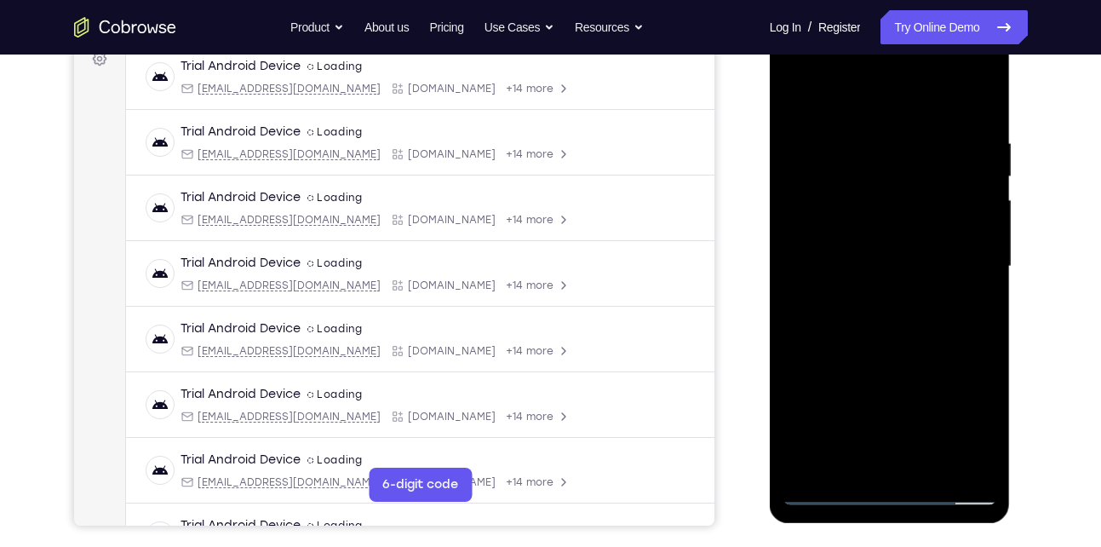
click at [966, 269] on div at bounding box center [889, 266] width 215 height 477
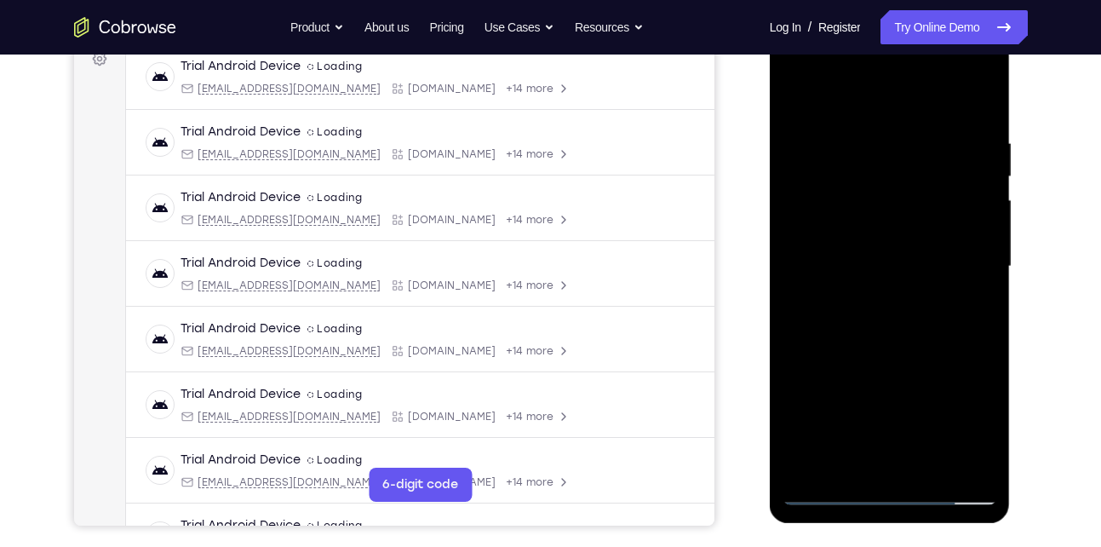
click at [966, 269] on div at bounding box center [889, 266] width 215 height 477
click at [980, 98] on div at bounding box center [889, 266] width 215 height 477
drag, startPoint x: 940, startPoint y: 126, endPoint x: 872, endPoint y: 134, distance: 68.5
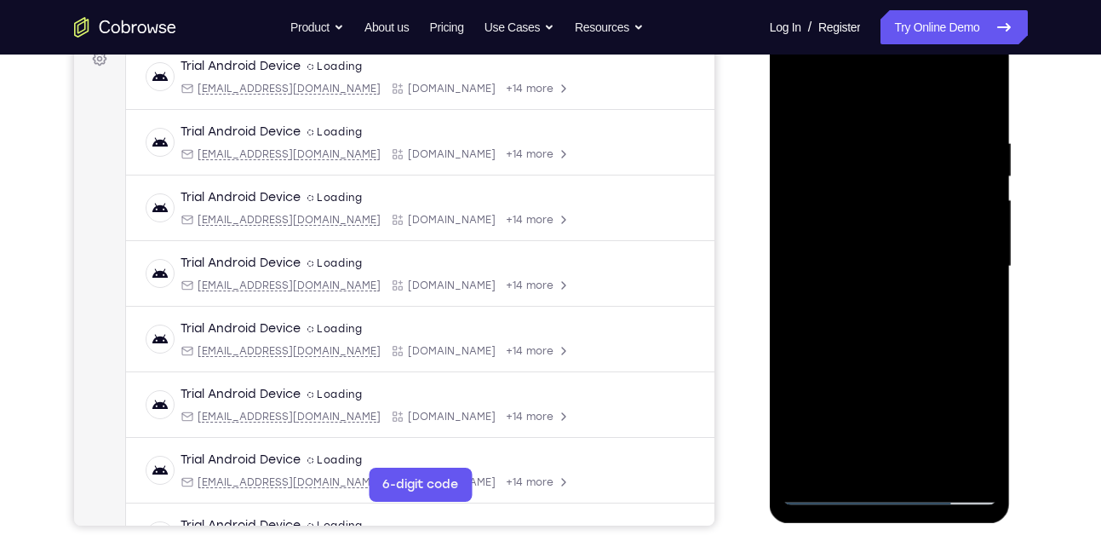
click at [872, 134] on div at bounding box center [889, 266] width 215 height 477
click at [904, 134] on div at bounding box center [889, 266] width 215 height 477
click at [989, 308] on div at bounding box center [889, 266] width 215 height 477
click at [980, 100] on div at bounding box center [889, 266] width 215 height 477
drag, startPoint x: 971, startPoint y: 138, endPoint x: 886, endPoint y: 144, distance: 85.4
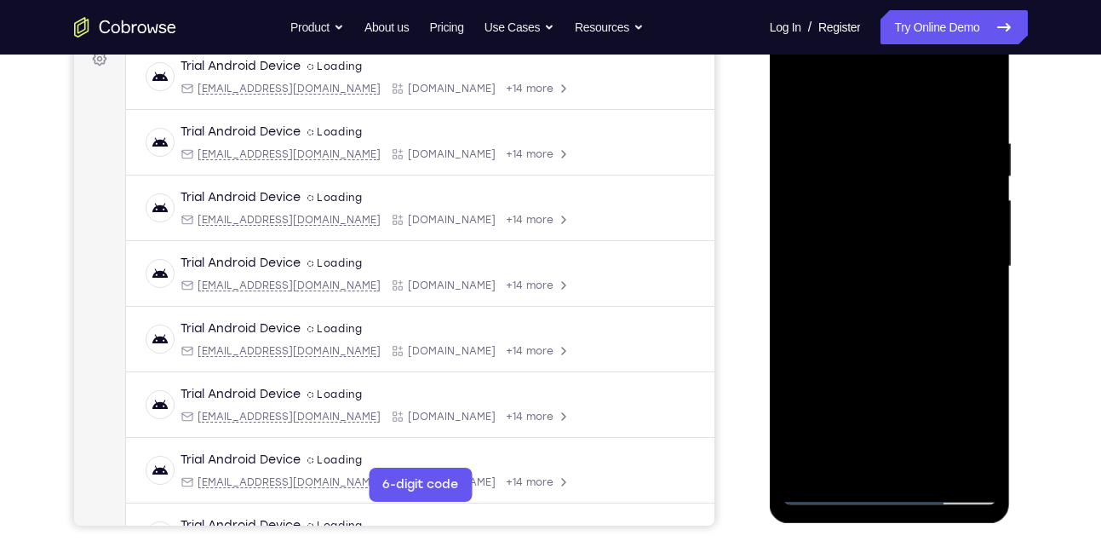
click at [886, 144] on div at bounding box center [889, 266] width 215 height 477
click at [845, 467] on div at bounding box center [889, 266] width 215 height 477
click at [843, 97] on div at bounding box center [889, 266] width 215 height 477
drag, startPoint x: 830, startPoint y: 270, endPoint x: 840, endPoint y: 179, distance: 91.7
click at [840, 179] on div at bounding box center [889, 266] width 215 height 477
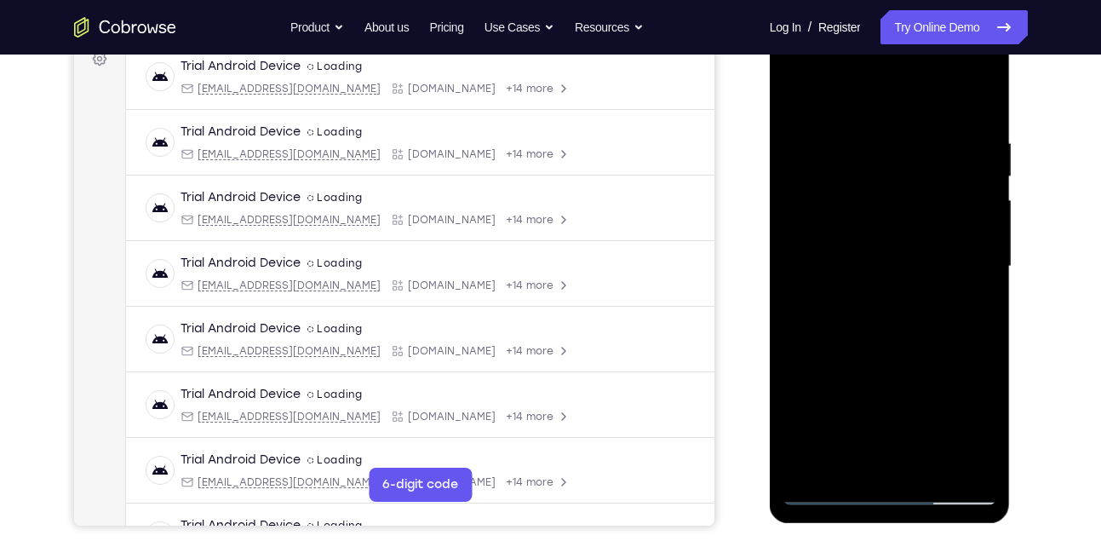
drag, startPoint x: 840, startPoint y: 267, endPoint x: 851, endPoint y: 221, distance: 47.5
click at [851, 221] on div at bounding box center [889, 266] width 215 height 477
click at [827, 288] on div at bounding box center [889, 266] width 215 height 477
drag, startPoint x: 874, startPoint y: 183, endPoint x: 857, endPoint y: 289, distance: 107.9
click at [857, 289] on div at bounding box center [889, 266] width 215 height 477
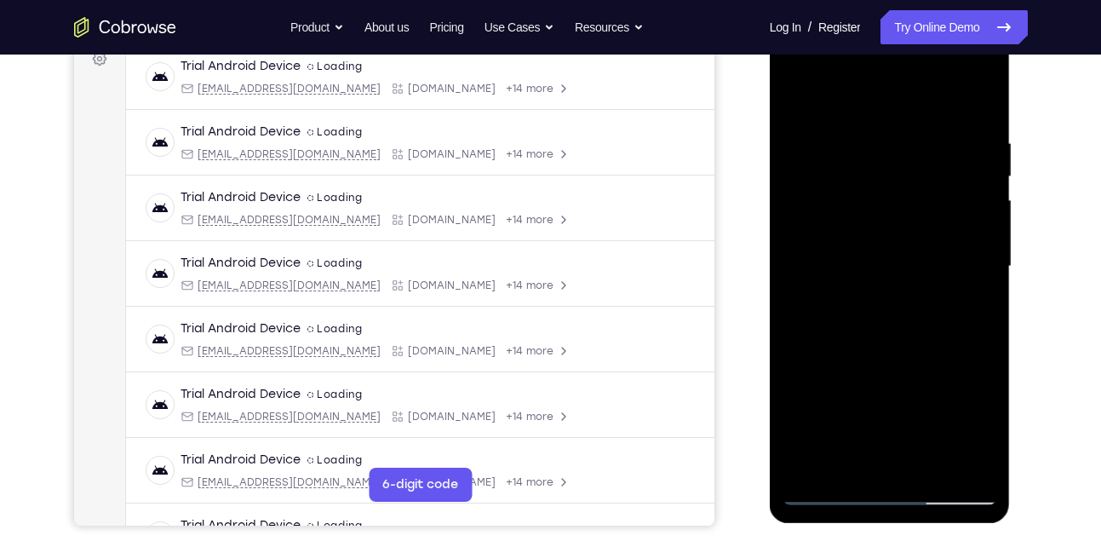
scroll to position [405, 0]
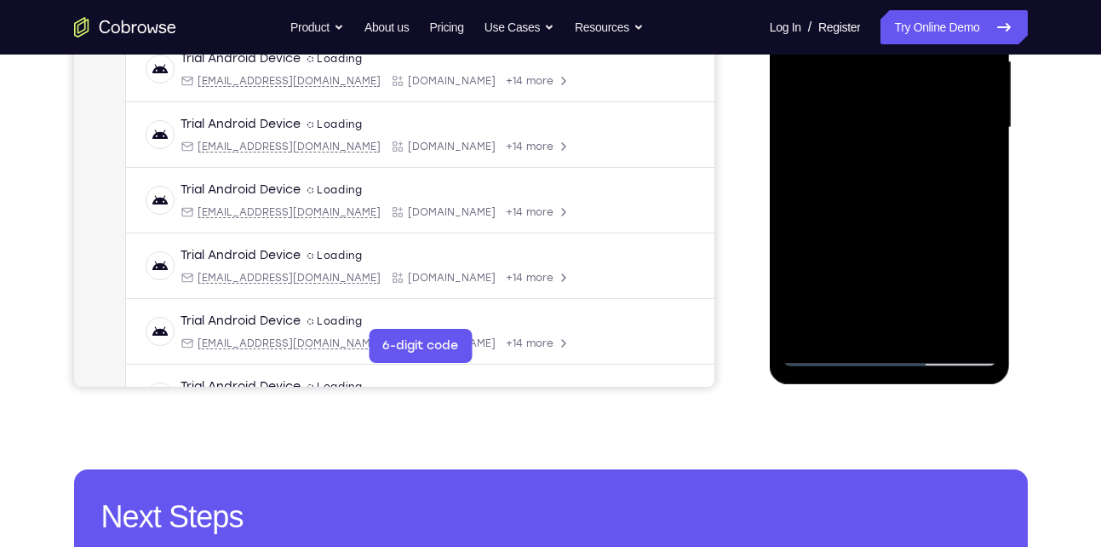
drag, startPoint x: 858, startPoint y: 280, endPoint x: 914, endPoint y: 120, distance: 169.6
click at [914, 120] on div at bounding box center [889, 127] width 215 height 477
drag, startPoint x: 874, startPoint y: 266, endPoint x: 940, endPoint y: 92, distance: 186.0
click at [940, 92] on div at bounding box center [889, 127] width 215 height 477
click at [895, 223] on div at bounding box center [889, 127] width 215 height 477
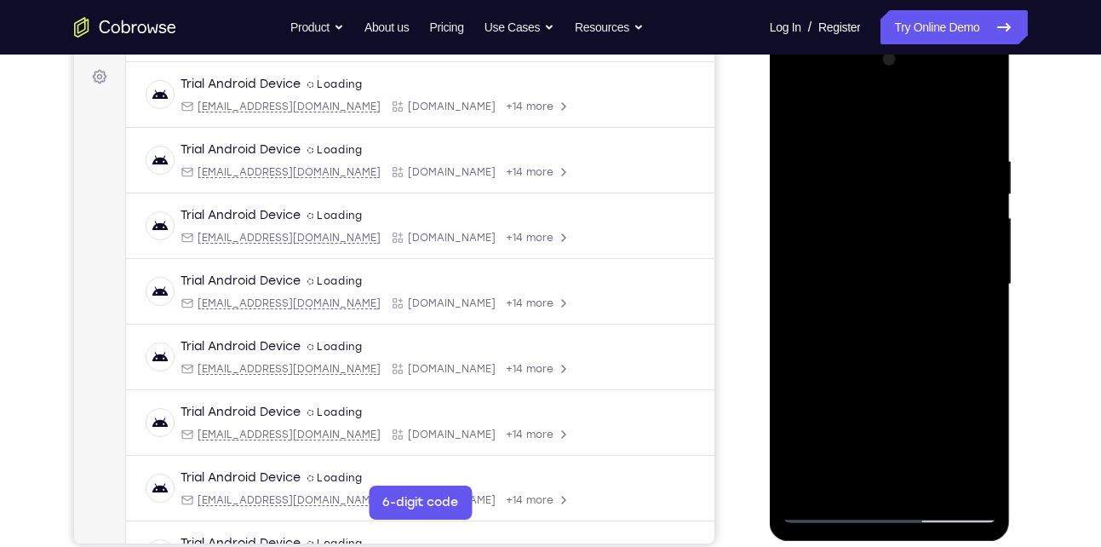
scroll to position [245, 0]
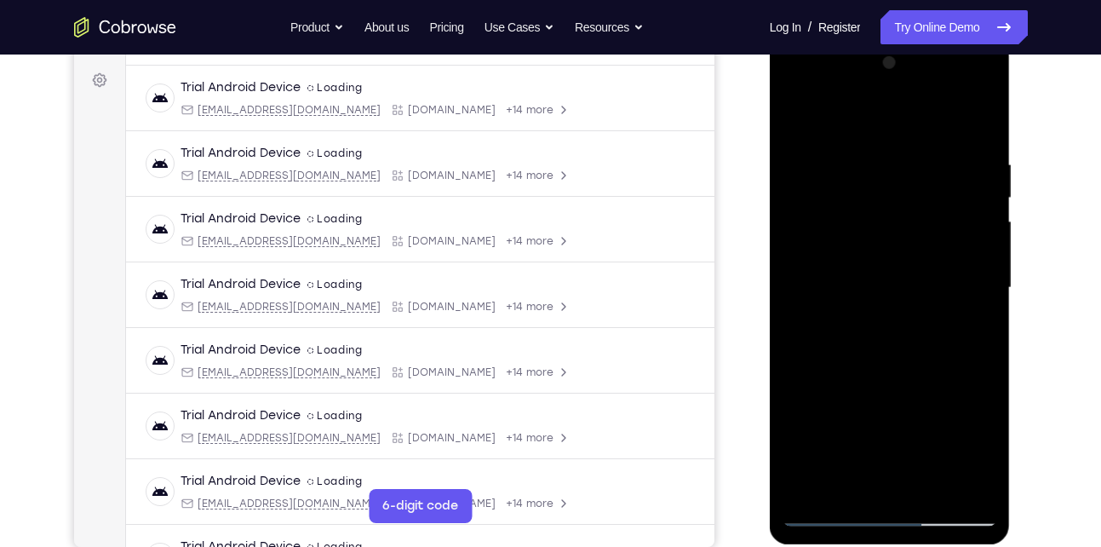
click at [986, 195] on div at bounding box center [889, 287] width 215 height 477
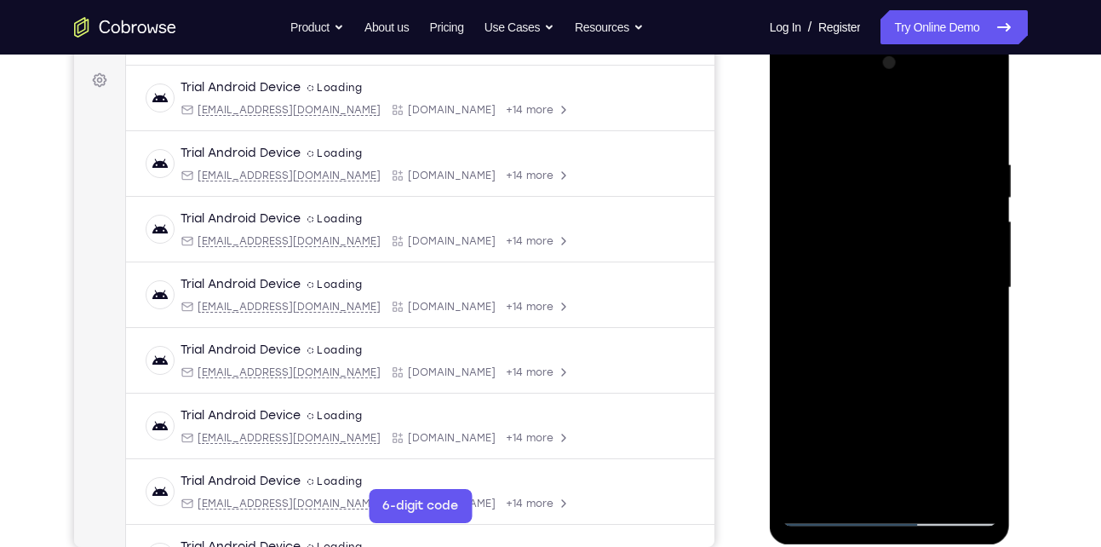
click at [986, 195] on div at bounding box center [889, 287] width 215 height 477
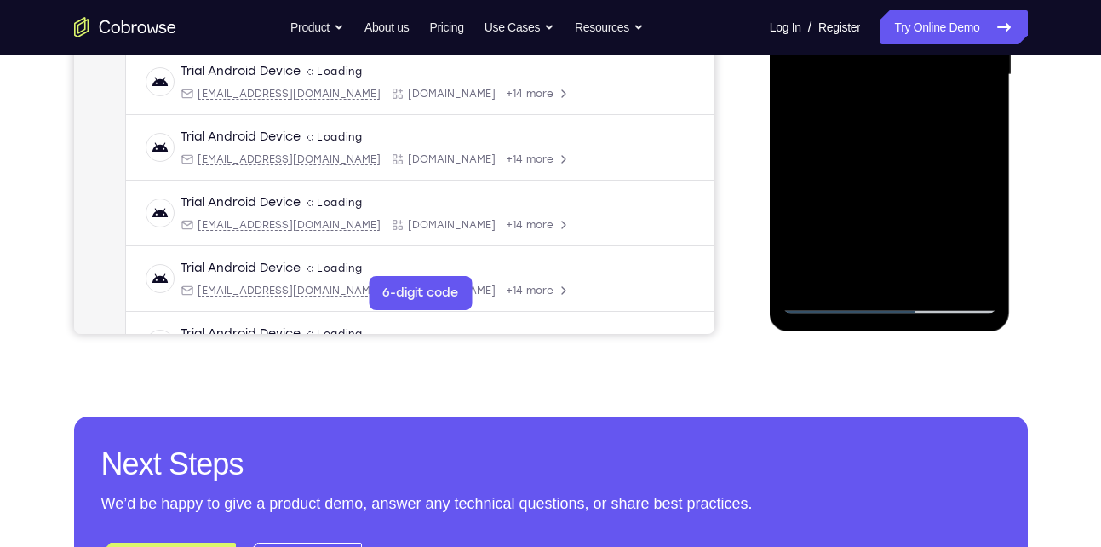
scroll to position [370, 0]
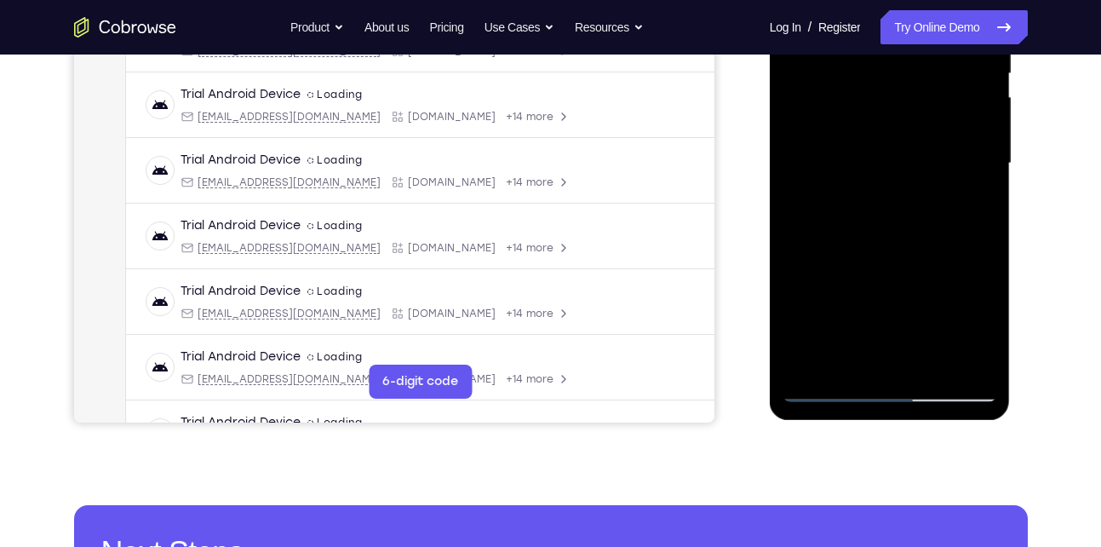
click at [788, 76] on div at bounding box center [889, 163] width 215 height 477
click at [812, 365] on div at bounding box center [889, 163] width 215 height 477
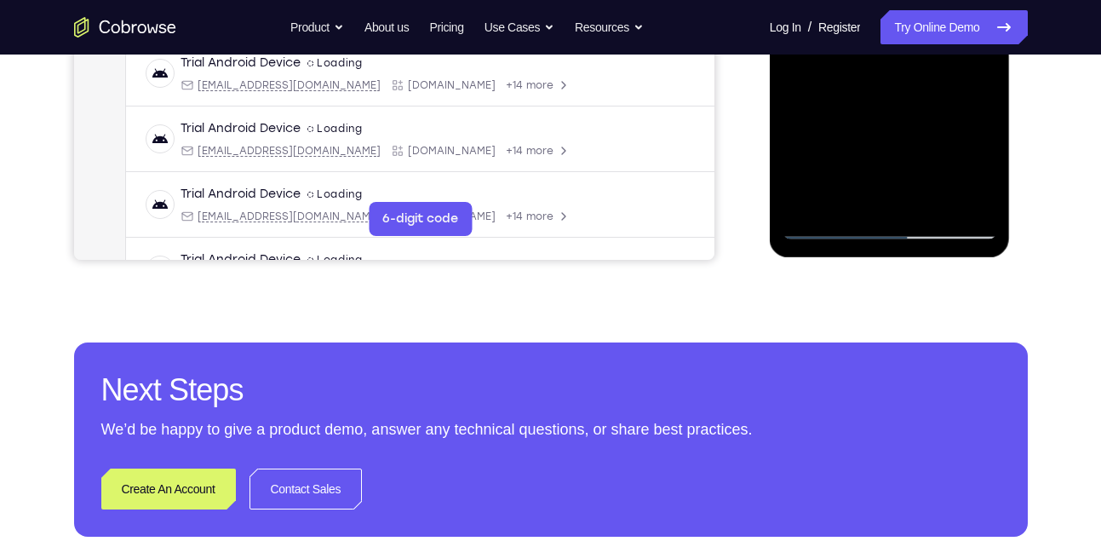
scroll to position [232, 0]
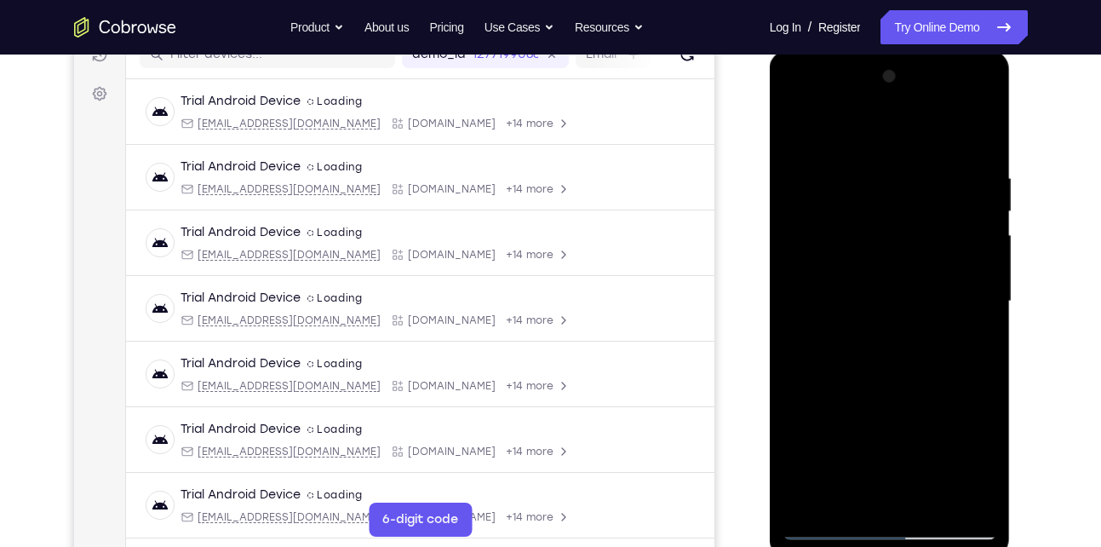
drag, startPoint x: 937, startPoint y: 171, endPoint x: 814, endPoint y: 177, distance: 123.6
click at [814, 177] on div at bounding box center [889, 301] width 215 height 477
drag, startPoint x: 953, startPoint y: 167, endPoint x: 834, endPoint y: 167, distance: 119.2
click at [834, 167] on div at bounding box center [889, 301] width 215 height 477
drag, startPoint x: 953, startPoint y: 160, endPoint x: 852, endPoint y: 168, distance: 100.8
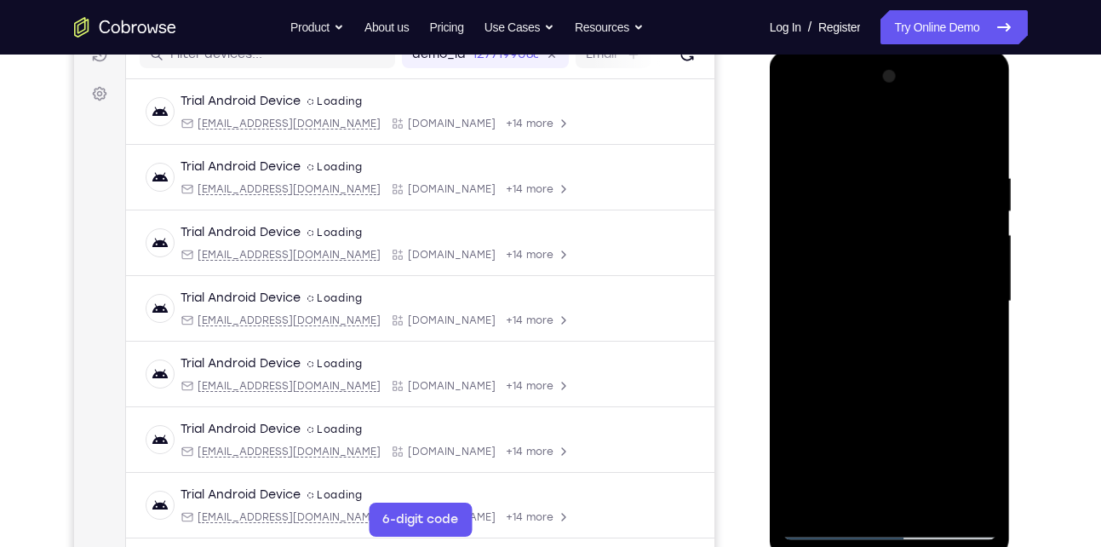
click at [852, 168] on div at bounding box center [889, 301] width 215 height 477
drag, startPoint x: 940, startPoint y: 168, endPoint x: 805, endPoint y: 189, distance: 136.2
click at [805, 189] on div at bounding box center [889, 301] width 215 height 477
drag, startPoint x: 945, startPoint y: 171, endPoint x: 832, endPoint y: 170, distance: 113.2
click at [832, 170] on div at bounding box center [889, 301] width 215 height 477
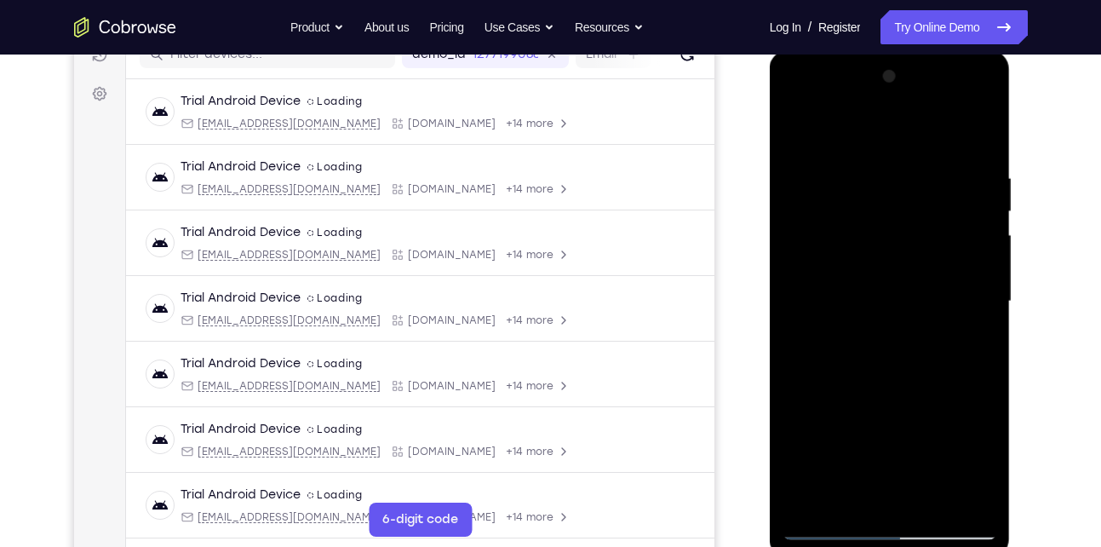
drag, startPoint x: 941, startPoint y: 166, endPoint x: 789, endPoint y: 182, distance: 152.4
click at [789, 182] on div at bounding box center [889, 301] width 215 height 477
drag, startPoint x: 937, startPoint y: 155, endPoint x: 822, endPoint y: 164, distance: 114.5
click at [822, 164] on div at bounding box center [889, 301] width 215 height 477
drag, startPoint x: 950, startPoint y: 156, endPoint x: 863, endPoint y: 167, distance: 88.4
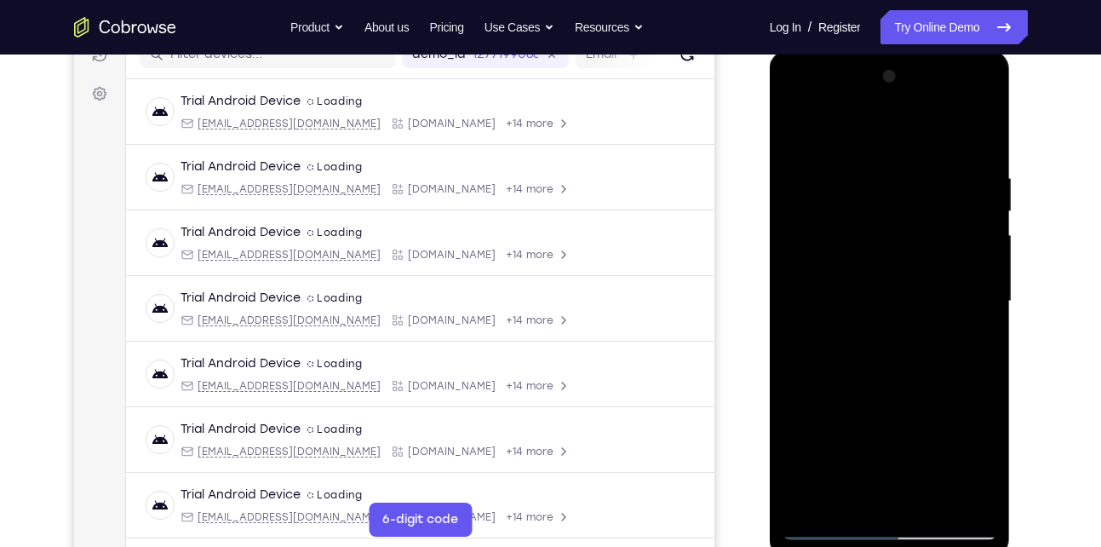
click at [863, 167] on div at bounding box center [889, 301] width 215 height 477
click at [830, 173] on div at bounding box center [889, 301] width 215 height 477
click at [958, 303] on div at bounding box center [889, 301] width 215 height 477
click at [983, 293] on div at bounding box center [889, 301] width 215 height 477
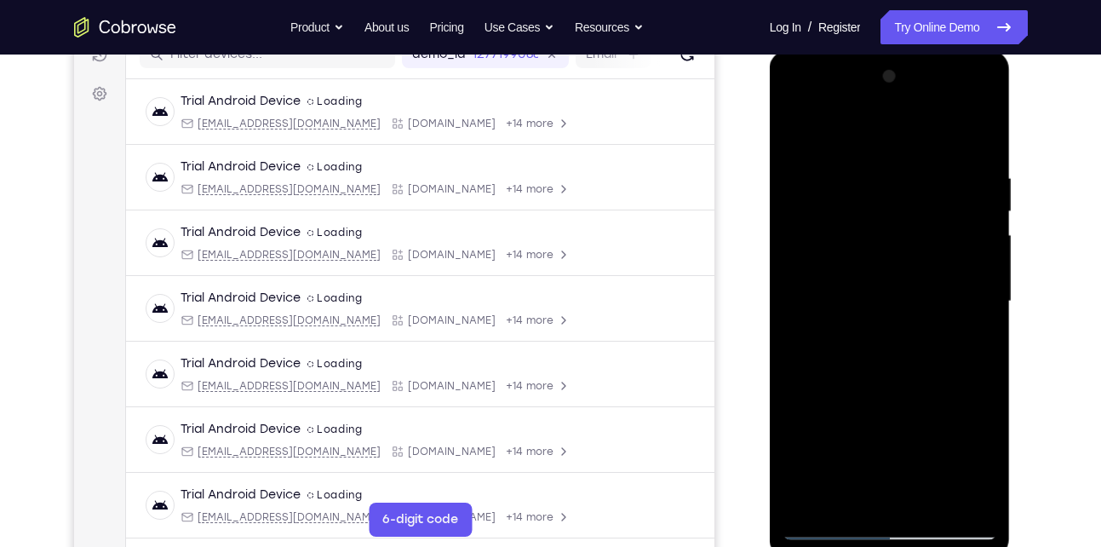
click at [983, 293] on div at bounding box center [889, 301] width 215 height 477
click at [930, 445] on div at bounding box center [889, 301] width 215 height 477
click at [973, 332] on div at bounding box center [889, 301] width 215 height 477
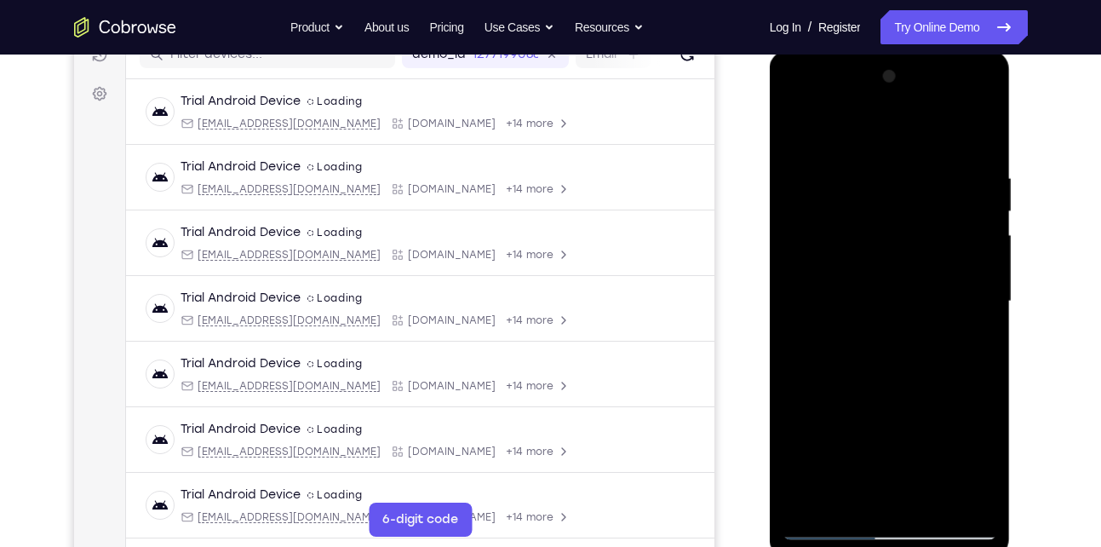
click at [973, 332] on div at bounding box center [889, 301] width 215 height 477
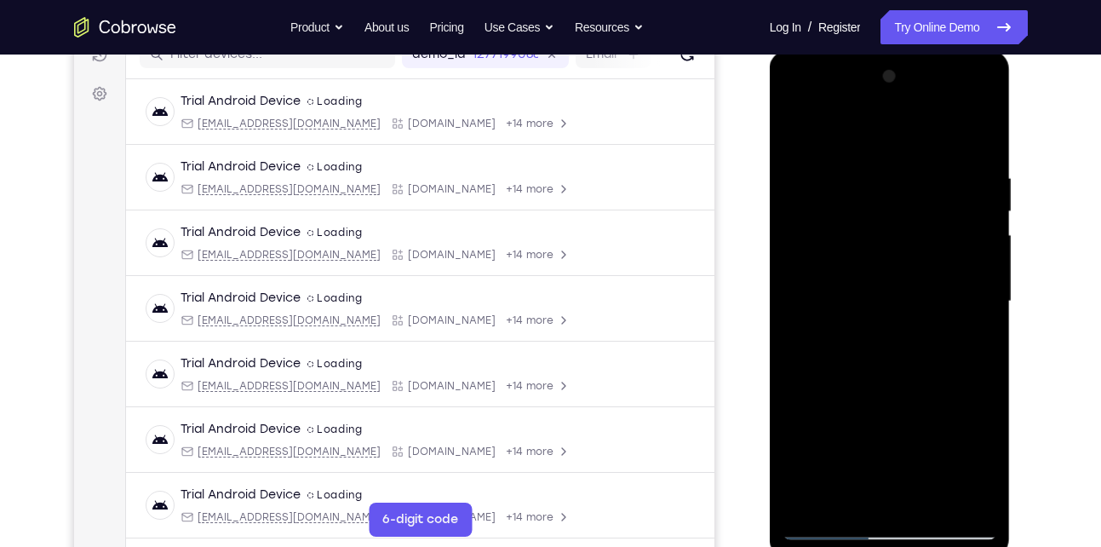
click at [977, 126] on div at bounding box center [889, 301] width 215 height 477
drag, startPoint x: 922, startPoint y: 165, endPoint x: 793, endPoint y: 190, distance: 131.8
click at [793, 190] on div at bounding box center [889, 301] width 215 height 477
drag, startPoint x: 920, startPoint y: 178, endPoint x: 730, endPoint y: 170, distance: 190.9
click at [770, 170] on html "Online web based iOS Simulators and Android Emulators. Run iPhone, iPad, Mobile…" at bounding box center [891, 305] width 243 height 511
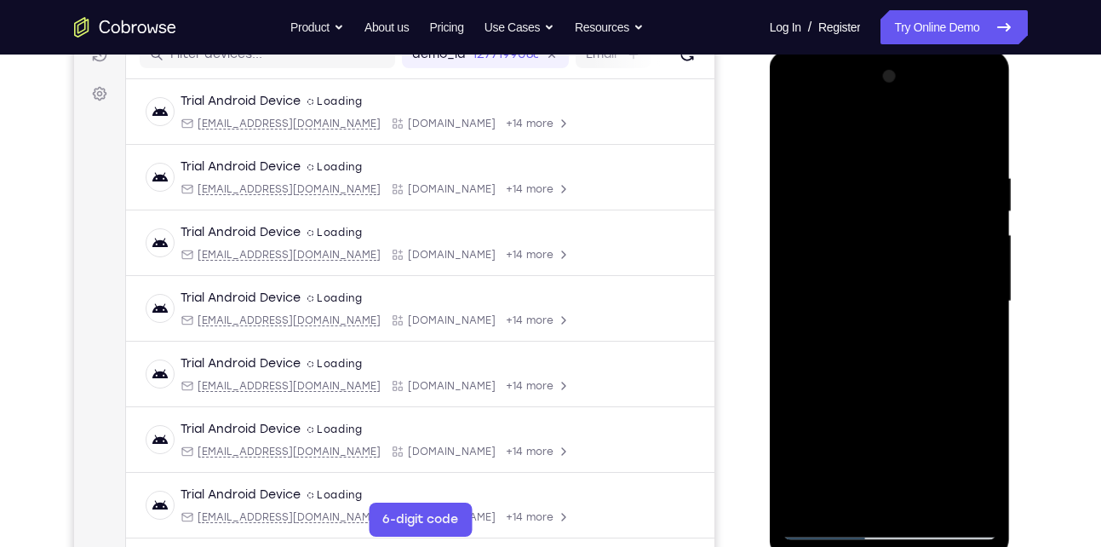
drag, startPoint x: 908, startPoint y: 165, endPoint x: 787, endPoint y: 167, distance: 120.9
click at [787, 167] on div at bounding box center [889, 301] width 215 height 477
drag, startPoint x: 865, startPoint y: 164, endPoint x: 933, endPoint y: 152, distance: 69.3
click at [933, 152] on div at bounding box center [889, 301] width 215 height 477
click at [809, 164] on div at bounding box center [889, 301] width 215 height 477
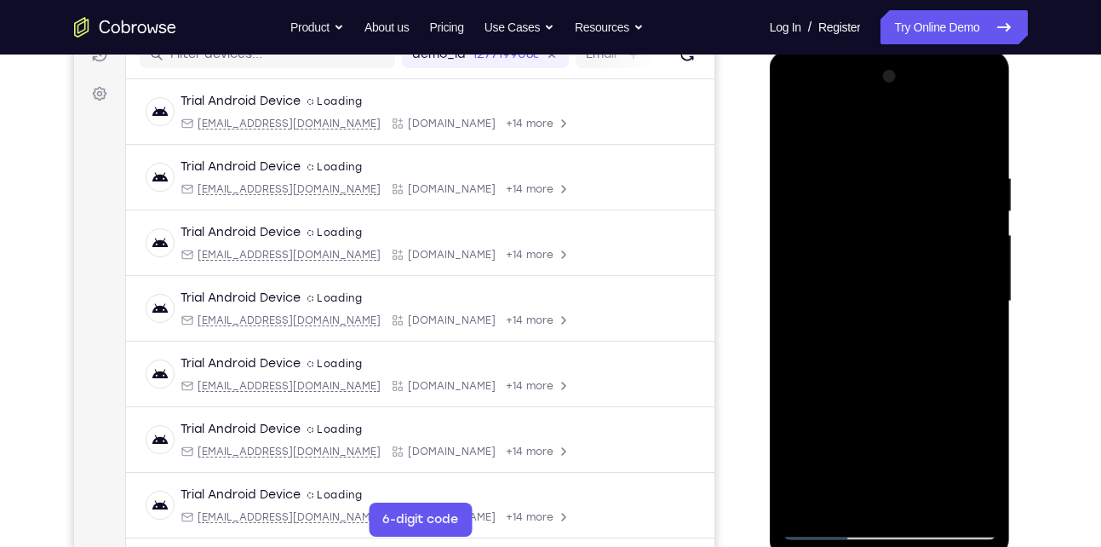
click at [994, 287] on div at bounding box center [889, 301] width 215 height 477
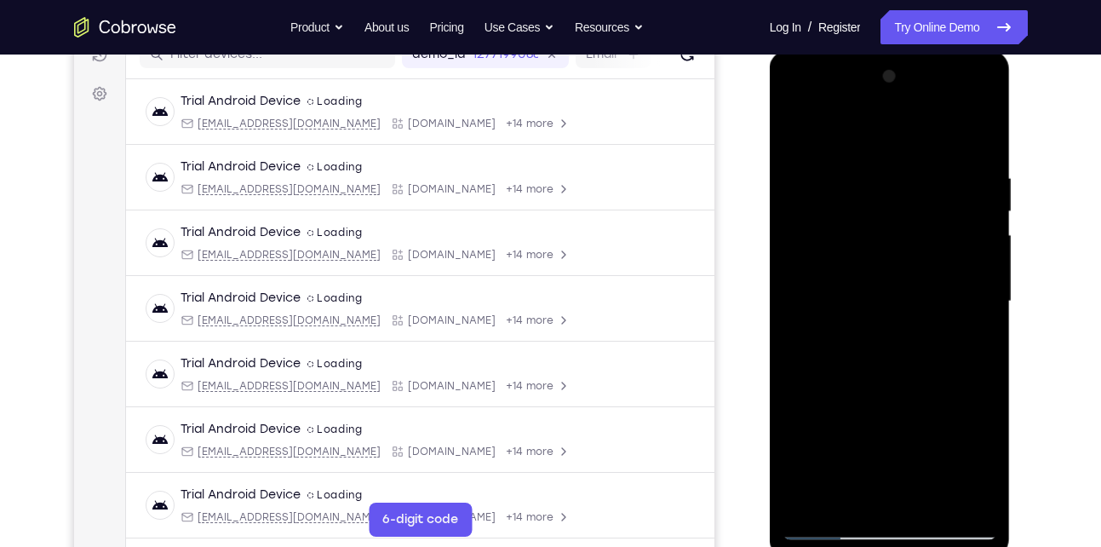
click at [994, 287] on div at bounding box center [889, 301] width 215 height 477
click at [992, 301] on div at bounding box center [889, 301] width 215 height 477
click at [983, 292] on div at bounding box center [889, 301] width 215 height 477
click at [975, 132] on div at bounding box center [889, 301] width 215 height 477
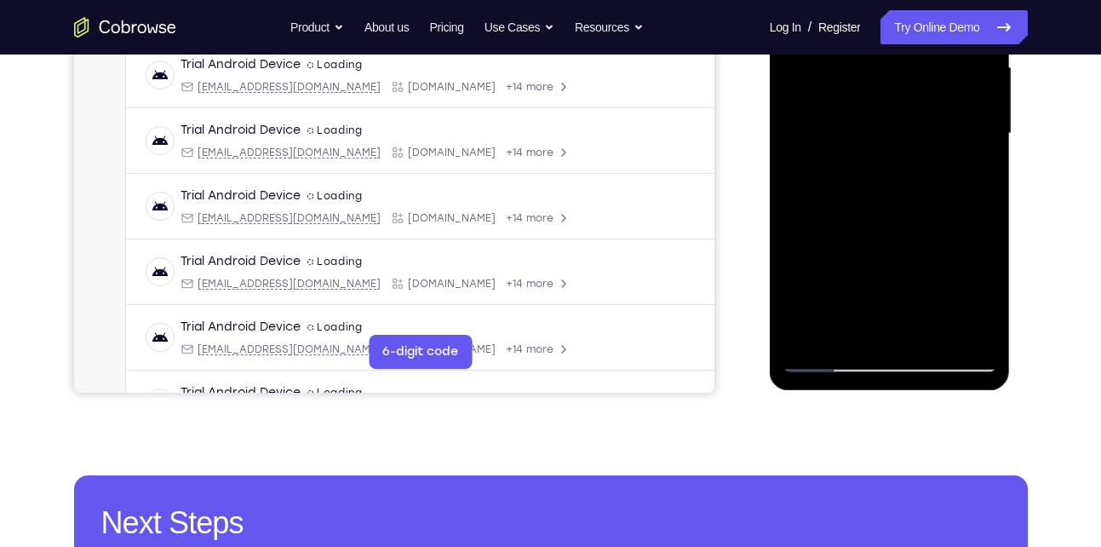
scroll to position [400, 0]
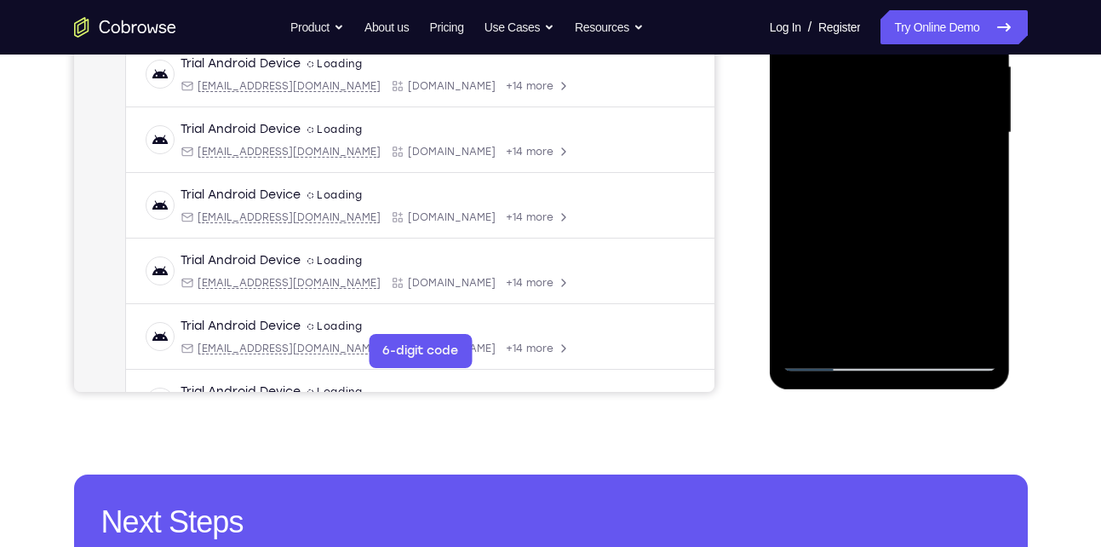
click at [811, 333] on div at bounding box center [889, 132] width 215 height 477
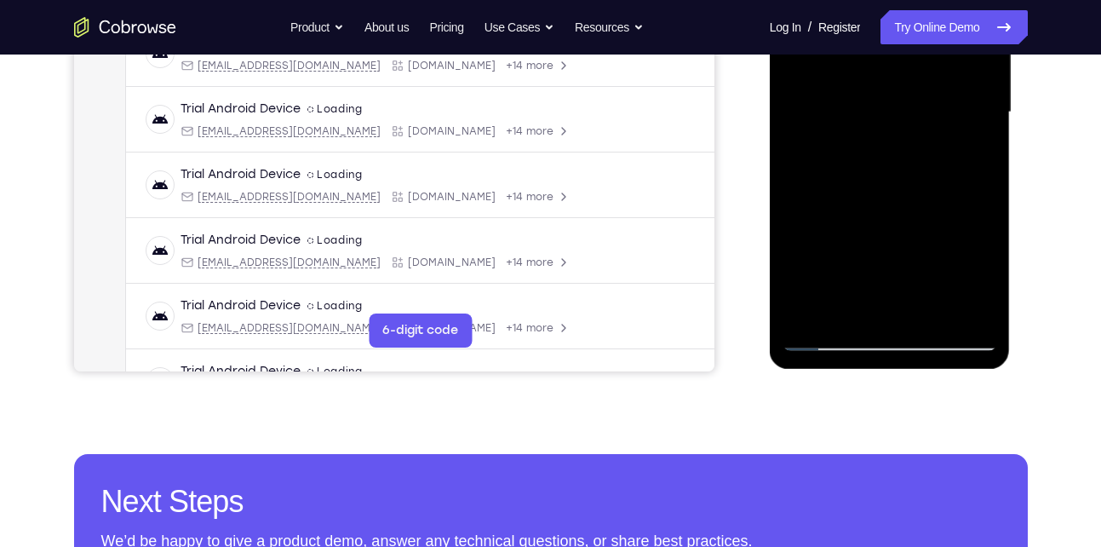
scroll to position [422, 0]
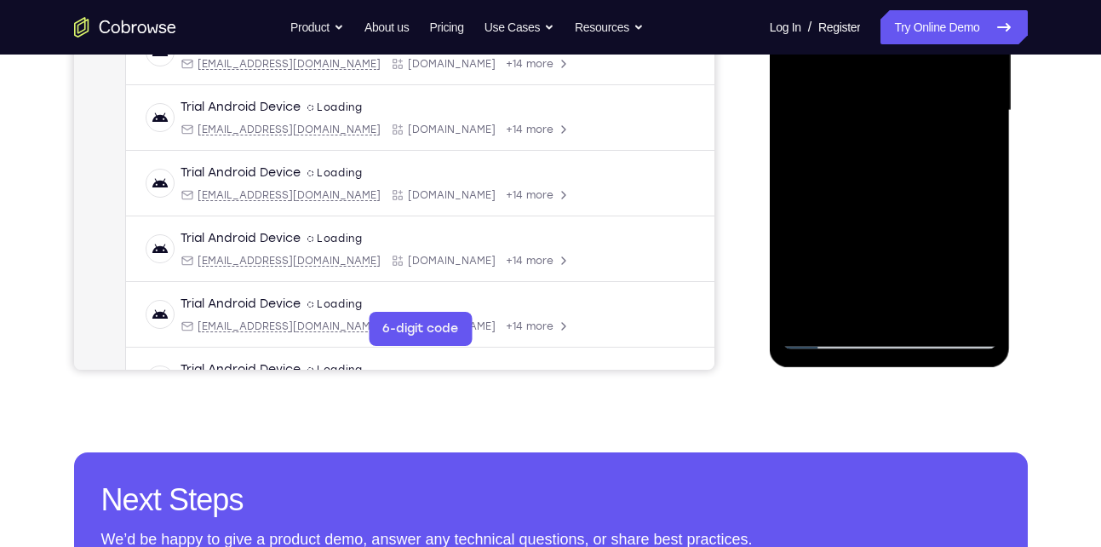
click at [804, 310] on div at bounding box center [889, 110] width 215 height 477
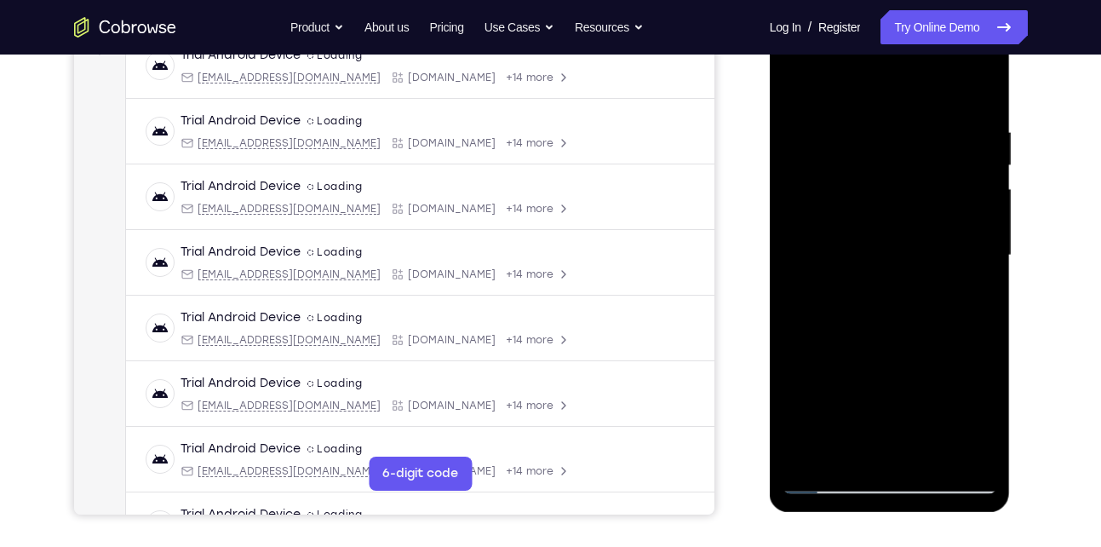
scroll to position [272, 0]
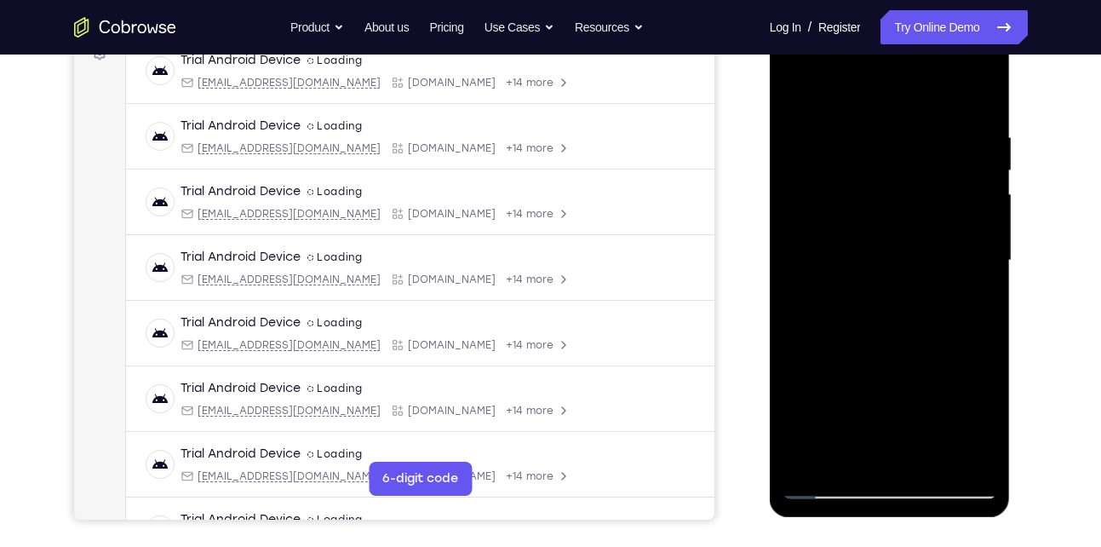
click at [967, 461] on div at bounding box center [889, 260] width 215 height 477
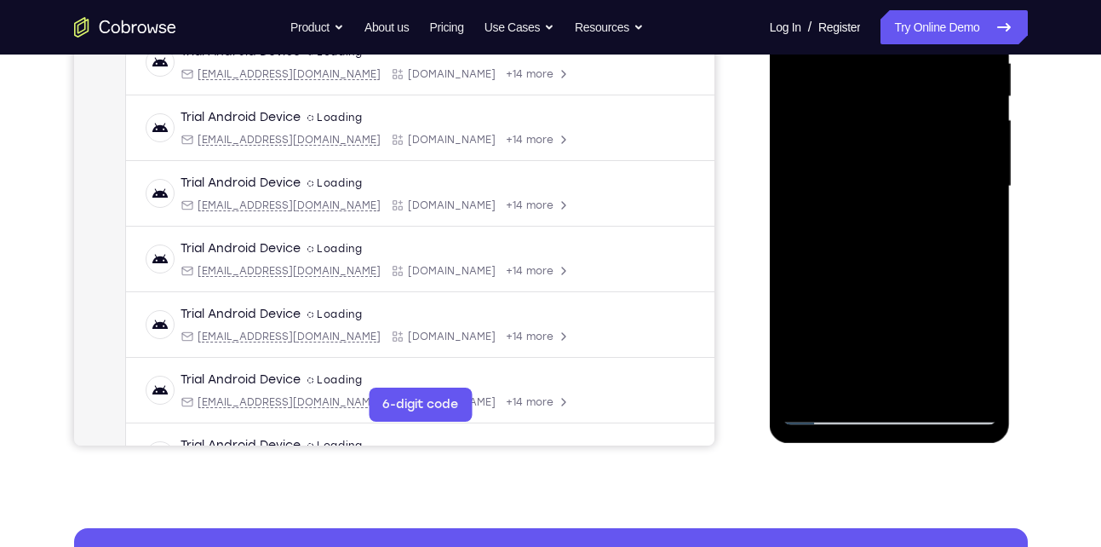
scroll to position [347, 0]
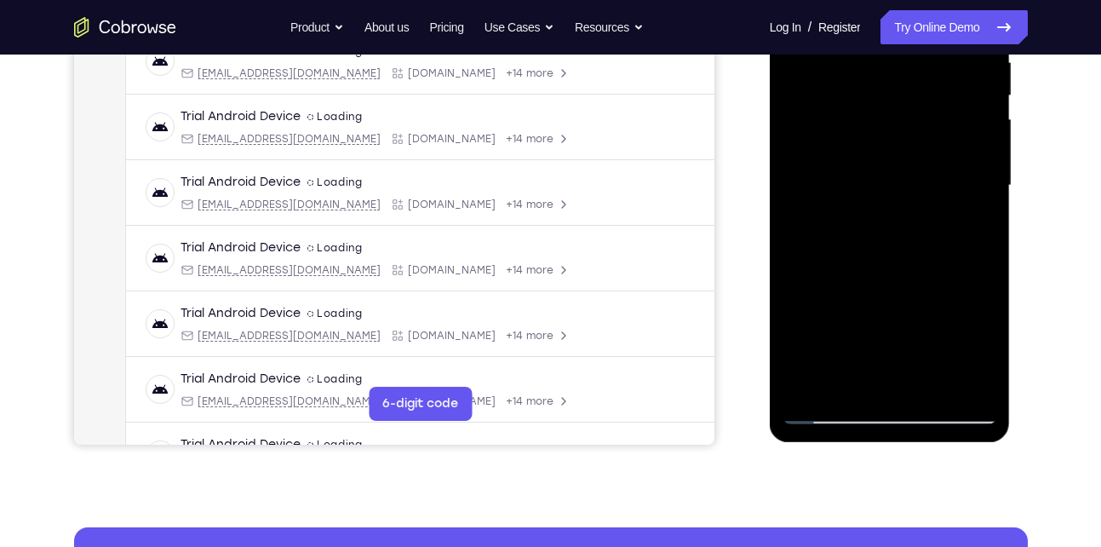
drag, startPoint x: 821, startPoint y: 314, endPoint x: 868, endPoint y: 207, distance: 117.1
click at [868, 207] on div at bounding box center [889, 185] width 215 height 477
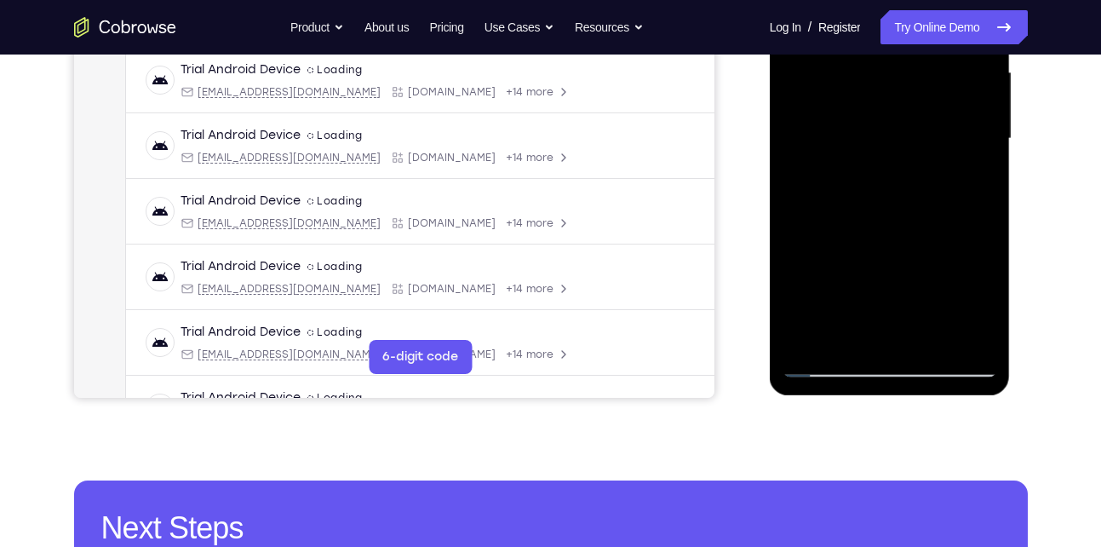
scroll to position [397, 0]
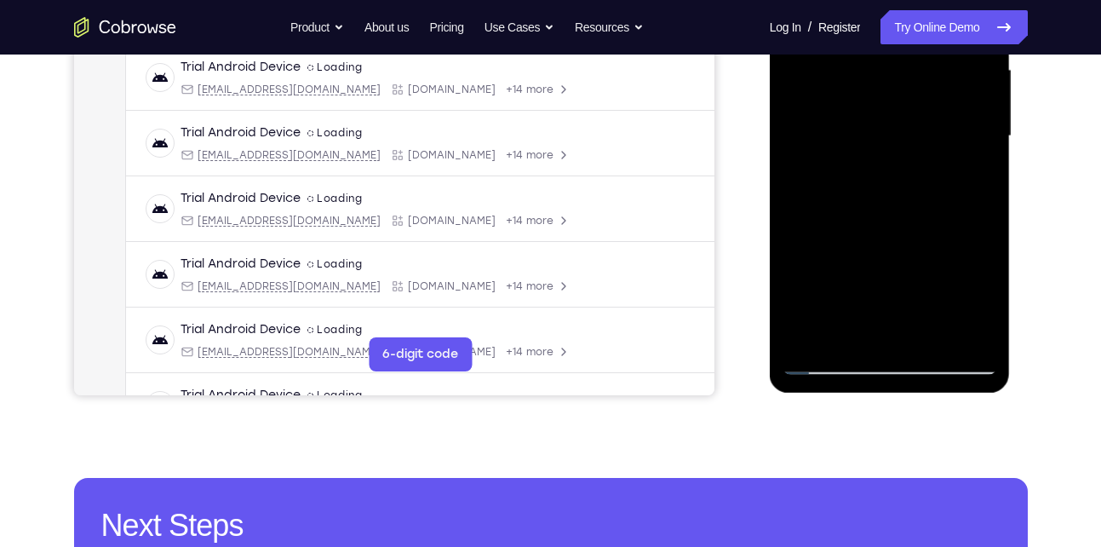
click at [846, 331] on div at bounding box center [889, 136] width 215 height 477
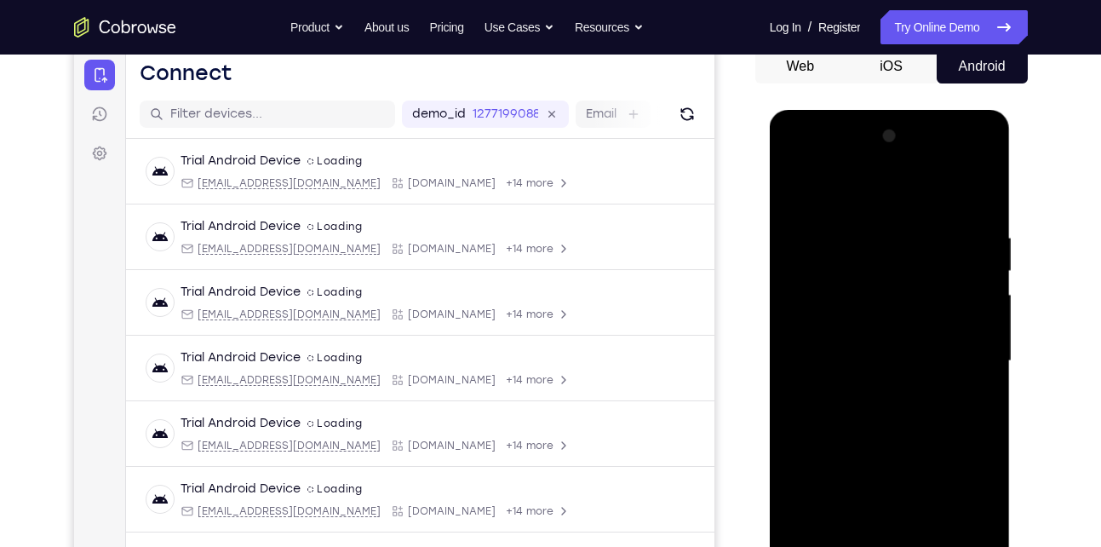
scroll to position [169, 0]
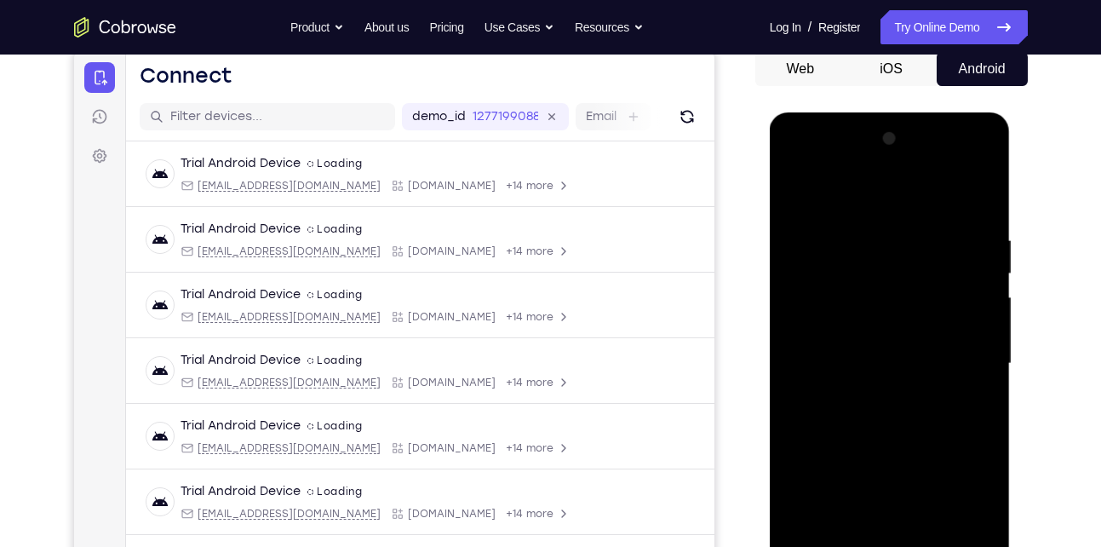
drag, startPoint x: 875, startPoint y: 238, endPoint x: 835, endPoint y: 427, distance: 193.2
click at [835, 427] on div at bounding box center [889, 363] width 215 height 477
drag, startPoint x: 861, startPoint y: 257, endPoint x: 814, endPoint y: 456, distance: 204.7
click at [814, 456] on div at bounding box center [889, 363] width 215 height 477
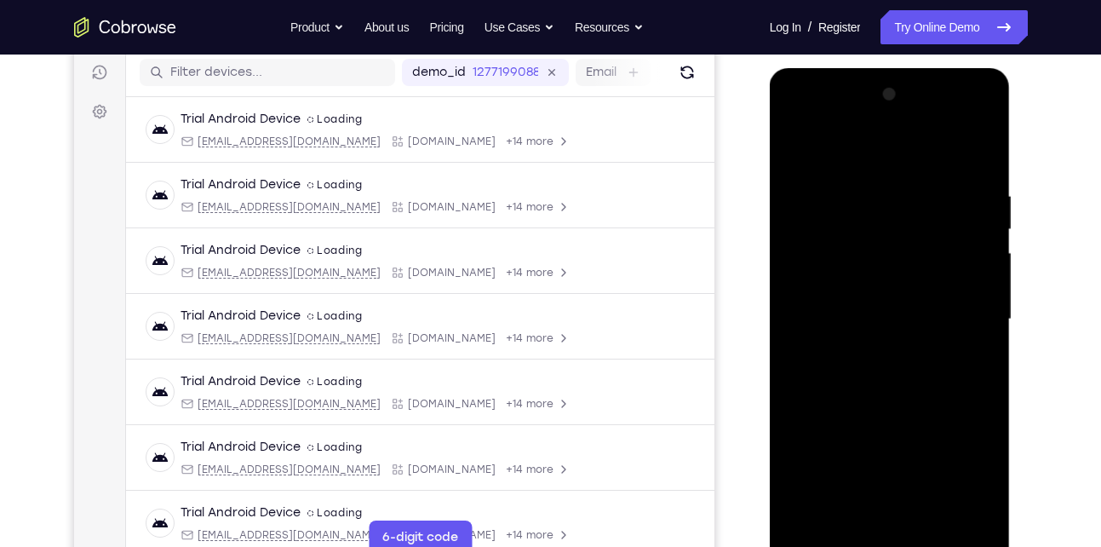
scroll to position [218, 0]
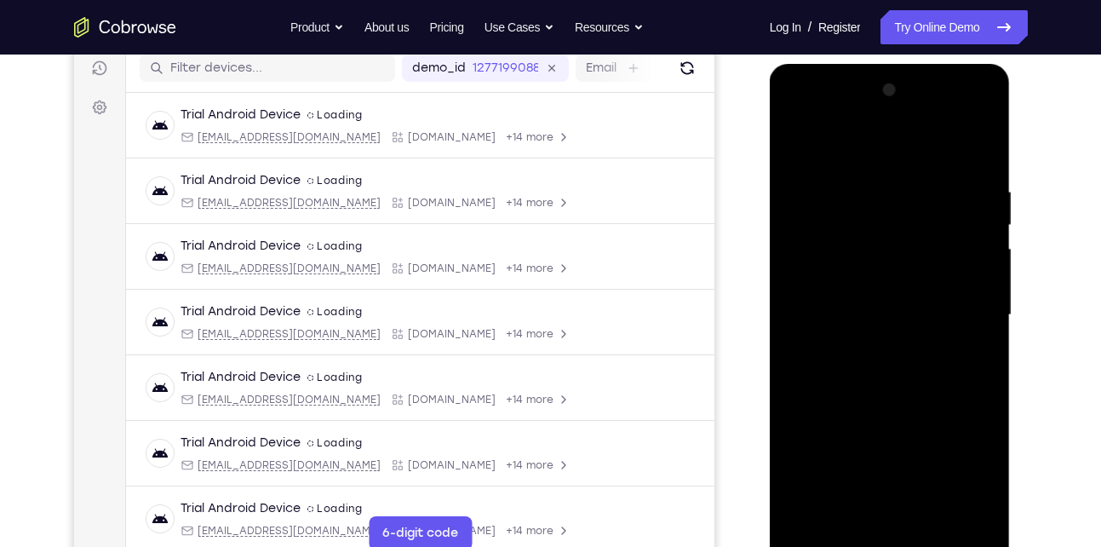
click at [834, 143] on div at bounding box center [889, 315] width 215 height 477
click at [825, 170] on div at bounding box center [889, 315] width 215 height 477
click at [805, 304] on div at bounding box center [889, 315] width 215 height 477
click at [962, 272] on div at bounding box center [889, 315] width 215 height 477
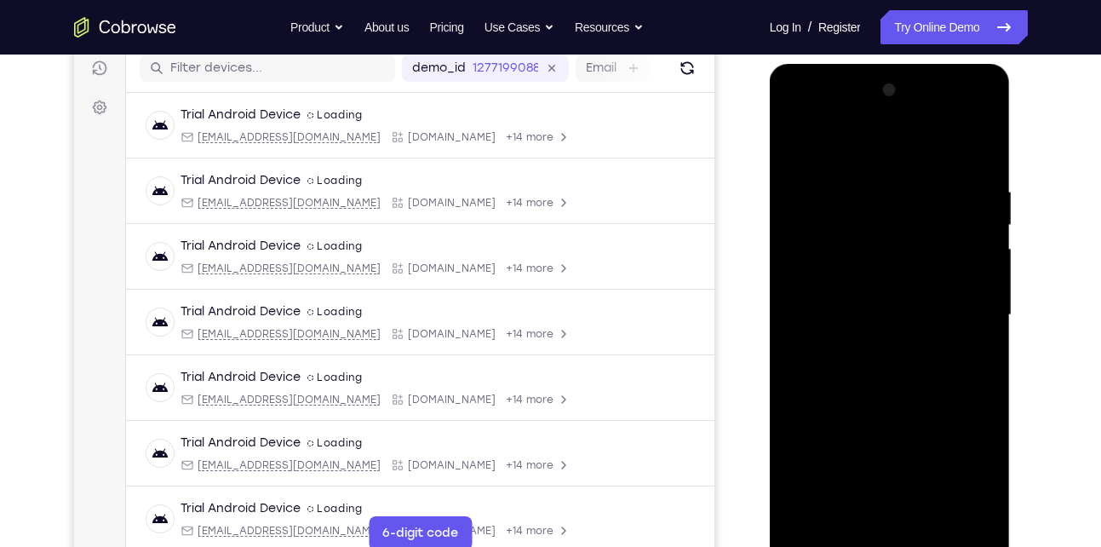
click at [962, 272] on div at bounding box center [889, 315] width 215 height 477
click at [975, 265] on div at bounding box center [889, 315] width 215 height 477
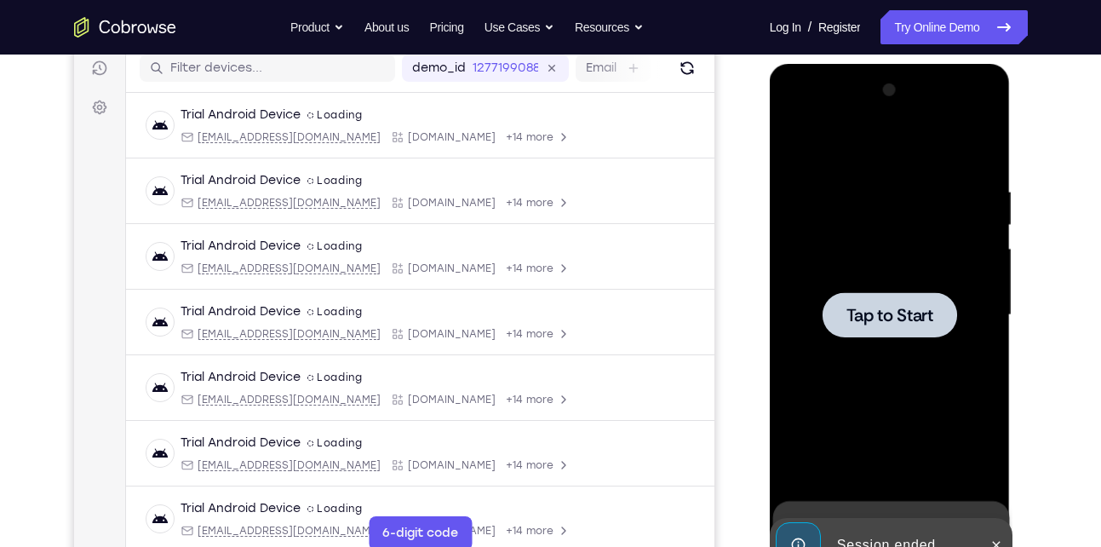
click at [975, 265] on div at bounding box center [889, 315] width 215 height 477
click at [874, 323] on span "Tap to Start" at bounding box center [889, 315] width 87 height 17
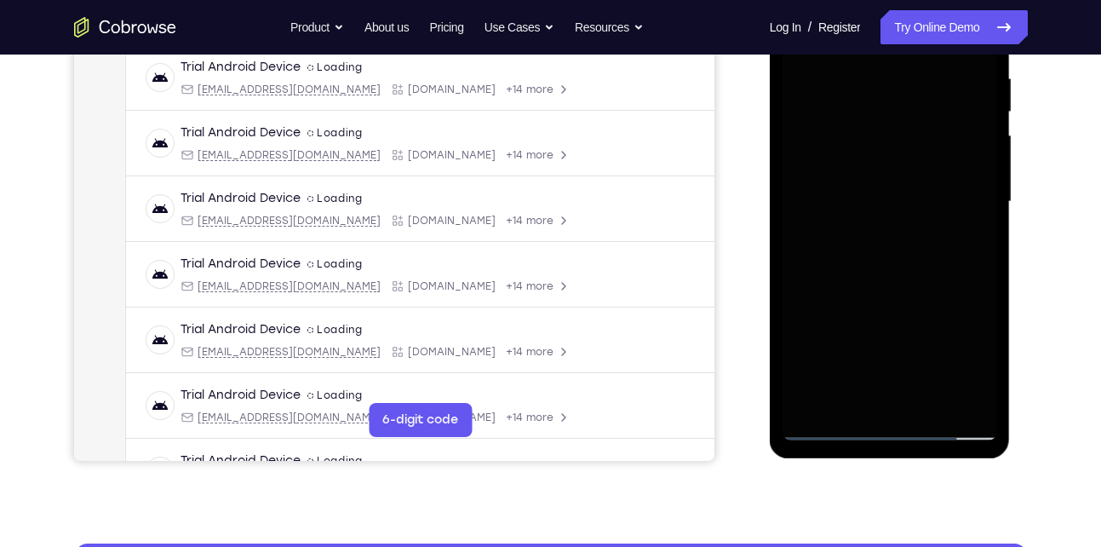
scroll to position [332, 0]
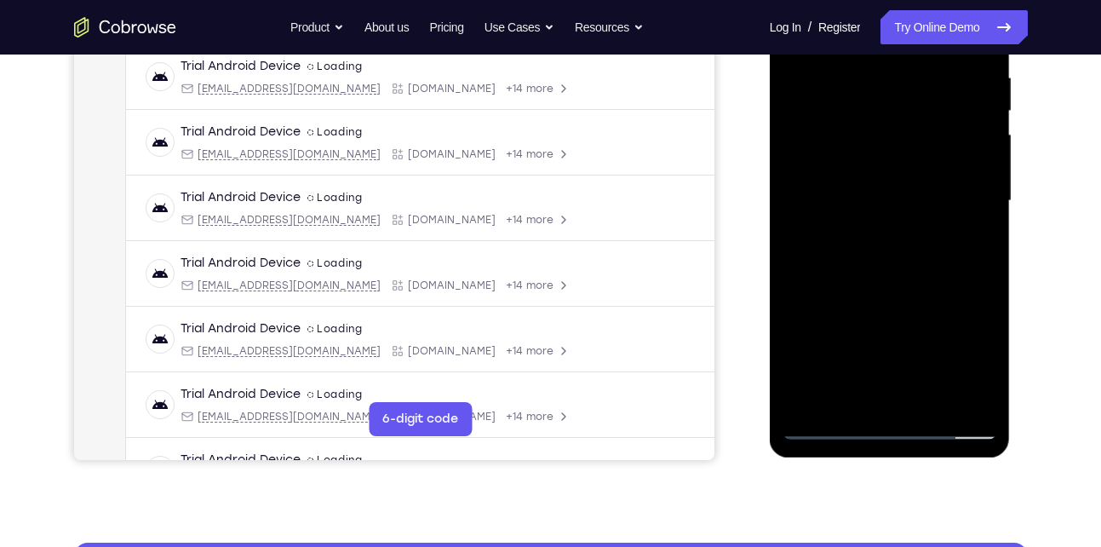
click at [894, 426] on div at bounding box center [889, 201] width 215 height 477
click at [894, 429] on div at bounding box center [889, 201] width 215 height 477
click at [960, 364] on div at bounding box center [889, 201] width 215 height 477
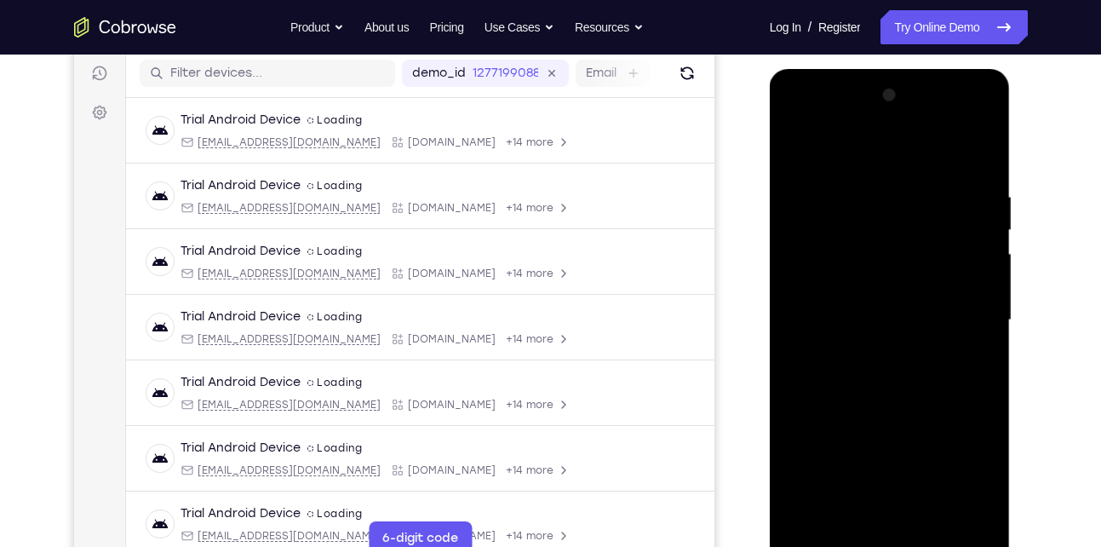
scroll to position [202, 0]
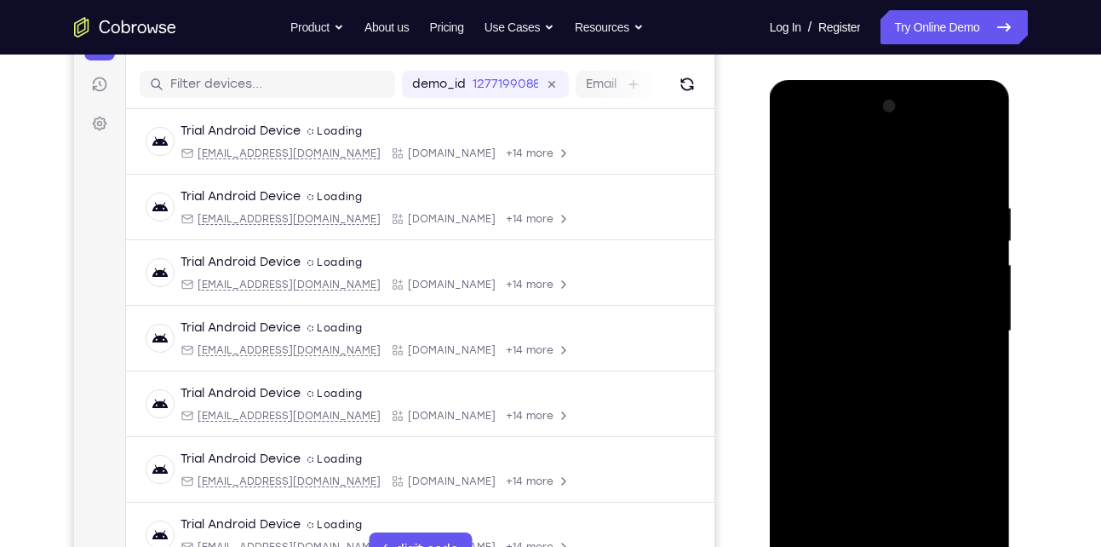
click at [839, 163] on div at bounding box center [889, 331] width 215 height 477
click at [955, 330] on div at bounding box center [889, 331] width 215 height 477
click at [868, 364] on div at bounding box center [889, 331] width 215 height 477
click at [875, 319] on div at bounding box center [889, 331] width 215 height 477
click at [851, 301] on div at bounding box center [889, 331] width 215 height 477
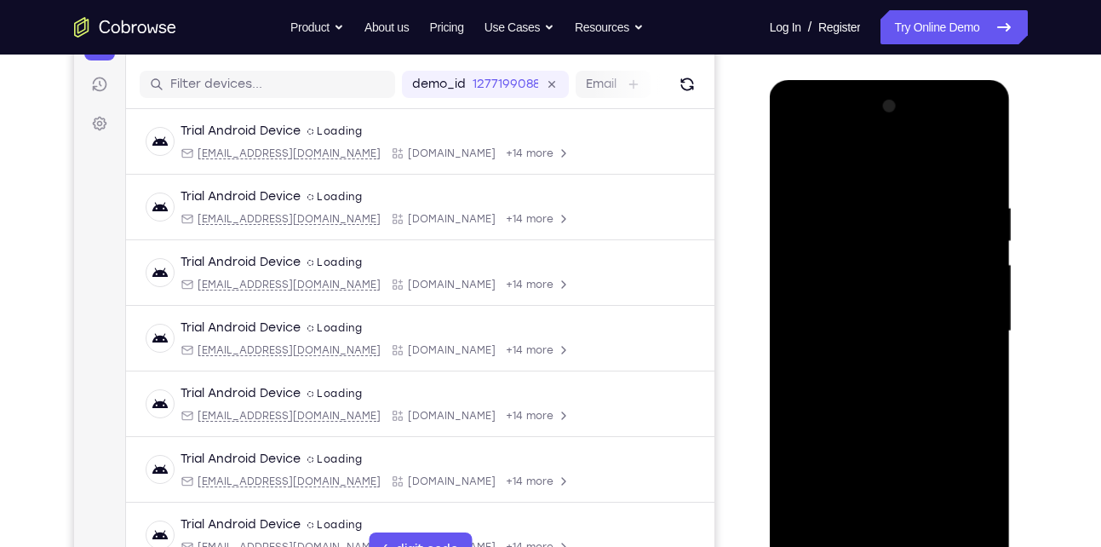
click at [848, 332] on div at bounding box center [889, 331] width 215 height 477
click at [825, 387] on div at bounding box center [889, 331] width 215 height 477
click at [847, 375] on div at bounding box center [889, 331] width 215 height 477
click at [960, 154] on div at bounding box center [889, 331] width 215 height 477
click at [840, 393] on div at bounding box center [889, 331] width 215 height 477
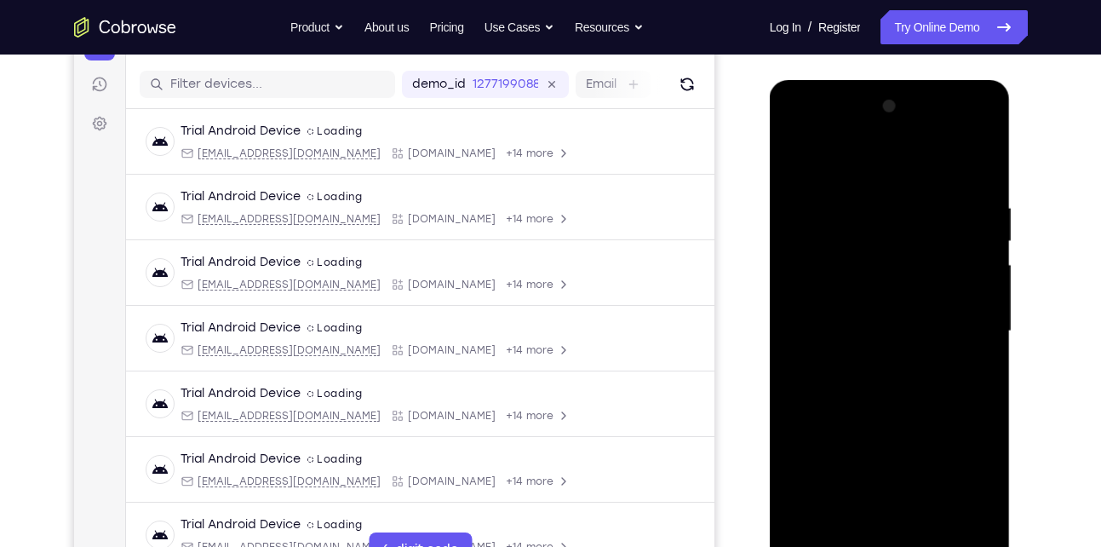
click at [841, 393] on div at bounding box center [889, 331] width 215 height 477
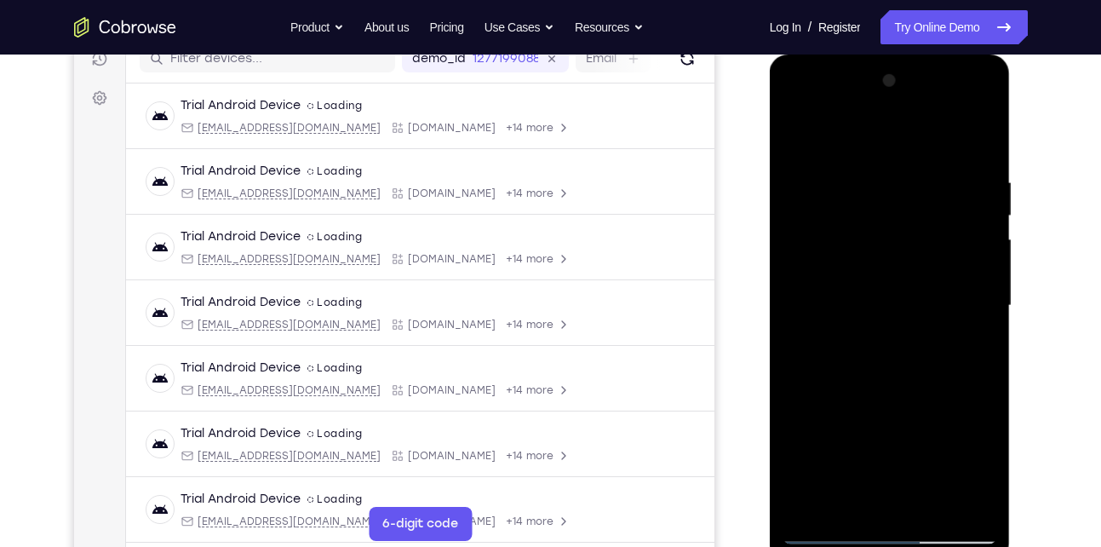
scroll to position [208, 0]
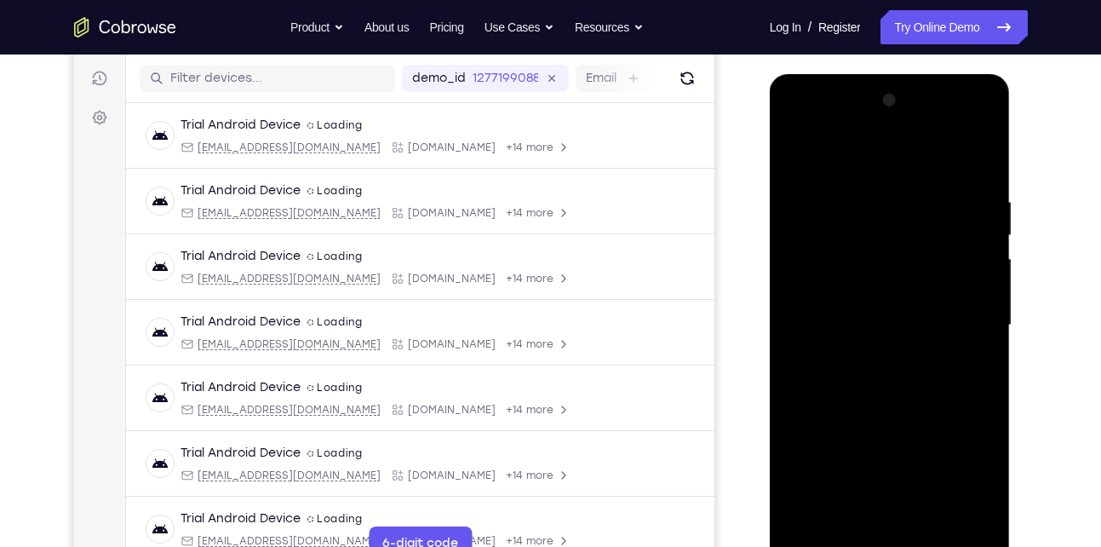
click at [827, 378] on div at bounding box center [889, 325] width 215 height 477
click at [871, 398] on div at bounding box center [889, 325] width 215 height 477
drag, startPoint x: 895, startPoint y: 399, endPoint x: 901, endPoint y: 238, distance: 161.9
click at [901, 238] on div at bounding box center [889, 325] width 215 height 477
click at [983, 275] on div at bounding box center [889, 325] width 215 height 477
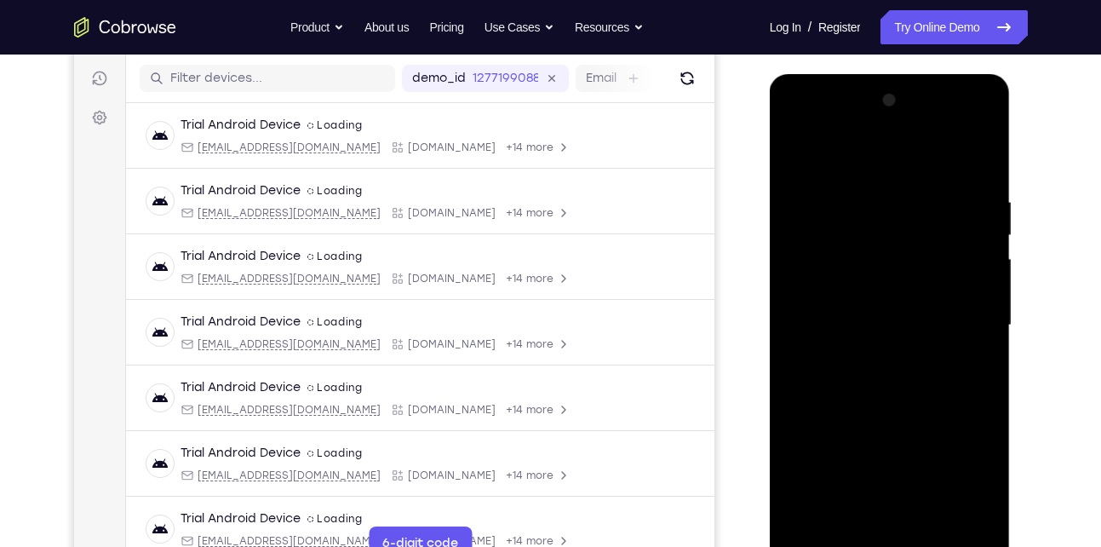
click at [983, 275] on div at bounding box center [889, 325] width 215 height 477
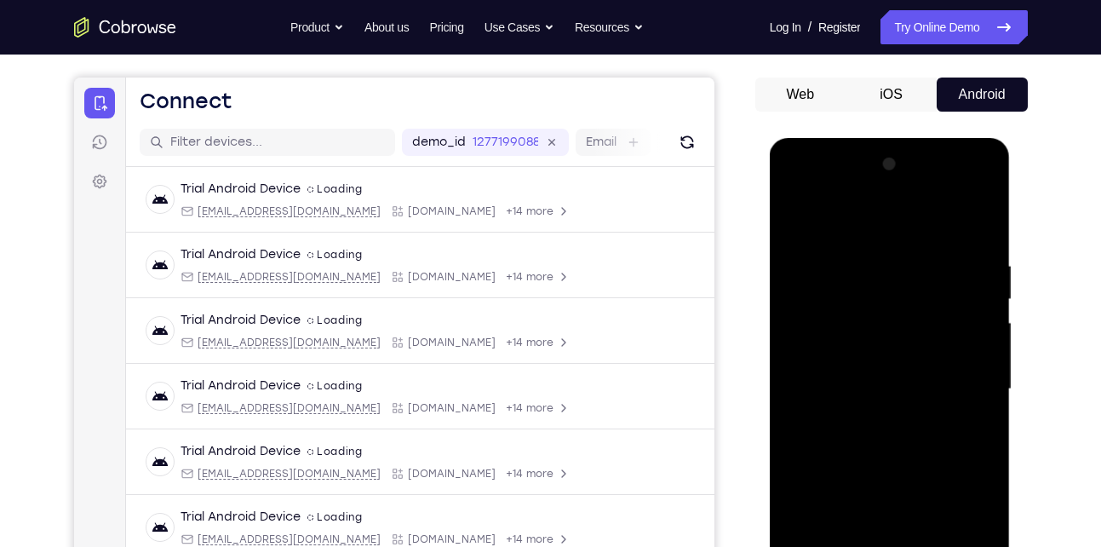
drag, startPoint x: 897, startPoint y: 304, endPoint x: 875, endPoint y: 381, distance: 80.4
click at [875, 381] on div at bounding box center [889, 389] width 215 height 477
click at [982, 406] on div at bounding box center [889, 389] width 215 height 477
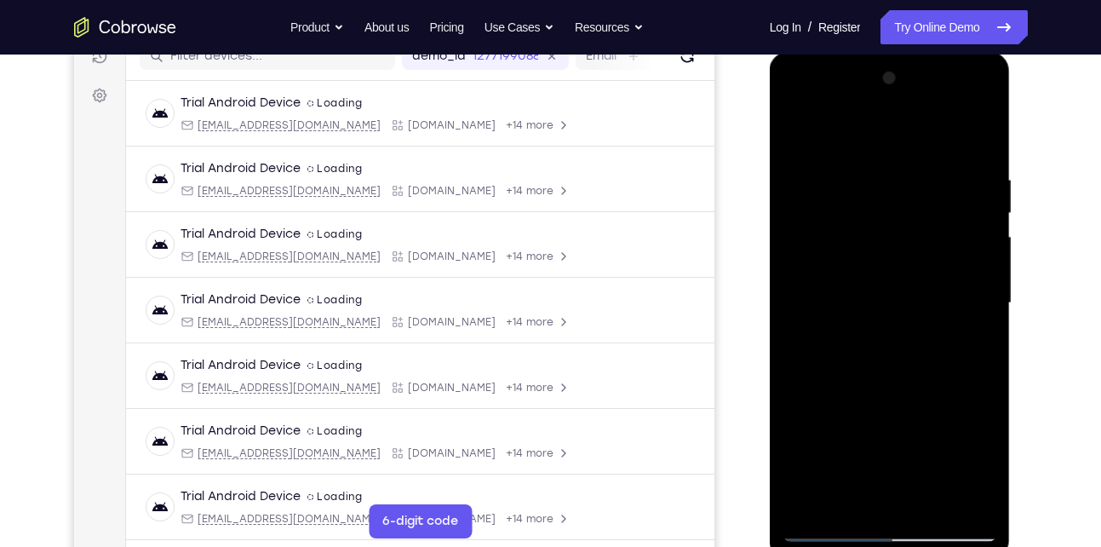
scroll to position [232, 0]
click at [982, 315] on div at bounding box center [889, 301] width 215 height 477
click at [820, 154] on div at bounding box center [889, 301] width 215 height 477
click at [979, 267] on div at bounding box center [889, 301] width 215 height 477
click at [796, 158] on div at bounding box center [889, 301] width 215 height 477
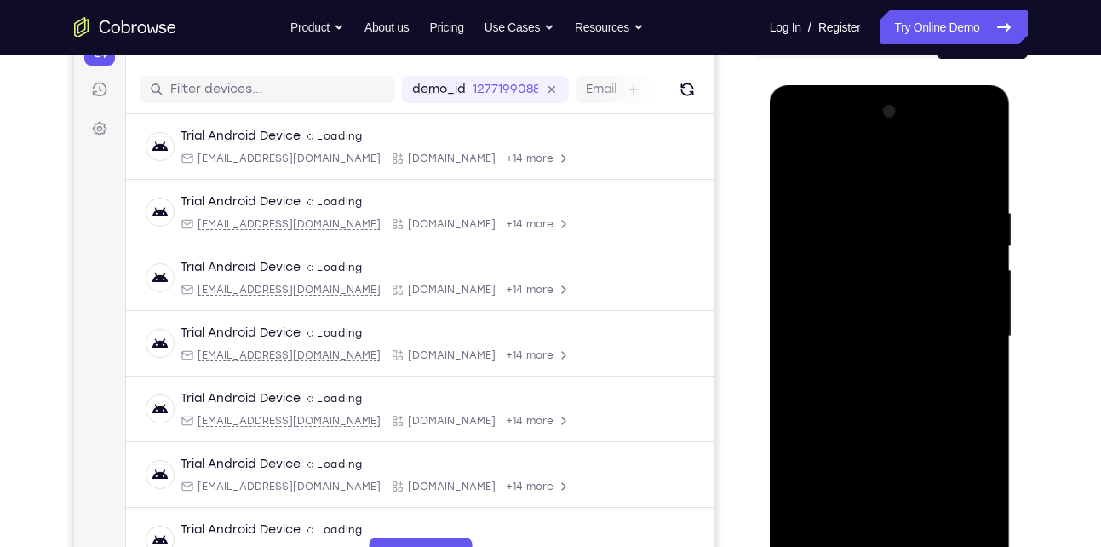
scroll to position [196, 0]
click at [834, 169] on div at bounding box center [889, 337] width 215 height 477
drag, startPoint x: 863, startPoint y: 410, endPoint x: 864, endPoint y: 267, distance: 143.1
click at [864, 267] on div at bounding box center [889, 337] width 215 height 477
click at [789, 160] on div at bounding box center [889, 337] width 215 height 477
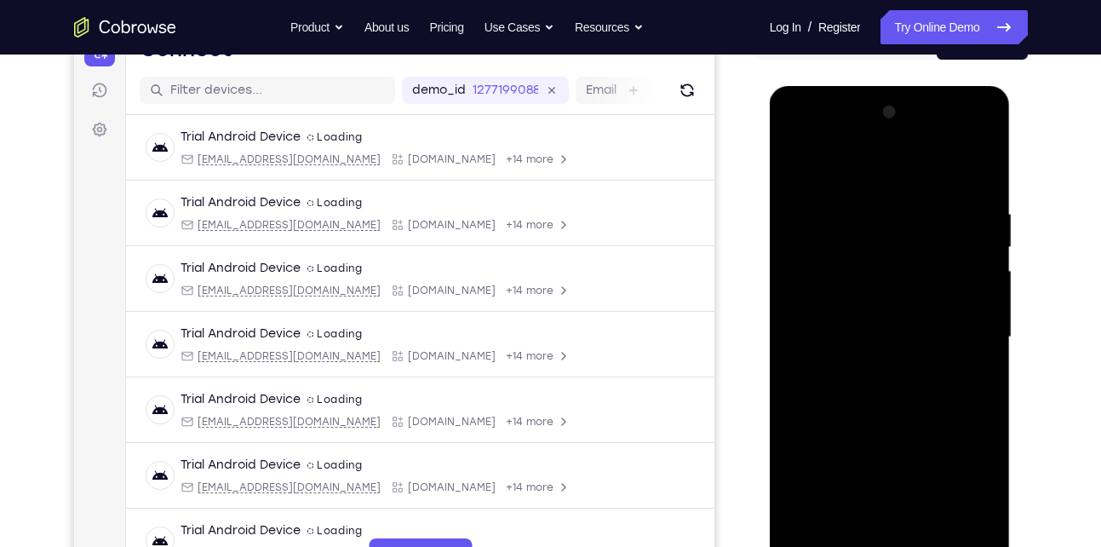
scroll to position [248, 0]
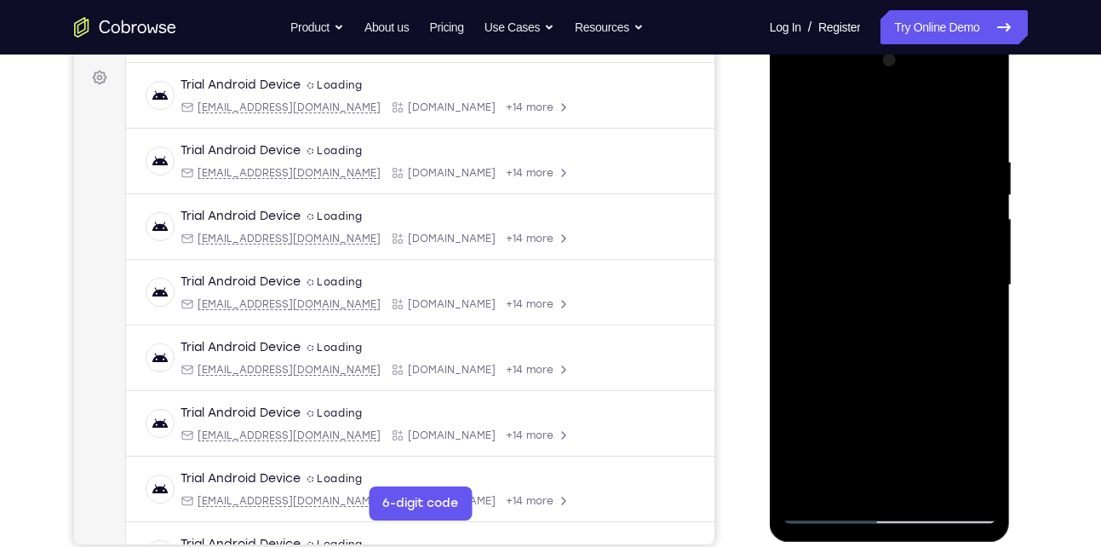
click at [966, 318] on div at bounding box center [889, 285] width 215 height 477
click at [965, 284] on div at bounding box center [889, 285] width 215 height 477
click at [977, 115] on div at bounding box center [889, 285] width 215 height 477
click at [983, 211] on div at bounding box center [889, 285] width 215 height 477
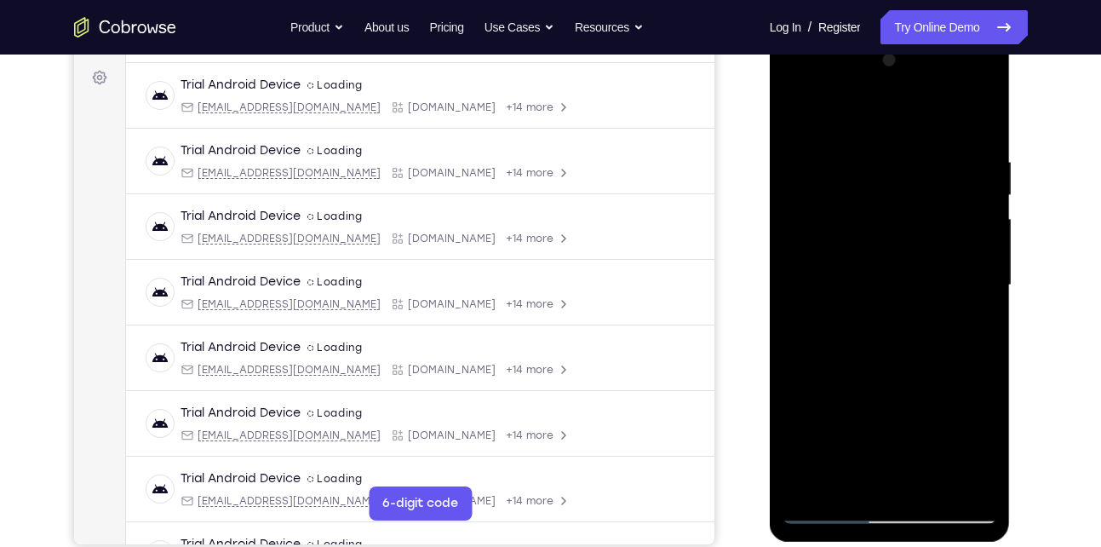
click at [983, 211] on div at bounding box center [889, 285] width 215 height 477
click at [791, 365] on div at bounding box center [889, 285] width 215 height 477
drag, startPoint x: 828, startPoint y: 321, endPoint x: 867, endPoint y: 224, distance: 104.4
click at [867, 224] on div at bounding box center [889, 285] width 215 height 477
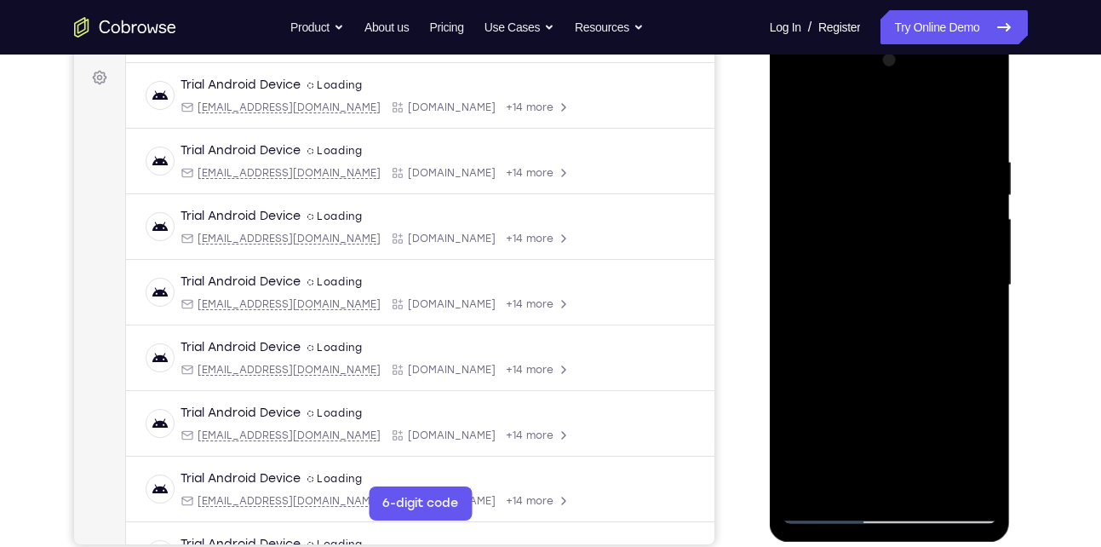
drag, startPoint x: 849, startPoint y: 393, endPoint x: 902, endPoint y: 244, distance: 158.1
click at [902, 244] on div at bounding box center [889, 285] width 215 height 477
drag, startPoint x: 861, startPoint y: 384, endPoint x: 919, endPoint y: 135, distance: 256.1
click at [919, 135] on div at bounding box center [889, 285] width 215 height 477
drag, startPoint x: 878, startPoint y: 387, endPoint x: 922, endPoint y: 143, distance: 247.5
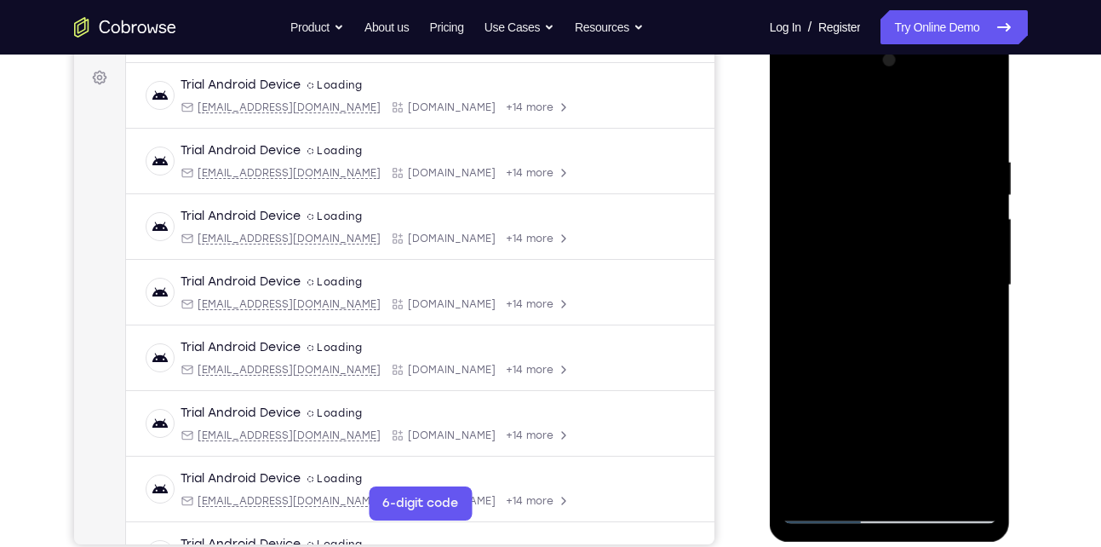
click at [922, 143] on div at bounding box center [889, 285] width 215 height 477
drag, startPoint x: 881, startPoint y: 403, endPoint x: 917, endPoint y: 200, distance: 205.8
click at [917, 200] on div at bounding box center [889, 285] width 215 height 477
click at [984, 275] on div at bounding box center [889, 285] width 215 height 477
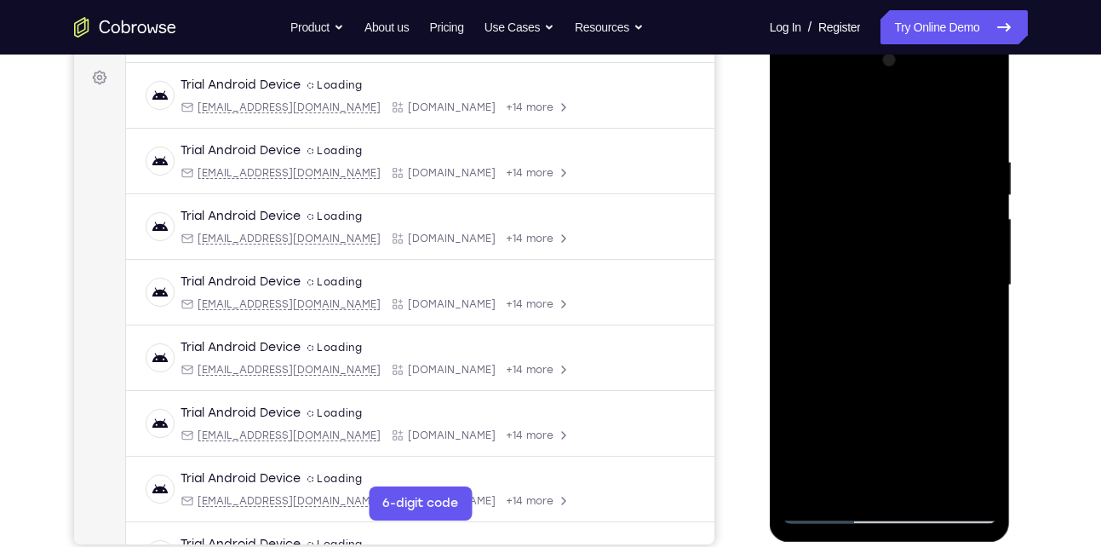
drag, startPoint x: 873, startPoint y: 324, endPoint x: 880, endPoint y: 186, distance: 137.3
click at [880, 186] on div at bounding box center [889, 285] width 215 height 477
drag, startPoint x: 857, startPoint y: 434, endPoint x: 885, endPoint y: 266, distance: 170.8
click at [885, 266] on div at bounding box center [889, 285] width 215 height 477
drag, startPoint x: 877, startPoint y: 424, endPoint x: 898, endPoint y: 215, distance: 210.5
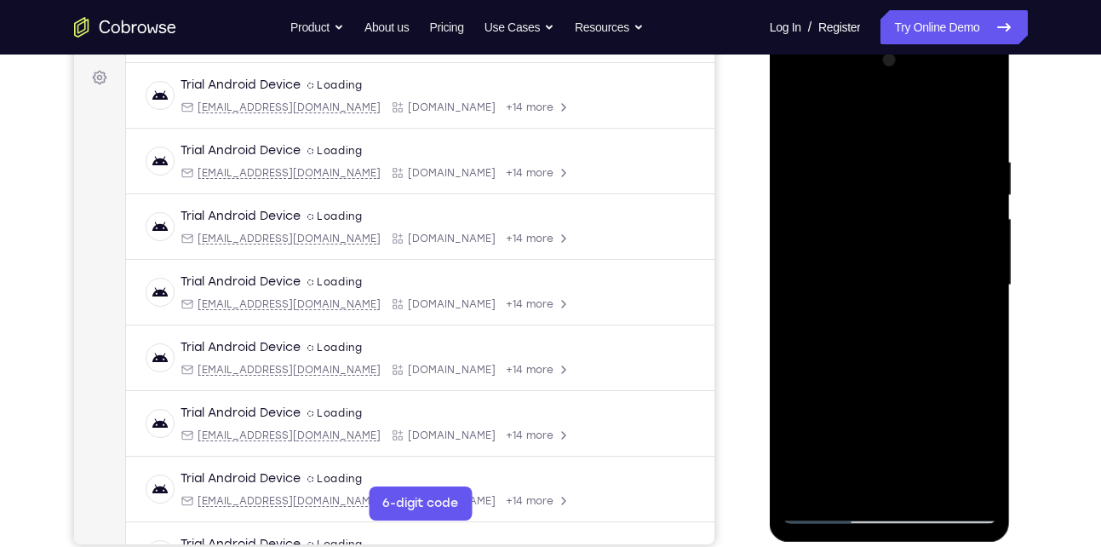
click at [898, 215] on div at bounding box center [889, 285] width 215 height 477
drag, startPoint x: 891, startPoint y: 373, endPoint x: 933, endPoint y: 175, distance: 202.7
click at [933, 175] on div at bounding box center [889, 285] width 215 height 477
drag, startPoint x: 902, startPoint y: 400, endPoint x: 927, endPoint y: 119, distance: 282.1
click at [927, 119] on div at bounding box center [889, 285] width 215 height 477
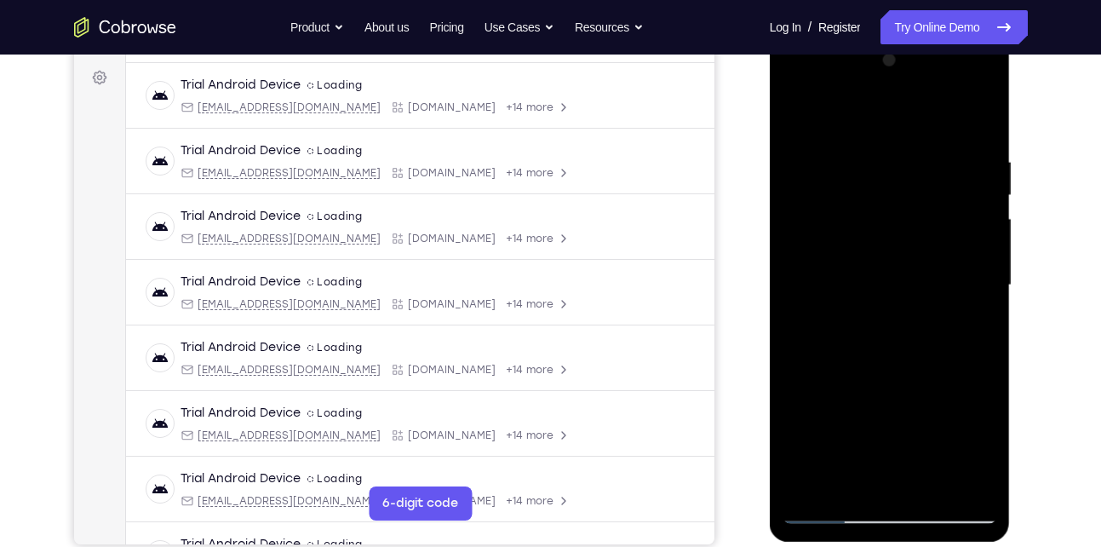
drag, startPoint x: 885, startPoint y: 373, endPoint x: 895, endPoint y: 169, distance: 203.8
click at [895, 169] on div at bounding box center [889, 285] width 215 height 477
drag, startPoint x: 865, startPoint y: 398, endPoint x: 918, endPoint y: 157, distance: 246.7
click at [918, 157] on div at bounding box center [889, 285] width 215 height 477
click at [983, 302] on div at bounding box center [889, 285] width 215 height 477
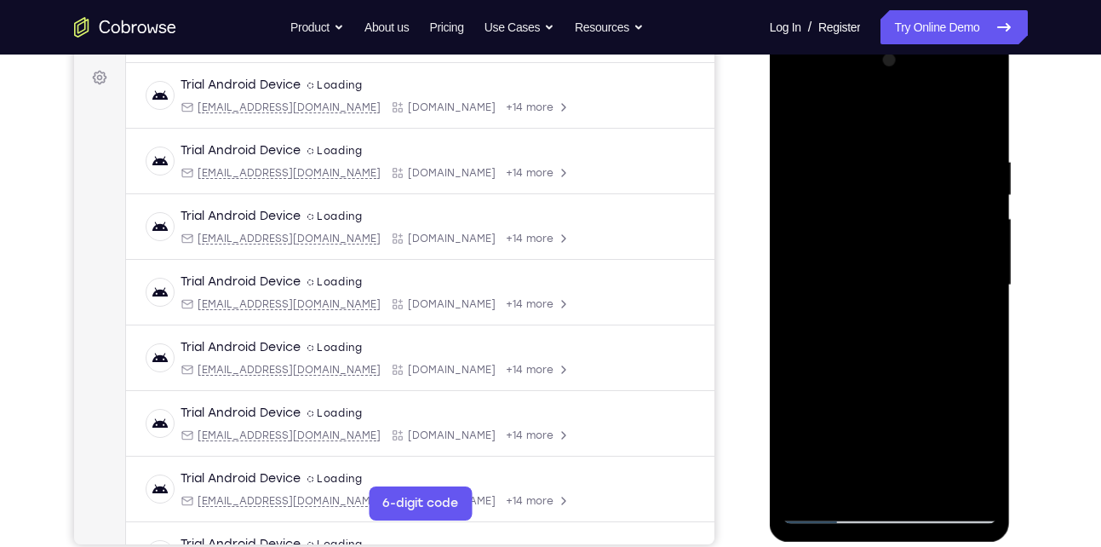
click at [983, 302] on div at bounding box center [889, 285] width 215 height 477
drag, startPoint x: 908, startPoint y: 379, endPoint x: 929, endPoint y: 247, distance: 133.5
click at [929, 247] on div at bounding box center [889, 285] width 215 height 477
drag, startPoint x: 880, startPoint y: 399, endPoint x: 908, endPoint y: 200, distance: 201.2
click at [908, 200] on div at bounding box center [889, 285] width 215 height 477
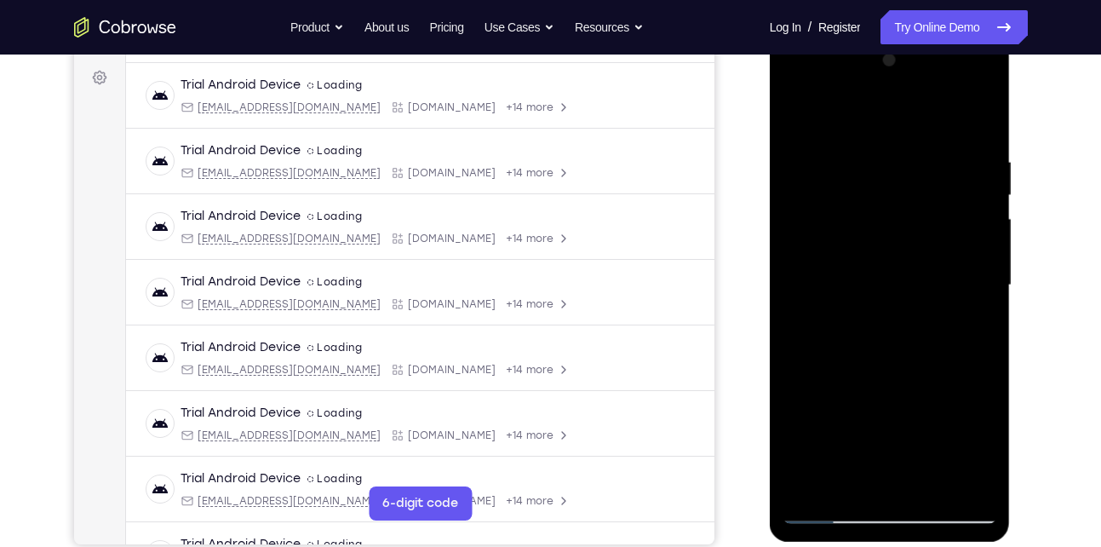
drag, startPoint x: 863, startPoint y: 386, endPoint x: 899, endPoint y: 221, distance: 168.4
click at [899, 221] on div at bounding box center [889, 285] width 215 height 477
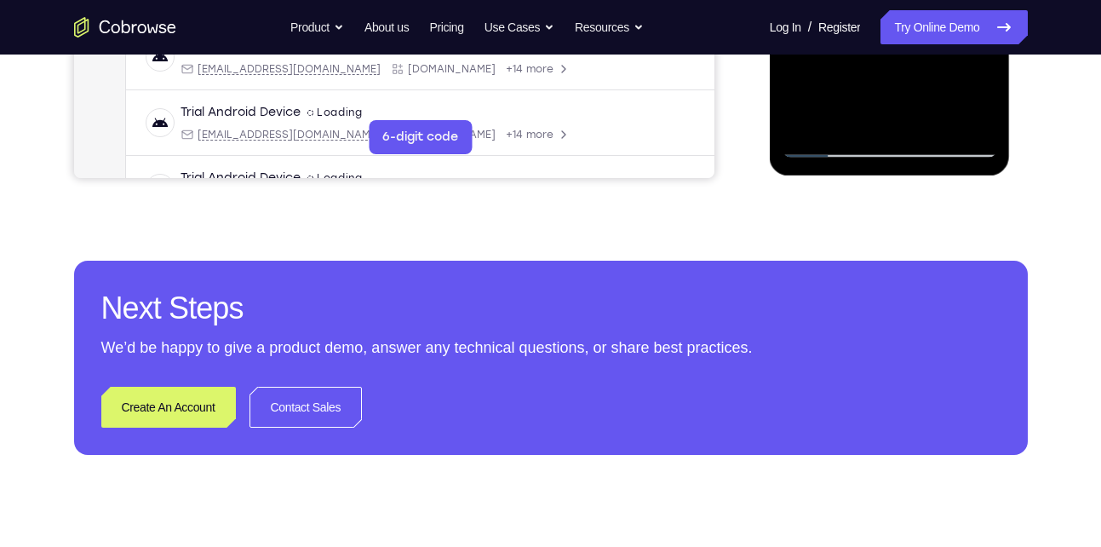
scroll to position [387, 0]
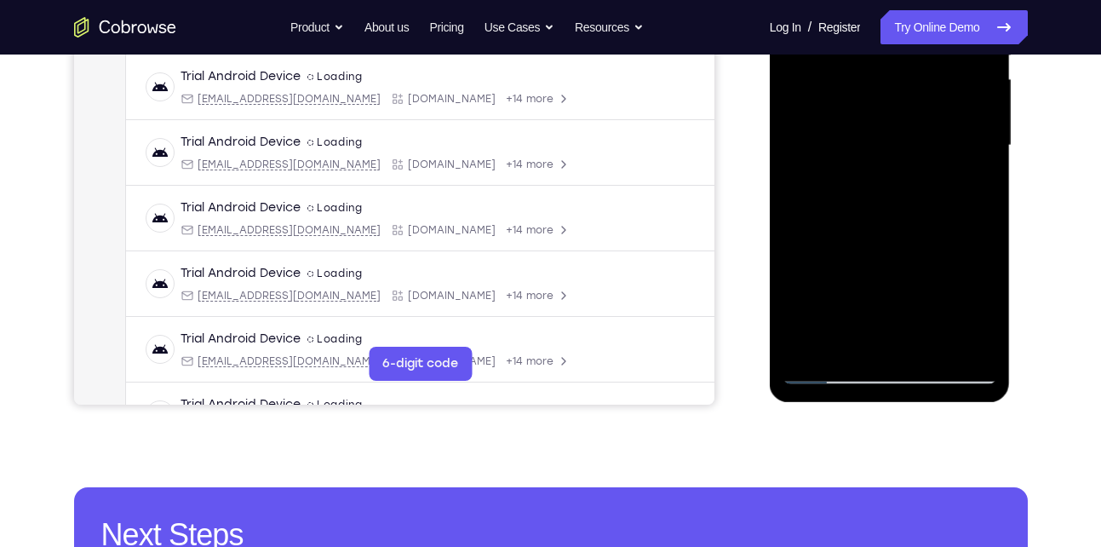
click at [825, 378] on div at bounding box center [889, 145] width 215 height 477
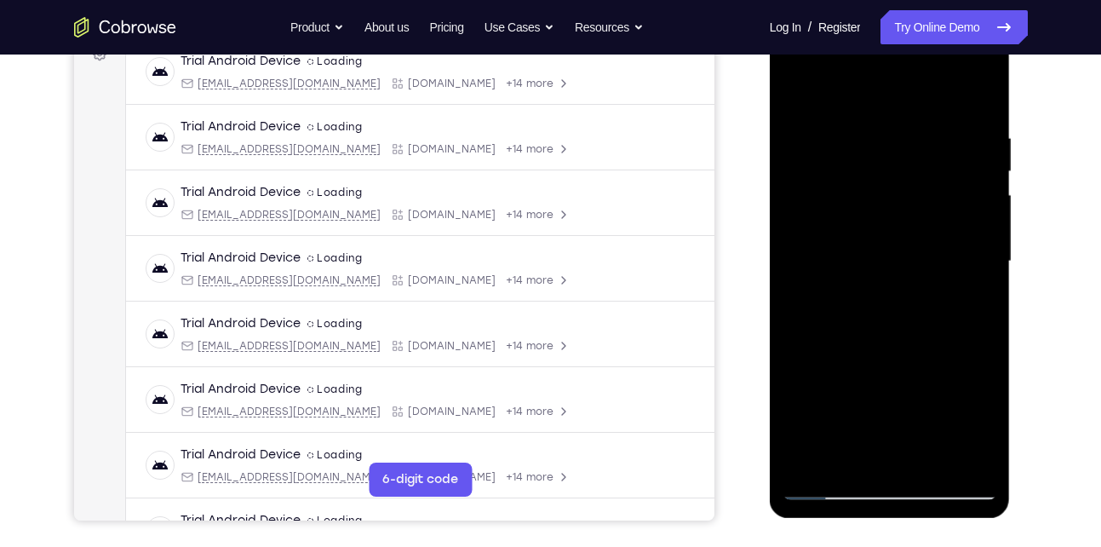
scroll to position [266, 0]
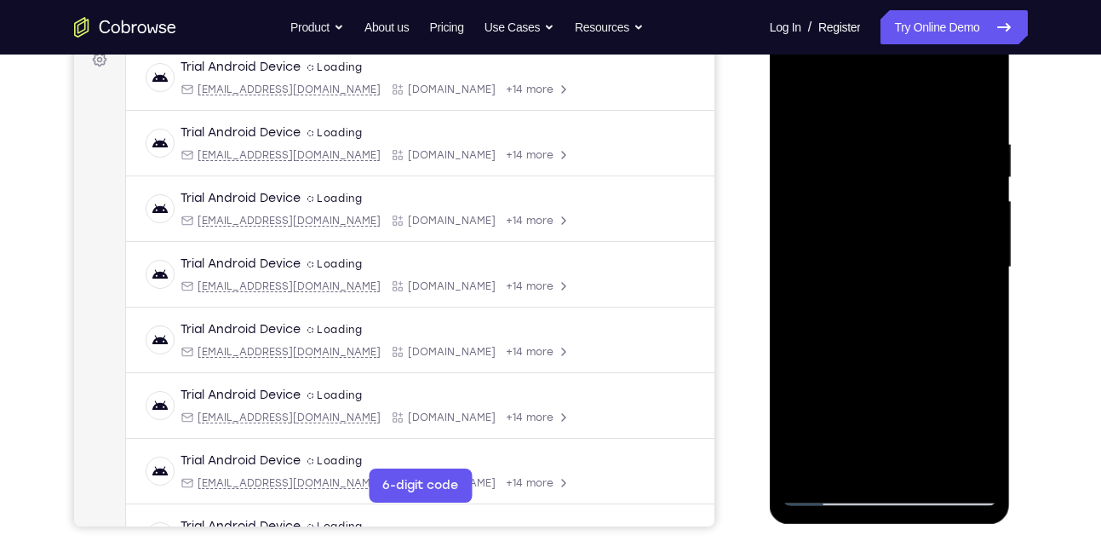
click at [984, 341] on div at bounding box center [889, 267] width 215 height 477
click at [866, 132] on div at bounding box center [889, 267] width 215 height 477
click at [963, 264] on div at bounding box center [889, 267] width 215 height 477
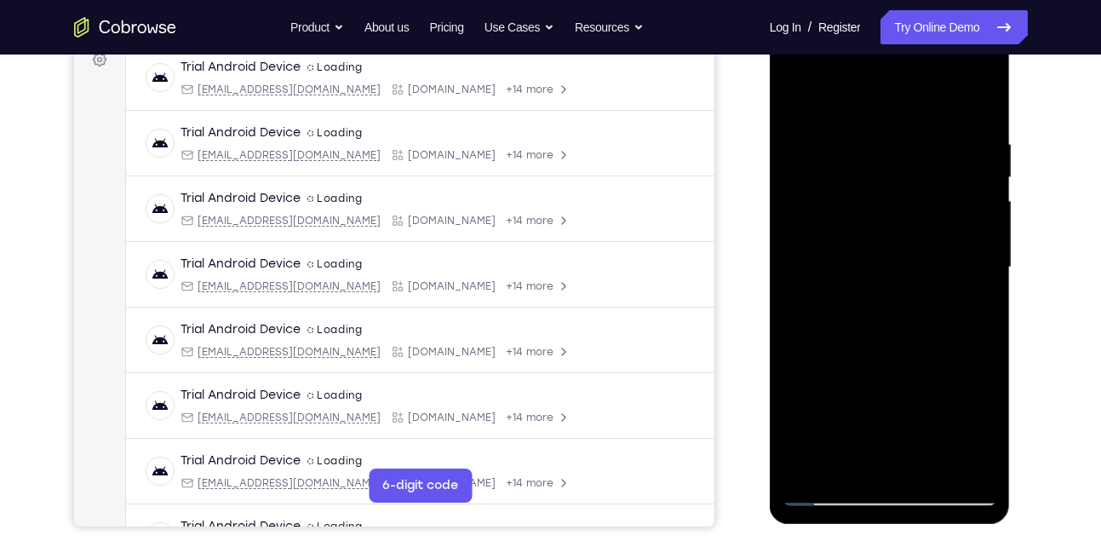
click at [963, 264] on div at bounding box center [889, 267] width 215 height 477
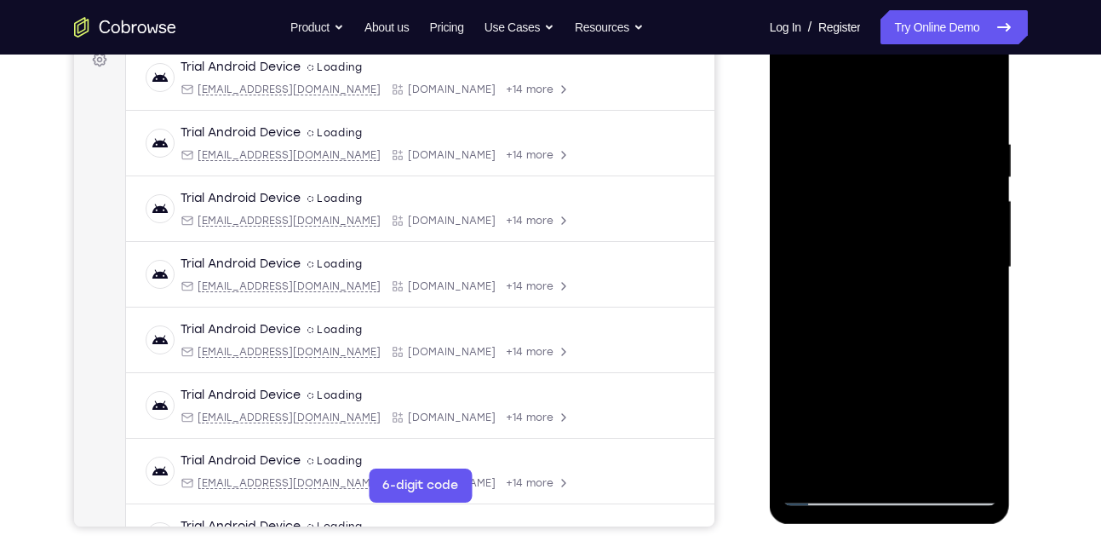
click at [963, 264] on div at bounding box center [889, 267] width 215 height 477
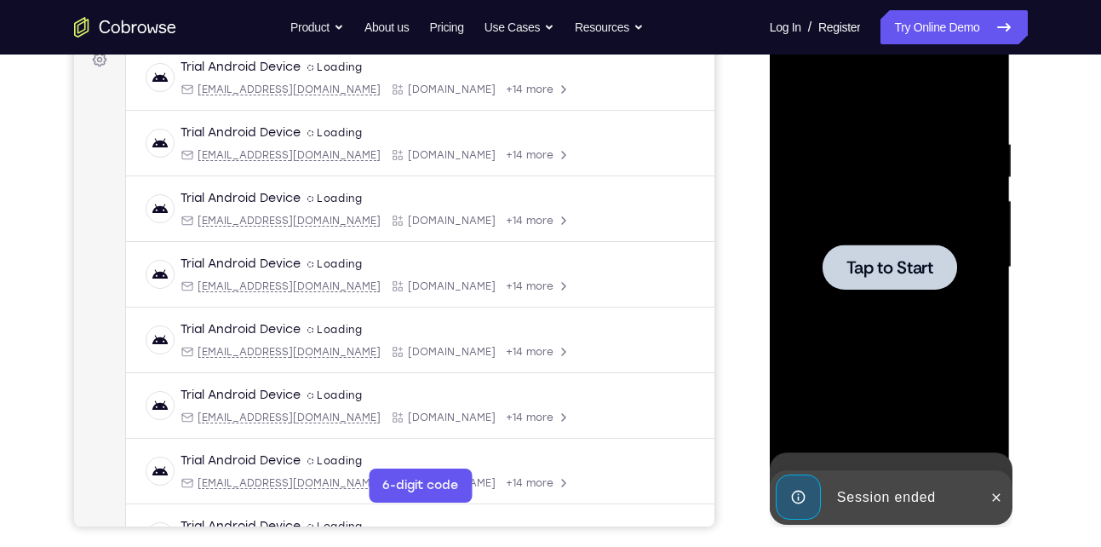
click at [963, 264] on div at bounding box center [889, 267] width 215 height 477
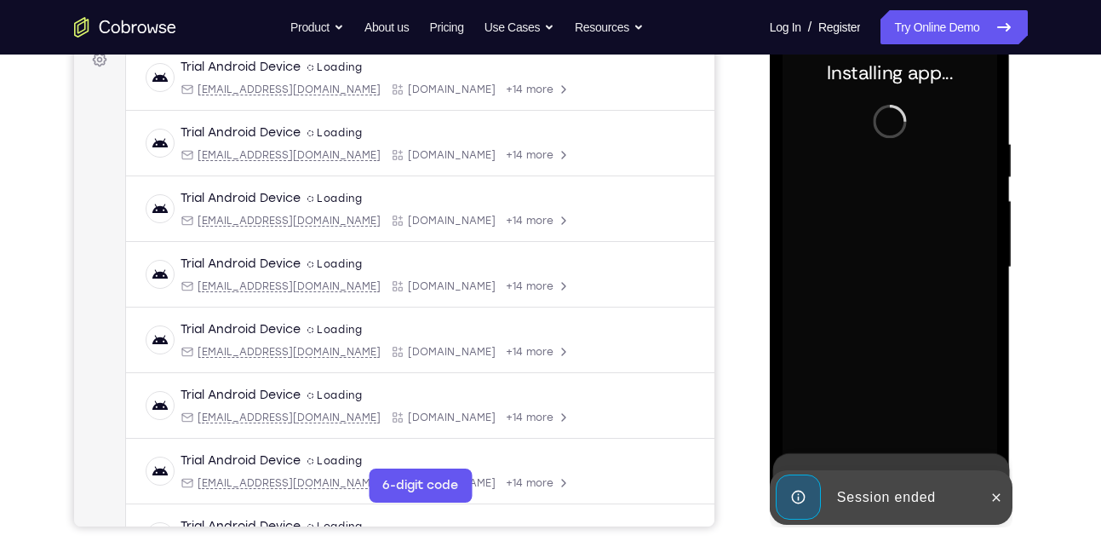
scroll to position [168, 0]
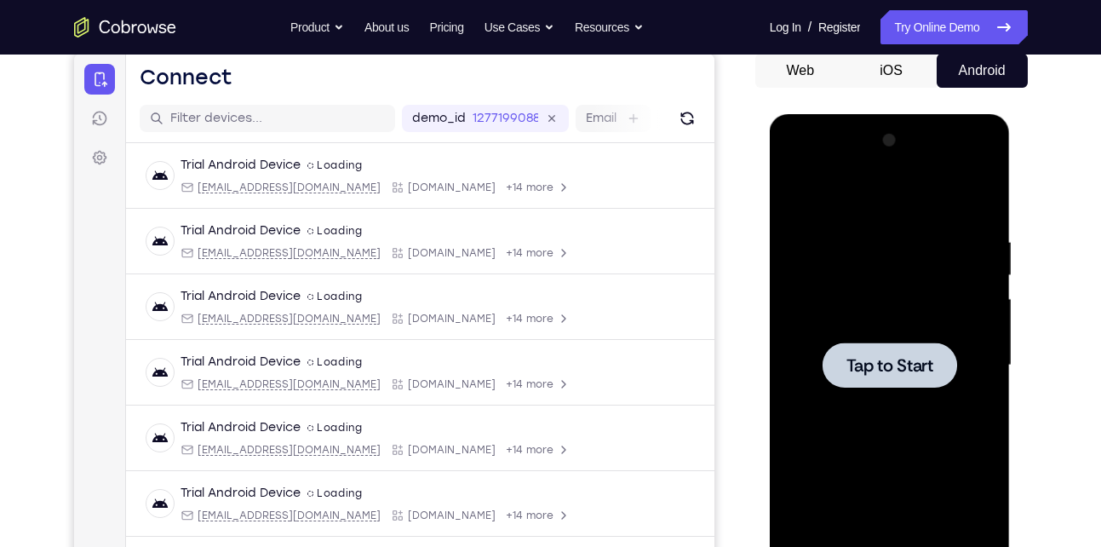
click at [839, 387] on div at bounding box center [889, 365] width 215 height 477
click at [801, 372] on div at bounding box center [889, 365] width 215 height 477
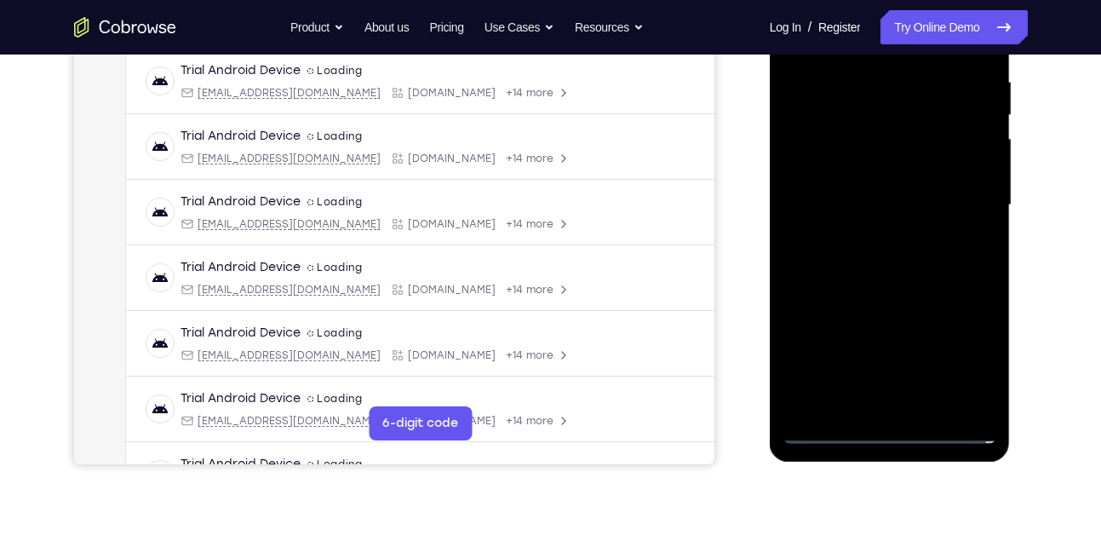
scroll to position [334, 0]
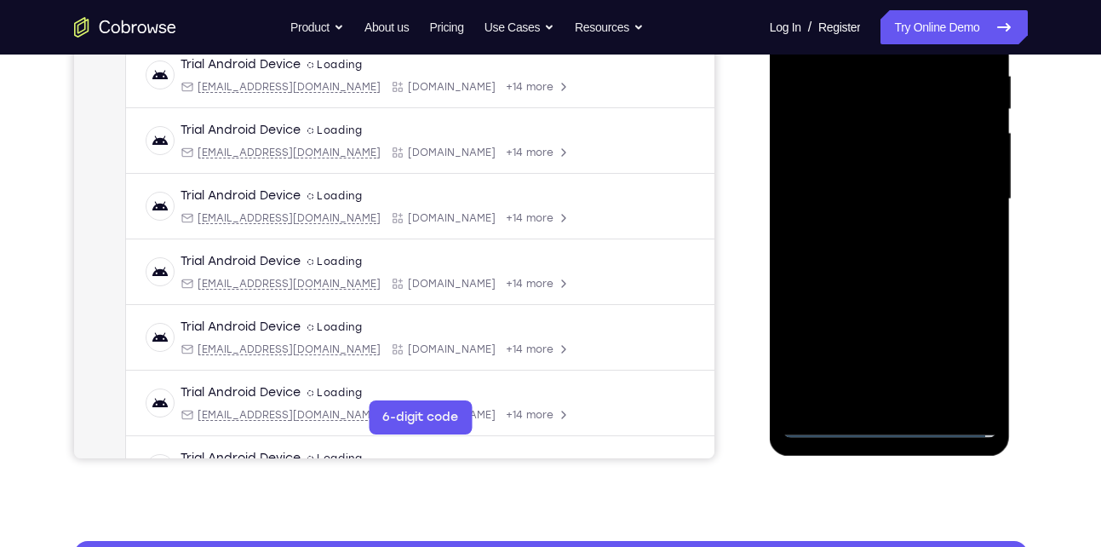
click at [885, 420] on div at bounding box center [889, 199] width 215 height 477
click at [963, 343] on div at bounding box center [889, 199] width 215 height 477
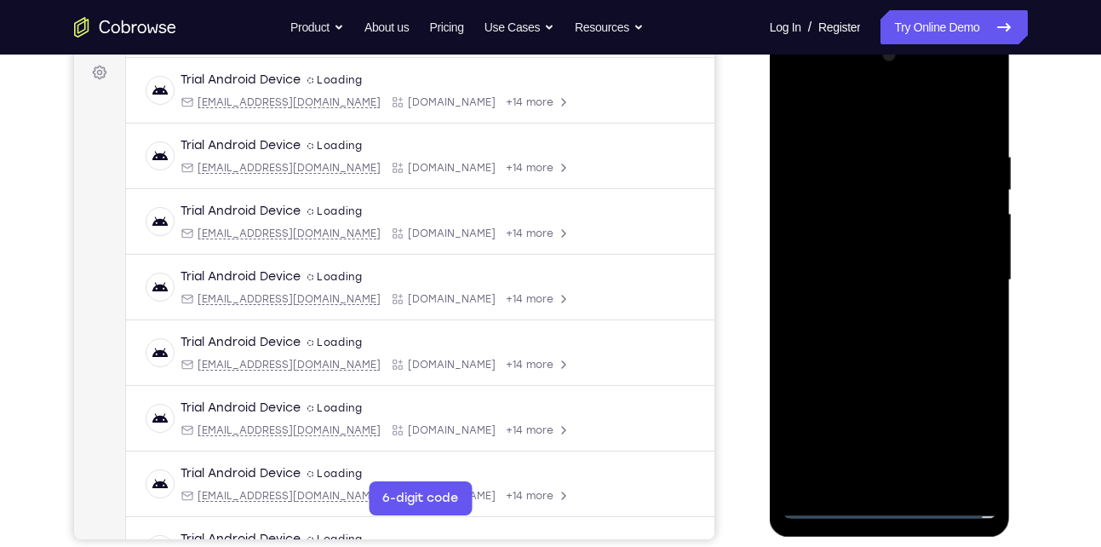
click at [969, 431] on div at bounding box center [889, 280] width 215 height 477
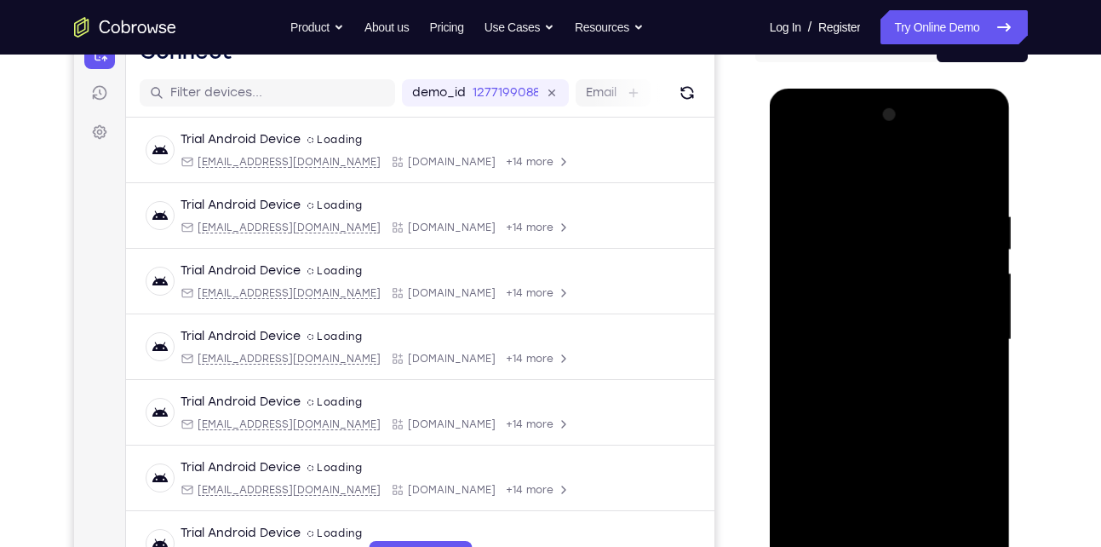
scroll to position [226, 0]
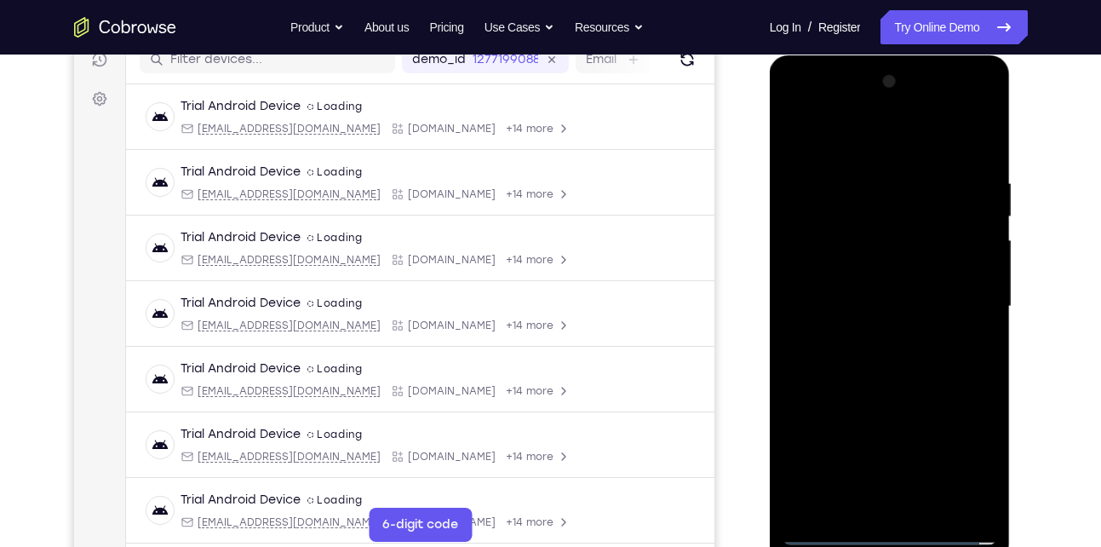
click at [834, 135] on div at bounding box center [889, 306] width 215 height 477
click at [953, 303] on div at bounding box center [889, 306] width 215 height 477
click at [875, 342] on div at bounding box center [889, 306] width 215 height 477
click at [856, 292] on div at bounding box center [889, 306] width 215 height 477
click at [834, 276] on div at bounding box center [889, 306] width 215 height 477
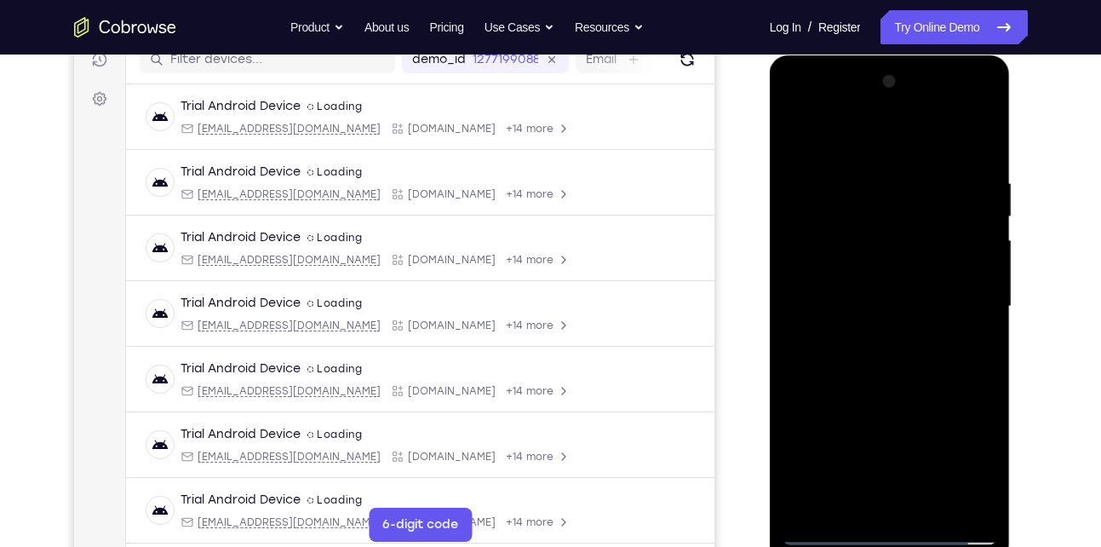
click at [828, 296] on div at bounding box center [889, 306] width 215 height 477
click at [834, 367] on div at bounding box center [889, 306] width 215 height 477
click at [843, 363] on div at bounding box center [889, 306] width 215 height 477
click at [966, 135] on div at bounding box center [889, 306] width 215 height 477
click at [832, 367] on div at bounding box center [889, 306] width 215 height 477
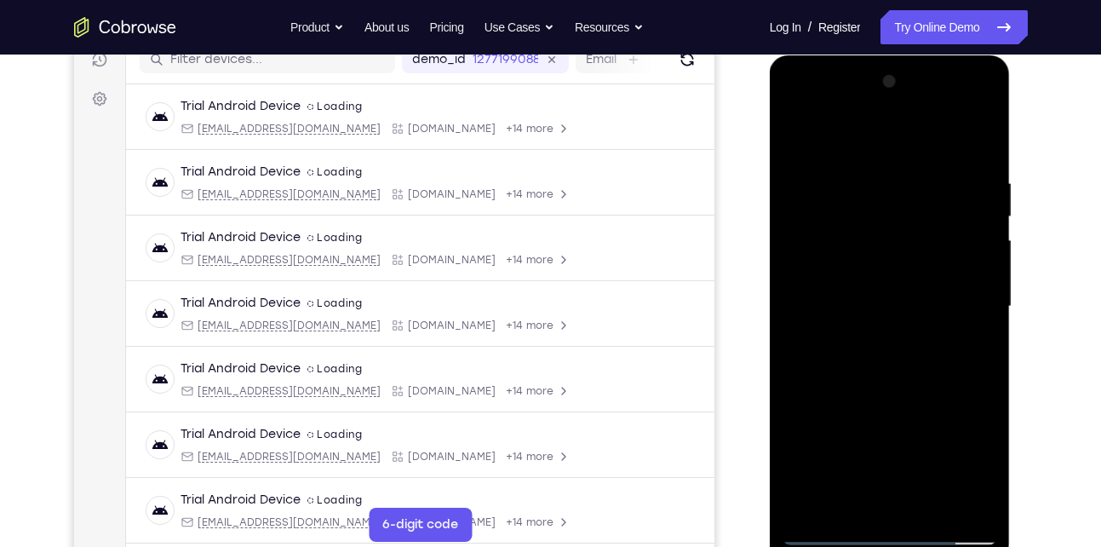
click at [871, 384] on div at bounding box center [889, 306] width 215 height 477
click at [984, 128] on div at bounding box center [889, 306] width 215 height 477
click at [801, 135] on div at bounding box center [889, 306] width 215 height 477
drag, startPoint x: 863, startPoint y: 373, endPoint x: 908, endPoint y: 223, distance: 156.3
click at [908, 223] on div at bounding box center [889, 306] width 215 height 477
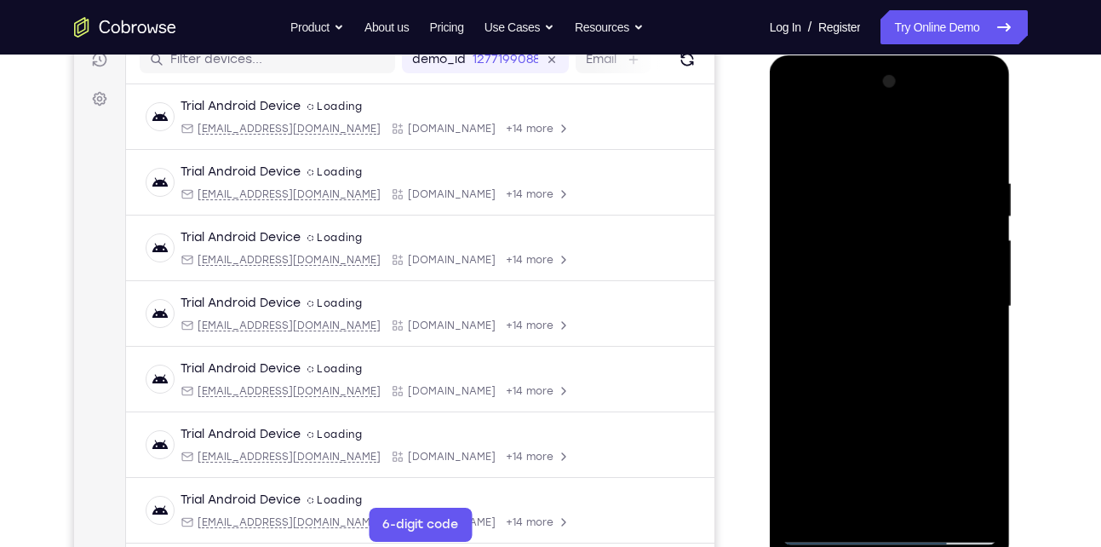
drag, startPoint x: 880, startPoint y: 383, endPoint x: 942, endPoint y: 158, distance: 233.0
click at [942, 158] on div at bounding box center [889, 306] width 215 height 477
drag, startPoint x: 869, startPoint y: 352, endPoint x: 904, endPoint y: 195, distance: 161.3
click at [904, 195] on div at bounding box center [889, 306] width 215 height 477
drag, startPoint x: 828, startPoint y: 419, endPoint x: 943, endPoint y: 171, distance: 273.1
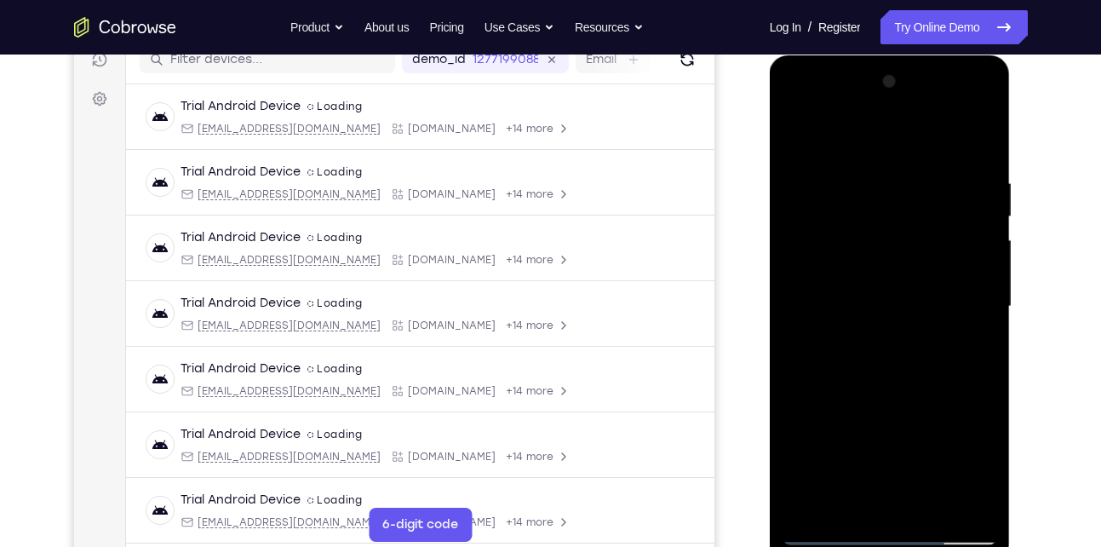
click at [943, 171] on div at bounding box center [889, 306] width 215 height 477
drag, startPoint x: 886, startPoint y: 388, endPoint x: 903, endPoint y: 238, distance: 150.9
click at [903, 238] on div at bounding box center [889, 306] width 215 height 477
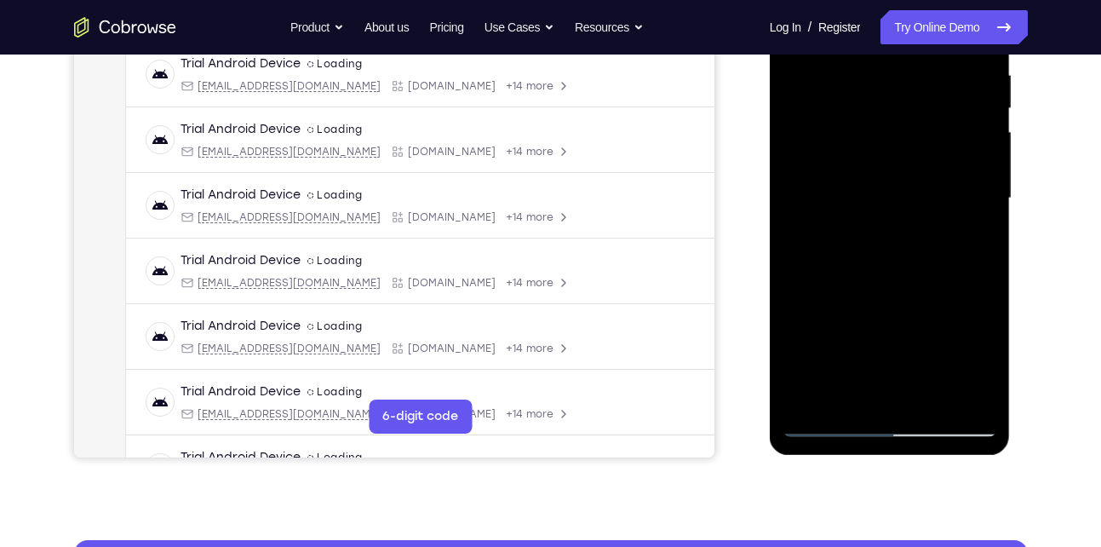
scroll to position [355, 0]
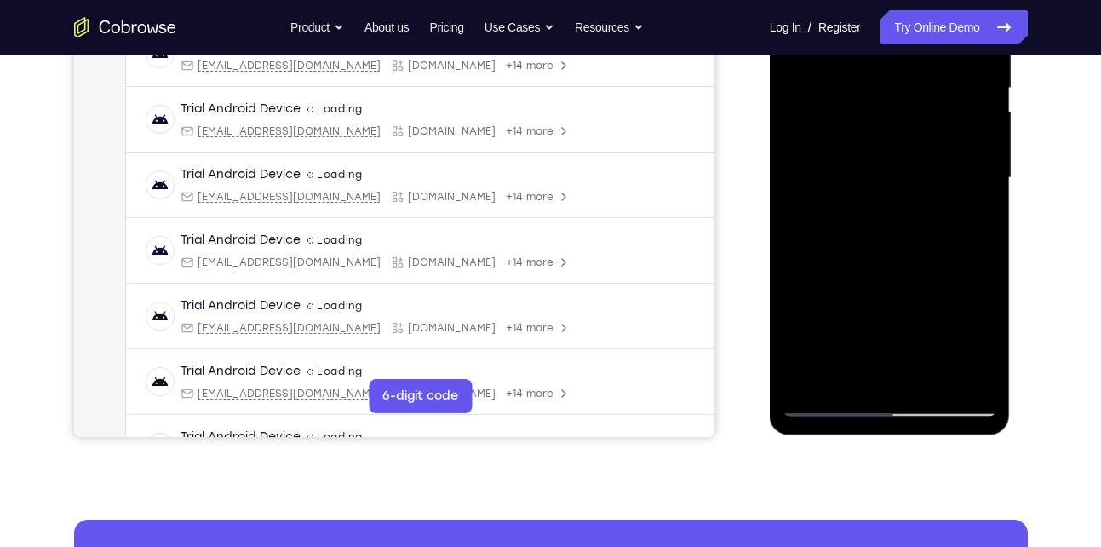
click at [852, 375] on div at bounding box center [889, 178] width 215 height 477
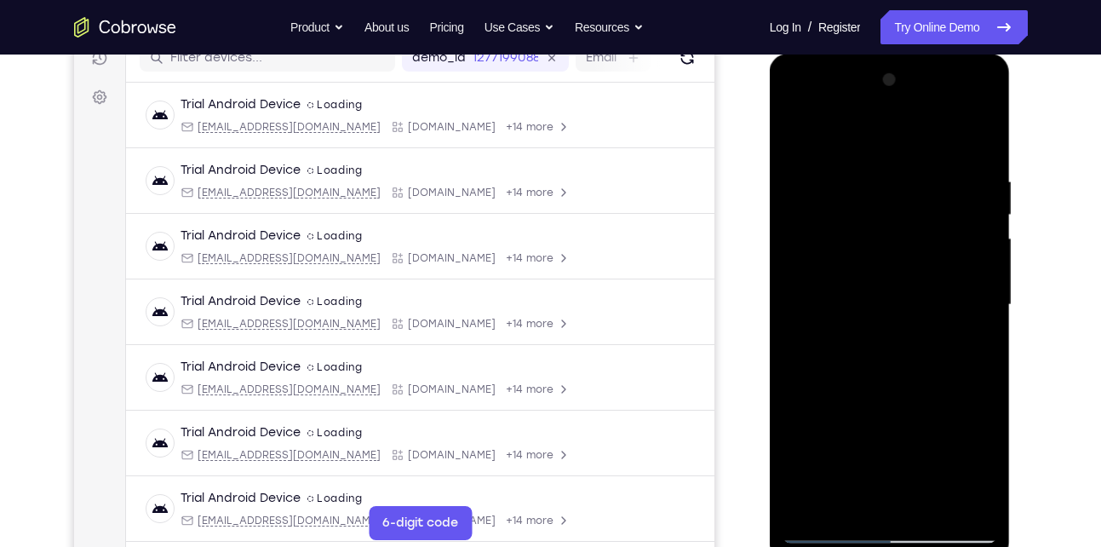
scroll to position [227, 0]
click at [880, 129] on div at bounding box center [889, 305] width 215 height 477
drag, startPoint x: 854, startPoint y: 195, endPoint x: 851, endPoint y: 252, distance: 57.1
click at [851, 252] on div at bounding box center [889, 305] width 215 height 477
click at [829, 166] on div at bounding box center [889, 305] width 215 height 477
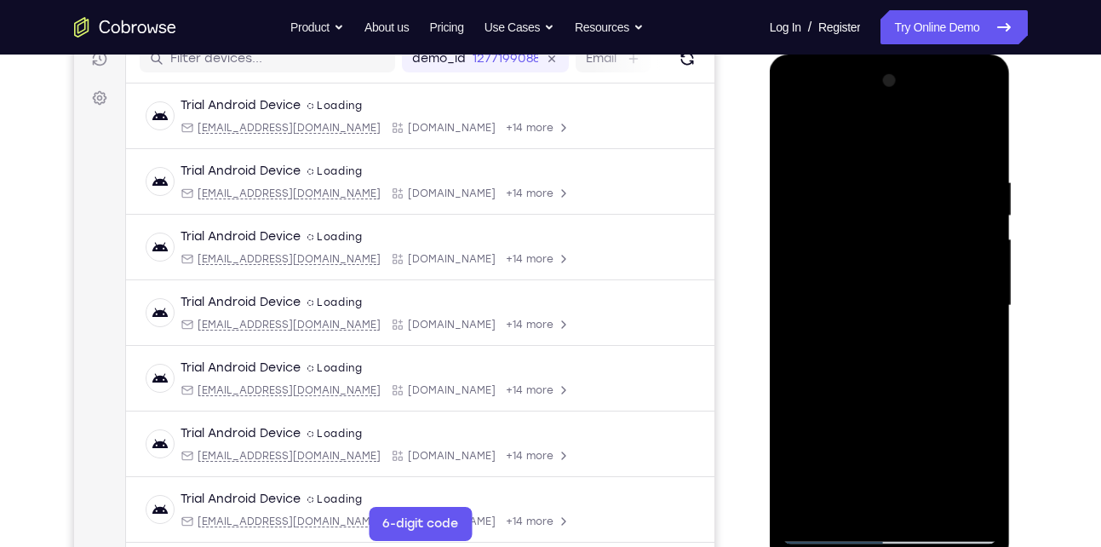
drag, startPoint x: 838, startPoint y: 354, endPoint x: 858, endPoint y: 273, distance: 83.4
click at [858, 273] on div at bounding box center [889, 305] width 215 height 477
drag, startPoint x: 853, startPoint y: 398, endPoint x: 899, endPoint y: 213, distance: 190.4
click at [899, 213] on div at bounding box center [889, 305] width 215 height 477
drag, startPoint x: 872, startPoint y: 409, endPoint x: 904, endPoint y: 267, distance: 145.0
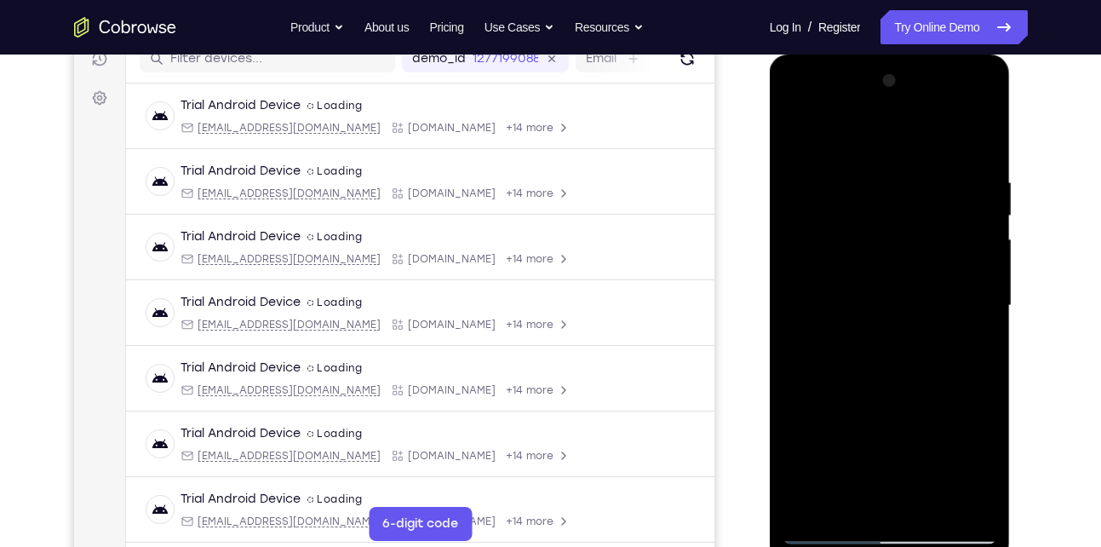
click at [904, 267] on div at bounding box center [889, 305] width 215 height 477
drag, startPoint x: 871, startPoint y: 412, endPoint x: 947, endPoint y: 181, distance: 242.9
click at [947, 181] on div at bounding box center [889, 305] width 215 height 477
click at [870, 359] on div at bounding box center [889, 305] width 215 height 477
click at [985, 213] on div at bounding box center [889, 305] width 215 height 477
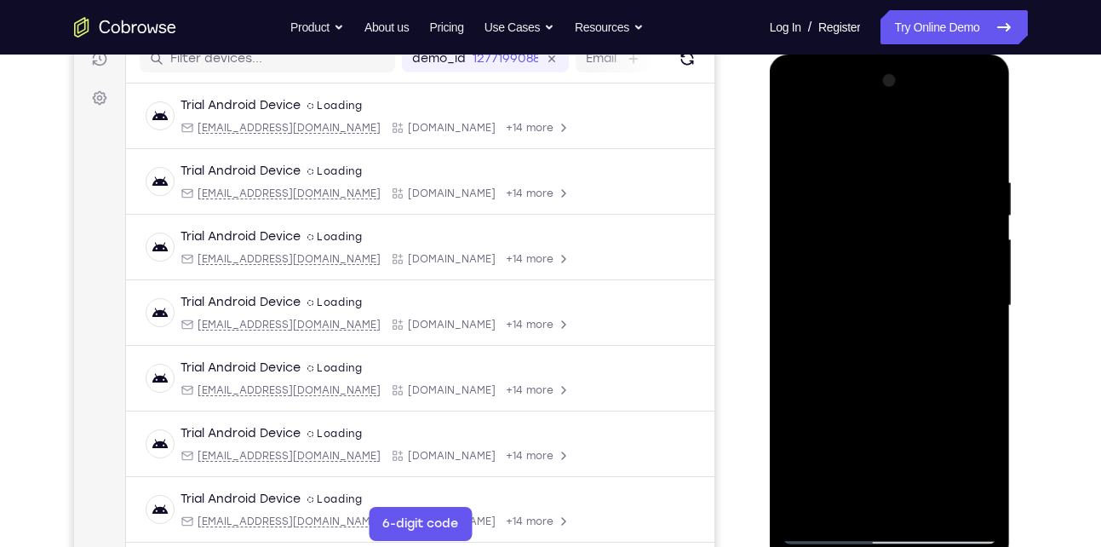
click at [985, 213] on div at bounding box center [889, 305] width 215 height 477
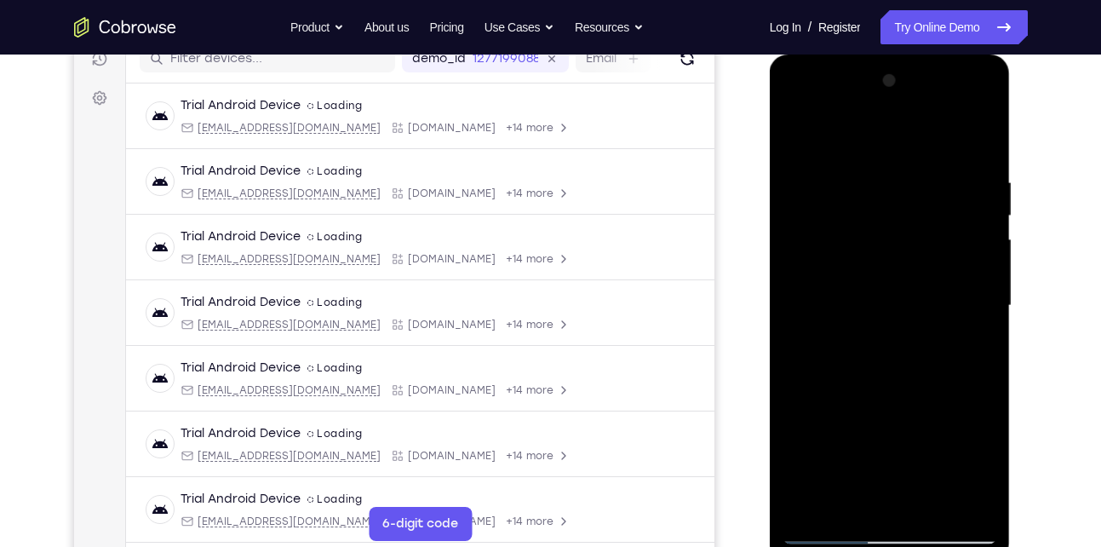
click at [985, 213] on div at bounding box center [889, 305] width 215 height 477
drag, startPoint x: 862, startPoint y: 290, endPoint x: 862, endPoint y: 372, distance: 81.7
click at [862, 372] on div at bounding box center [889, 305] width 215 height 477
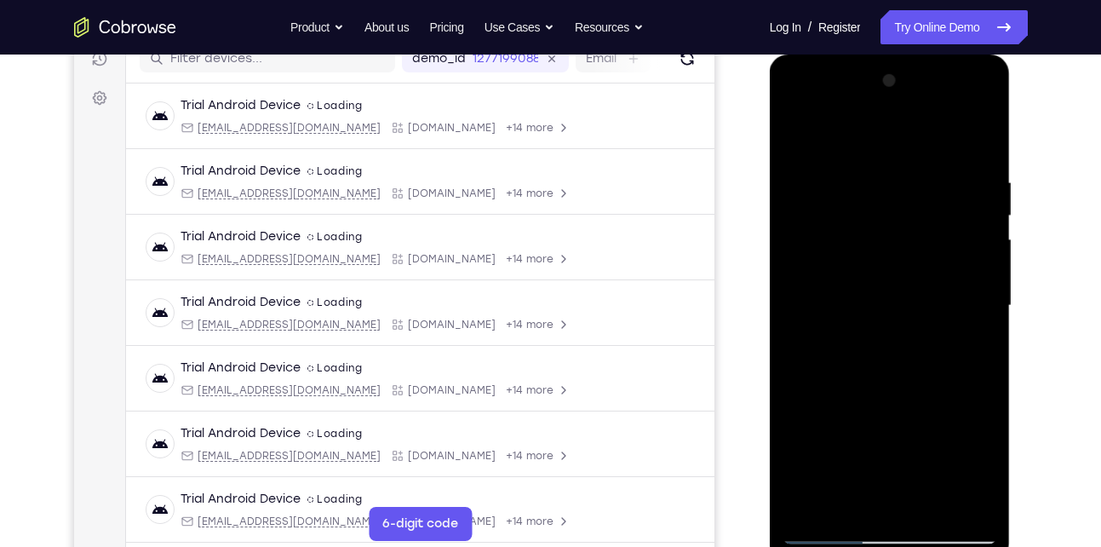
click at [791, 290] on div at bounding box center [889, 305] width 215 height 477
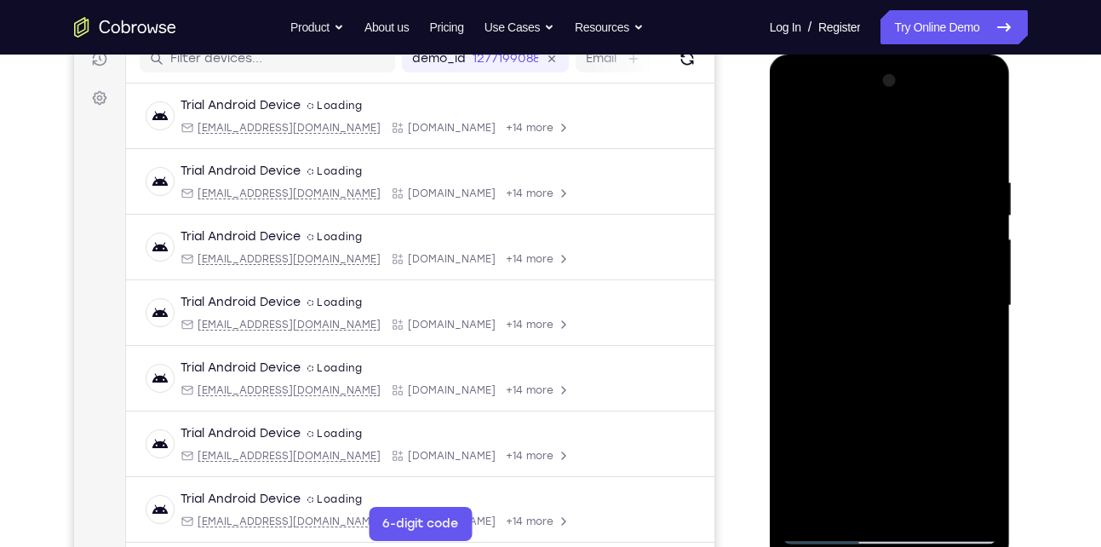
click at [794, 130] on div at bounding box center [889, 305] width 215 height 477
drag, startPoint x: 877, startPoint y: 398, endPoint x: 922, endPoint y: 147, distance: 255.2
click at [922, 147] on div at bounding box center [889, 305] width 215 height 477
click at [902, 185] on div at bounding box center [889, 305] width 215 height 477
click at [984, 209] on div at bounding box center [889, 305] width 215 height 477
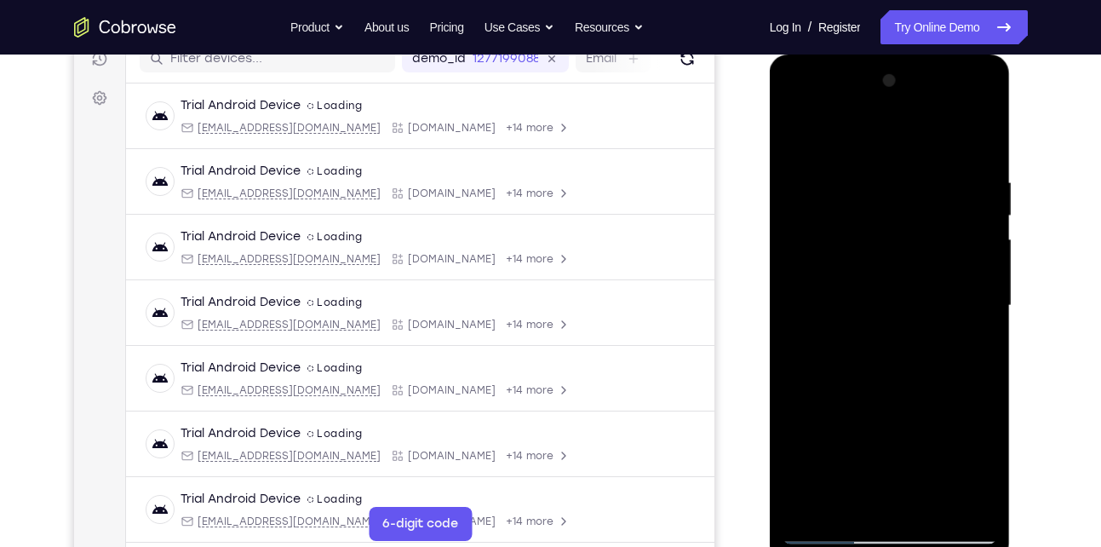
scroll to position [188, 0]
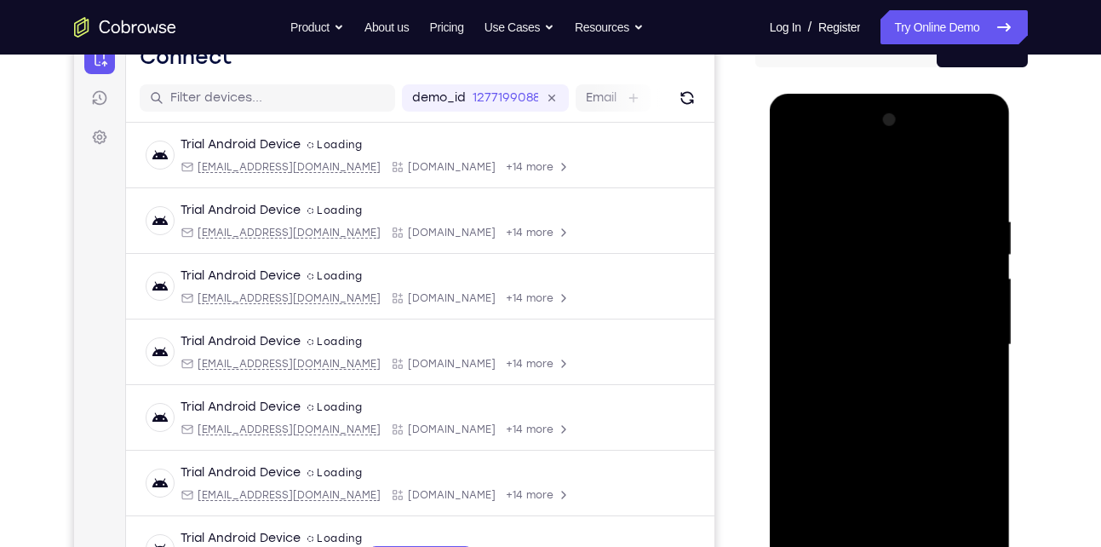
drag, startPoint x: 940, startPoint y: 277, endPoint x: 941, endPoint y: 339, distance: 62.2
click at [941, 339] on div at bounding box center [889, 344] width 215 height 477
click at [987, 312] on div at bounding box center [889, 344] width 215 height 477
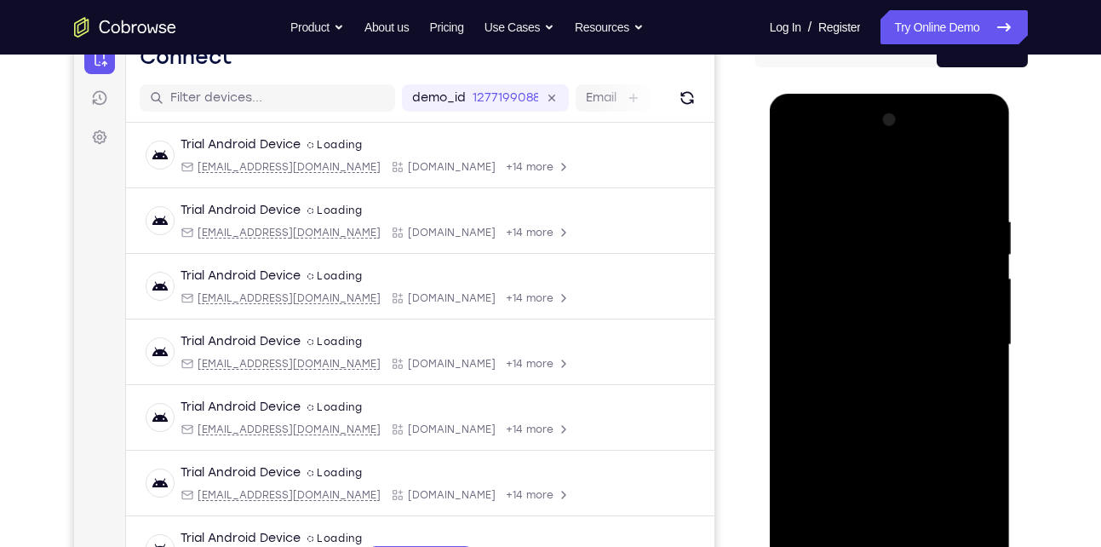
click at [987, 312] on div at bounding box center [889, 344] width 215 height 477
drag, startPoint x: 838, startPoint y: 363, endPoint x: 908, endPoint y: 221, distance: 157.6
click at [908, 221] on div at bounding box center [889, 344] width 215 height 477
drag, startPoint x: 833, startPoint y: 482, endPoint x: 858, endPoint y: 388, distance: 97.1
click at [858, 388] on div at bounding box center [889, 344] width 215 height 477
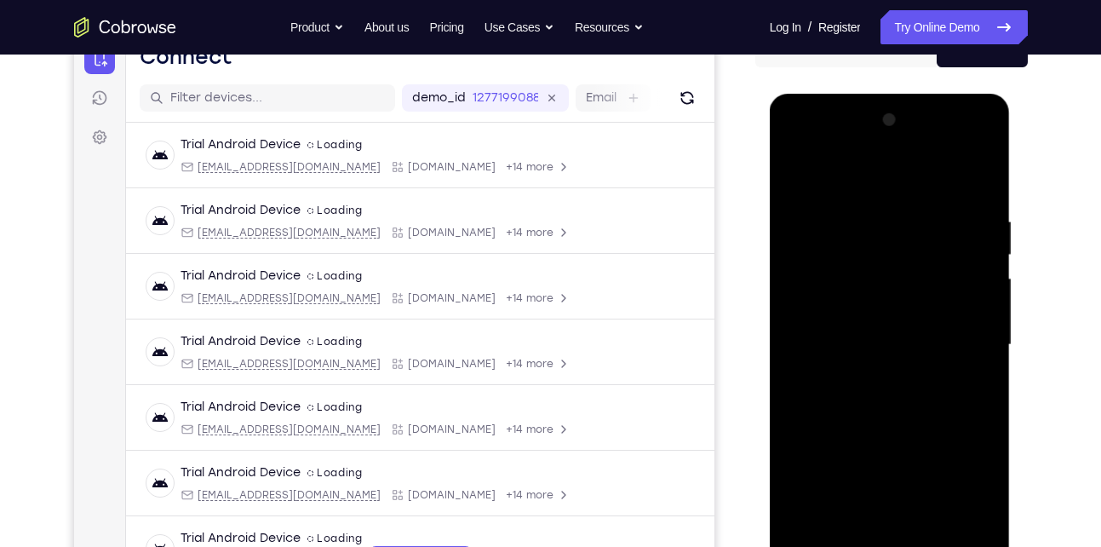
click at [799, 167] on div at bounding box center [889, 344] width 215 height 477
drag, startPoint x: 857, startPoint y: 387, endPoint x: 903, endPoint y: 219, distance: 173.9
click at [903, 219] on div at bounding box center [889, 344] width 215 height 477
drag, startPoint x: 857, startPoint y: 448, endPoint x: 886, endPoint y: 226, distance: 223.3
click at [886, 226] on div at bounding box center [889, 344] width 215 height 477
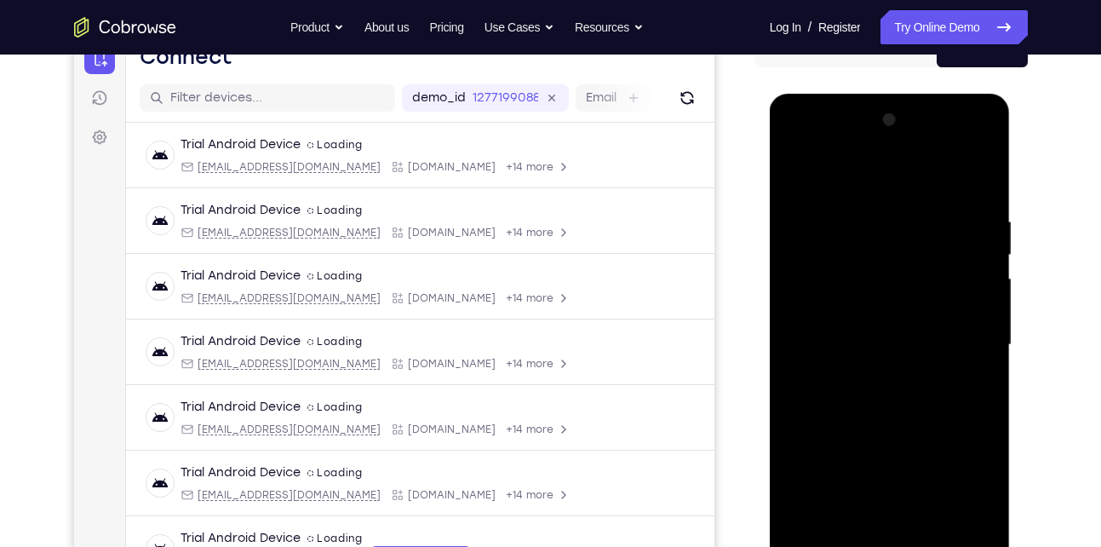
drag, startPoint x: 868, startPoint y: 456, endPoint x: 919, endPoint y: 234, distance: 227.2
click at [919, 234] on div at bounding box center [889, 344] width 215 height 477
drag, startPoint x: 885, startPoint y: 430, endPoint x: 920, endPoint y: 264, distance: 169.7
click at [920, 264] on div at bounding box center [889, 344] width 215 height 477
click at [969, 359] on div at bounding box center [889, 344] width 215 height 477
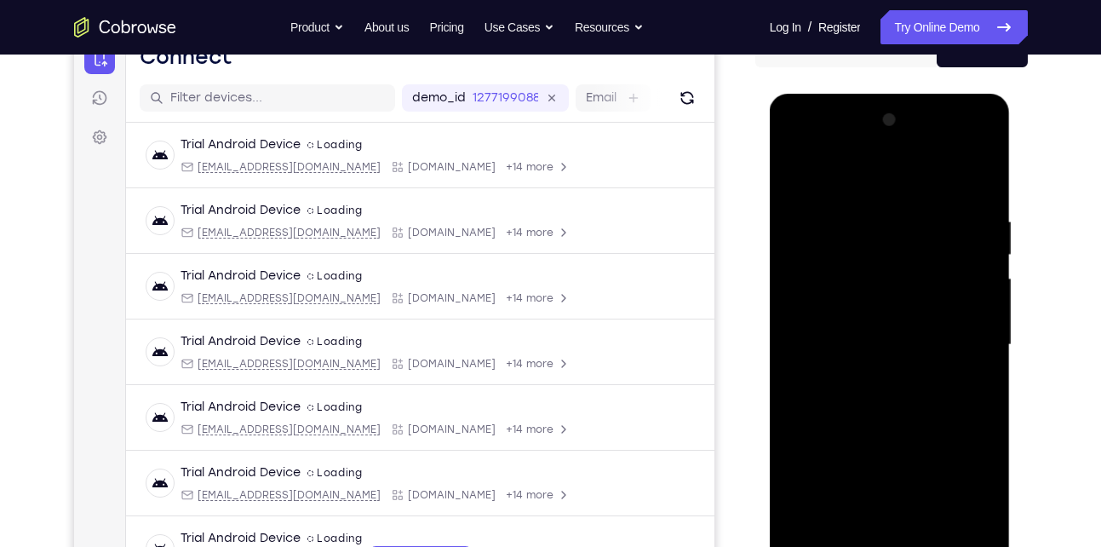
click at [796, 169] on div at bounding box center [889, 344] width 215 height 477
drag, startPoint x: 880, startPoint y: 473, endPoint x: 882, endPoint y: 306, distance: 167.8
click at [882, 306] on div at bounding box center [889, 344] width 215 height 477
drag, startPoint x: 880, startPoint y: 467, endPoint x: 889, endPoint y: 348, distance: 118.7
click at [889, 348] on div at bounding box center [889, 344] width 215 height 477
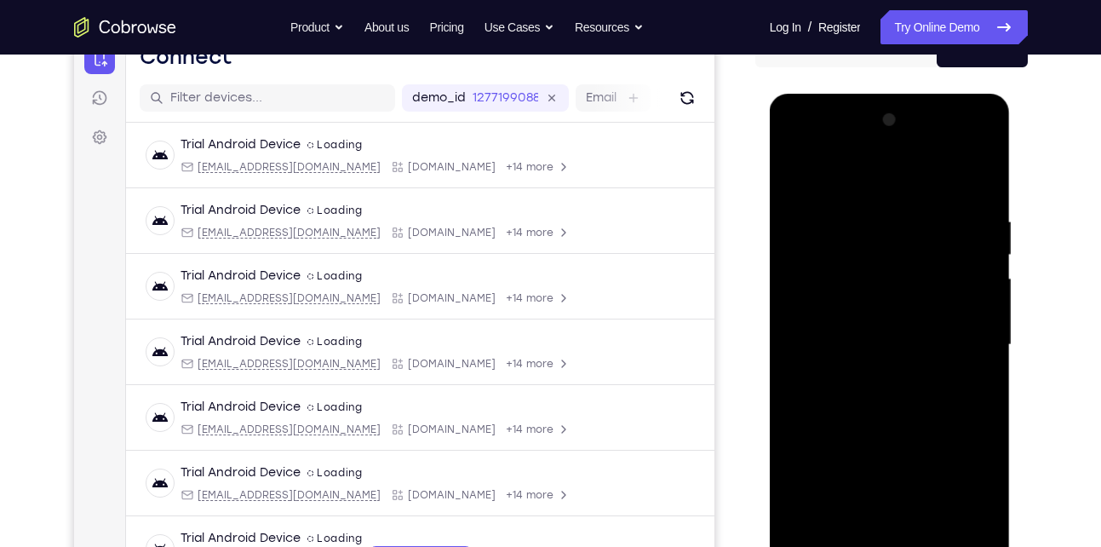
click at [886, 487] on div at bounding box center [889, 344] width 215 height 477
click at [986, 246] on div at bounding box center [889, 344] width 215 height 477
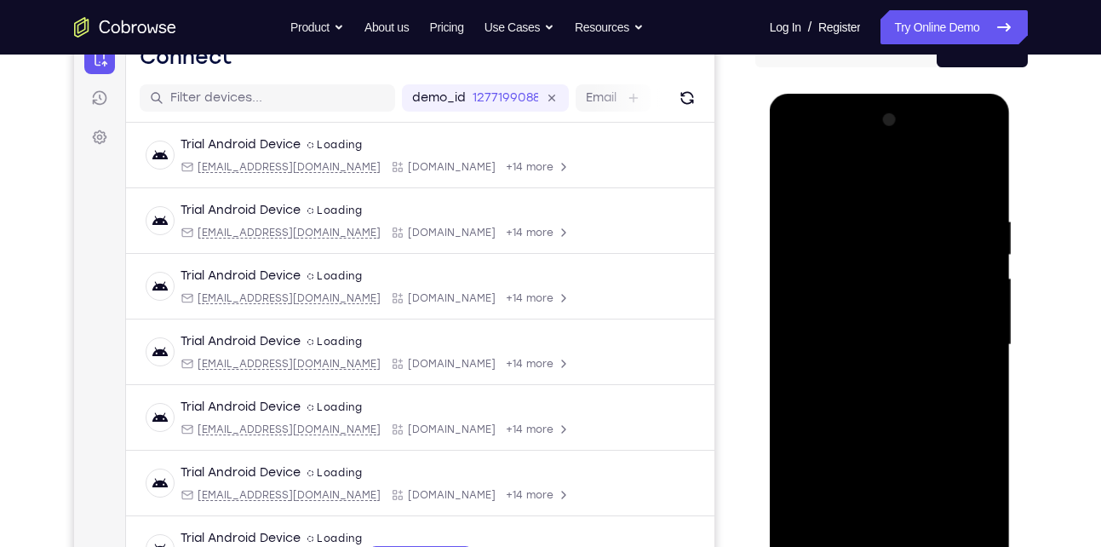
click at [794, 163] on div at bounding box center [889, 344] width 215 height 477
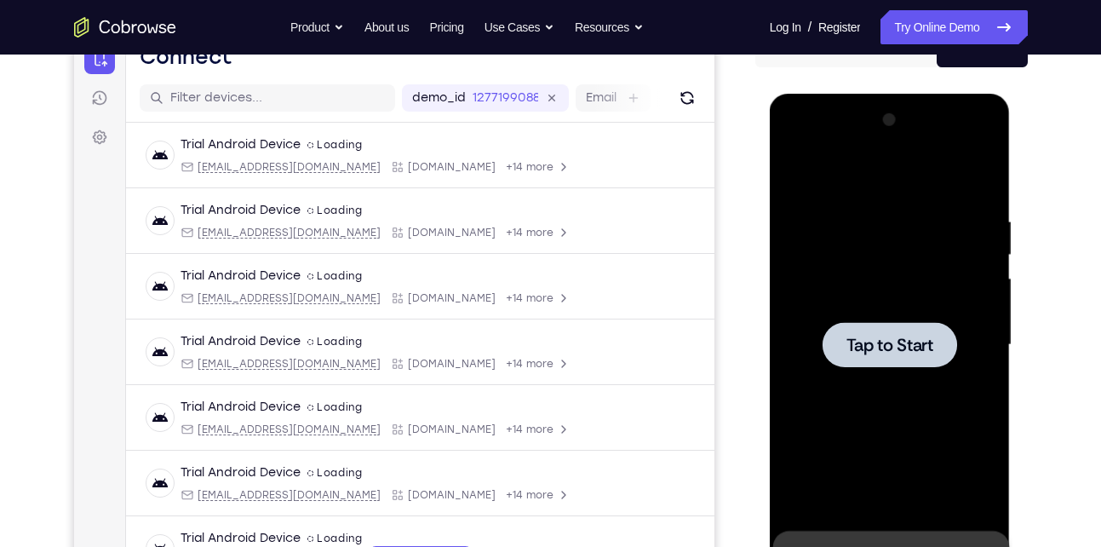
click at [869, 367] on div at bounding box center [889, 344] width 215 height 477
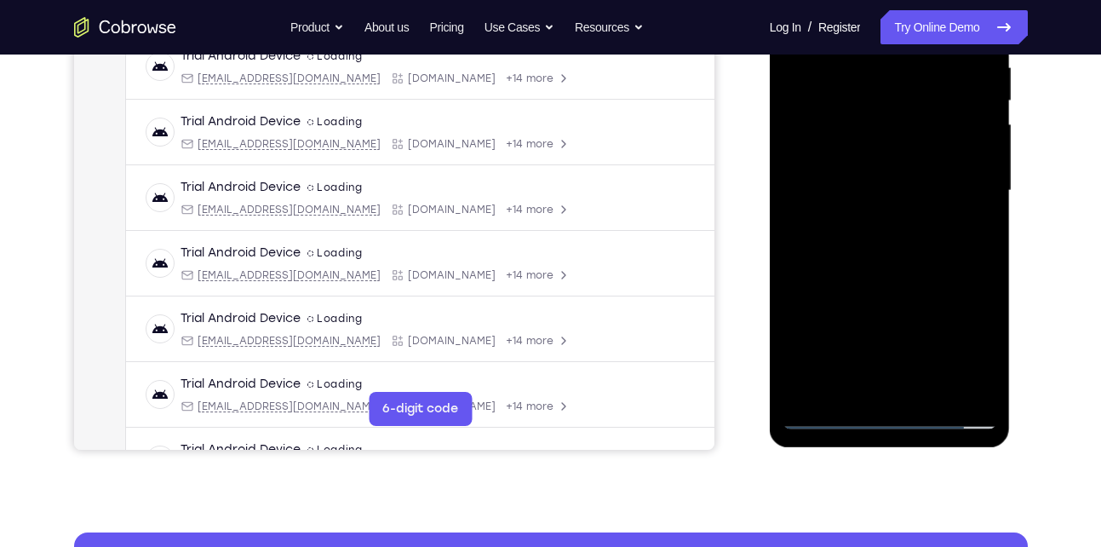
scroll to position [343, 0]
click at [895, 416] on div at bounding box center [889, 189] width 215 height 477
click at [962, 341] on div at bounding box center [889, 189] width 215 height 477
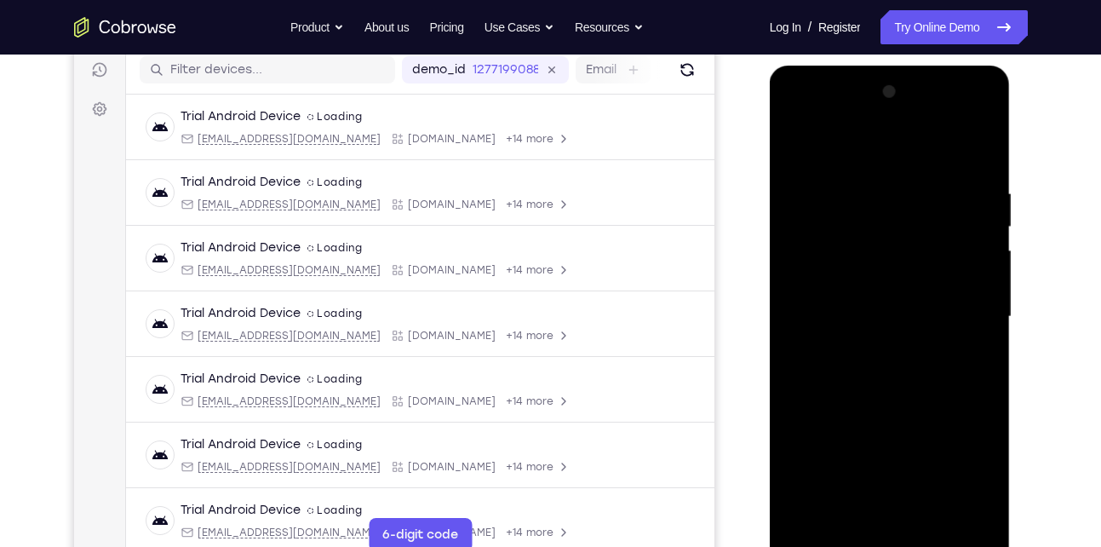
scroll to position [306, 0]
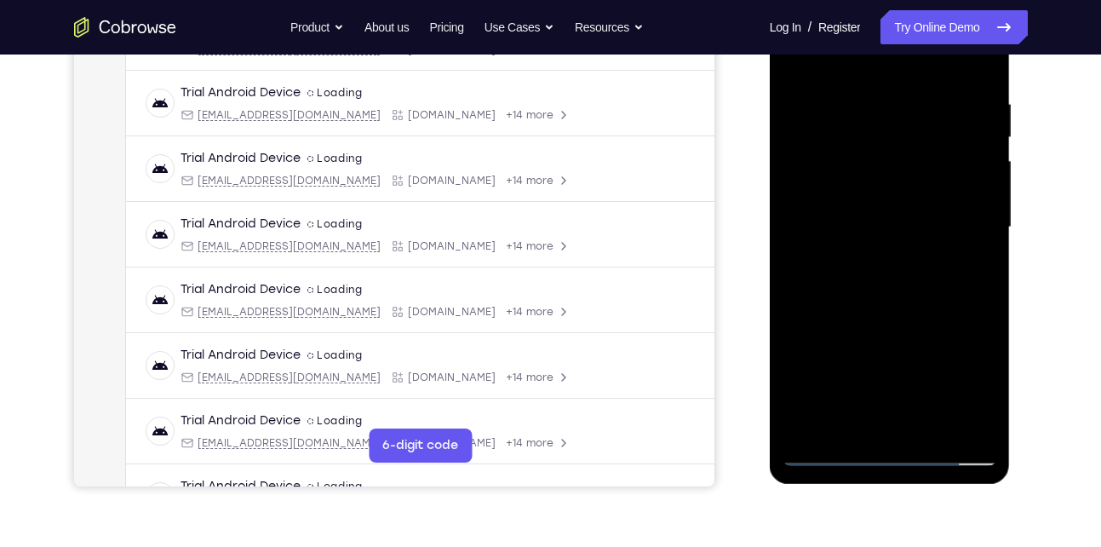
click at [825, 63] on div at bounding box center [889, 227] width 215 height 477
click at [956, 221] on div at bounding box center [889, 227] width 215 height 477
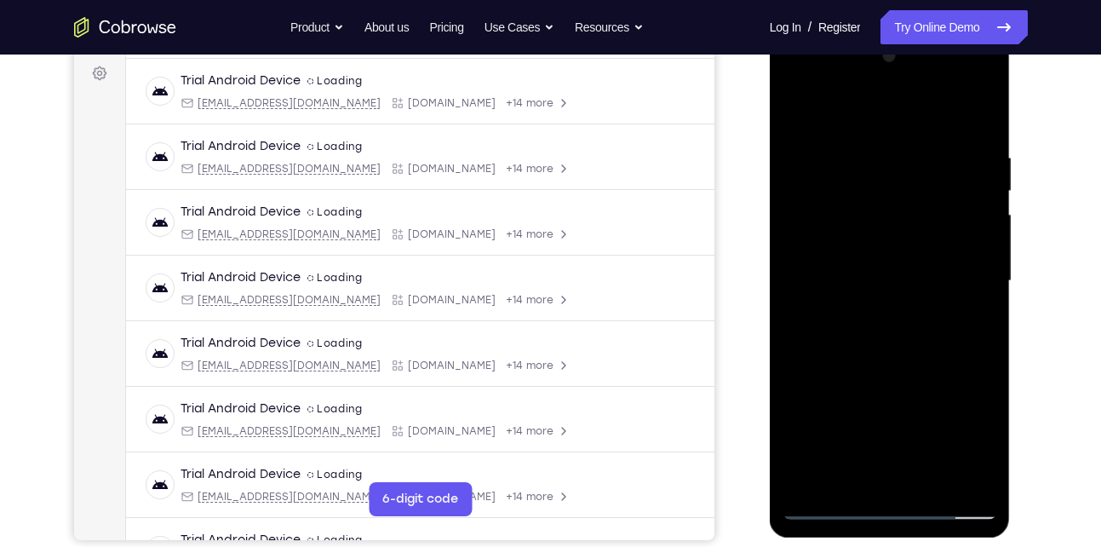
click at [868, 312] on div at bounding box center [889, 281] width 215 height 477
click at [855, 257] on div at bounding box center [889, 281] width 215 height 477
click at [839, 249] on div at bounding box center [889, 281] width 215 height 477
click at [838, 280] on div at bounding box center [889, 281] width 215 height 477
click at [829, 337] on div at bounding box center [889, 281] width 215 height 477
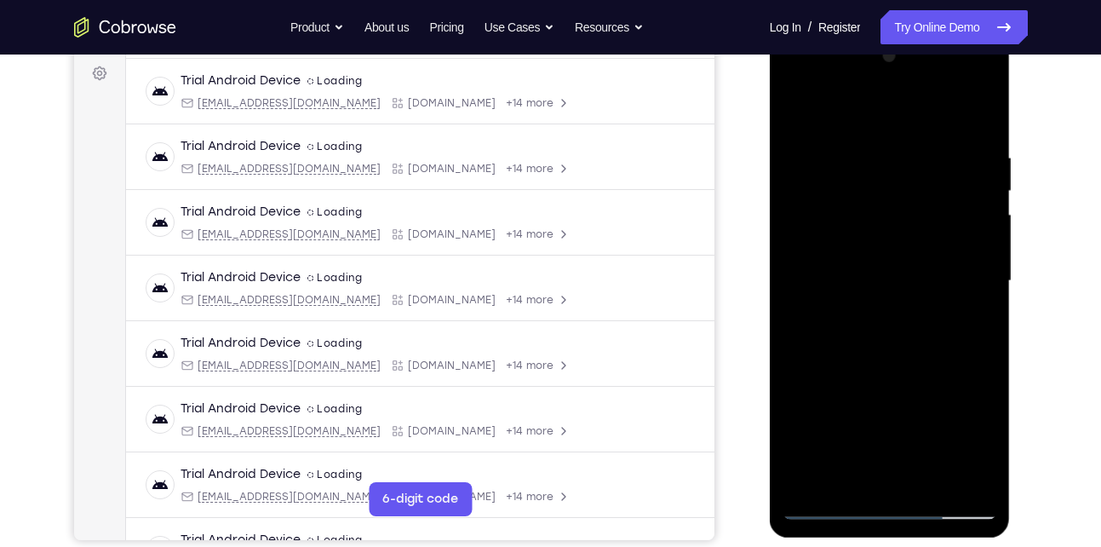
click at [876, 318] on div at bounding box center [889, 281] width 215 height 477
click at [969, 106] on div at bounding box center [889, 281] width 215 height 477
click at [863, 338] on div at bounding box center [889, 281] width 215 height 477
click at [867, 136] on div at bounding box center [889, 281] width 215 height 477
click at [886, 361] on div at bounding box center [889, 281] width 215 height 477
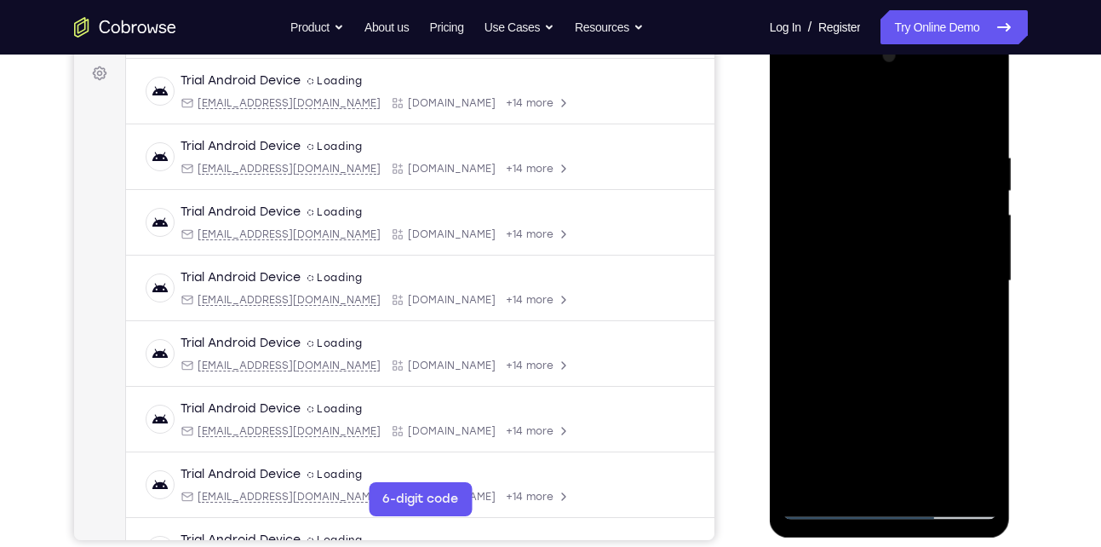
click at [790, 276] on div at bounding box center [889, 281] width 215 height 477
click at [977, 482] on div at bounding box center [889, 281] width 215 height 477
click at [790, 289] on div at bounding box center [889, 281] width 215 height 477
click at [980, 222] on div at bounding box center [889, 281] width 215 height 477
click at [987, 293] on div at bounding box center [889, 281] width 215 height 477
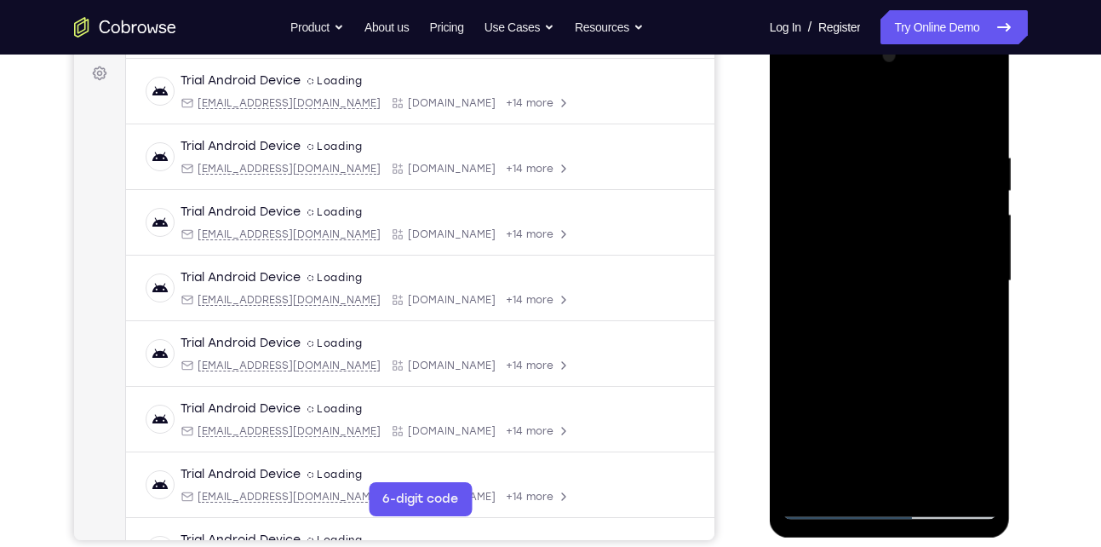
click at [987, 293] on div at bounding box center [889, 281] width 215 height 477
click at [980, 115] on div at bounding box center [889, 281] width 215 height 477
click at [978, 136] on div at bounding box center [889, 281] width 215 height 477
drag, startPoint x: 949, startPoint y: 137, endPoint x: 857, endPoint y: 143, distance: 93.0
click at [857, 143] on div at bounding box center [889, 281] width 215 height 477
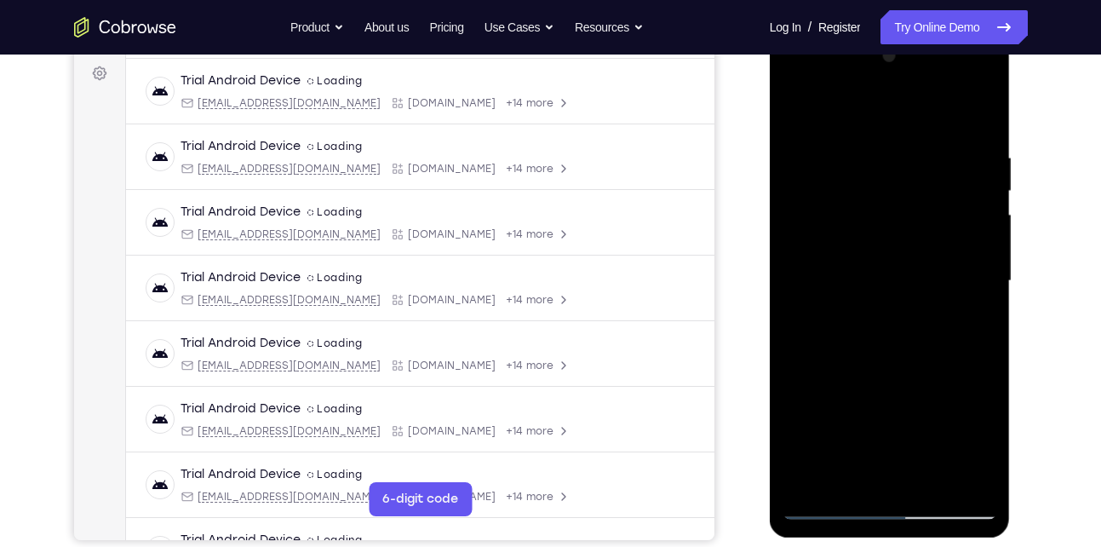
drag, startPoint x: 937, startPoint y: 144, endPoint x: 830, endPoint y: 154, distance: 107.8
click at [830, 154] on div at bounding box center [889, 281] width 215 height 477
drag, startPoint x: 949, startPoint y: 146, endPoint x: 825, endPoint y: 150, distance: 123.5
click at [825, 150] on div at bounding box center [889, 281] width 215 height 477
drag, startPoint x: 944, startPoint y: 147, endPoint x: 881, endPoint y: 147, distance: 63.0
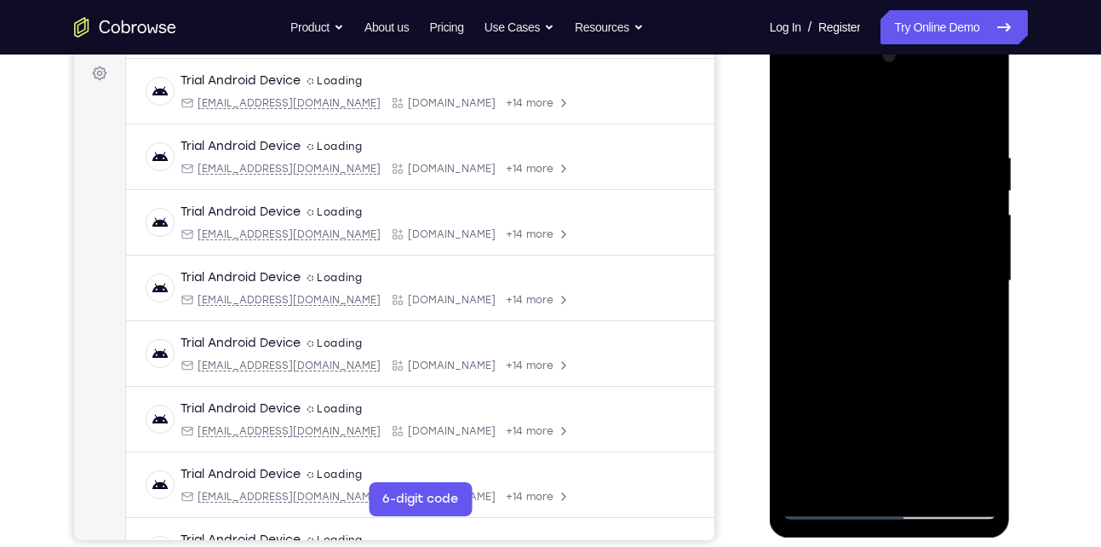
click at [881, 147] on div at bounding box center [889, 281] width 215 height 477
click at [833, 138] on div at bounding box center [889, 281] width 215 height 477
click at [971, 279] on div at bounding box center [889, 281] width 215 height 477
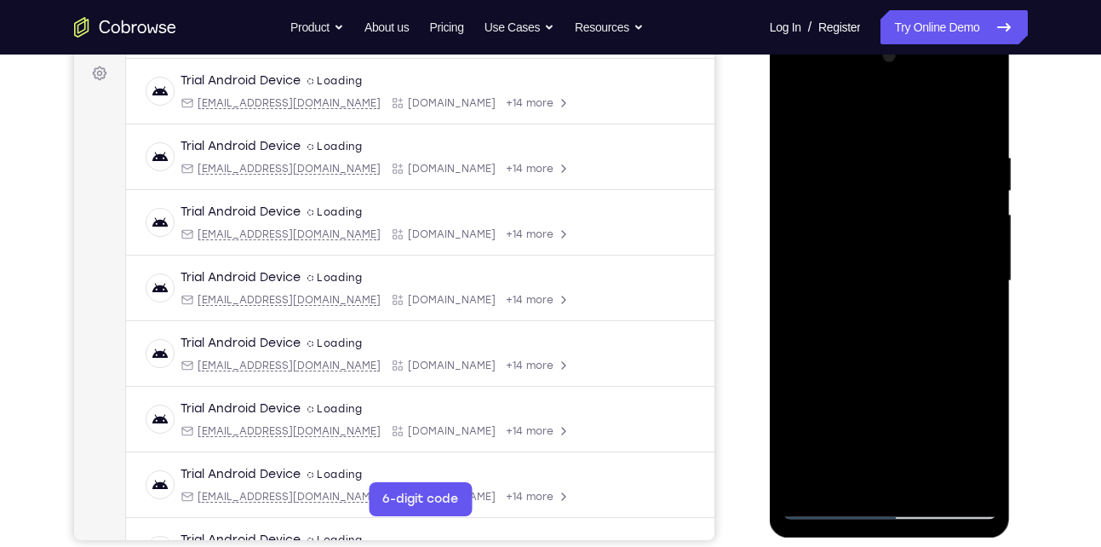
click at [810, 261] on div at bounding box center [889, 281] width 215 height 477
click at [976, 255] on div at bounding box center [889, 281] width 215 height 477
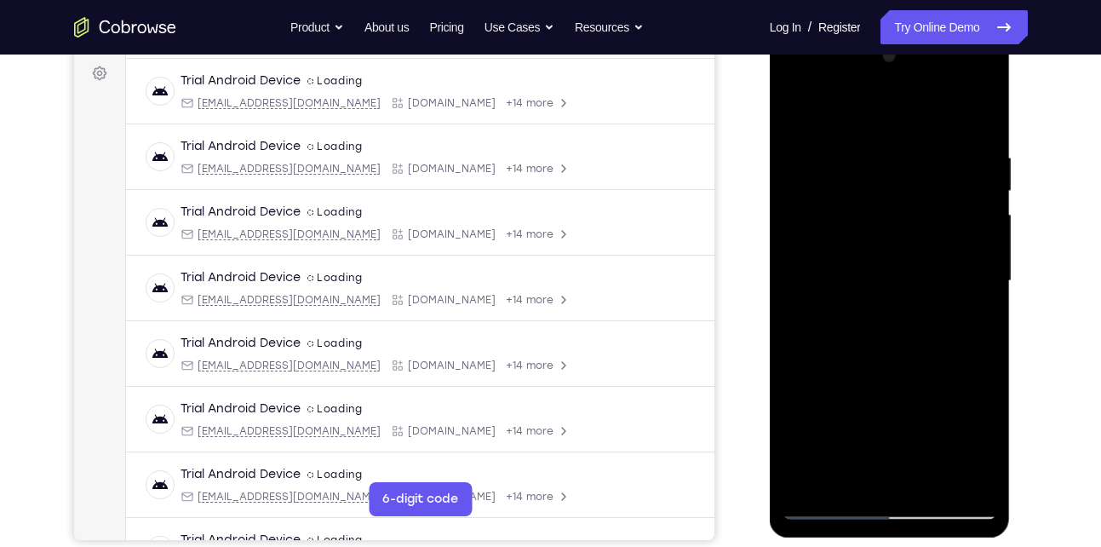
click at [976, 255] on div at bounding box center [889, 281] width 215 height 477
click at [976, 117] on div at bounding box center [889, 281] width 215 height 477
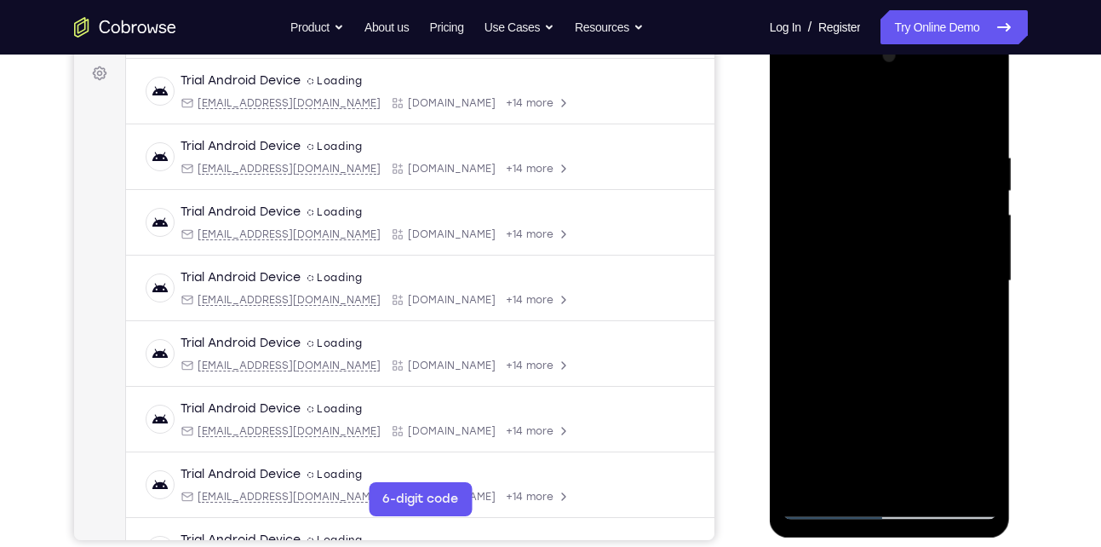
drag, startPoint x: 926, startPoint y: 136, endPoint x: 806, endPoint y: 153, distance: 121.3
click at [806, 153] on div at bounding box center [889, 281] width 215 height 477
drag, startPoint x: 960, startPoint y: 145, endPoint x: 876, endPoint y: 140, distance: 84.4
click at [876, 140] on div at bounding box center [889, 281] width 215 height 477
click at [918, 147] on div at bounding box center [889, 281] width 215 height 477
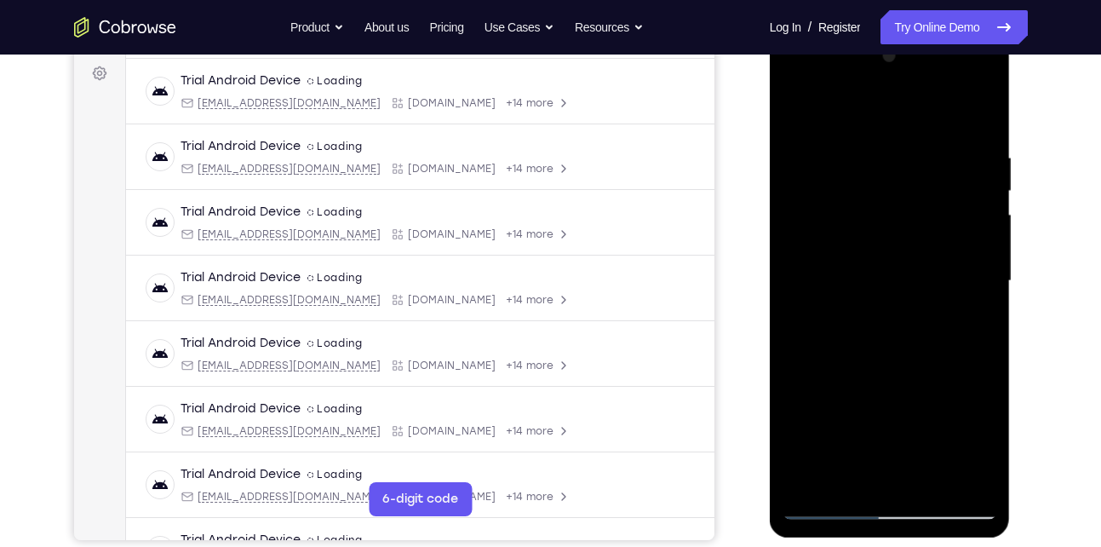
click at [967, 282] on div at bounding box center [889, 281] width 215 height 477
click at [978, 288] on div at bounding box center [889, 281] width 215 height 477
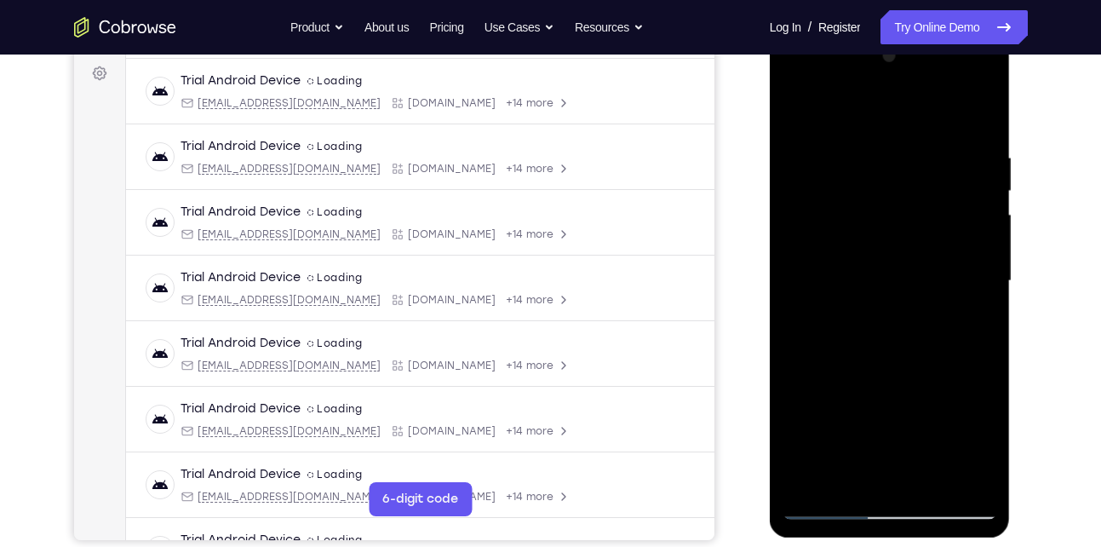
click at [978, 288] on div at bounding box center [889, 281] width 215 height 477
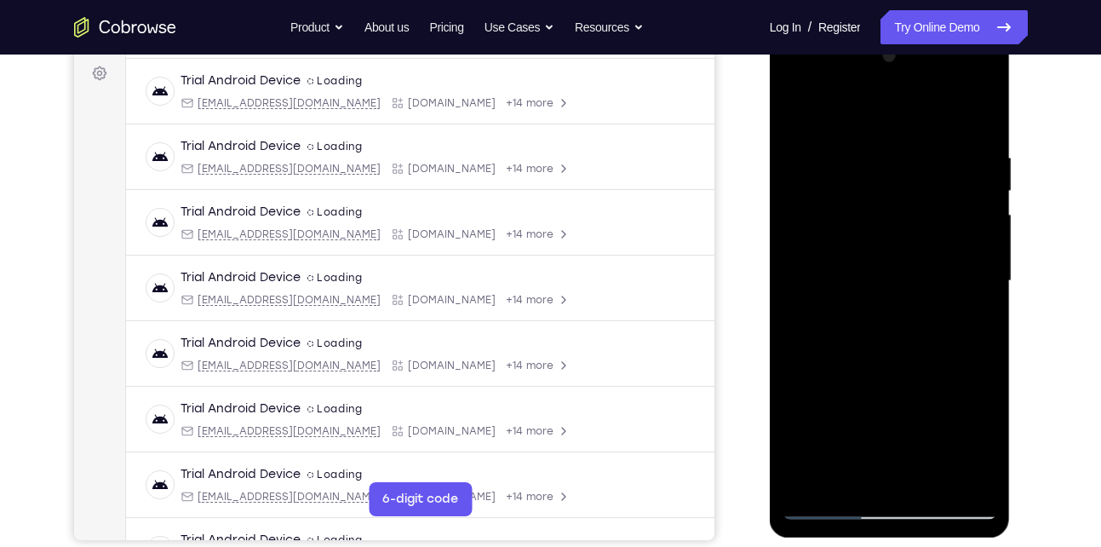
click at [978, 288] on div at bounding box center [889, 281] width 215 height 477
click at [832, 416] on div at bounding box center [889, 281] width 215 height 477
click at [827, 392] on div at bounding box center [889, 281] width 215 height 477
click at [797, 111] on div at bounding box center [889, 281] width 215 height 477
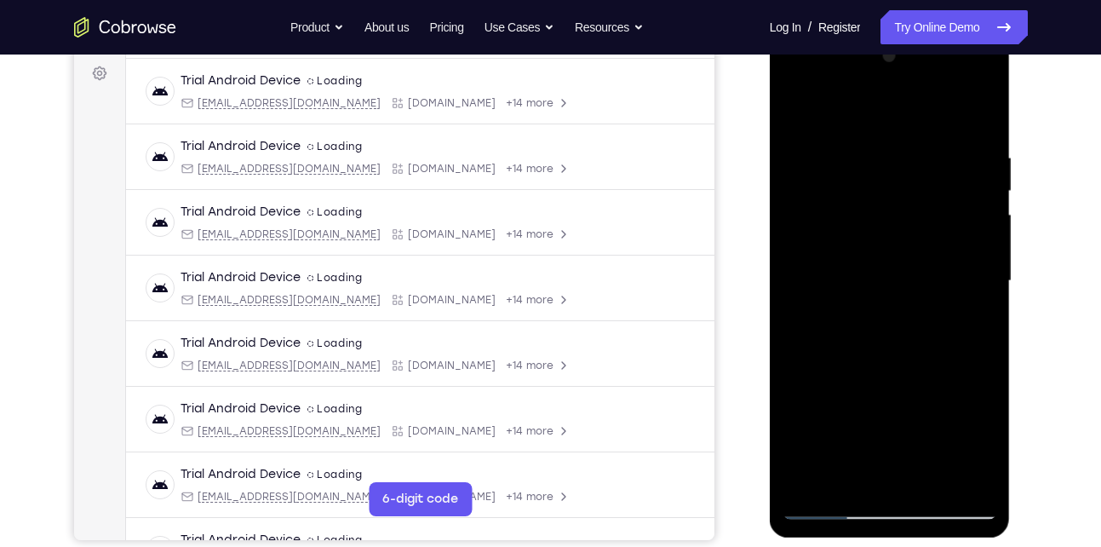
click at [984, 255] on div at bounding box center [889, 281] width 215 height 477
click at [984, 253] on div at bounding box center [889, 281] width 215 height 477
click at [972, 121] on div at bounding box center [889, 281] width 215 height 477
drag, startPoint x: 953, startPoint y: 140, endPoint x: 811, endPoint y: 169, distance: 144.4
click at [811, 169] on div at bounding box center [889, 281] width 215 height 477
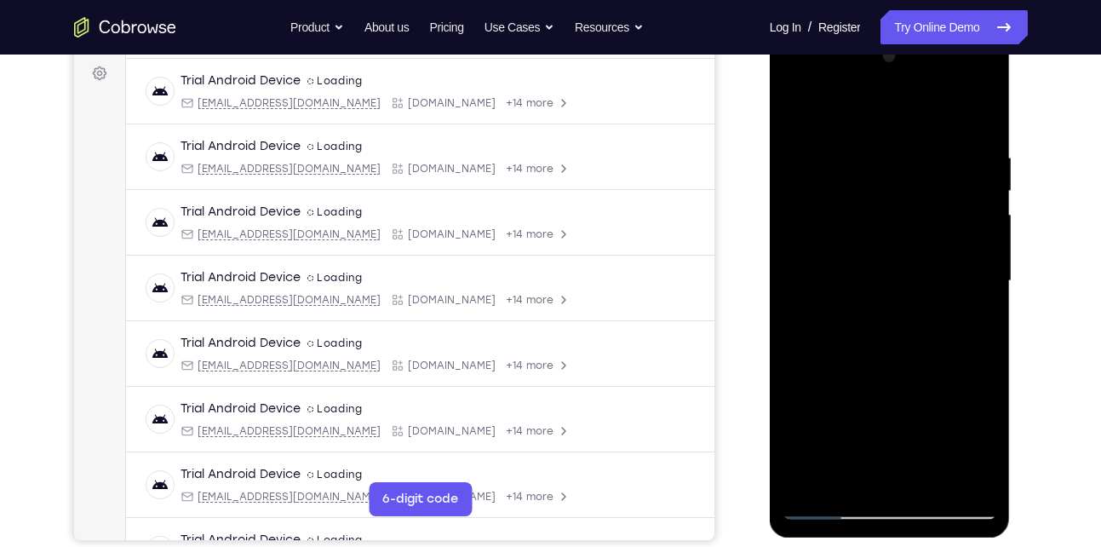
drag, startPoint x: 923, startPoint y: 157, endPoint x: 801, endPoint y: 140, distance: 122.8
click at [801, 140] on div at bounding box center [889, 281] width 215 height 477
drag, startPoint x: 915, startPoint y: 135, endPoint x: 807, endPoint y: 152, distance: 109.5
click at [807, 152] on div at bounding box center [889, 281] width 215 height 477
click at [850, 480] on div at bounding box center [889, 281] width 215 height 477
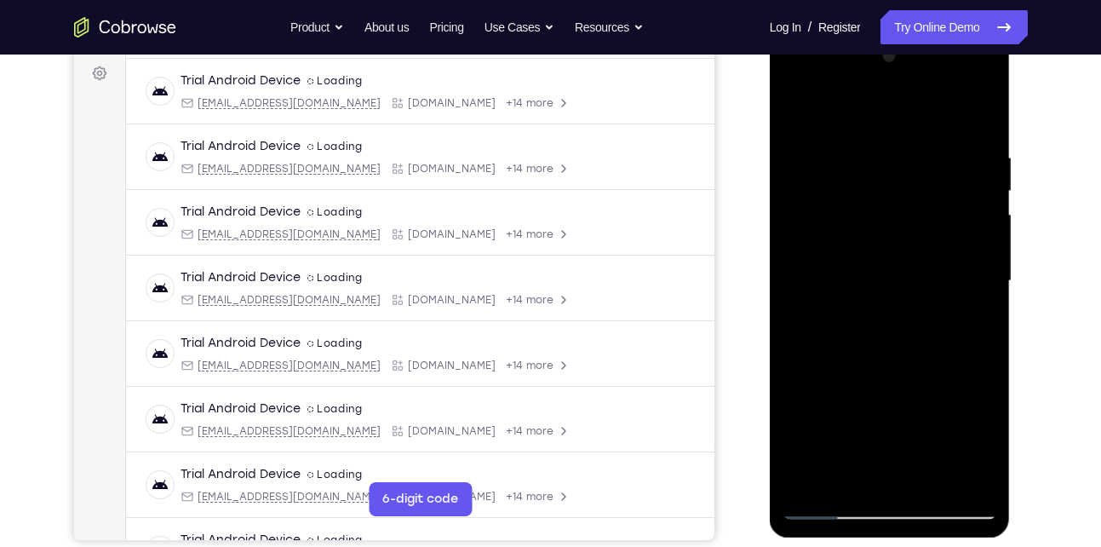
click at [853, 105] on div at bounding box center [889, 281] width 215 height 477
click at [830, 156] on div at bounding box center [889, 281] width 215 height 477
drag, startPoint x: 837, startPoint y: 378, endPoint x: 846, endPoint y: 233, distance: 145.0
click at [846, 233] on div at bounding box center [889, 281] width 215 height 477
drag, startPoint x: 846, startPoint y: 393, endPoint x: 845, endPoint y: 250, distance: 143.0
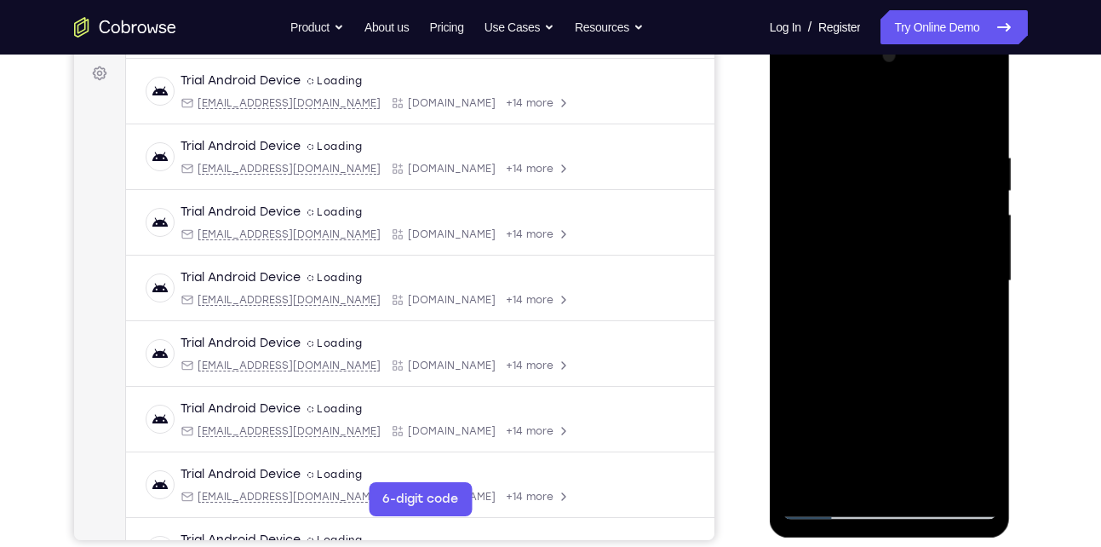
click at [845, 250] on div at bounding box center [889, 281] width 215 height 477
drag, startPoint x: 849, startPoint y: 410, endPoint x: 857, endPoint y: 133, distance: 277.7
click at [857, 133] on div at bounding box center [889, 281] width 215 height 477
click at [943, 224] on div at bounding box center [889, 281] width 215 height 477
click at [984, 185] on div at bounding box center [889, 281] width 215 height 477
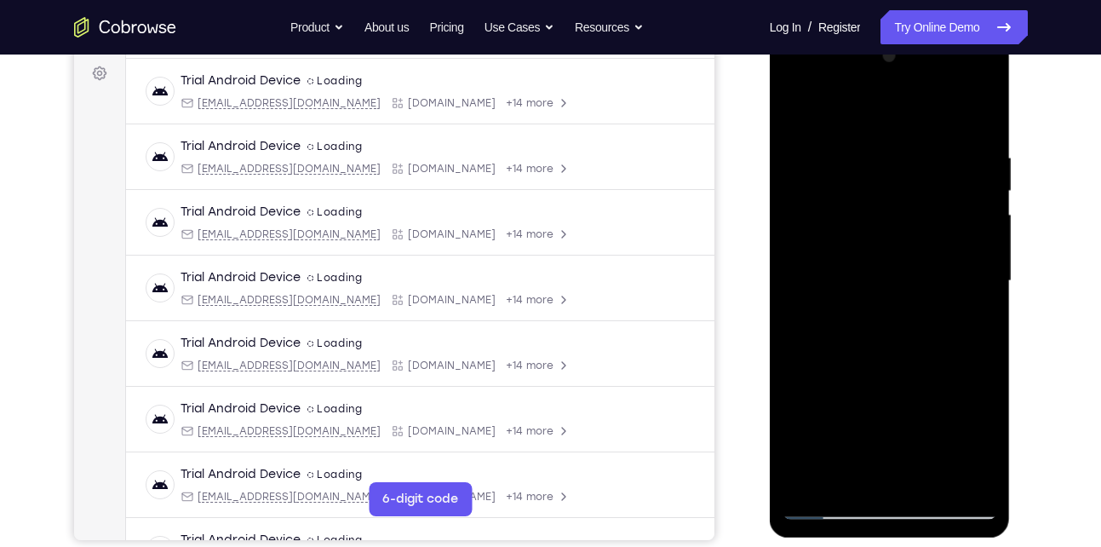
click at [984, 185] on div at bounding box center [889, 281] width 215 height 477
click at [799, 109] on div at bounding box center [889, 281] width 215 height 477
drag, startPoint x: 862, startPoint y: 385, endPoint x: 882, endPoint y: 85, distance: 300.4
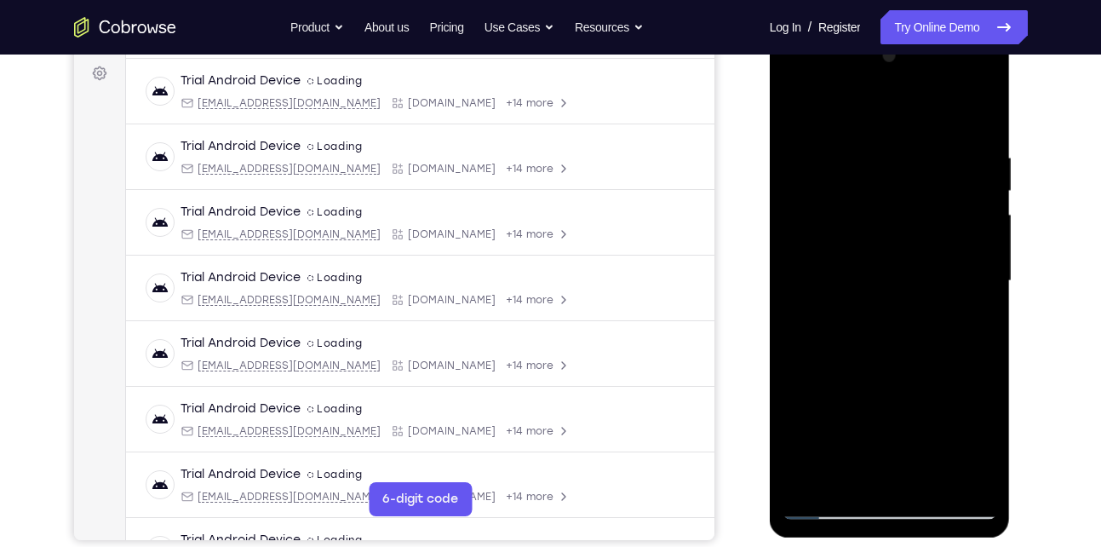
click at [882, 85] on div at bounding box center [889, 281] width 215 height 477
drag, startPoint x: 832, startPoint y: 391, endPoint x: 855, endPoint y: 267, distance: 126.4
click at [855, 267] on div at bounding box center [889, 281] width 215 height 477
drag, startPoint x: 848, startPoint y: 387, endPoint x: 873, endPoint y: 230, distance: 158.6
click at [873, 230] on div at bounding box center [889, 281] width 215 height 477
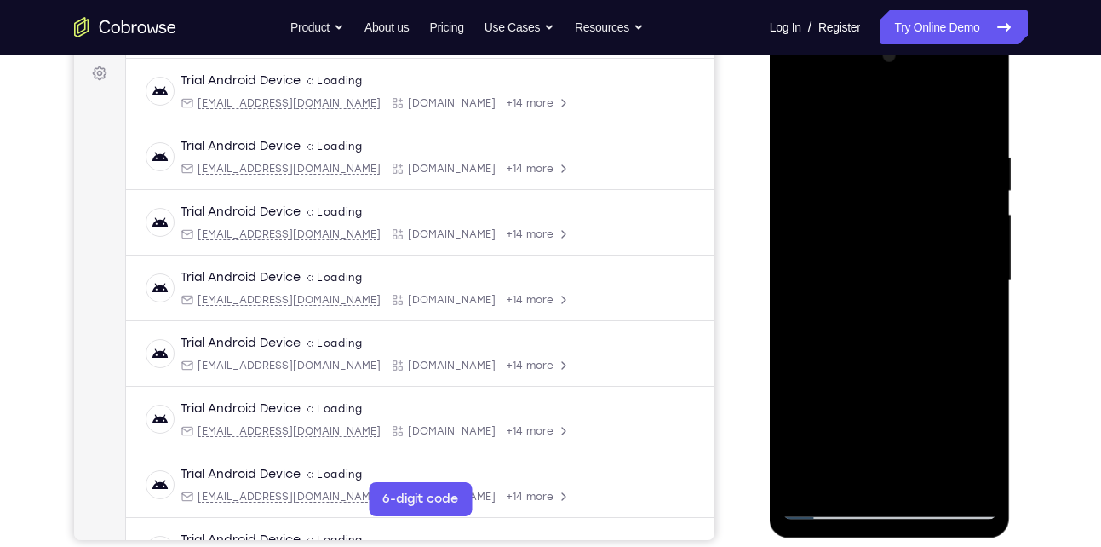
click at [881, 394] on div at bounding box center [889, 281] width 215 height 477
click at [986, 190] on div at bounding box center [889, 281] width 215 height 477
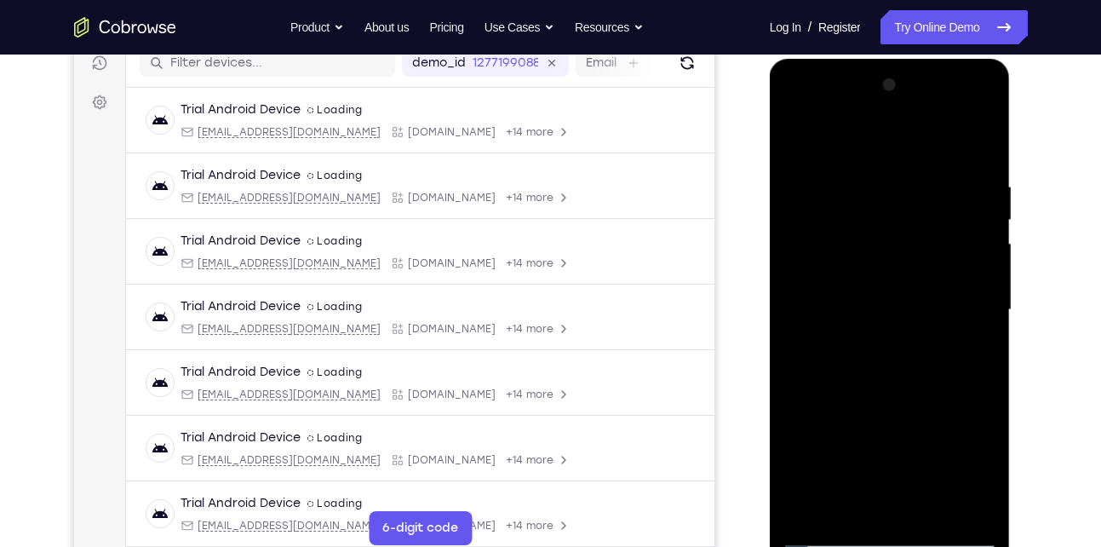
scroll to position [221, 0]
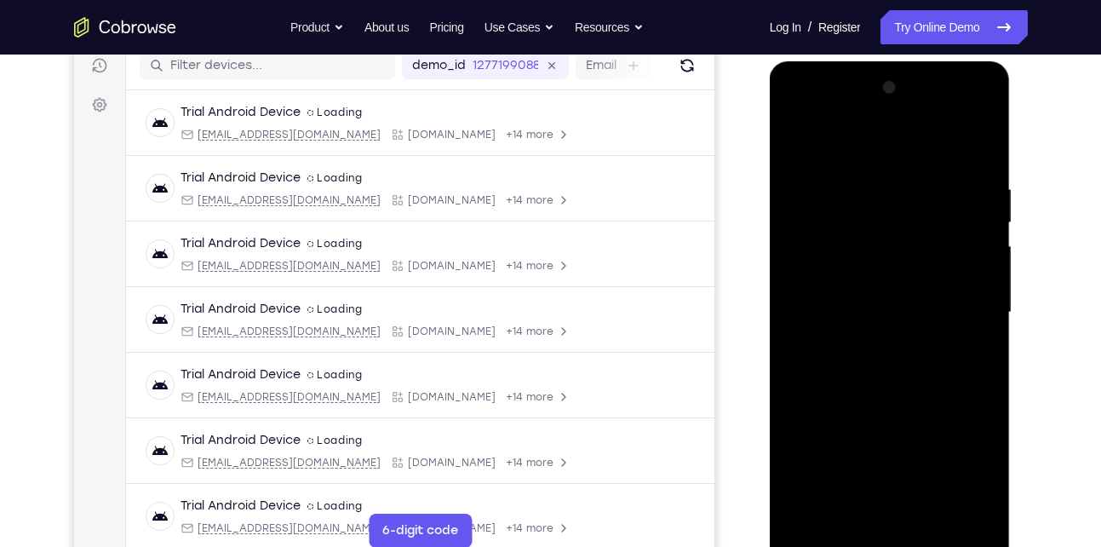
click at [984, 223] on div at bounding box center [889, 312] width 215 height 477
click at [796, 137] on div at bounding box center [889, 312] width 215 height 477
click at [798, 140] on div at bounding box center [889, 312] width 215 height 477
drag, startPoint x: 874, startPoint y: 424, endPoint x: 908, endPoint y: 140, distance: 286.3
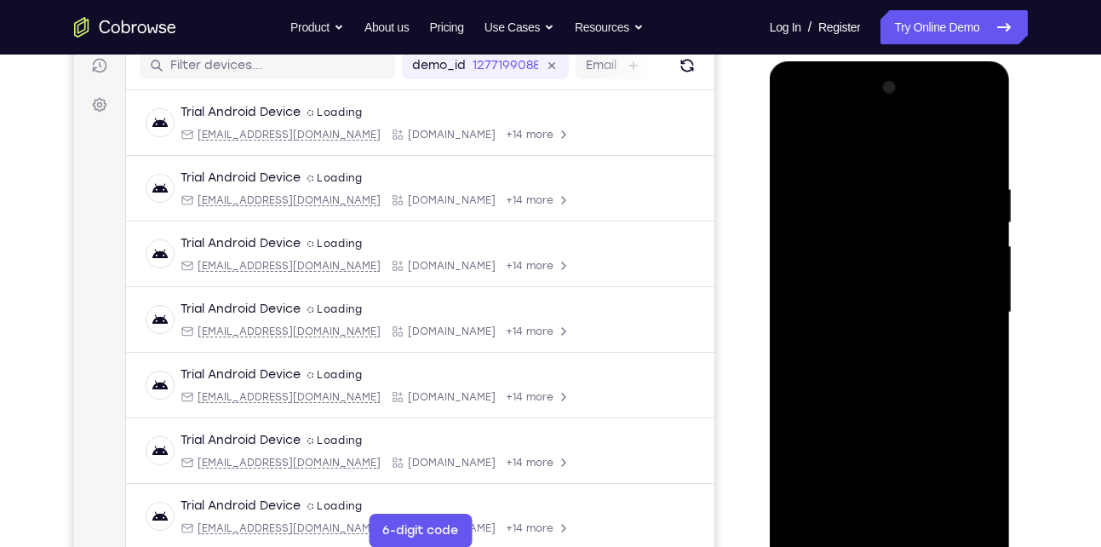
click at [908, 140] on div at bounding box center [889, 312] width 215 height 477
drag, startPoint x: 880, startPoint y: 427, endPoint x: 922, endPoint y: 182, distance: 248.0
click at [922, 182] on div at bounding box center [889, 312] width 215 height 477
drag, startPoint x: 886, startPoint y: 428, endPoint x: 925, endPoint y: 181, distance: 250.0
click at [925, 181] on div at bounding box center [889, 312] width 215 height 477
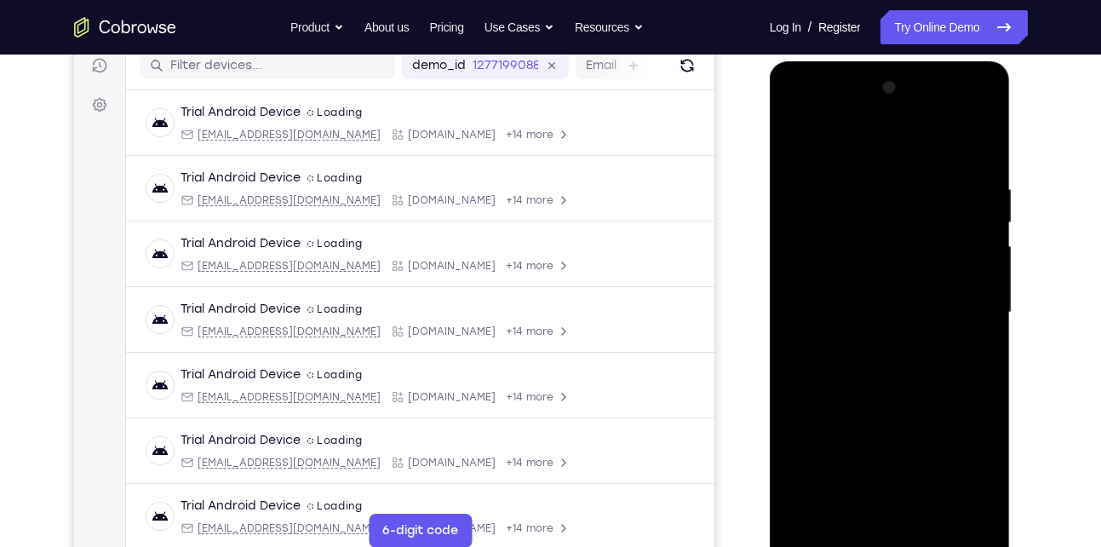
drag, startPoint x: 872, startPoint y: 432, endPoint x: 892, endPoint y: 210, distance: 222.3
click at [892, 210] on div at bounding box center [889, 312] width 215 height 477
click at [824, 267] on div at bounding box center [889, 312] width 215 height 477
click at [989, 217] on div at bounding box center [889, 312] width 215 height 477
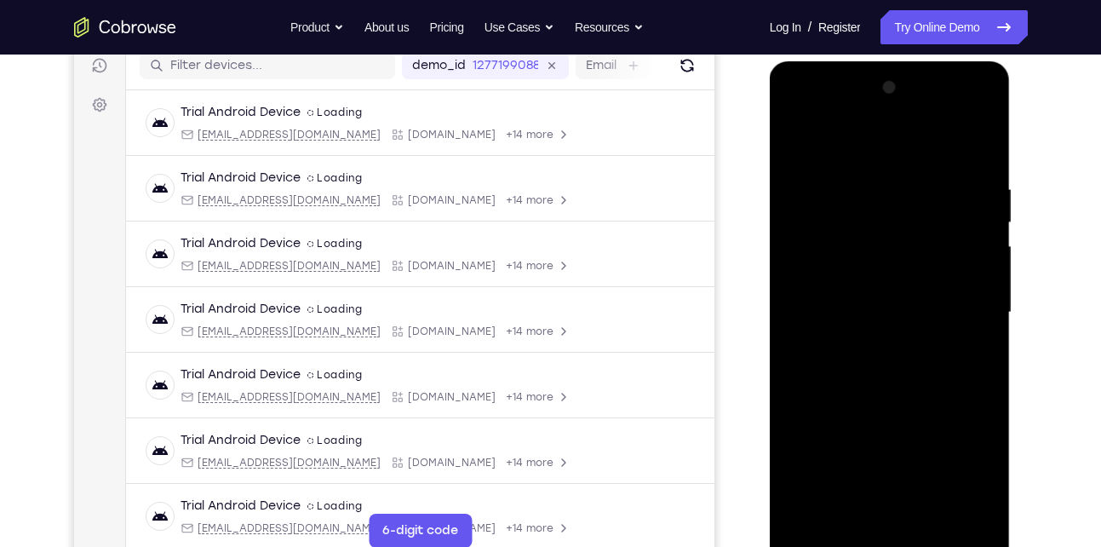
click at [989, 217] on div at bounding box center [889, 312] width 215 height 477
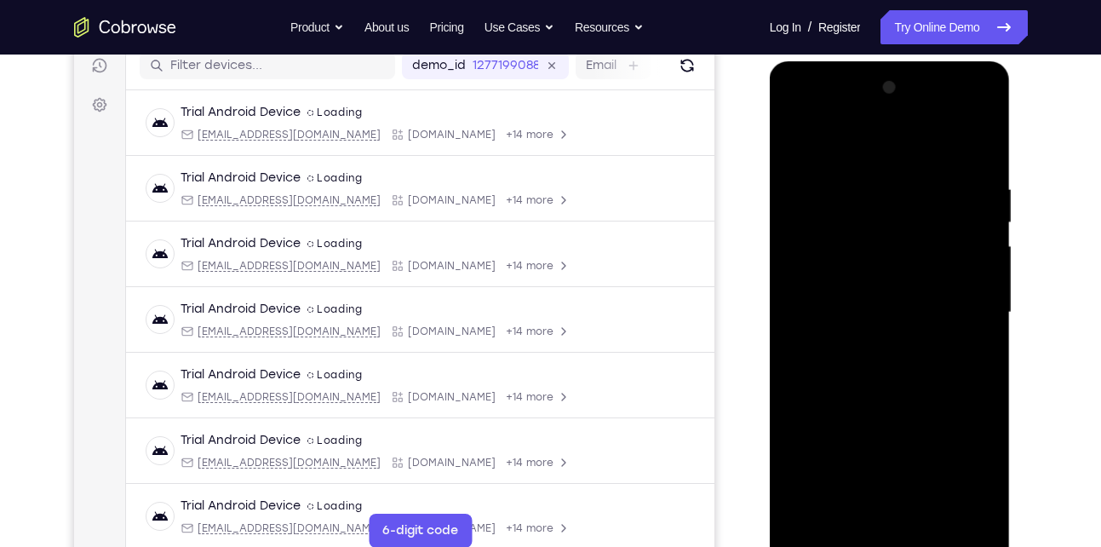
click at [799, 140] on div at bounding box center [889, 312] width 215 height 477
drag, startPoint x: 837, startPoint y: 404, endPoint x: 930, endPoint y: 131, distance: 288.6
click at [930, 131] on div at bounding box center [889, 312] width 215 height 477
drag, startPoint x: 830, startPoint y: 450, endPoint x: 903, endPoint y: 251, distance: 211.5
click at [903, 251] on div at bounding box center [889, 312] width 215 height 477
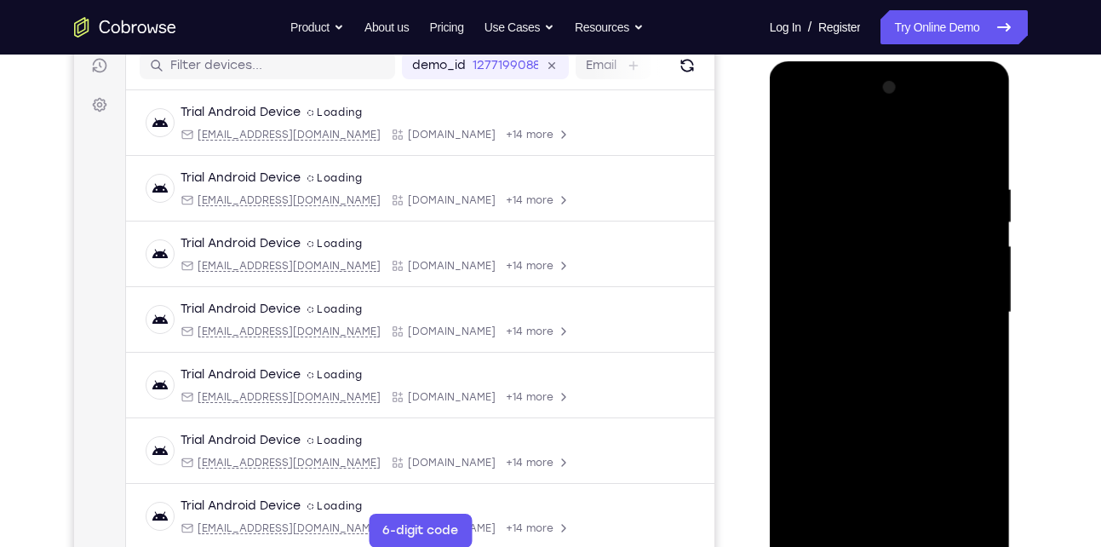
drag, startPoint x: 860, startPoint y: 442, endPoint x: 894, endPoint y: 258, distance: 187.0
click at [894, 258] on div at bounding box center [889, 312] width 215 height 477
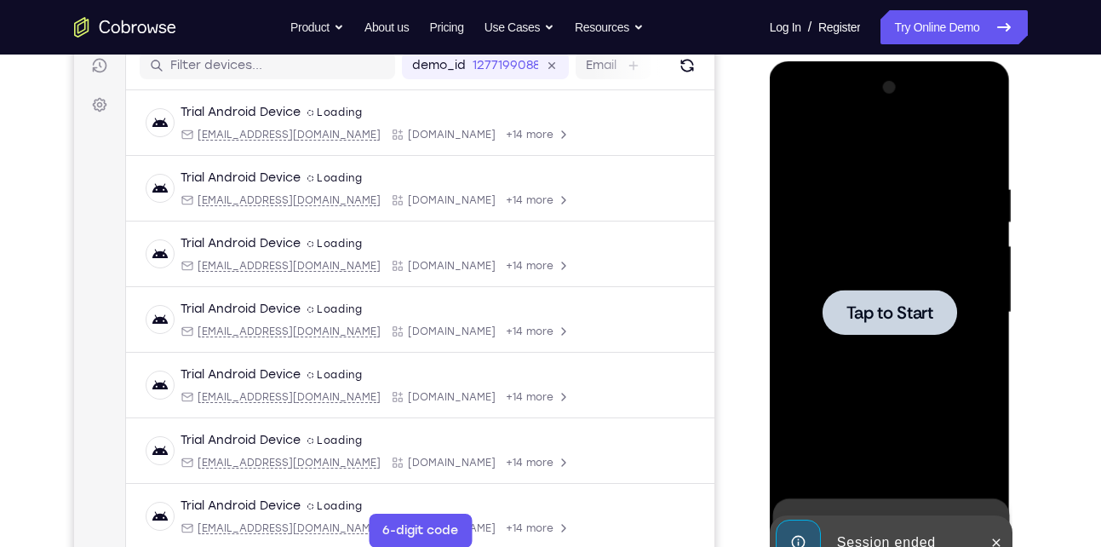
drag, startPoint x: 884, startPoint y: 311, endPoint x: 1419, endPoint y: 69, distance: 586.8
click at [884, 311] on span "Tap to Start" at bounding box center [889, 312] width 87 height 17
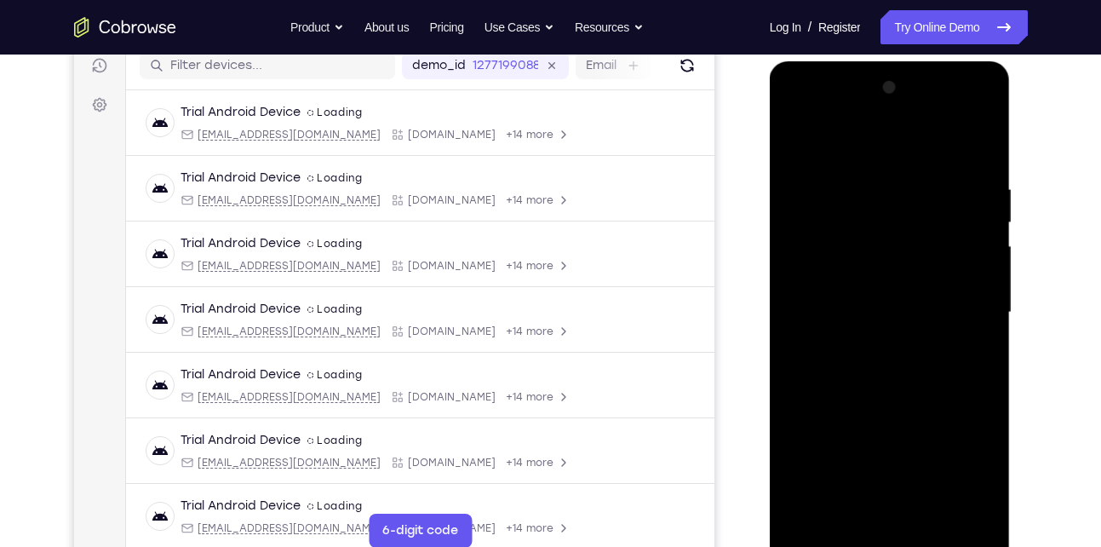
click at [887, 536] on div at bounding box center [889, 312] width 215 height 477
click at [961, 458] on div at bounding box center [889, 312] width 215 height 477
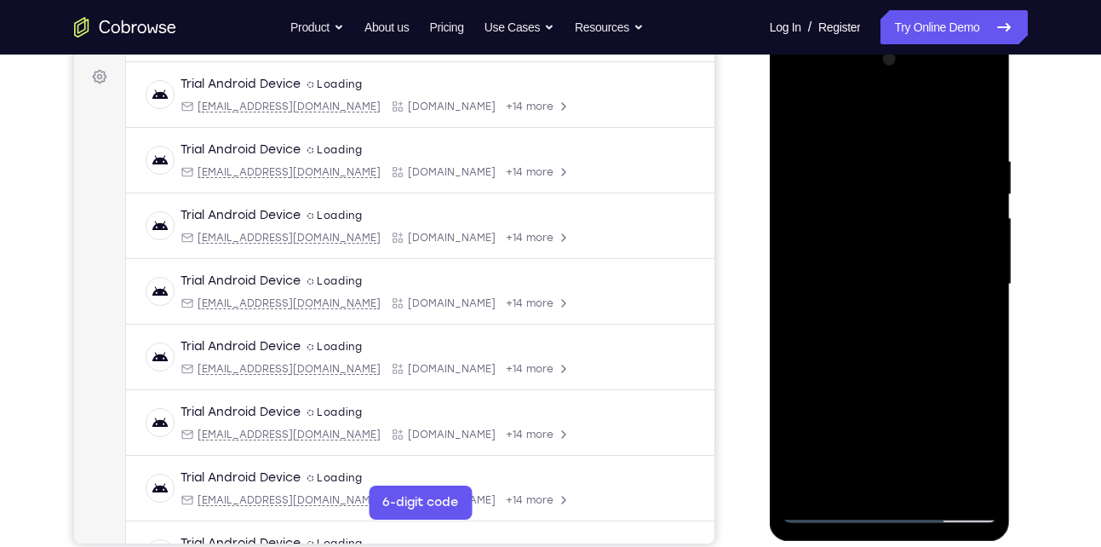
scroll to position [249, 0]
click at [817, 110] on div at bounding box center [889, 283] width 215 height 477
click at [976, 285] on div at bounding box center [889, 283] width 215 height 477
click at [871, 316] on div at bounding box center [889, 283] width 215 height 477
click at [855, 267] on div at bounding box center [889, 283] width 215 height 477
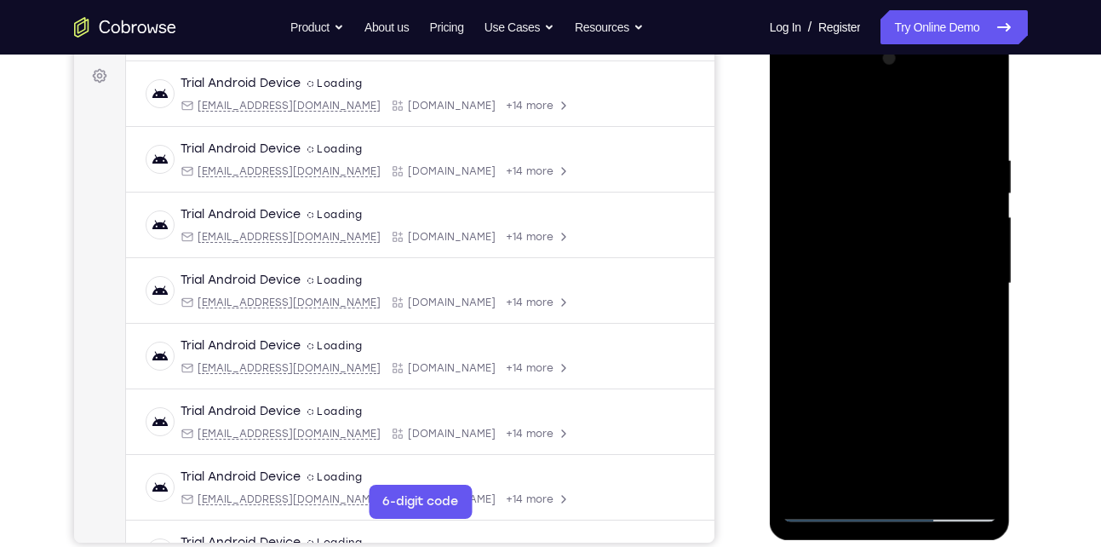
click at [833, 251] on div at bounding box center [889, 283] width 215 height 477
click at [851, 282] on div at bounding box center [889, 283] width 215 height 477
click at [853, 336] on div at bounding box center [889, 283] width 215 height 477
click at [857, 337] on div at bounding box center [889, 283] width 215 height 477
click at [962, 114] on div at bounding box center [889, 283] width 215 height 477
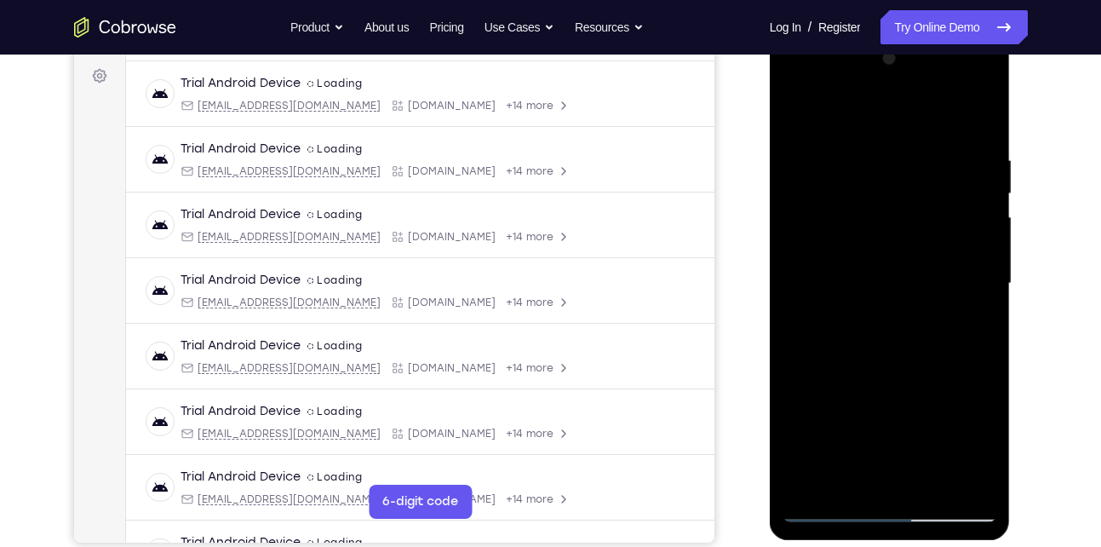
click at [797, 106] on div at bounding box center [889, 283] width 215 height 477
click at [871, 316] on div at bounding box center [889, 283] width 215 height 477
click at [882, 268] on div at bounding box center [889, 283] width 215 height 477
click at [842, 290] on div at bounding box center [889, 283] width 215 height 477
click at [834, 249] on div at bounding box center [889, 283] width 215 height 477
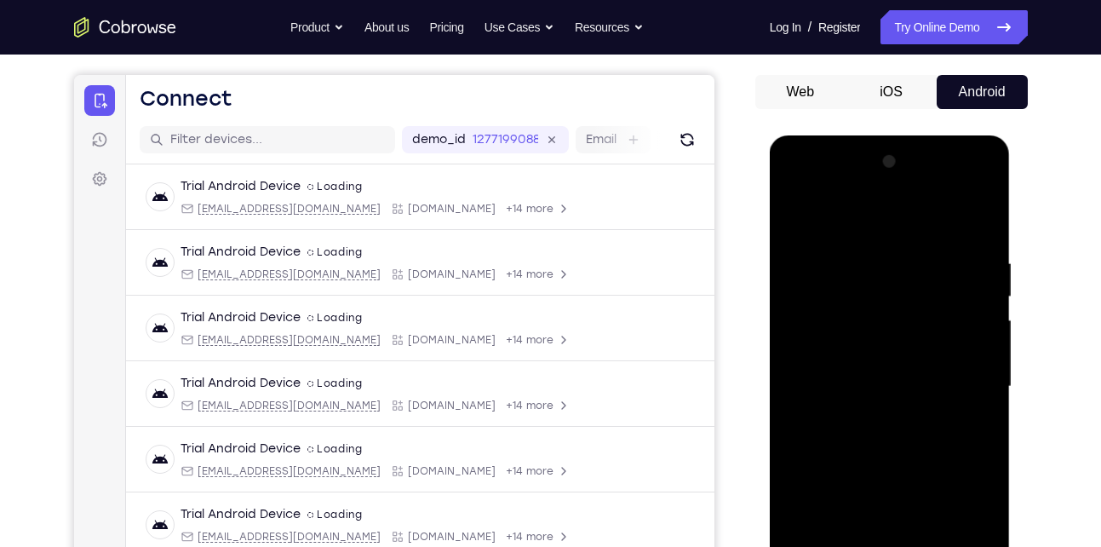
scroll to position [267, 0]
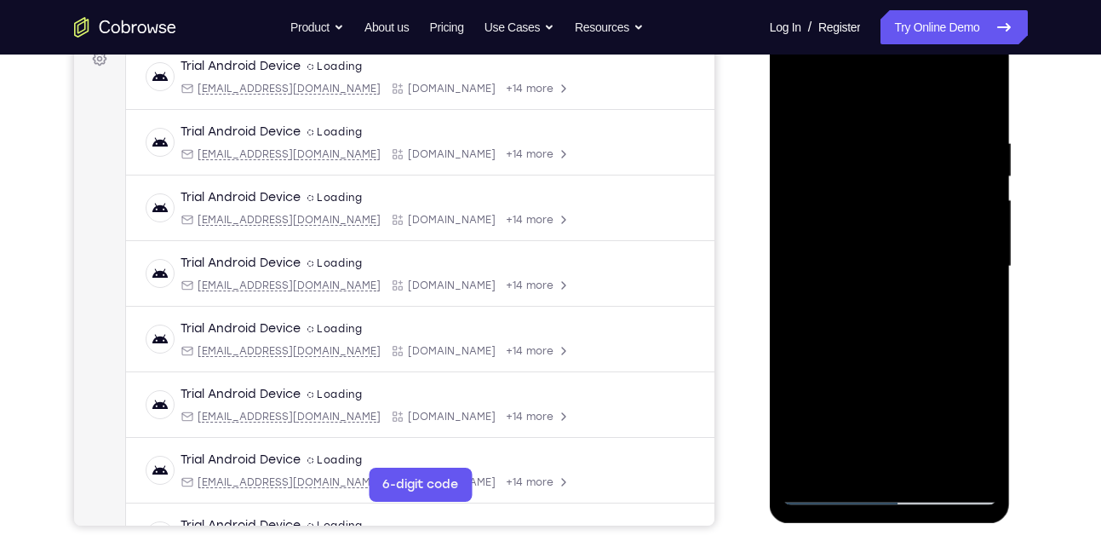
click at [851, 265] on div at bounding box center [889, 266] width 215 height 477
click at [848, 324] on div at bounding box center [889, 266] width 215 height 477
click at [964, 92] on div at bounding box center [889, 266] width 215 height 477
click at [875, 235] on div at bounding box center [889, 266] width 215 height 477
click at [837, 169] on div at bounding box center [889, 266] width 215 height 477
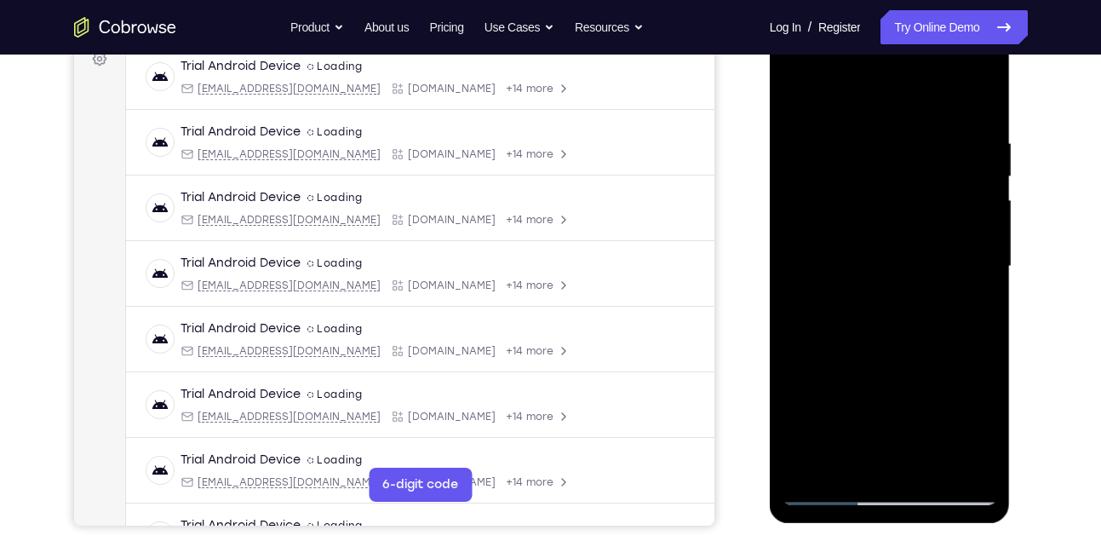
scroll to position [267, 0]
click at [828, 169] on div at bounding box center [889, 266] width 215 height 477
click at [880, 203] on div at bounding box center [889, 266] width 215 height 477
click at [896, 341] on div at bounding box center [889, 266] width 215 height 477
drag, startPoint x: 823, startPoint y: 310, endPoint x: 872, endPoint y: 132, distance: 184.5
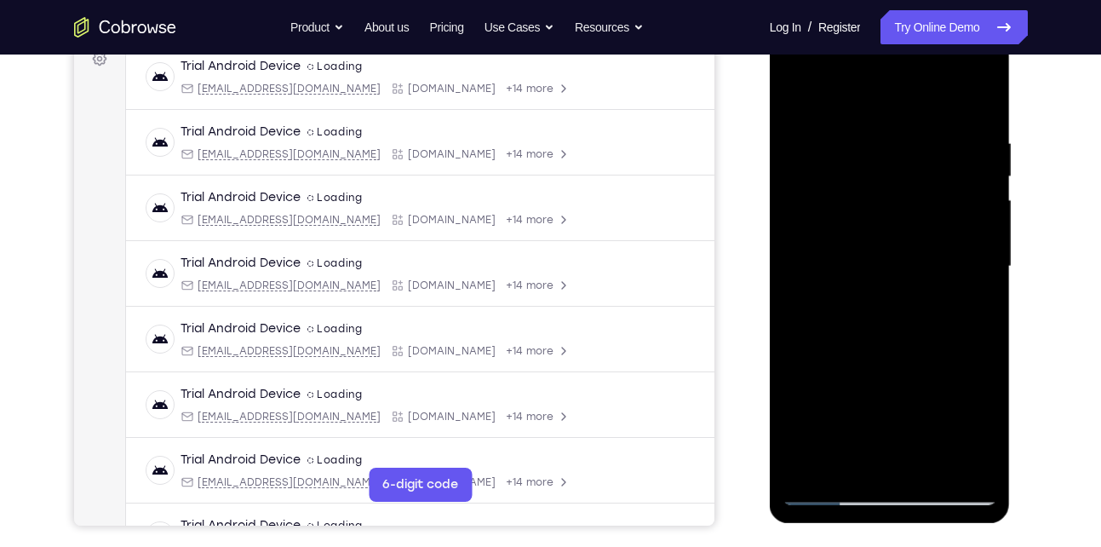
click at [872, 132] on div at bounding box center [889, 266] width 215 height 477
drag, startPoint x: 858, startPoint y: 375, endPoint x: 912, endPoint y: 212, distance: 171.2
click at [912, 212] on div at bounding box center [889, 266] width 215 height 477
drag, startPoint x: 867, startPoint y: 405, endPoint x: 931, endPoint y: 128, distance: 285.0
click at [931, 128] on div at bounding box center [889, 266] width 215 height 477
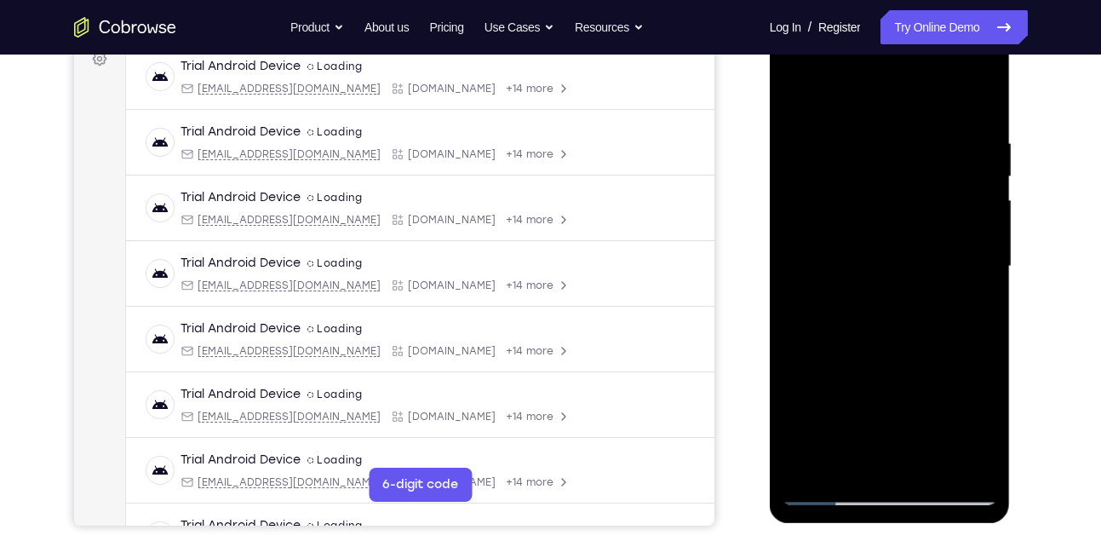
click at [974, 467] on div at bounding box center [889, 266] width 215 height 477
click at [850, 463] on div at bounding box center [889, 266] width 215 height 477
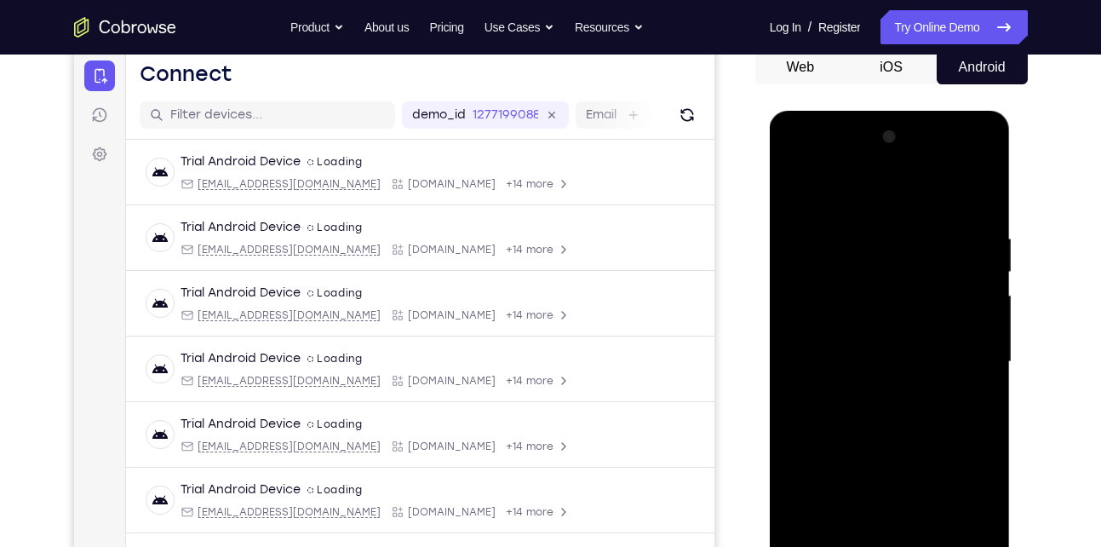
scroll to position [169, 0]
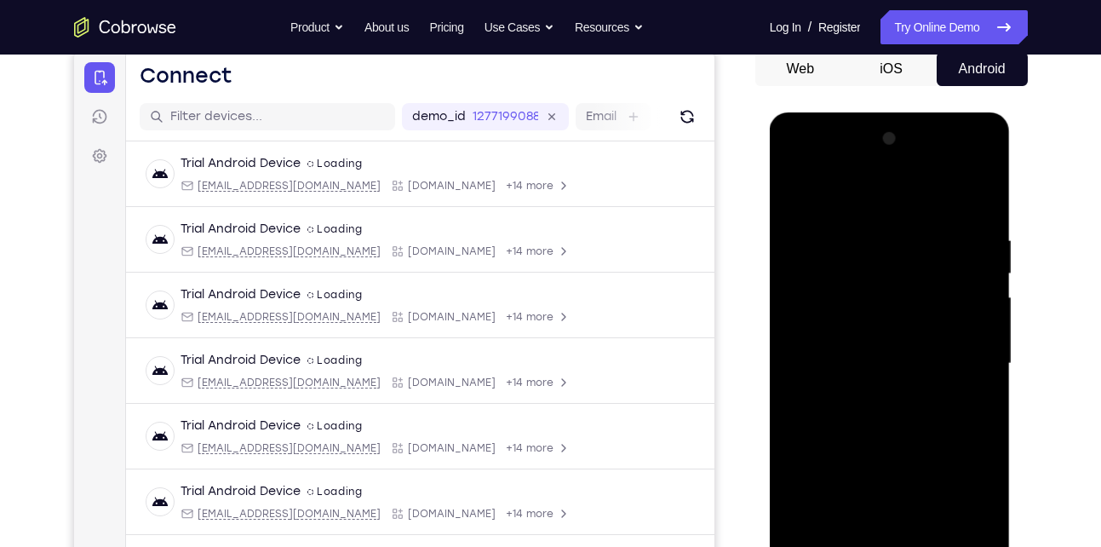
click at [863, 192] on div at bounding box center [889, 363] width 215 height 477
drag, startPoint x: 836, startPoint y: 303, endPoint x: 857, endPoint y: 250, distance: 56.6
click at [857, 250] on div at bounding box center [889, 363] width 215 height 477
drag, startPoint x: 825, startPoint y: 266, endPoint x: 828, endPoint y: 400, distance: 134.6
click at [828, 400] on div at bounding box center [889, 363] width 215 height 477
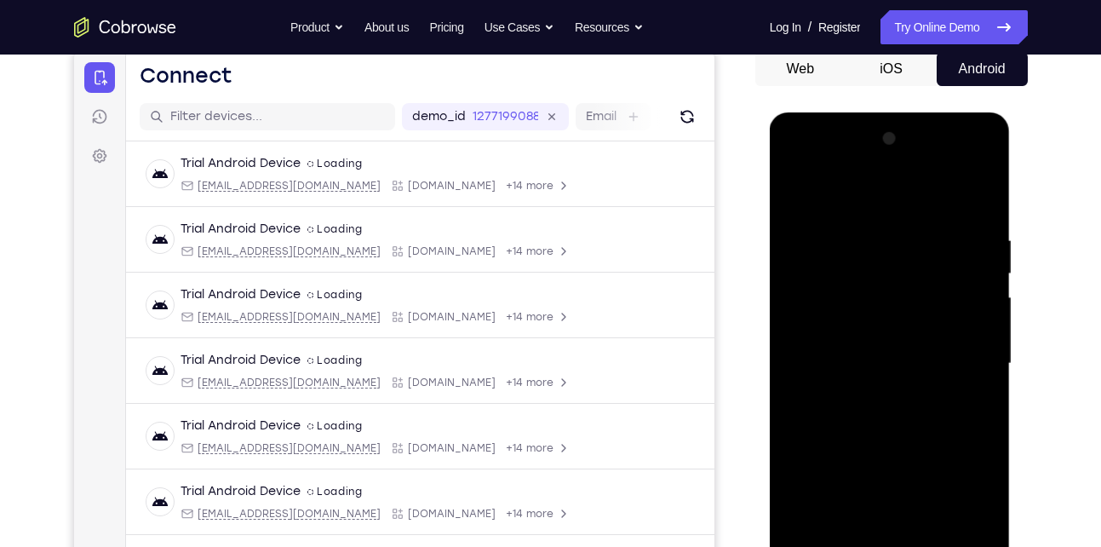
click at [845, 217] on div at bounding box center [889, 363] width 215 height 477
drag, startPoint x: 845, startPoint y: 440, endPoint x: 881, endPoint y: 284, distance: 160.1
click at [881, 284] on div at bounding box center [889, 363] width 215 height 477
drag, startPoint x: 925, startPoint y: 492, endPoint x: 958, endPoint y: 192, distance: 301.5
click at [958, 192] on div at bounding box center [889, 363] width 215 height 477
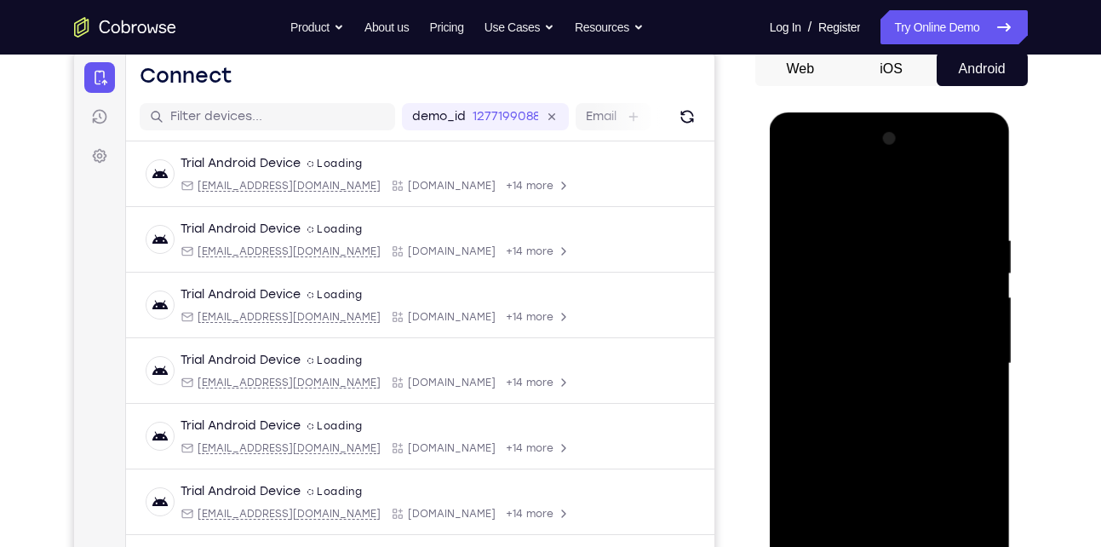
drag, startPoint x: 858, startPoint y: 448, endPoint x: 911, endPoint y: 294, distance: 162.9
click at [911, 294] on div at bounding box center [889, 363] width 215 height 477
click at [895, 313] on div at bounding box center [889, 363] width 215 height 477
click at [980, 267] on div at bounding box center [889, 363] width 215 height 477
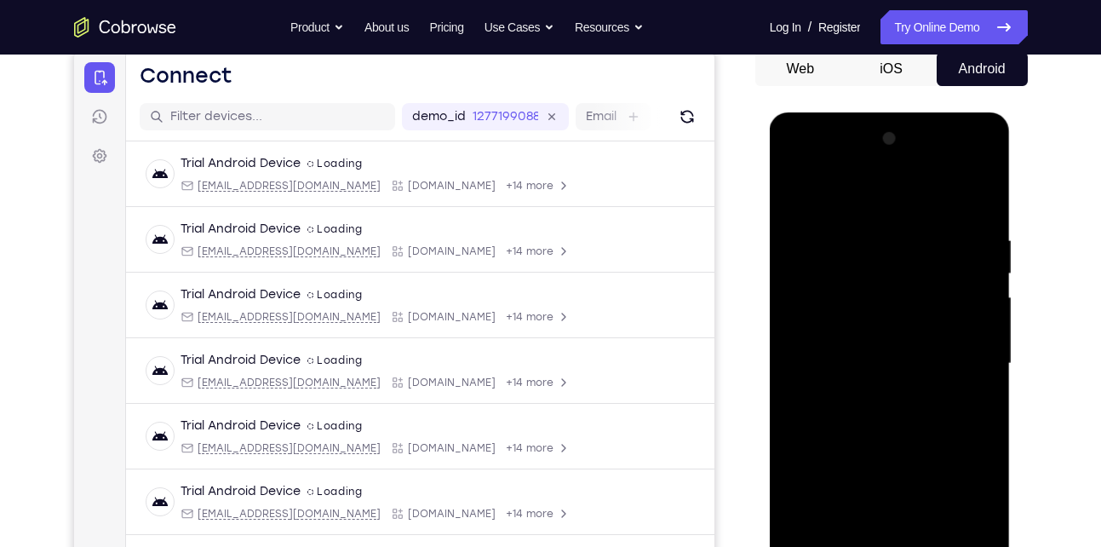
click at [980, 267] on div at bounding box center [889, 363] width 215 height 477
click at [794, 192] on div at bounding box center [889, 363] width 215 height 477
click at [880, 498] on div at bounding box center [889, 363] width 215 height 477
click at [796, 185] on div at bounding box center [889, 363] width 215 height 477
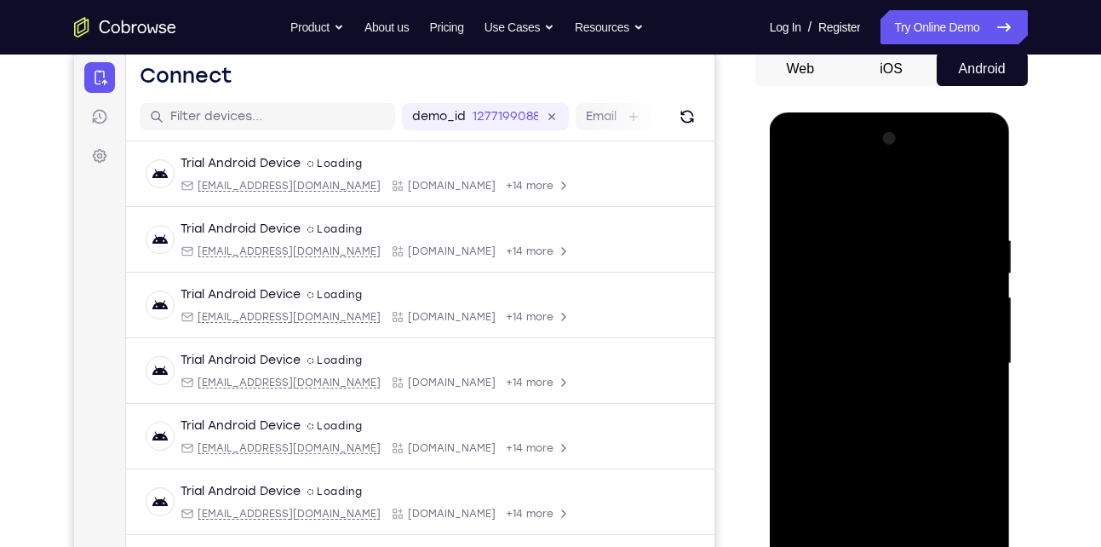
click at [795, 193] on div at bounding box center [889, 363] width 215 height 477
drag, startPoint x: 870, startPoint y: 477, endPoint x: 876, endPoint y: 203, distance: 273.4
click at [876, 203] on div at bounding box center [889, 363] width 215 height 477
drag, startPoint x: 855, startPoint y: 492, endPoint x: 873, endPoint y: 291, distance: 201.7
click at [873, 291] on div at bounding box center [889, 363] width 215 height 477
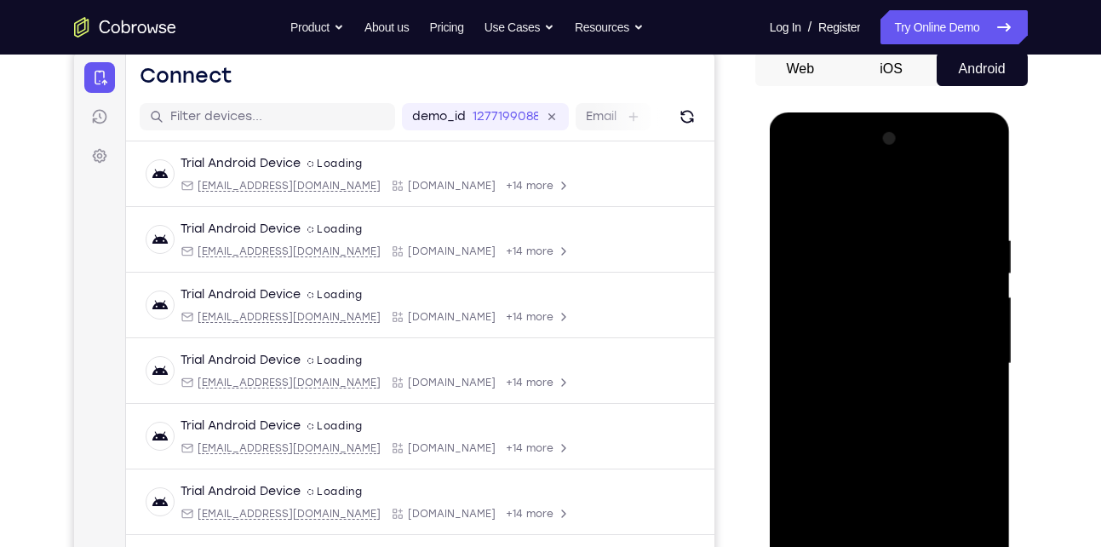
click at [880, 215] on div at bounding box center [889, 363] width 215 height 477
click at [981, 263] on div at bounding box center [889, 363] width 215 height 477
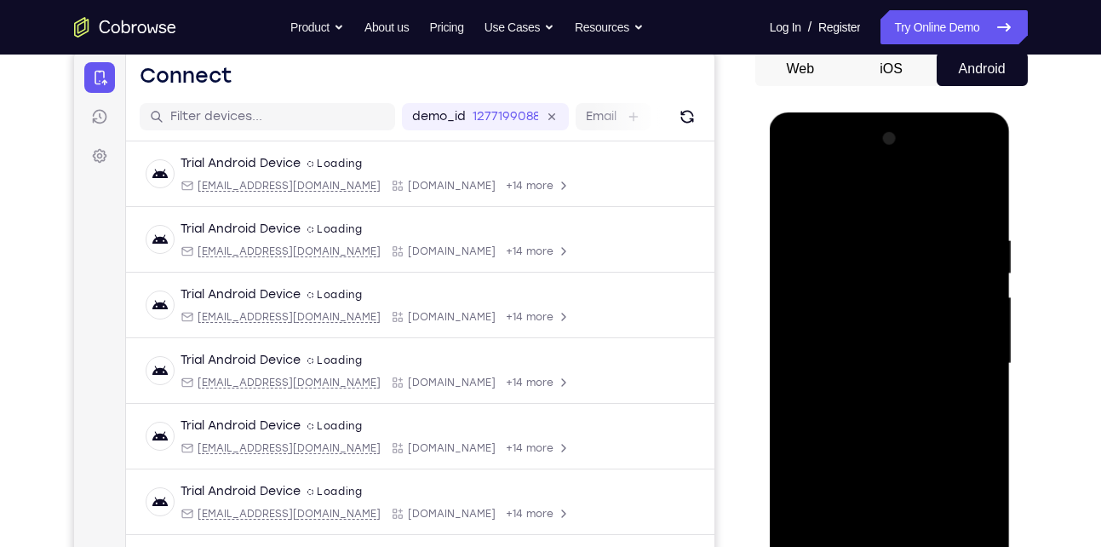
click at [981, 263] on div at bounding box center [889, 363] width 215 height 477
click at [794, 186] on div at bounding box center [889, 363] width 215 height 477
drag, startPoint x: 809, startPoint y: 435, endPoint x: 832, endPoint y: 198, distance: 238.7
click at [832, 198] on div at bounding box center [889, 363] width 215 height 477
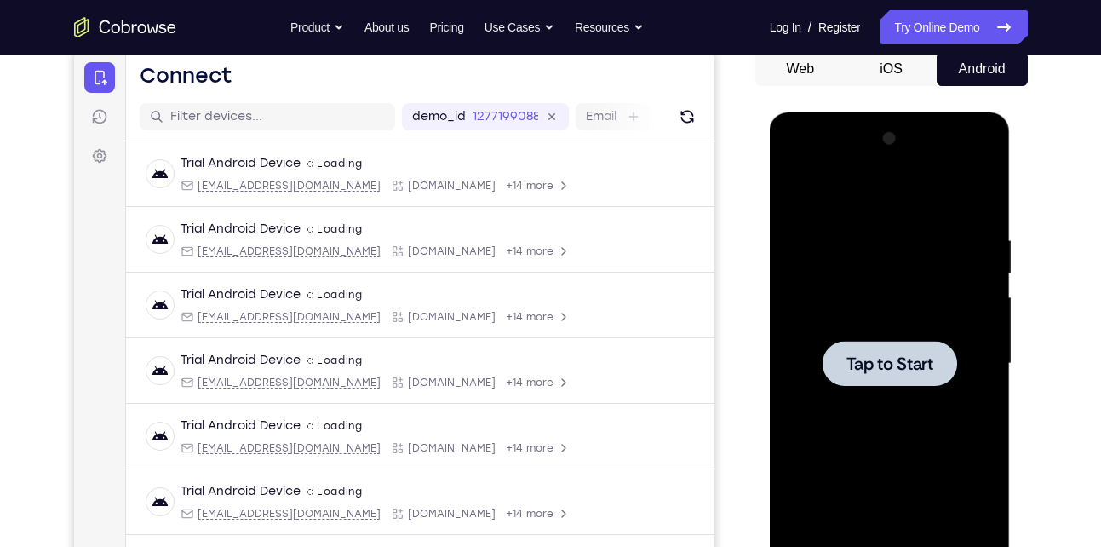
click at [853, 366] on span "Tap to Start" at bounding box center [889, 363] width 87 height 17
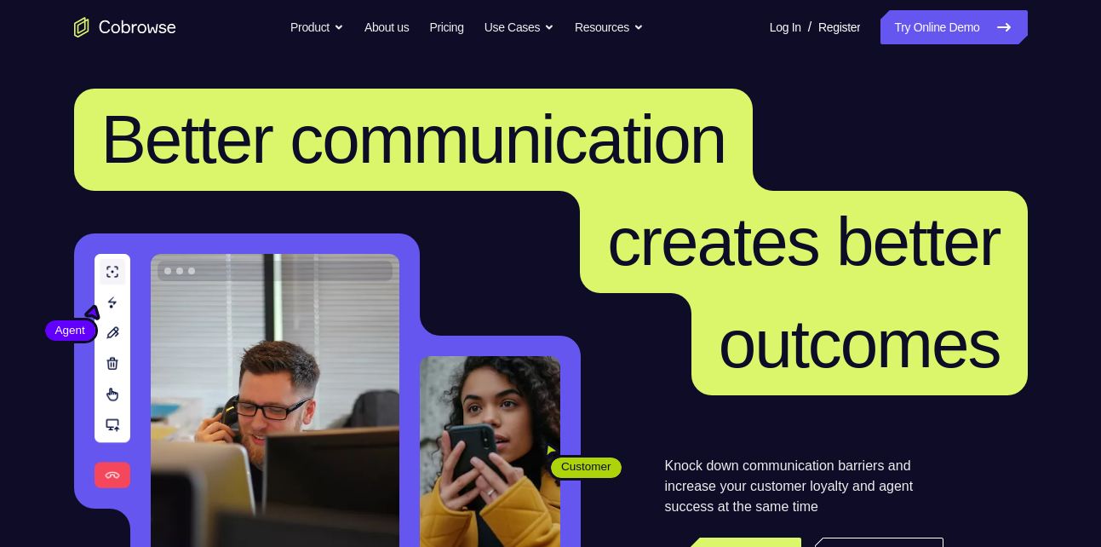
click at [989, 291] on span "creates better" at bounding box center [803, 242] width 447 height 102
drag, startPoint x: 922, startPoint y: 9, endPoint x: 920, endPoint y: 26, distance: 17.2
click at [920, 26] on nav "Go back Powerful, Flexible and Trustworthy. Avoid all extra friction for both A…" at bounding box center [550, 27] width 1101 height 54
click at [920, 26] on link "Try Online Demo" at bounding box center [953, 27] width 146 height 34
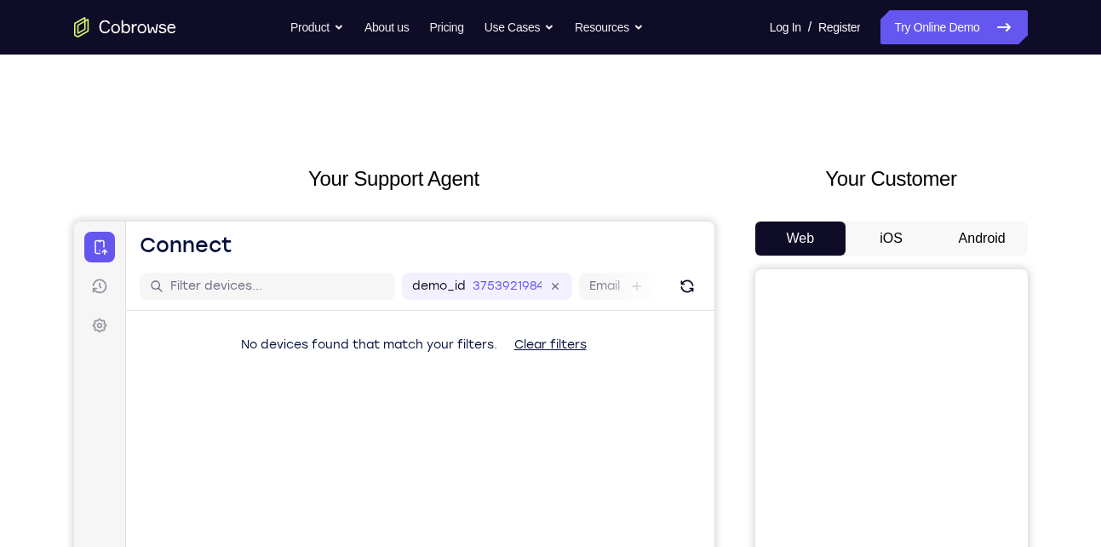
click at [962, 234] on button "Android" at bounding box center [982, 238] width 91 height 34
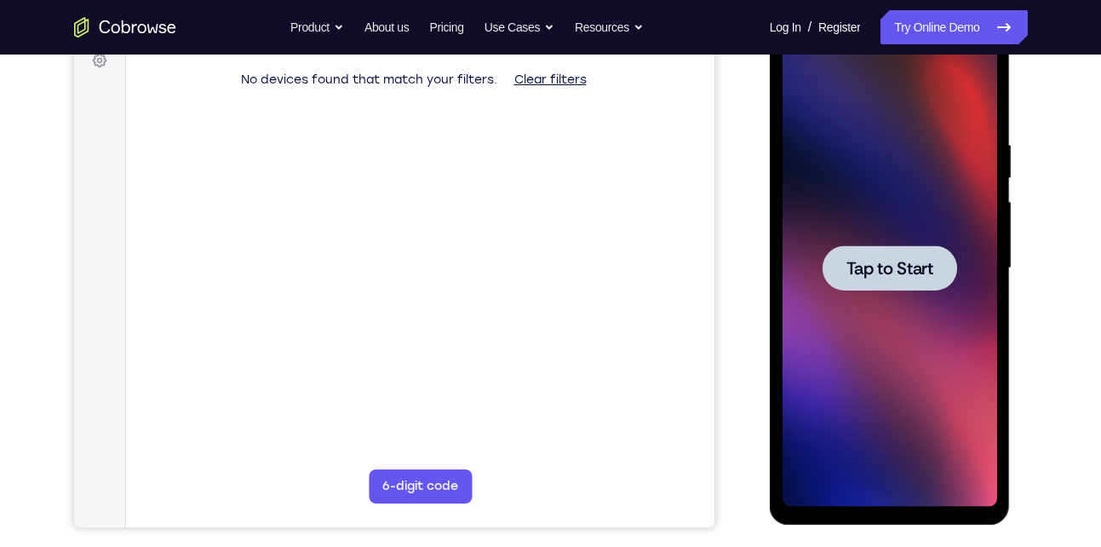
scroll to position [270, 0]
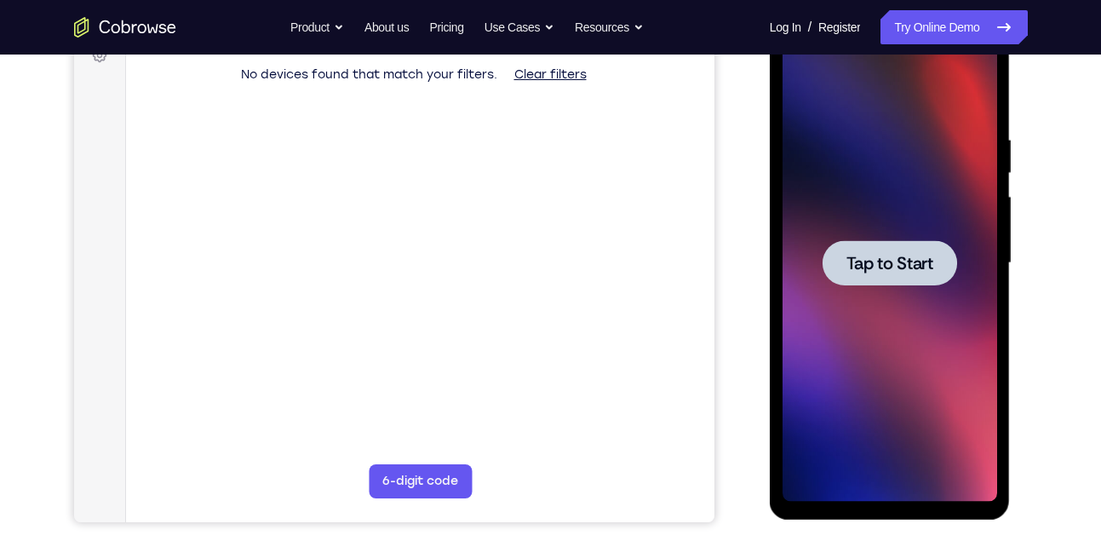
click at [895, 269] on span "Tap to Start" at bounding box center [889, 263] width 87 height 17
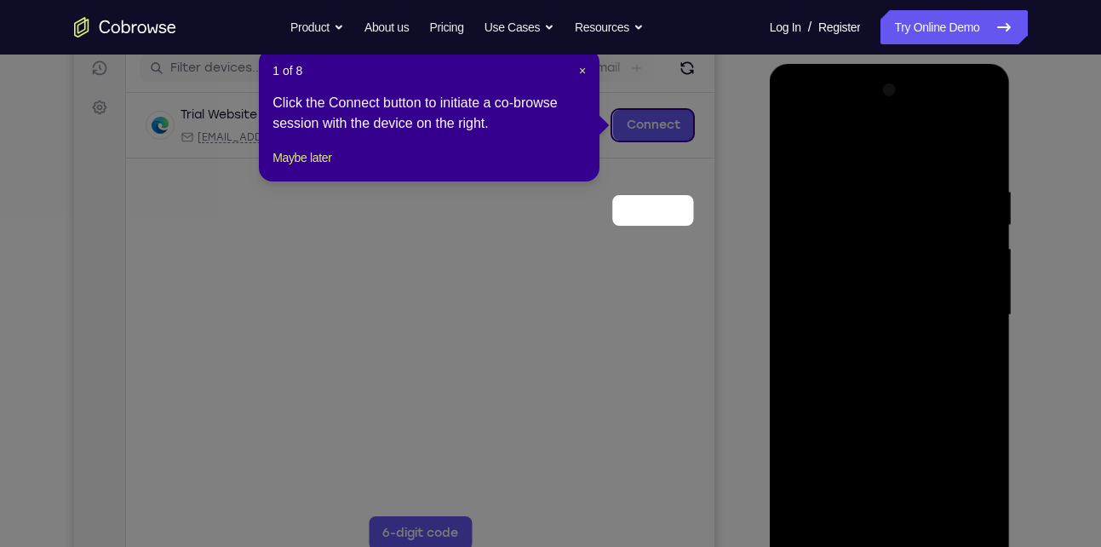
scroll to position [132, 0]
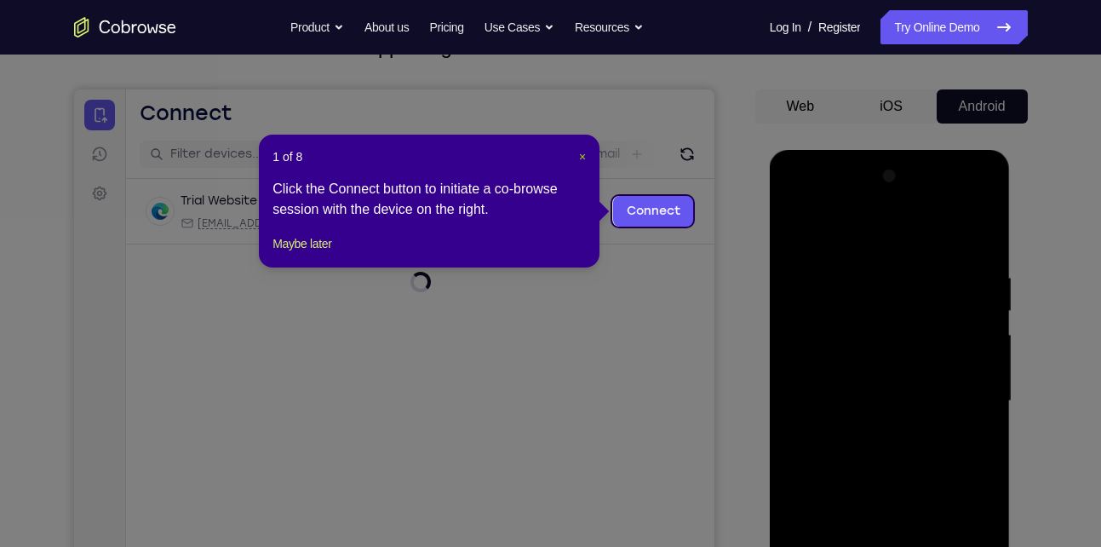
click at [581, 153] on span "×" at bounding box center [582, 157] width 7 height 14
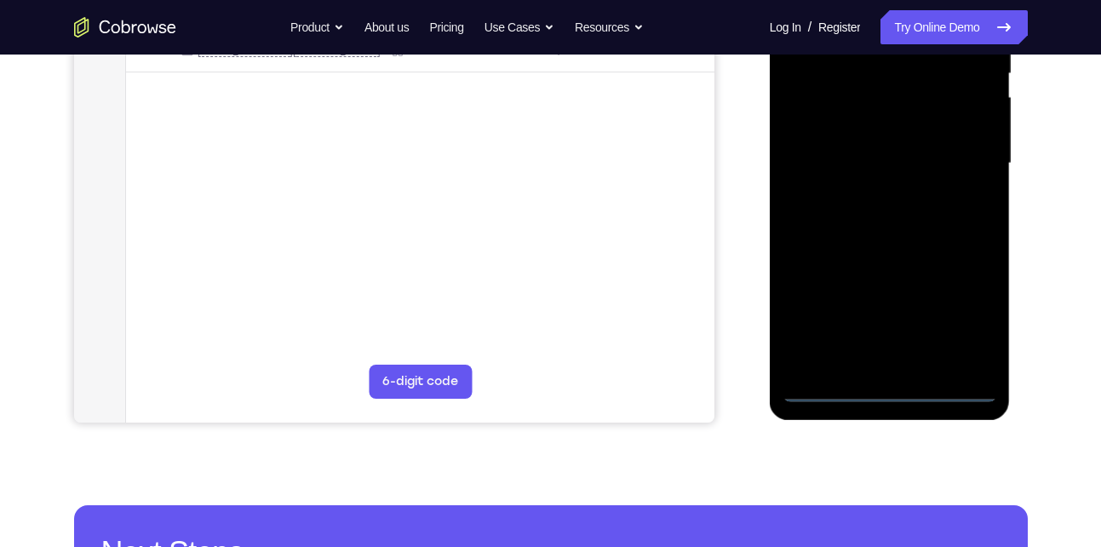
scroll to position [370, 0]
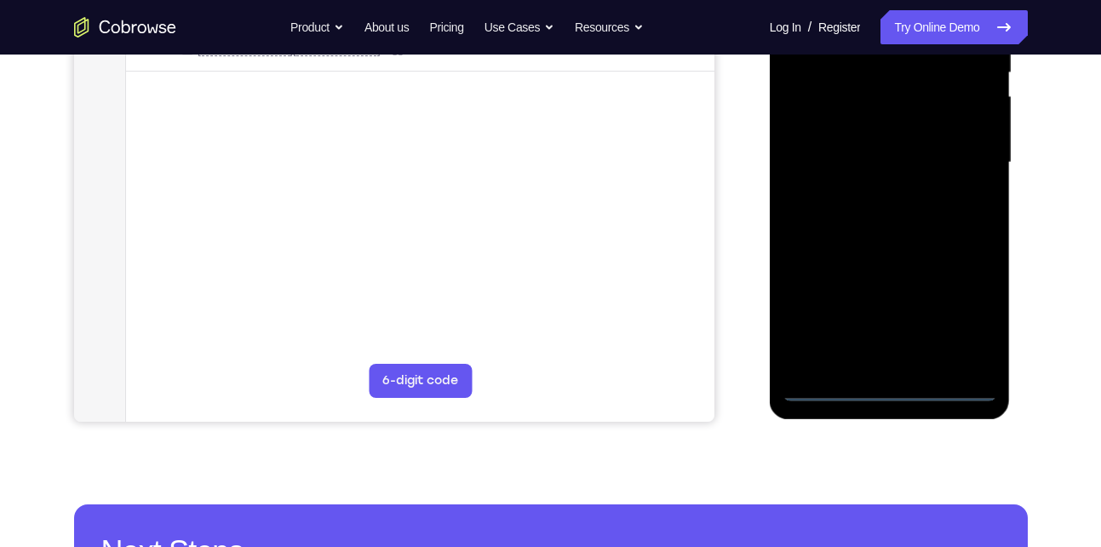
click at [890, 393] on div at bounding box center [889, 162] width 215 height 477
click at [967, 314] on div at bounding box center [889, 162] width 215 height 477
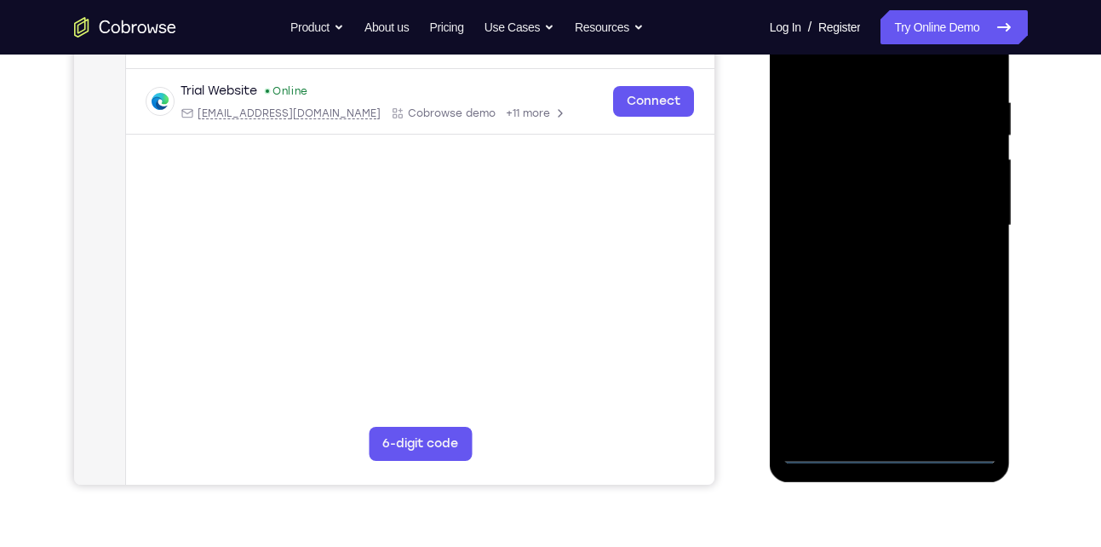
scroll to position [237, 0]
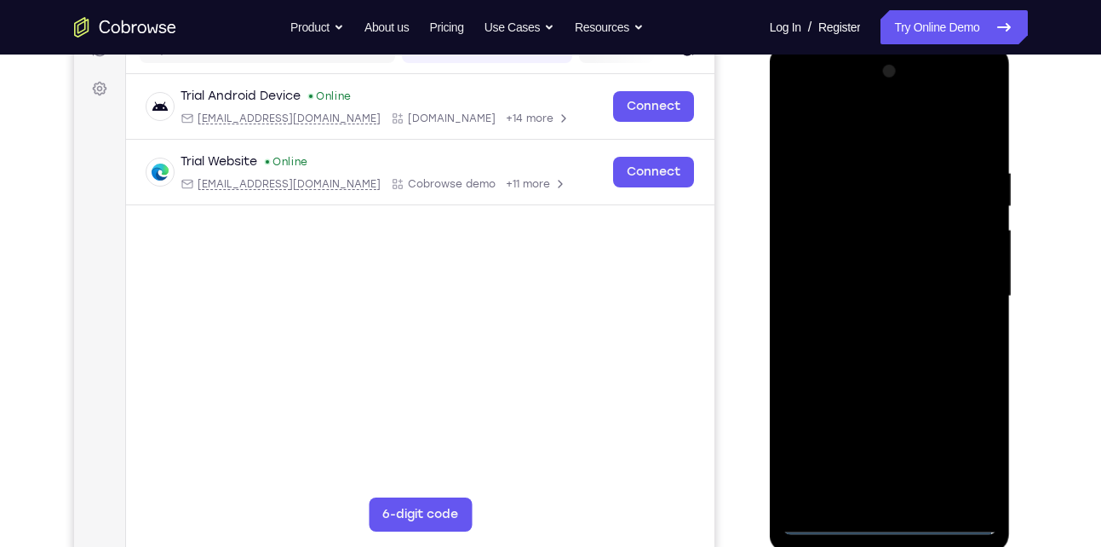
click at [837, 124] on div at bounding box center [889, 296] width 215 height 477
click at [966, 292] on div at bounding box center [889, 296] width 215 height 477
click at [873, 330] on div at bounding box center [889, 296] width 215 height 477
click at [859, 291] on div at bounding box center [889, 296] width 215 height 477
click at [831, 260] on div at bounding box center [889, 296] width 215 height 477
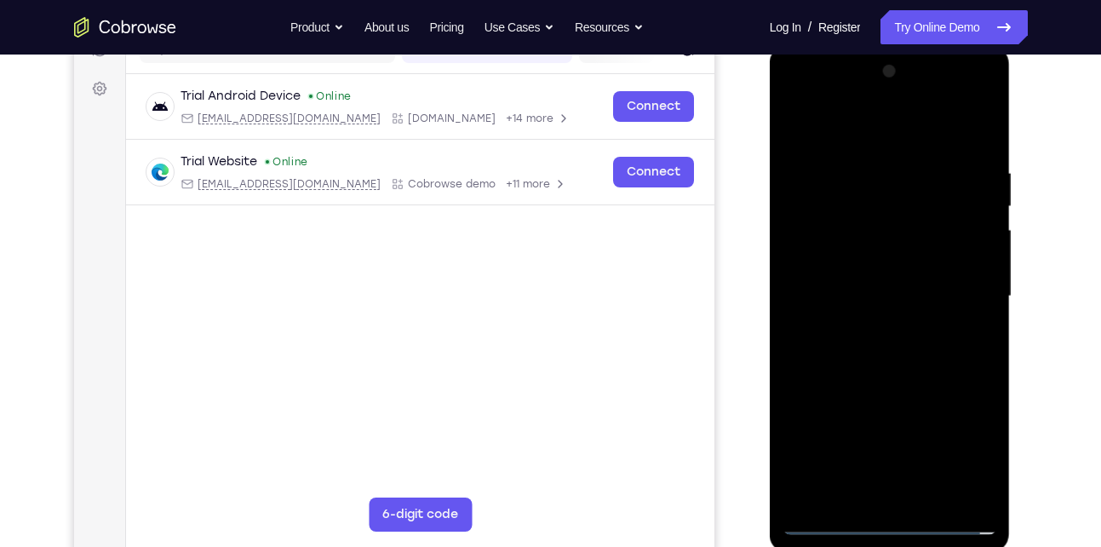
click at [841, 297] on div at bounding box center [889, 296] width 215 height 477
click at [832, 354] on div at bounding box center [889, 296] width 215 height 477
click at [845, 347] on div at bounding box center [889, 296] width 215 height 477
click at [842, 356] on div at bounding box center [889, 296] width 215 height 477
click at [865, 374] on div at bounding box center [889, 296] width 215 height 477
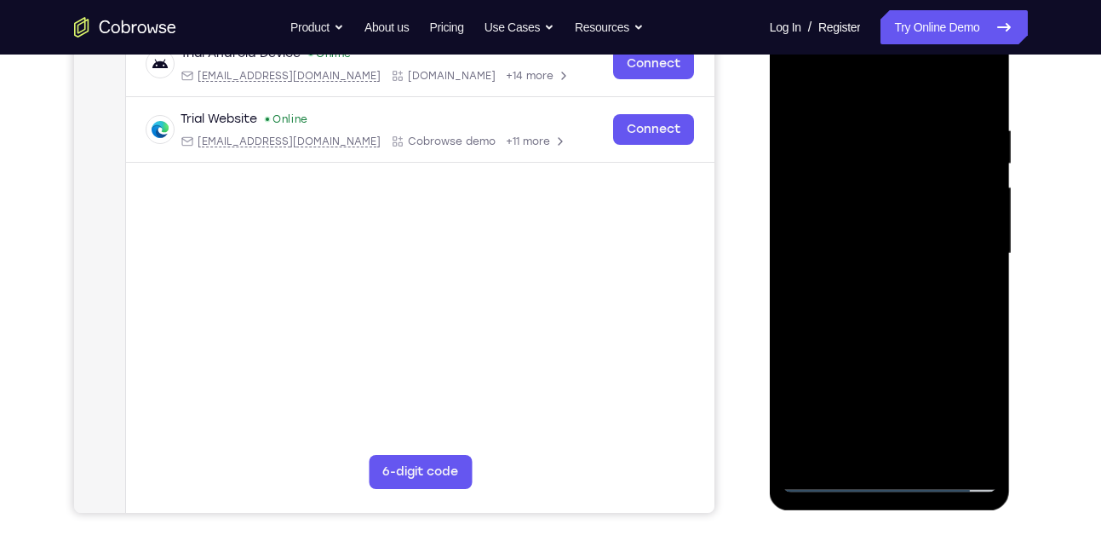
scroll to position [280, 0]
drag, startPoint x: 852, startPoint y: 353, endPoint x: 880, endPoint y: 307, distance: 54.6
click at [880, 307] on div at bounding box center [889, 252] width 215 height 477
drag, startPoint x: 853, startPoint y: 336, endPoint x: 892, endPoint y: 285, distance: 64.4
click at [892, 285] on div at bounding box center [889, 252] width 215 height 477
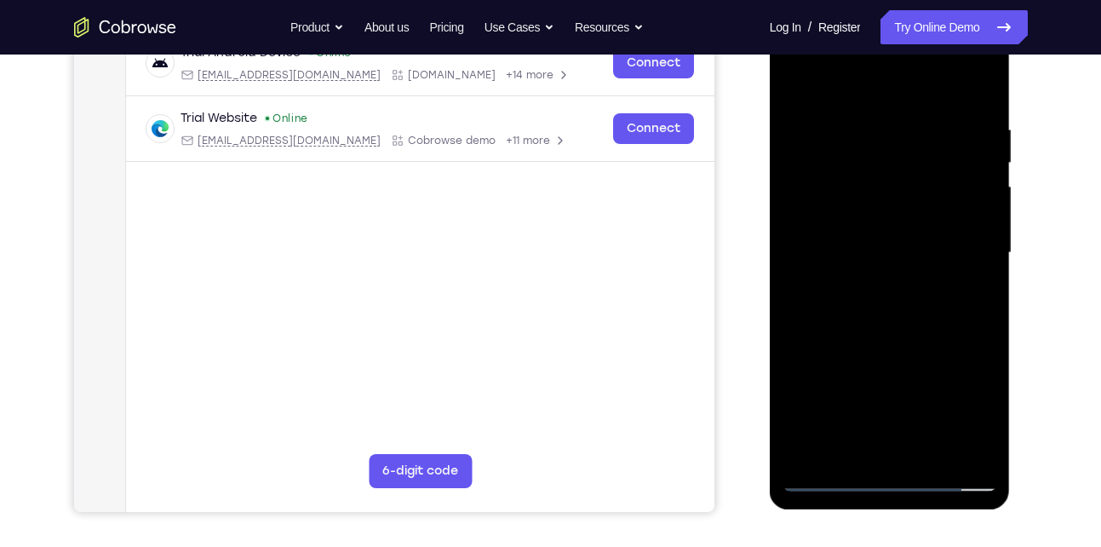
click at [985, 79] on div at bounding box center [889, 252] width 215 height 477
drag, startPoint x: 893, startPoint y: 192, endPoint x: 857, endPoint y: 334, distance: 146.0
click at [857, 334] on div at bounding box center [889, 252] width 215 height 477
drag, startPoint x: 912, startPoint y: 151, endPoint x: 876, endPoint y: 331, distance: 184.0
click at [876, 331] on div at bounding box center [889, 252] width 215 height 477
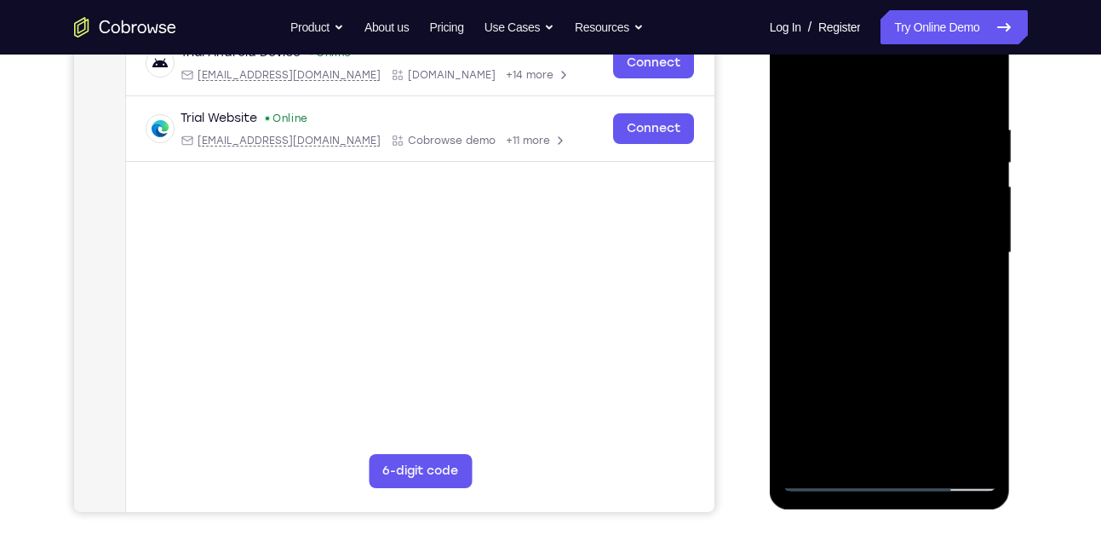
drag, startPoint x: 897, startPoint y: 140, endPoint x: 845, endPoint y: 440, distance: 304.2
click at [845, 440] on div at bounding box center [889, 252] width 215 height 477
click at [797, 72] on div at bounding box center [889, 252] width 215 height 477
click at [851, 125] on div at bounding box center [889, 252] width 215 height 477
click at [981, 253] on div at bounding box center [889, 252] width 215 height 477
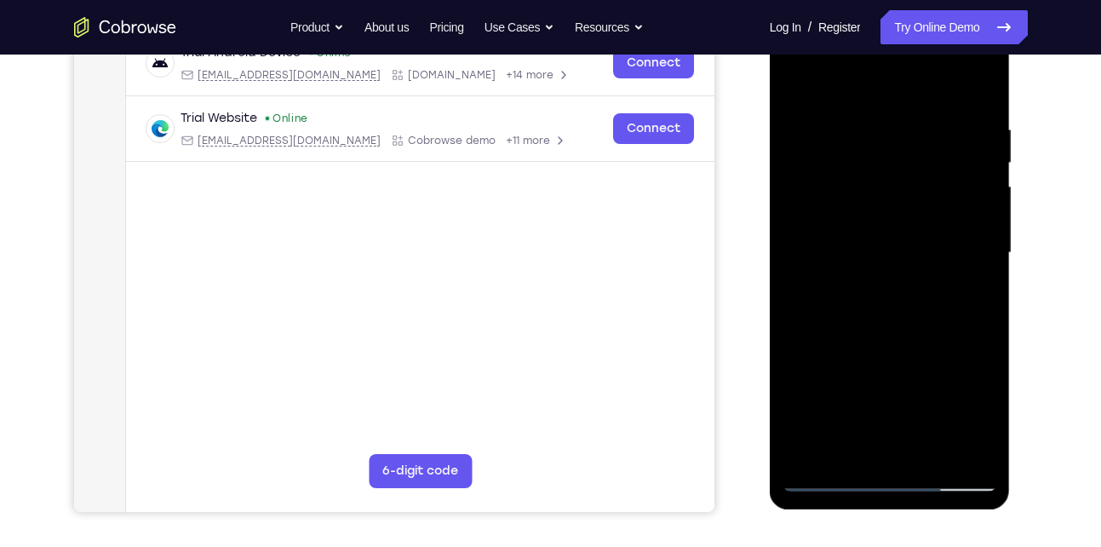
click at [971, 280] on div at bounding box center [889, 252] width 215 height 477
click at [977, 85] on div at bounding box center [889, 252] width 215 height 477
drag, startPoint x: 874, startPoint y: 318, endPoint x: 970, endPoint y: 56, distance: 279.0
click at [970, 56] on div at bounding box center [889, 252] width 215 height 477
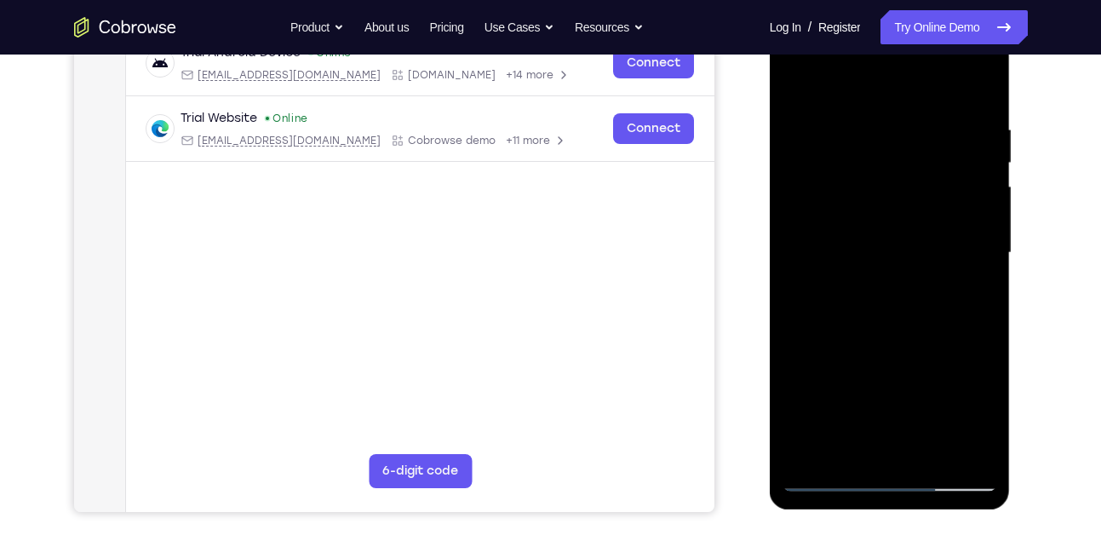
drag, startPoint x: 853, startPoint y: 401, endPoint x: 921, endPoint y: 174, distance: 237.3
click at [921, 174] on div at bounding box center [889, 252] width 215 height 477
drag, startPoint x: 874, startPoint y: 352, endPoint x: 970, endPoint y: 92, distance: 277.4
click at [970, 92] on div at bounding box center [889, 252] width 215 height 477
drag, startPoint x: 886, startPoint y: 354, endPoint x: 996, endPoint y: 45, distance: 328.0
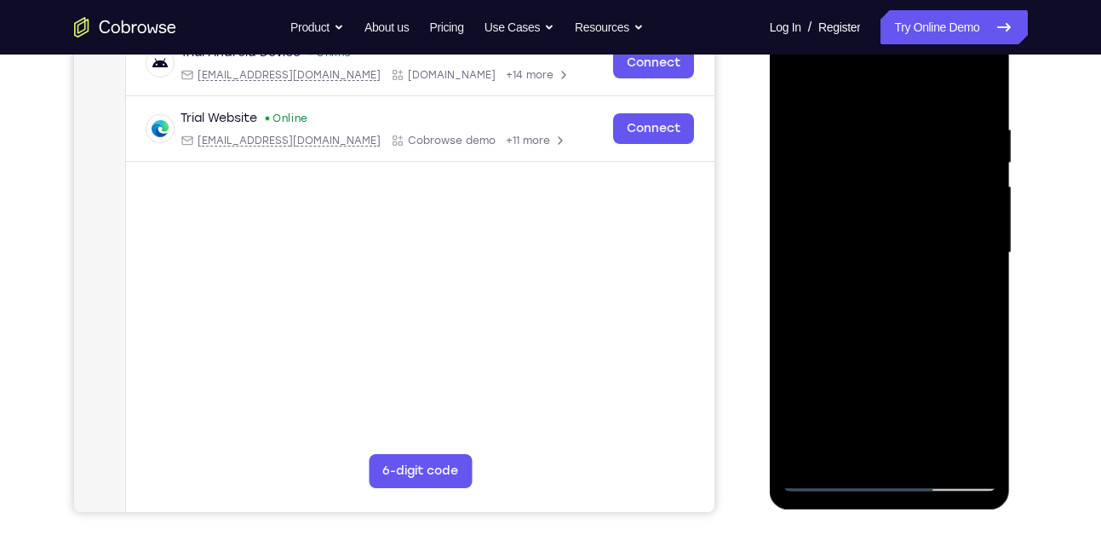
click at [996, 45] on div at bounding box center [889, 252] width 215 height 477
click at [979, 452] on div at bounding box center [889, 252] width 215 height 477
click at [933, 456] on div at bounding box center [889, 252] width 215 height 477
click at [864, 344] on div at bounding box center [889, 252] width 215 height 477
click at [858, 341] on div at bounding box center [889, 252] width 215 height 477
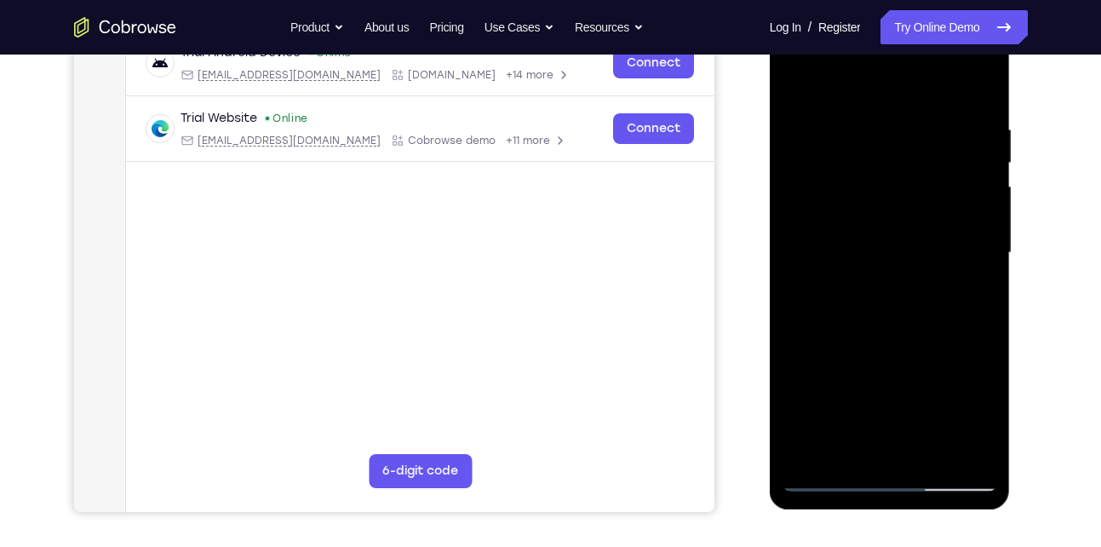
click at [858, 341] on div at bounding box center [889, 252] width 215 height 477
click at [826, 482] on div at bounding box center [889, 252] width 215 height 477
click at [851, 272] on div at bounding box center [889, 252] width 215 height 477
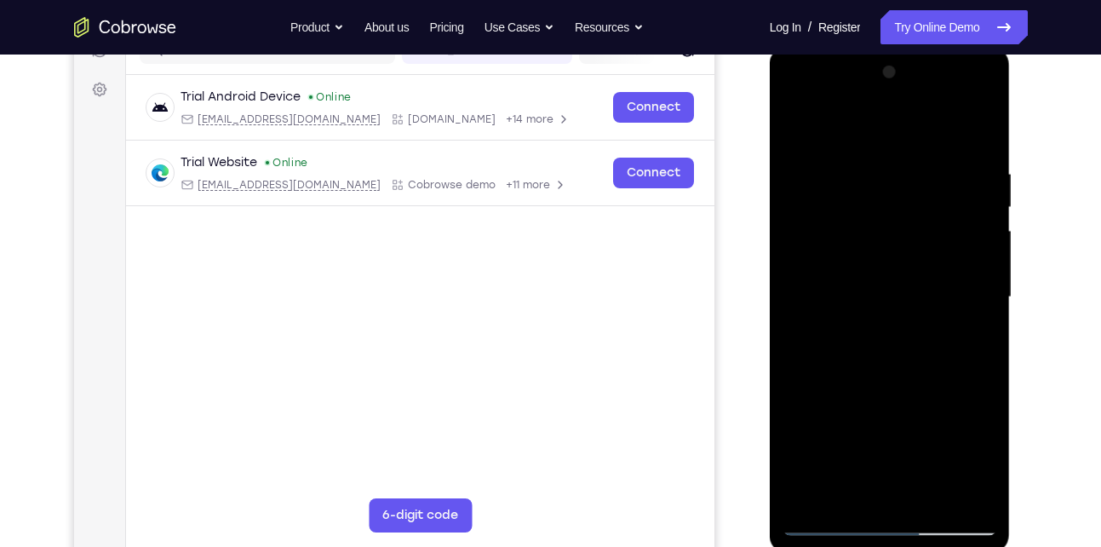
scroll to position [226, 0]
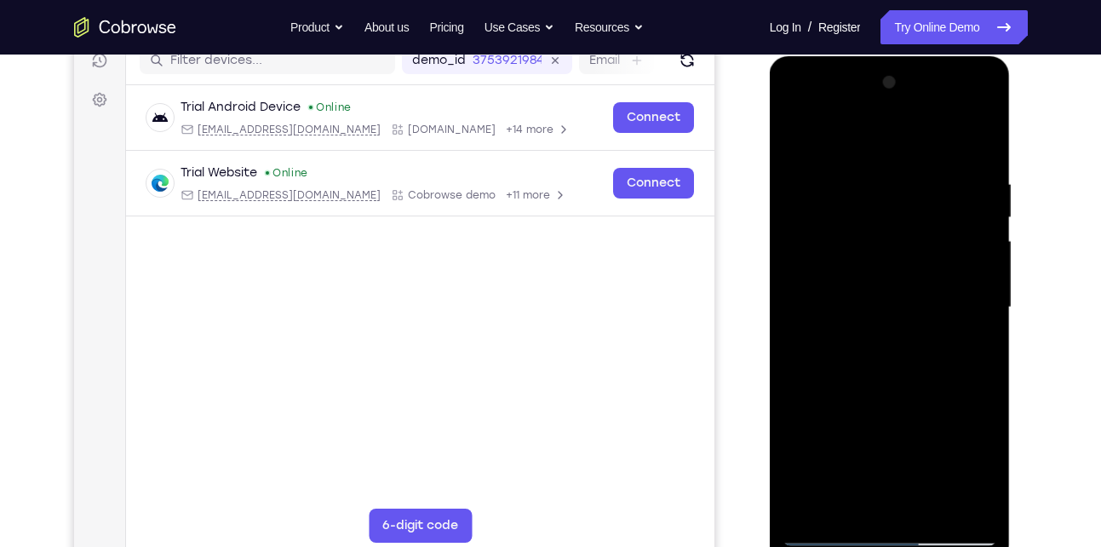
drag, startPoint x: 926, startPoint y: 226, endPoint x: 887, endPoint y: 369, distance: 148.3
click at [887, 369] on div at bounding box center [889, 307] width 215 height 477
drag, startPoint x: 891, startPoint y: 231, endPoint x: 845, endPoint y: 352, distance: 130.1
click at [845, 352] on div at bounding box center [889, 307] width 215 height 477
click at [796, 138] on div at bounding box center [889, 307] width 215 height 477
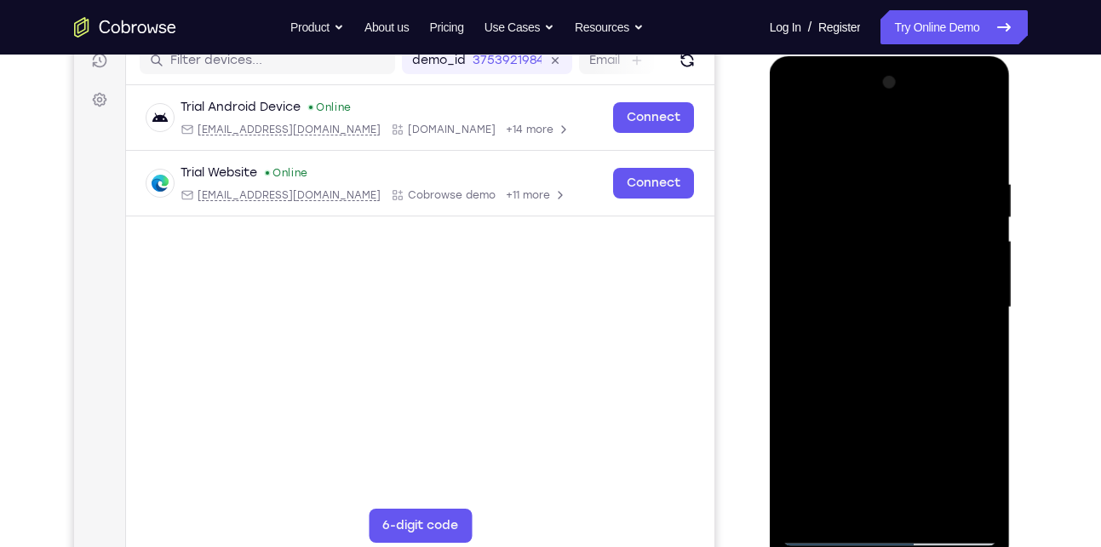
click at [815, 312] on div at bounding box center [889, 307] width 215 height 477
click at [848, 131] on div at bounding box center [889, 307] width 215 height 477
drag, startPoint x: 837, startPoint y: 402, endPoint x: 891, endPoint y: 219, distance: 191.0
click at [891, 219] on div at bounding box center [889, 307] width 215 height 477
click at [828, 249] on div at bounding box center [889, 307] width 215 height 477
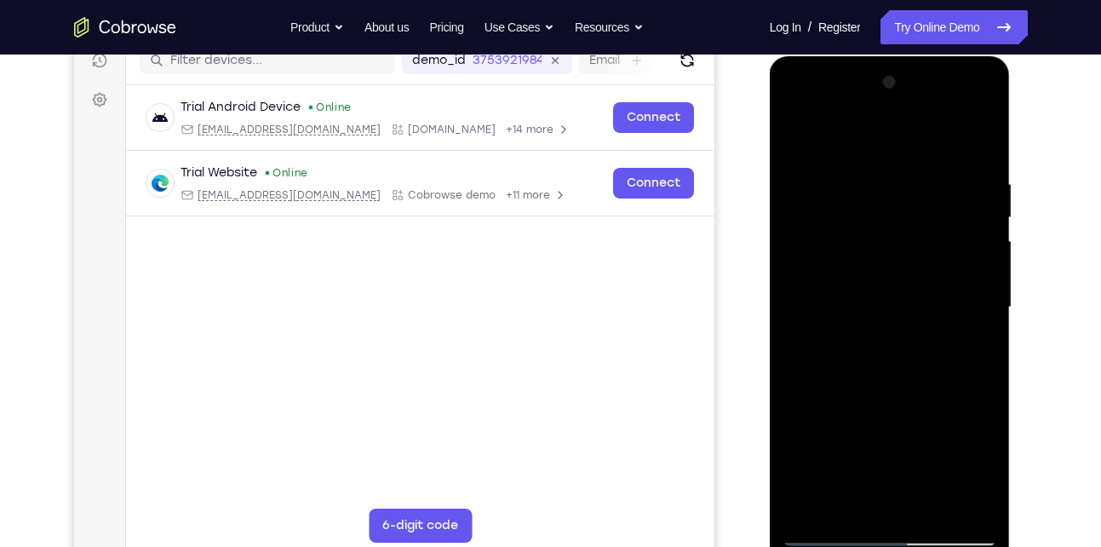
click at [982, 209] on div at bounding box center [889, 307] width 215 height 477
drag, startPoint x: 913, startPoint y: 261, endPoint x: 897, endPoint y: 388, distance: 127.8
click at [897, 388] on div at bounding box center [889, 307] width 215 height 477
click at [983, 298] on div at bounding box center [889, 307] width 215 height 477
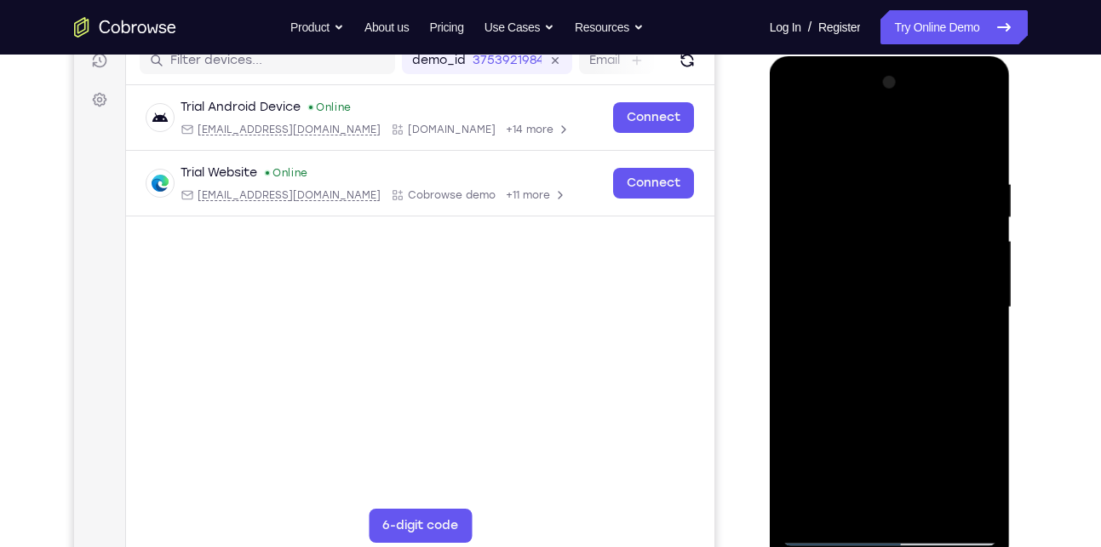
click at [983, 298] on div at bounding box center [889, 307] width 215 height 477
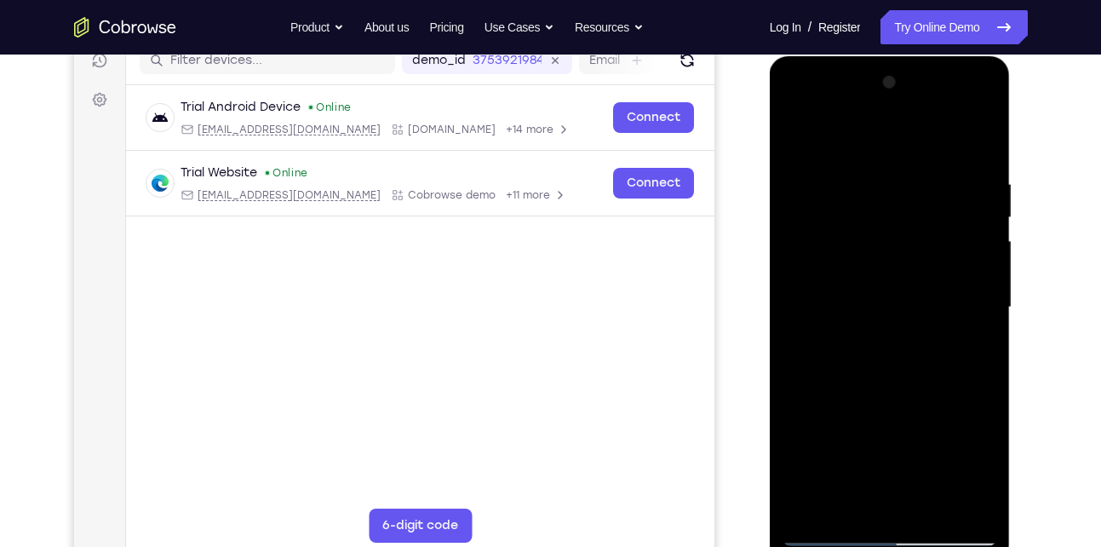
click at [983, 298] on div at bounding box center [889, 307] width 215 height 477
drag, startPoint x: 858, startPoint y: 367, endPoint x: 933, endPoint y: 182, distance: 199.4
click at [933, 182] on div at bounding box center [889, 307] width 215 height 477
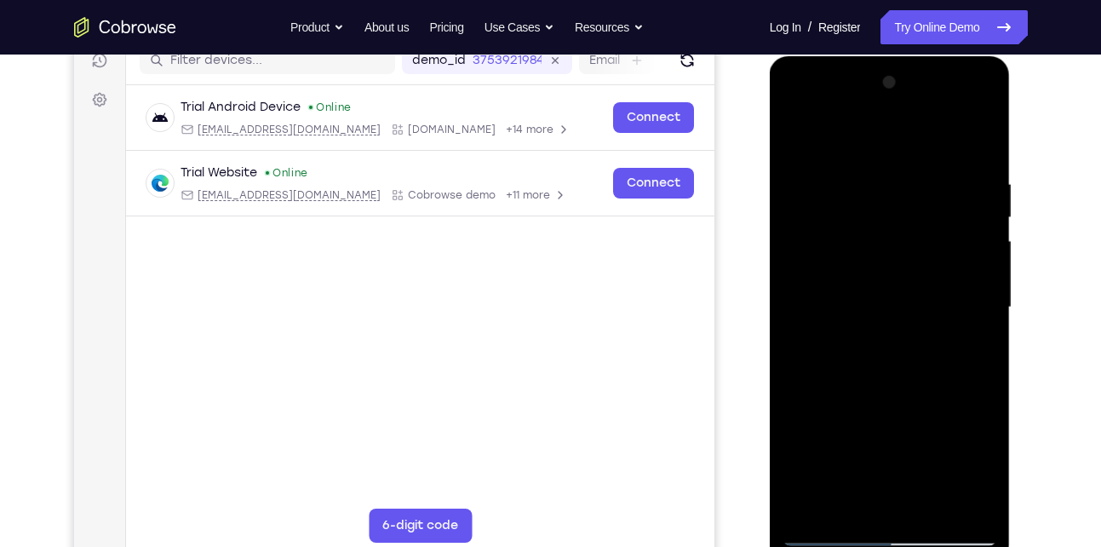
drag, startPoint x: 859, startPoint y: 420, endPoint x: 925, endPoint y: 131, distance: 296.0
click at [925, 131] on div at bounding box center [889, 307] width 215 height 477
click at [799, 133] on div at bounding box center [889, 307] width 215 height 477
drag, startPoint x: 852, startPoint y: 357, endPoint x: 882, endPoint y: 261, distance: 99.9
click at [882, 261] on div at bounding box center [889, 307] width 215 height 477
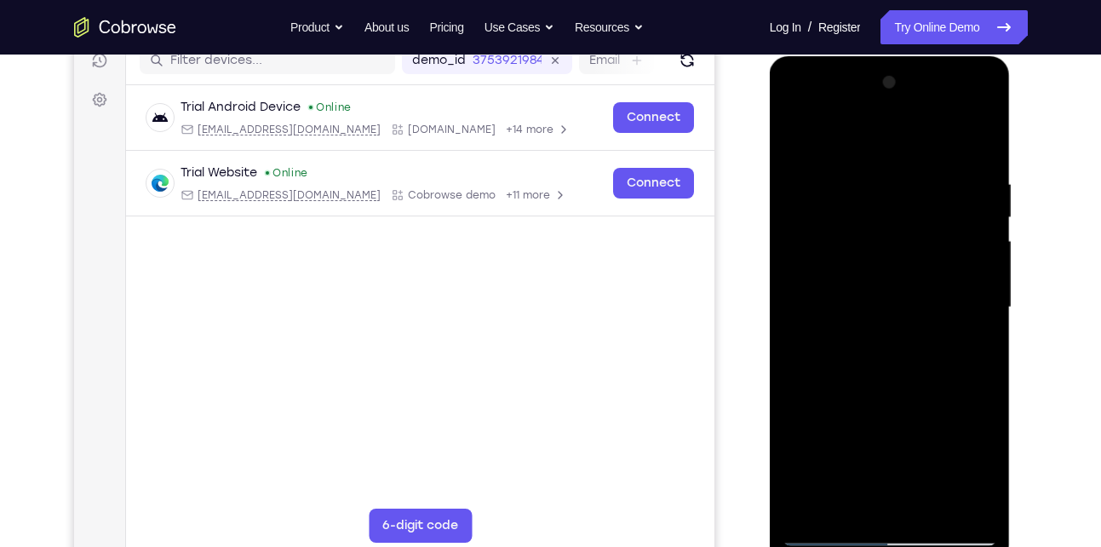
click at [887, 251] on div at bounding box center [889, 307] width 215 height 477
click at [986, 212] on div at bounding box center [889, 307] width 215 height 477
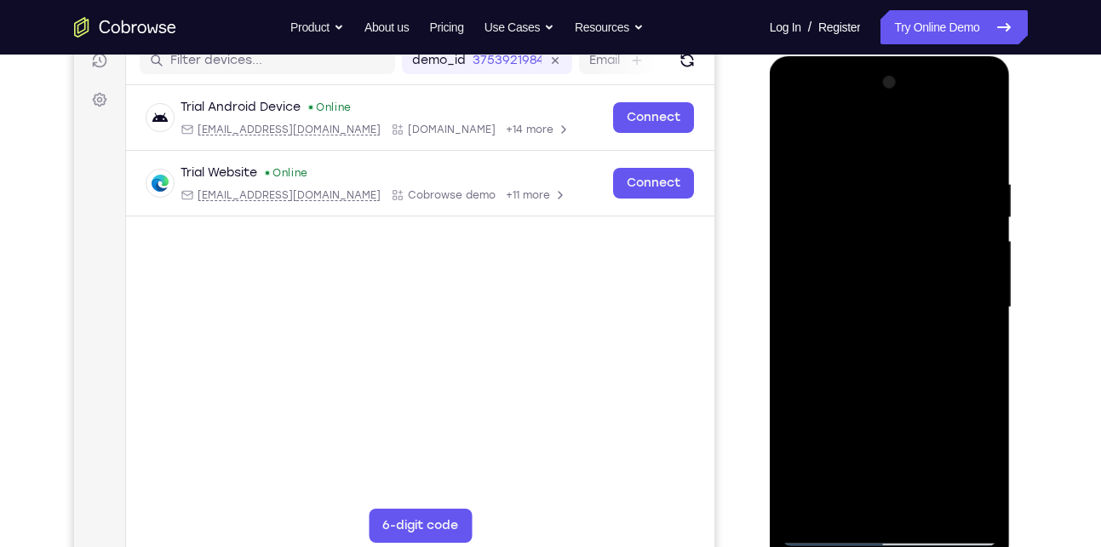
click at [986, 212] on div at bounding box center [889, 307] width 215 height 477
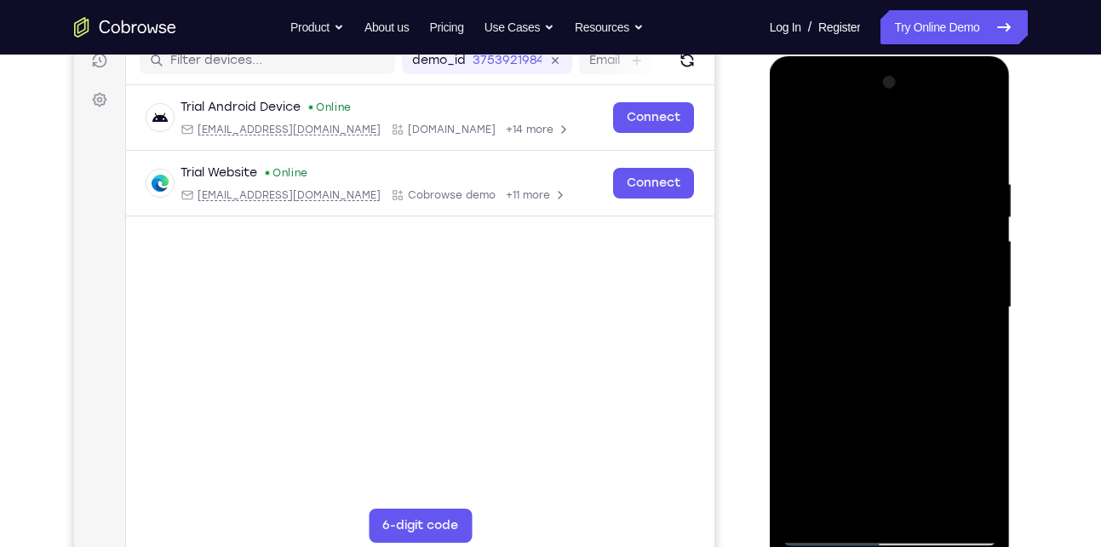
click at [986, 212] on div at bounding box center [889, 307] width 215 height 477
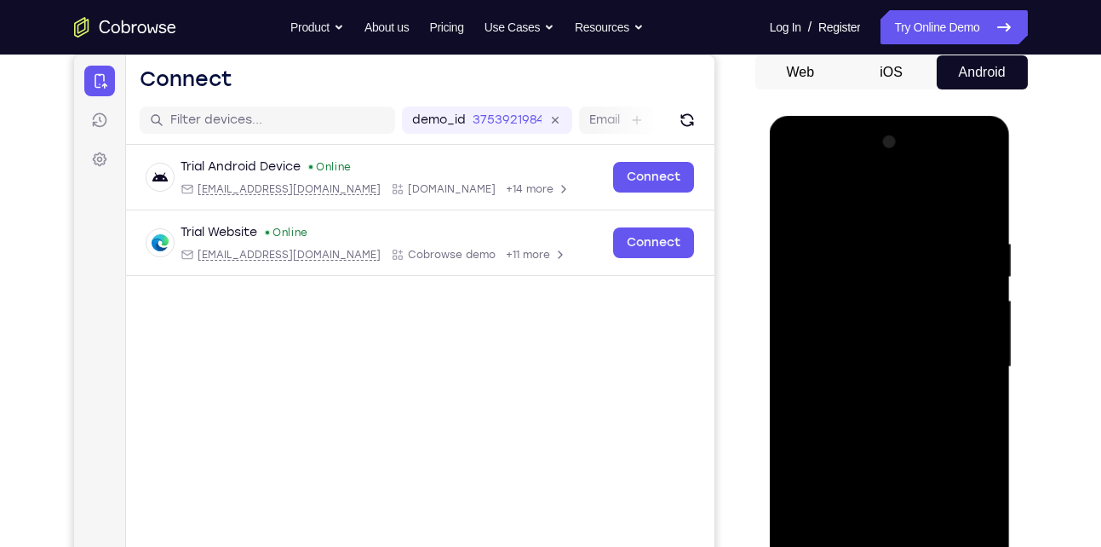
scroll to position [167, 0]
drag, startPoint x: 904, startPoint y: 263, endPoint x: 889, endPoint y: 319, distance: 58.2
click at [889, 319] on div at bounding box center [889, 366] width 215 height 477
click at [794, 327] on div at bounding box center [889, 366] width 215 height 477
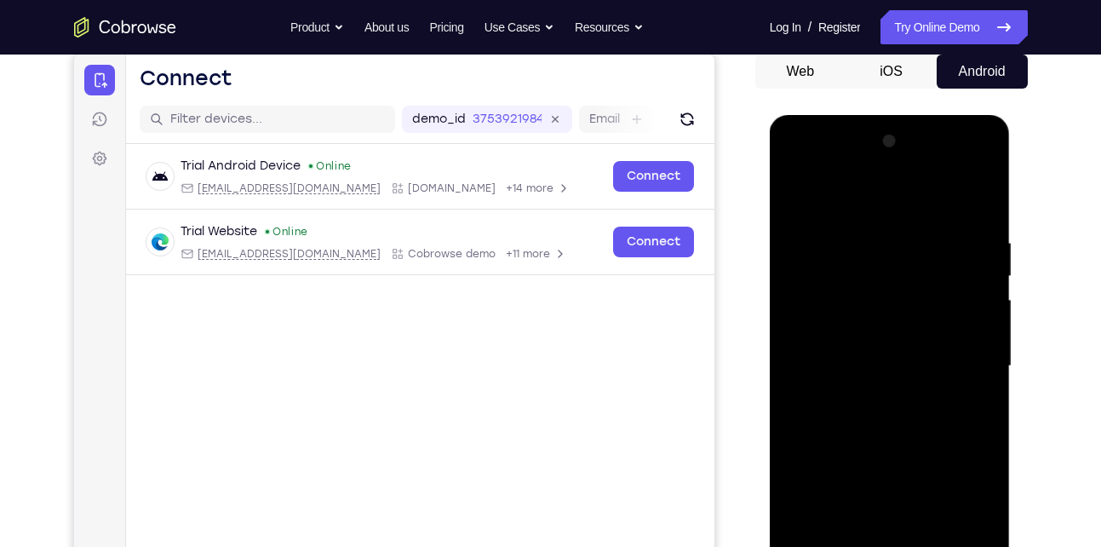
click at [794, 327] on div at bounding box center [889, 366] width 215 height 477
drag, startPoint x: 914, startPoint y: 438, endPoint x: 917, endPoint y: 311, distance: 127.8
click at [917, 311] on div at bounding box center [889, 366] width 215 height 477
drag, startPoint x: 880, startPoint y: 428, endPoint x: 915, endPoint y: 254, distance: 178.2
click at [915, 254] on div at bounding box center [889, 366] width 215 height 477
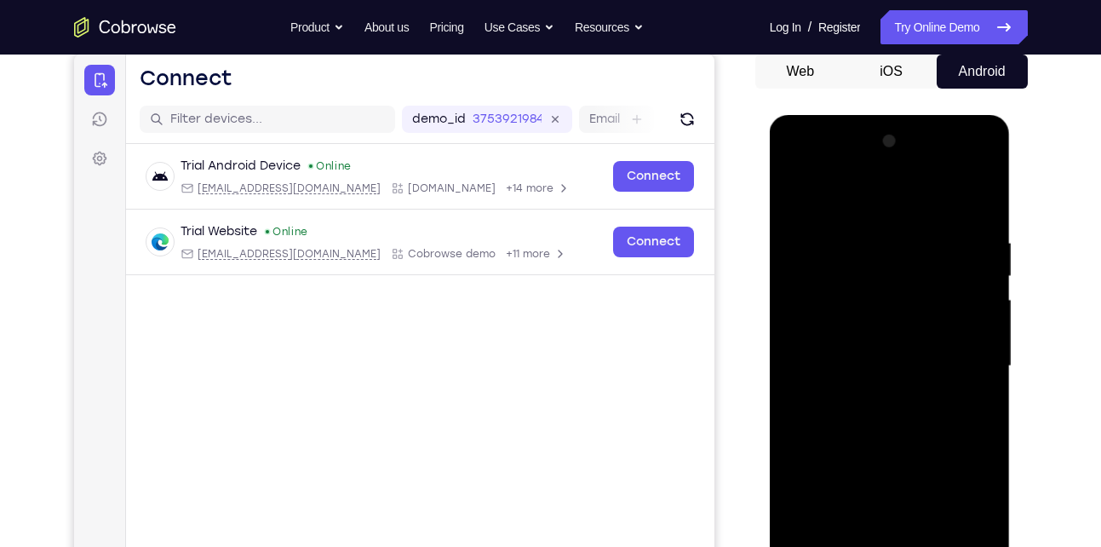
click at [789, 272] on div at bounding box center [889, 366] width 215 height 477
drag, startPoint x: 876, startPoint y: 271, endPoint x: 868, endPoint y: 360, distance: 89.8
click at [868, 360] on div at bounding box center [889, 366] width 215 height 477
drag, startPoint x: 800, startPoint y: 260, endPoint x: 798, endPoint y: 323, distance: 63.1
click at [798, 323] on div at bounding box center [889, 366] width 215 height 477
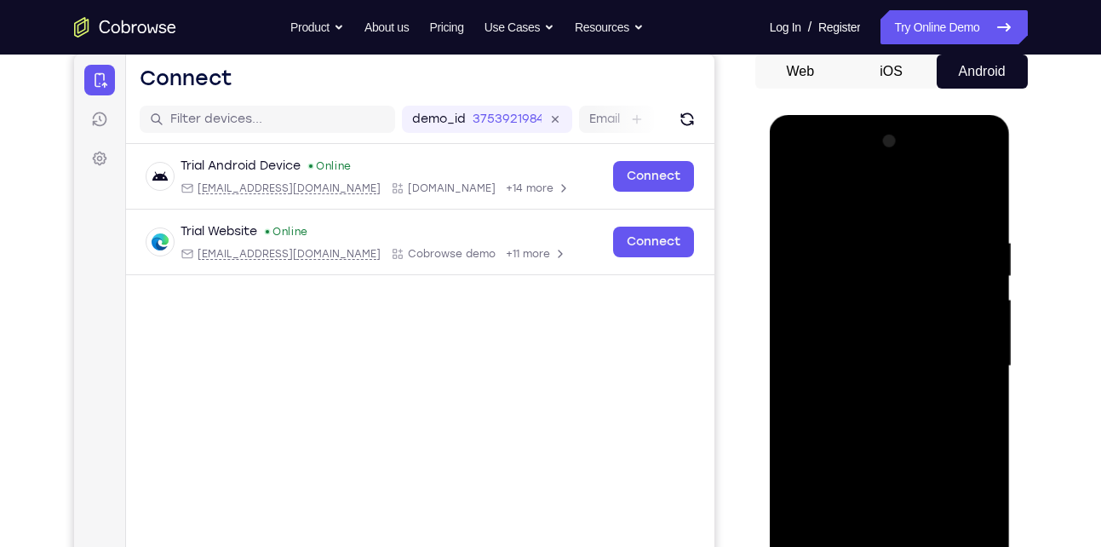
drag, startPoint x: 864, startPoint y: 284, endPoint x: 863, endPoint y: 377, distance: 93.7
click at [863, 377] on div at bounding box center [889, 366] width 215 height 477
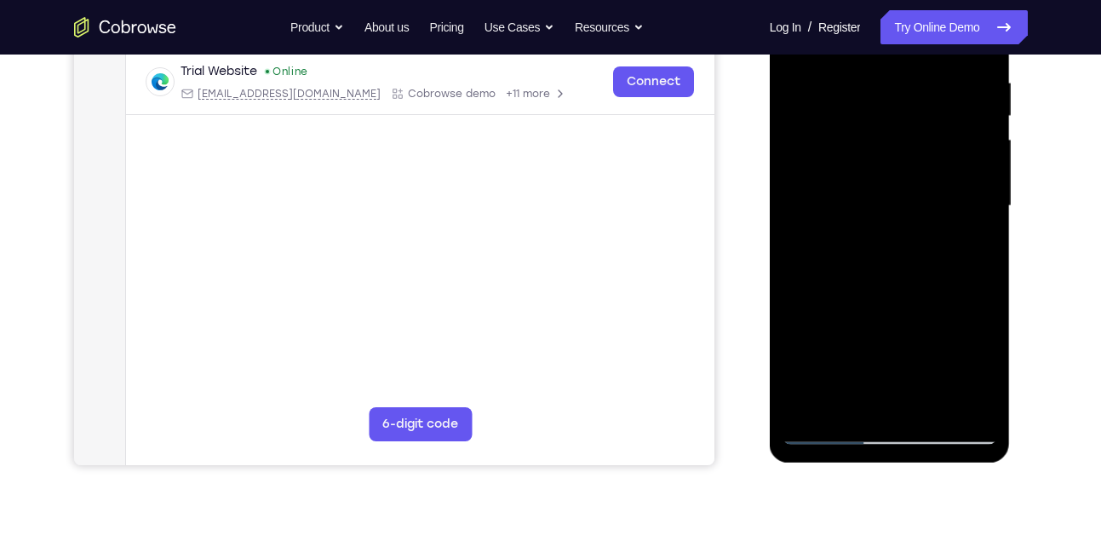
scroll to position [383, 0]
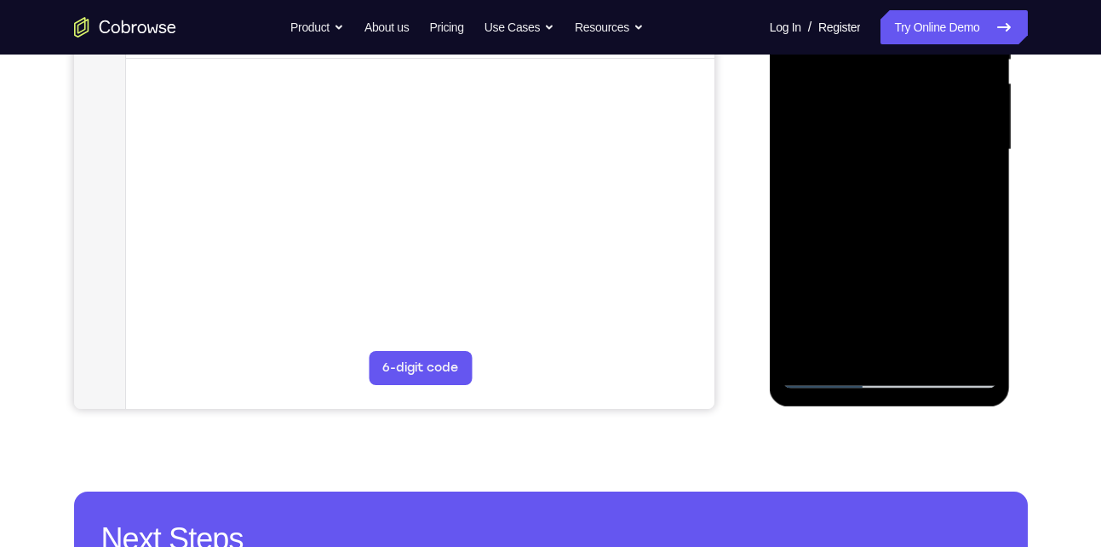
click at [822, 373] on div at bounding box center [889, 149] width 215 height 477
drag, startPoint x: 868, startPoint y: 264, endPoint x: 915, endPoint y: 88, distance: 182.4
click at [915, 88] on div at bounding box center [889, 149] width 215 height 477
click at [951, 215] on div at bounding box center [889, 149] width 215 height 477
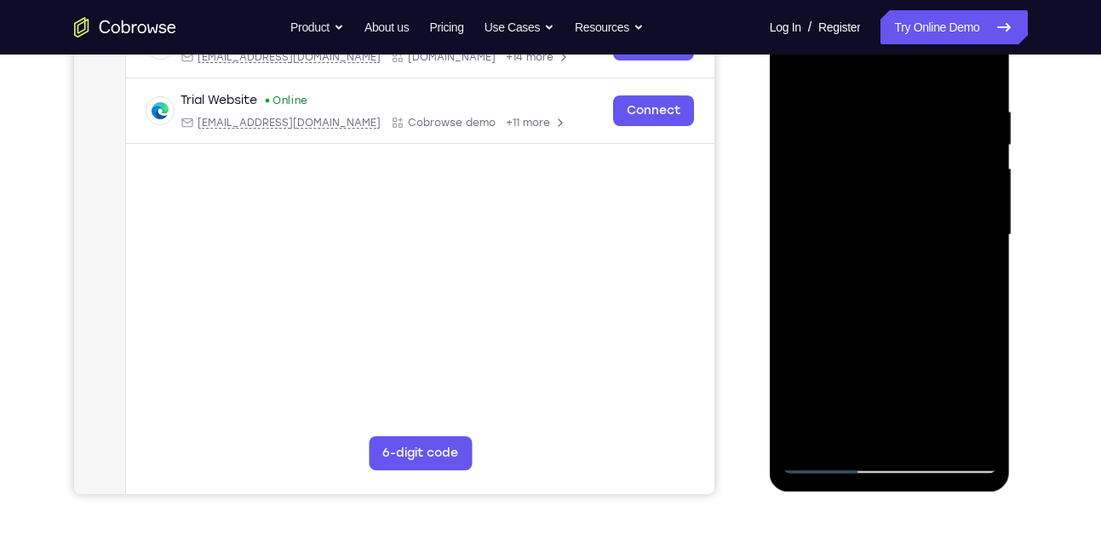
scroll to position [292, 0]
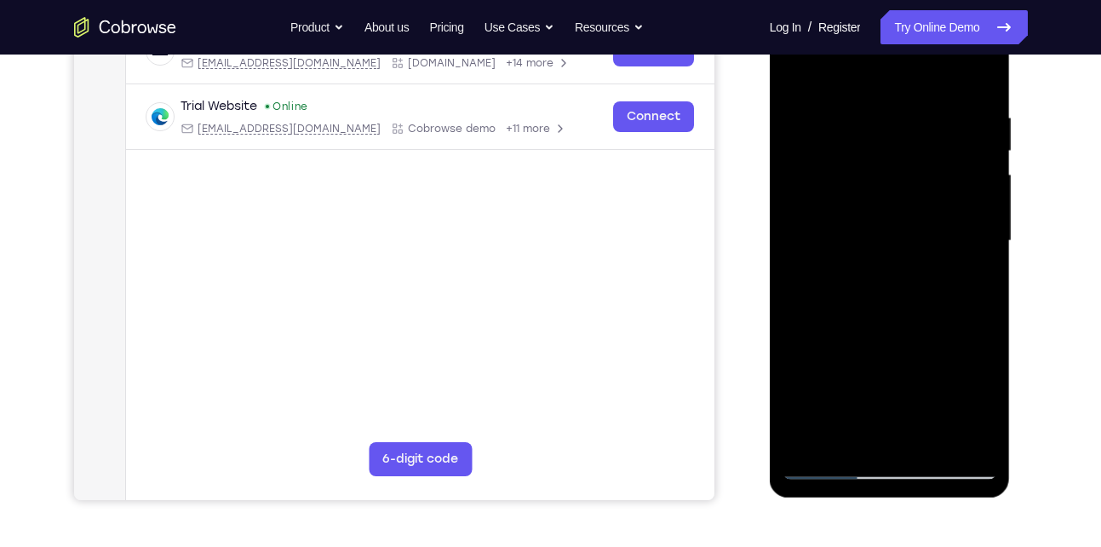
click at [984, 150] on div at bounding box center [889, 241] width 215 height 477
click at [801, 335] on div at bounding box center [889, 241] width 215 height 477
drag, startPoint x: 907, startPoint y: 168, endPoint x: 879, endPoint y: 332, distance: 166.7
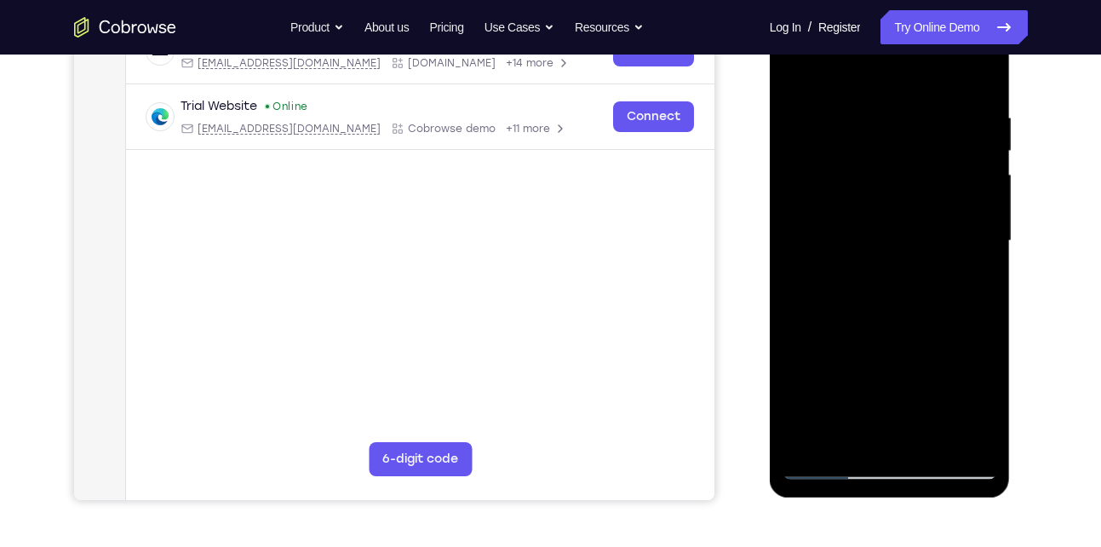
click at [879, 332] on div at bounding box center [889, 241] width 215 height 477
drag, startPoint x: 891, startPoint y: 285, endPoint x: 893, endPoint y: 229, distance: 56.3
click at [893, 229] on div at bounding box center [889, 241] width 215 height 477
drag, startPoint x: 899, startPoint y: 270, endPoint x: 897, endPoint y: 209, distance: 61.4
click at [897, 209] on div at bounding box center [889, 241] width 215 height 477
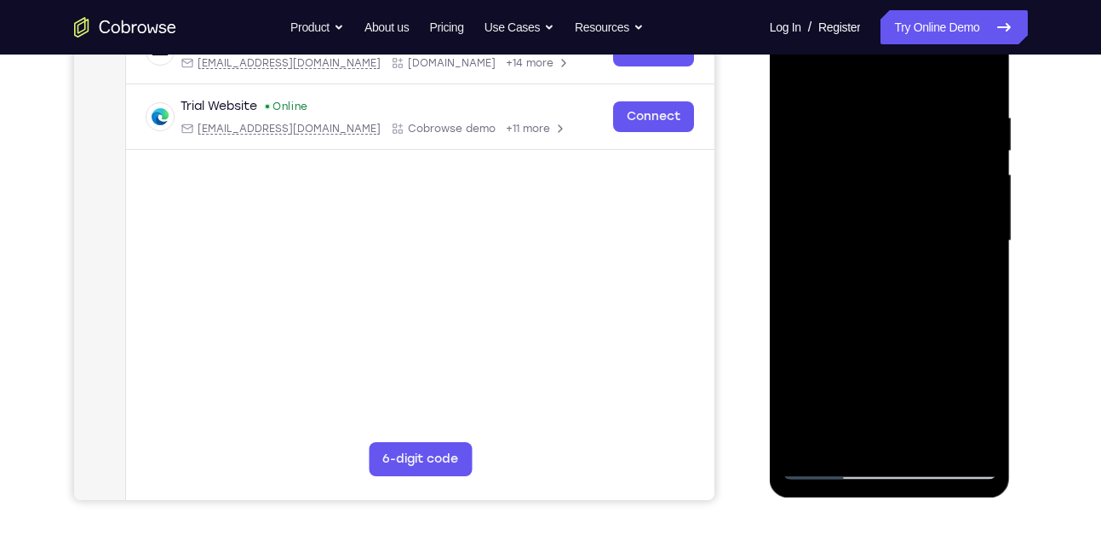
drag, startPoint x: 905, startPoint y: 279, endPoint x: 907, endPoint y: 225, distance: 54.5
click at [907, 225] on div at bounding box center [889, 241] width 215 height 477
drag, startPoint x: 910, startPoint y: 294, endPoint x: 909, endPoint y: 219, distance: 74.9
click at [909, 219] on div at bounding box center [889, 241] width 215 height 477
drag, startPoint x: 905, startPoint y: 301, endPoint x: 906, endPoint y: 203, distance: 97.9
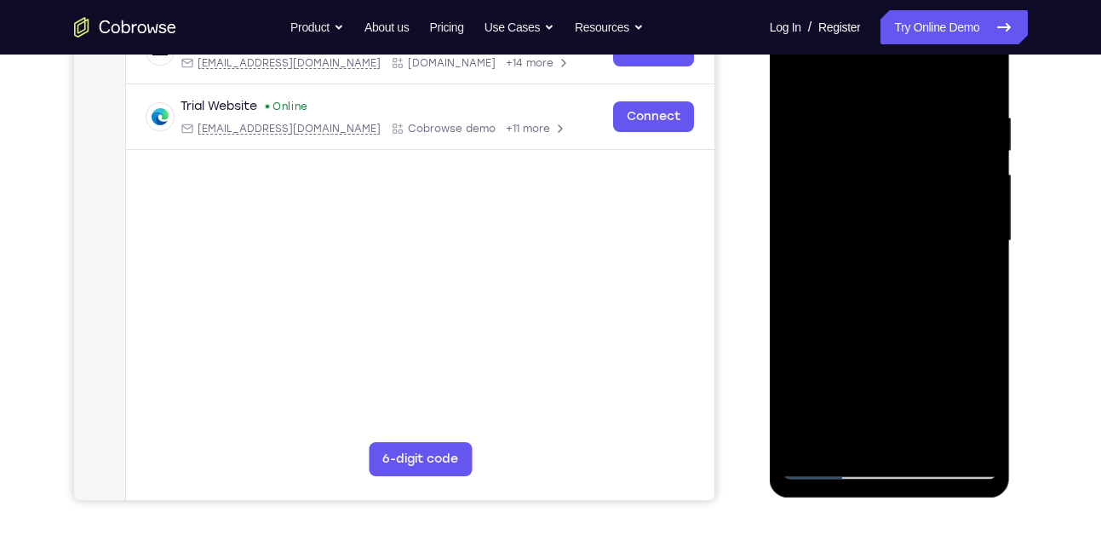
click at [906, 203] on div at bounding box center [889, 241] width 215 height 477
drag, startPoint x: 899, startPoint y: 332, endPoint x: 897, endPoint y: 194, distance: 137.9
click at [897, 194] on div at bounding box center [889, 241] width 215 height 477
drag, startPoint x: 896, startPoint y: 295, endPoint x: 897, endPoint y: 221, distance: 73.2
click at [897, 221] on div at bounding box center [889, 241] width 215 height 477
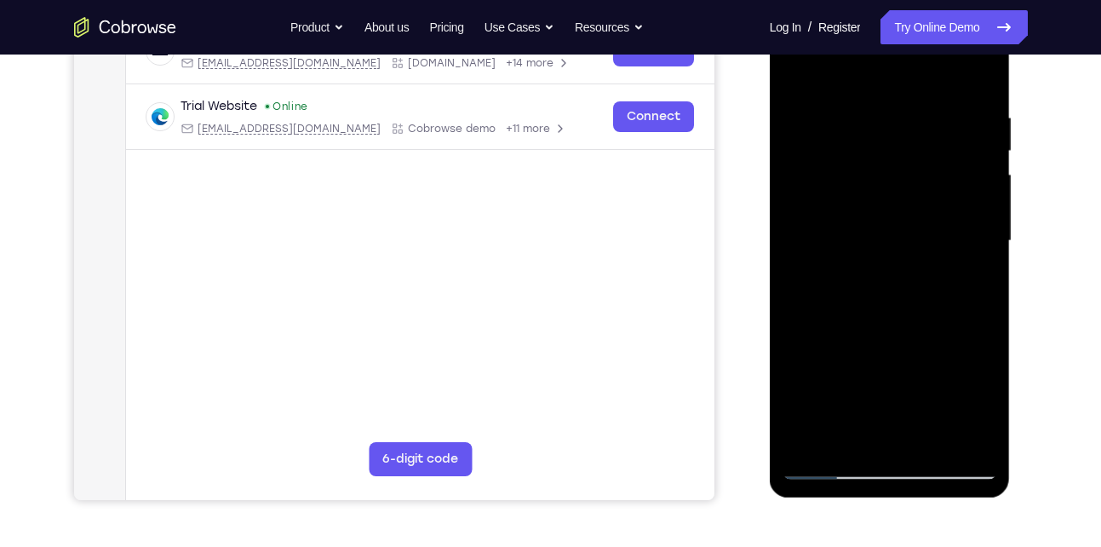
drag, startPoint x: 888, startPoint y: 313, endPoint x: 891, endPoint y: 278, distance: 35.0
click at [891, 278] on div at bounding box center [889, 241] width 215 height 477
drag, startPoint x: 906, startPoint y: 319, endPoint x: 905, endPoint y: 240, distance: 79.2
click at [905, 240] on div at bounding box center [889, 241] width 215 height 477
drag, startPoint x: 903, startPoint y: 323, endPoint x: 903, endPoint y: 241, distance: 81.7
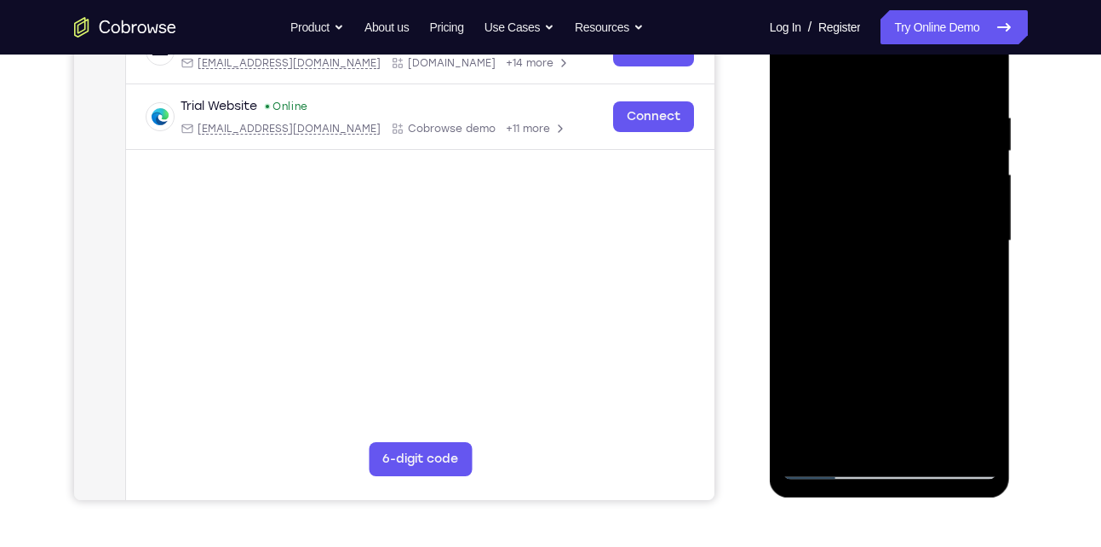
click at [903, 241] on div at bounding box center [889, 241] width 215 height 477
drag, startPoint x: 893, startPoint y: 323, endPoint x: 899, endPoint y: 263, distance: 59.9
click at [899, 263] on div at bounding box center [889, 241] width 215 height 477
drag, startPoint x: 895, startPoint y: 344, endPoint x: 896, endPoint y: 266, distance: 78.3
click at [896, 266] on div at bounding box center [889, 241] width 215 height 477
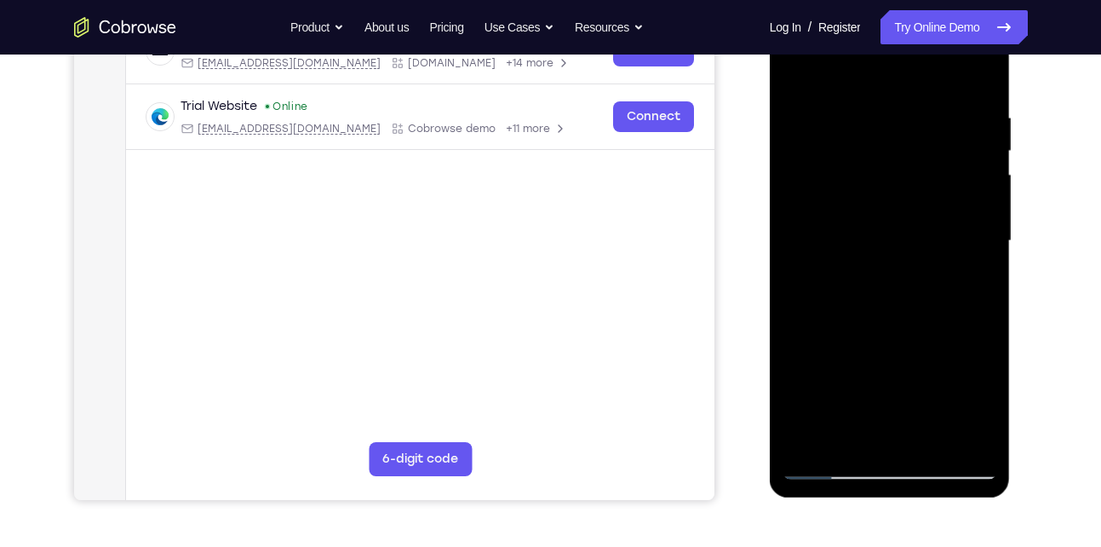
drag, startPoint x: 895, startPoint y: 335, endPoint x: 879, endPoint y: 222, distance: 114.4
click at [879, 222] on div at bounding box center [889, 241] width 215 height 477
drag, startPoint x: 886, startPoint y: 312, endPoint x: 880, endPoint y: 192, distance: 120.2
click at [880, 192] on div at bounding box center [889, 241] width 215 height 477
drag, startPoint x: 898, startPoint y: 267, endPoint x: 897, endPoint y: 206, distance: 61.3
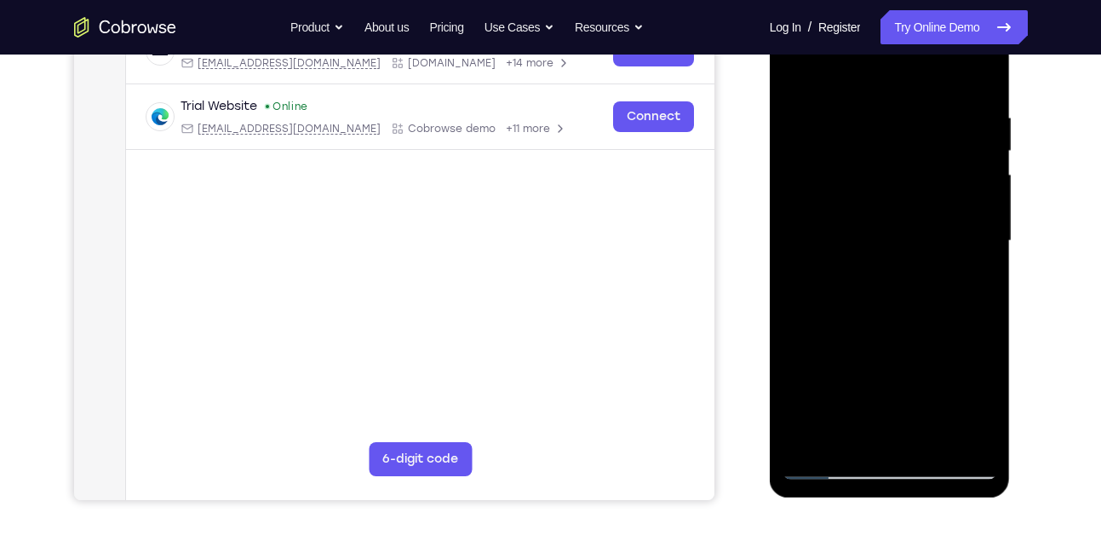
click at [897, 206] on div at bounding box center [889, 241] width 215 height 477
drag, startPoint x: 893, startPoint y: 199, endPoint x: 891, endPoint y: 318, distance: 119.2
click at [891, 318] on div at bounding box center [889, 241] width 215 height 477
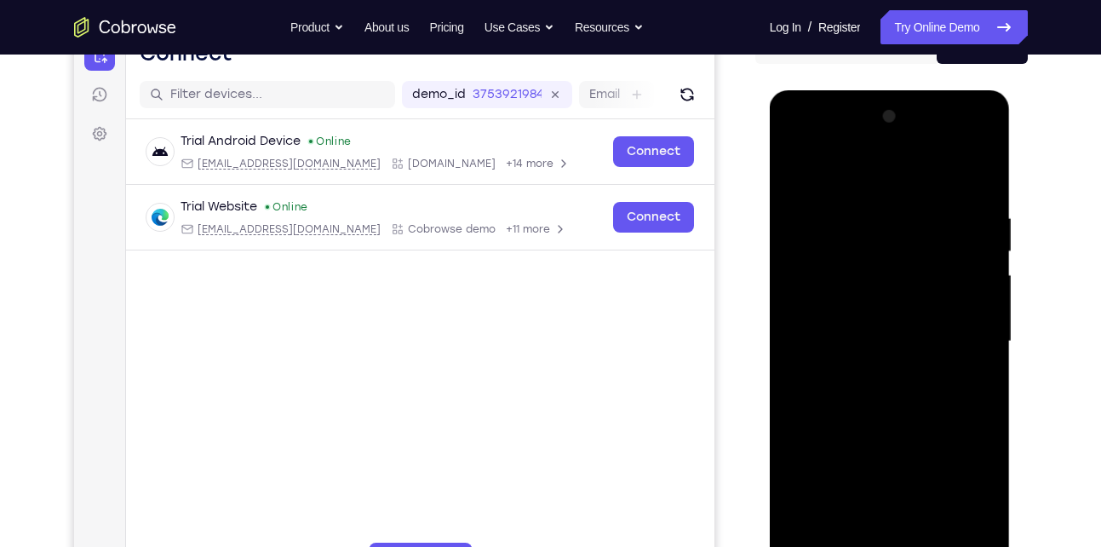
scroll to position [190, 0]
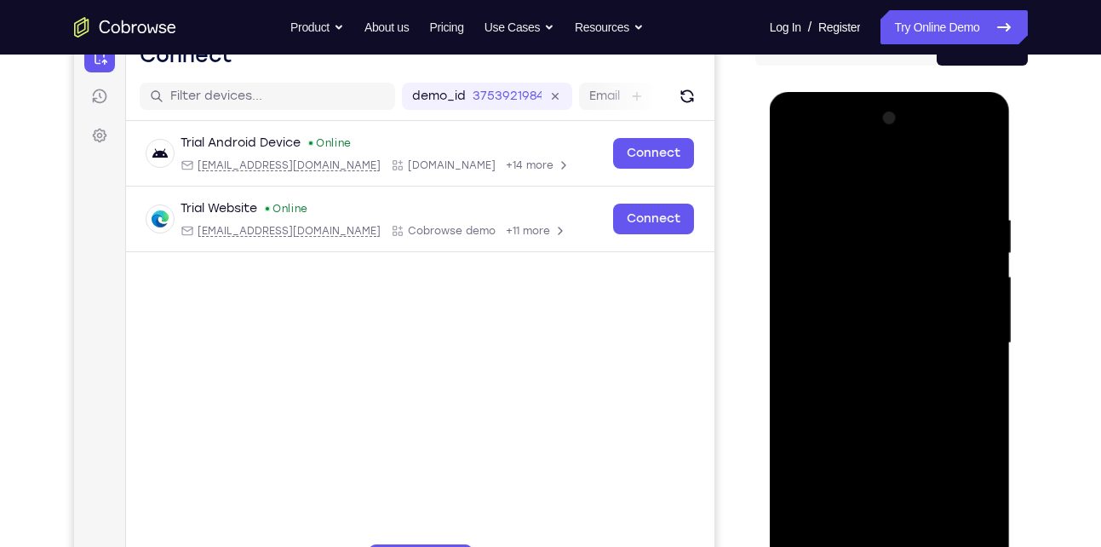
click at [786, 158] on div at bounding box center [889, 343] width 215 height 477
click at [794, 168] on div at bounding box center [889, 343] width 215 height 477
click at [814, 284] on div at bounding box center [889, 343] width 215 height 477
click at [918, 216] on div at bounding box center [889, 343] width 215 height 477
click at [965, 273] on div at bounding box center [889, 343] width 215 height 477
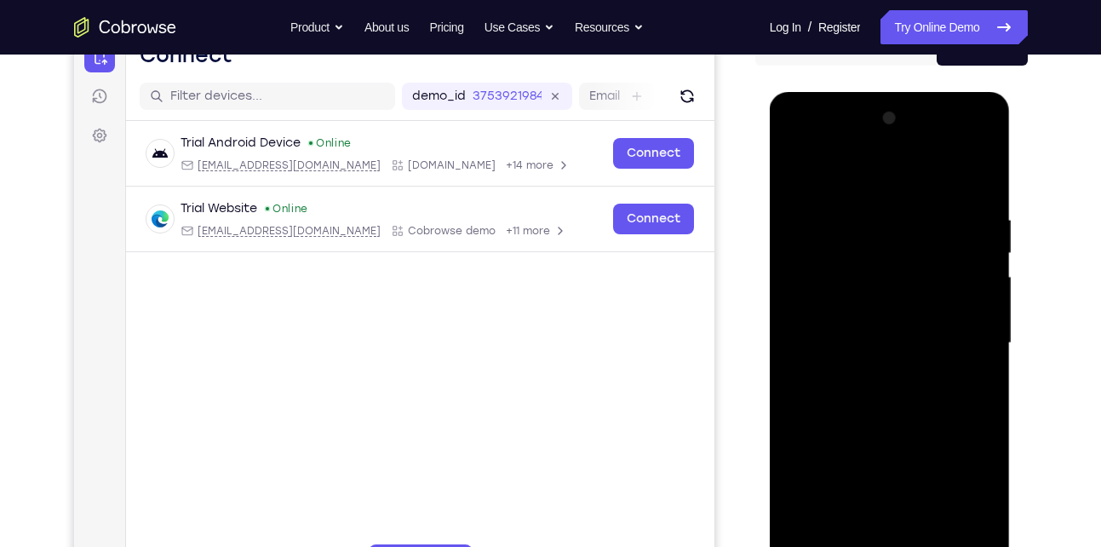
click at [965, 273] on div at bounding box center [889, 343] width 215 height 477
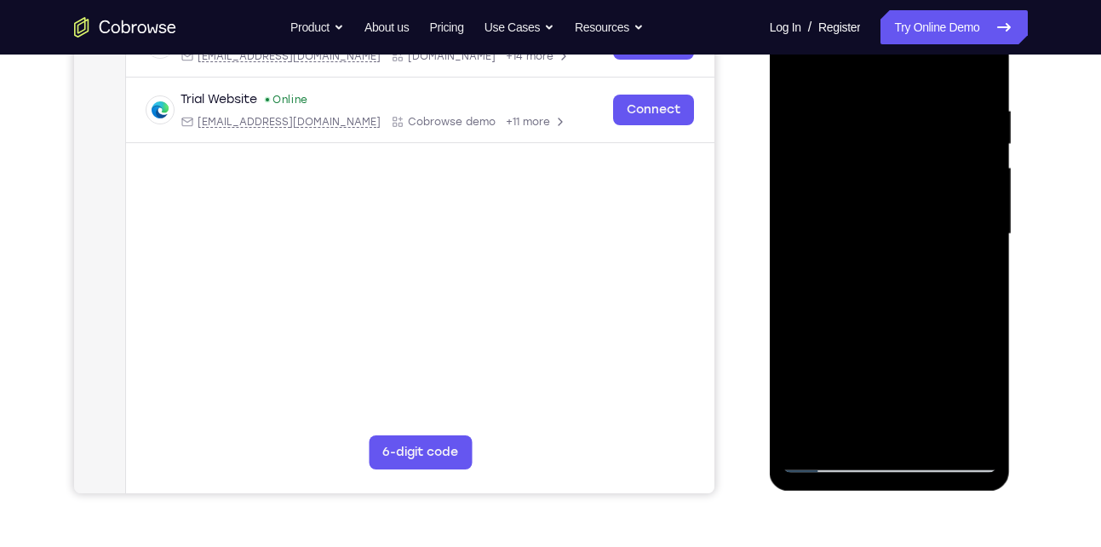
scroll to position [300, 0]
click at [977, 231] on div at bounding box center [889, 233] width 215 height 477
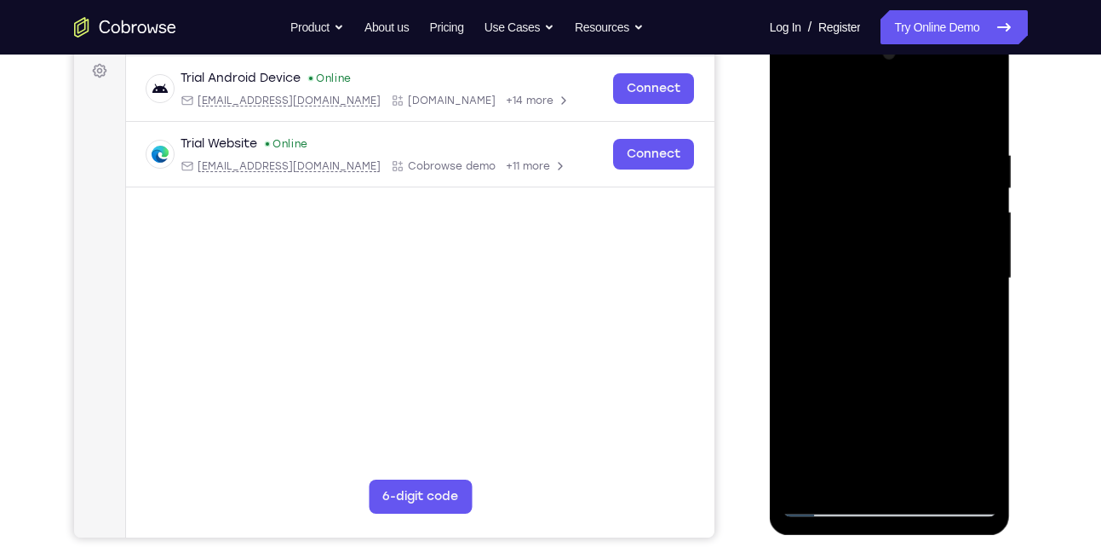
click at [1002, 283] on div at bounding box center [890, 280] width 241 height 507
click at [983, 284] on div at bounding box center [889, 278] width 215 height 477
click at [793, 275] on div at bounding box center [889, 278] width 215 height 477
click at [838, 114] on div at bounding box center [889, 278] width 215 height 477
click at [821, 352] on div at bounding box center [889, 278] width 215 height 477
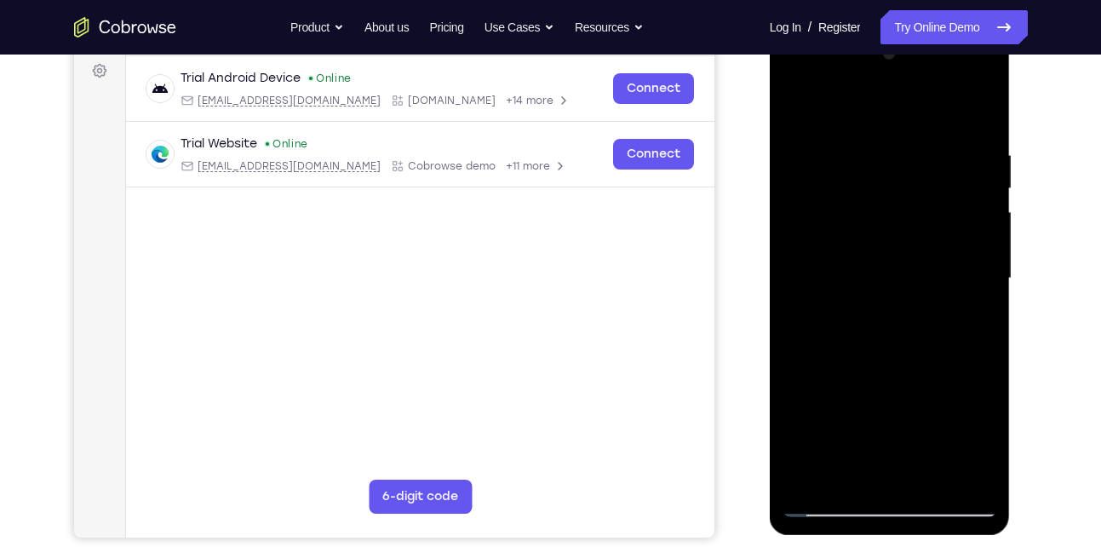
drag, startPoint x: 812, startPoint y: 301, endPoint x: 828, endPoint y: 215, distance: 86.5
click at [828, 215] on div at bounding box center [889, 278] width 215 height 477
click at [793, 100] on div at bounding box center [889, 278] width 215 height 477
drag, startPoint x: 892, startPoint y: 258, endPoint x: 863, endPoint y: 410, distance: 155.1
click at [863, 410] on div at bounding box center [889, 278] width 215 height 477
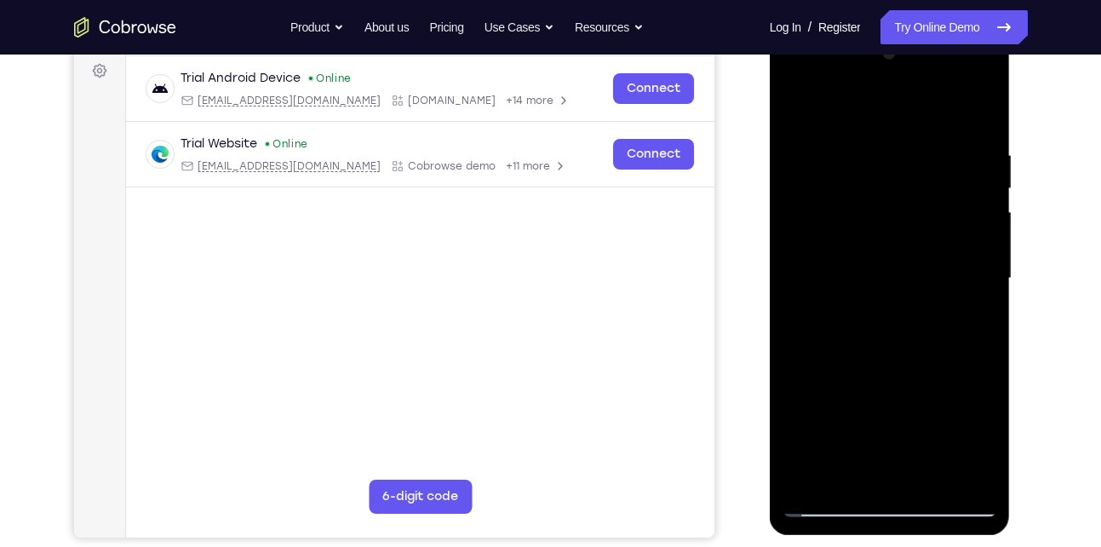
drag, startPoint x: 860, startPoint y: 286, endPoint x: 923, endPoint y: 108, distance: 188.8
click at [923, 108] on div at bounding box center [889, 278] width 215 height 477
click at [963, 346] on div at bounding box center [889, 278] width 215 height 477
click at [972, 190] on div at bounding box center [889, 278] width 215 height 477
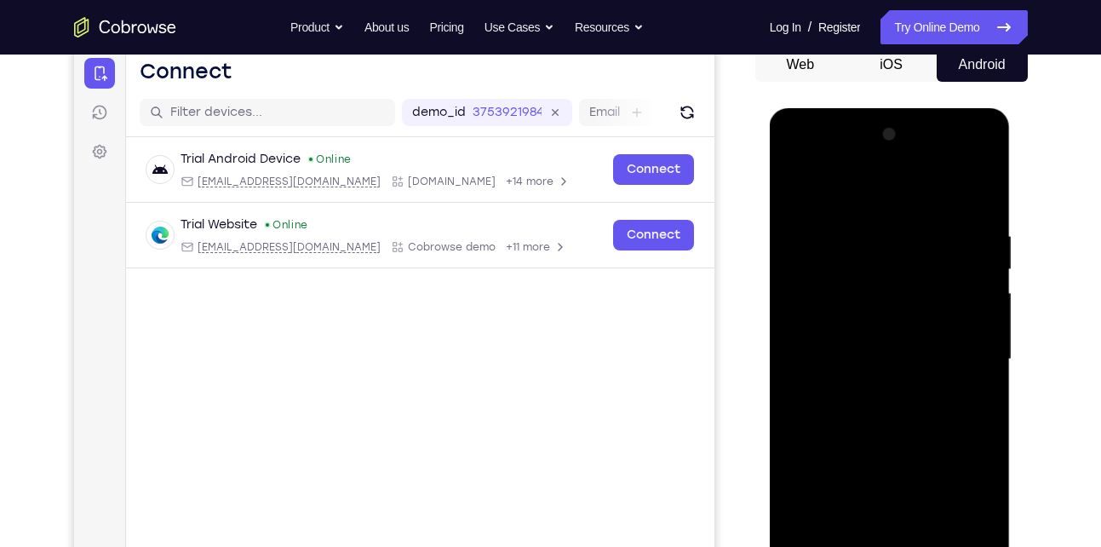
scroll to position [173, 0]
click at [797, 186] on div at bounding box center [889, 360] width 215 height 477
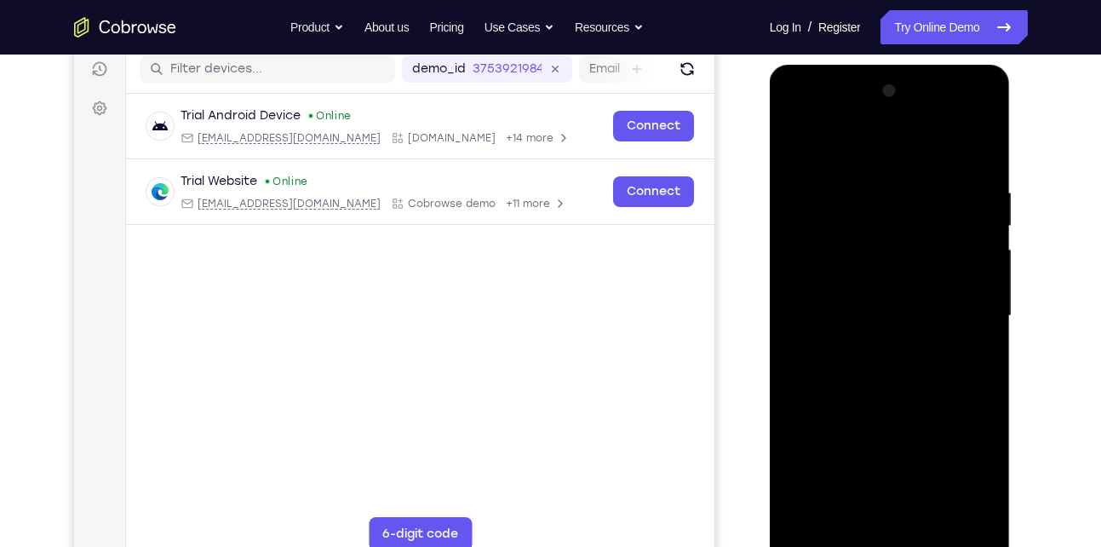
scroll to position [214, 0]
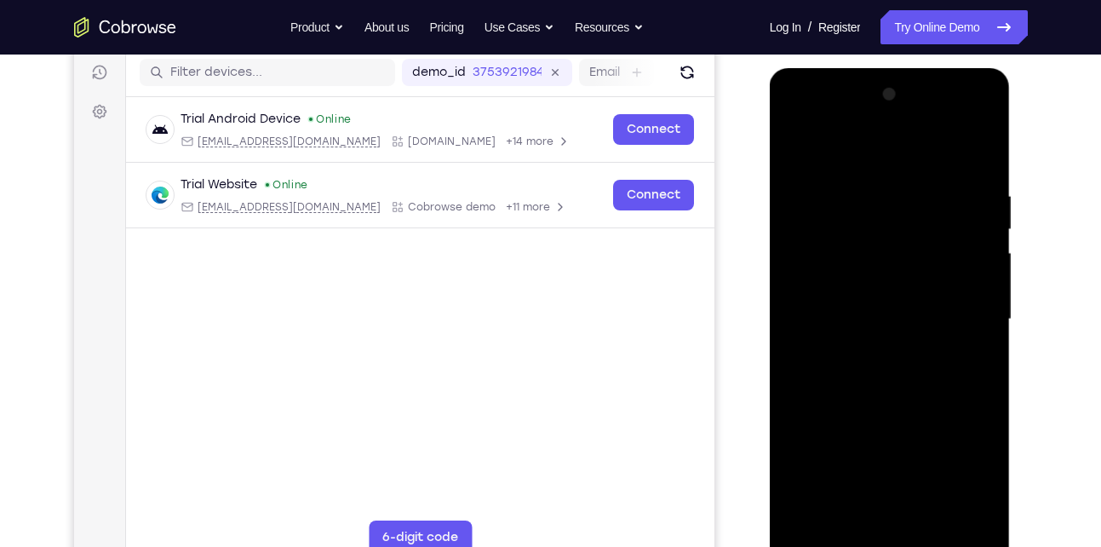
click at [978, 155] on div at bounding box center [889, 319] width 215 height 477
drag, startPoint x: 836, startPoint y: 361, endPoint x: 895, endPoint y: 89, distance: 278.7
click at [895, 89] on div at bounding box center [889, 319] width 215 height 477
drag, startPoint x: 828, startPoint y: 373, endPoint x: 864, endPoint y: 155, distance: 221.0
click at [864, 155] on div at bounding box center [889, 319] width 215 height 477
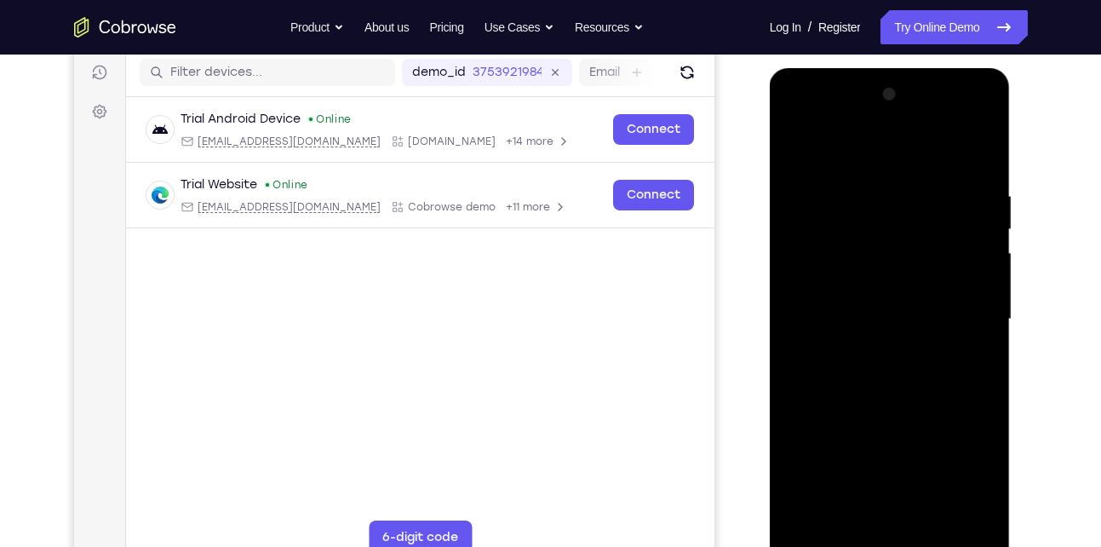
drag, startPoint x: 855, startPoint y: 311, endPoint x: 920, endPoint y: 123, distance: 198.2
click at [920, 123] on div at bounding box center [889, 319] width 215 height 477
drag, startPoint x: 838, startPoint y: 380, endPoint x: 914, endPoint y: 221, distance: 175.9
click at [914, 221] on div at bounding box center [889, 319] width 215 height 477
drag, startPoint x: 870, startPoint y: 339, endPoint x: 927, endPoint y: 251, distance: 104.6
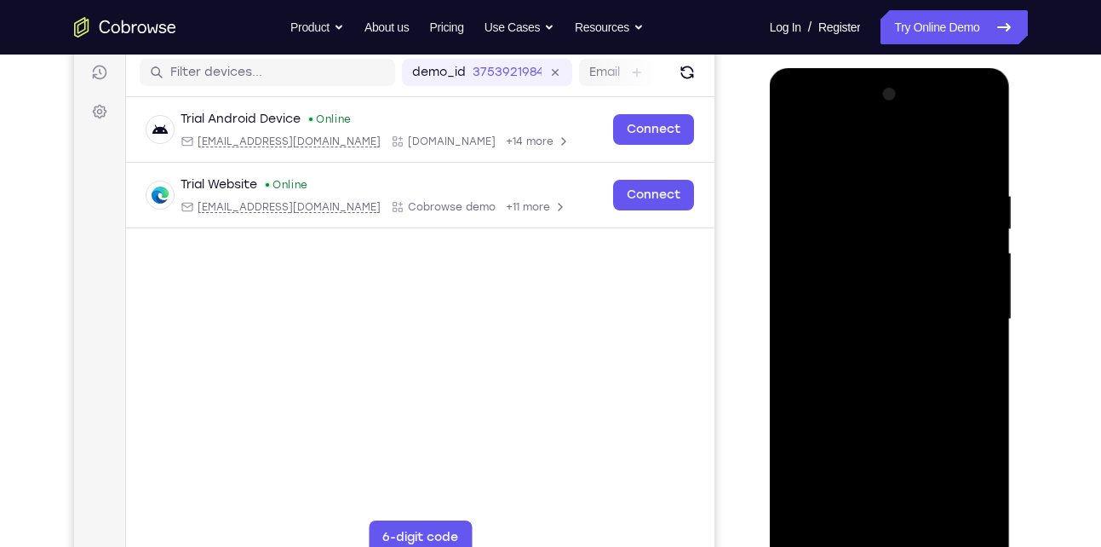
click at [927, 251] on div at bounding box center [889, 319] width 215 height 477
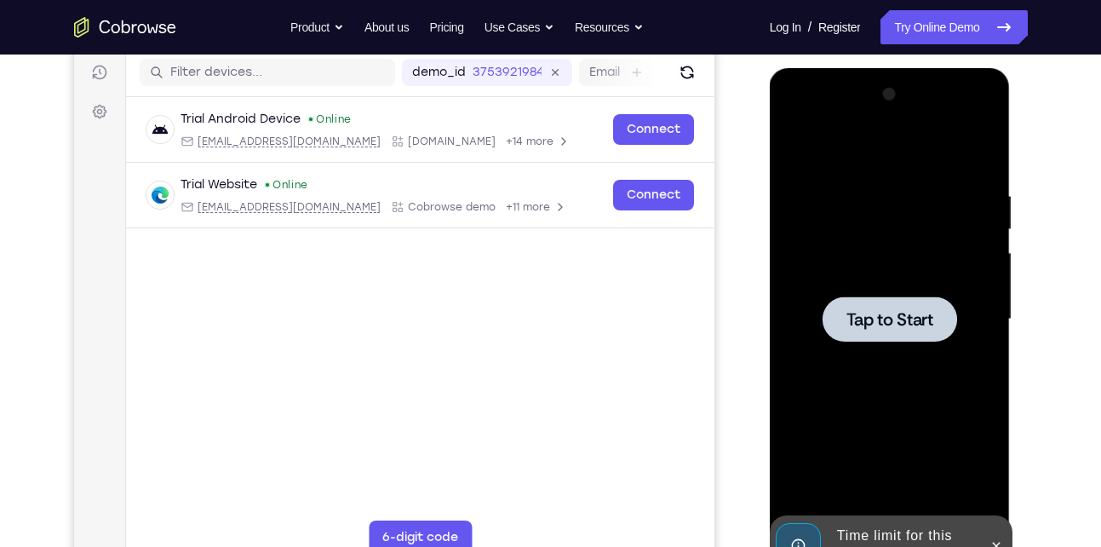
drag, startPoint x: 865, startPoint y: 391, endPoint x: 953, endPoint y: 226, distance: 186.3
click at [953, 68] on div "Tap to Start" at bounding box center [890, 68] width 241 height 0
click at [892, 312] on span "Tap to Start" at bounding box center [889, 319] width 87 height 17
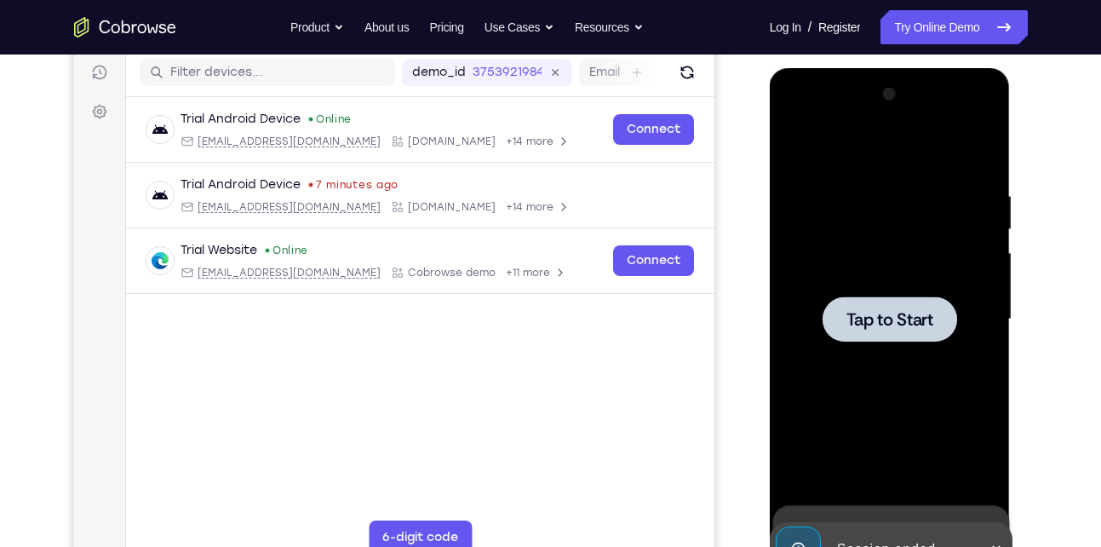
click at [871, 244] on div at bounding box center [889, 319] width 215 height 477
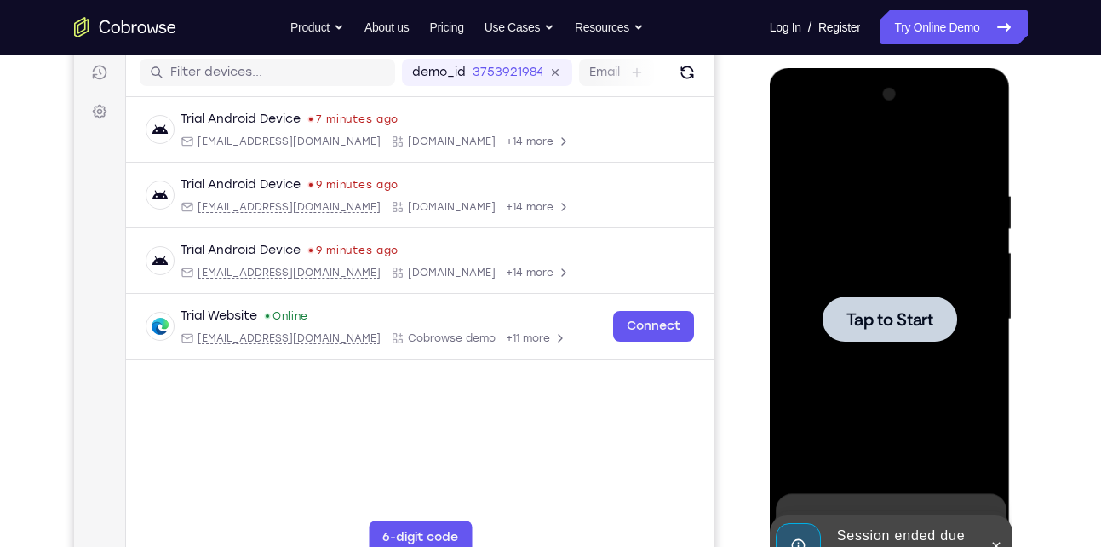
click at [863, 319] on span "Tap to Start" at bounding box center [889, 319] width 87 height 17
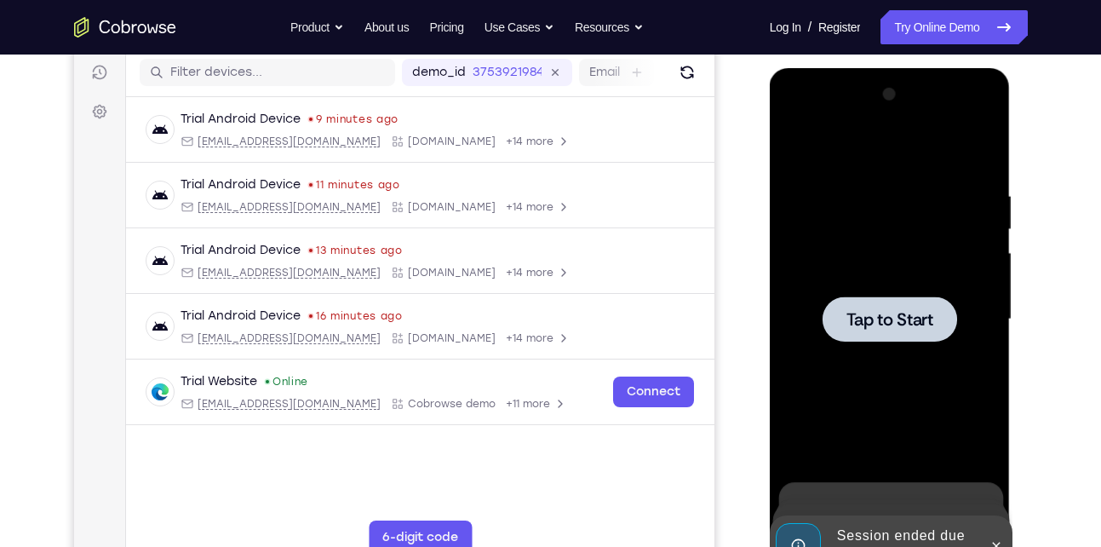
click at [868, 295] on div at bounding box center [889, 319] width 215 height 477
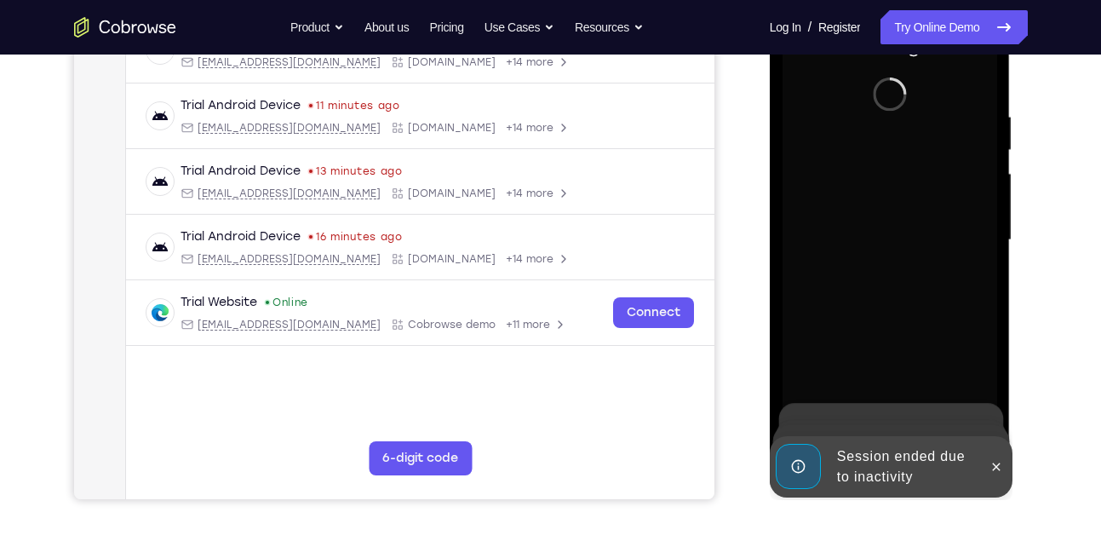
scroll to position [294, 0]
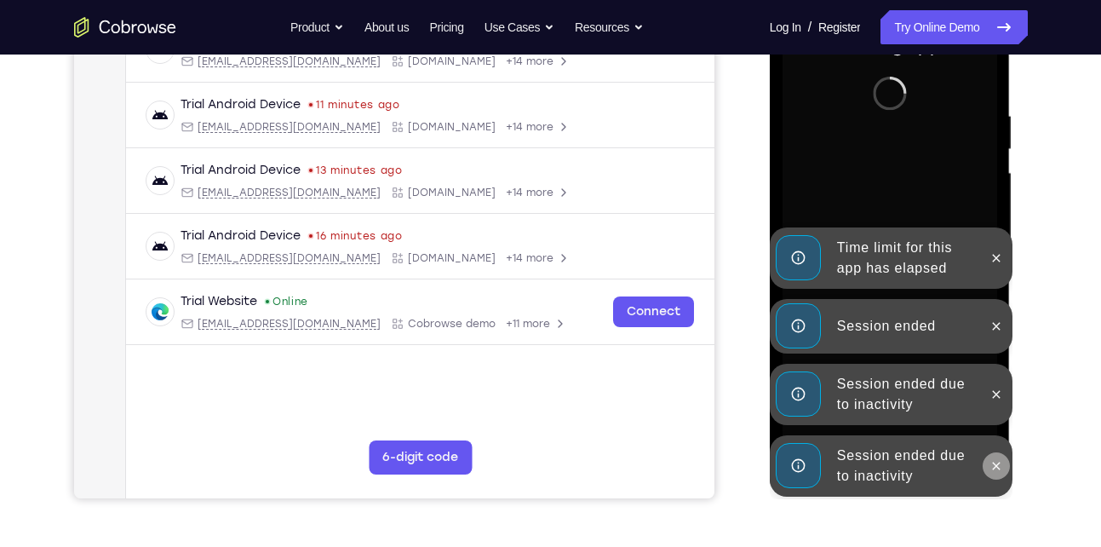
click at [994, 467] on icon at bounding box center [996, 466] width 14 height 14
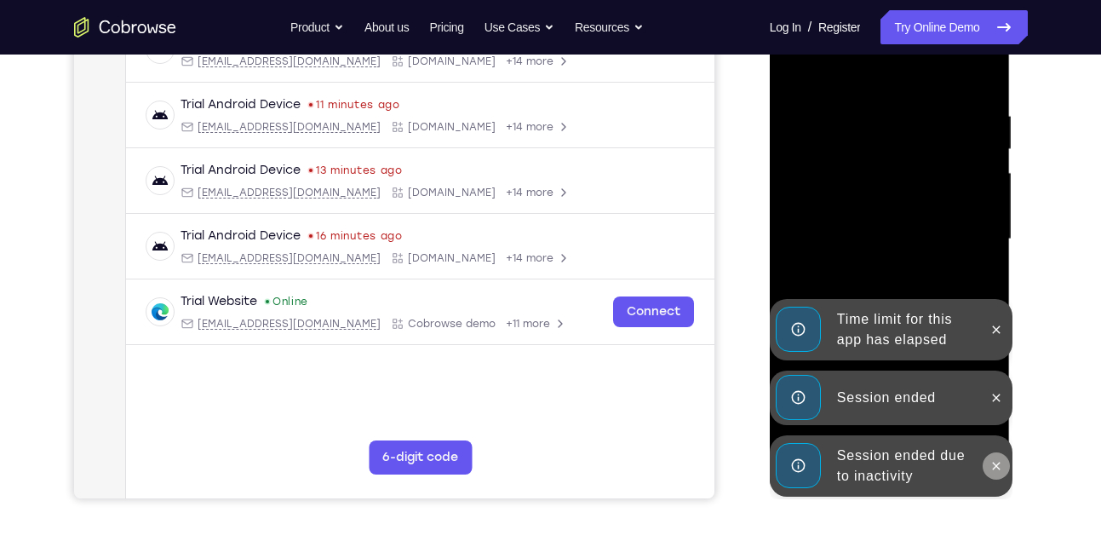
click at [998, 459] on icon at bounding box center [996, 466] width 14 height 14
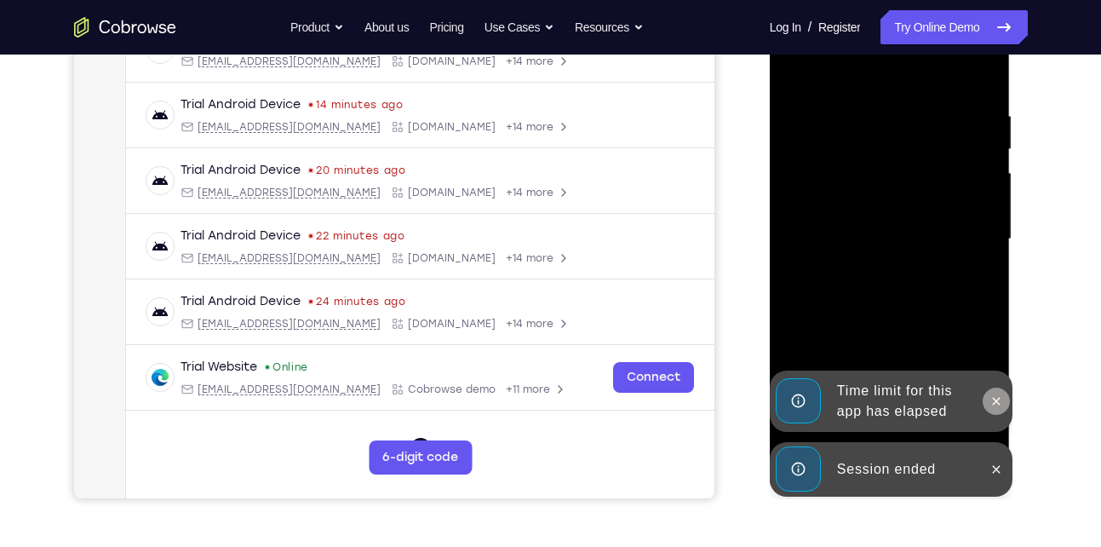
click at [994, 398] on icon at bounding box center [997, 401] width 8 height 8
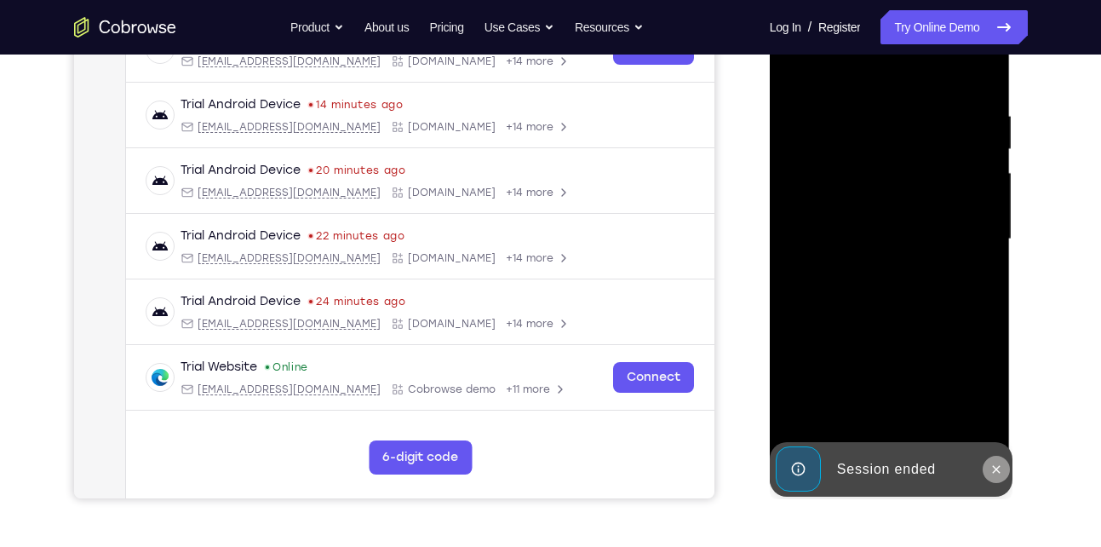
click at [1003, 470] on icon at bounding box center [996, 469] width 14 height 14
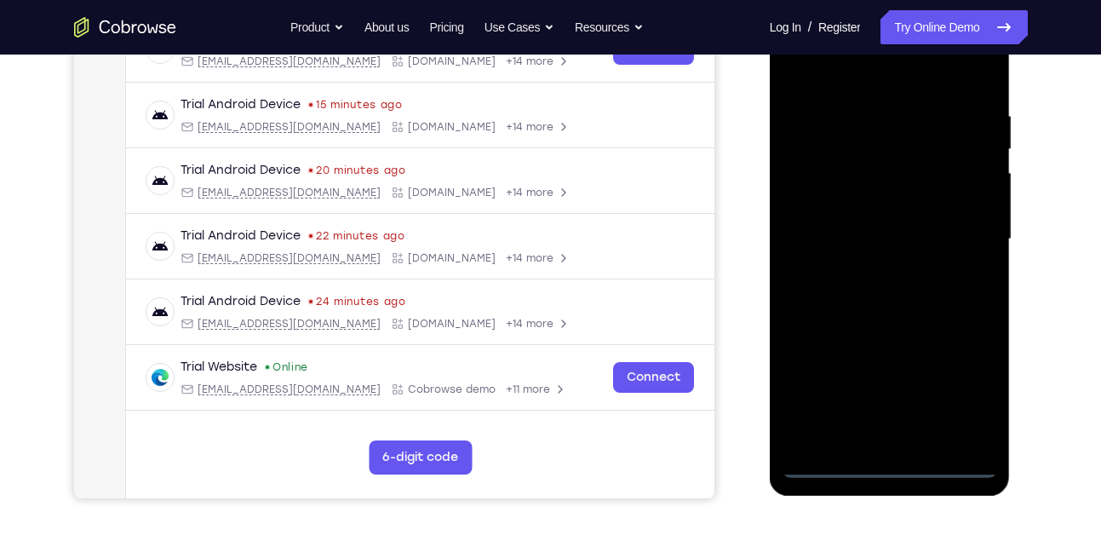
click at [893, 470] on div at bounding box center [889, 239] width 215 height 477
click at [961, 389] on div at bounding box center [889, 239] width 215 height 477
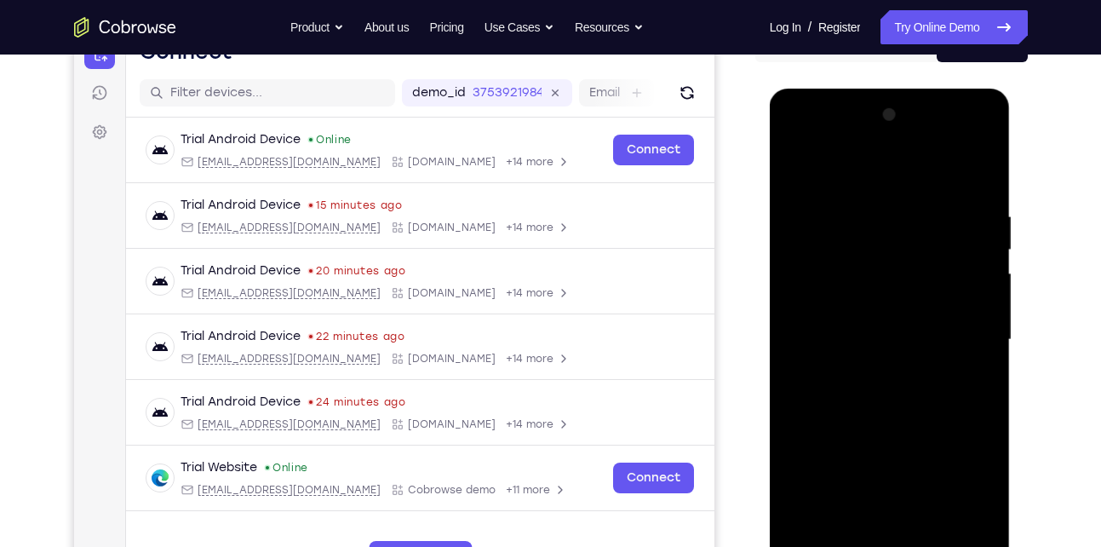
scroll to position [192, 0]
click at [873, 175] on div at bounding box center [889, 340] width 215 height 477
click at [959, 348] on div at bounding box center [889, 340] width 215 height 477
click at [868, 375] on div at bounding box center [889, 340] width 215 height 477
click at [846, 323] on div at bounding box center [889, 340] width 215 height 477
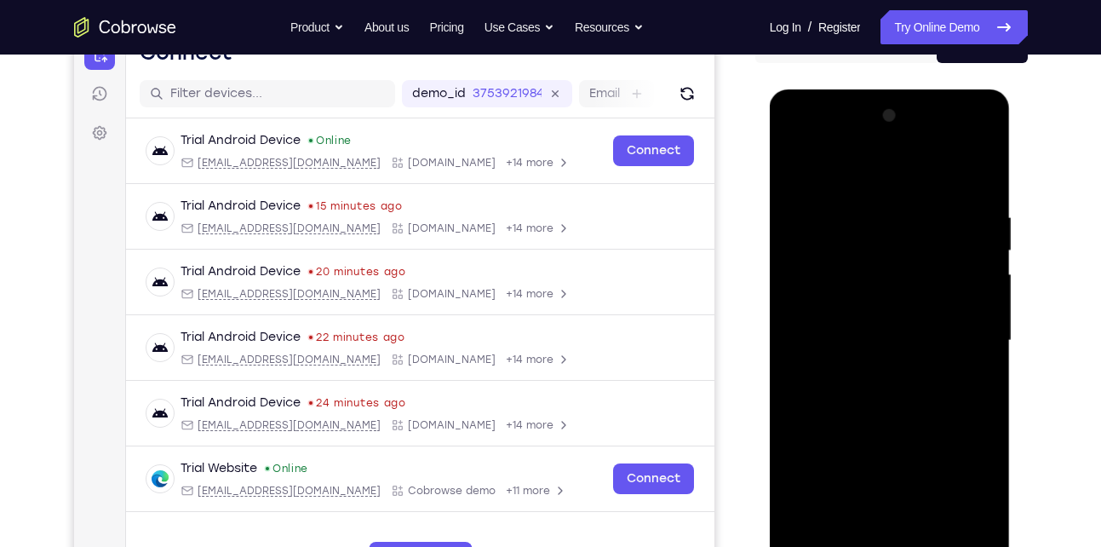
click at [830, 311] on div at bounding box center [889, 340] width 215 height 477
click at [827, 345] on div at bounding box center [889, 340] width 215 height 477
click at [837, 392] on div at bounding box center [889, 340] width 215 height 477
click at [906, 388] on div at bounding box center [889, 340] width 215 height 477
click at [961, 168] on div at bounding box center [889, 340] width 215 height 477
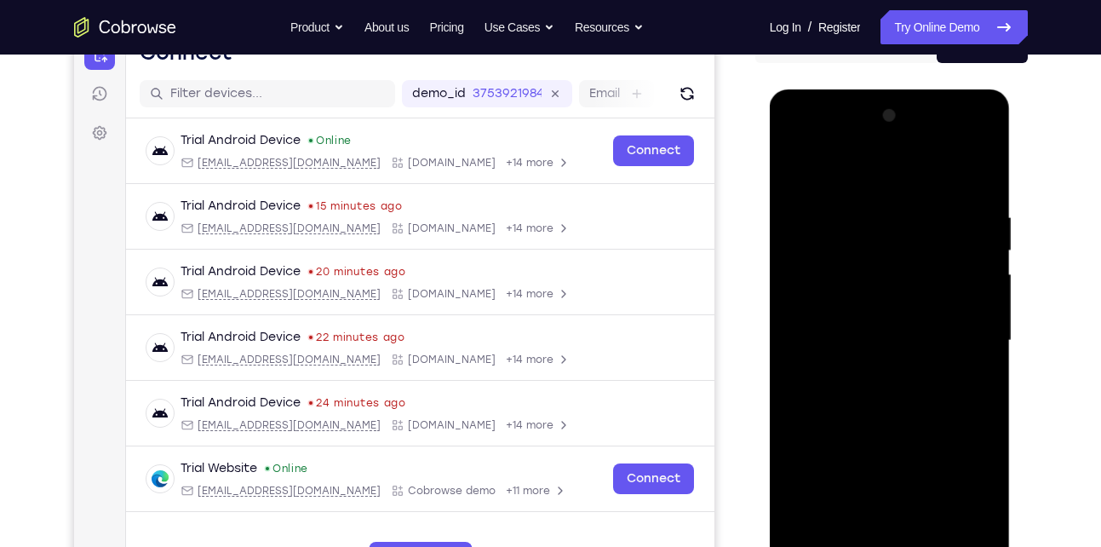
click at [875, 389] on div at bounding box center [889, 340] width 215 height 477
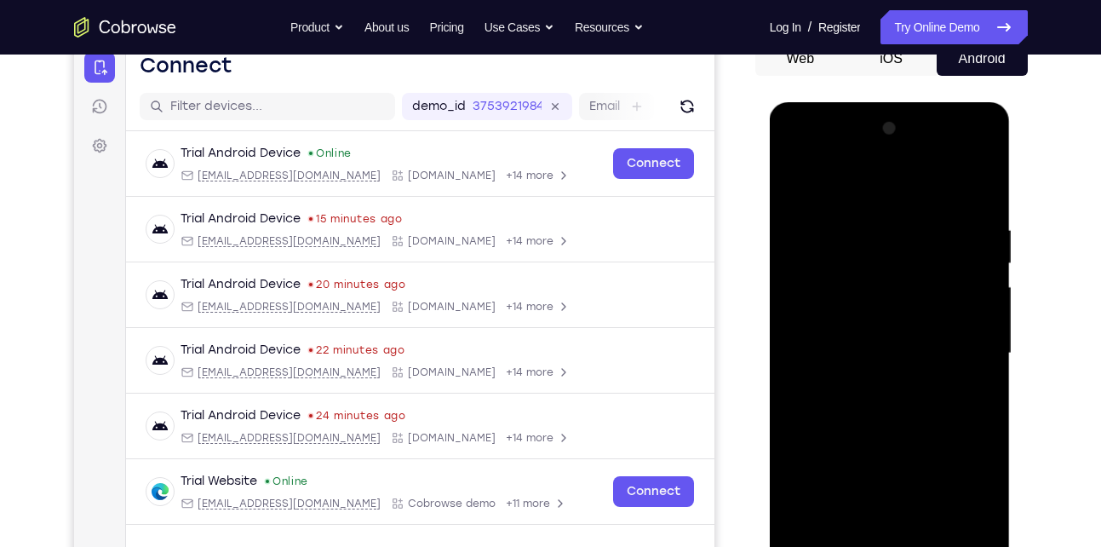
scroll to position [158, 0]
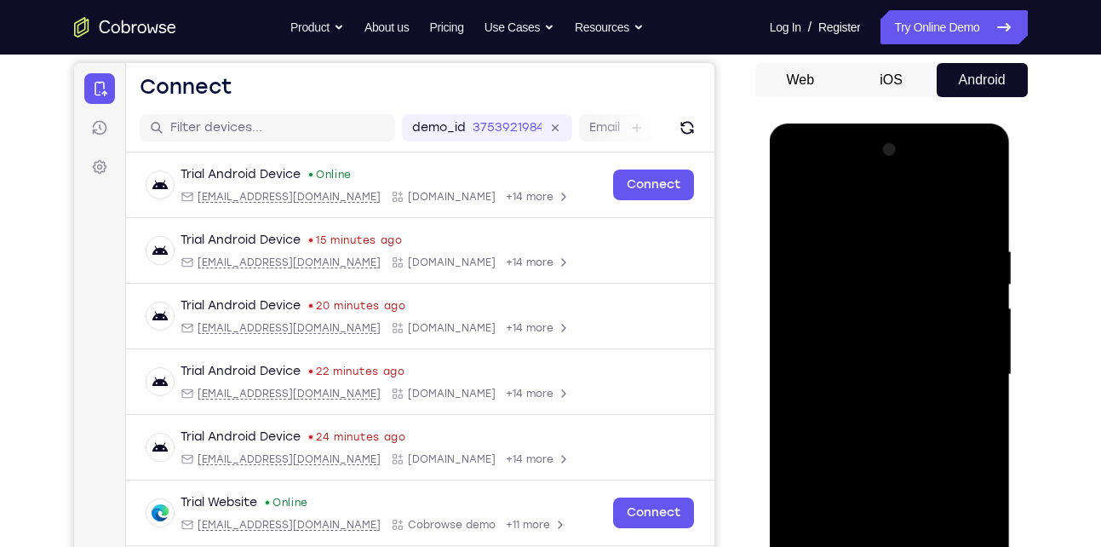
click at [889, 458] on div at bounding box center [889, 374] width 215 height 477
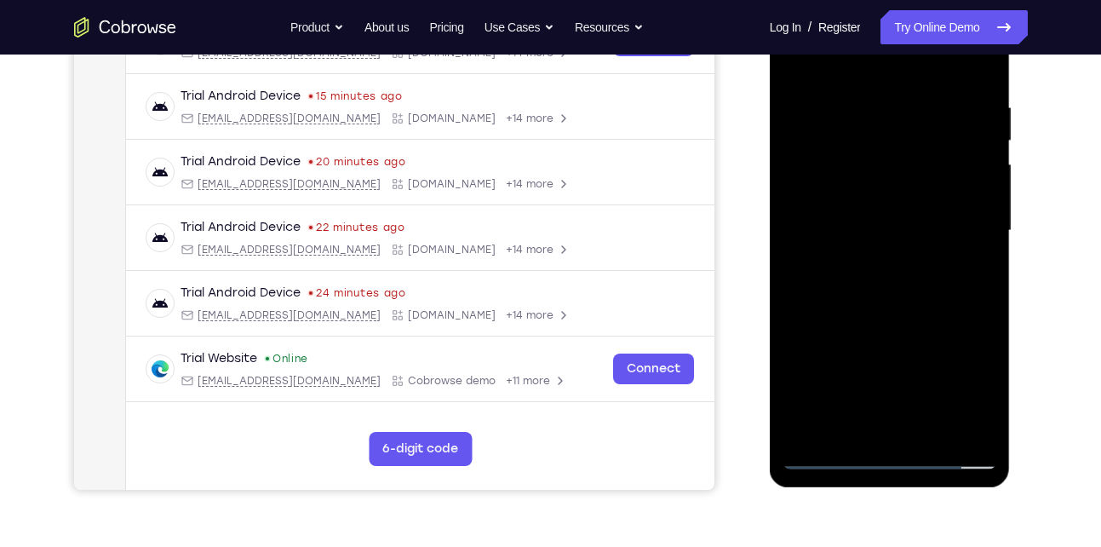
scroll to position [303, 0]
click at [930, 431] on div at bounding box center [889, 229] width 215 height 477
click at [881, 314] on div at bounding box center [889, 229] width 215 height 477
click at [841, 239] on div at bounding box center [889, 229] width 215 height 477
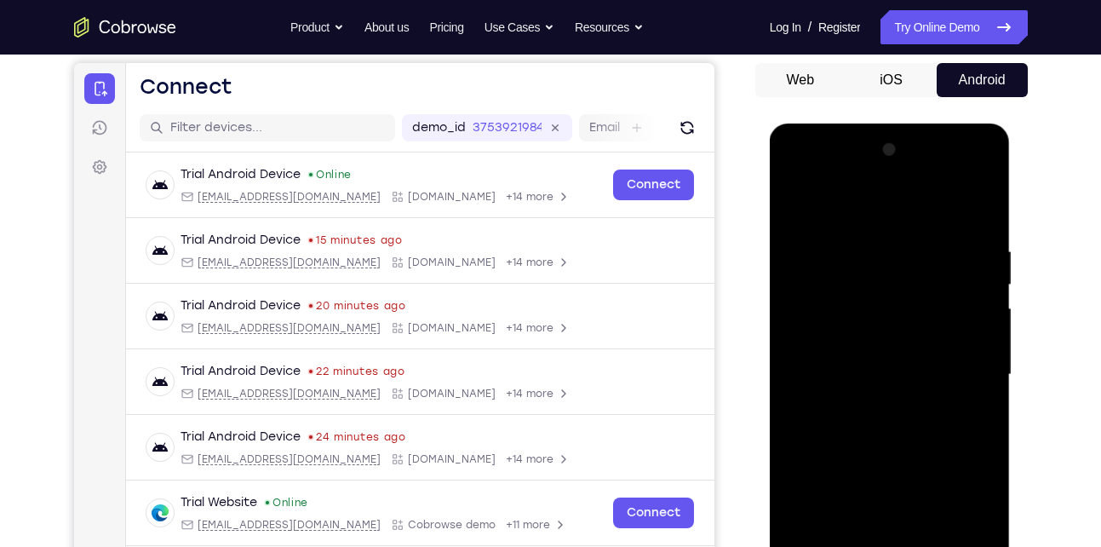
scroll to position [158, 0]
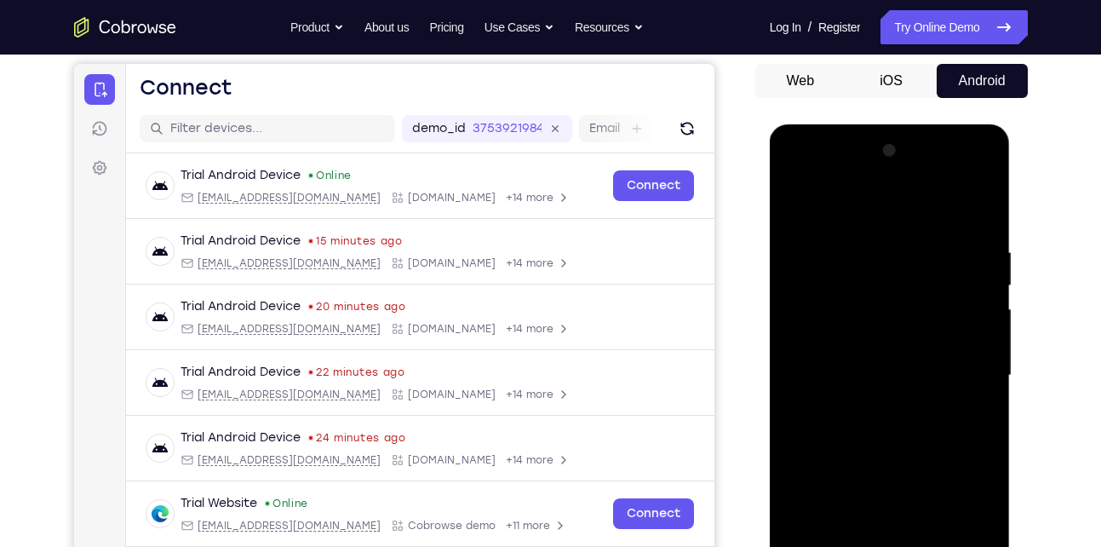
drag, startPoint x: 852, startPoint y: 265, endPoint x: 832, endPoint y: 358, distance: 95.9
click at [832, 358] on div at bounding box center [889, 375] width 215 height 477
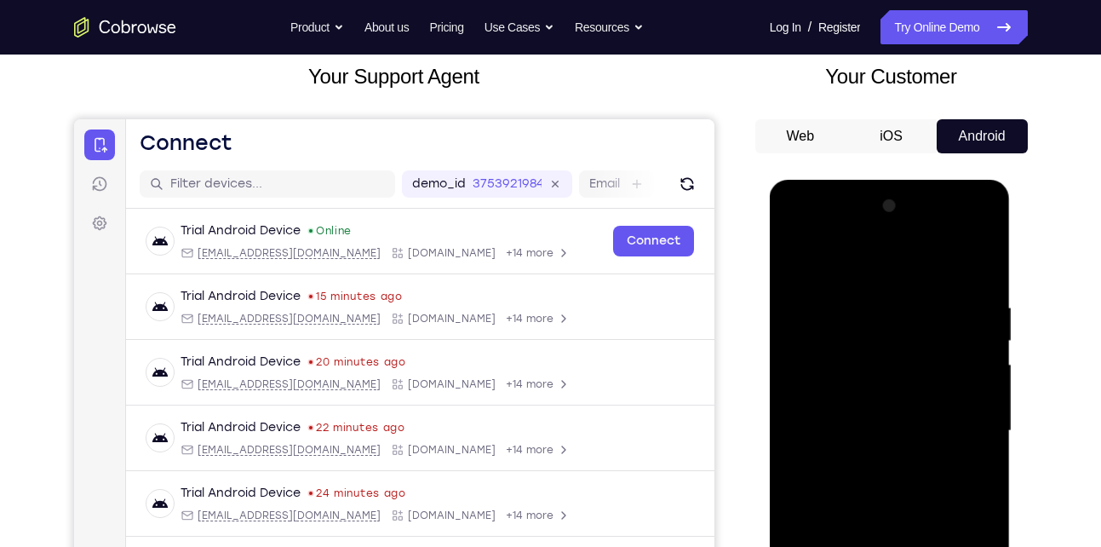
scroll to position [101, 0]
drag, startPoint x: 917, startPoint y: 285, endPoint x: 906, endPoint y: 340, distance: 55.6
click at [906, 340] on div at bounding box center [889, 431] width 215 height 477
drag, startPoint x: 917, startPoint y: 327, endPoint x: 903, endPoint y: 381, distance: 56.2
click at [903, 381] on div at bounding box center [889, 431] width 215 height 477
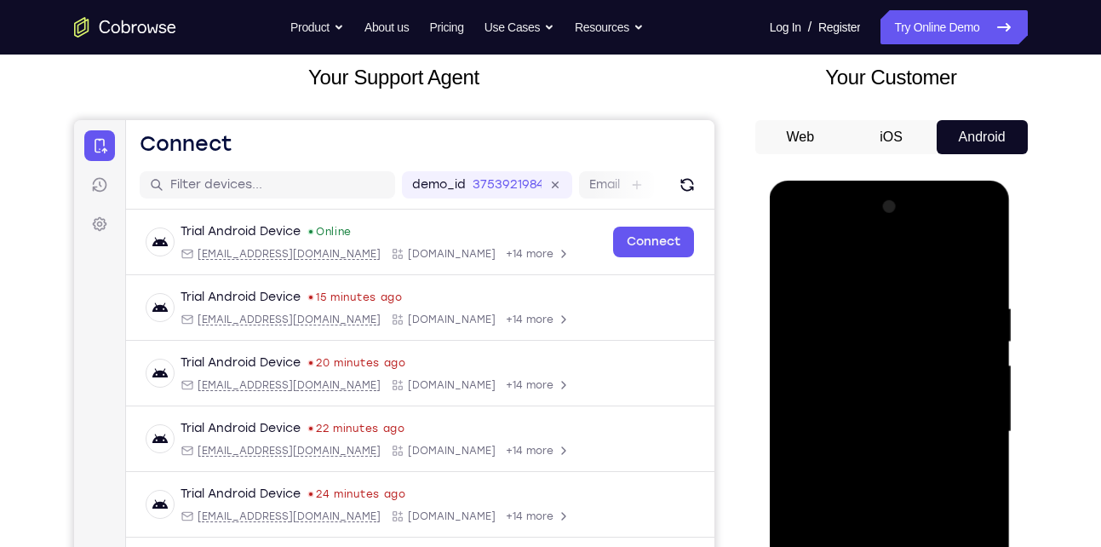
drag, startPoint x: 928, startPoint y: 315, endPoint x: 908, endPoint y: 381, distance: 69.2
click at [908, 381] on div at bounding box center [889, 431] width 215 height 477
click at [960, 348] on div at bounding box center [889, 431] width 215 height 477
click at [917, 343] on div at bounding box center [889, 431] width 215 height 477
click at [875, 423] on div at bounding box center [889, 431] width 215 height 477
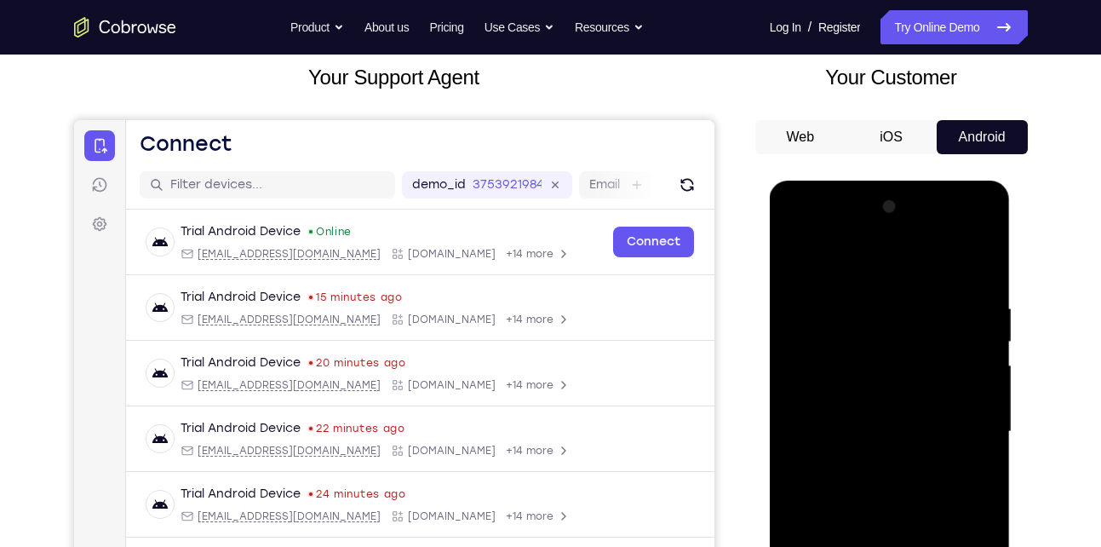
click at [884, 427] on div at bounding box center [889, 431] width 215 height 477
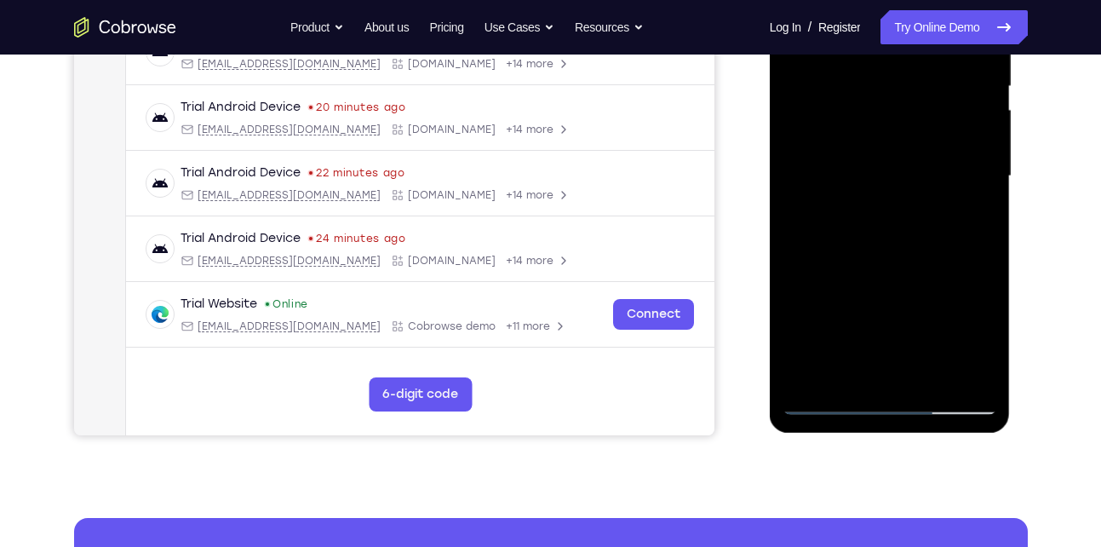
scroll to position [358, 0]
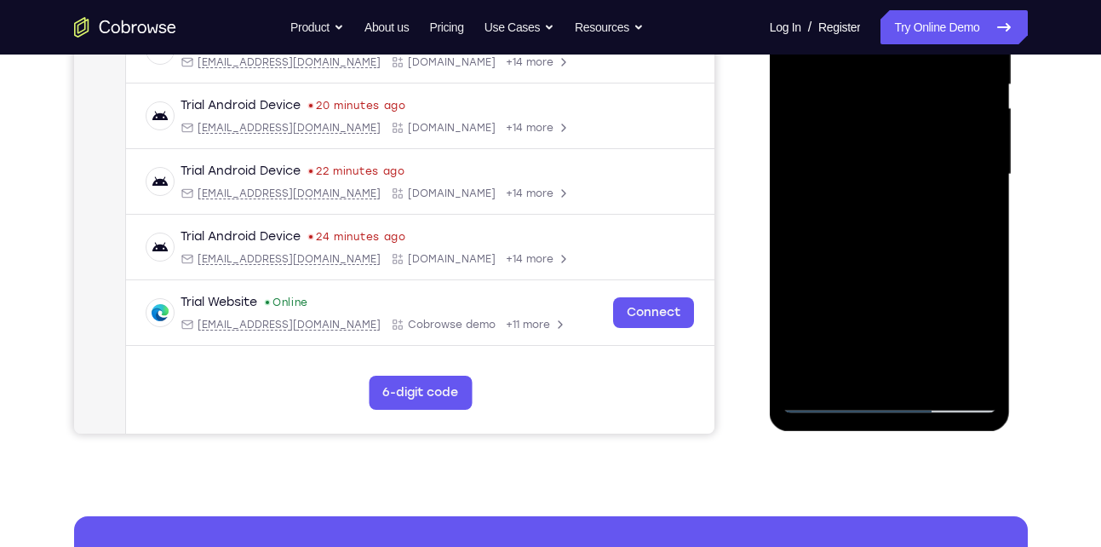
drag, startPoint x: 872, startPoint y: 299, endPoint x: 891, endPoint y: 203, distance: 97.2
click at [891, 203] on div at bounding box center [889, 174] width 215 height 477
click at [857, 361] on div at bounding box center [889, 174] width 215 height 477
click at [967, 216] on div at bounding box center [889, 174] width 215 height 477
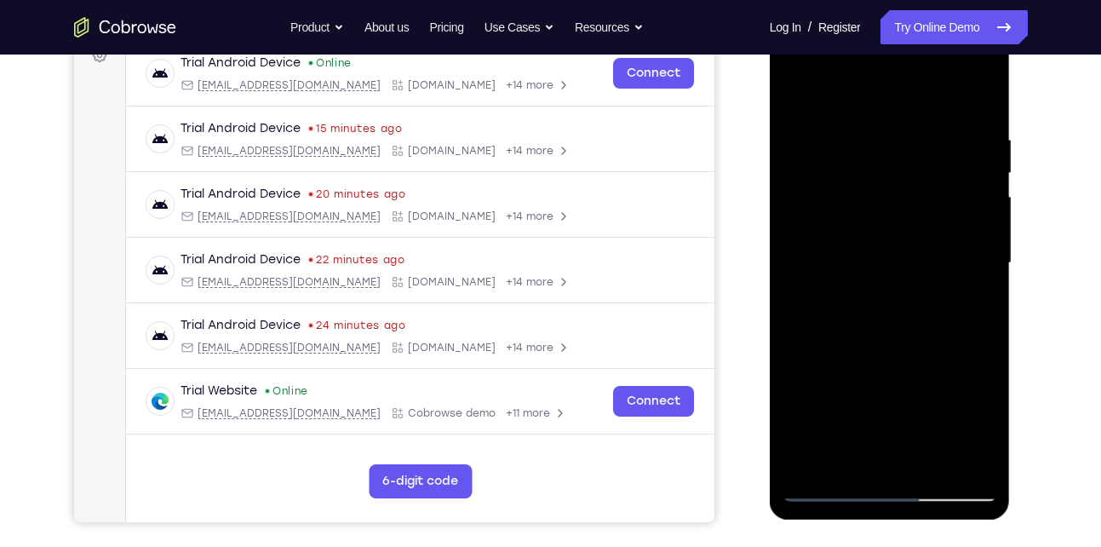
scroll to position [244, 0]
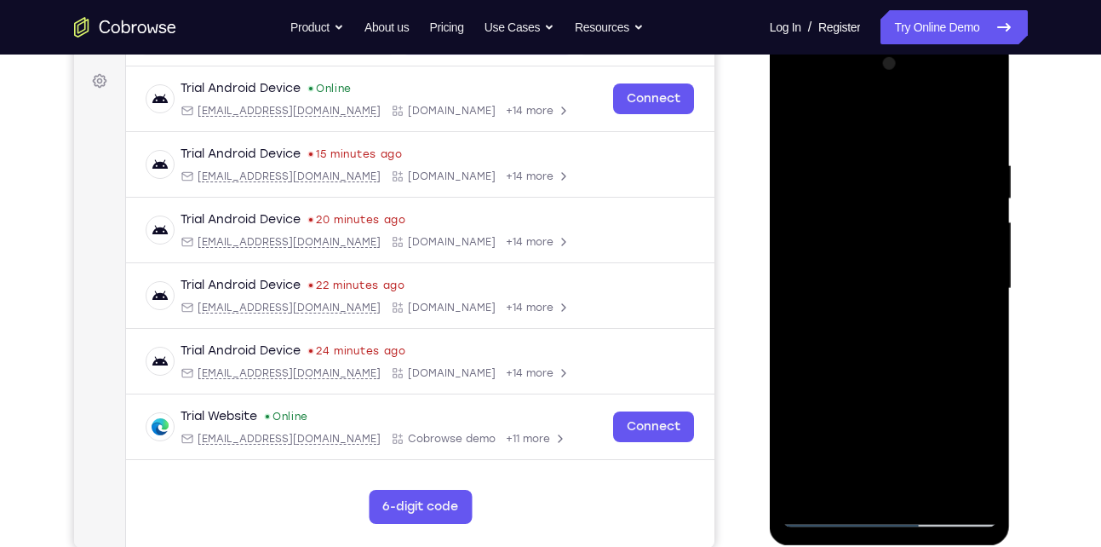
click at [794, 116] on div at bounding box center [889, 288] width 215 height 477
drag, startPoint x: 849, startPoint y: 333, endPoint x: 883, endPoint y: 245, distance: 94.1
click at [883, 245] on div at bounding box center [889, 288] width 215 height 477
drag, startPoint x: 846, startPoint y: 406, endPoint x: 881, endPoint y: 301, distance: 110.4
click at [881, 301] on div at bounding box center [889, 288] width 215 height 477
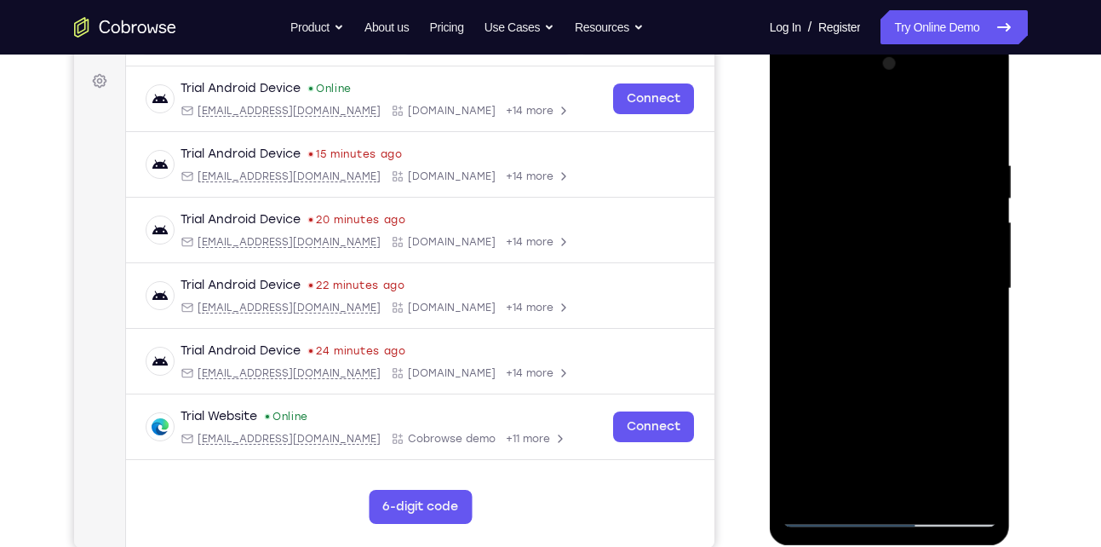
drag, startPoint x: 870, startPoint y: 277, endPoint x: 848, endPoint y: 332, distance: 59.6
click at [848, 332] on div at bounding box center [889, 288] width 215 height 477
drag, startPoint x: 844, startPoint y: 380, endPoint x: 886, endPoint y: 303, distance: 87.3
click at [886, 303] on div at bounding box center [889, 288] width 215 height 477
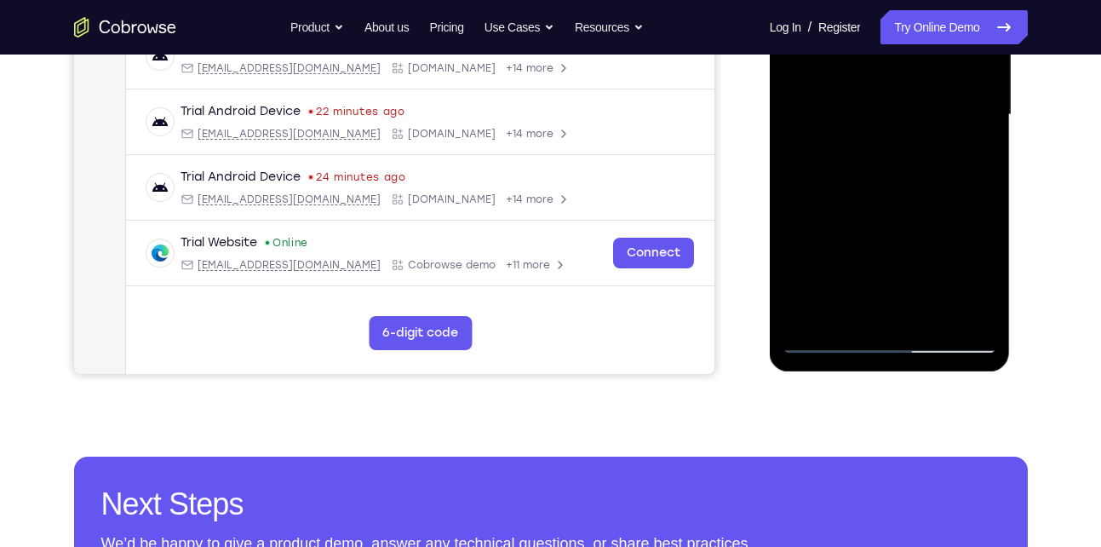
scroll to position [419, 0]
click at [826, 341] on div at bounding box center [889, 114] width 215 height 477
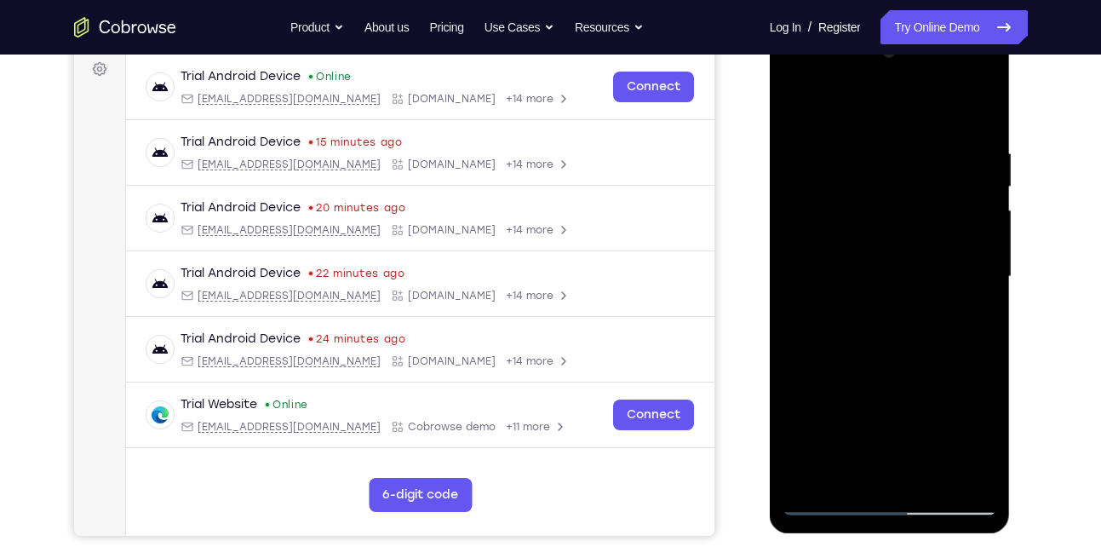
click at [796, 106] on div at bounding box center [889, 276] width 215 height 477
click at [797, 101] on div at bounding box center [889, 276] width 215 height 477
drag, startPoint x: 851, startPoint y: 332, endPoint x: 908, endPoint y: 138, distance: 202.3
click at [908, 138] on div at bounding box center [889, 276] width 215 height 477
drag, startPoint x: 856, startPoint y: 399, endPoint x: 932, endPoint y: 169, distance: 242.3
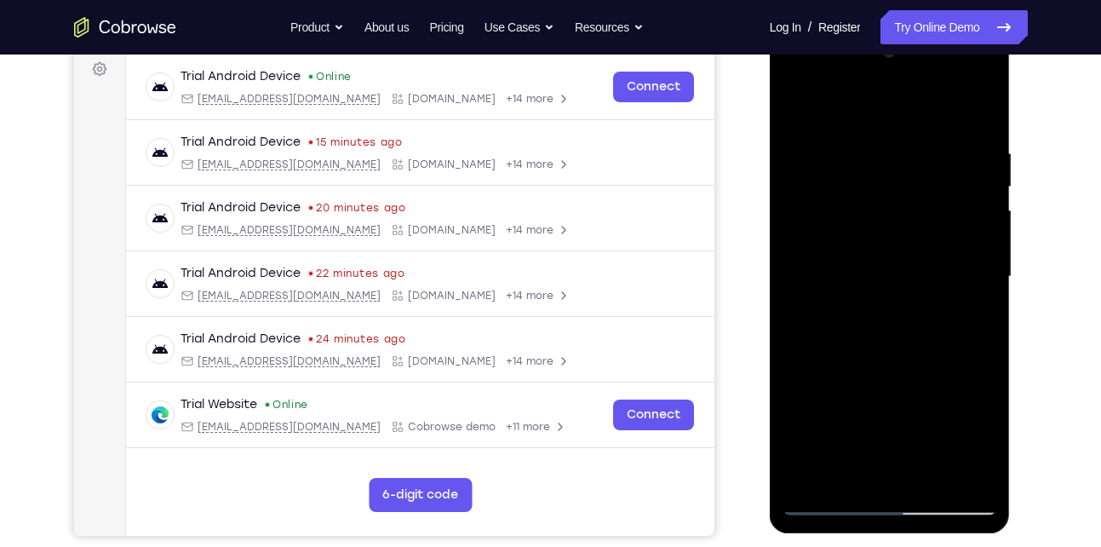
click at [932, 169] on div at bounding box center [889, 276] width 215 height 477
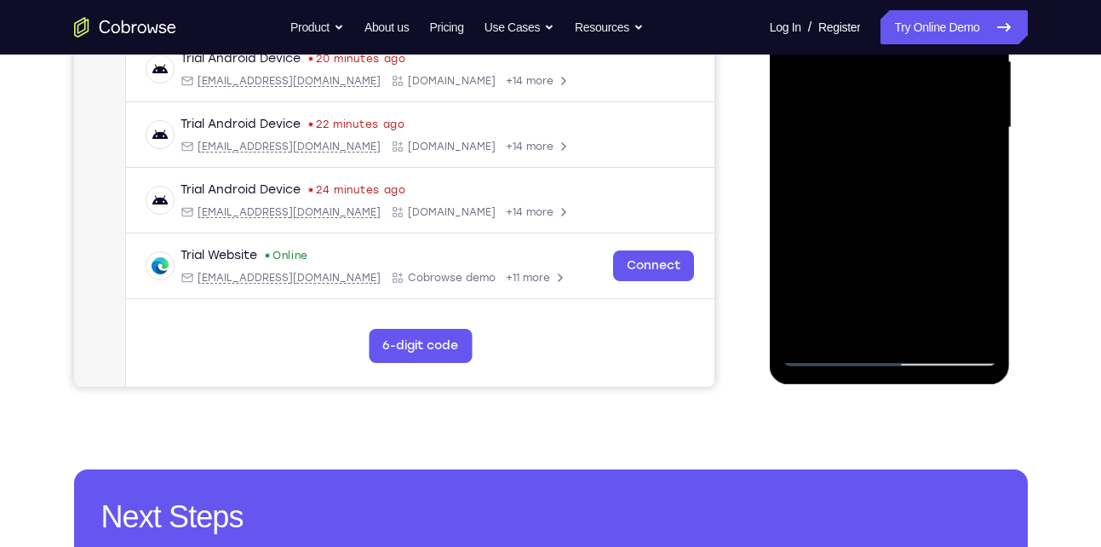
scroll to position [406, 0]
click at [811, 329] on div at bounding box center [889, 126] width 215 height 477
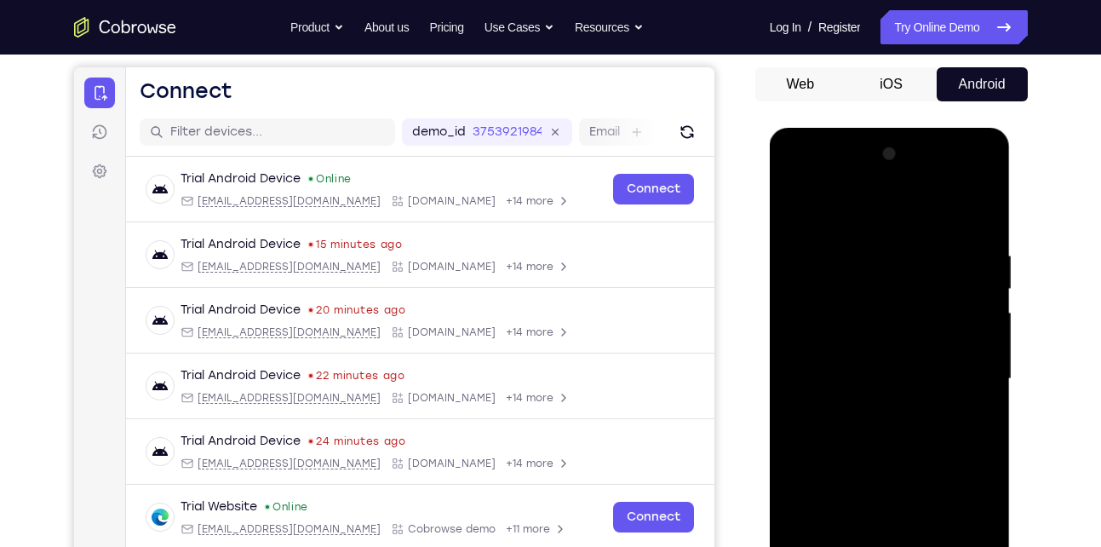
scroll to position [155, 0]
drag, startPoint x: 935, startPoint y: 249, endPoint x: 790, endPoint y: 242, distance: 144.9
click at [790, 242] on div at bounding box center [889, 378] width 215 height 477
drag, startPoint x: 943, startPoint y: 253, endPoint x: 794, endPoint y: 262, distance: 149.3
click at [794, 262] on div at bounding box center [889, 378] width 215 height 477
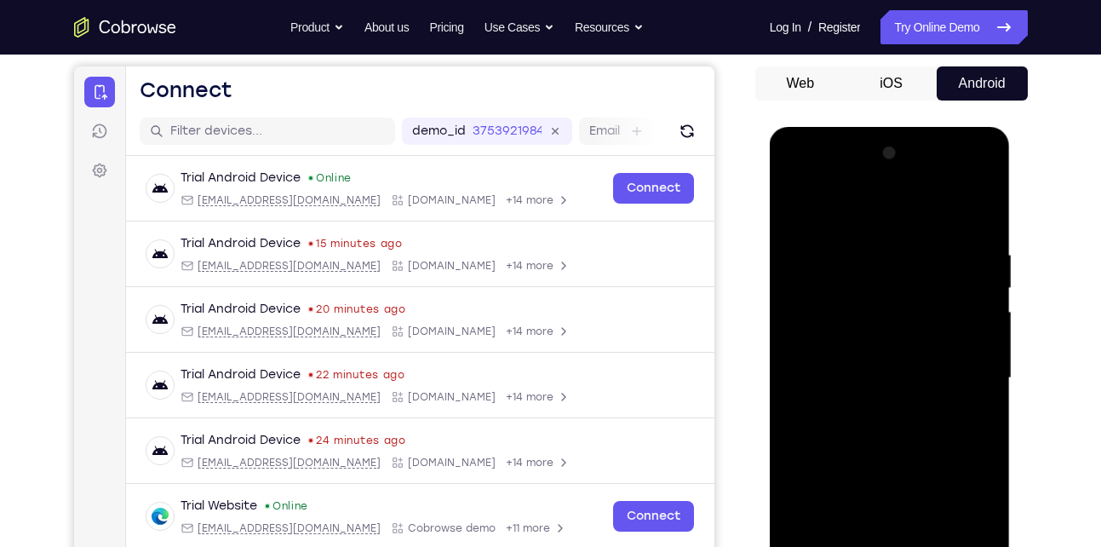
drag, startPoint x: 920, startPoint y: 244, endPoint x: 767, endPoint y: 239, distance: 153.3
click at [770, 239] on html "Online web based iOS Simulators and Android Emulators. Run iPhone, iPad, Mobile…" at bounding box center [891, 382] width 243 height 511
drag, startPoint x: 929, startPoint y: 244, endPoint x: 811, endPoint y: 240, distance: 118.4
click at [811, 240] on div at bounding box center [889, 378] width 215 height 477
drag, startPoint x: 969, startPoint y: 238, endPoint x: 850, endPoint y: 237, distance: 119.2
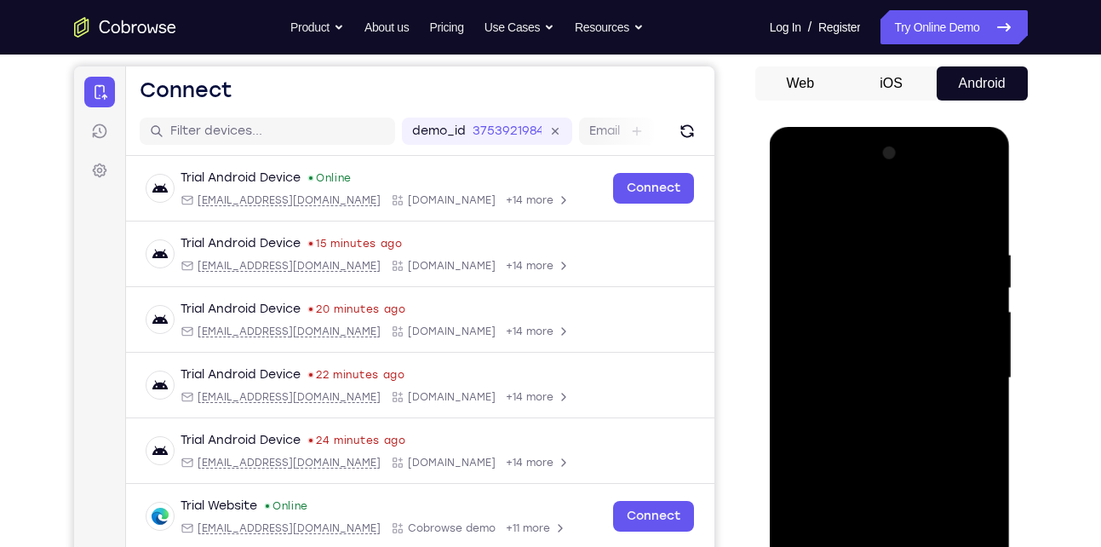
click at [850, 237] on div at bounding box center [889, 378] width 215 height 477
drag, startPoint x: 935, startPoint y: 237, endPoint x: 816, endPoint y: 245, distance: 119.5
click at [816, 245] on div at bounding box center [889, 378] width 215 height 477
drag, startPoint x: 928, startPoint y: 246, endPoint x: 813, endPoint y: 252, distance: 115.1
click at [813, 252] on div at bounding box center [889, 378] width 215 height 477
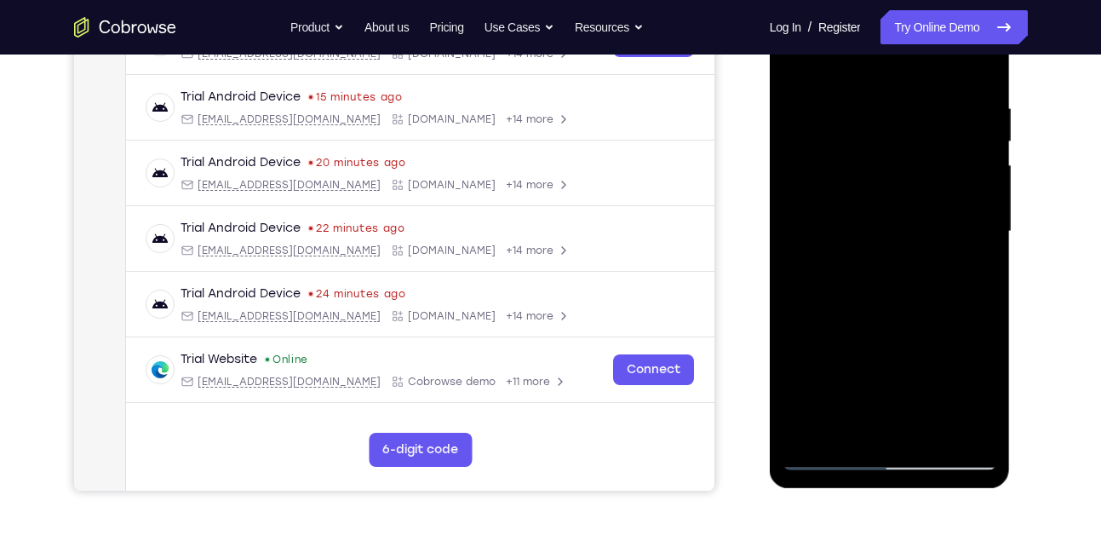
scroll to position [207, 0]
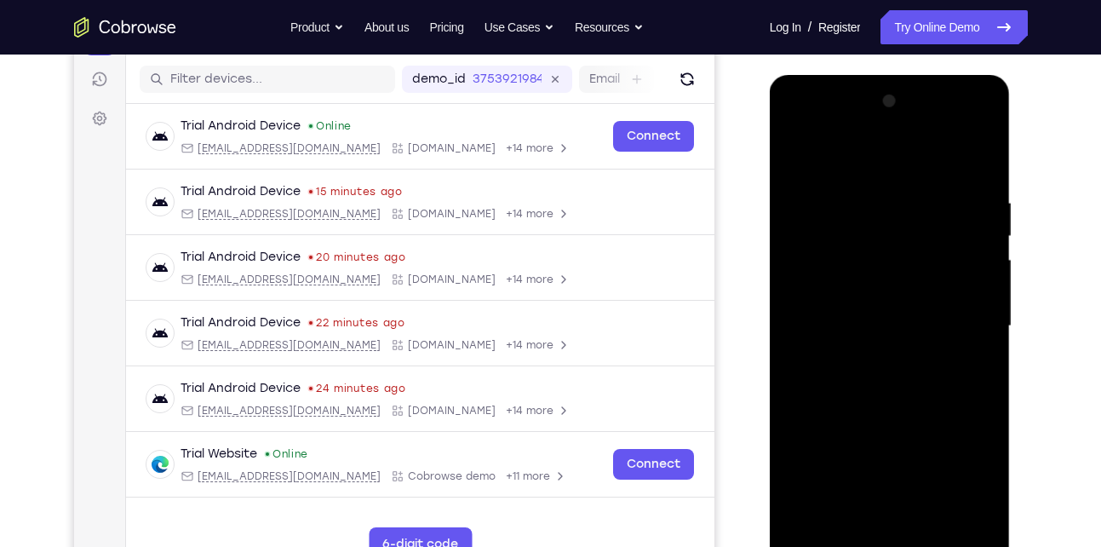
drag, startPoint x: 857, startPoint y: 342, endPoint x: 916, endPoint y: 124, distance: 225.7
click at [916, 124] on div at bounding box center [889, 326] width 215 height 477
drag, startPoint x: 878, startPoint y: 393, endPoint x: 926, endPoint y: 156, distance: 242.3
click at [926, 156] on div at bounding box center [889, 326] width 215 height 477
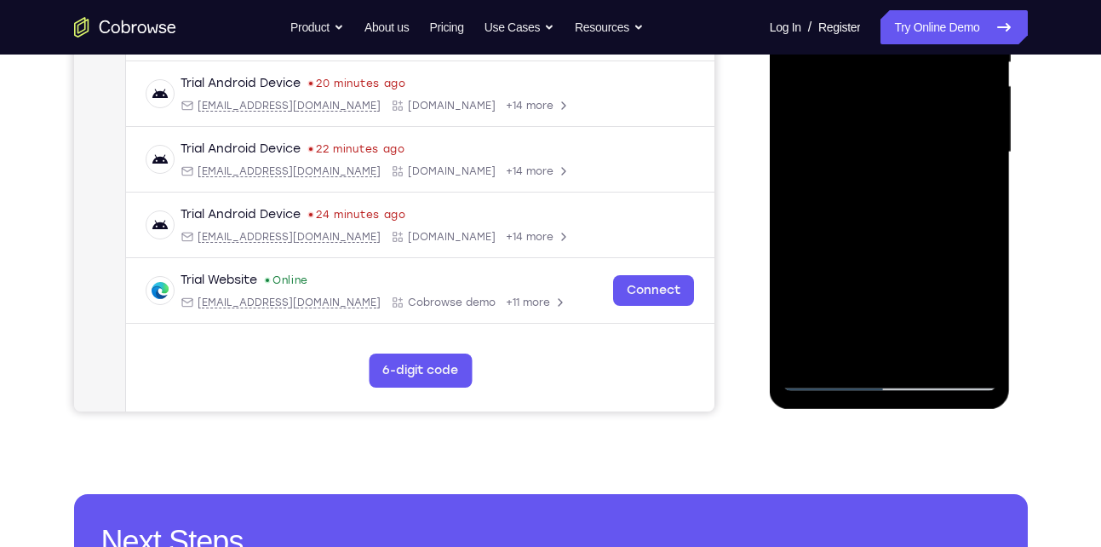
scroll to position [381, 0]
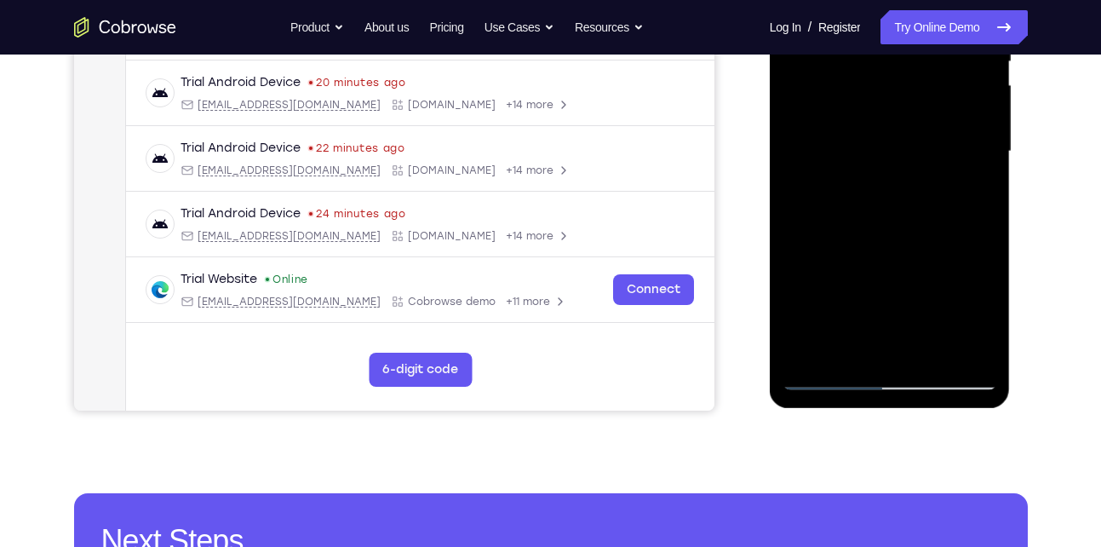
click at [805, 347] on div at bounding box center [889, 151] width 215 height 477
click at [892, 355] on div at bounding box center [889, 151] width 215 height 477
click at [934, 352] on div at bounding box center [889, 151] width 215 height 477
drag, startPoint x: 915, startPoint y: 205, endPoint x: 888, endPoint y: 283, distance: 82.1
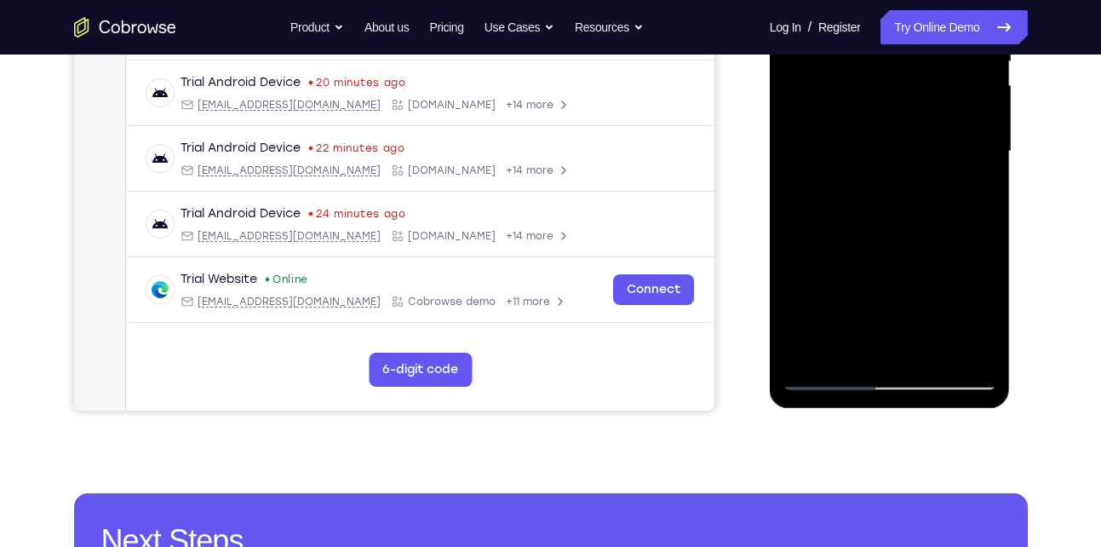
click at [888, 283] on div at bounding box center [889, 151] width 215 height 477
drag, startPoint x: 914, startPoint y: 131, endPoint x: 880, endPoint y: 234, distance: 108.2
click at [880, 234] on div at bounding box center [889, 151] width 215 height 477
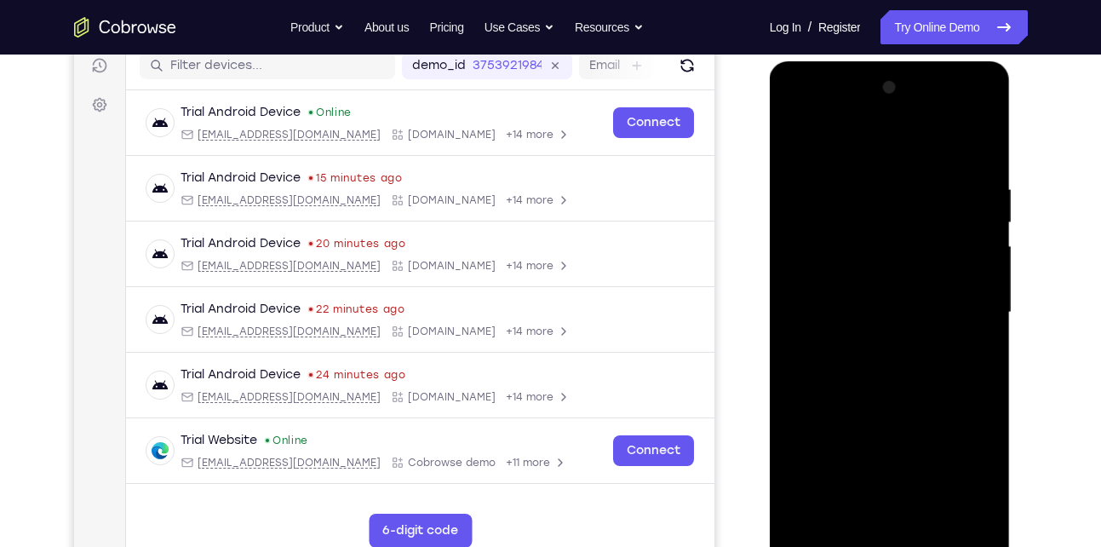
scroll to position [215, 0]
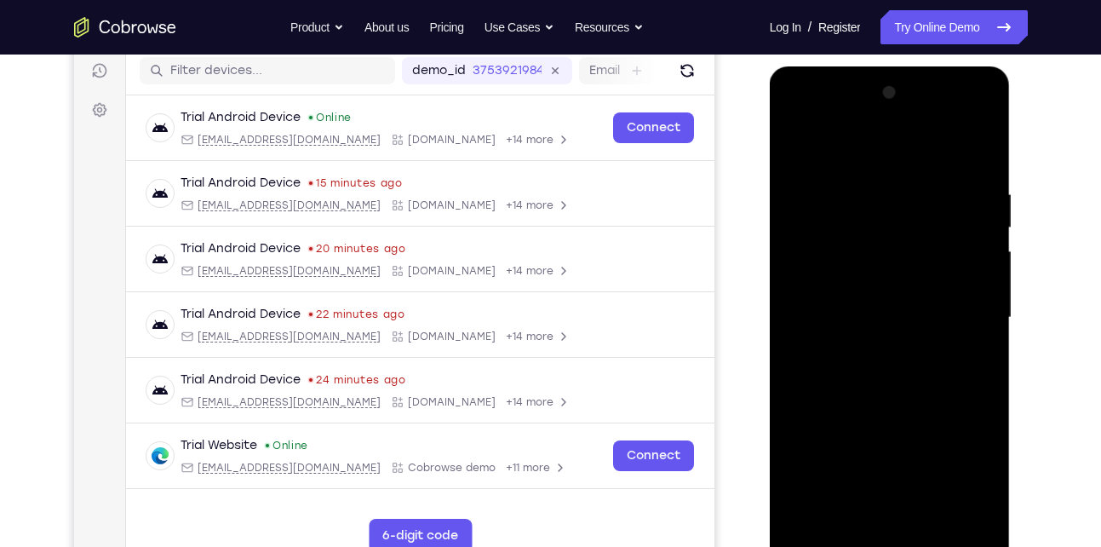
click at [865, 159] on div at bounding box center [889, 317] width 215 height 477
drag, startPoint x: 837, startPoint y: 295, endPoint x: 863, endPoint y: 227, distance: 72.0
click at [863, 227] on div at bounding box center [889, 317] width 215 height 477
drag, startPoint x: 844, startPoint y: 310, endPoint x: 874, endPoint y: 228, distance: 87.3
click at [874, 228] on div at bounding box center [889, 317] width 215 height 477
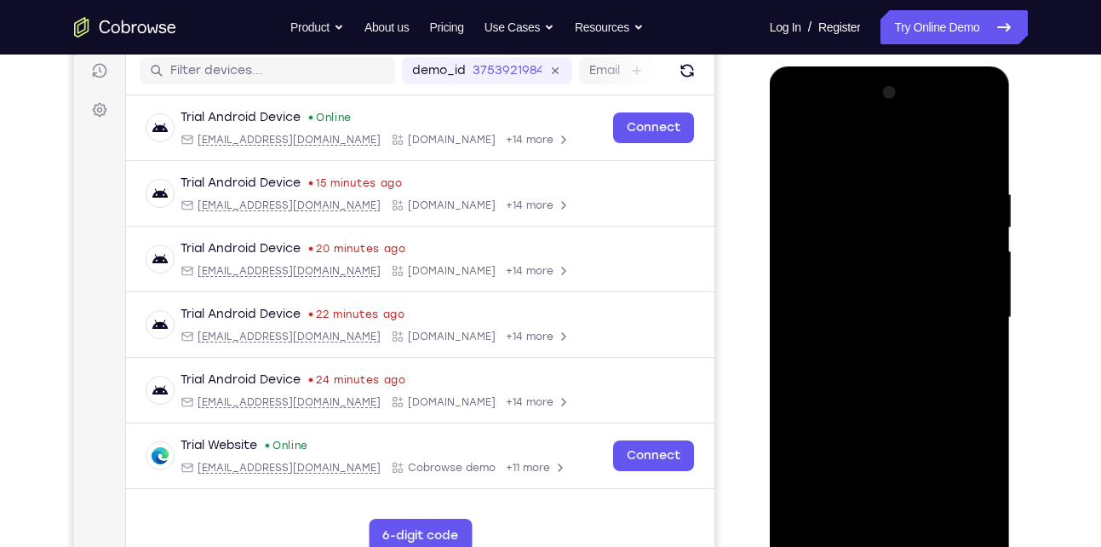
drag, startPoint x: 905, startPoint y: 213, endPoint x: 851, endPoint y: 320, distance: 120.3
click at [851, 320] on div at bounding box center [889, 317] width 215 height 477
drag, startPoint x: 846, startPoint y: 222, endPoint x: 803, endPoint y: 325, distance: 111.8
click at [803, 325] on div at bounding box center [889, 317] width 215 height 477
click at [854, 199] on div at bounding box center [889, 317] width 215 height 477
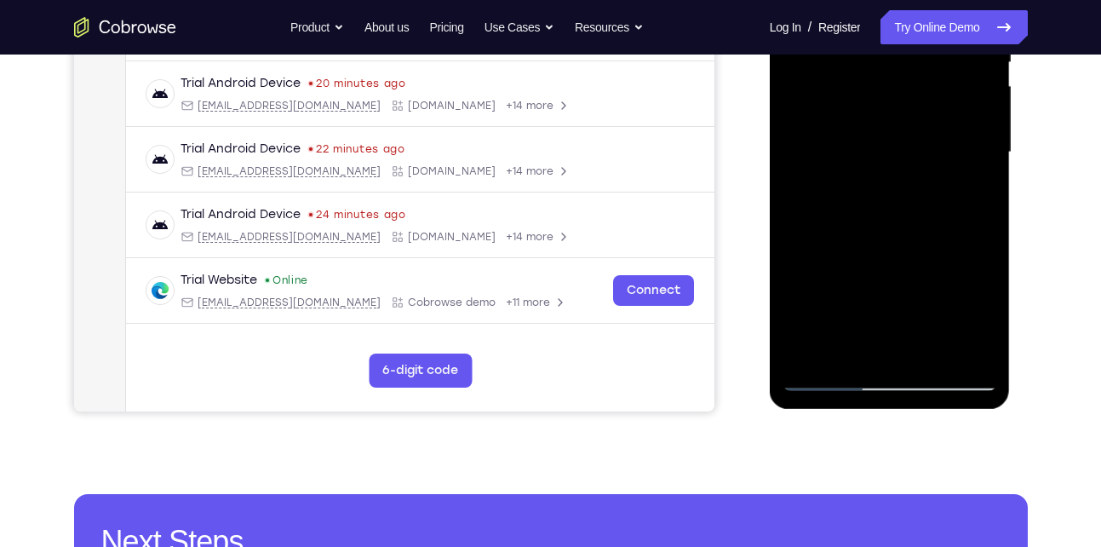
scroll to position [381, 0]
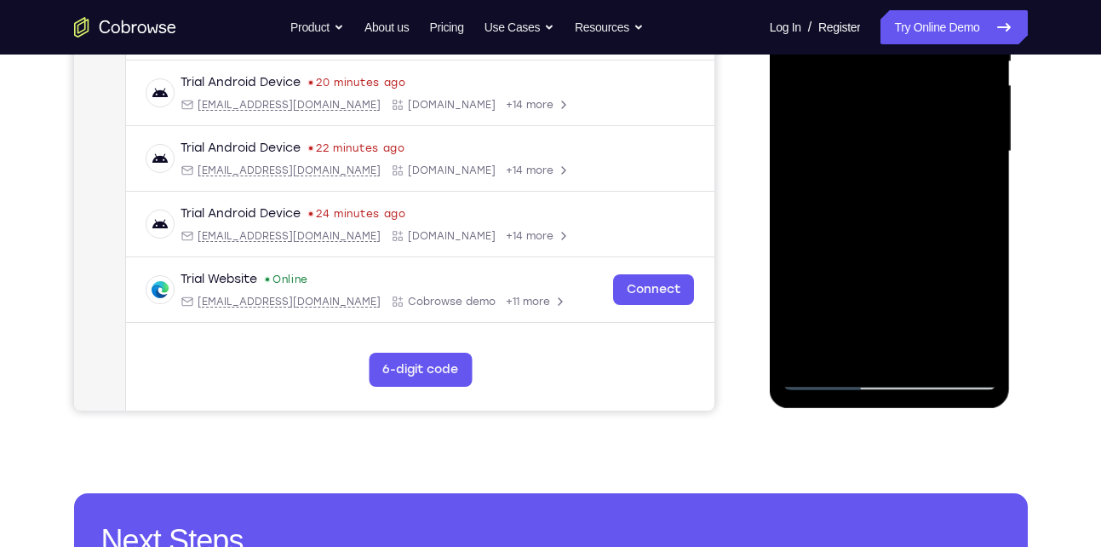
click at [844, 342] on div at bounding box center [889, 151] width 215 height 477
click at [854, 175] on div at bounding box center [889, 151] width 215 height 477
click at [972, 192] on div at bounding box center [889, 151] width 215 height 477
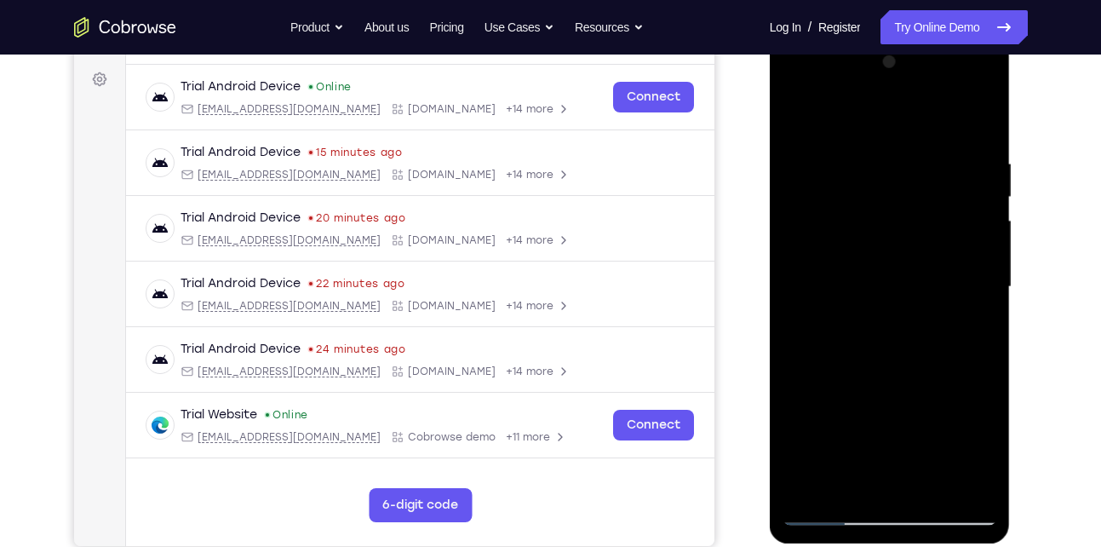
scroll to position [244, 0]
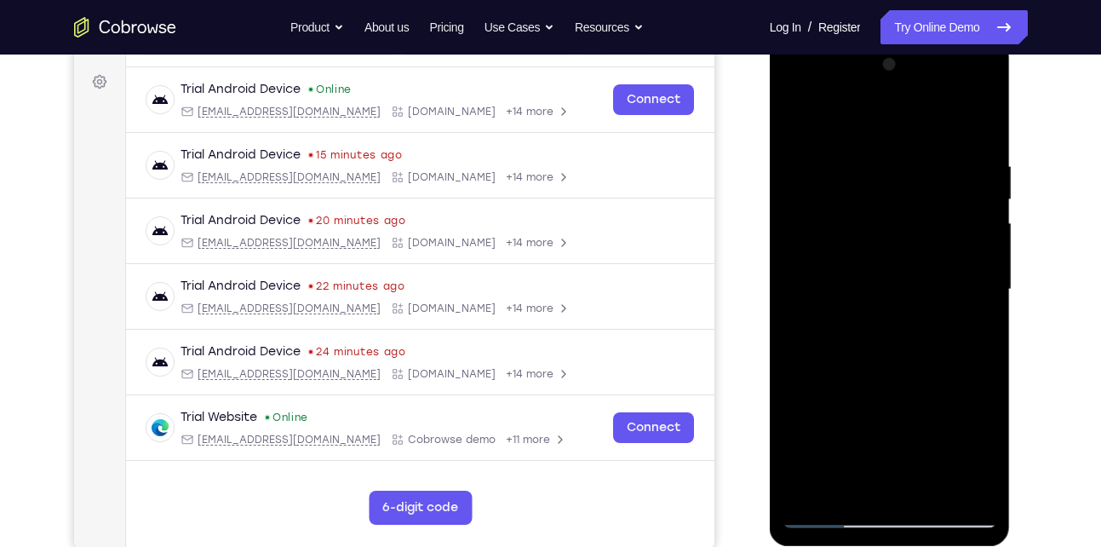
click at [792, 118] on div at bounding box center [889, 289] width 215 height 477
click at [794, 117] on div at bounding box center [889, 289] width 215 height 477
drag, startPoint x: 948, startPoint y: 158, endPoint x: 806, endPoint y: 170, distance: 141.9
click at [806, 170] on div at bounding box center [889, 289] width 215 height 477
drag, startPoint x: 931, startPoint y: 167, endPoint x: 785, endPoint y: 161, distance: 146.6
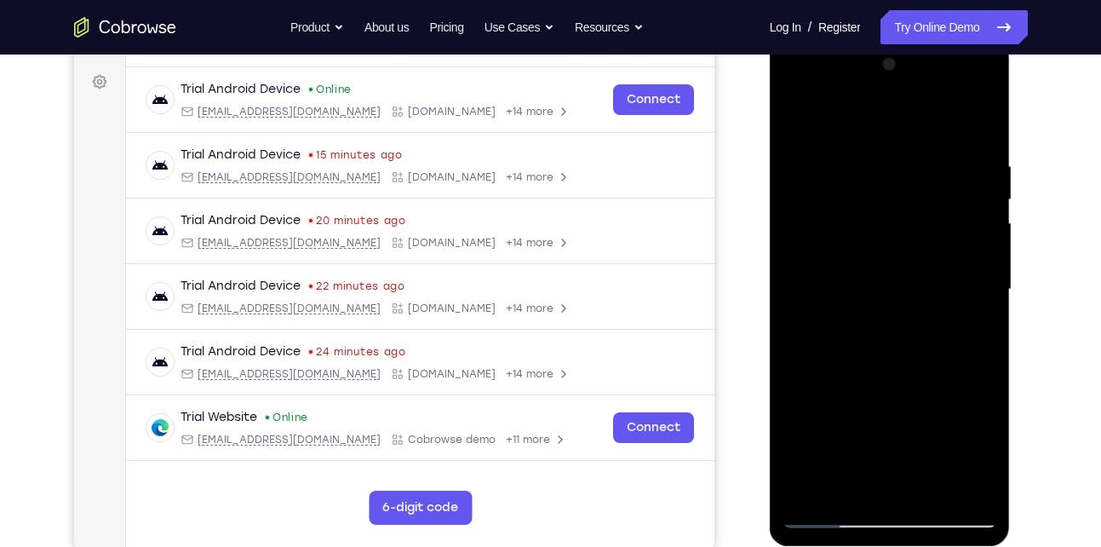
click at [785, 161] on div at bounding box center [889, 289] width 215 height 477
drag, startPoint x: 933, startPoint y: 164, endPoint x: 774, endPoint y: 163, distance: 159.2
click at [774, 163] on div at bounding box center [890, 291] width 241 height 507
click at [830, 151] on div at bounding box center [889, 289] width 215 height 477
click at [950, 188] on div at bounding box center [889, 289] width 215 height 477
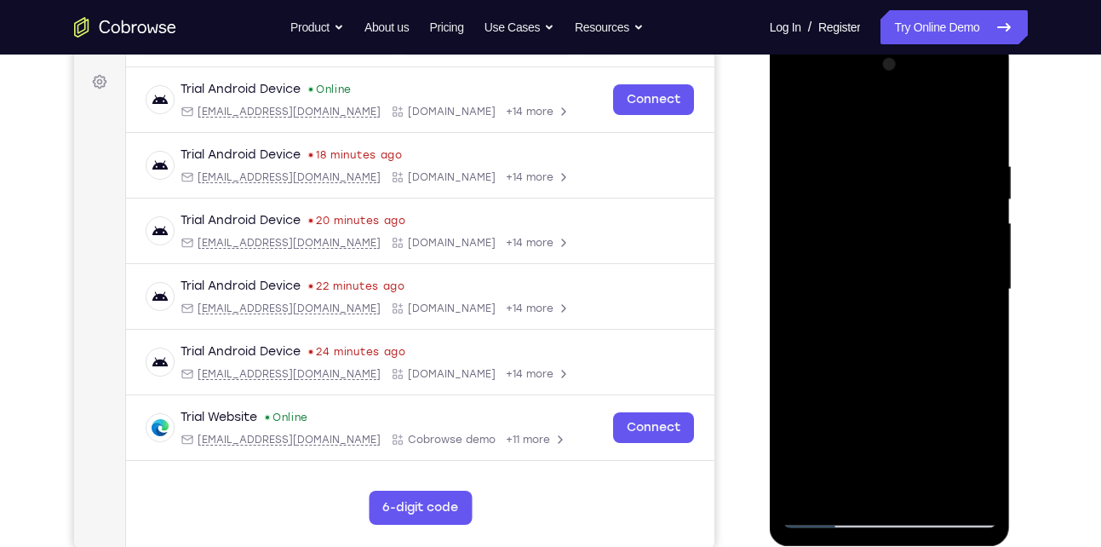
click at [978, 119] on div at bounding box center [889, 289] width 215 height 477
drag, startPoint x: 903, startPoint y: 369, endPoint x: 931, endPoint y: 143, distance: 227.4
click at [931, 143] on div at bounding box center [889, 289] width 215 height 477
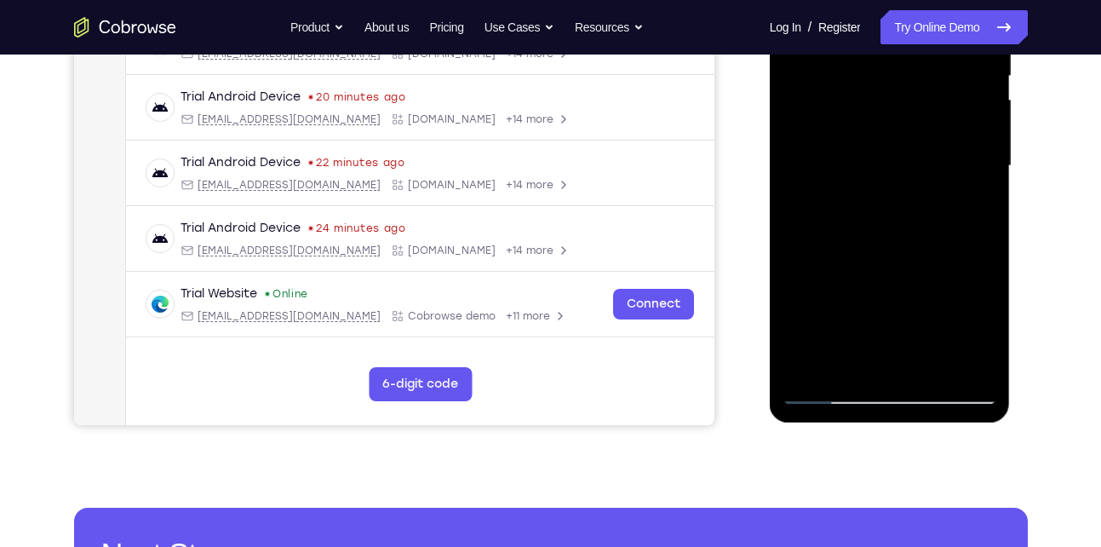
click at [932, 363] on div at bounding box center [889, 166] width 215 height 477
drag, startPoint x: 881, startPoint y: 228, endPoint x: 844, endPoint y: 354, distance: 131.5
click at [844, 354] on div at bounding box center [889, 166] width 215 height 477
drag, startPoint x: 896, startPoint y: 155, endPoint x: 861, endPoint y: 255, distance: 106.4
click at [861, 255] on div at bounding box center [889, 166] width 215 height 477
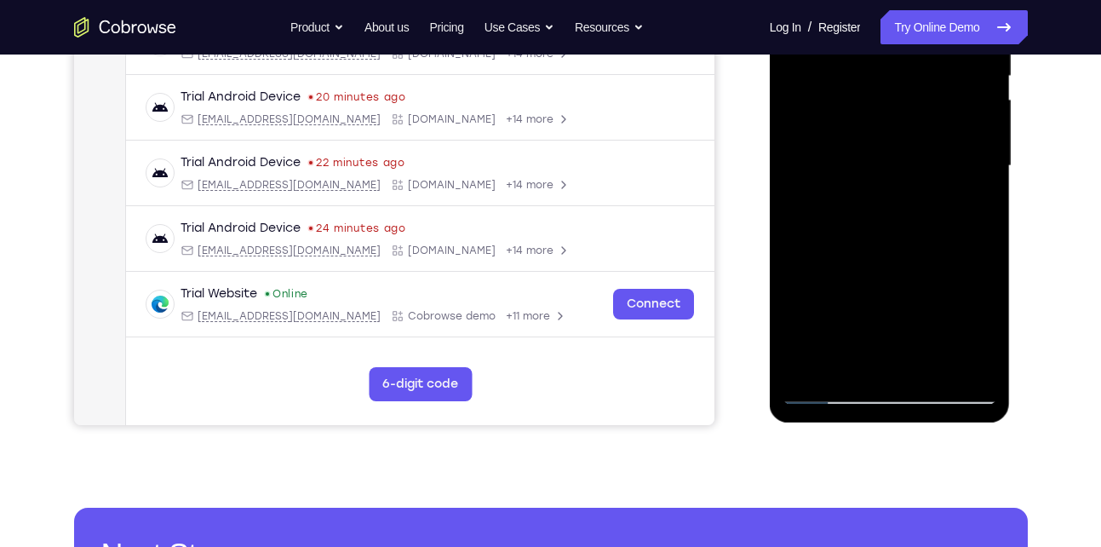
scroll to position [287, 0]
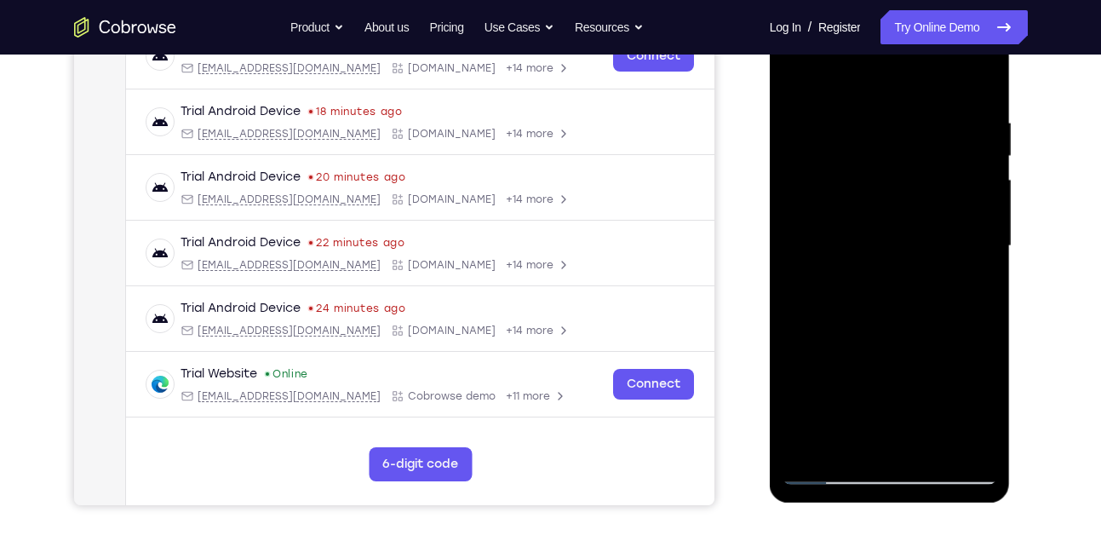
click at [841, 93] on div at bounding box center [889, 246] width 215 height 477
click at [855, 148] on div at bounding box center [889, 246] width 215 height 477
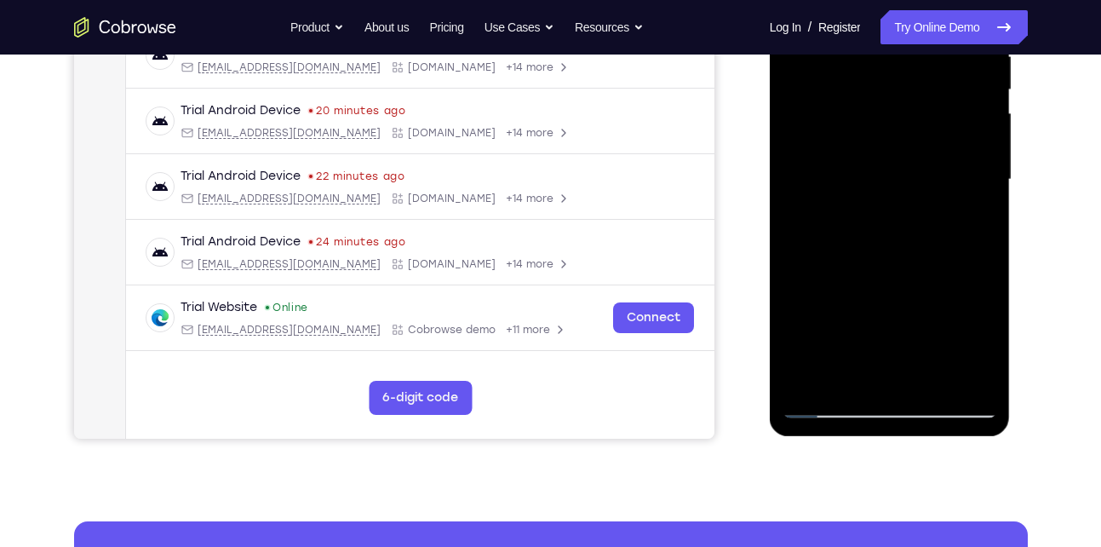
click at [857, 377] on div at bounding box center [889, 179] width 215 height 477
click at [813, 216] on div at bounding box center [889, 179] width 215 height 477
click at [977, 221] on div at bounding box center [889, 179] width 215 height 477
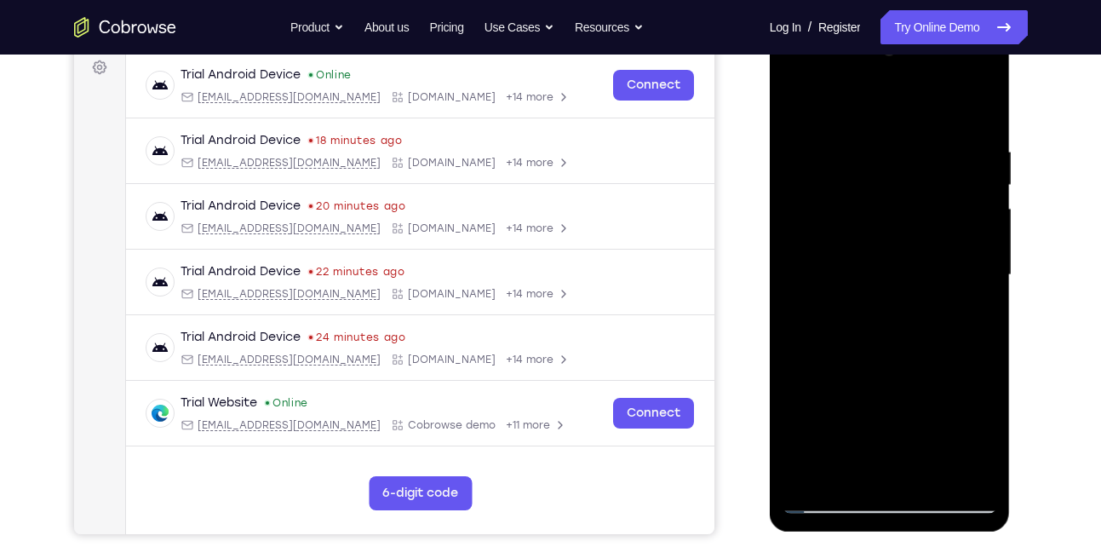
scroll to position [254, 0]
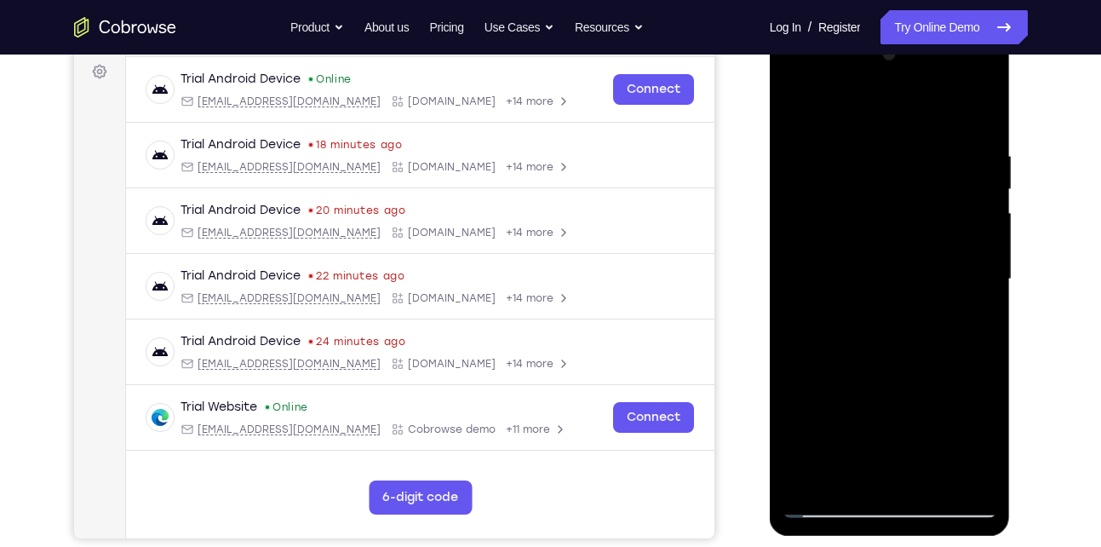
drag, startPoint x: 832, startPoint y: 158, endPoint x: 830, endPoint y: 198, distance: 40.1
click at [830, 198] on div at bounding box center [889, 279] width 215 height 477
drag, startPoint x: 813, startPoint y: 174, endPoint x: 809, endPoint y: 325, distance: 151.6
click at [809, 325] on div at bounding box center [889, 279] width 215 height 477
click at [794, 106] on div at bounding box center [889, 279] width 215 height 477
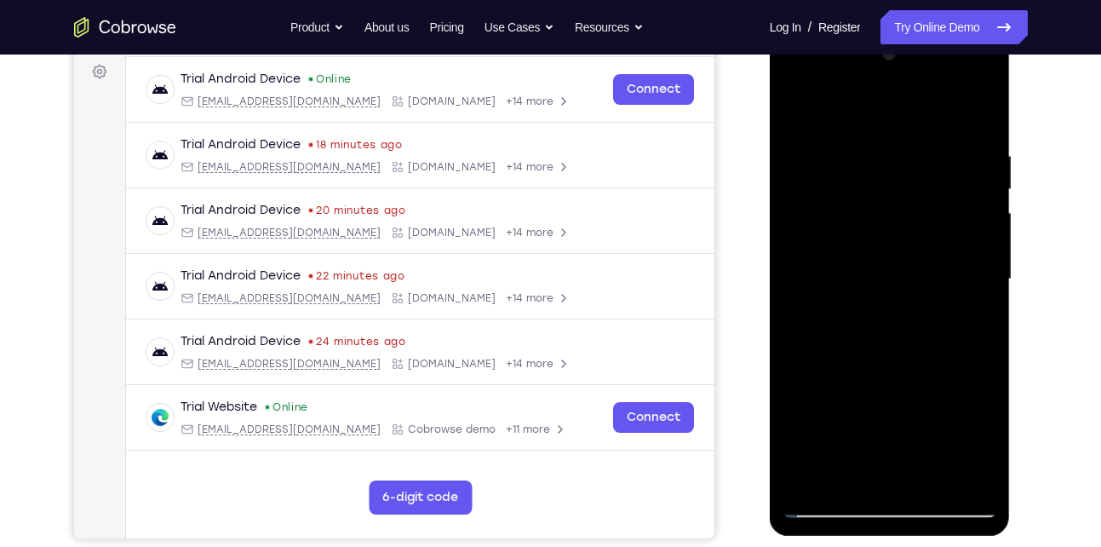
click at [803, 103] on div at bounding box center [889, 279] width 215 height 477
click at [963, 129] on div at bounding box center [889, 279] width 215 height 477
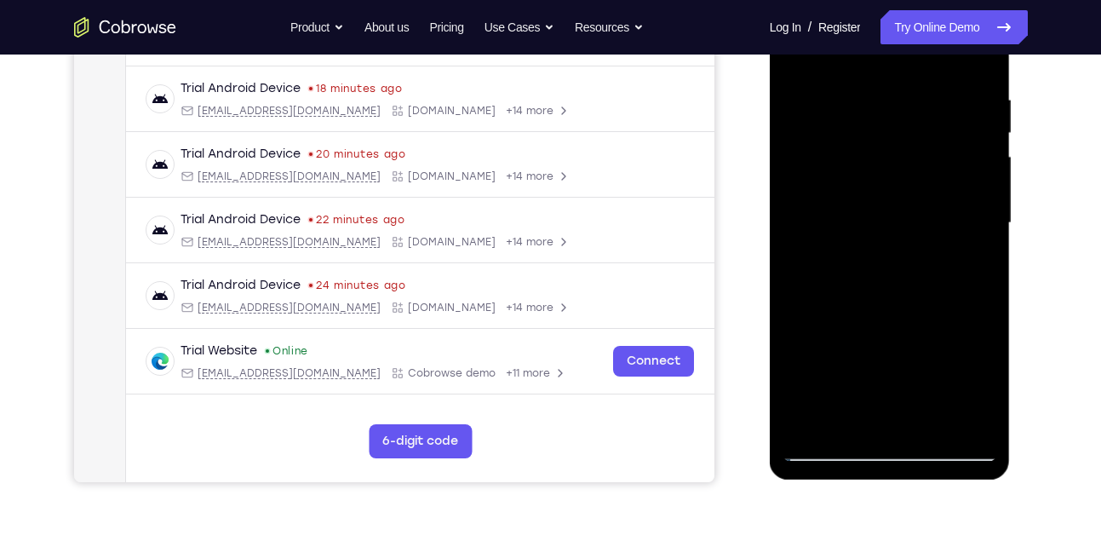
scroll to position [312, 0]
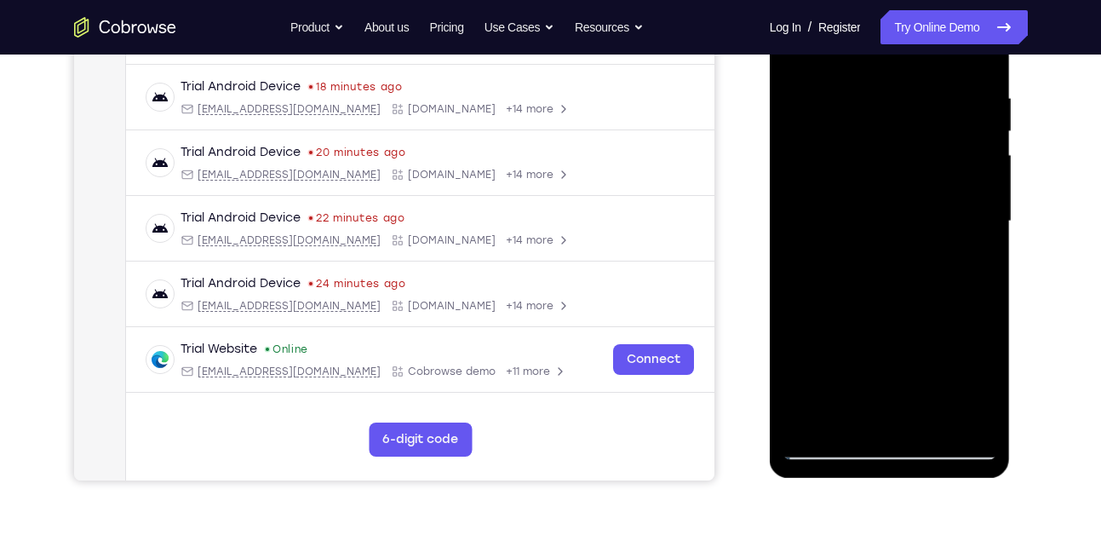
click at [971, 215] on div at bounding box center [889, 221] width 215 height 477
click at [787, 219] on div at bounding box center [889, 221] width 215 height 477
click at [977, 178] on div at bounding box center [889, 221] width 215 height 477
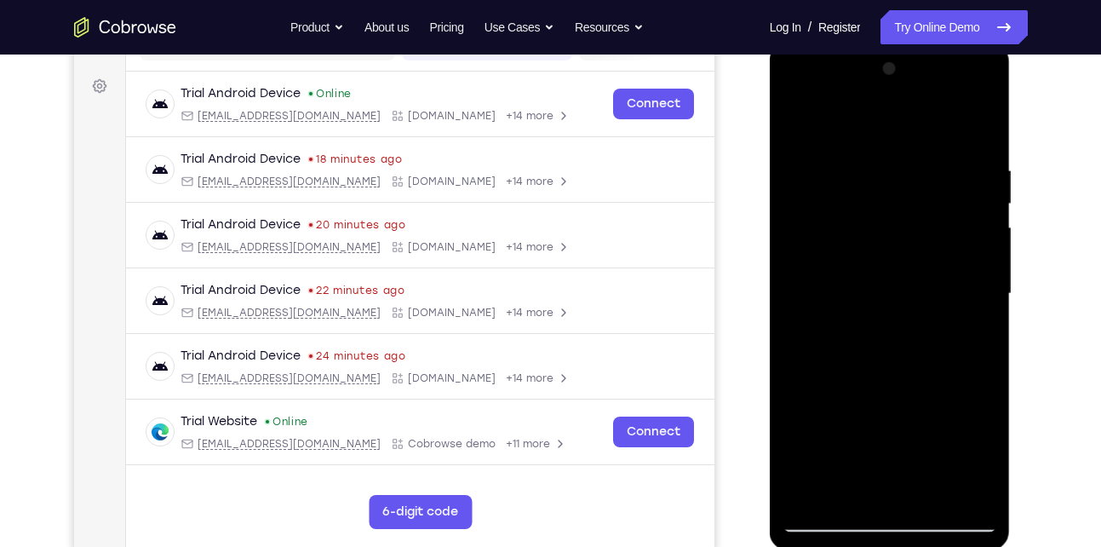
scroll to position [194, 0]
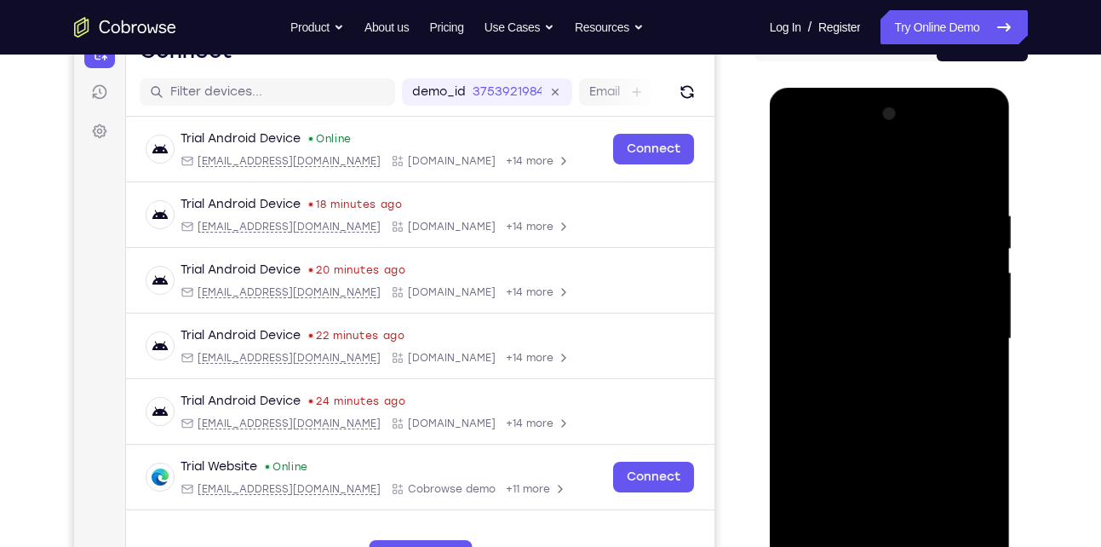
click at [967, 304] on div at bounding box center [889, 338] width 215 height 477
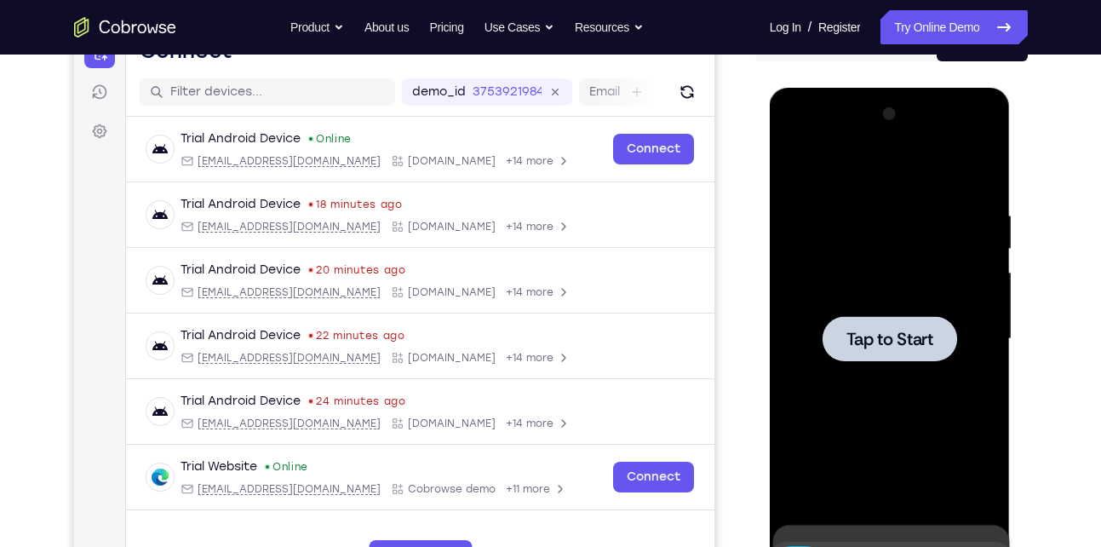
click at [903, 331] on span "Tap to Start" at bounding box center [889, 338] width 87 height 17
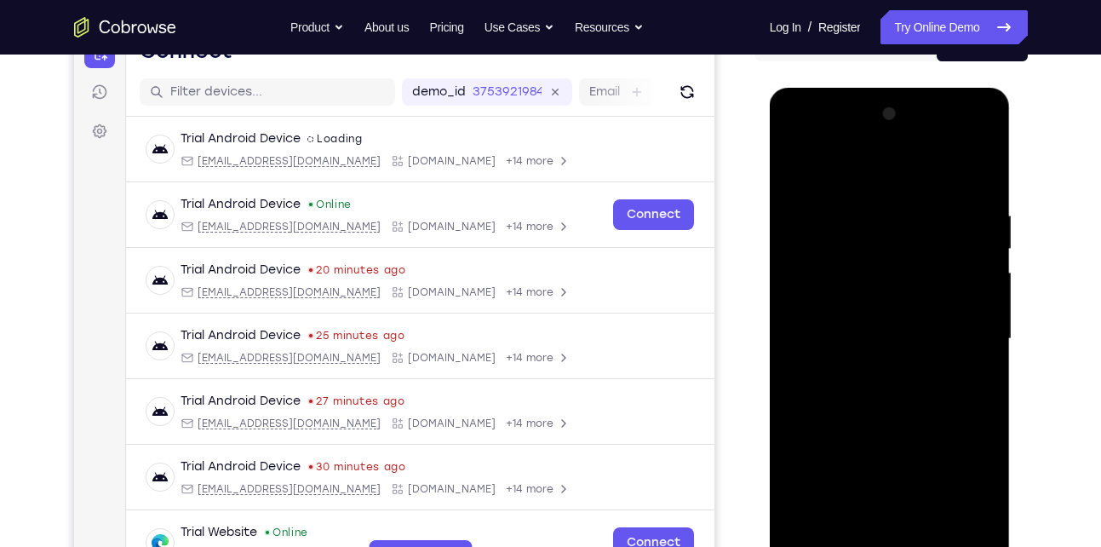
scroll to position [362, 0]
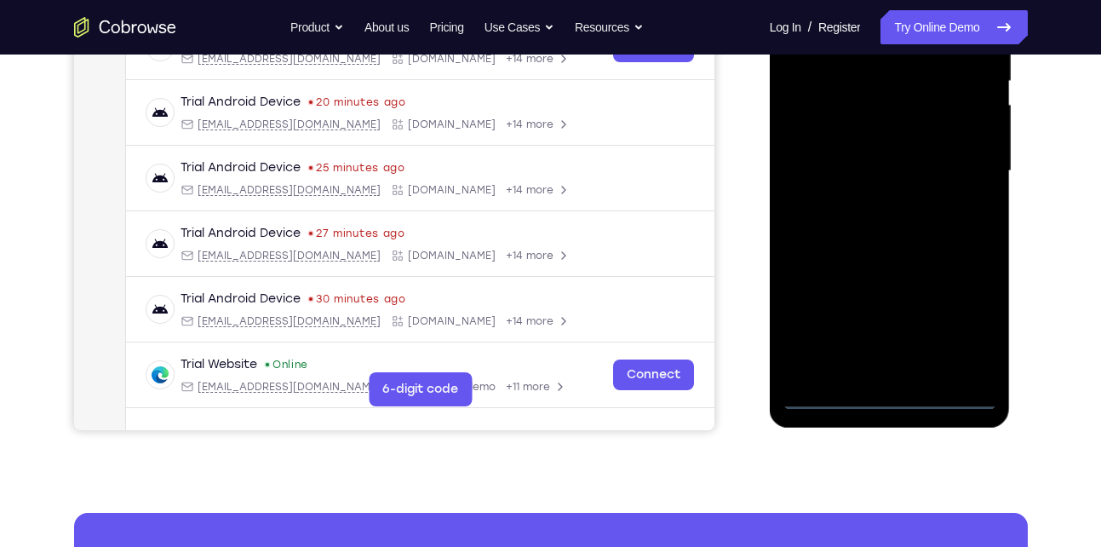
click at [880, 398] on div at bounding box center [889, 171] width 215 height 477
click at [891, 396] on div at bounding box center [889, 171] width 215 height 477
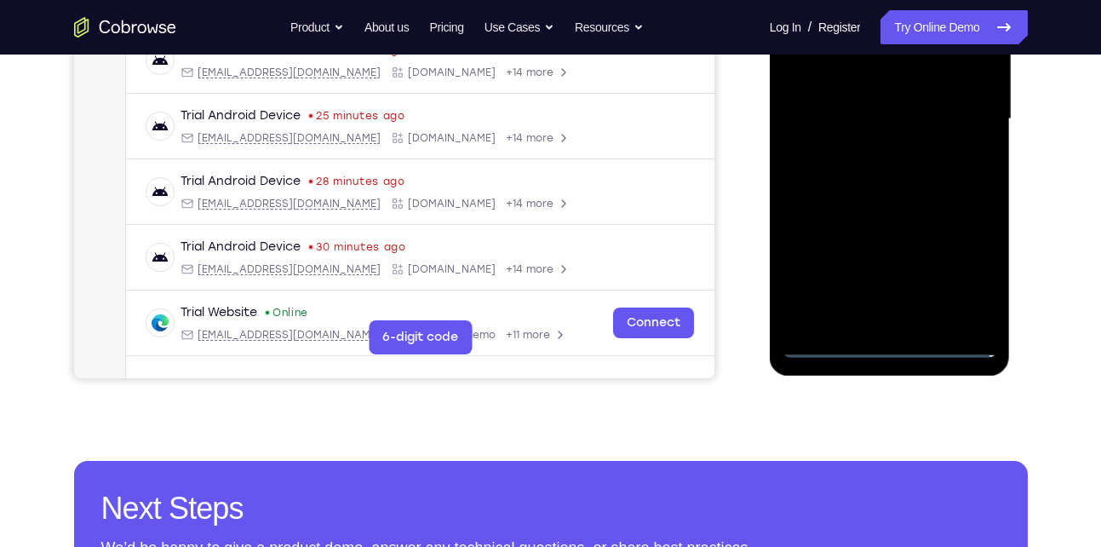
scroll to position [31, 0]
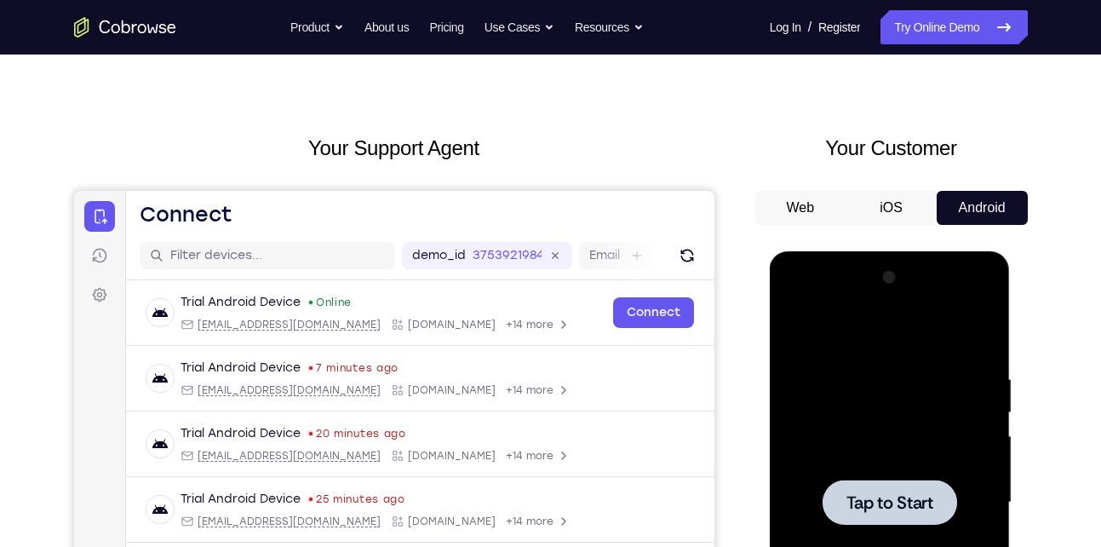
drag, startPoint x: 996, startPoint y: 724, endPoint x: 817, endPoint y: 709, distance: 180.2
drag, startPoint x: 817, startPoint y: 709, endPoint x: 1544, endPoint y: 305, distance: 832.0
click at [817, 495] on div at bounding box center [889, 502] width 215 height 477
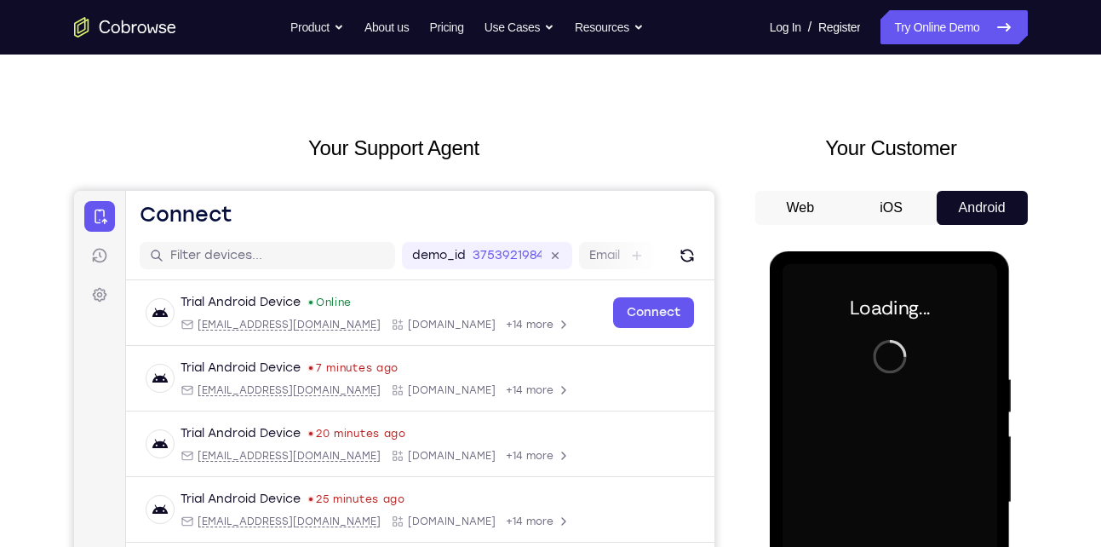
scroll to position [357, 0]
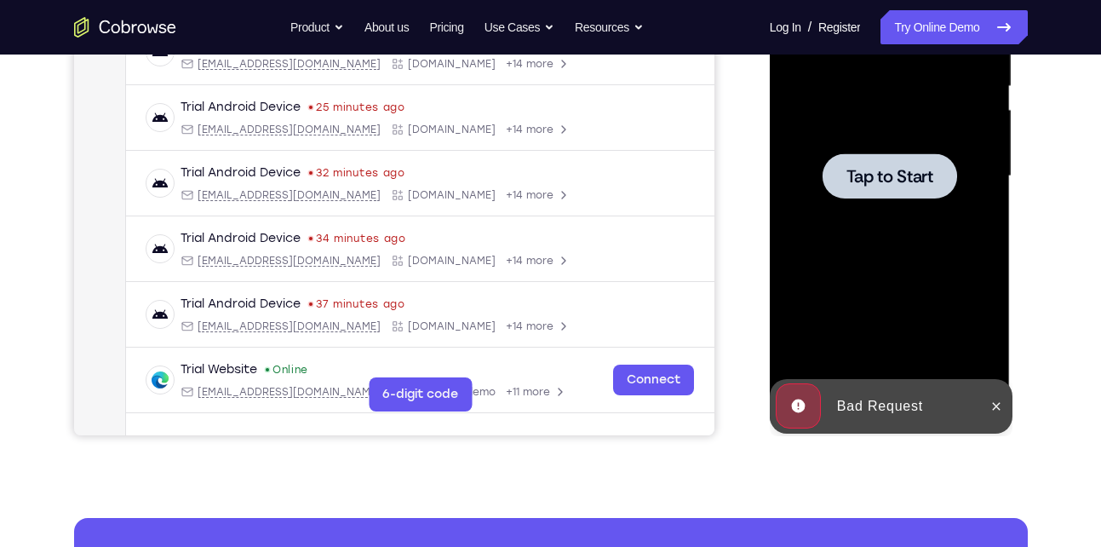
click at [876, 226] on div at bounding box center [889, 176] width 215 height 477
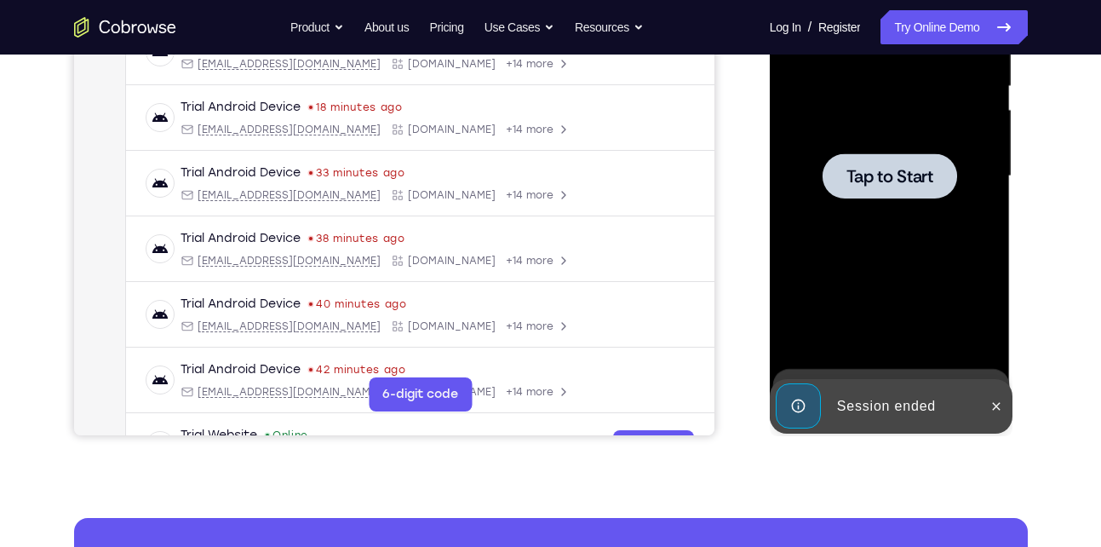
click at [995, 436] on div "Bad Request Session ended" at bounding box center [891, 436] width 243 height 0
click at [891, 181] on span "Tap to Start" at bounding box center [889, 176] width 87 height 17
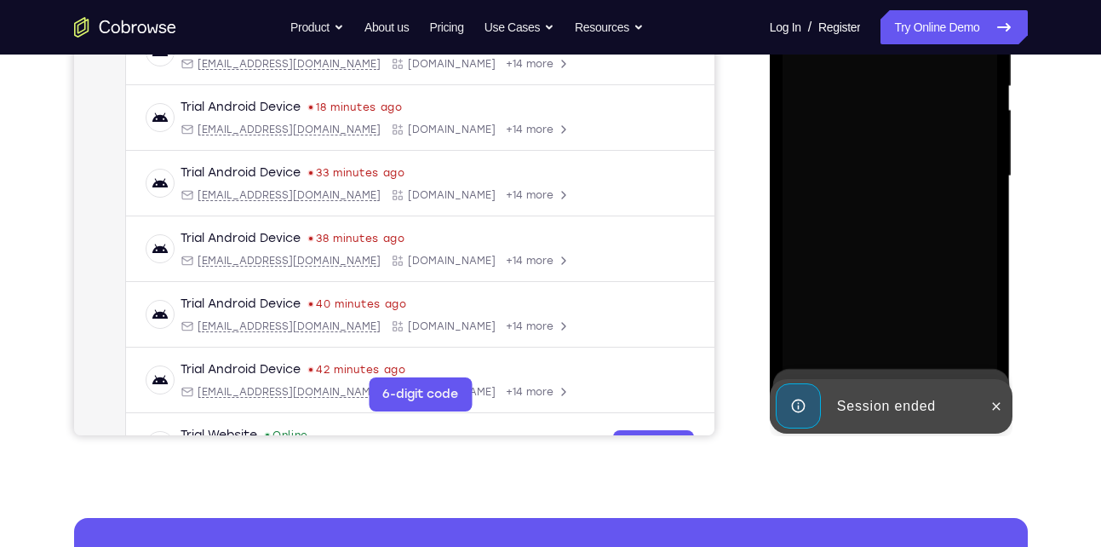
scroll to position [290, 0]
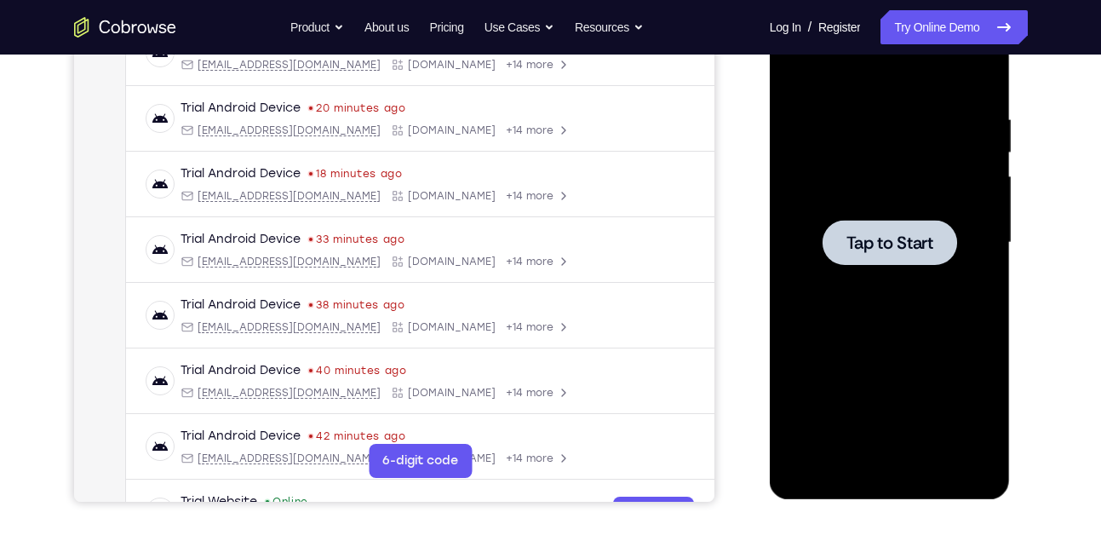
click at [919, 266] on div at bounding box center [889, 242] width 215 height 477
click at [836, 232] on div at bounding box center [889, 242] width 135 height 45
click at [893, 224] on div at bounding box center [889, 242] width 135 height 45
click at [870, 249] on span "Tap to Start" at bounding box center [889, 242] width 87 height 17
click at [905, 235] on span "Tap to Start" at bounding box center [889, 242] width 87 height 17
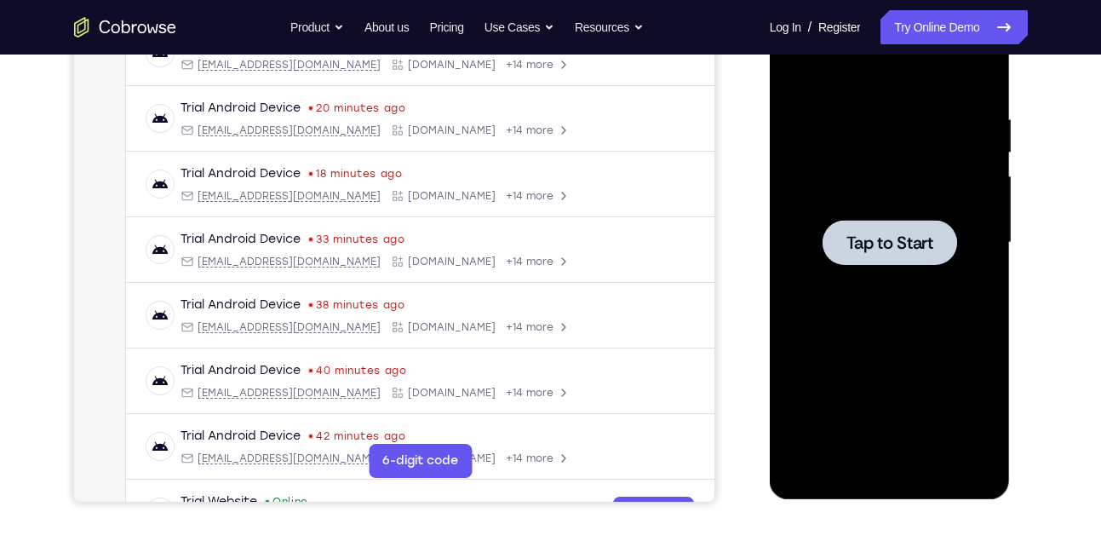
click at [905, 235] on span "Tap to Start" at bounding box center [889, 242] width 87 height 17
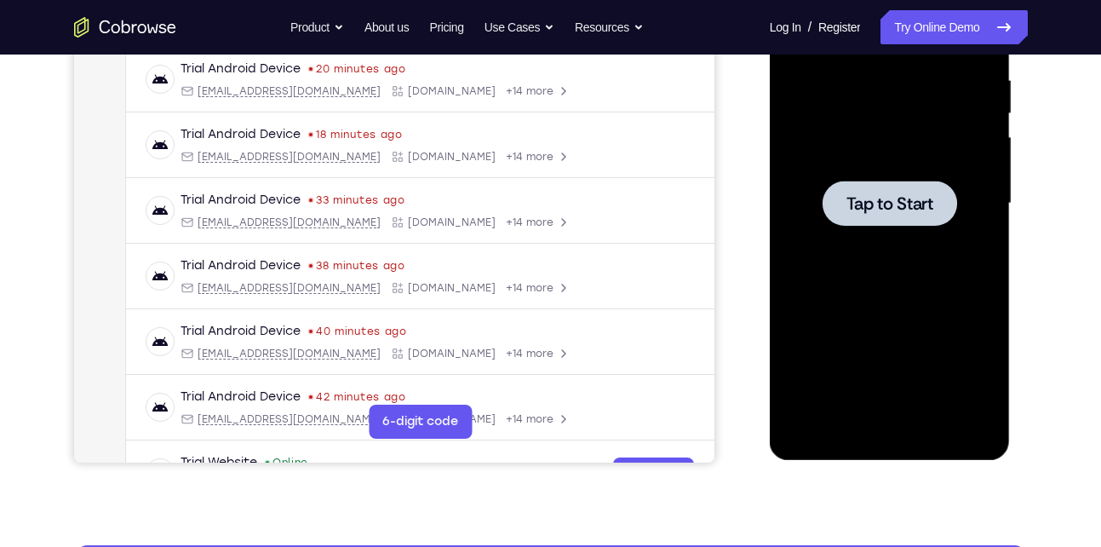
drag, startPoint x: 905, startPoint y: 196, endPoint x: 891, endPoint y: 85, distance: 111.6
click at [905, 196] on span "Tap to Start" at bounding box center [889, 203] width 87 height 17
click at [953, 22] on link "Try Online Demo" at bounding box center [953, 27] width 146 height 34
click at [897, 232] on div at bounding box center [889, 203] width 215 height 477
click at [879, 226] on div at bounding box center [889, 203] width 215 height 477
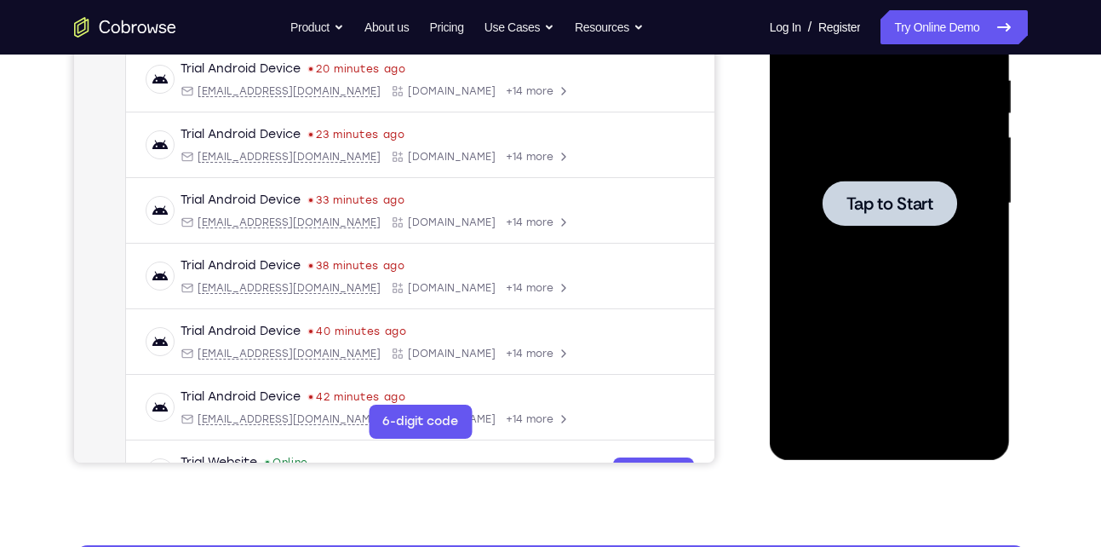
click at [883, 209] on span "Tap to Start" at bounding box center [889, 203] width 87 height 17
click at [943, 18] on link "Try Online Demo" at bounding box center [953, 27] width 146 height 34
click at [941, 23] on link "Try Online Demo" at bounding box center [953, 27] width 146 height 34
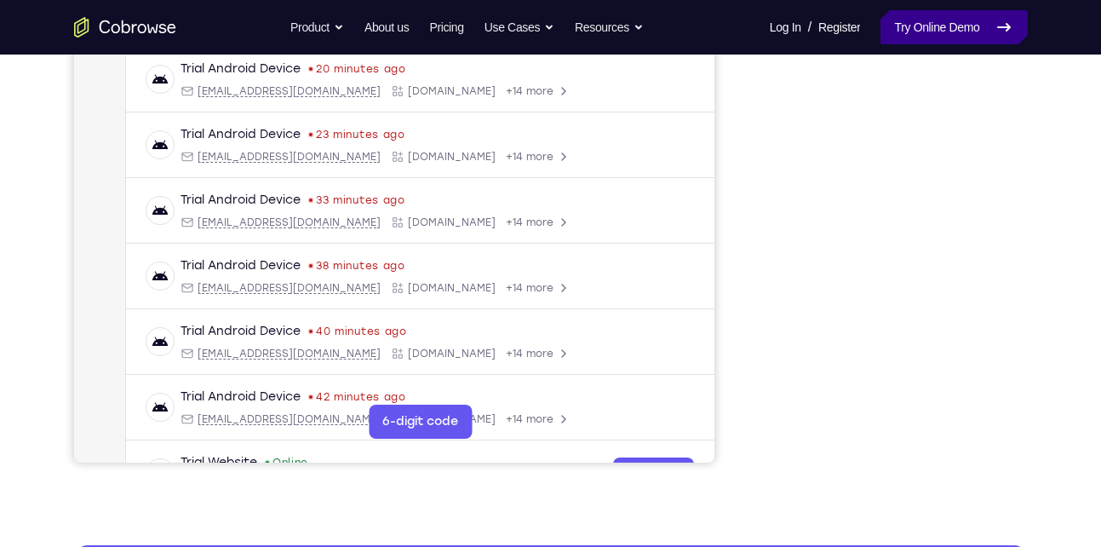
click at [962, 38] on link "Try Online Demo" at bounding box center [953, 27] width 146 height 34
drag, startPoint x: 962, startPoint y: 38, endPoint x: 943, endPoint y: 54, distance: 25.4
click at [962, 38] on link "Try Online Demo" at bounding box center [953, 27] width 146 height 34
drag, startPoint x: 943, startPoint y: 54, endPoint x: 921, endPoint y: 68, distance: 25.3
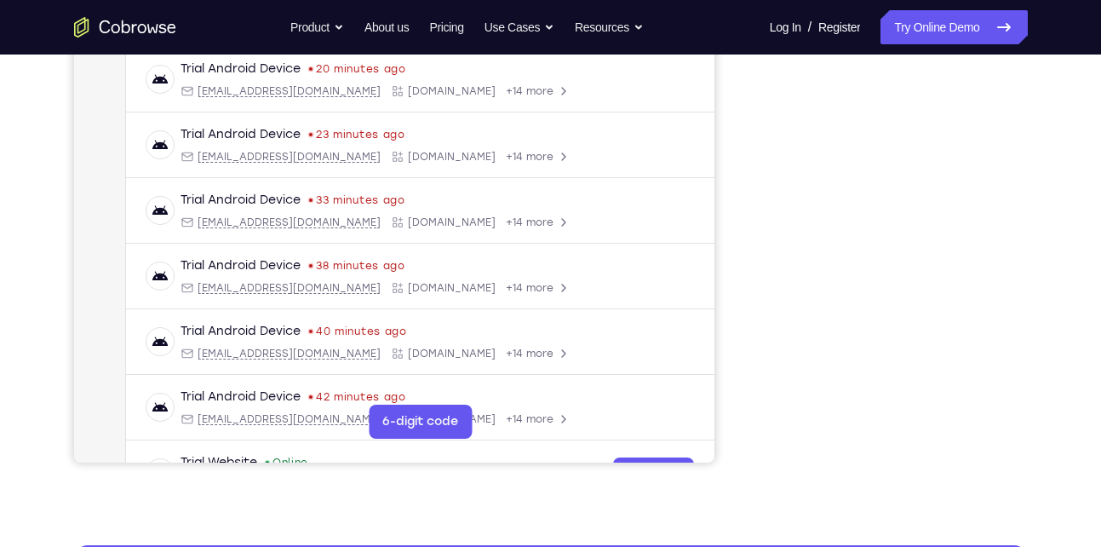
click at [921, 68] on div "Your Support Agent Your Customer Web iOS Android Next Steps We’d be happy to gi…" at bounding box center [551, 286] width 1090 height 1123
drag, startPoint x: 921, startPoint y: 68, endPoint x: 834, endPoint y: 71, distance: 87.7
click at [834, 71] on div "Your Support Agent Your Customer Web iOS Android Next Steps We’d be happy to gi…" at bounding box center [551, 286] width 1090 height 1123
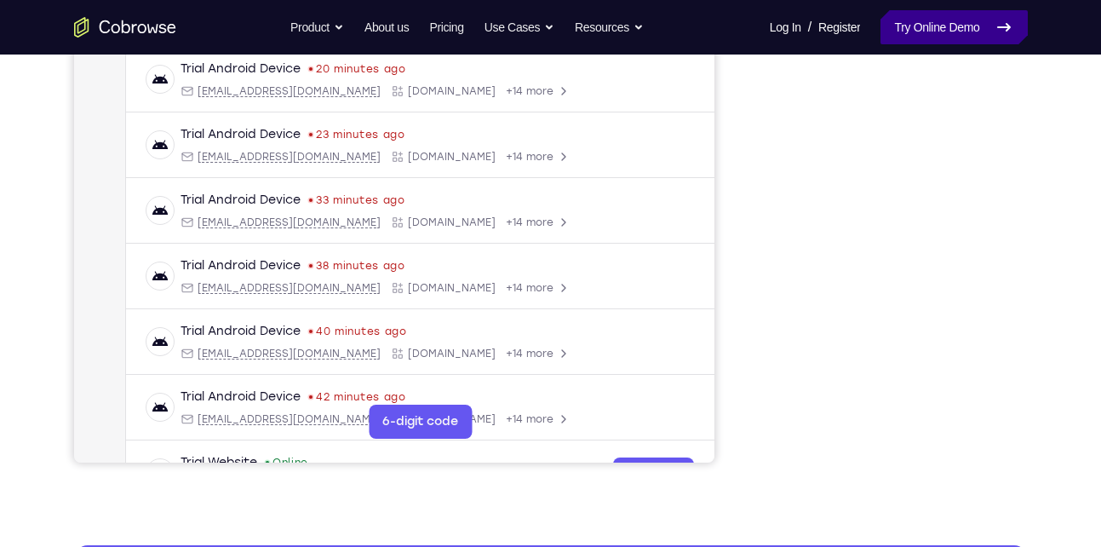
click at [938, 20] on link "Try Online Demo" at bounding box center [953, 27] width 146 height 34
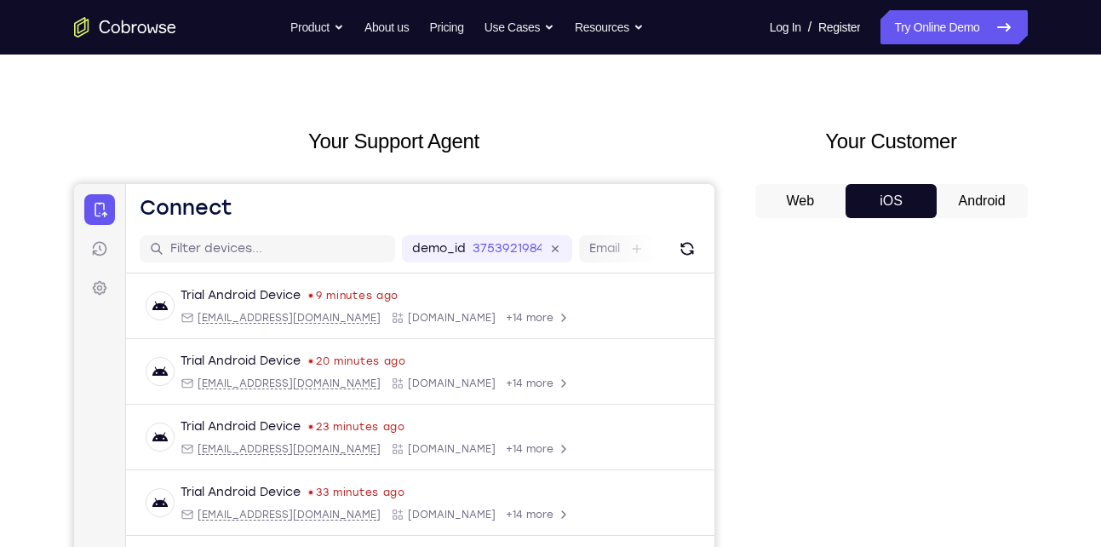
click at [978, 192] on button "Android" at bounding box center [982, 201] width 91 height 34
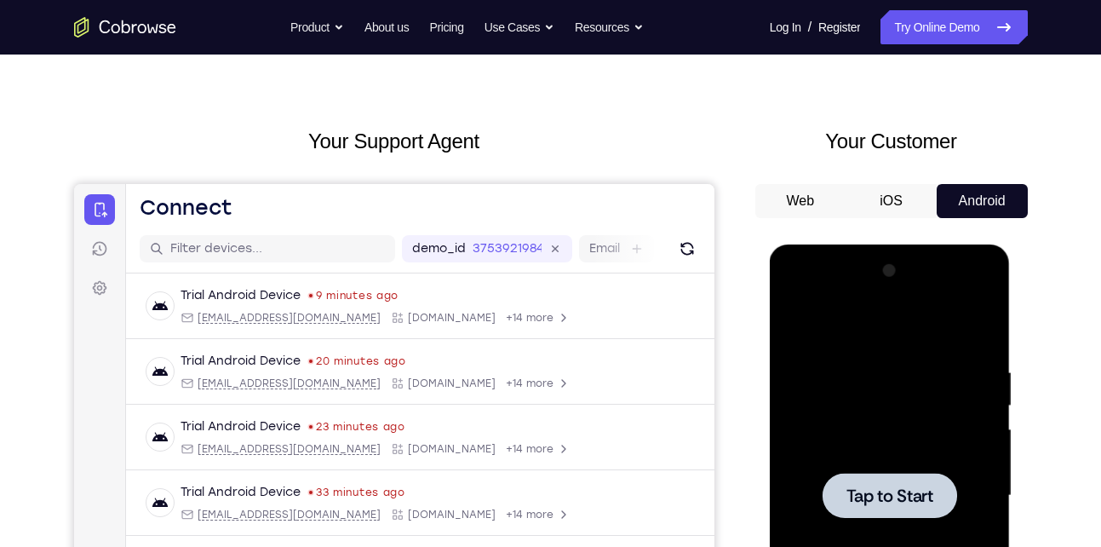
click at [977, 195] on button "Android" at bounding box center [982, 201] width 91 height 34
click at [920, 480] on div at bounding box center [889, 495] width 135 height 45
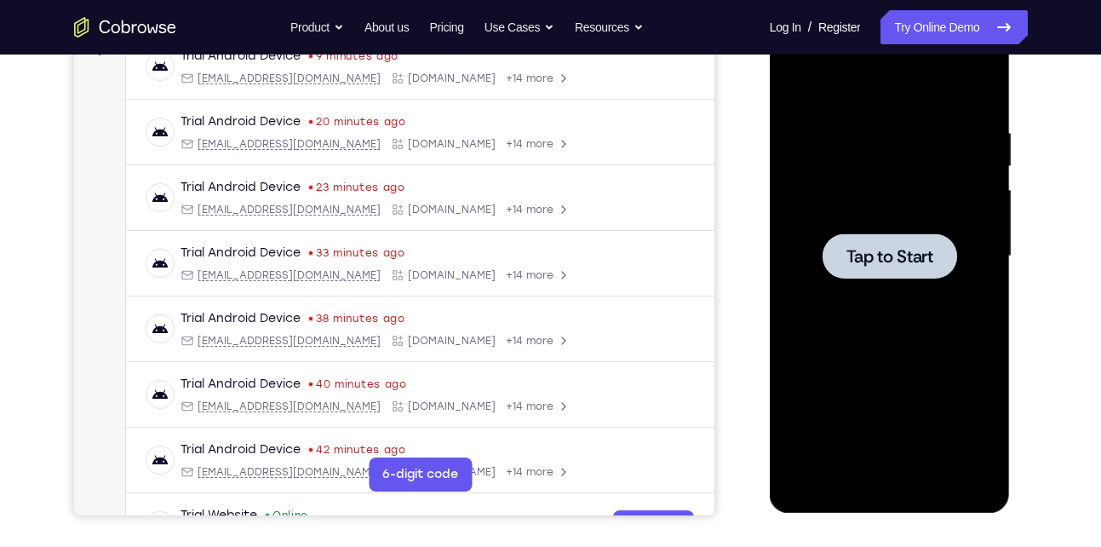
click at [870, 249] on span "Tap to Start" at bounding box center [889, 256] width 87 height 17
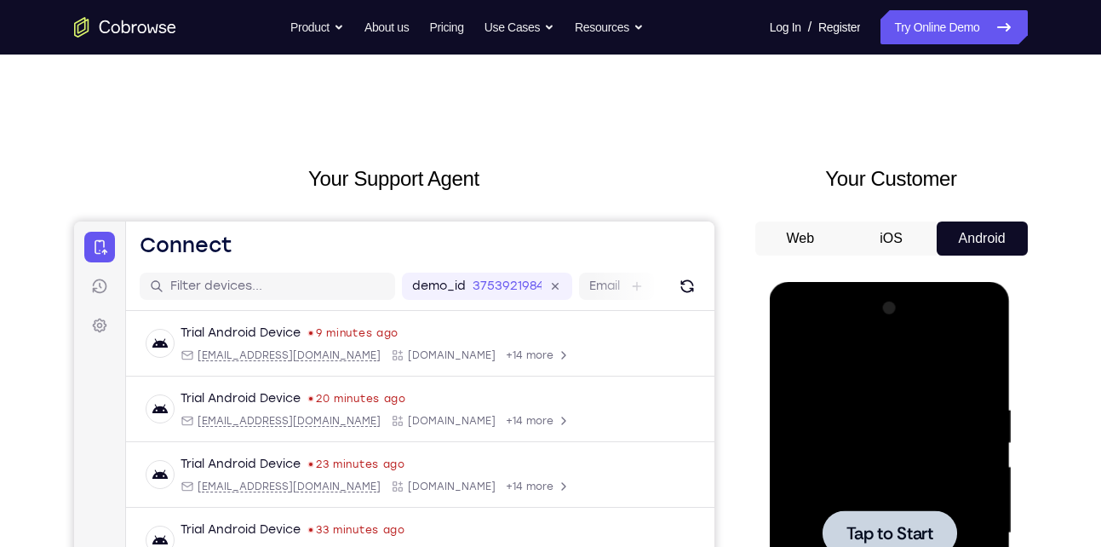
click at [870, 526] on span "Tap to Start" at bounding box center [889, 532] width 87 height 17
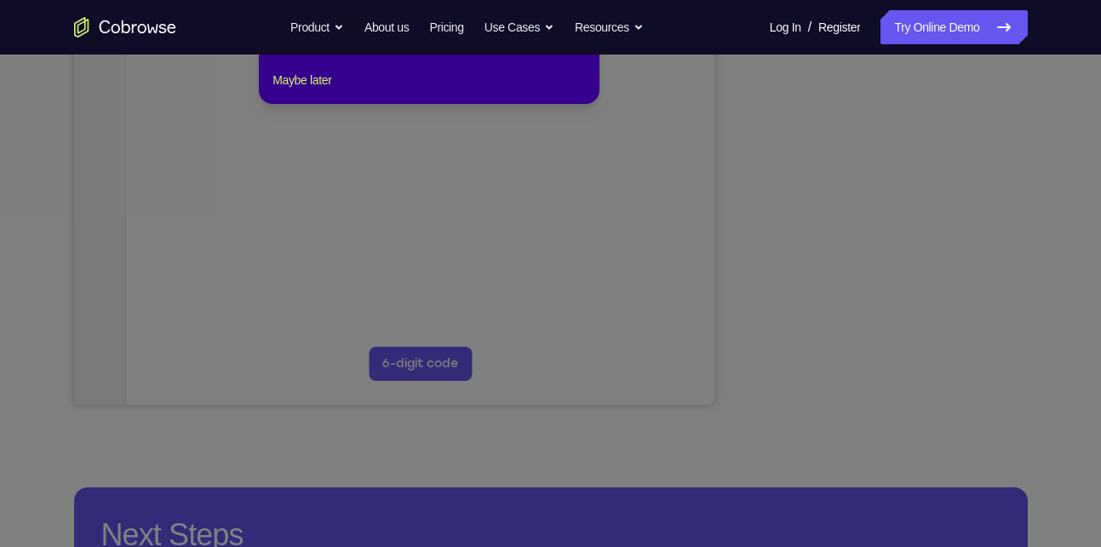
scroll to position [388, 0]
click at [897, 372] on icon at bounding box center [557, 243] width 1114 height 607
click at [880, 370] on icon at bounding box center [557, 243] width 1114 height 607
click at [882, 370] on icon at bounding box center [557, 243] width 1114 height 607
click at [897, 281] on icon at bounding box center [557, 243] width 1114 height 607
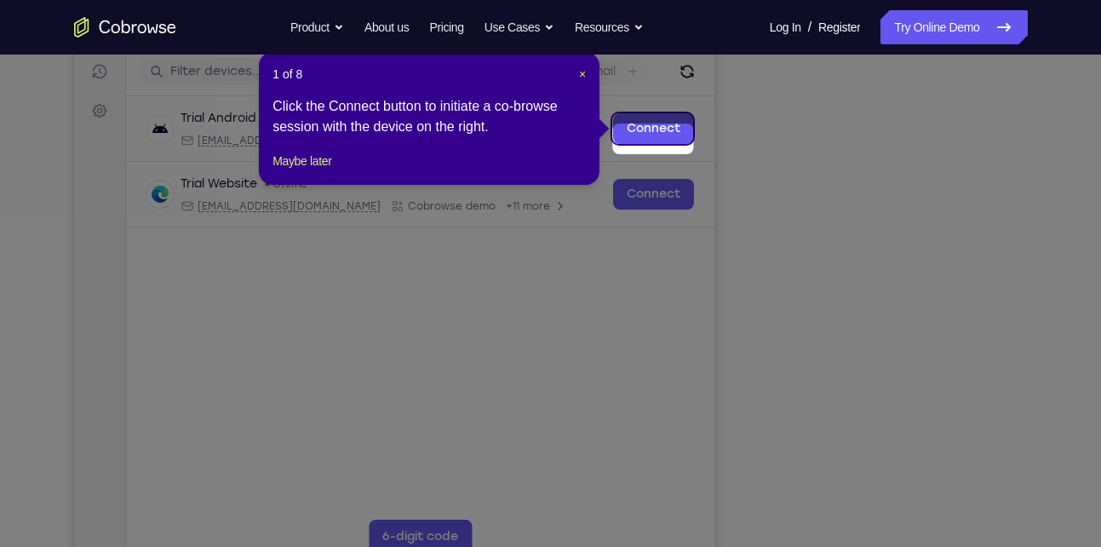
scroll to position [202, 0]
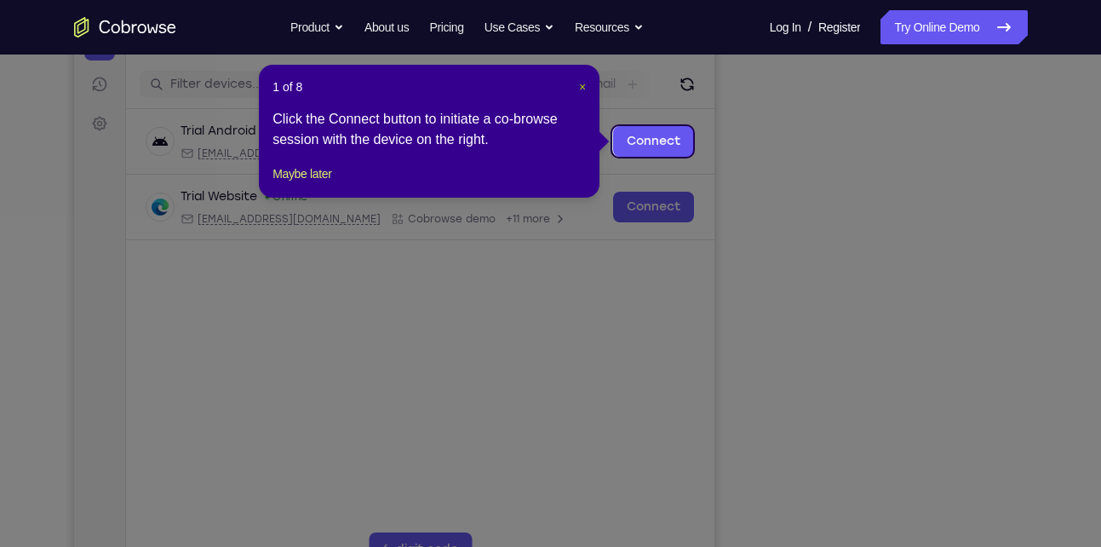
click at [582, 85] on span "×" at bounding box center [582, 87] width 7 height 14
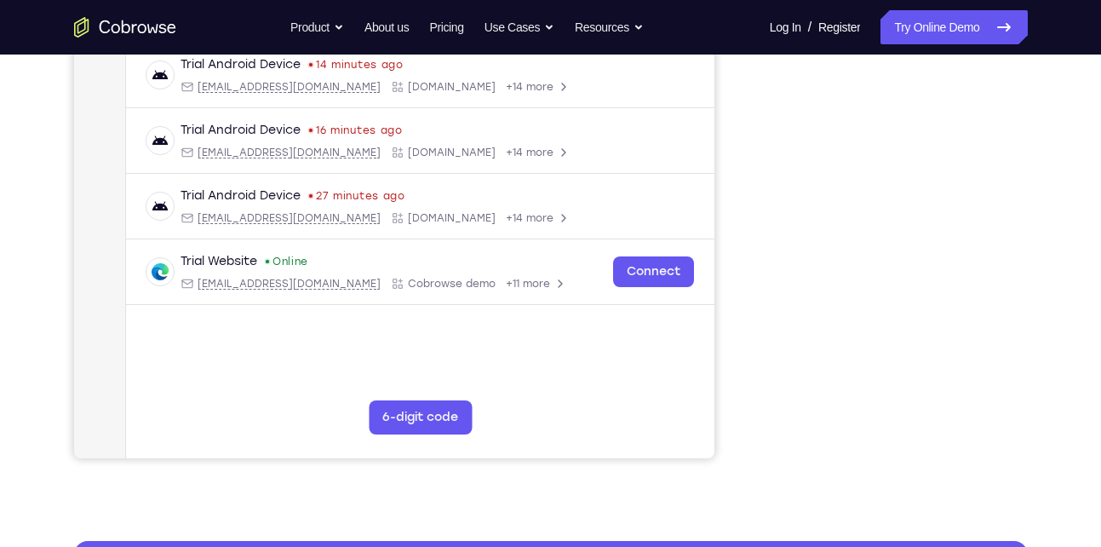
scroll to position [244, 0]
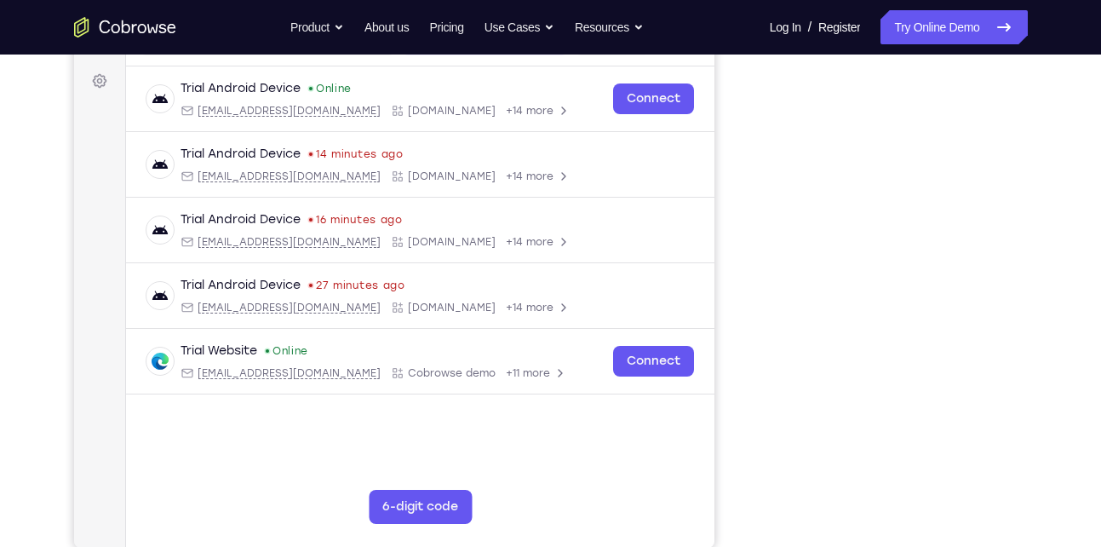
click at [763, 469] on div "Your Support Agent Your Customer Web iOS Android Next Steps We’d be happy to gi…" at bounding box center [551, 371] width 1090 height 1123
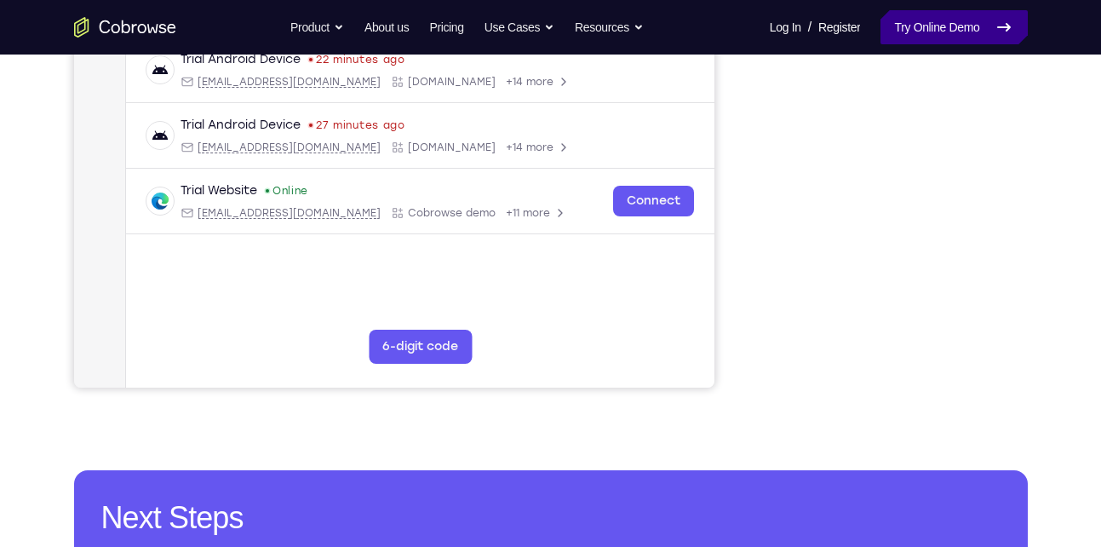
click at [913, 31] on link "Try Online Demo" at bounding box center [953, 27] width 146 height 34
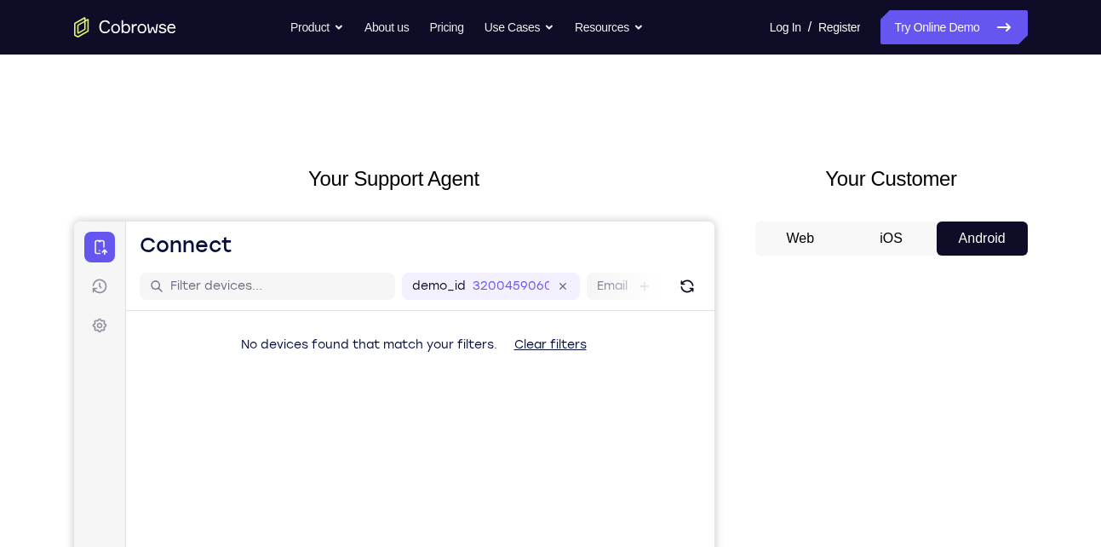
click at [668, 273] on div "demo_id 3200459060 3200459060 Email User ID Device ID Device name" at bounding box center [419, 286] width 588 height 49
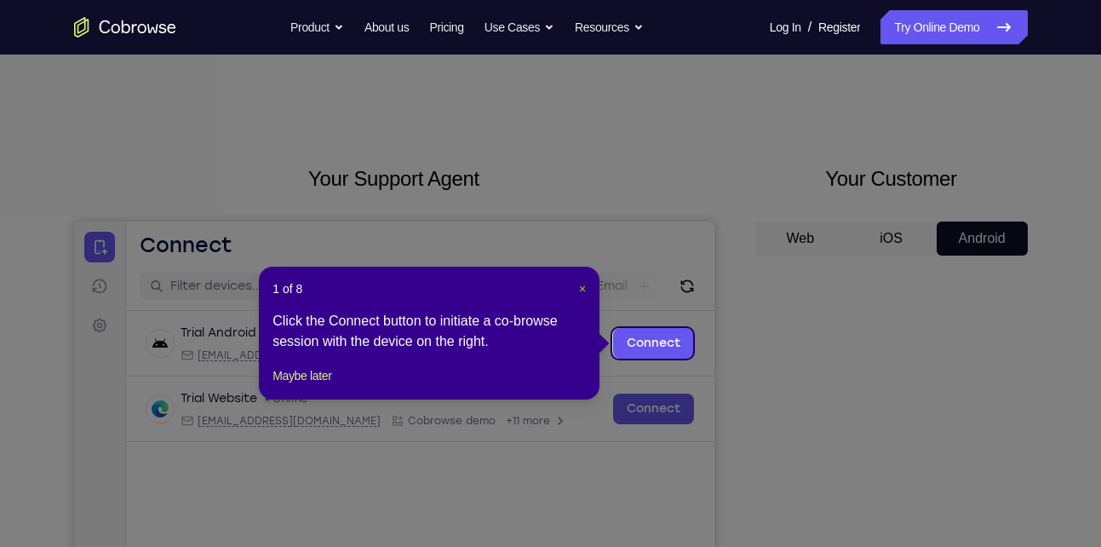
click at [582, 287] on span "×" at bounding box center [582, 289] width 7 height 14
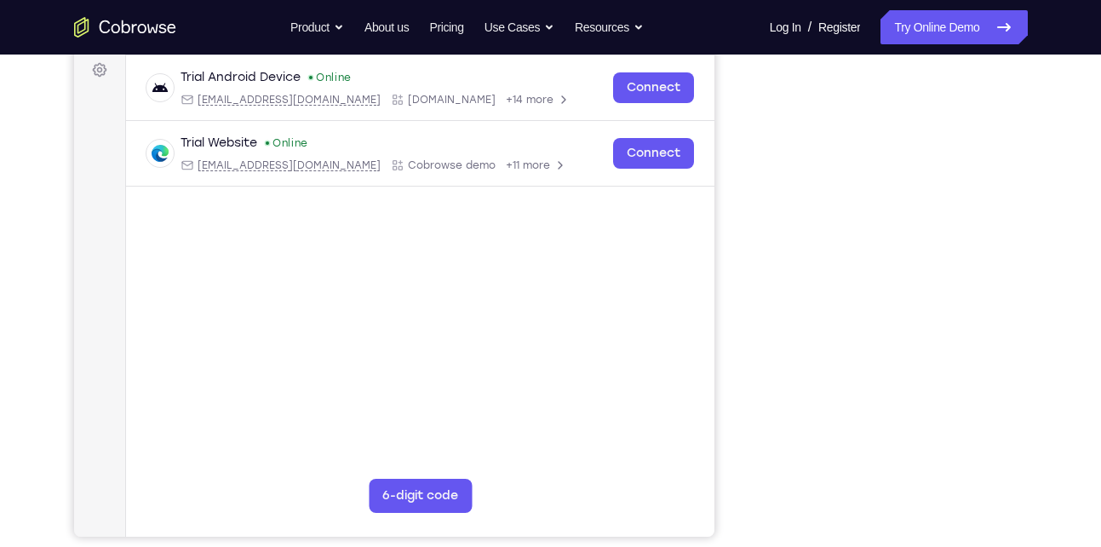
scroll to position [260, 0]
